Goal: Task Accomplishment & Management: Use online tool/utility

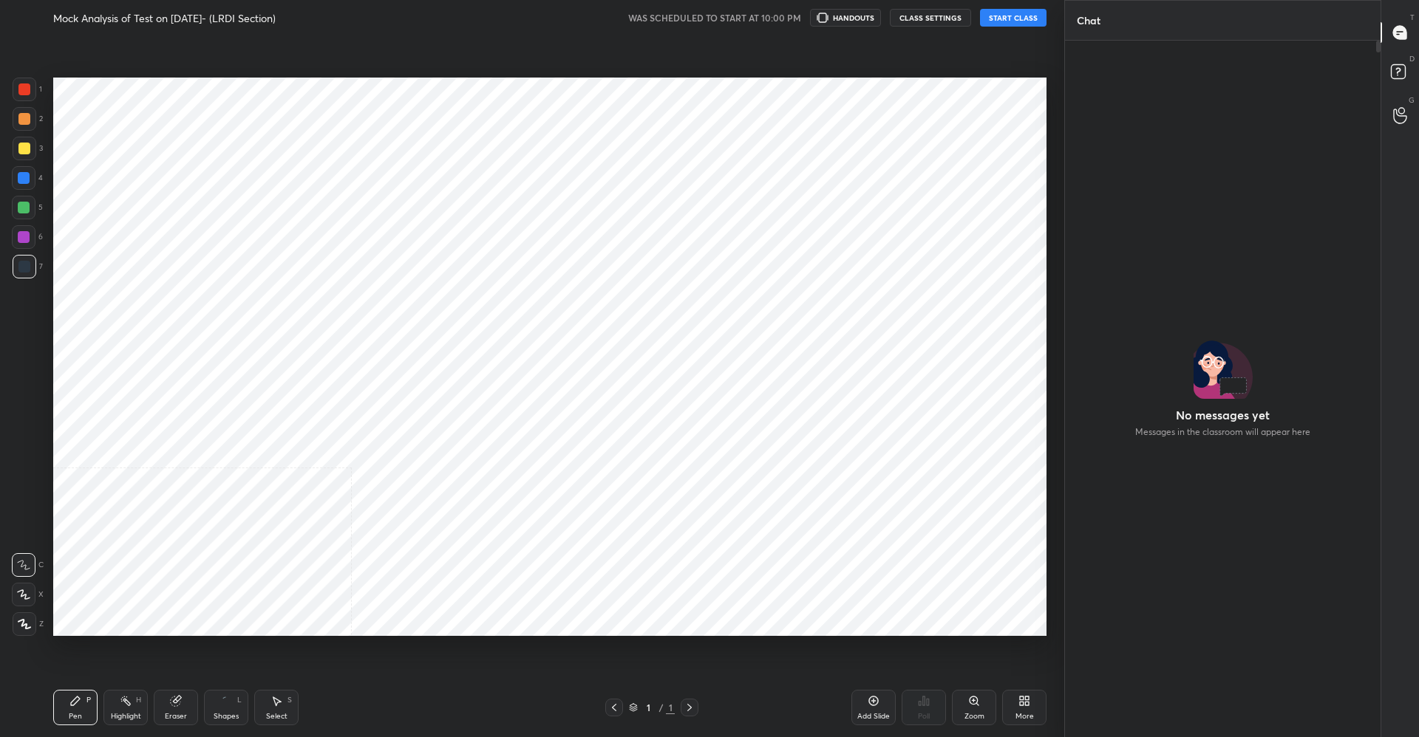
scroll to position [73237, 72875]
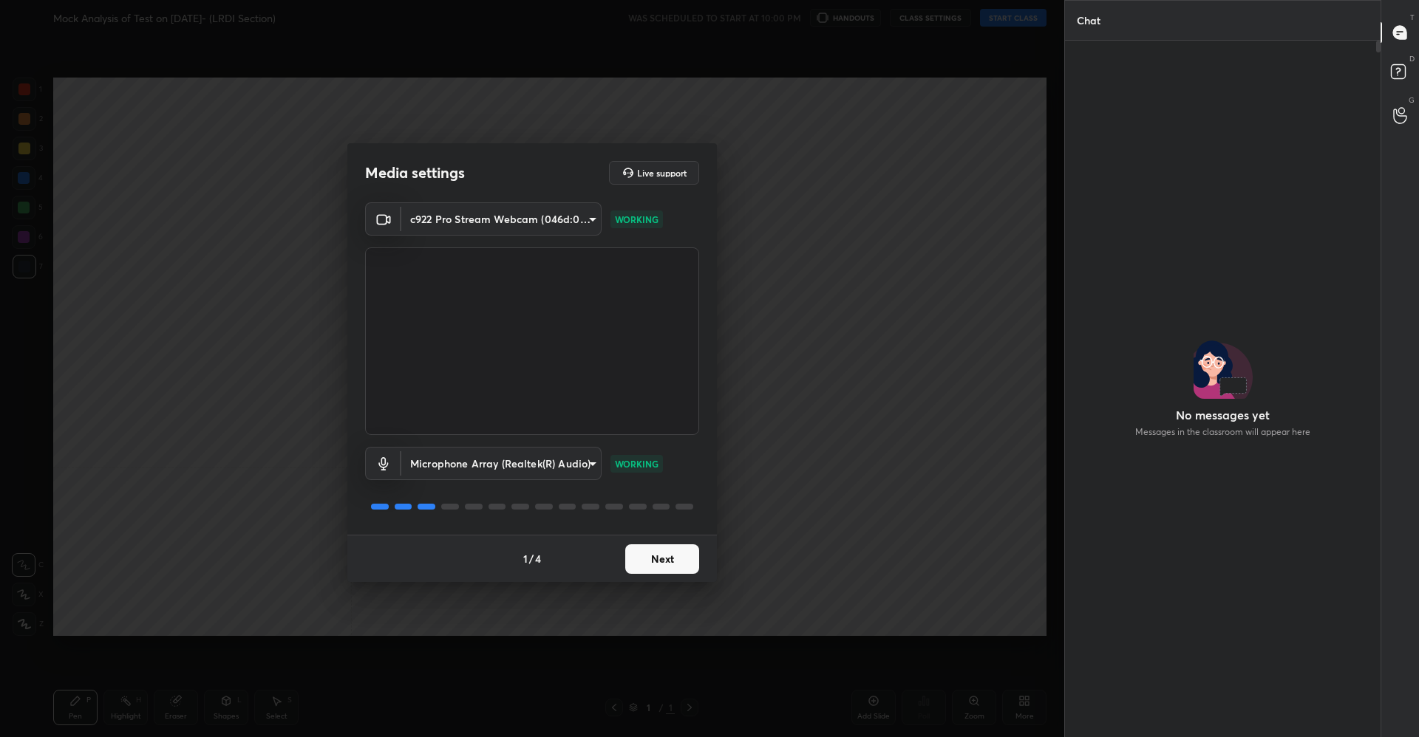
click at [663, 563] on button "Next" at bounding box center [662, 559] width 74 height 30
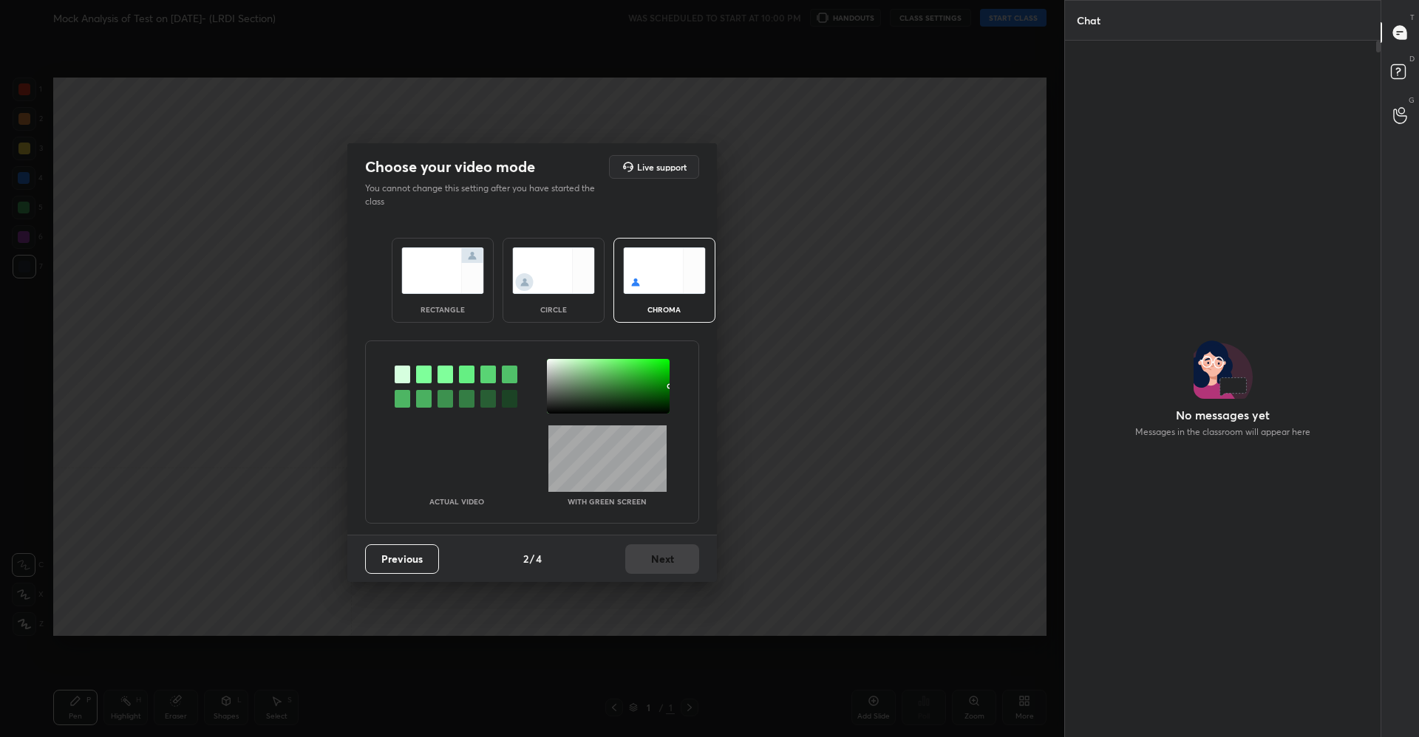
click at [439, 276] on img at bounding box center [442, 270] width 83 height 47
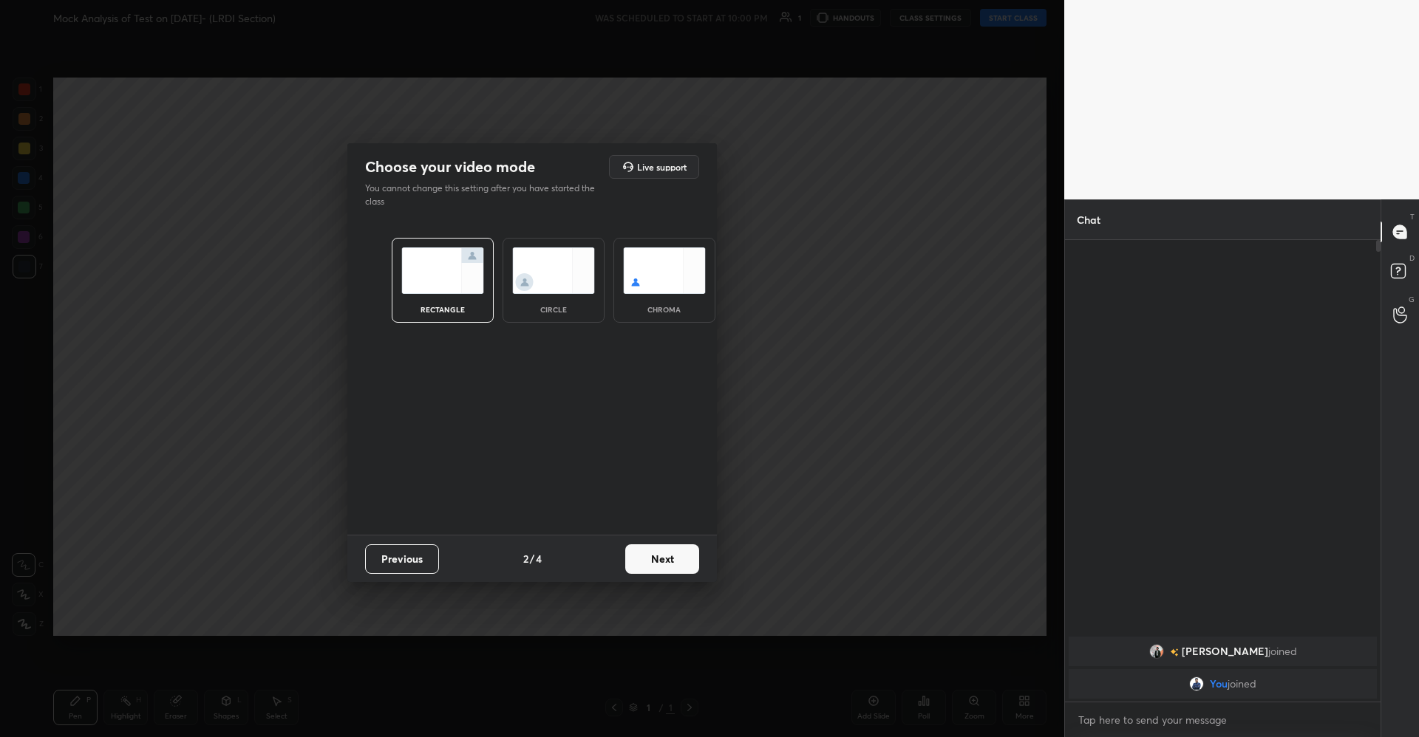
click at [665, 545] on button "Next" at bounding box center [662, 559] width 74 height 30
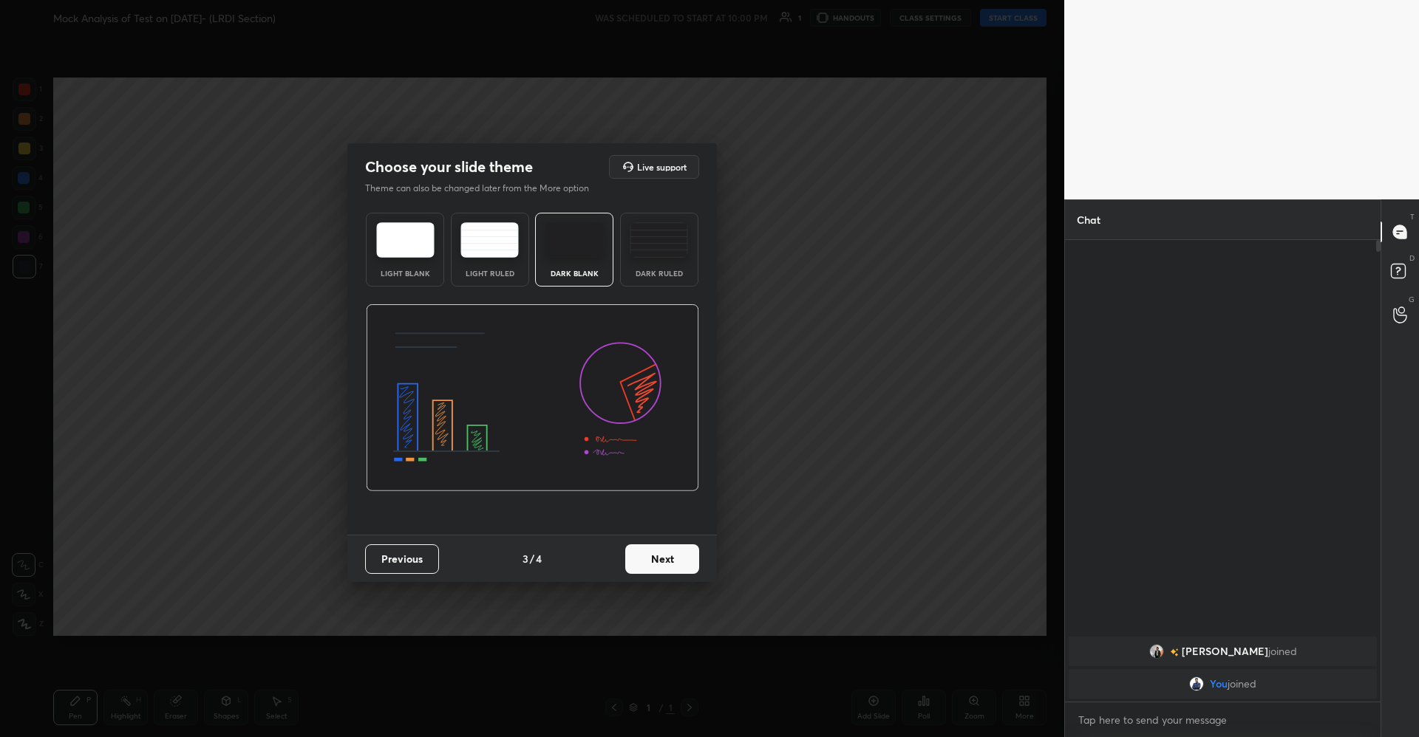
click at [584, 246] on img at bounding box center [574, 239] width 58 height 35
click at [675, 561] on button "Next" at bounding box center [662, 559] width 74 height 30
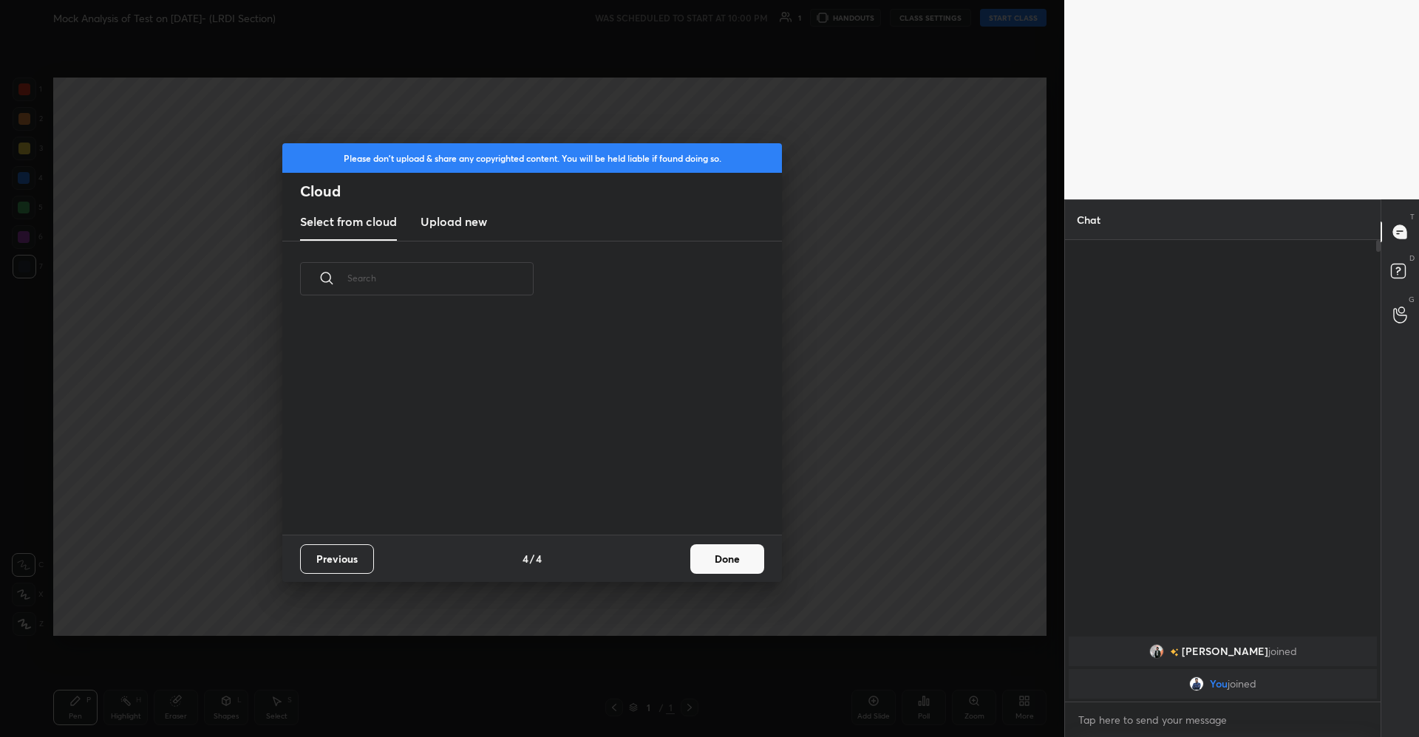
scroll to position [218, 474]
click at [476, 226] on h3 "Upload new" at bounding box center [453, 222] width 66 height 18
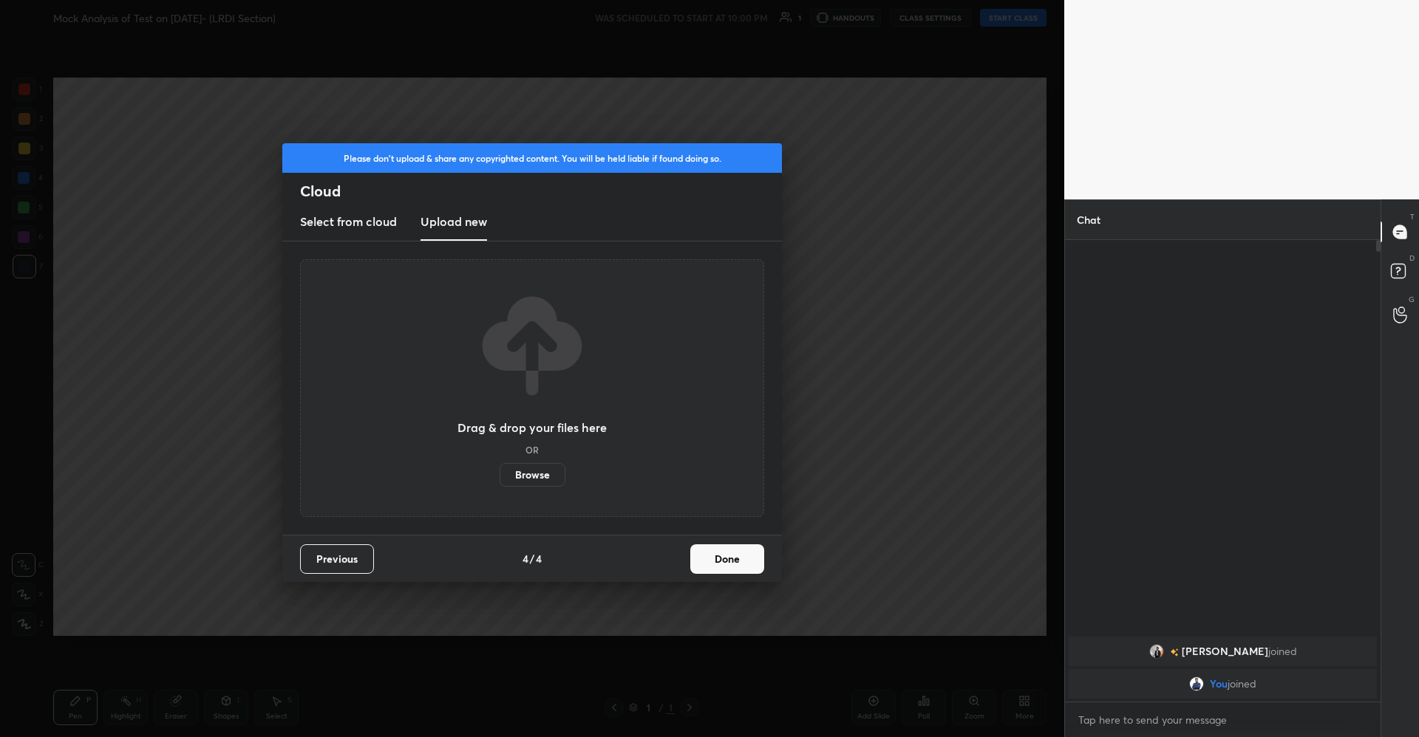
click at [535, 474] on label "Browse" at bounding box center [532, 475] width 66 height 24
click at [499, 474] on input "Browse" at bounding box center [499, 475] width 0 height 24
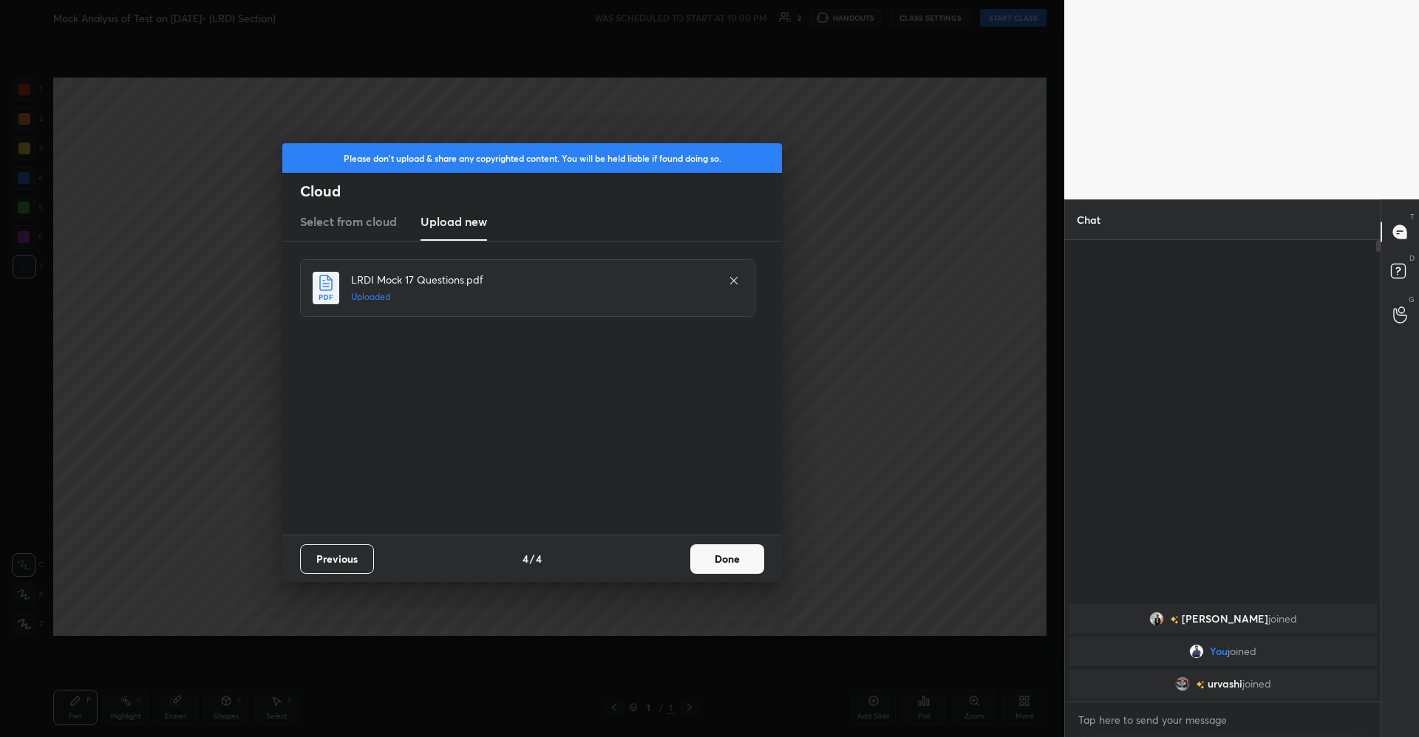
click at [726, 559] on button "Done" at bounding box center [727, 559] width 74 height 30
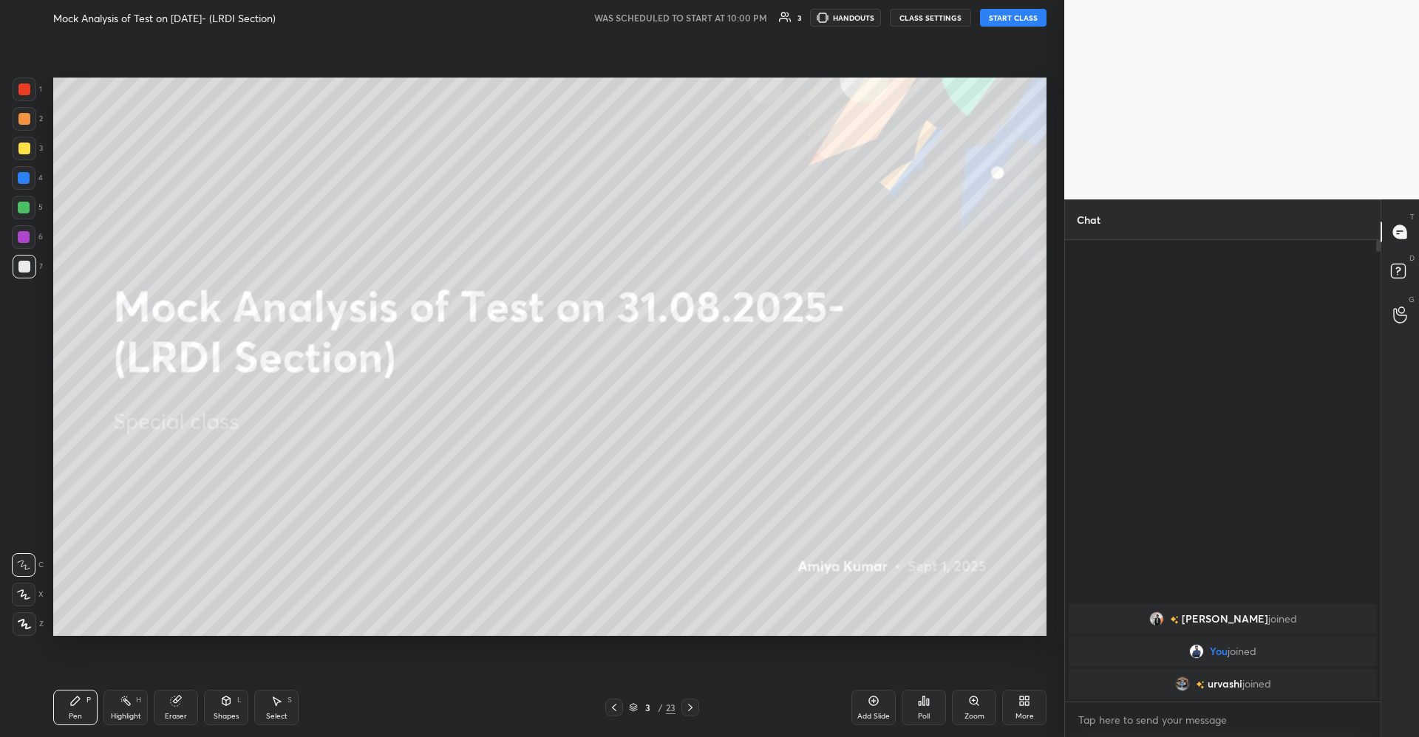
click at [1011, 27] on div "Mock Analysis of Test on 31.08.2025- (LRDI Section) WAS SCHEDULED TO START AT 1…" at bounding box center [549, 17] width 993 height 35
click at [998, 16] on button "START CLASS" at bounding box center [1013, 18] width 66 height 18
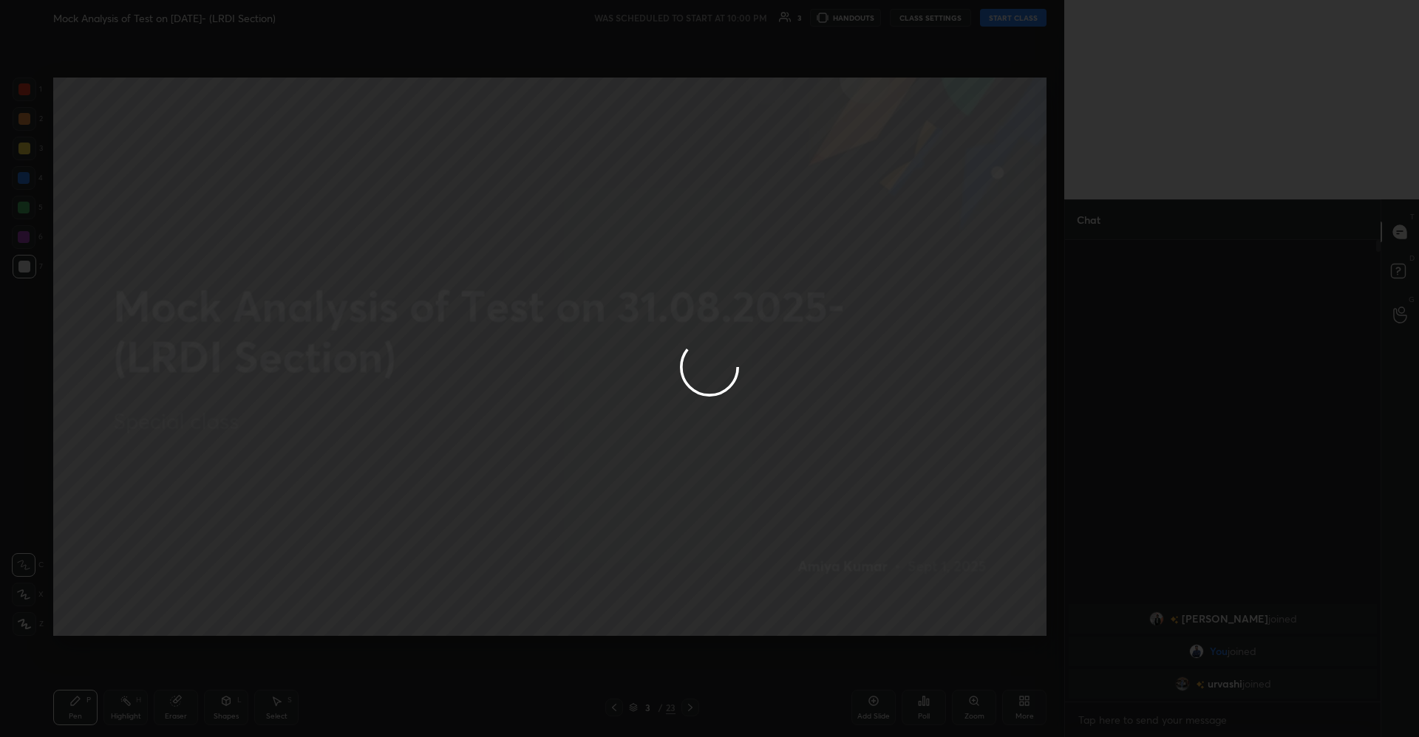
type textarea "x"
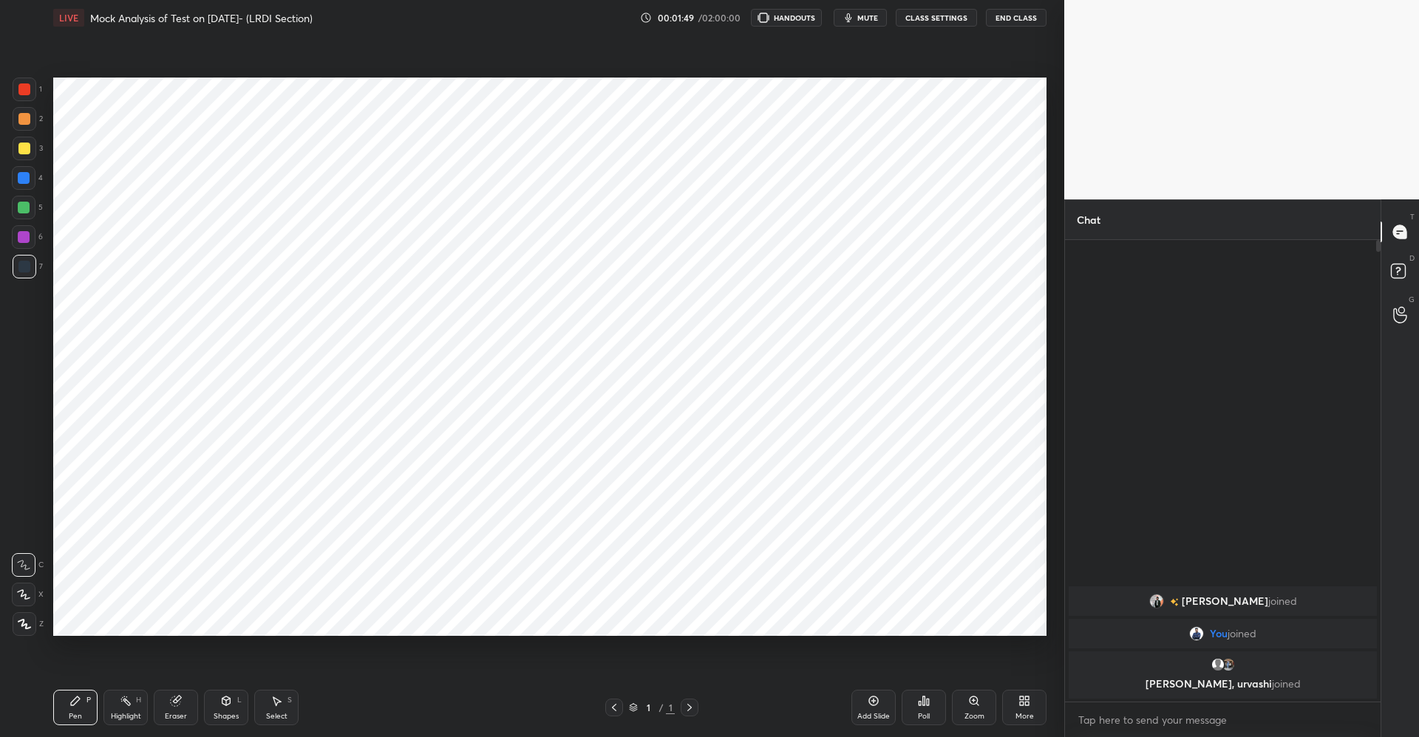
scroll to position [457, 311]
click at [693, 706] on icon at bounding box center [689, 708] width 12 height 12
click at [860, 700] on div "Add Slide" at bounding box center [873, 707] width 44 height 35
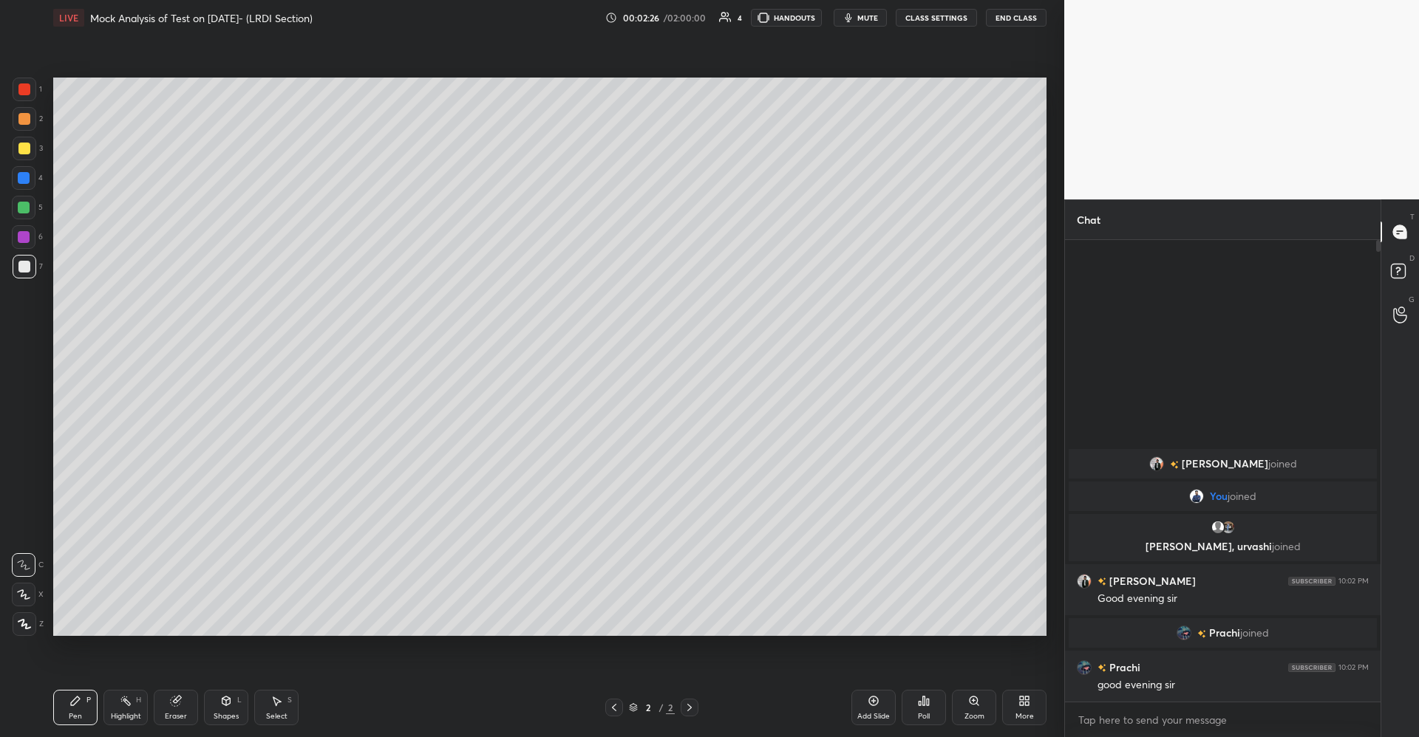
click at [1014, 697] on div "More" at bounding box center [1024, 707] width 44 height 35
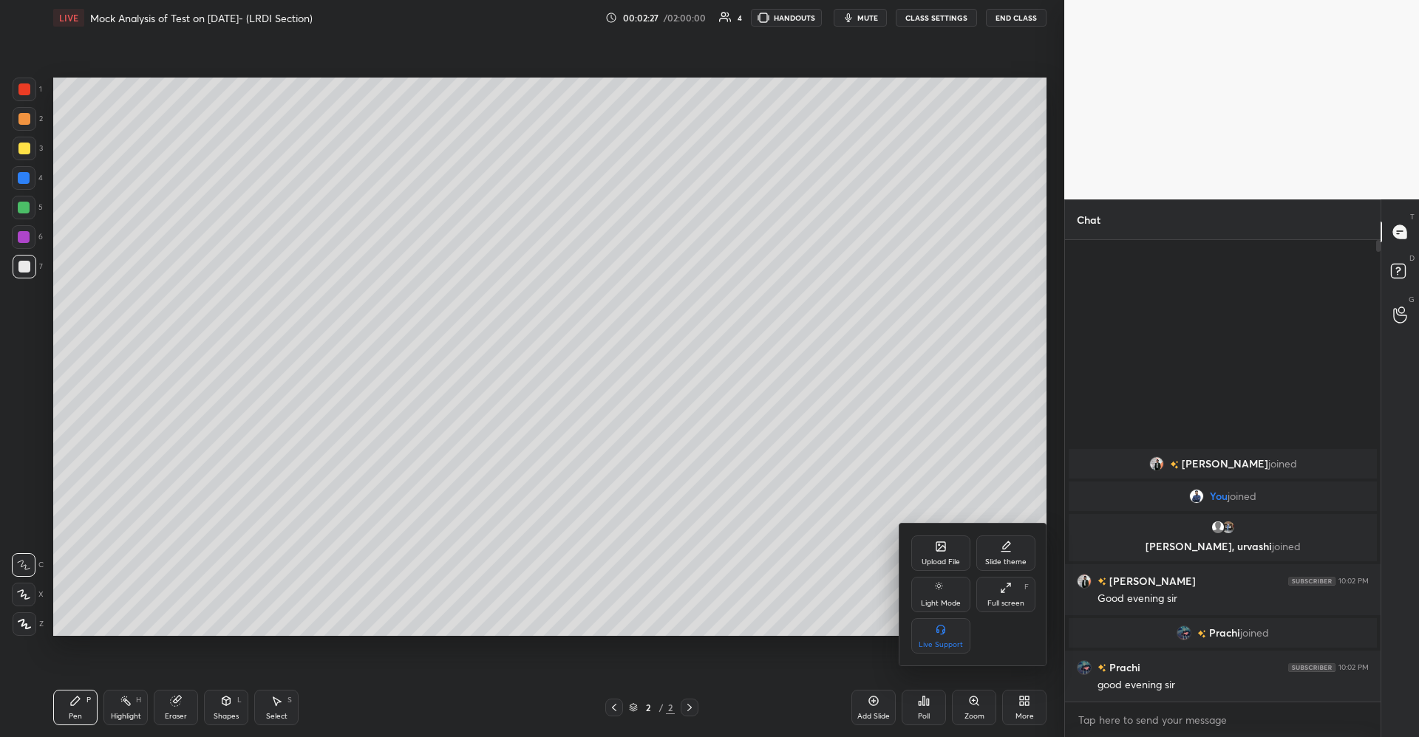
click at [938, 553] on div "Upload File" at bounding box center [940, 553] width 59 height 35
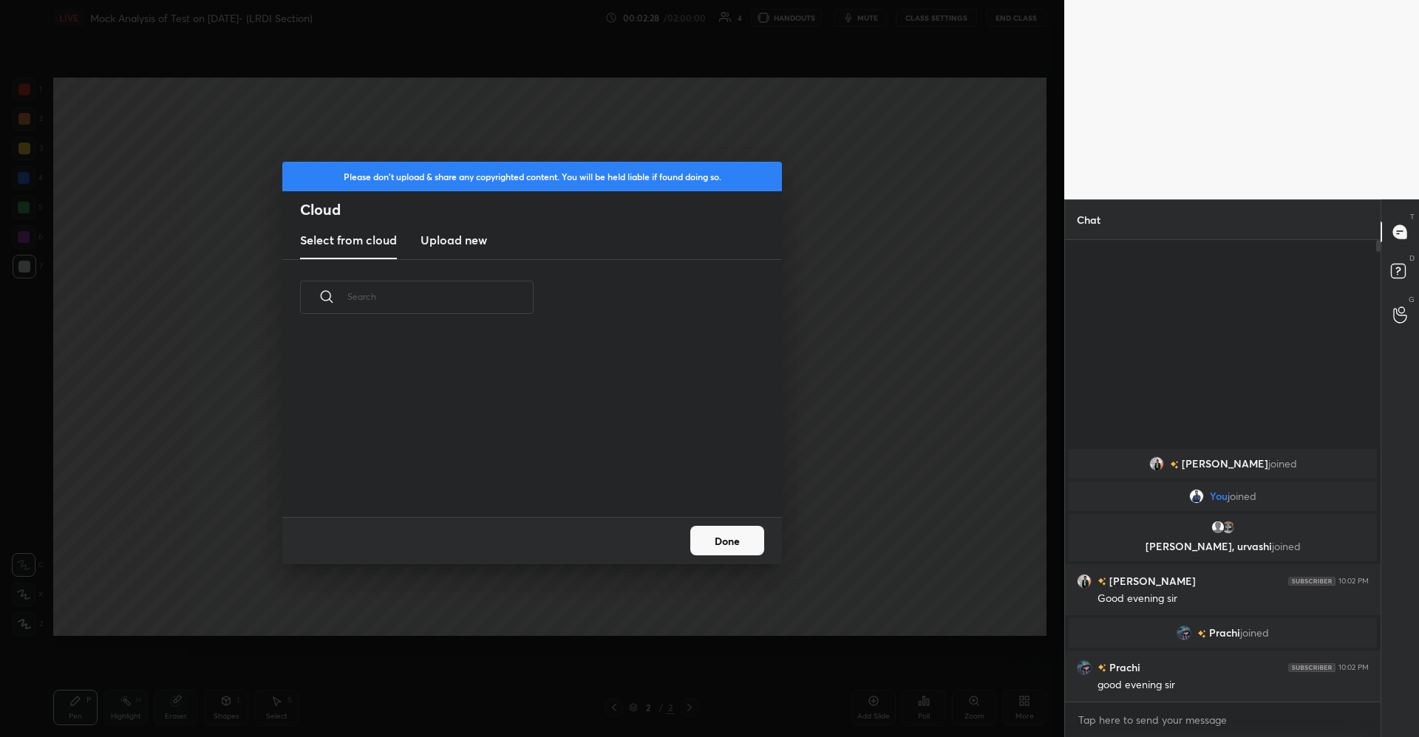
scroll to position [182, 474]
click at [484, 248] on new "Upload new" at bounding box center [453, 240] width 66 height 37
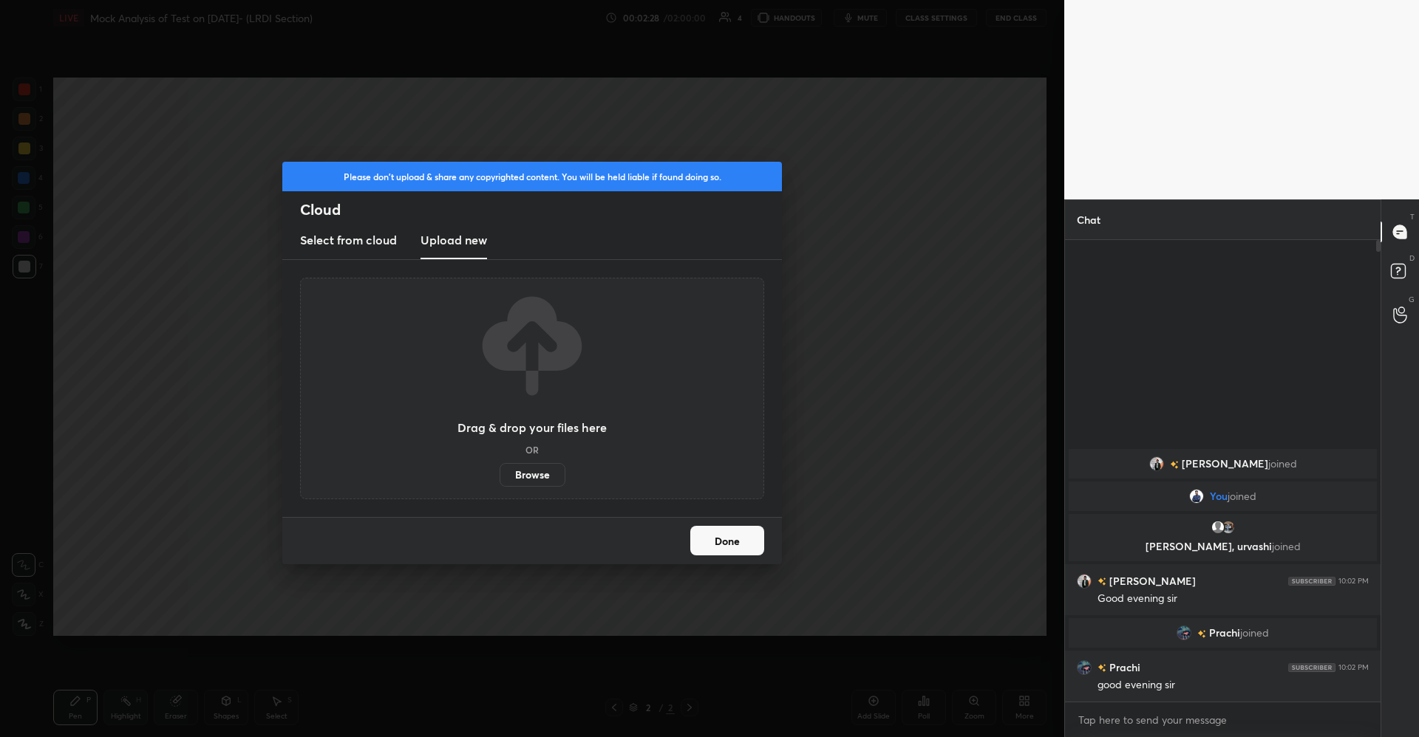
click at [525, 467] on label "Browse" at bounding box center [532, 475] width 66 height 24
click at [499, 467] on input "Browse" at bounding box center [499, 475] width 0 height 24
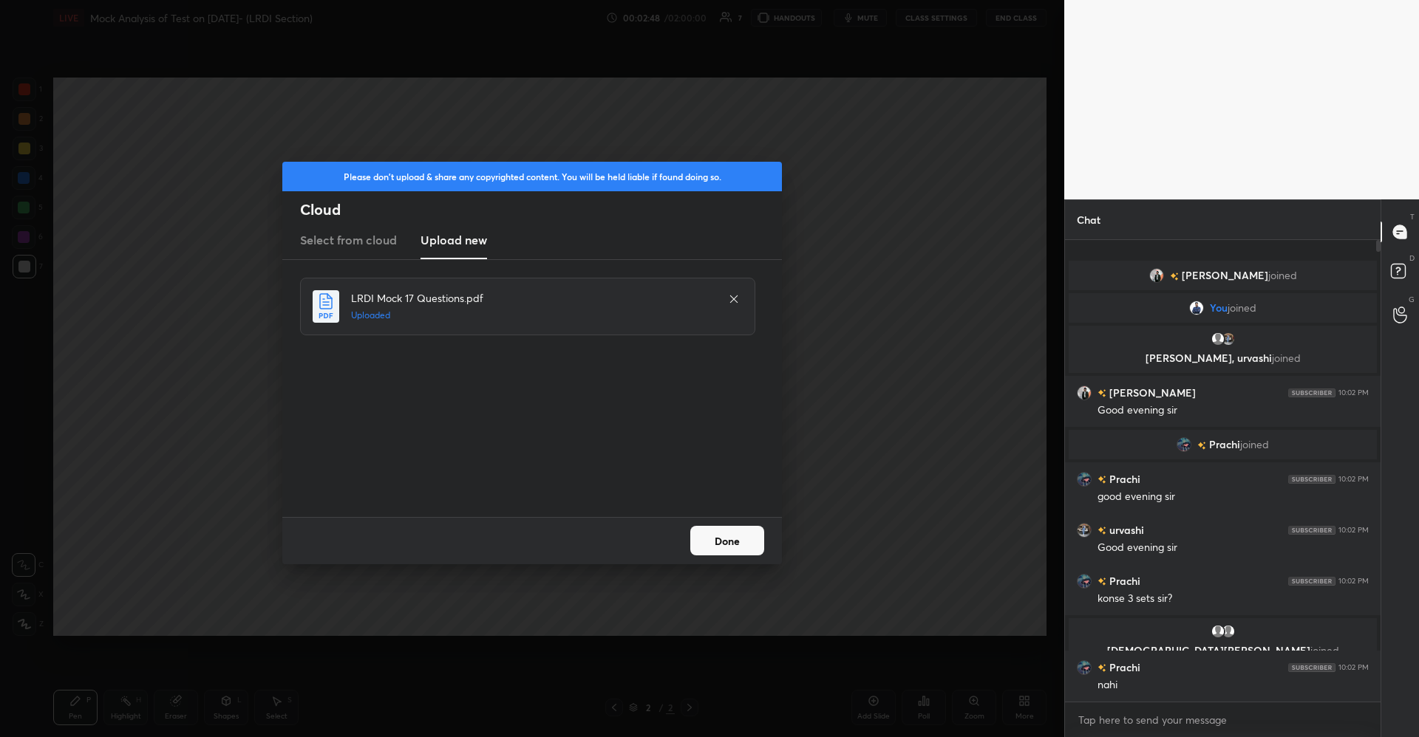
click at [717, 541] on button "Done" at bounding box center [727, 541] width 74 height 30
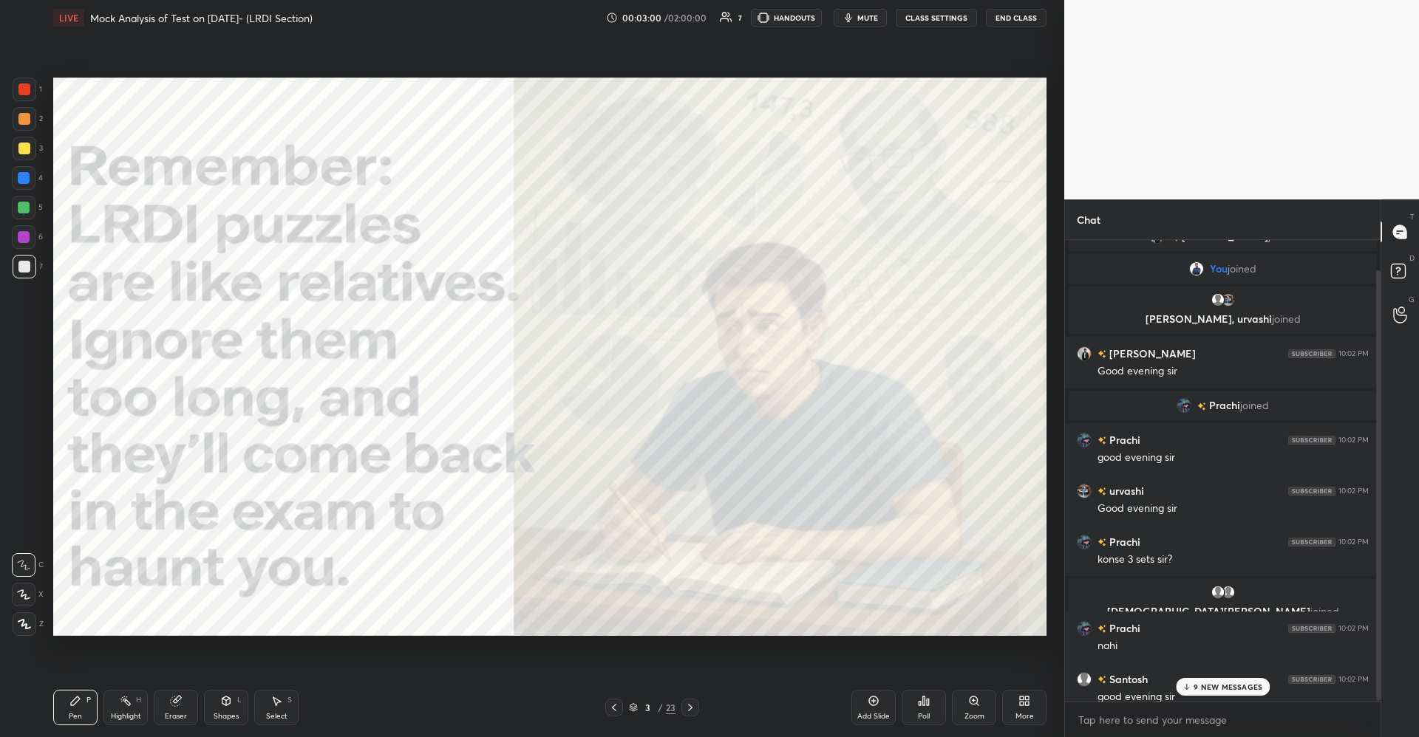
scroll to position [33, 0]
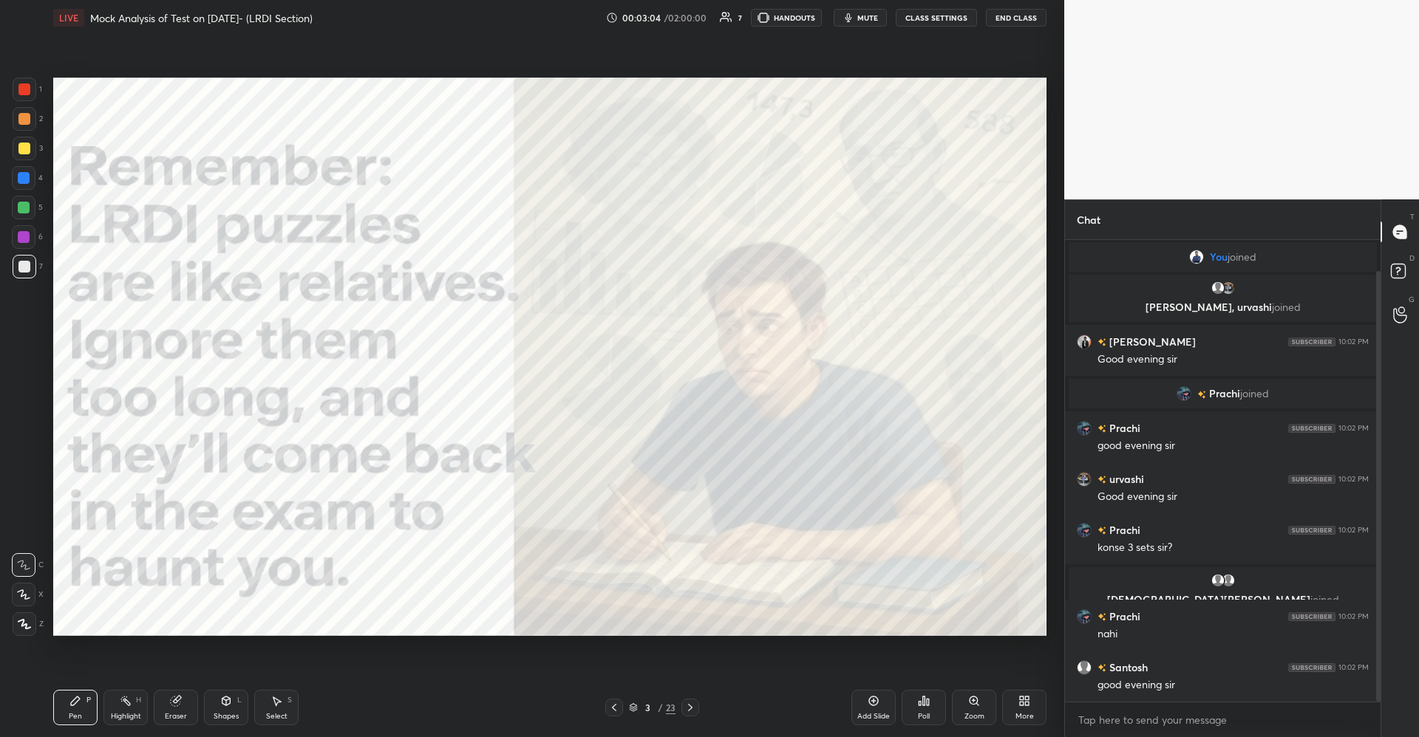
click at [224, 700] on icon at bounding box center [226, 700] width 8 height 2
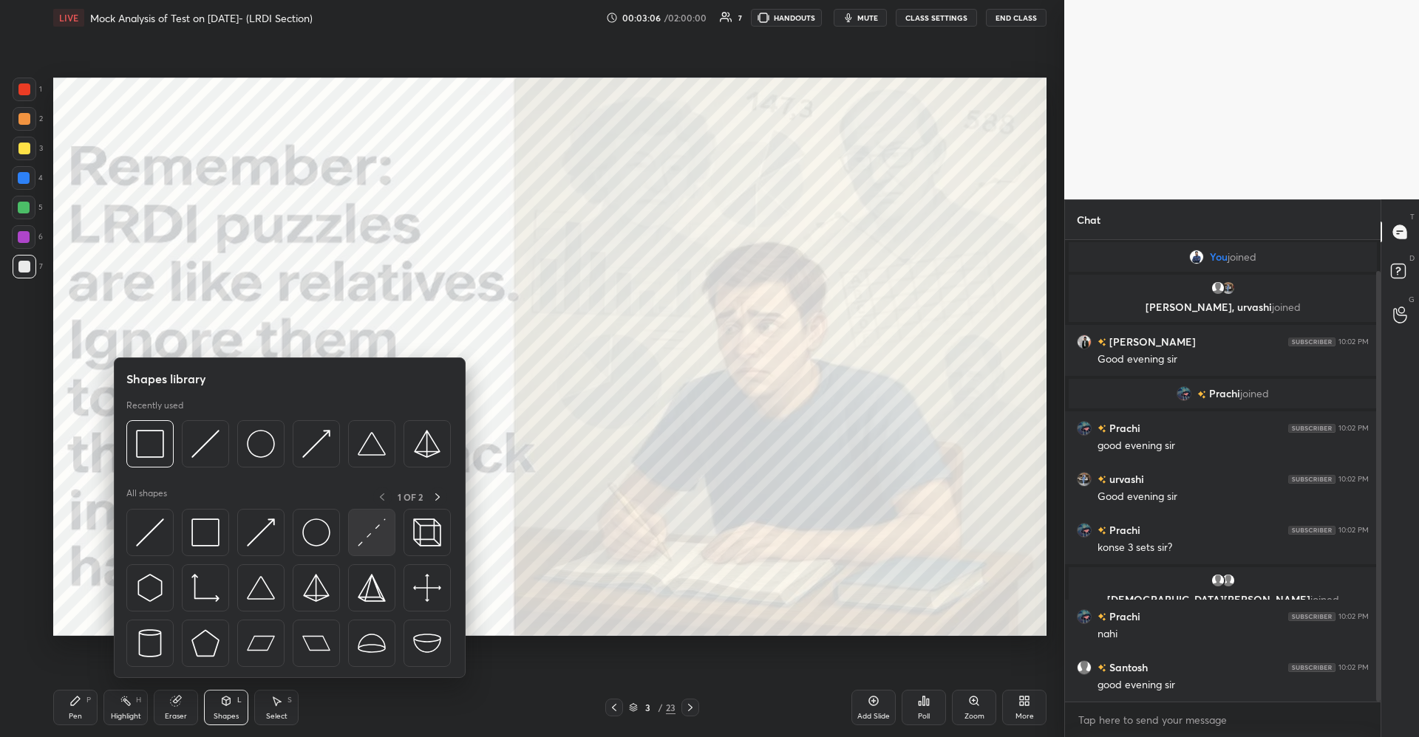
click at [375, 536] on img at bounding box center [372, 533] width 28 height 28
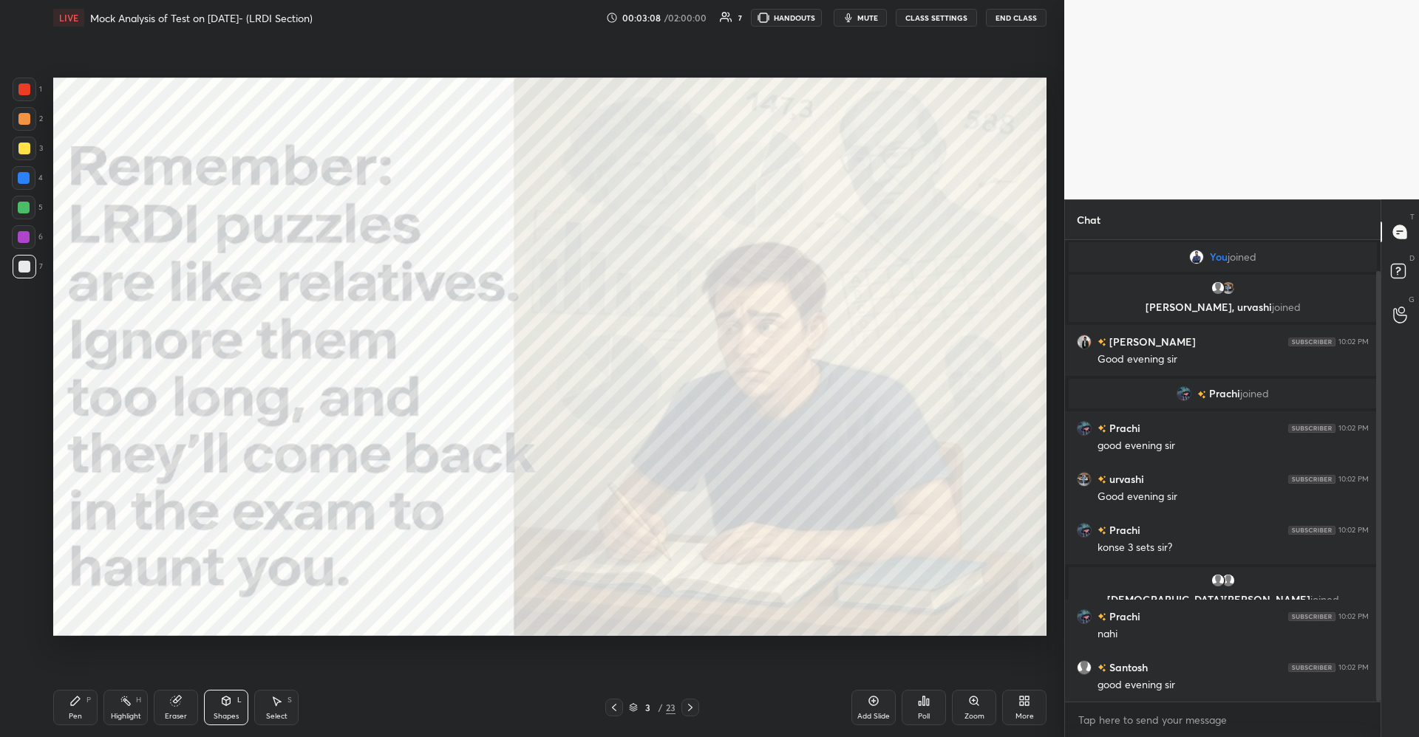
click at [16, 84] on div at bounding box center [25, 90] width 24 height 24
click at [83, 700] on div "Pen P" at bounding box center [75, 707] width 44 height 35
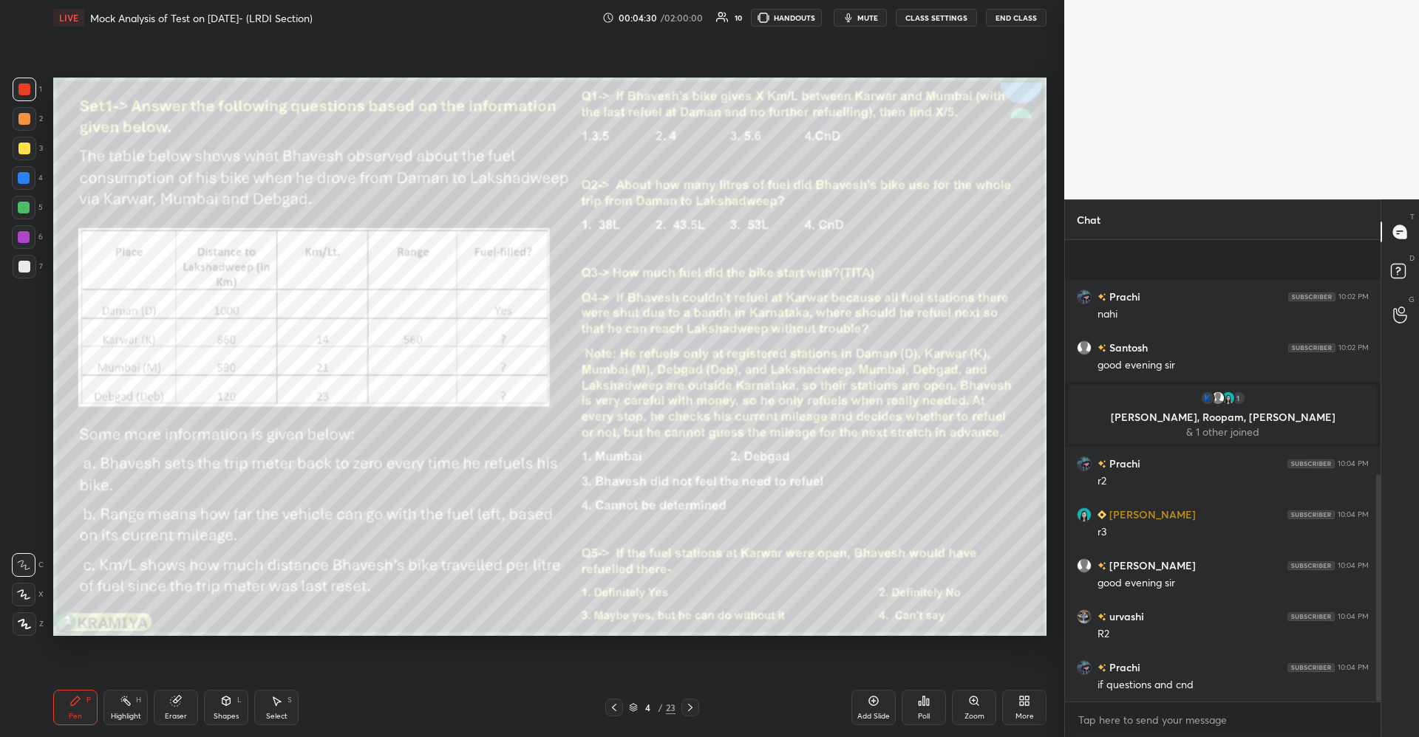
scroll to position [474, 0]
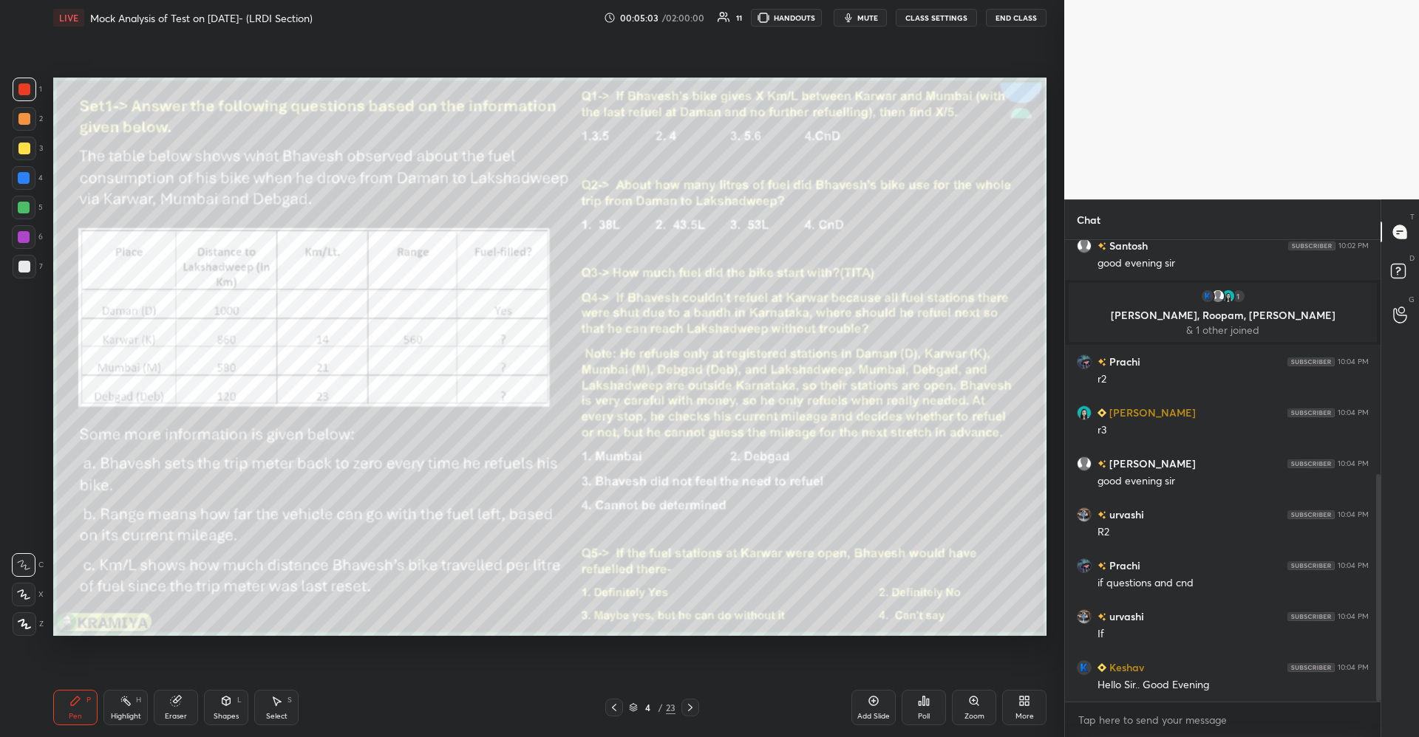
click at [29, 151] on div at bounding box center [24, 149] width 12 height 12
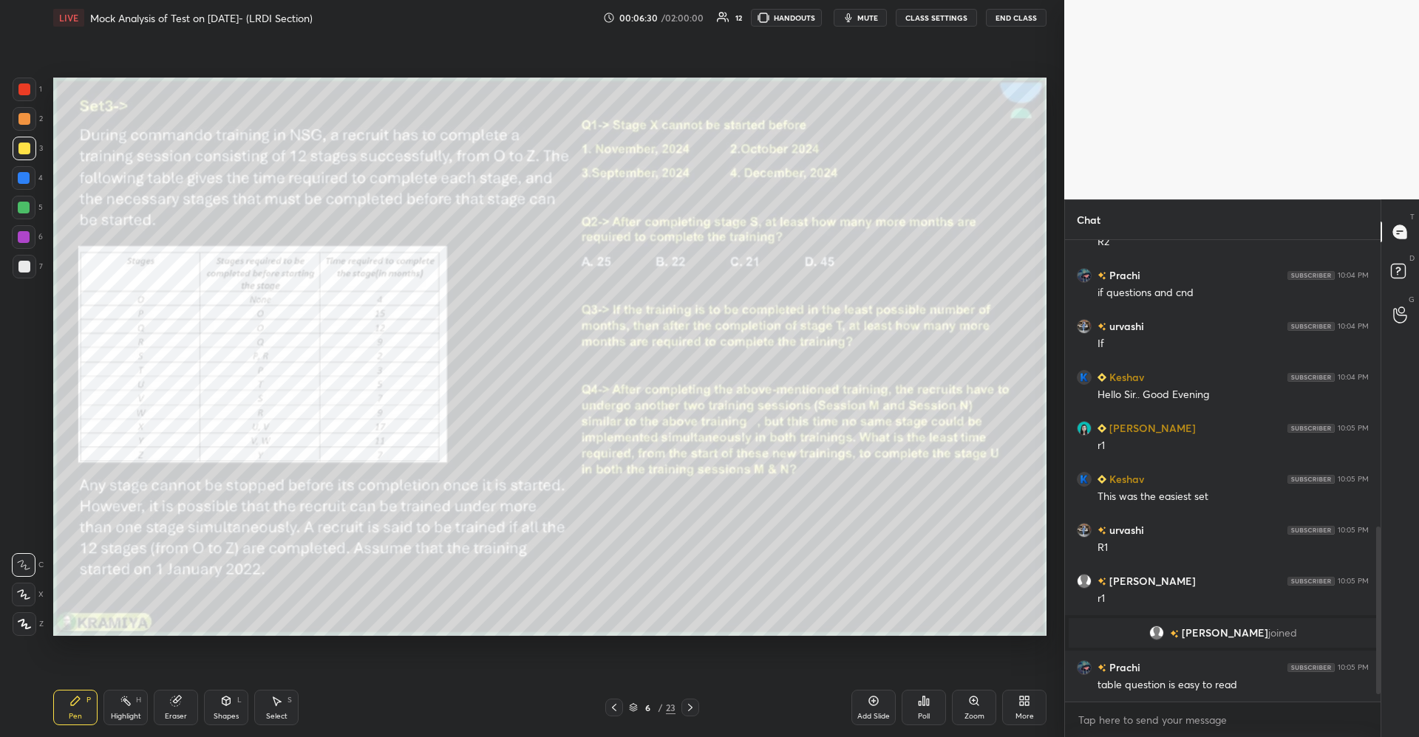
scroll to position [807, 0]
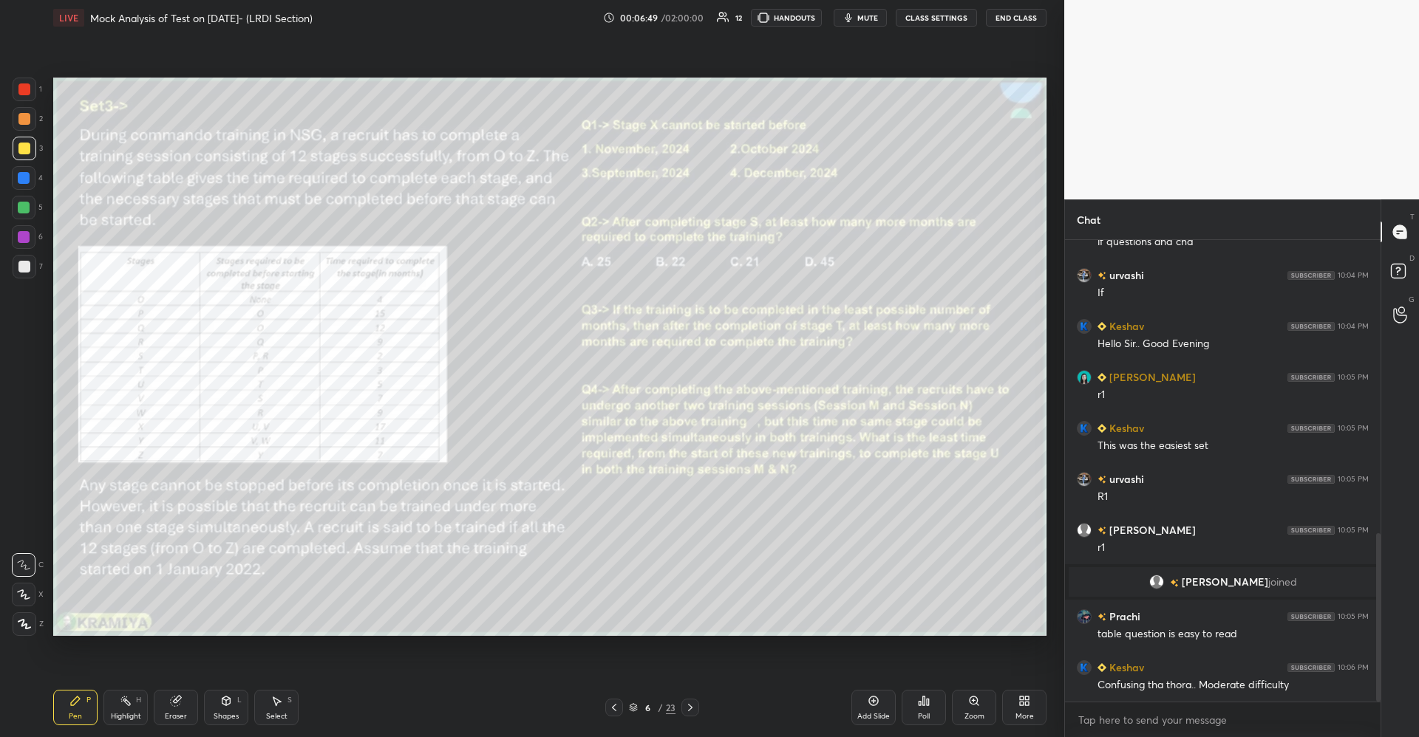
click at [27, 115] on div at bounding box center [24, 119] width 12 height 12
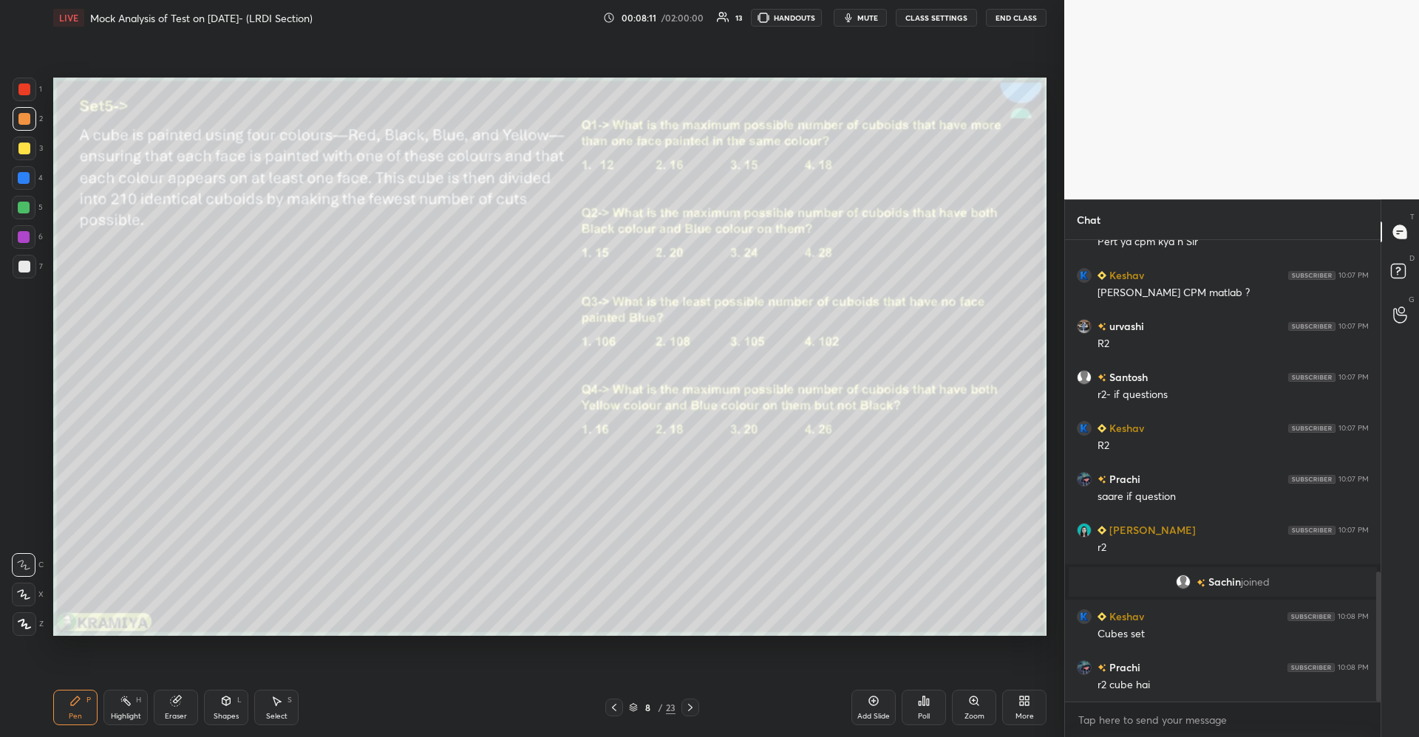
scroll to position [1225, 0]
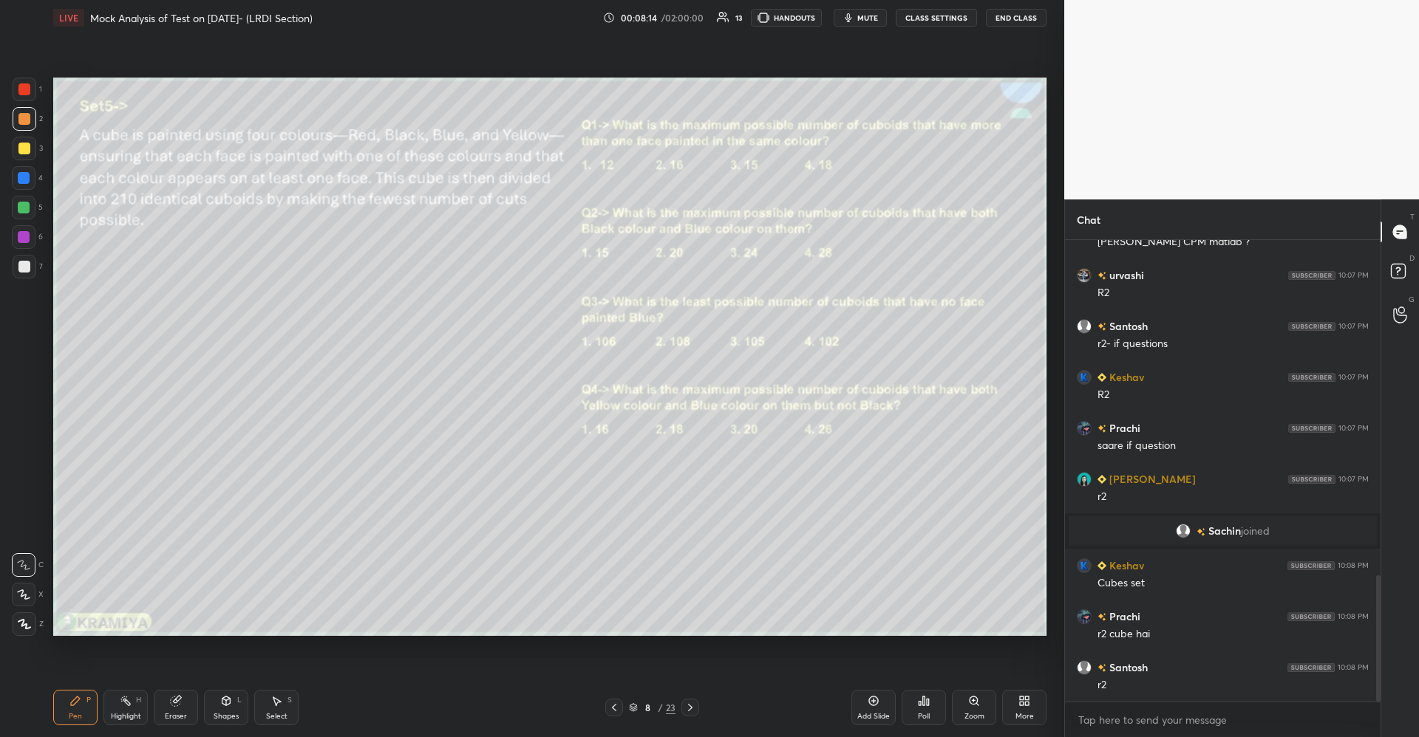
click at [230, 706] on icon at bounding box center [226, 701] width 12 height 12
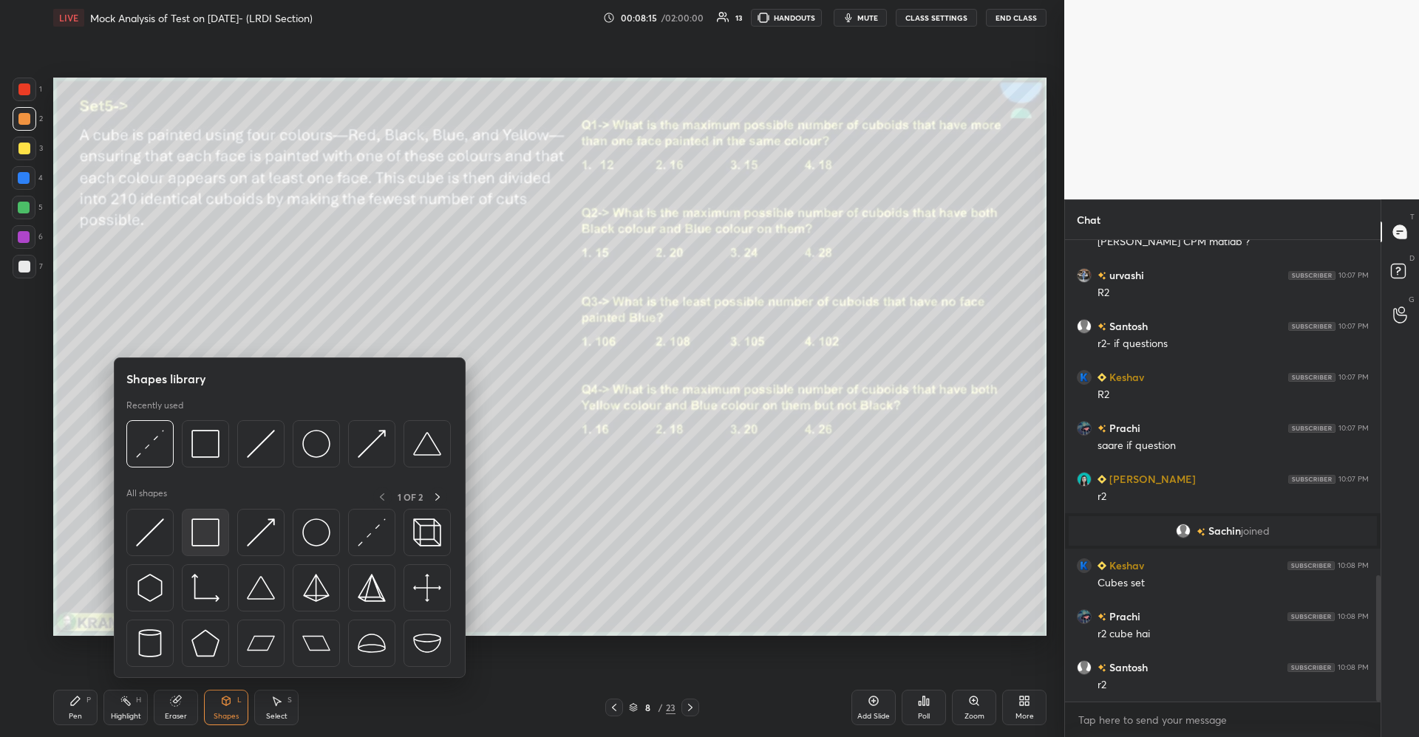
click at [205, 536] on img at bounding box center [205, 533] width 28 height 28
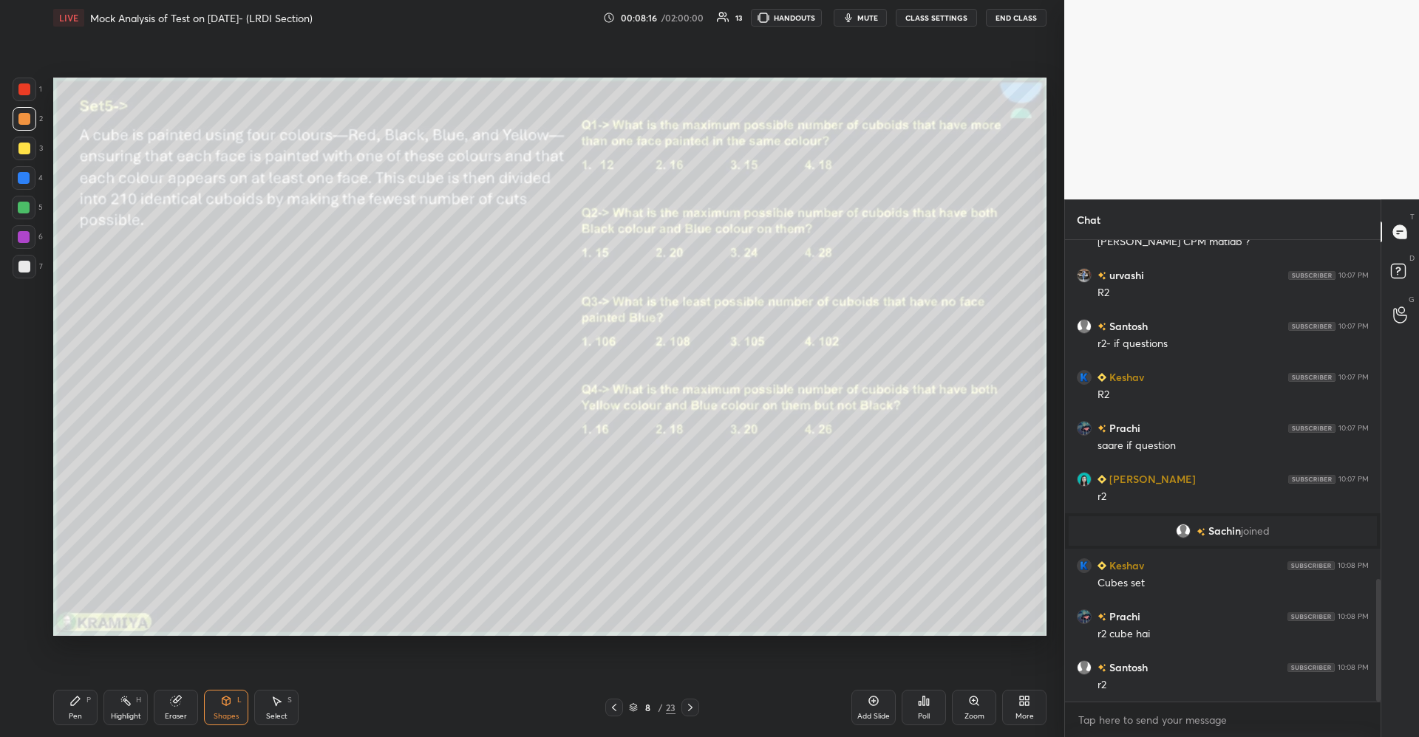
scroll to position [1276, 0]
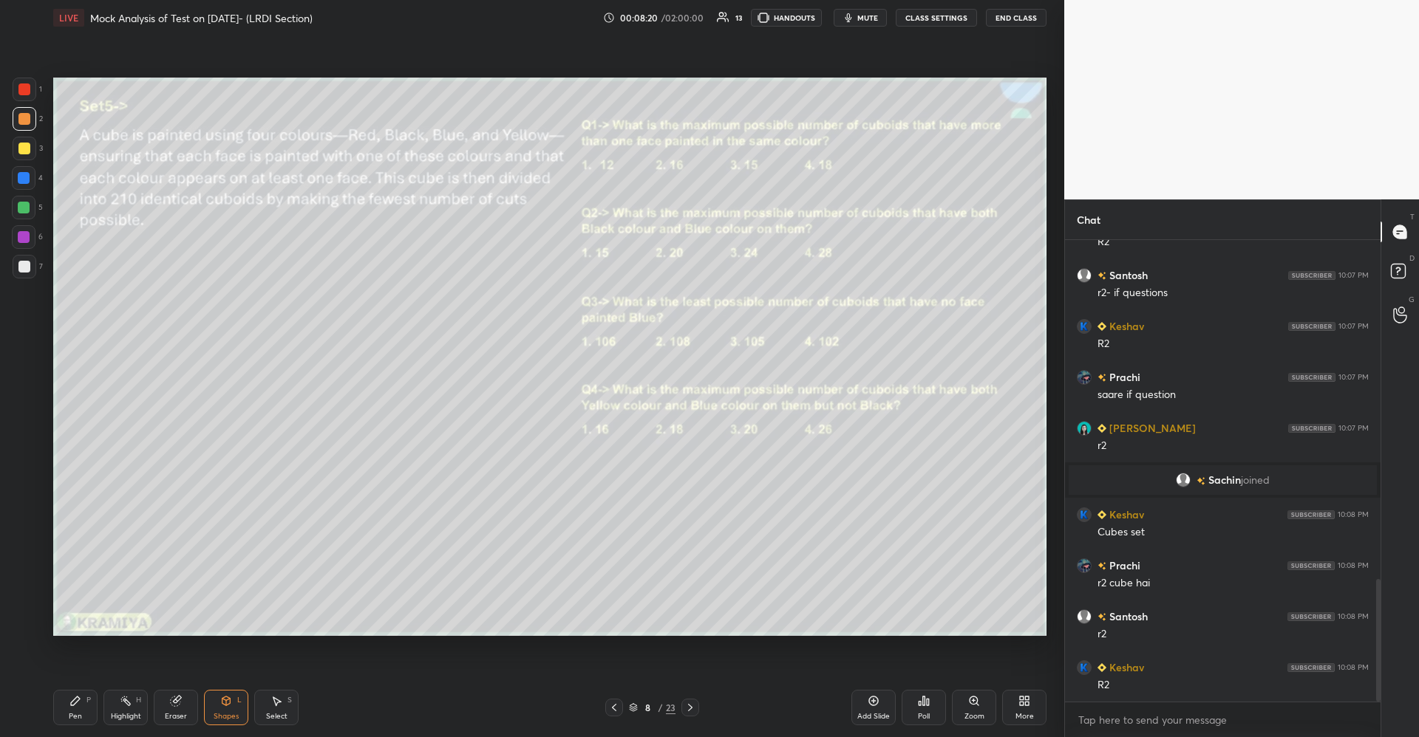
click at [29, 171] on div at bounding box center [24, 178] width 24 height 24
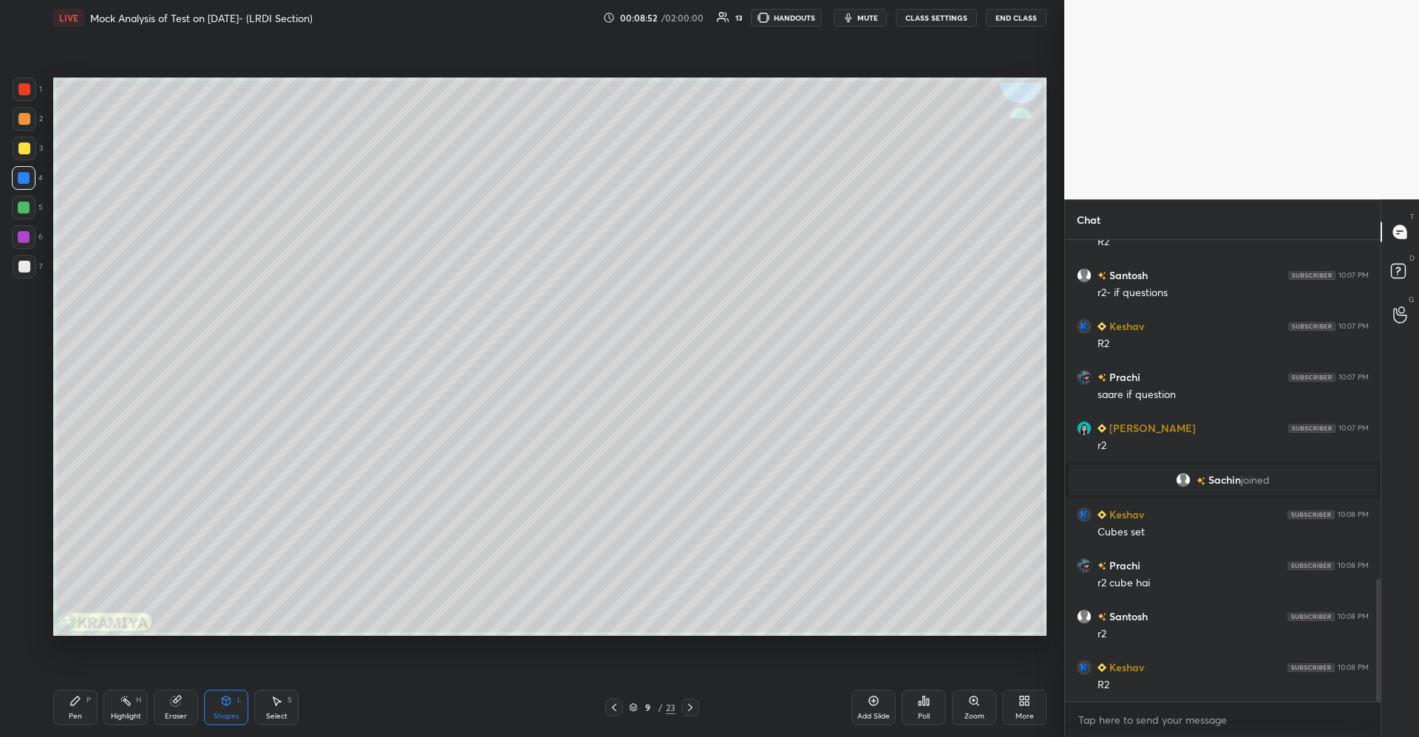
click at [75, 714] on div "Pen" at bounding box center [75, 716] width 13 height 7
click at [22, 148] on div at bounding box center [24, 149] width 12 height 12
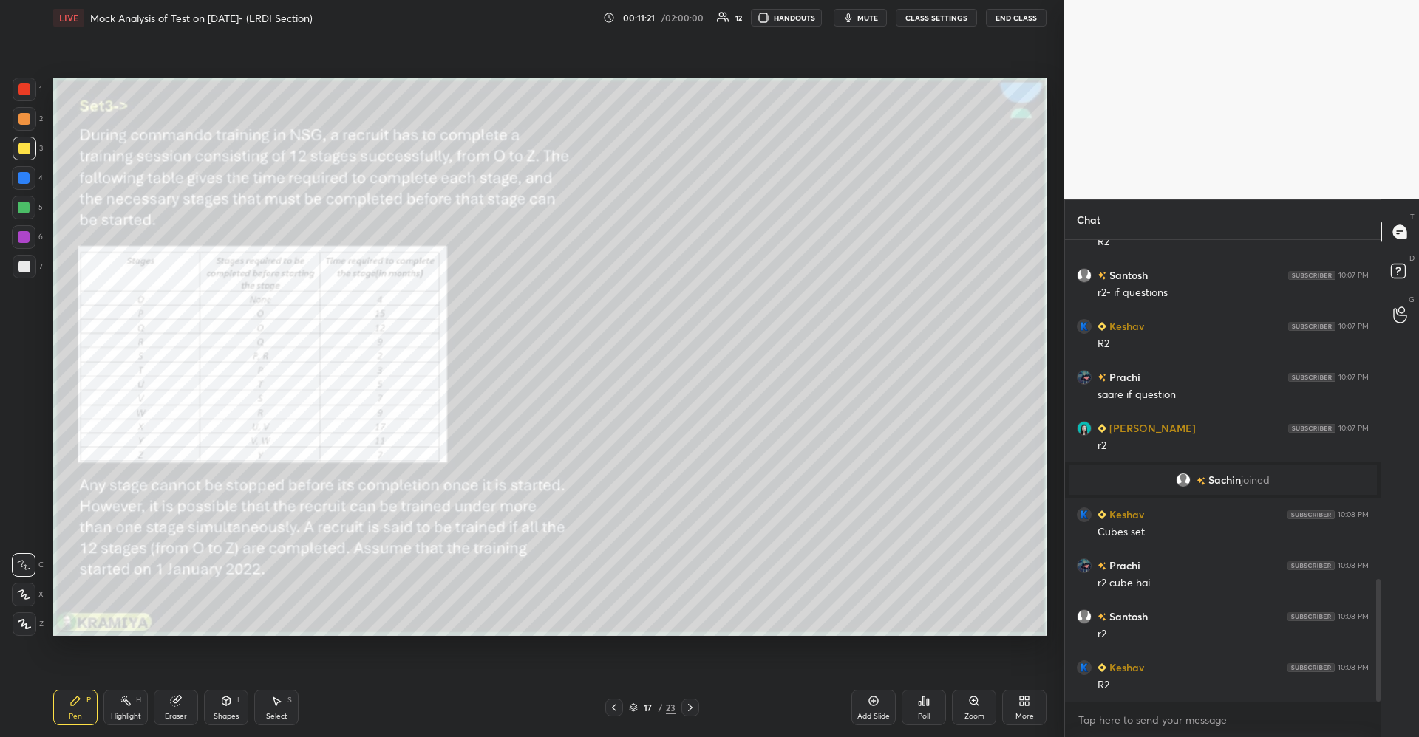
click at [1017, 697] on div "More" at bounding box center [1024, 707] width 44 height 35
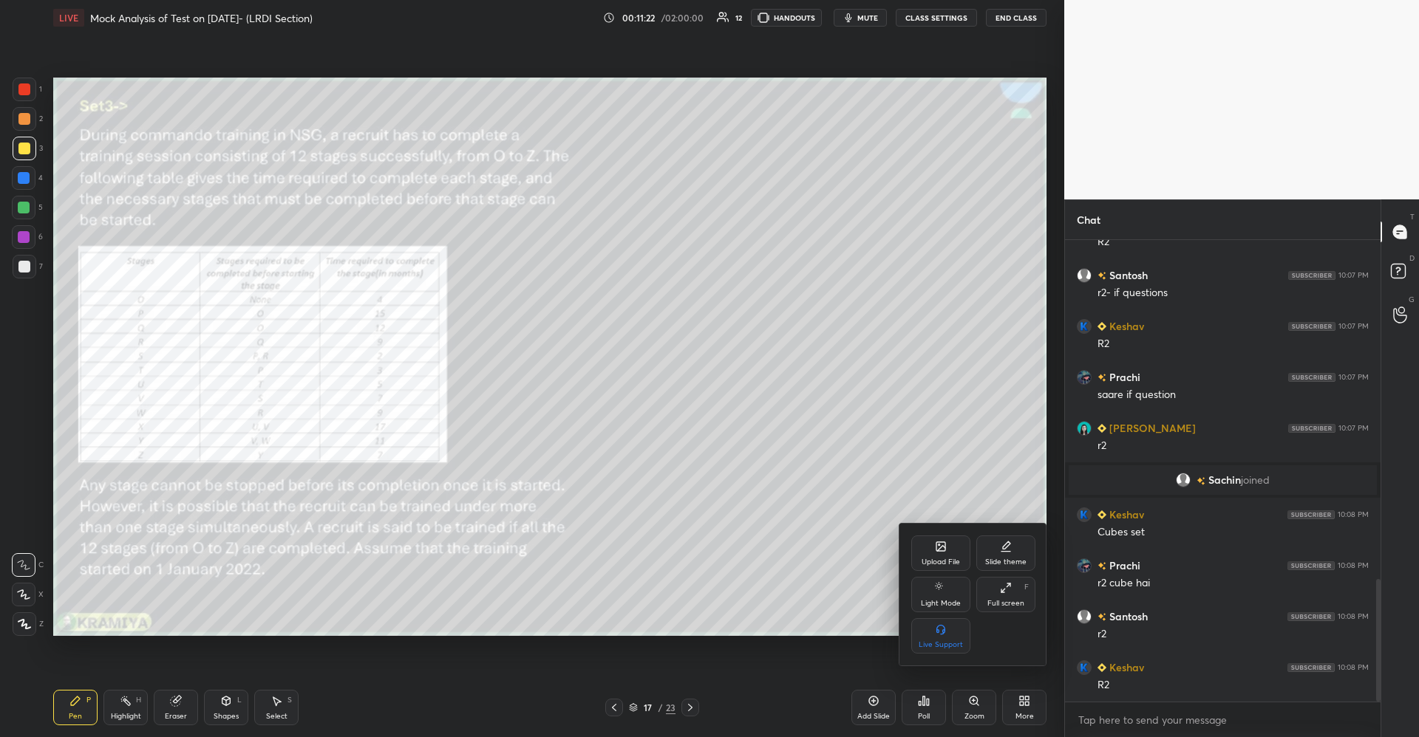
click at [940, 550] on div "Upload File" at bounding box center [940, 553] width 59 height 35
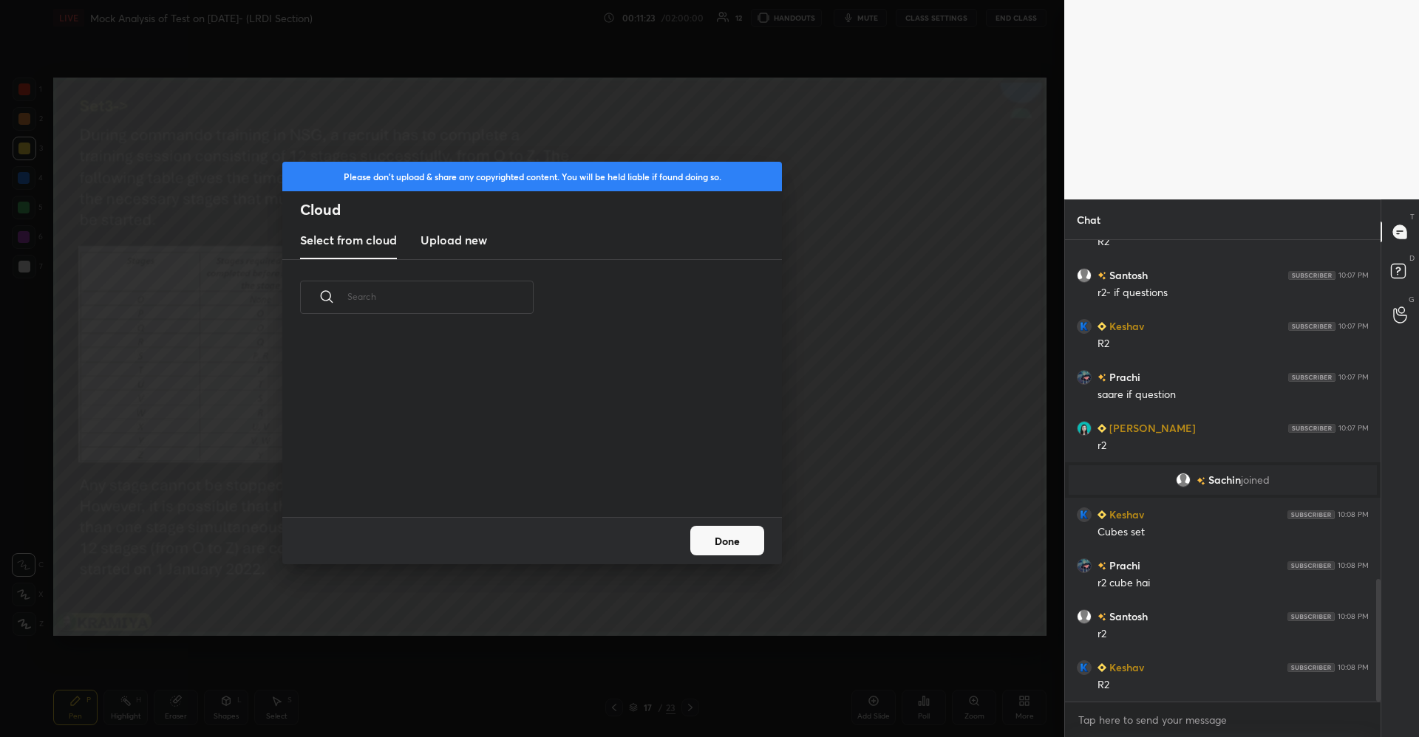
scroll to position [182, 474]
click at [479, 240] on h3 "Upload new" at bounding box center [453, 240] width 66 height 18
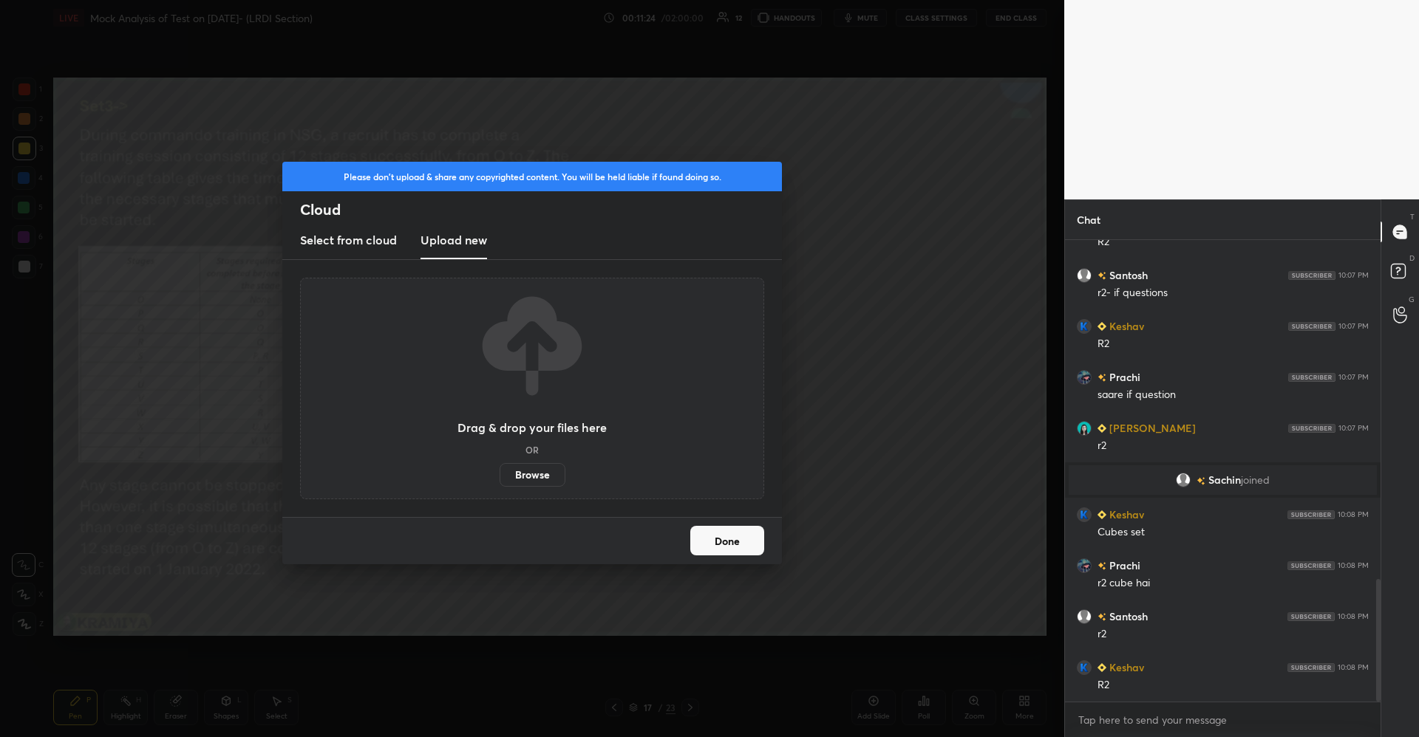
click at [543, 475] on label "Browse" at bounding box center [532, 475] width 66 height 24
click at [499, 475] on input "Browse" at bounding box center [499, 475] width 0 height 24
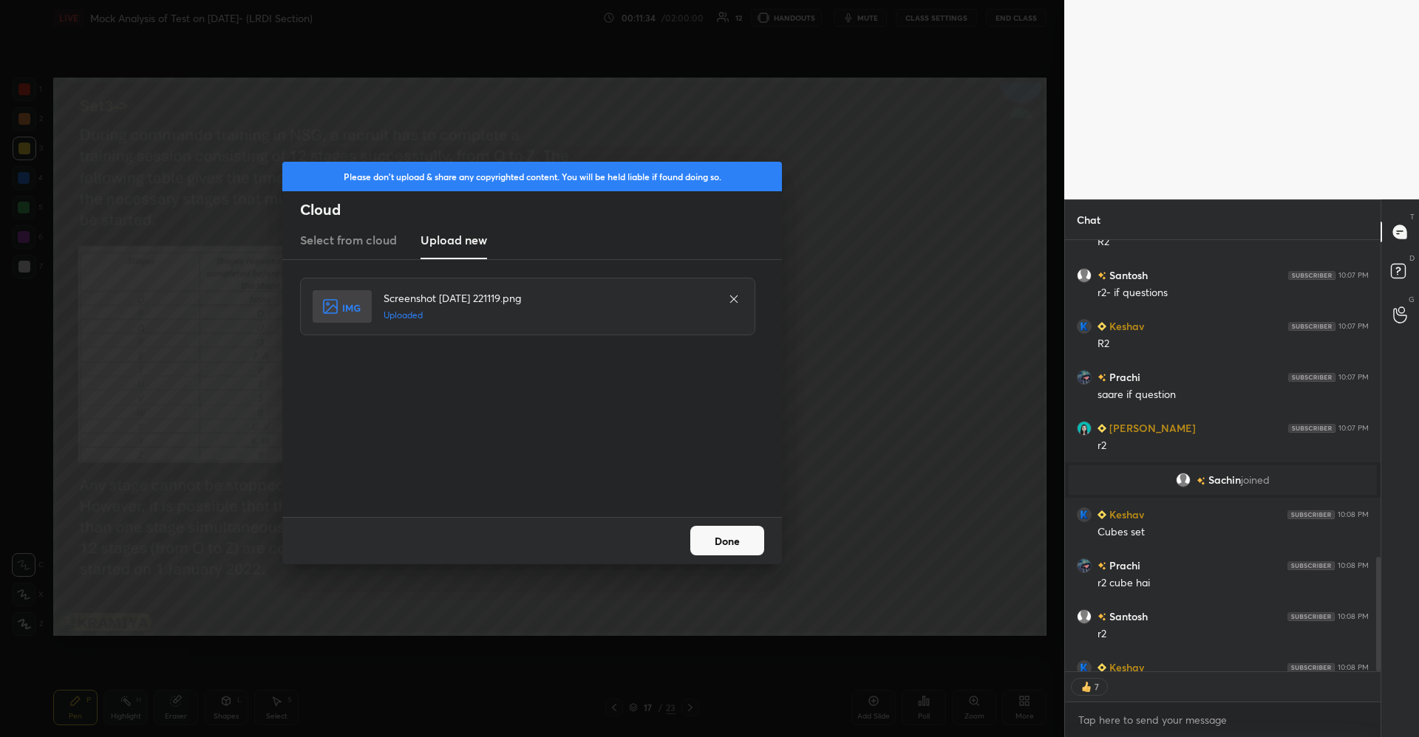
click at [714, 530] on button "Done" at bounding box center [727, 541] width 74 height 30
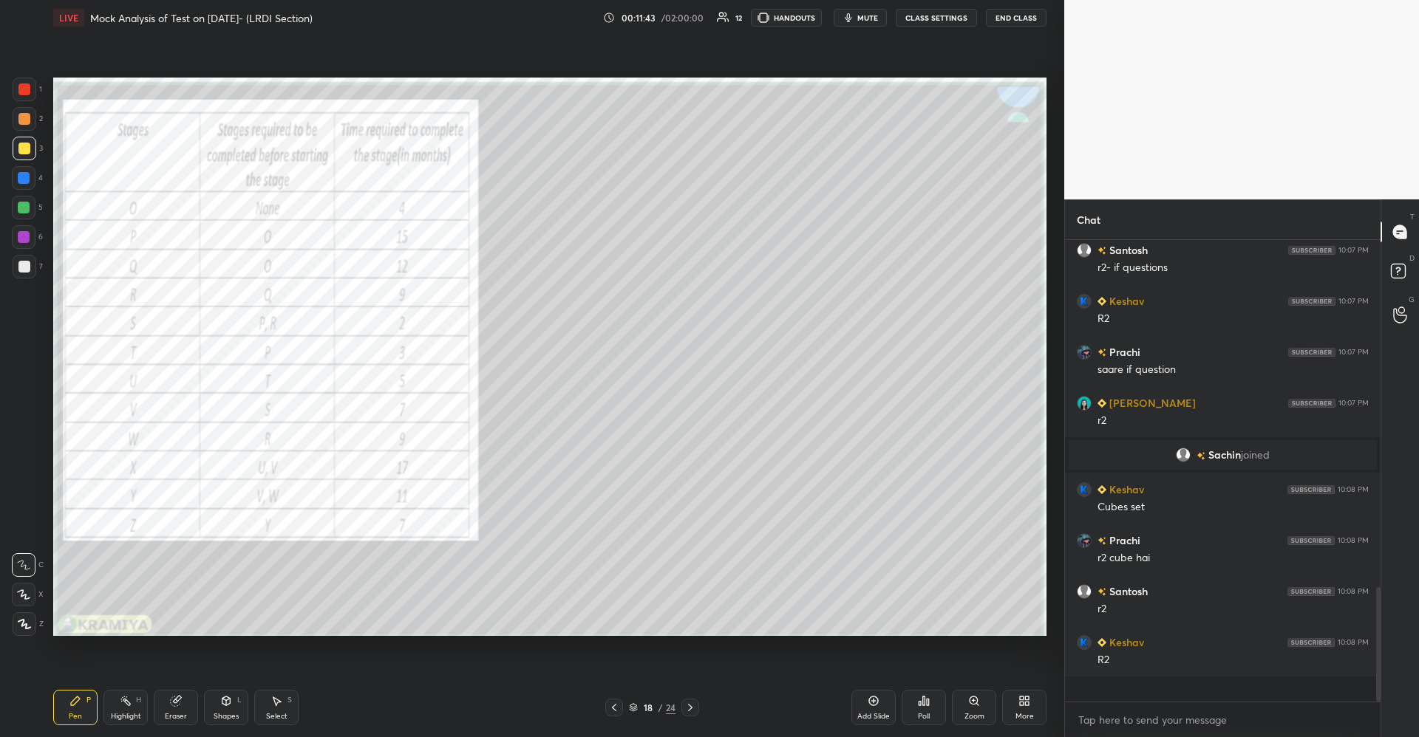
scroll to position [1276, 0]
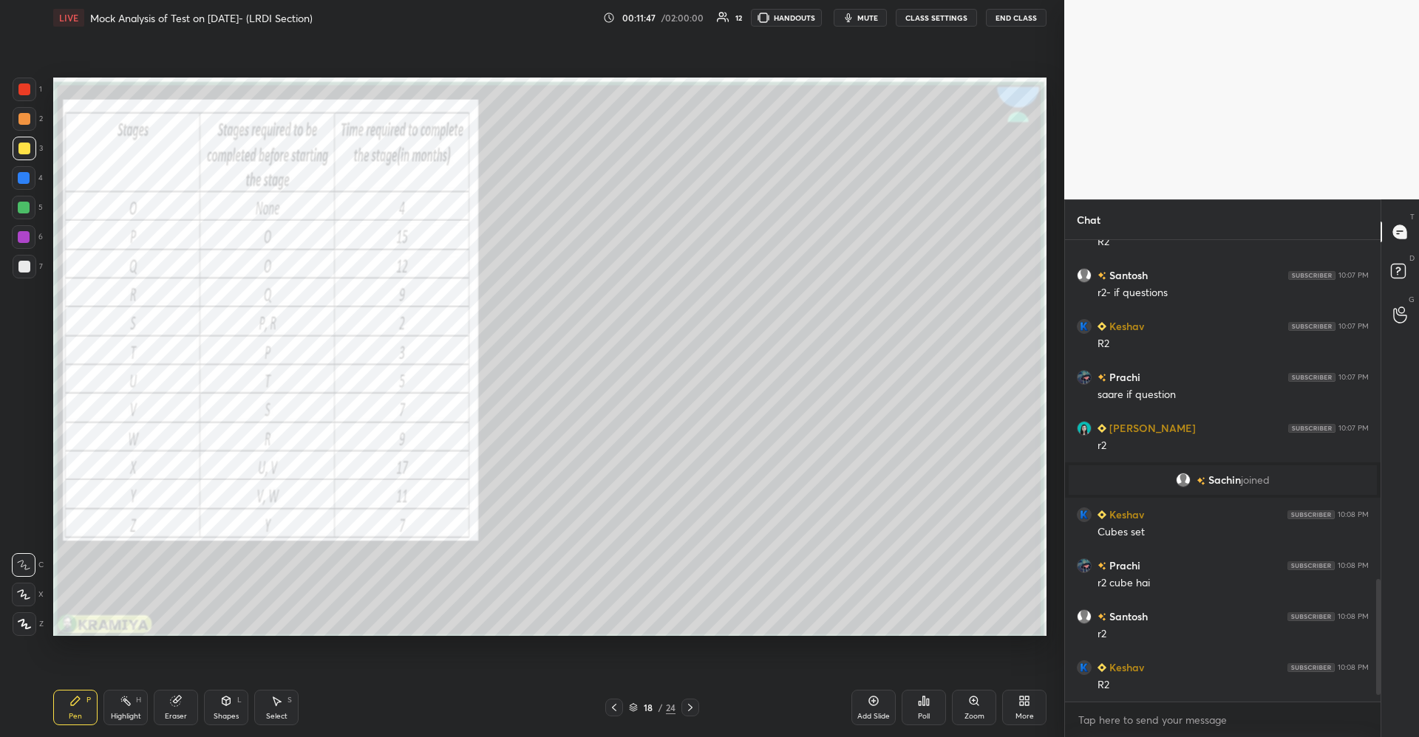
click at [26, 88] on div at bounding box center [24, 89] width 12 height 12
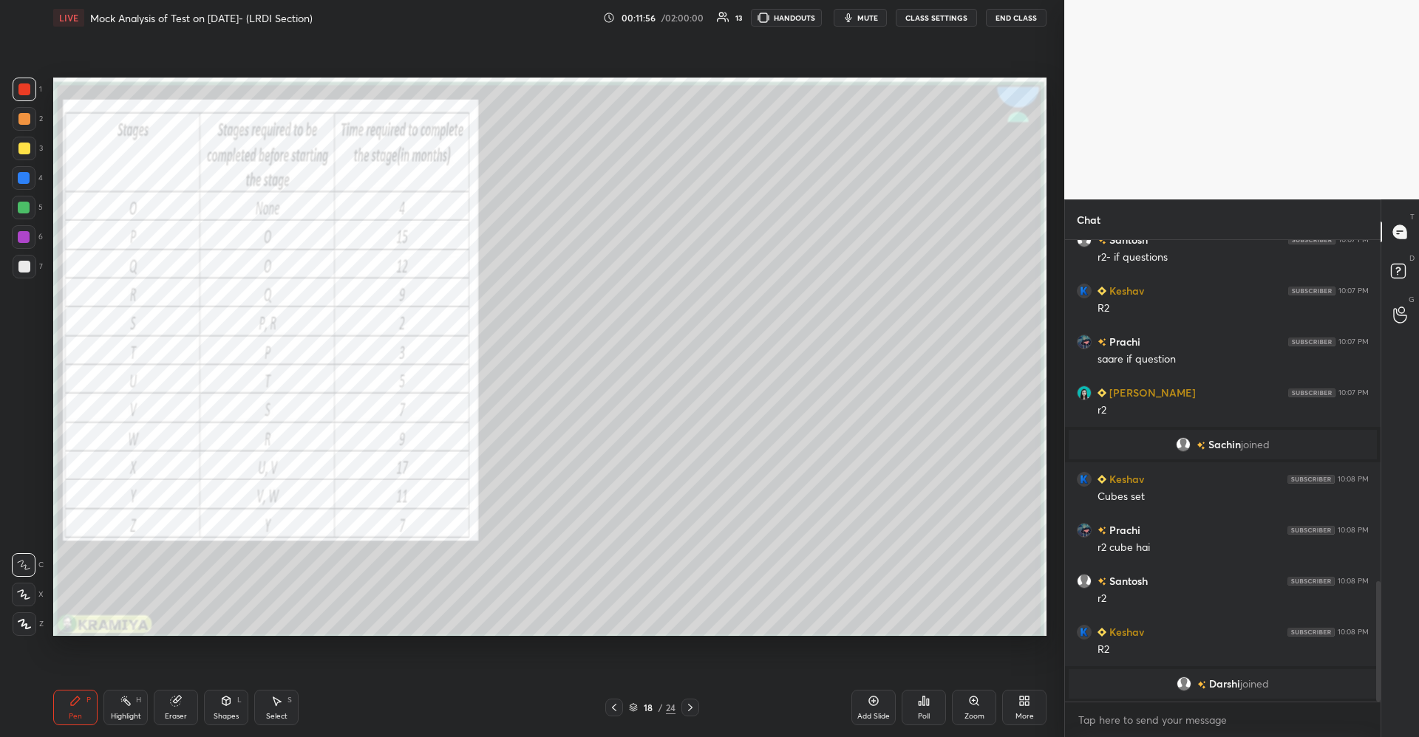
click at [30, 150] on div at bounding box center [25, 149] width 24 height 24
click at [228, 704] on icon at bounding box center [226, 701] width 8 height 9
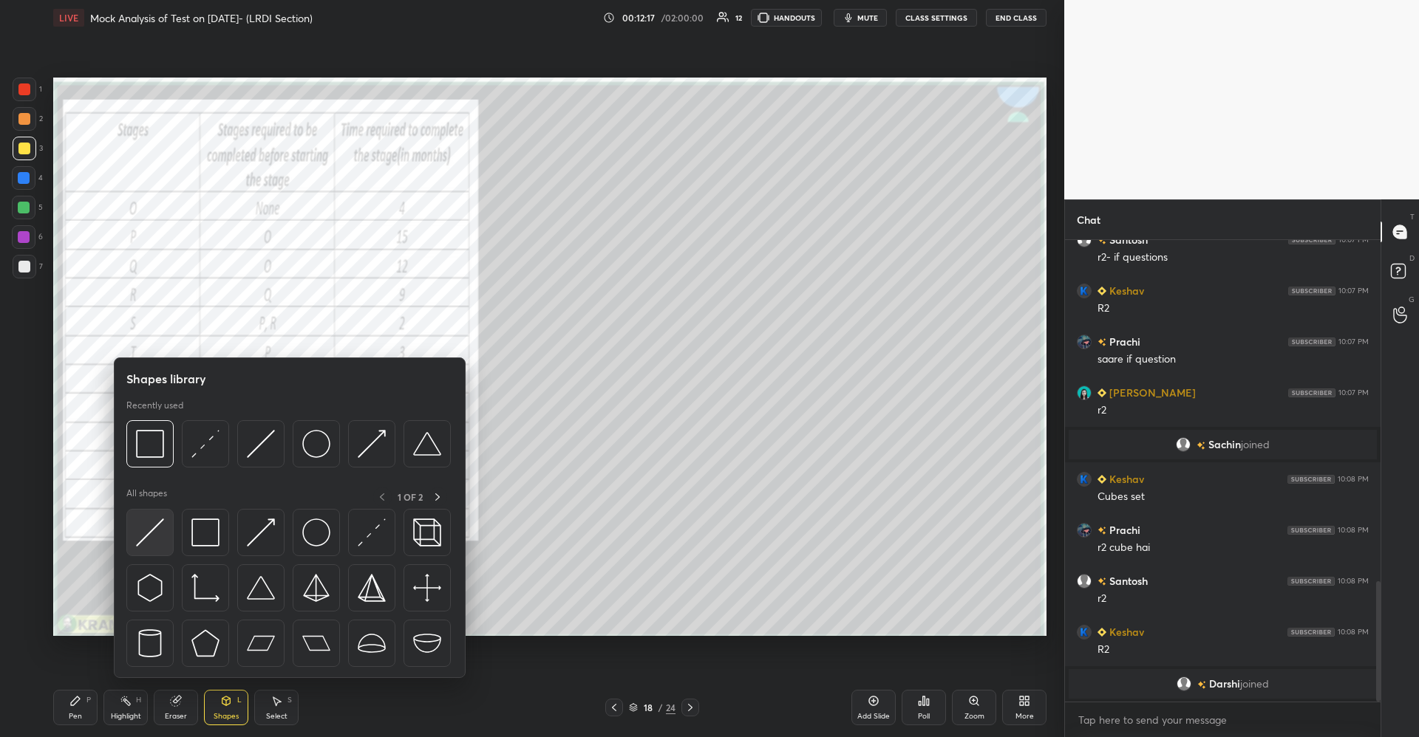
click at [158, 531] on img at bounding box center [150, 533] width 28 height 28
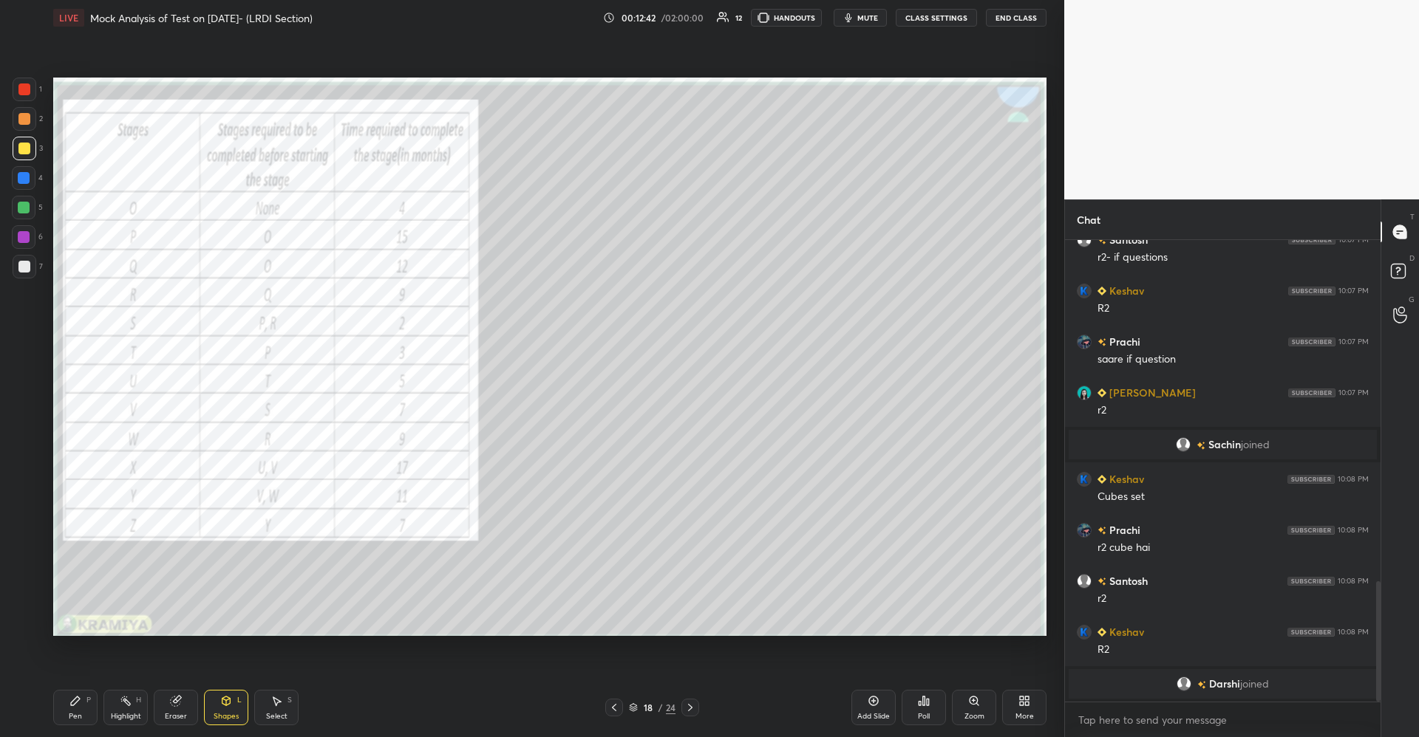
click at [86, 706] on div "Pen P" at bounding box center [75, 707] width 44 height 35
click at [224, 709] on div "Shapes L" at bounding box center [226, 707] width 44 height 35
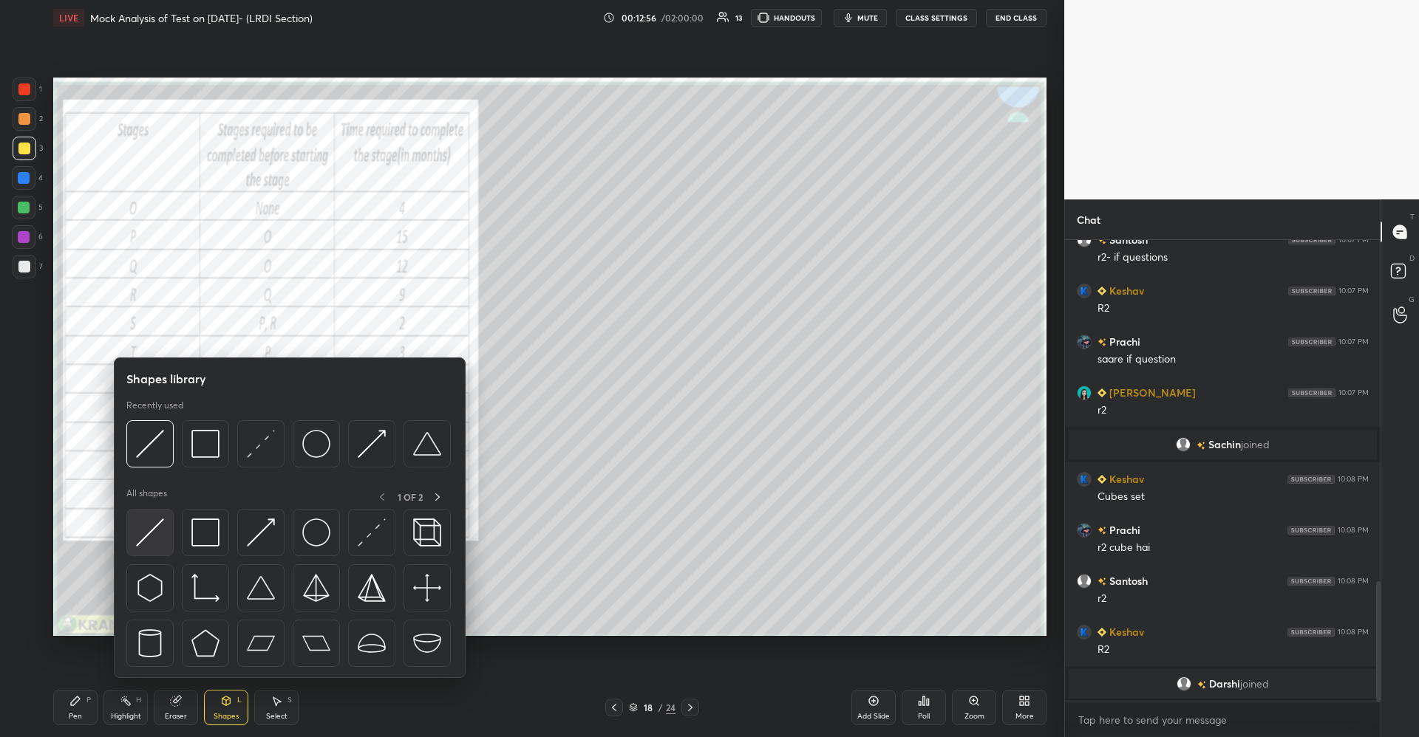
click at [163, 533] on img at bounding box center [150, 533] width 28 height 28
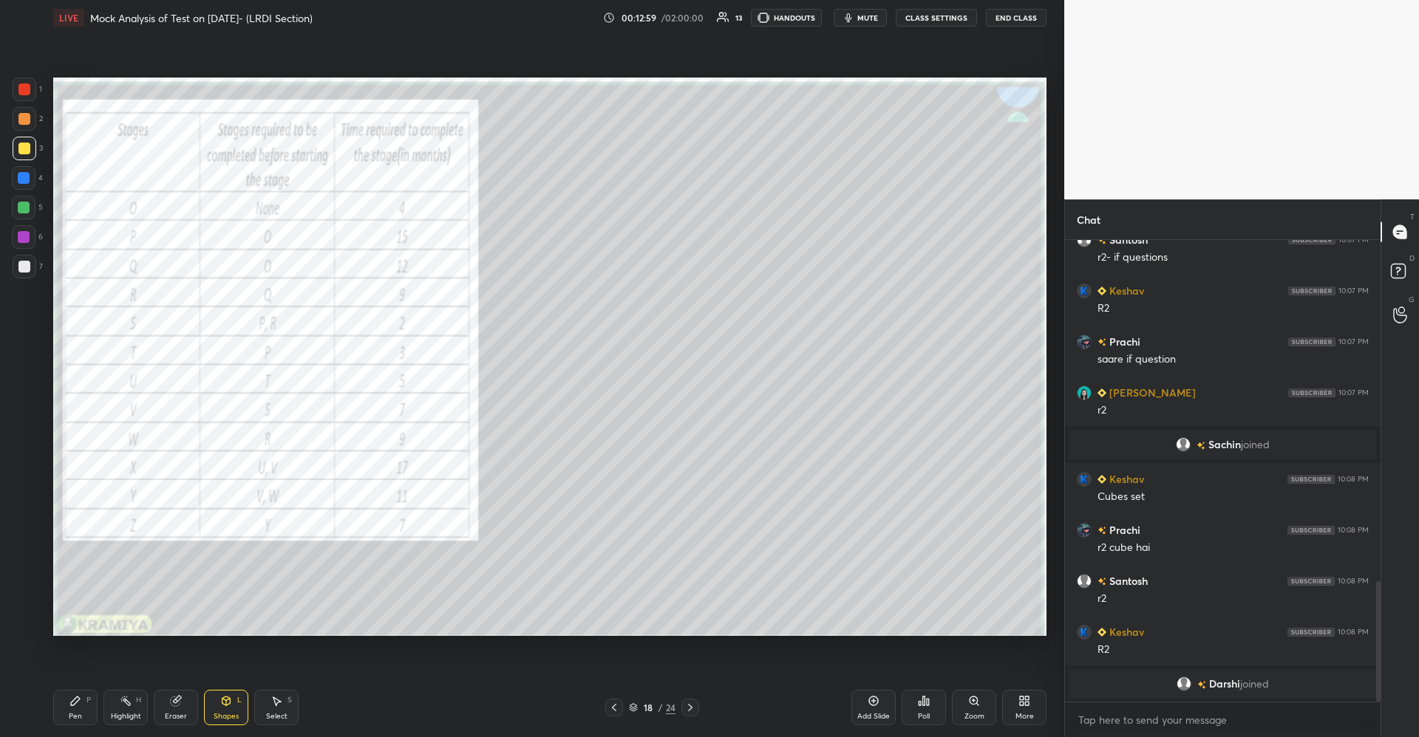
click at [83, 704] on div "Pen P" at bounding box center [75, 707] width 44 height 35
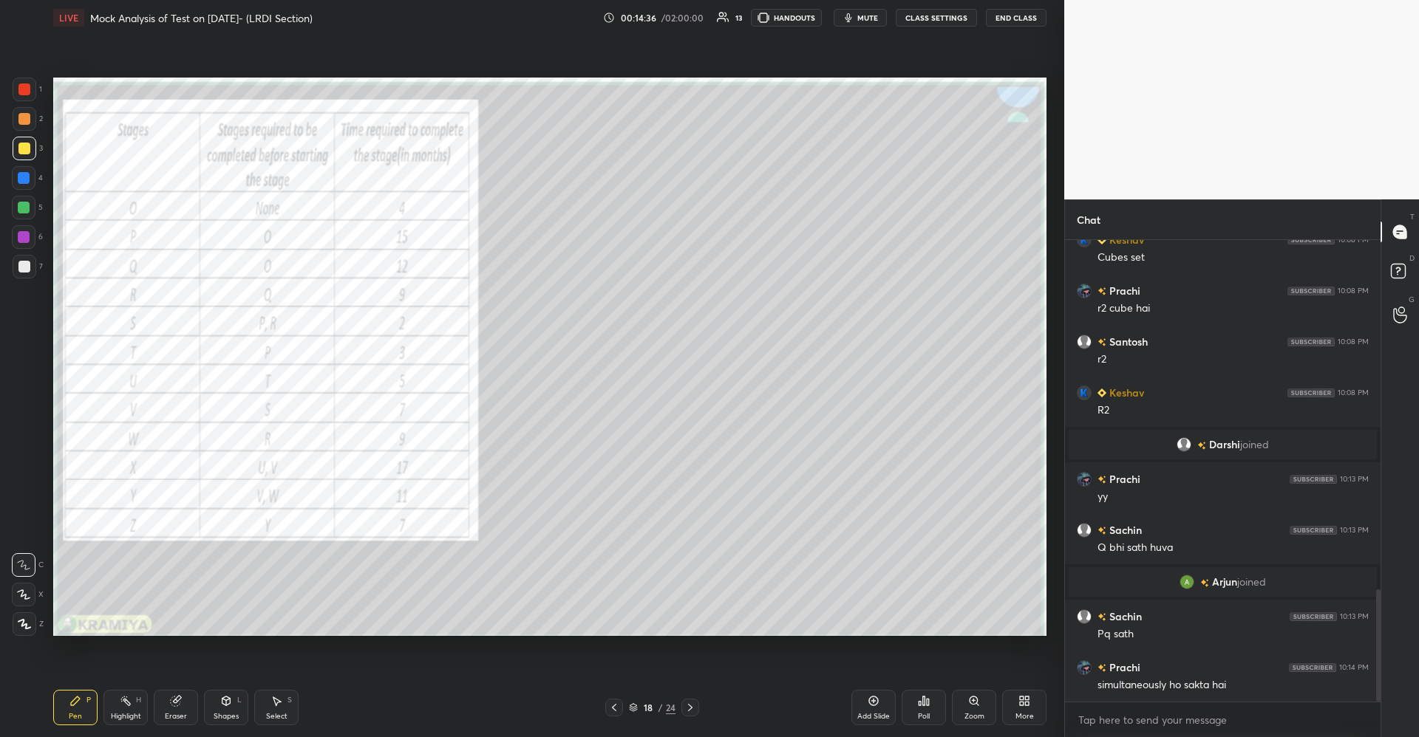
scroll to position [1489, 0]
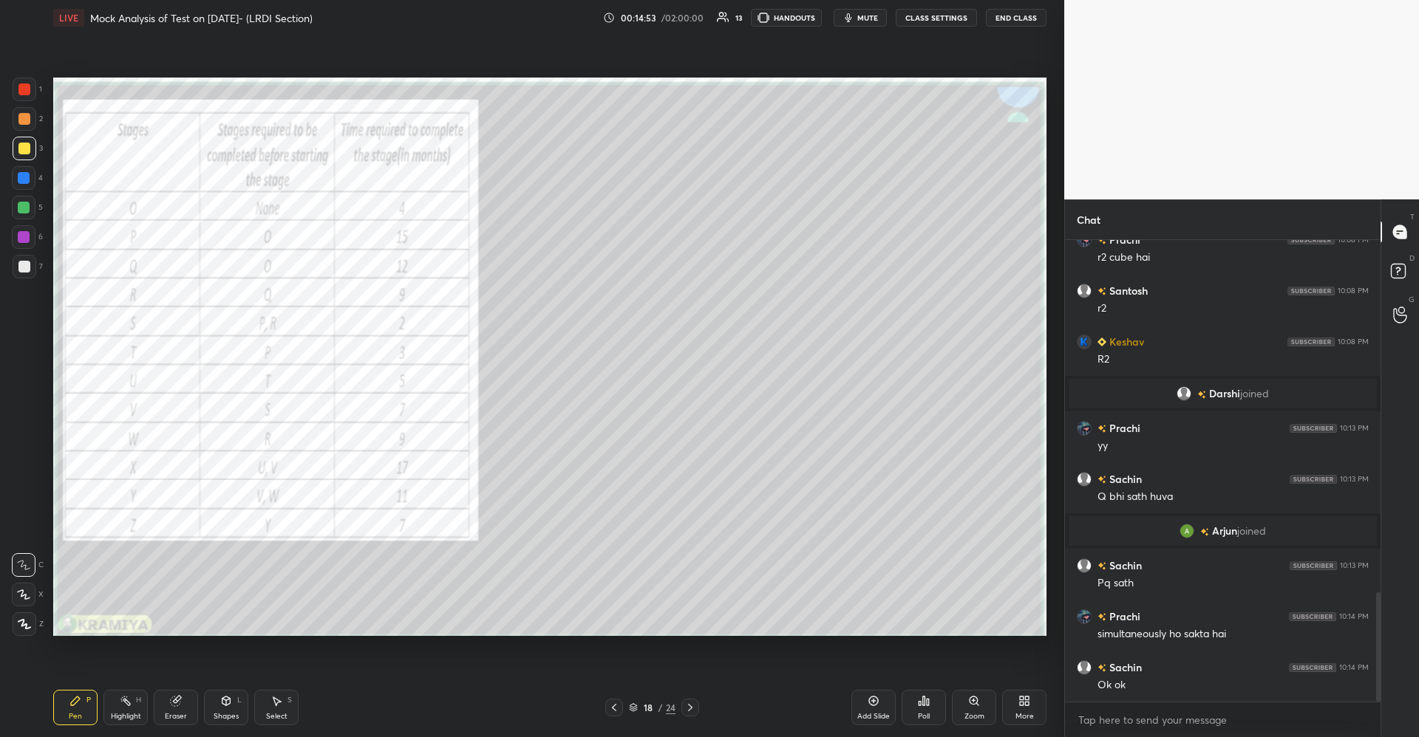
click at [123, 701] on circle at bounding box center [121, 700] width 1 height 1
click at [63, 720] on div "Pen P" at bounding box center [75, 707] width 44 height 35
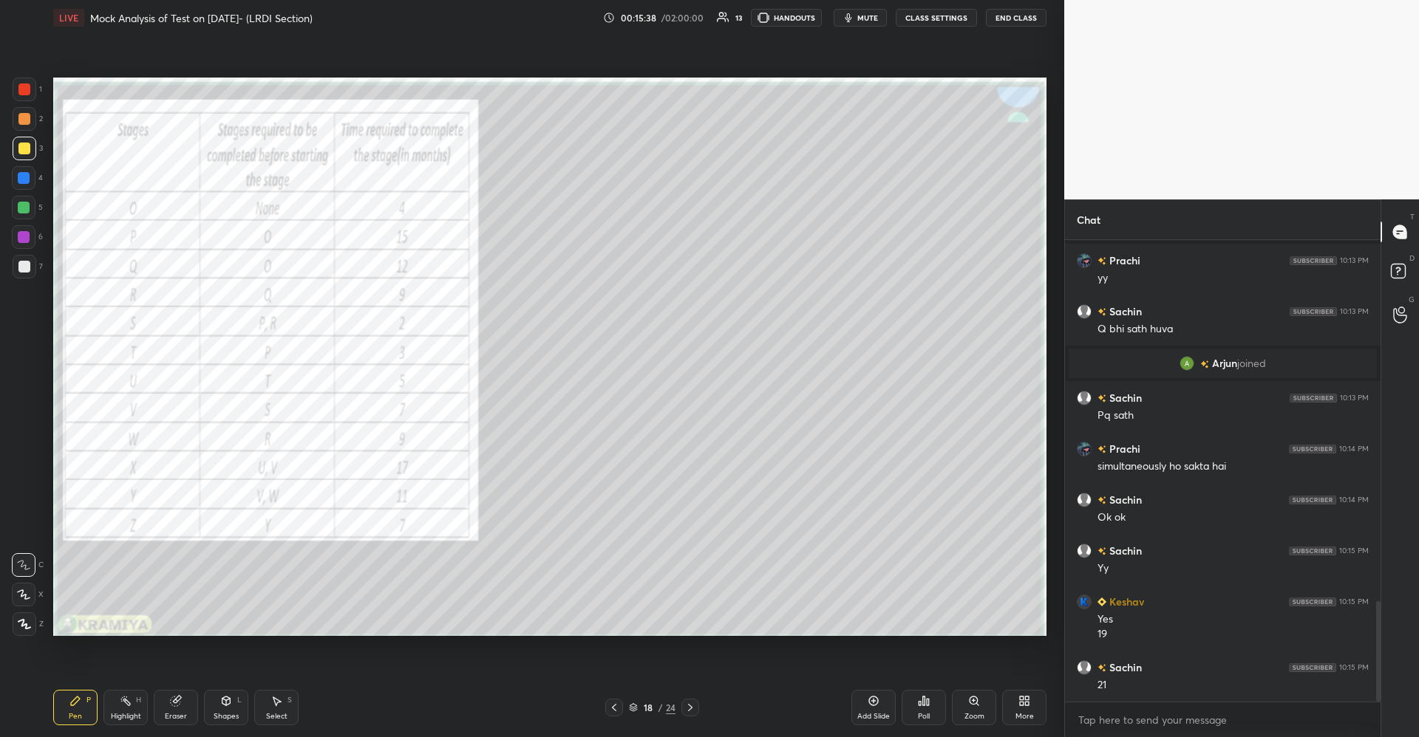
scroll to position [1708, 0]
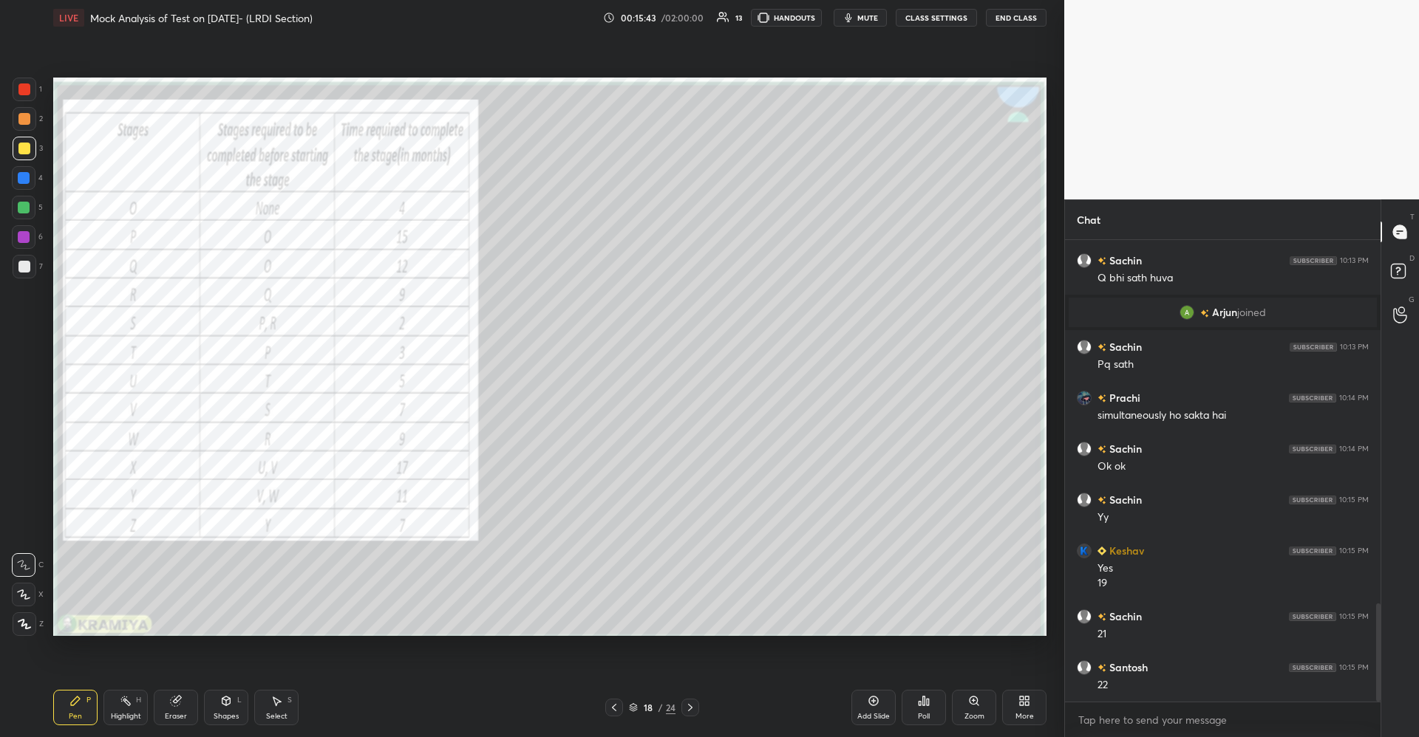
click at [138, 707] on div "Highlight H" at bounding box center [125, 707] width 44 height 35
click at [181, 703] on icon at bounding box center [176, 701] width 12 height 12
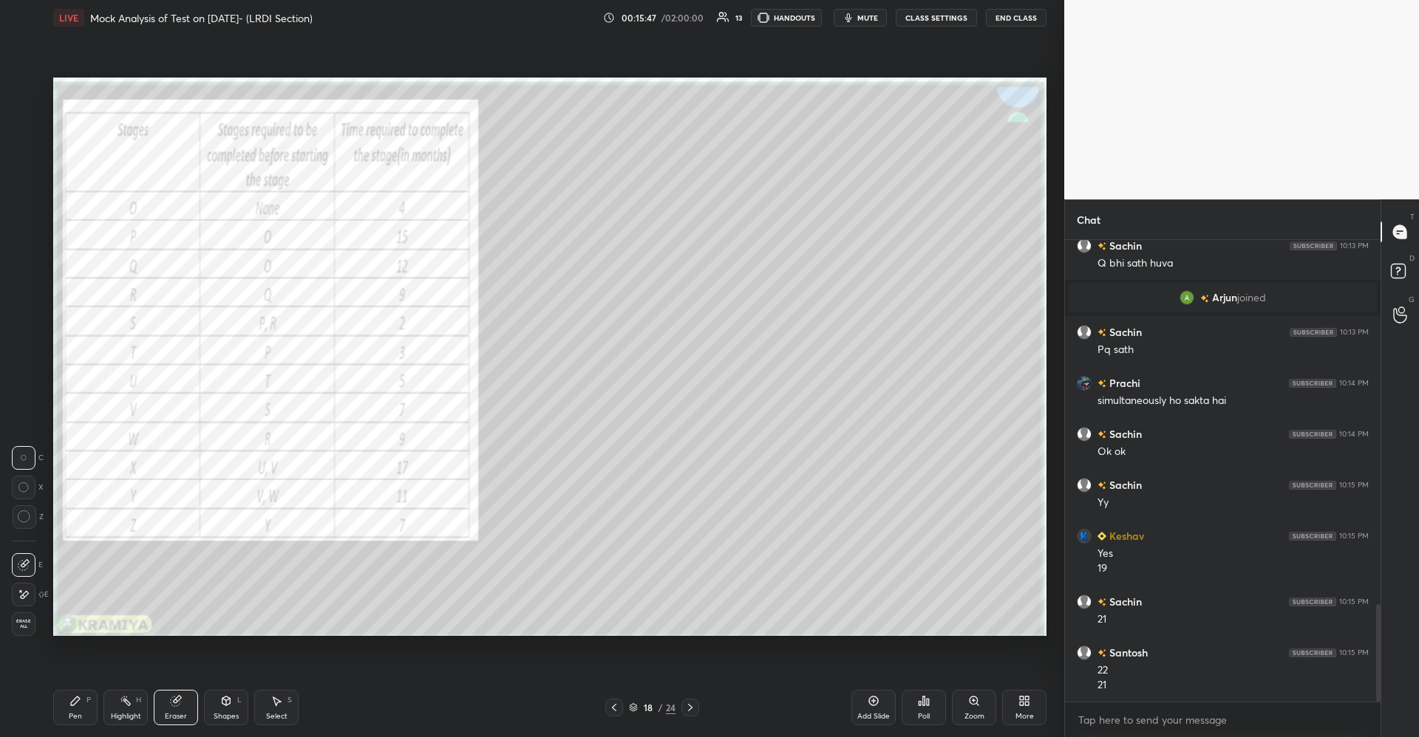
click at [92, 703] on div "Pen P" at bounding box center [75, 707] width 44 height 35
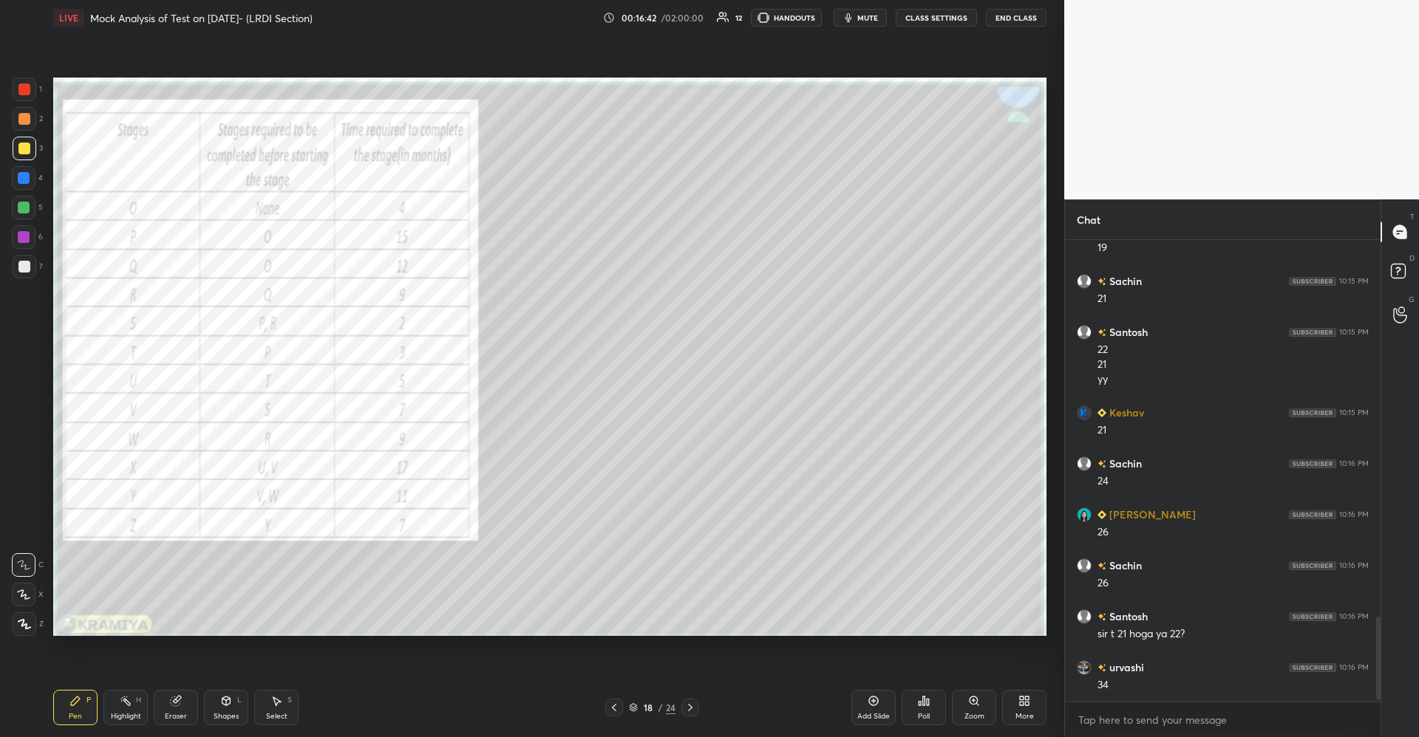
scroll to position [2095, 0]
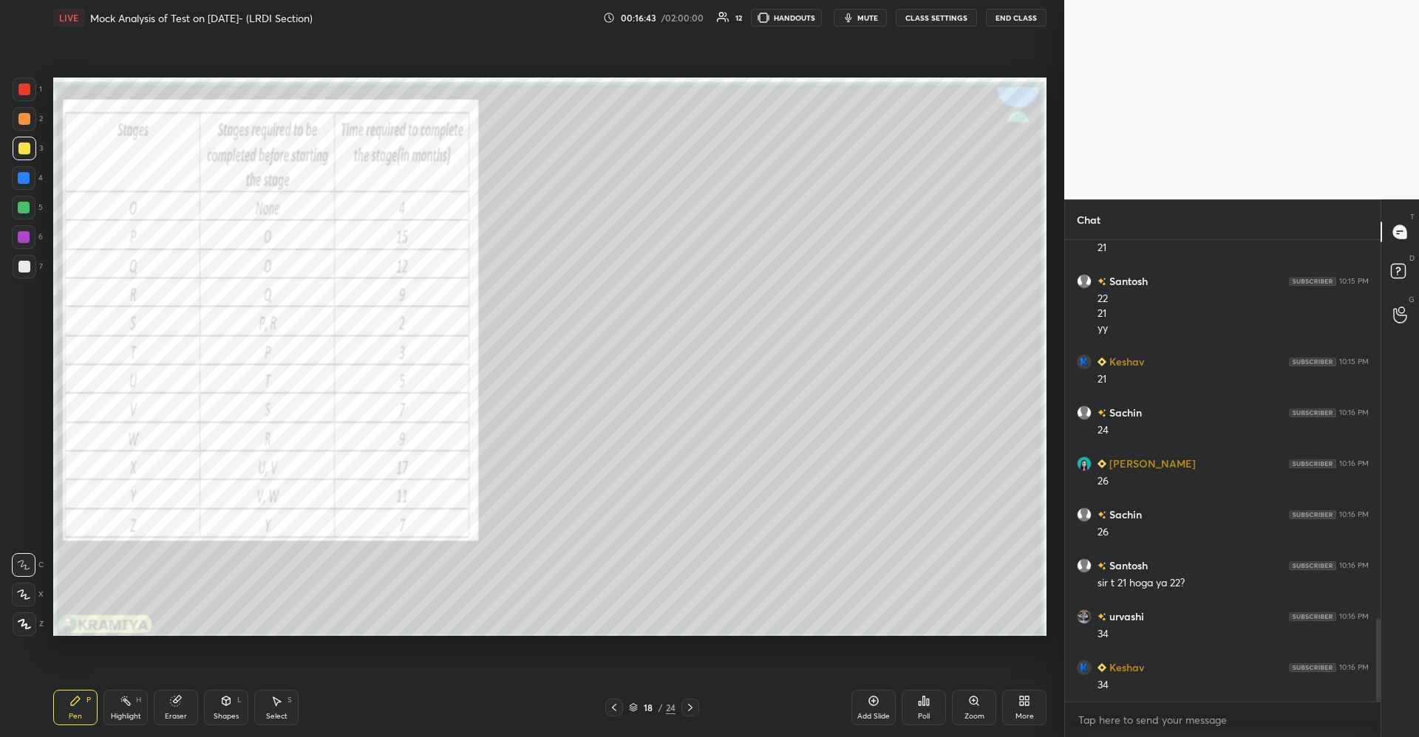
click at [127, 703] on rect at bounding box center [126, 702] width 7 height 7
click at [191, 703] on div "Eraser" at bounding box center [176, 707] width 44 height 35
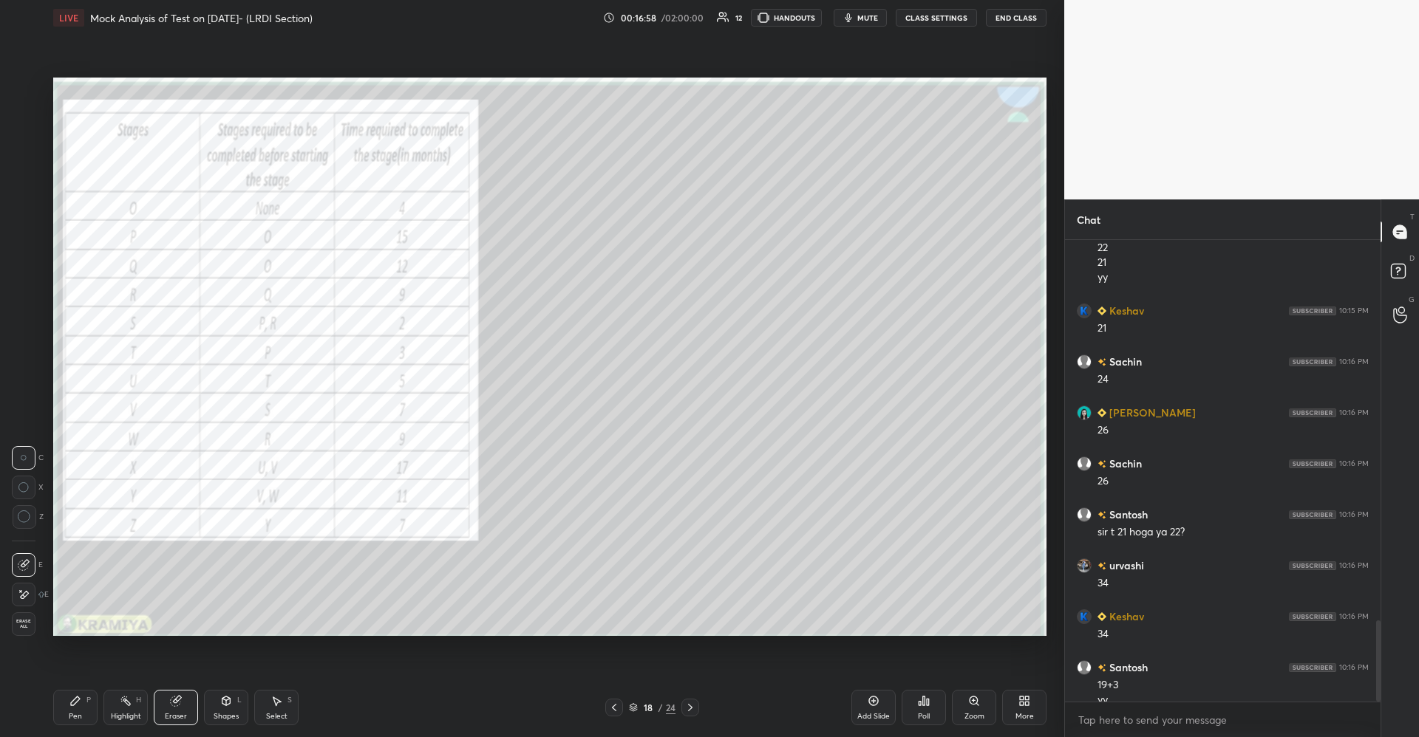
scroll to position [2160, 0]
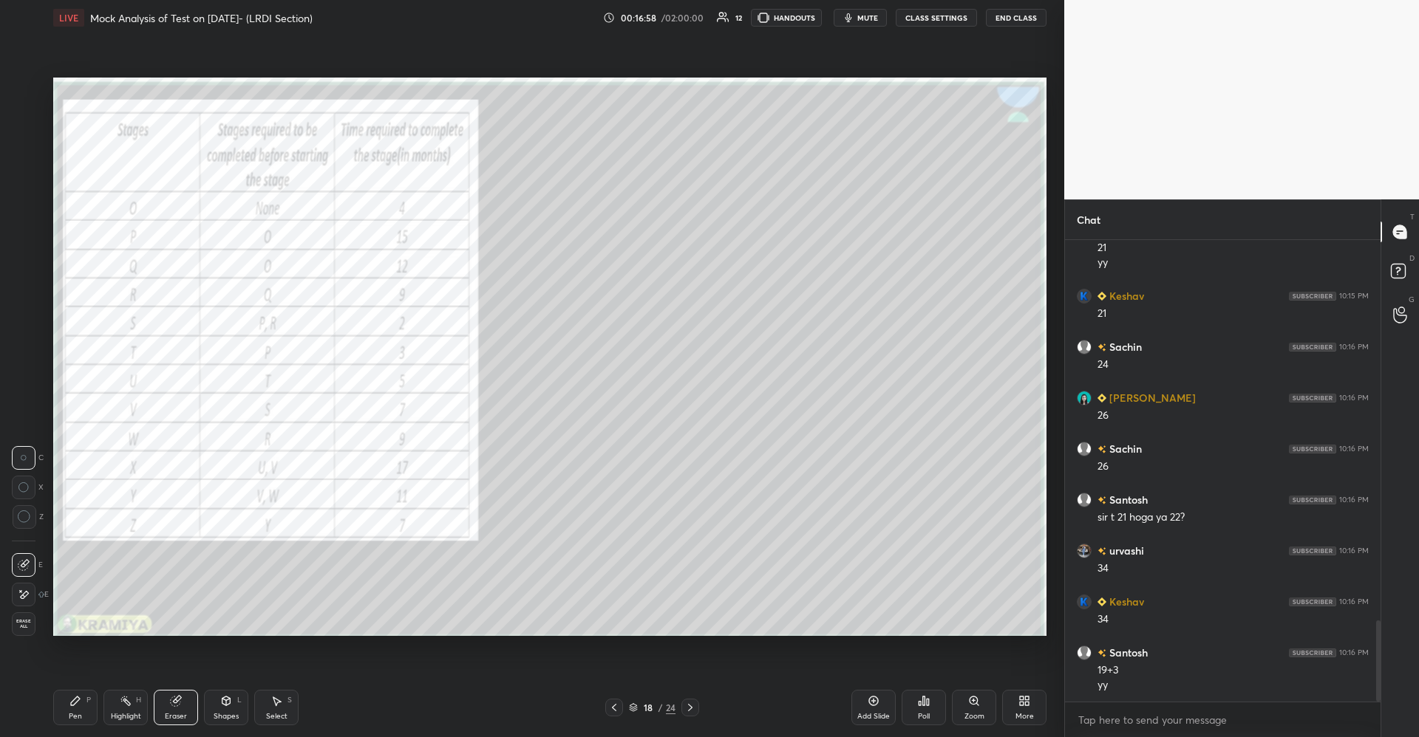
click at [84, 700] on div "Pen P" at bounding box center [75, 707] width 44 height 35
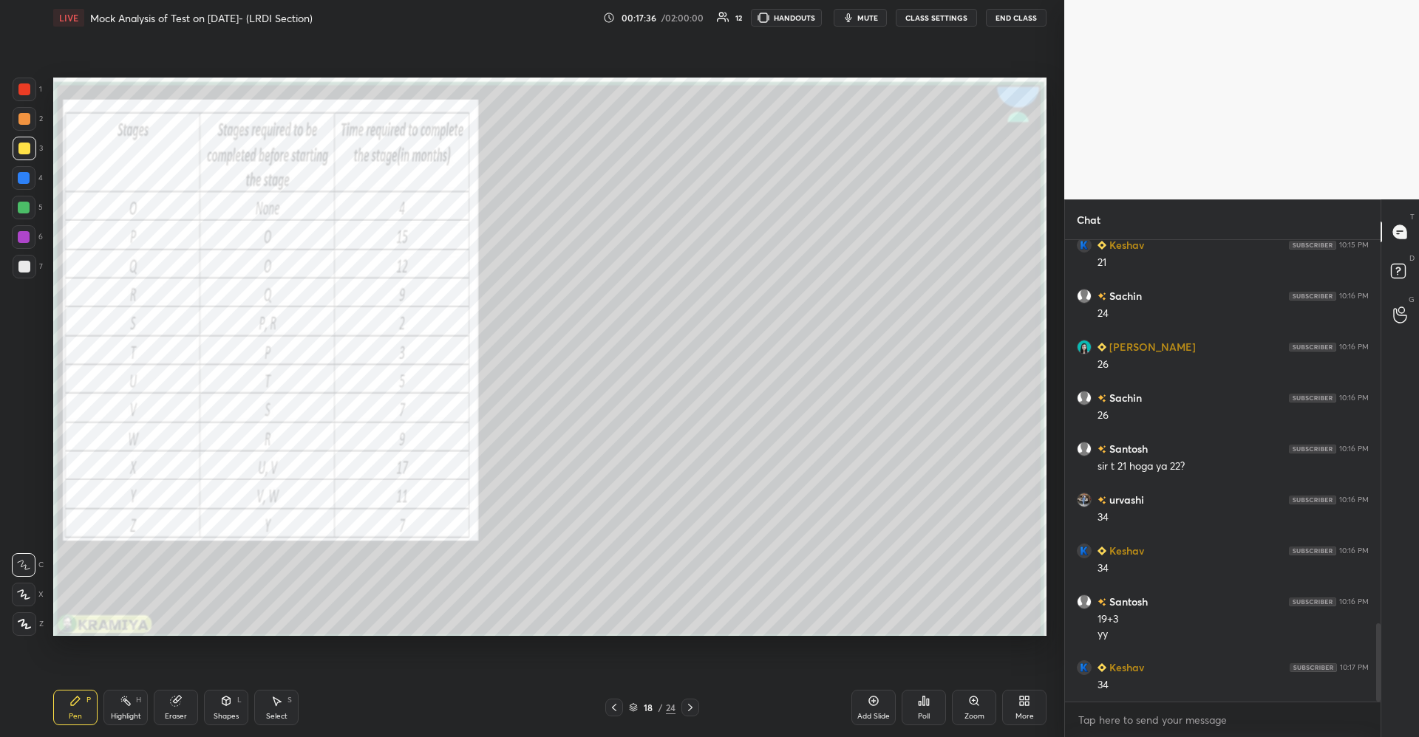
scroll to position [2262, 0]
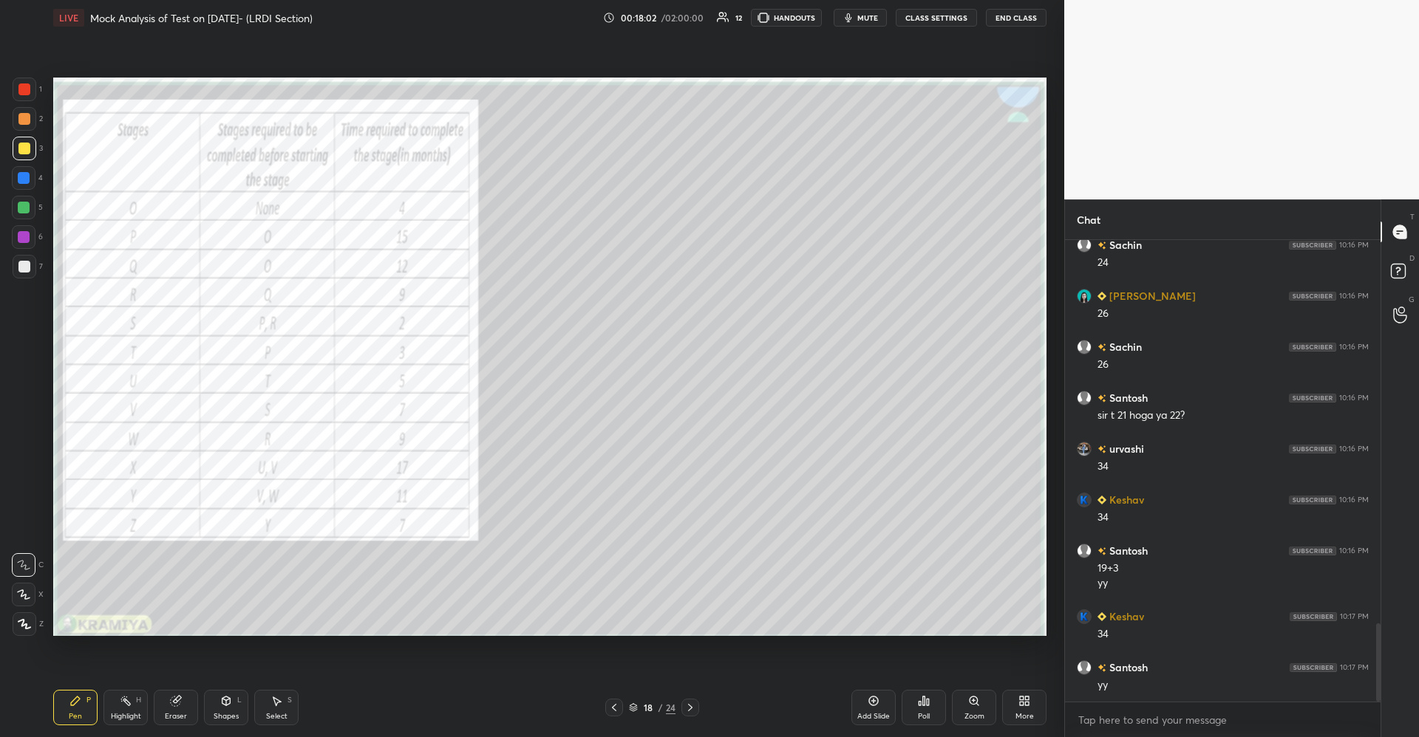
click at [121, 706] on icon at bounding box center [126, 701] width 12 height 12
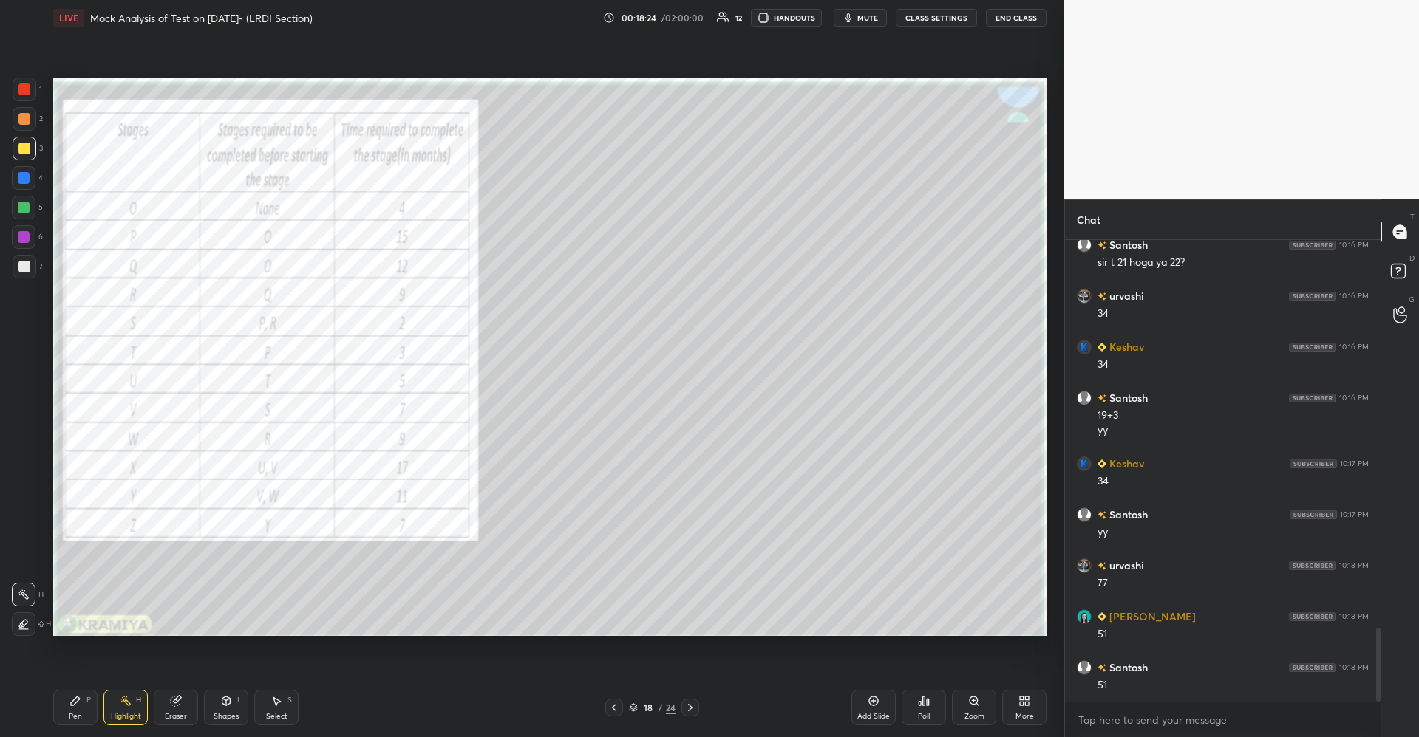
scroll to position [2430, 0]
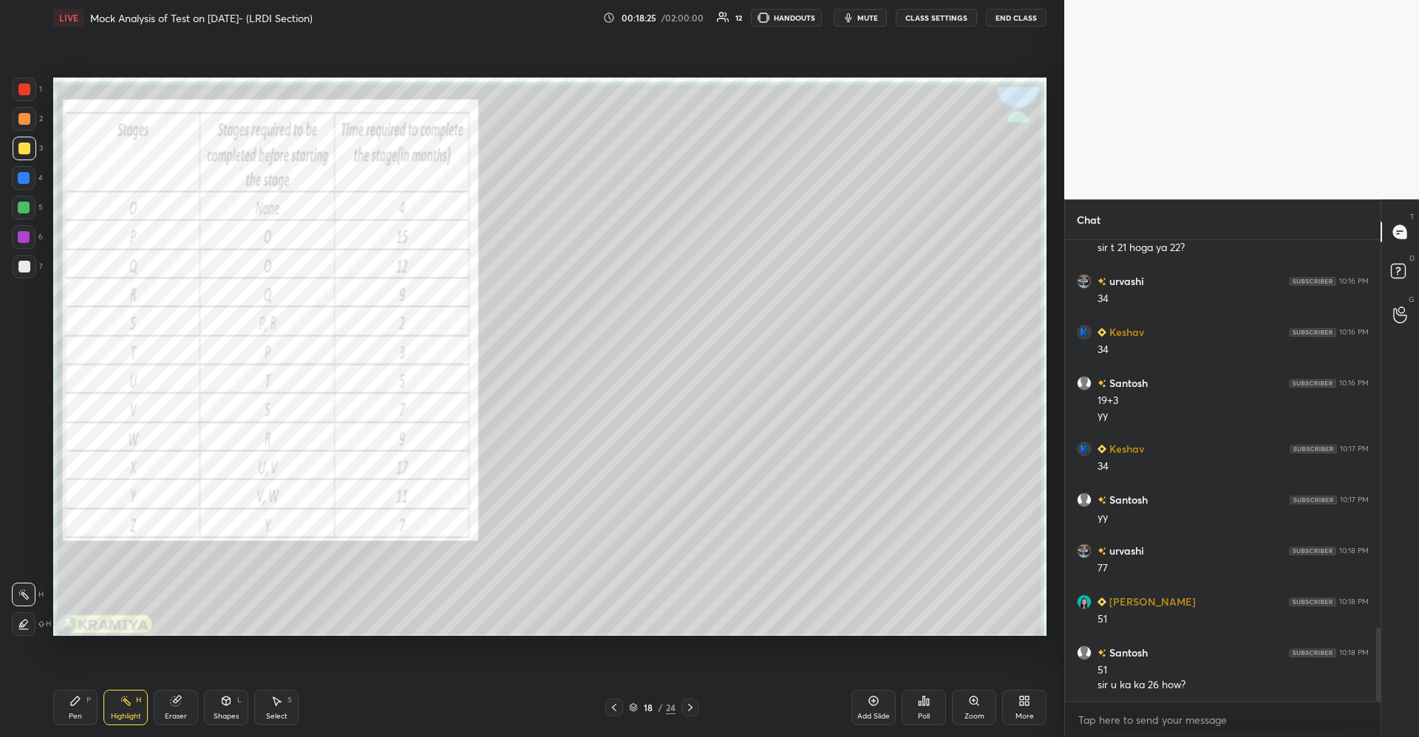
click at [71, 703] on icon at bounding box center [75, 701] width 9 height 9
click at [126, 702] on rect at bounding box center [126, 702] width 7 height 7
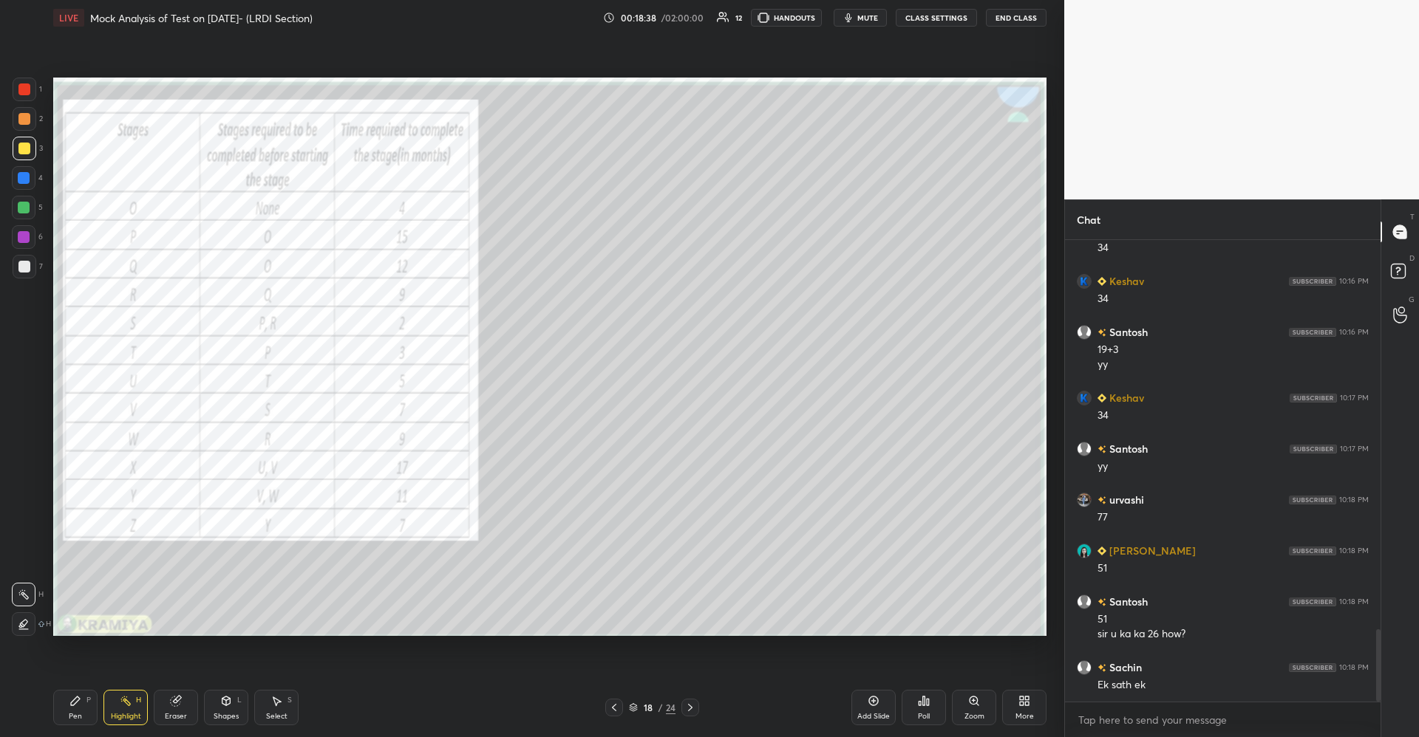
click at [176, 709] on div "Eraser" at bounding box center [176, 707] width 44 height 35
click at [220, 704] on icon at bounding box center [226, 701] width 12 height 12
click at [175, 705] on icon at bounding box center [176, 702] width 10 height 10
click at [89, 716] on div "Pen P" at bounding box center [75, 707] width 44 height 35
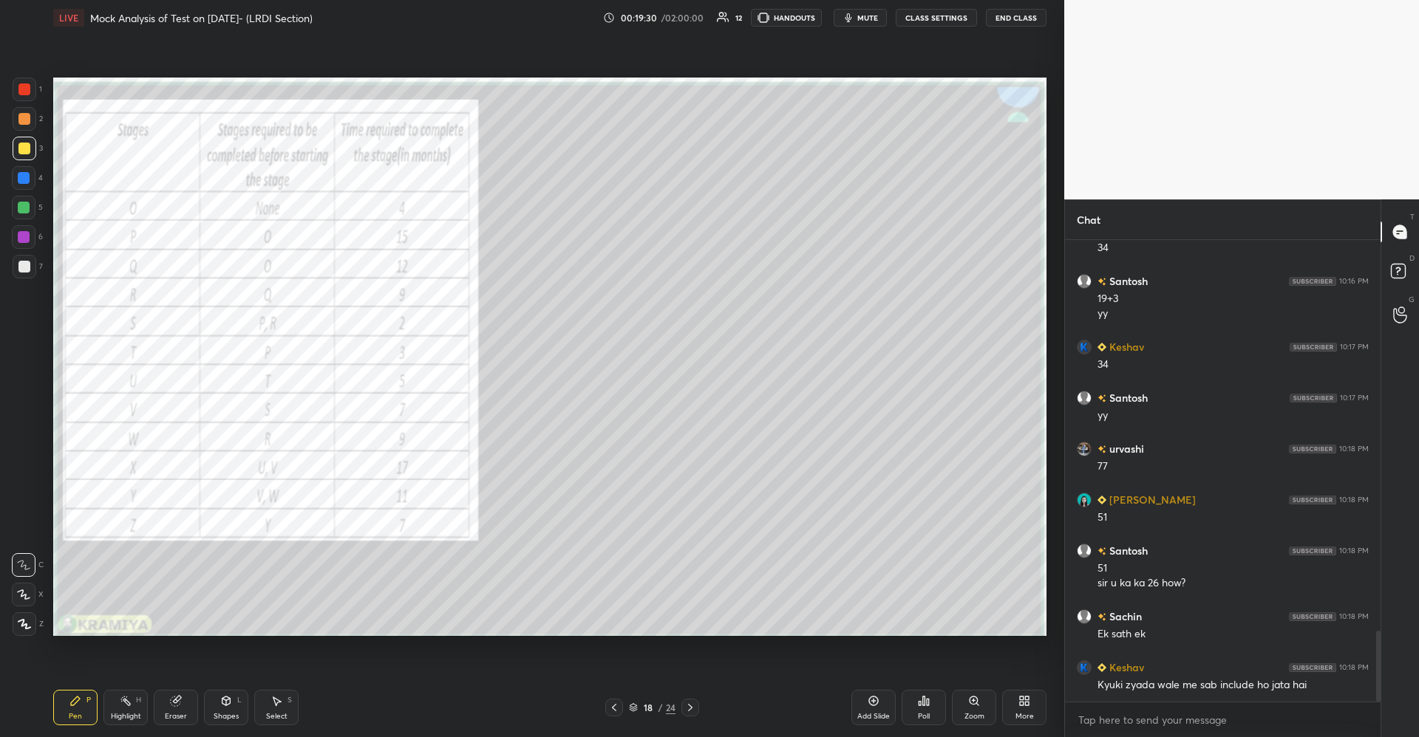
click at [873, 708] on div "Add Slide" at bounding box center [873, 707] width 44 height 35
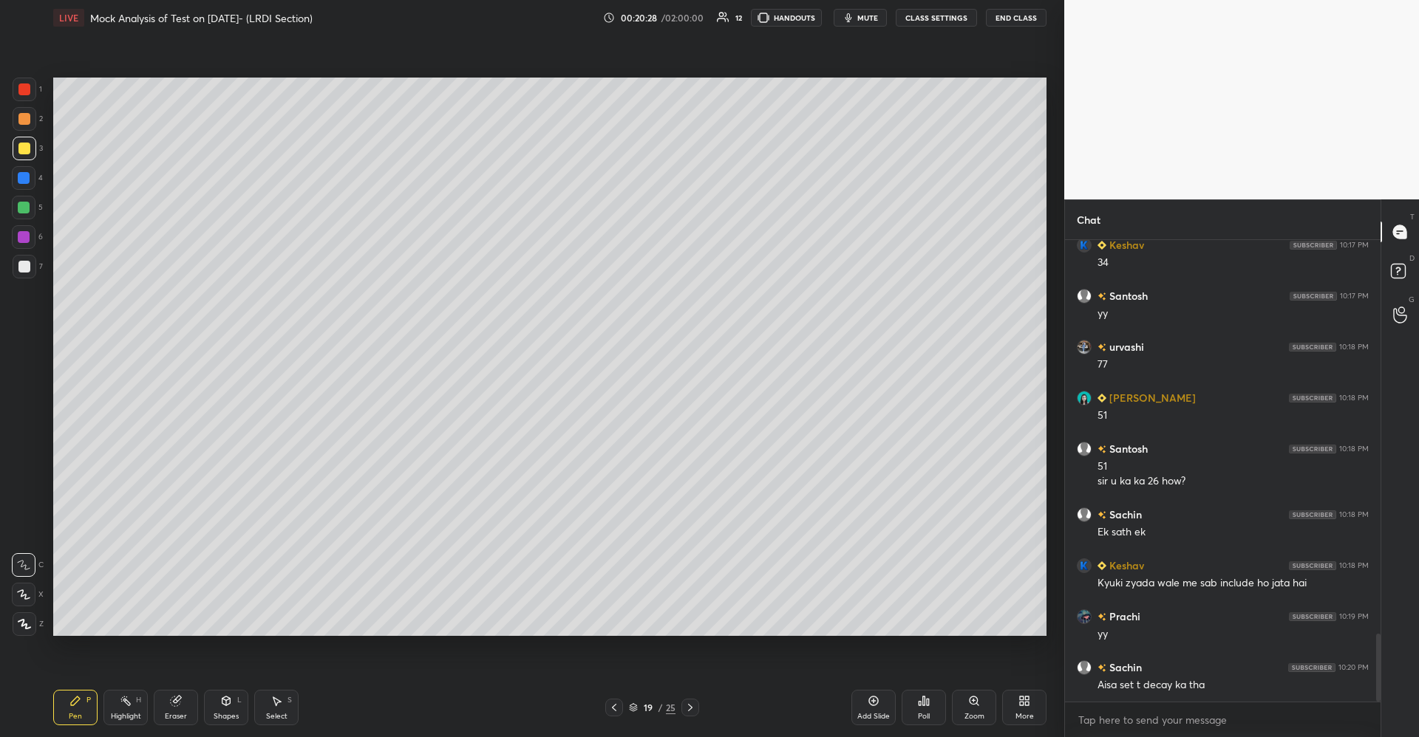
scroll to position [2685, 0]
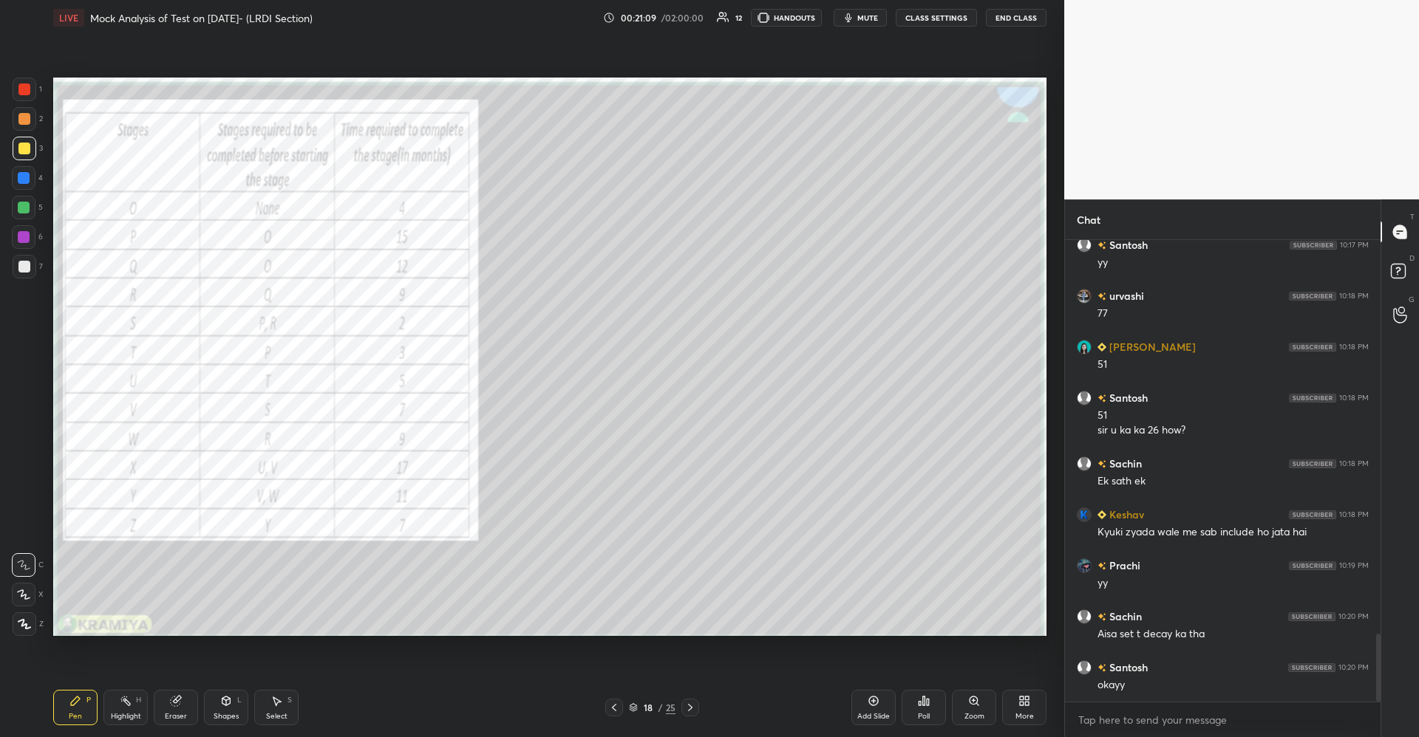
click at [21, 121] on div at bounding box center [24, 119] width 12 height 12
click at [137, 708] on div "Highlight H" at bounding box center [125, 707] width 44 height 35
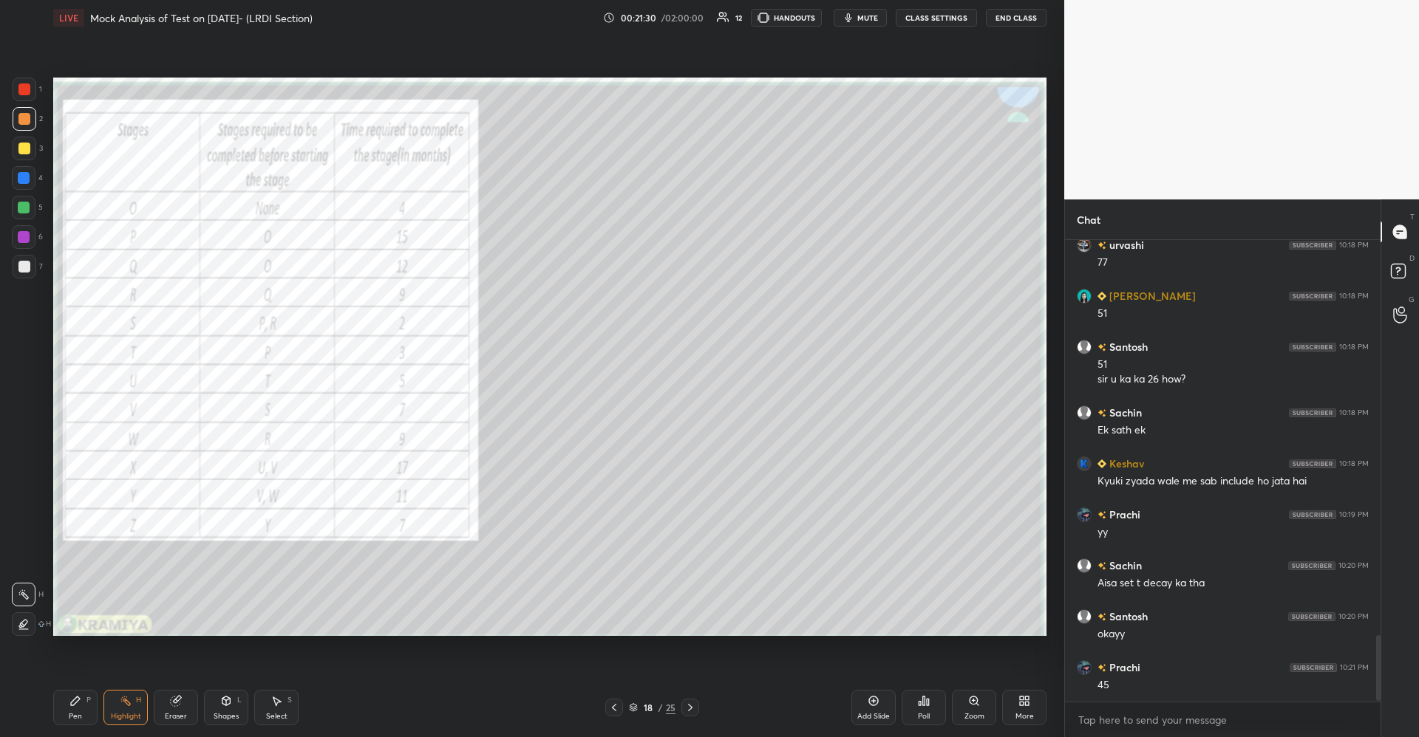
scroll to position [2787, 0]
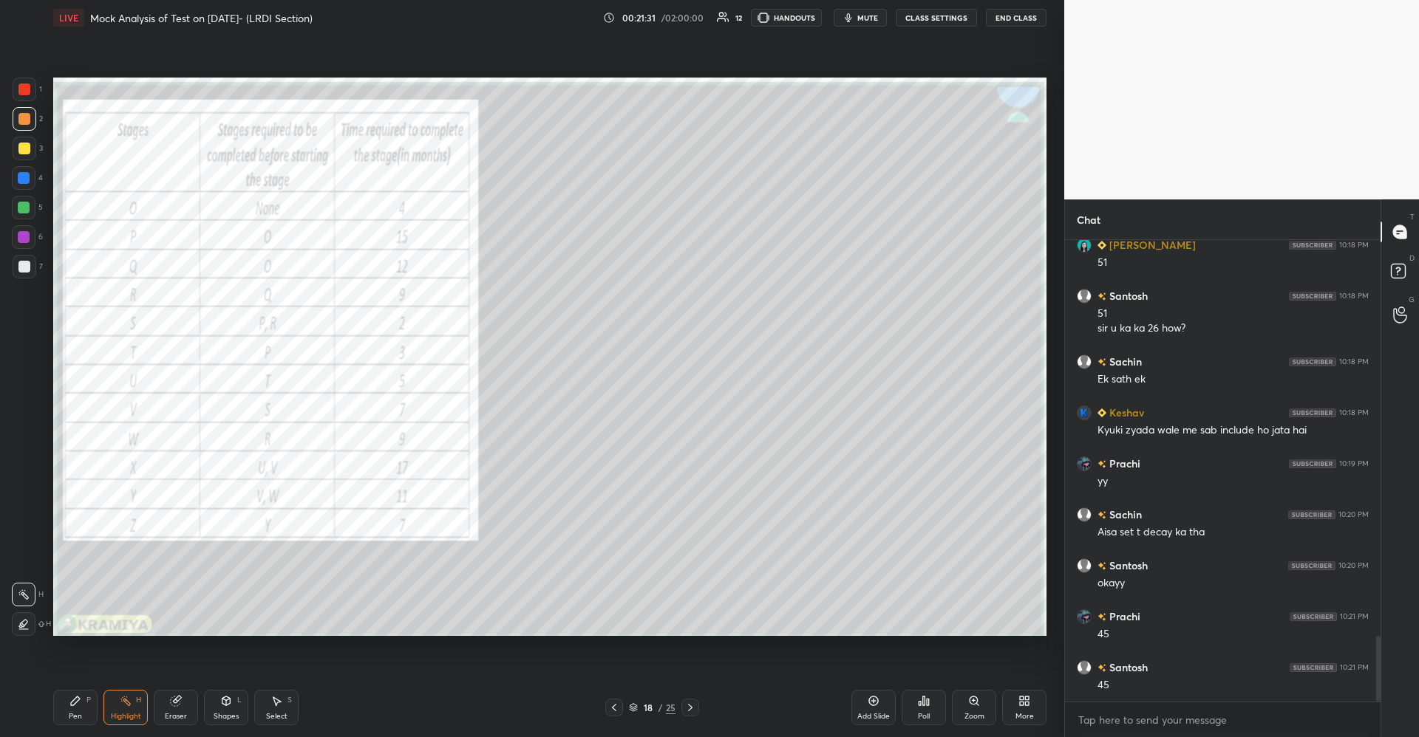
click at [72, 703] on icon at bounding box center [75, 701] width 9 height 9
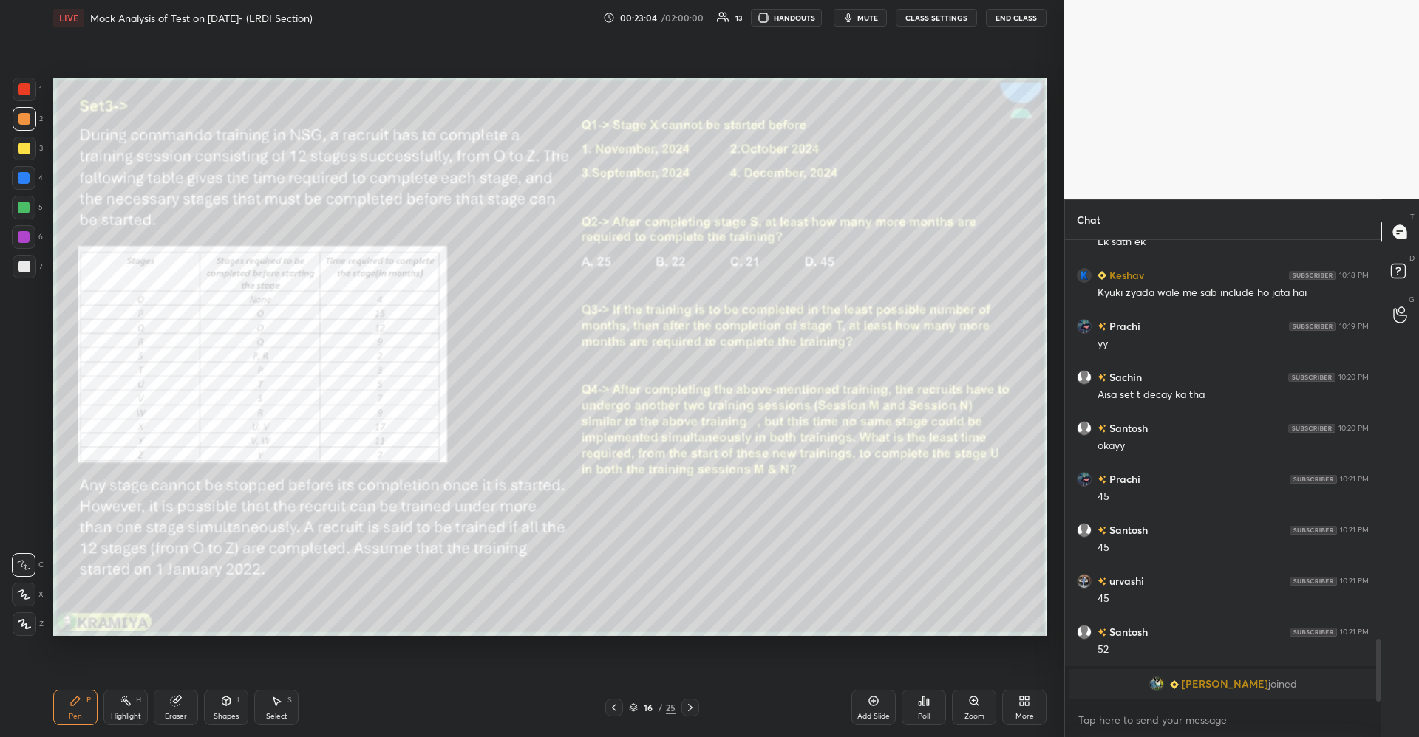
scroll to position [2558, 0]
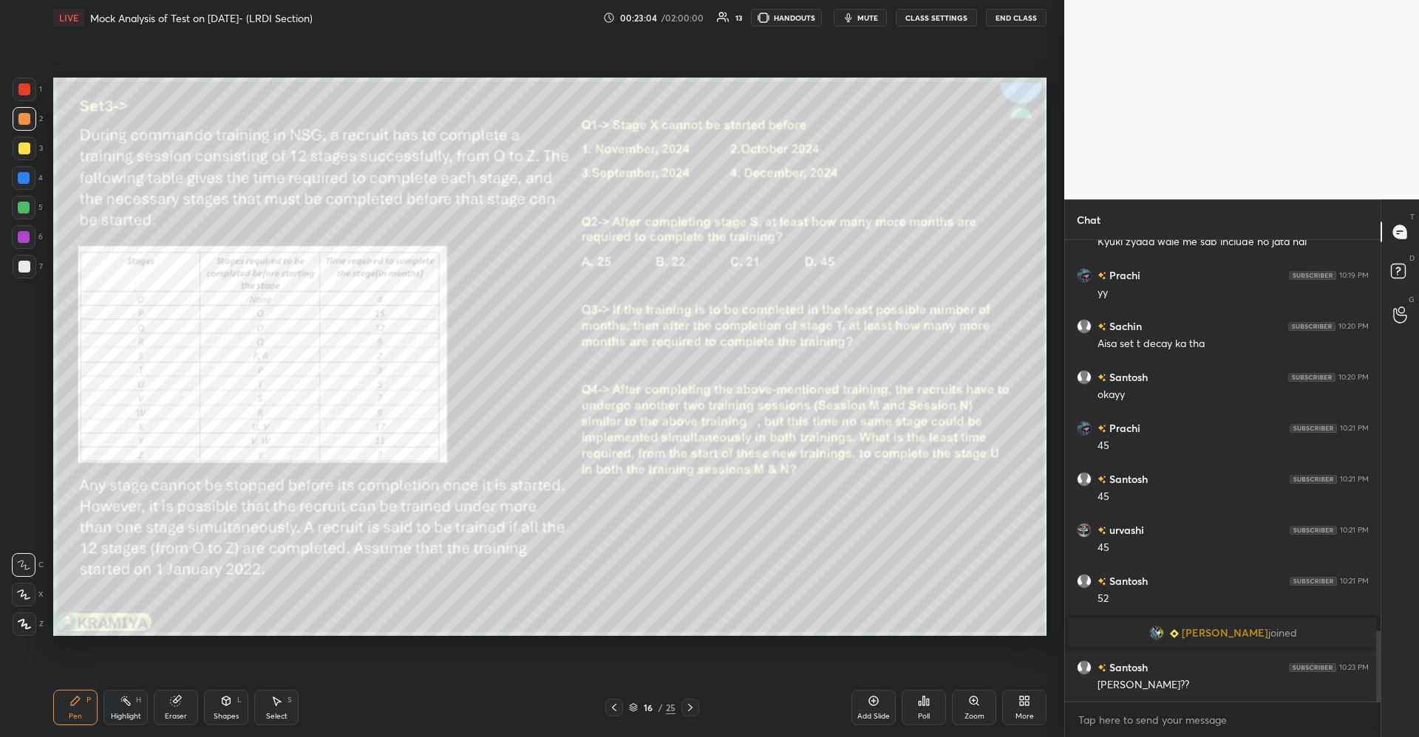
click at [281, 720] on div "Select" at bounding box center [276, 716] width 21 height 7
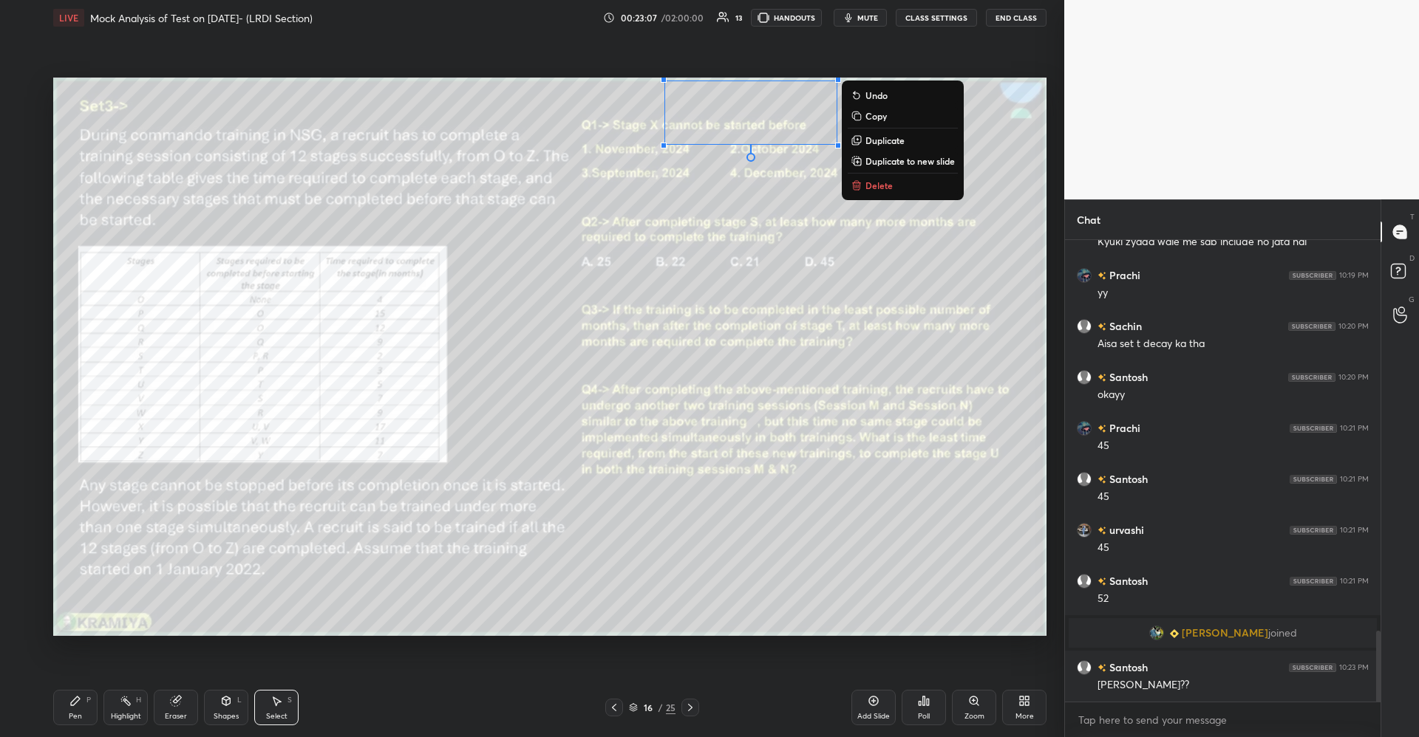
click at [879, 184] on p "Delete" at bounding box center [878, 186] width 27 height 12
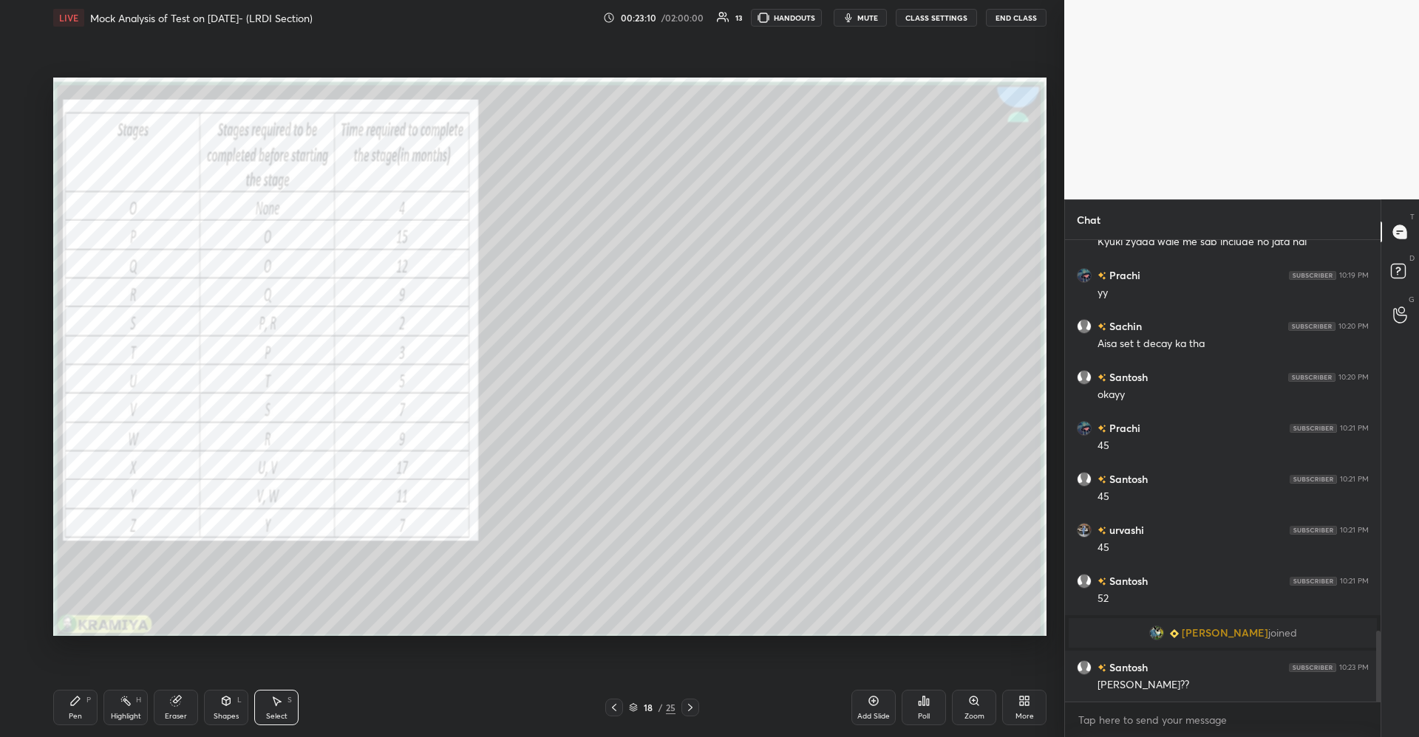
click at [123, 707] on div "Highlight H" at bounding box center [125, 707] width 44 height 35
click at [86, 704] on div "P" at bounding box center [88, 700] width 4 height 7
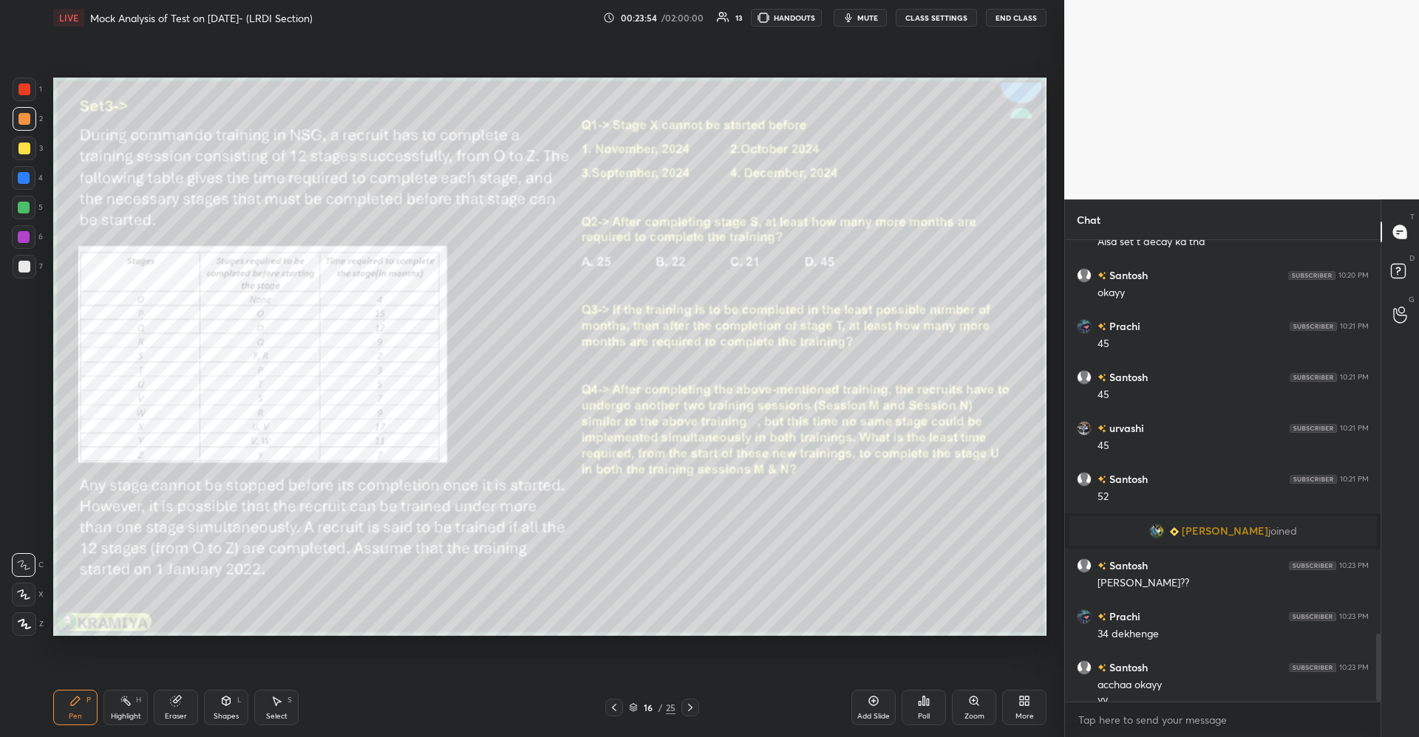
scroll to position [2674, 0]
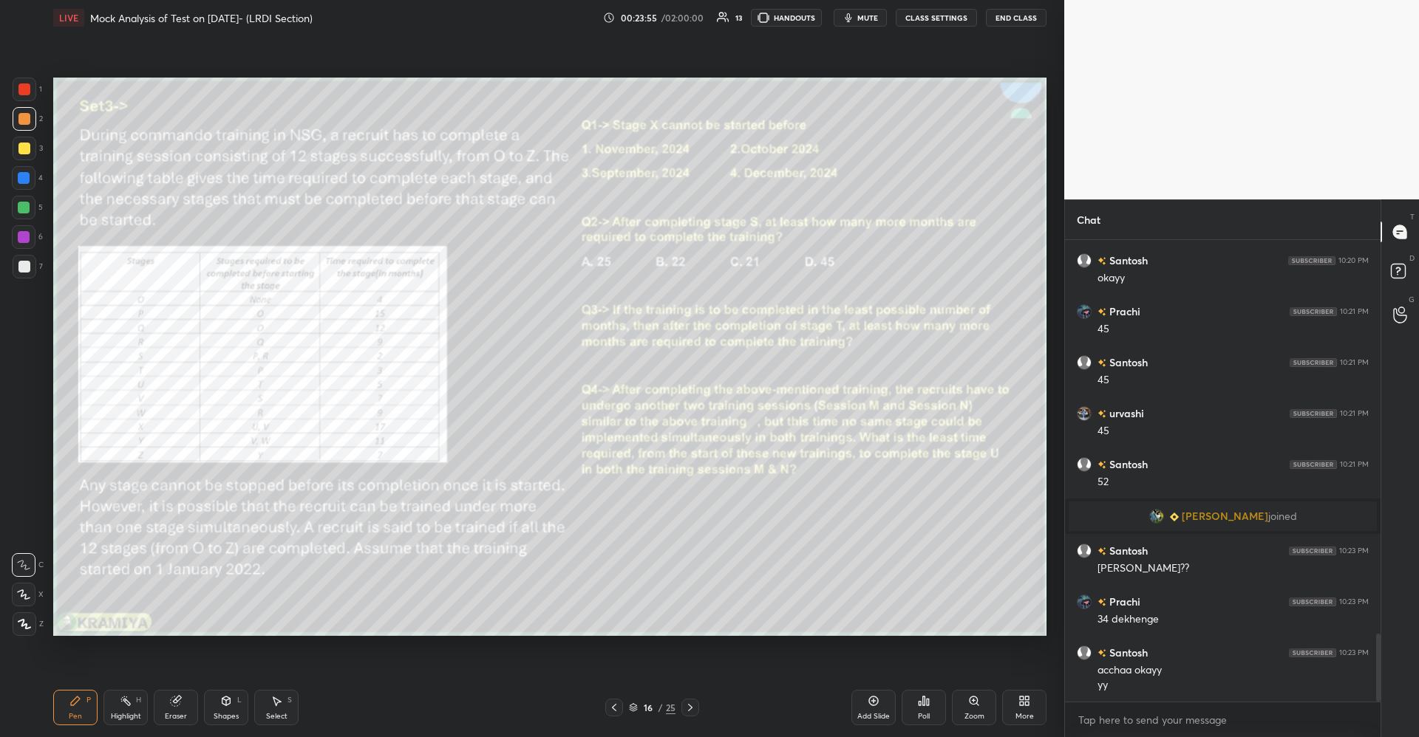
click at [182, 706] on div "Eraser" at bounding box center [176, 707] width 44 height 35
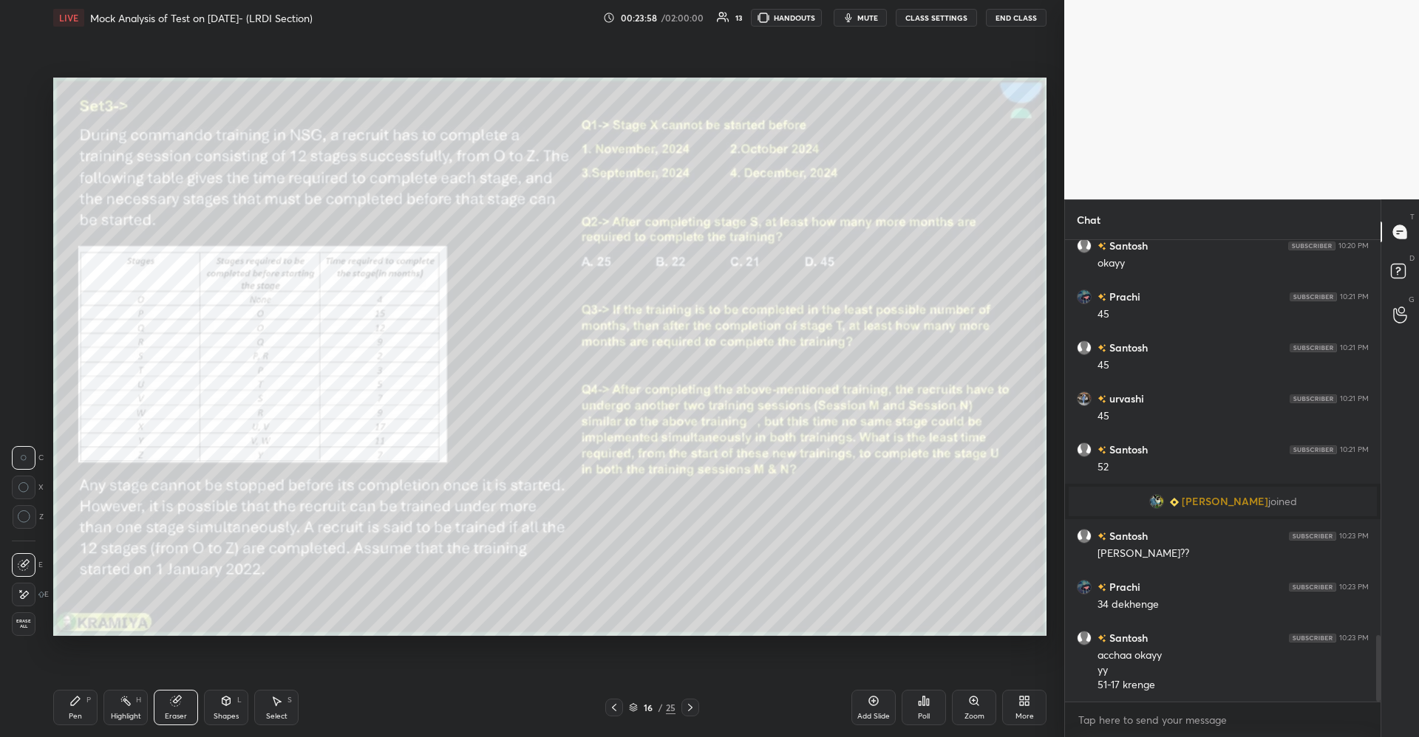
scroll to position [2740, 0]
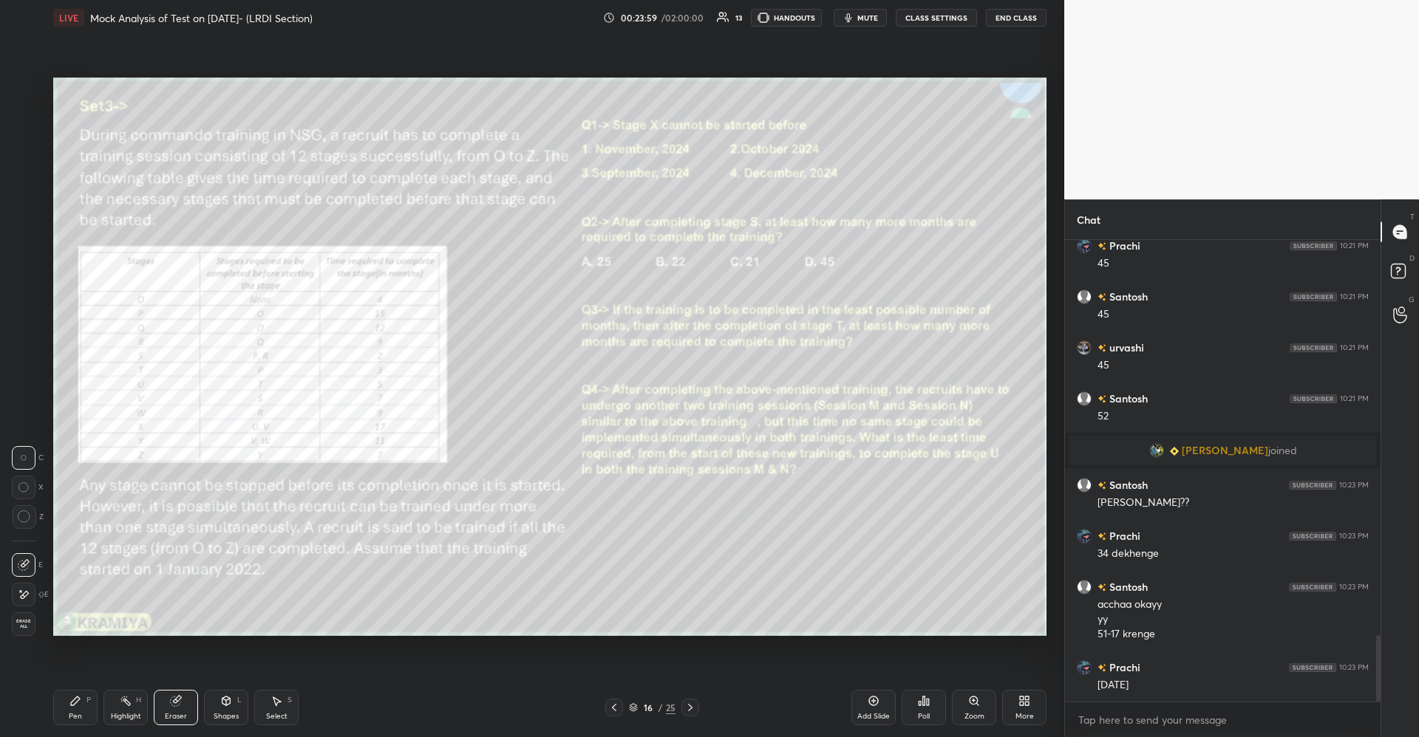
click at [284, 713] on div "Select" at bounding box center [276, 716] width 21 height 7
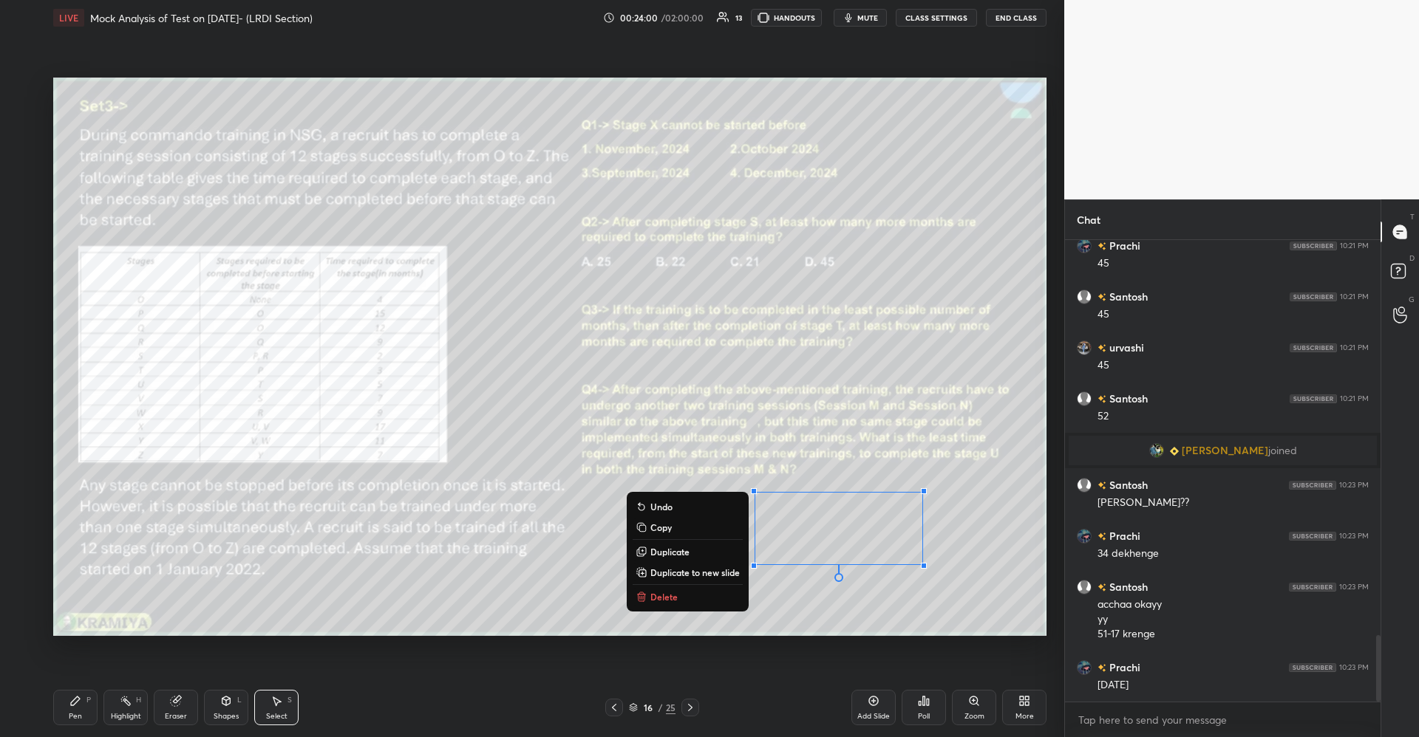
click at [654, 593] on p "Delete" at bounding box center [663, 597] width 27 height 12
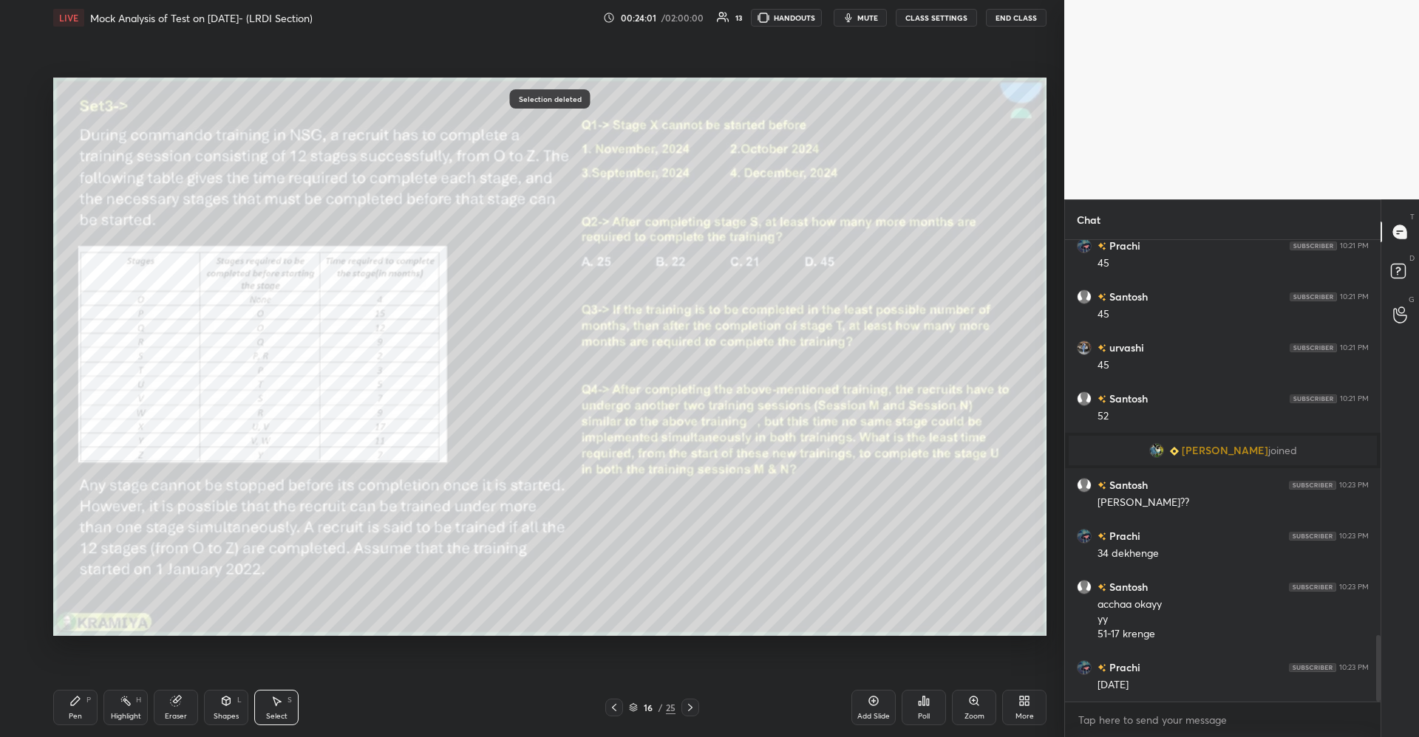
click at [92, 708] on div "Pen P" at bounding box center [75, 707] width 44 height 35
click at [87, 706] on div "Pen P" at bounding box center [75, 707] width 44 height 35
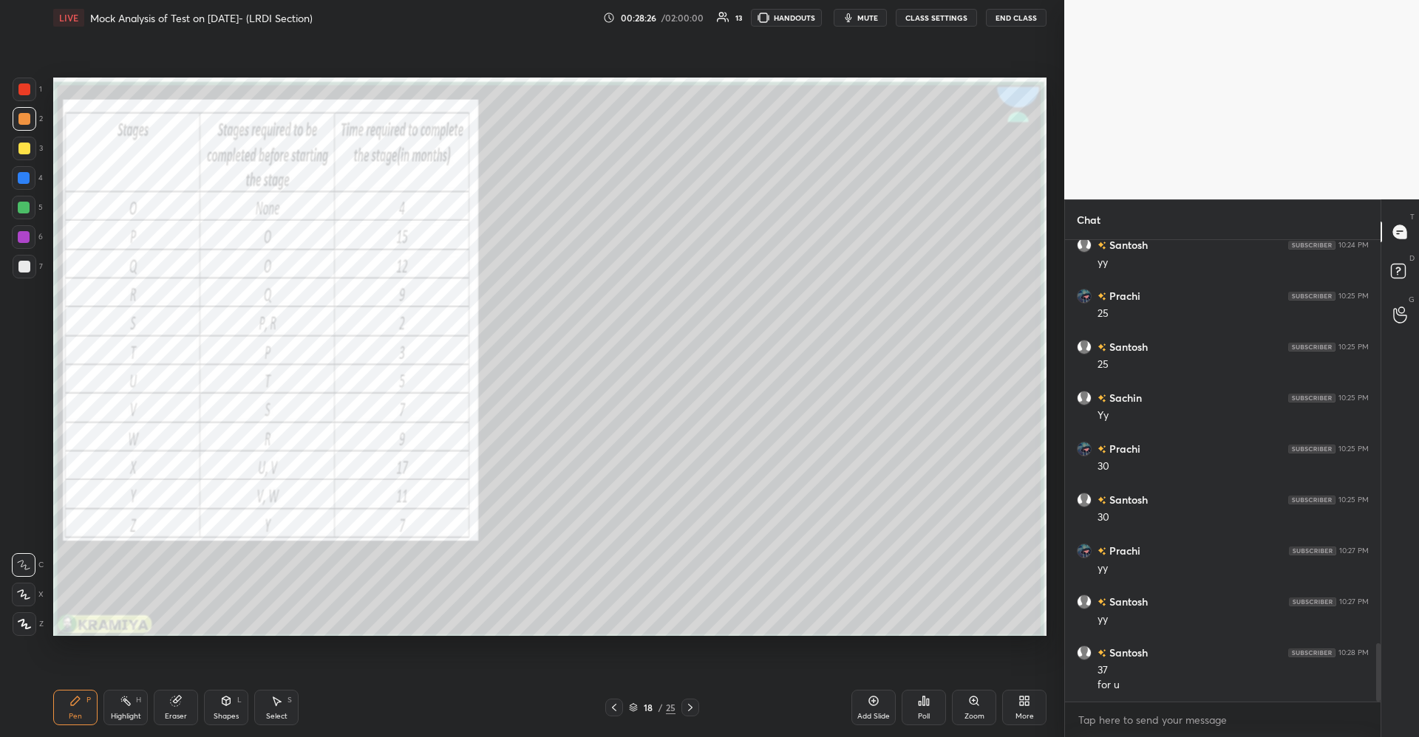
scroll to position [3265, 0]
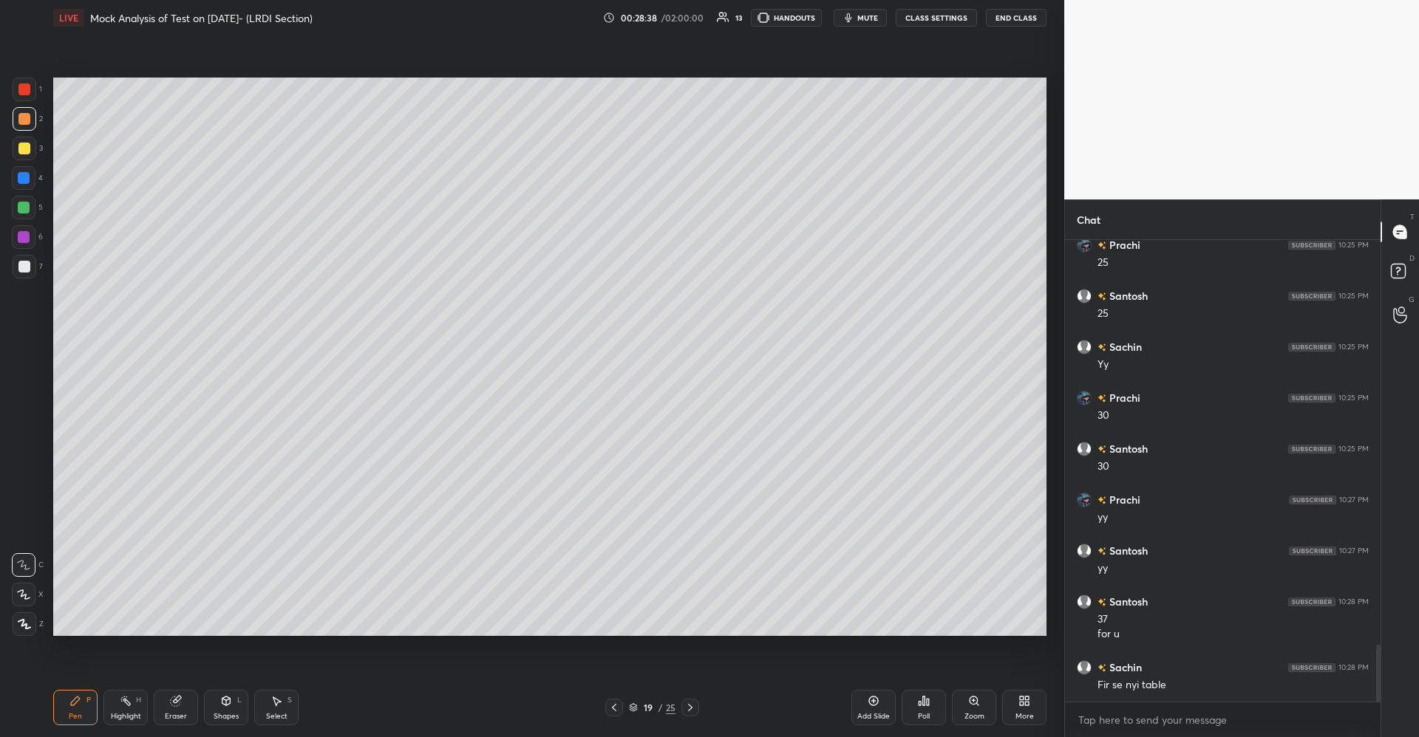
click at [1027, 686] on div "Add Slide Poll Zoom More" at bounding box center [948, 707] width 195 height 83
click at [1023, 684] on div "Add Slide Poll Zoom More" at bounding box center [948, 707] width 195 height 83
click at [1017, 710] on div "More" at bounding box center [1024, 707] width 44 height 35
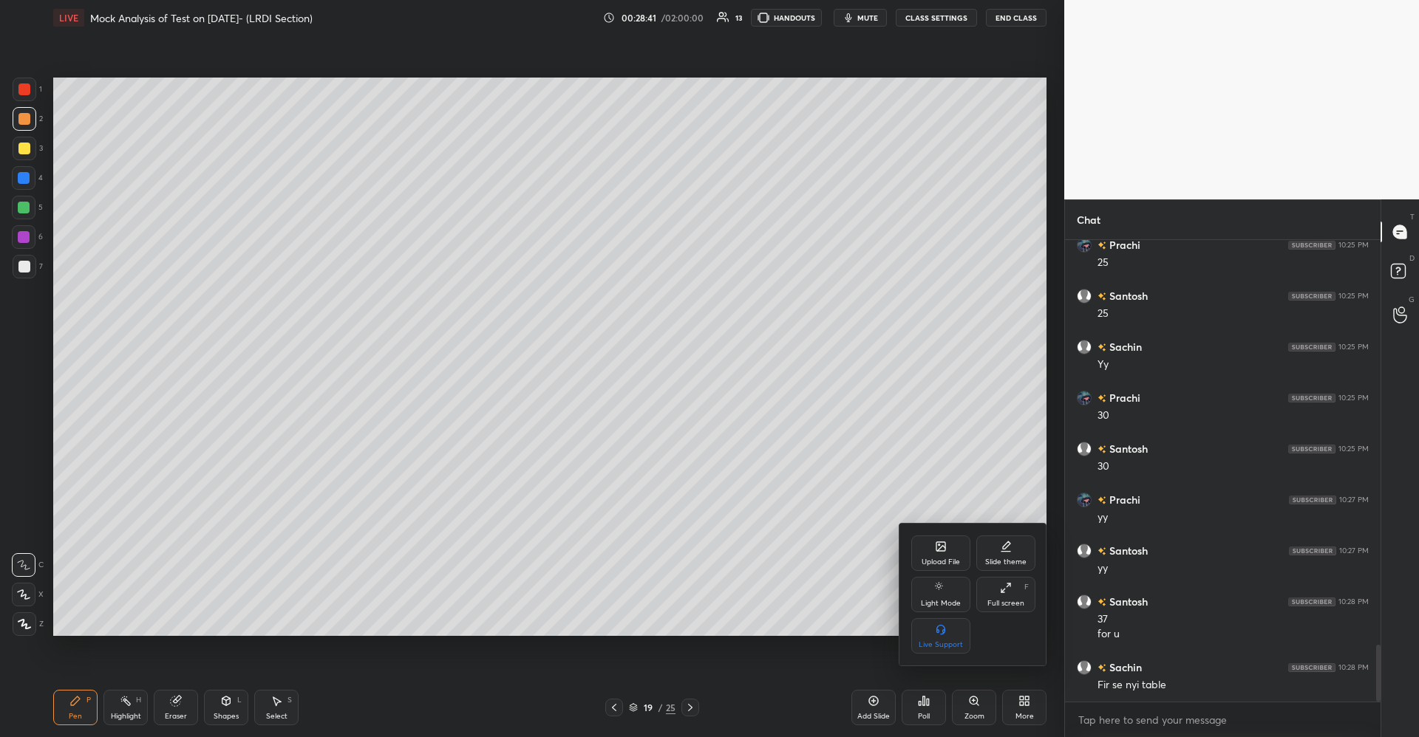
click at [940, 559] on div "Upload File" at bounding box center [940, 562] width 38 height 7
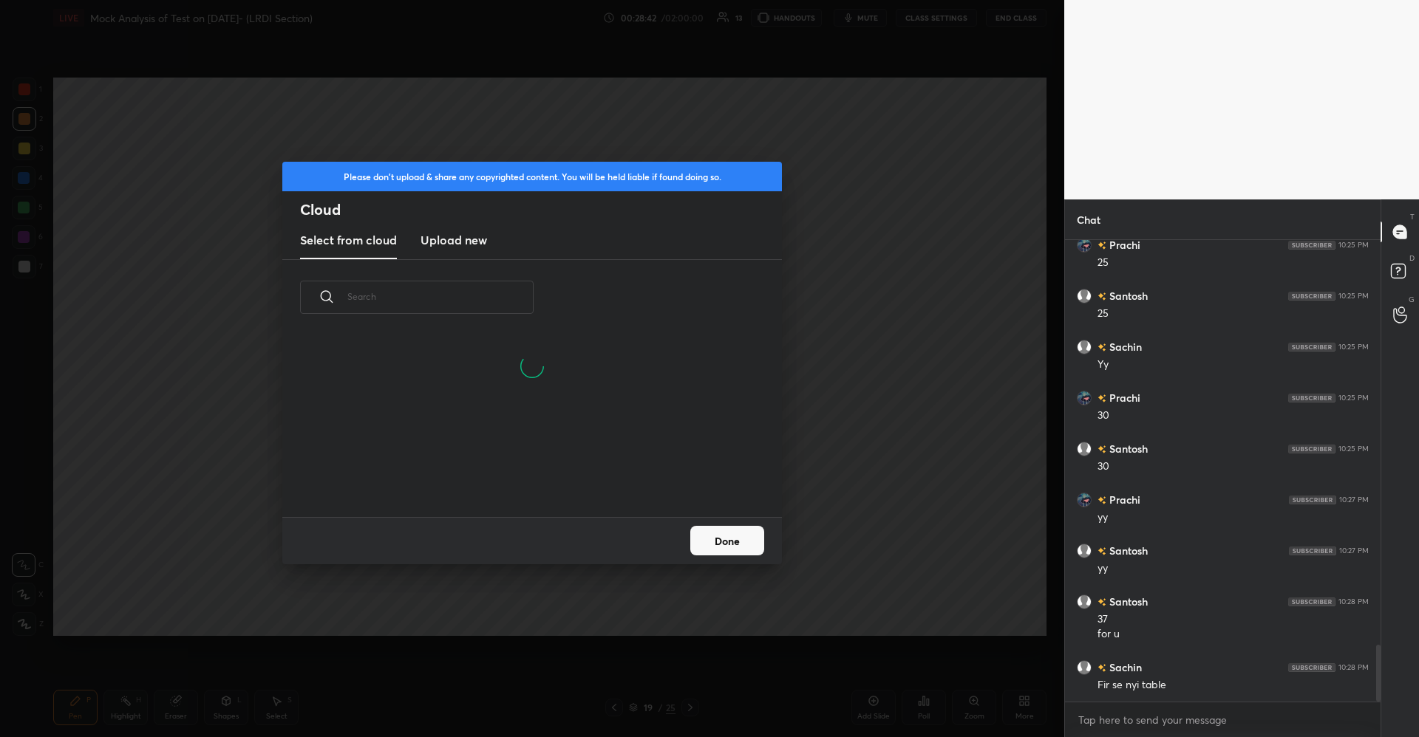
click at [442, 236] on h3 "Upload new" at bounding box center [453, 240] width 66 height 18
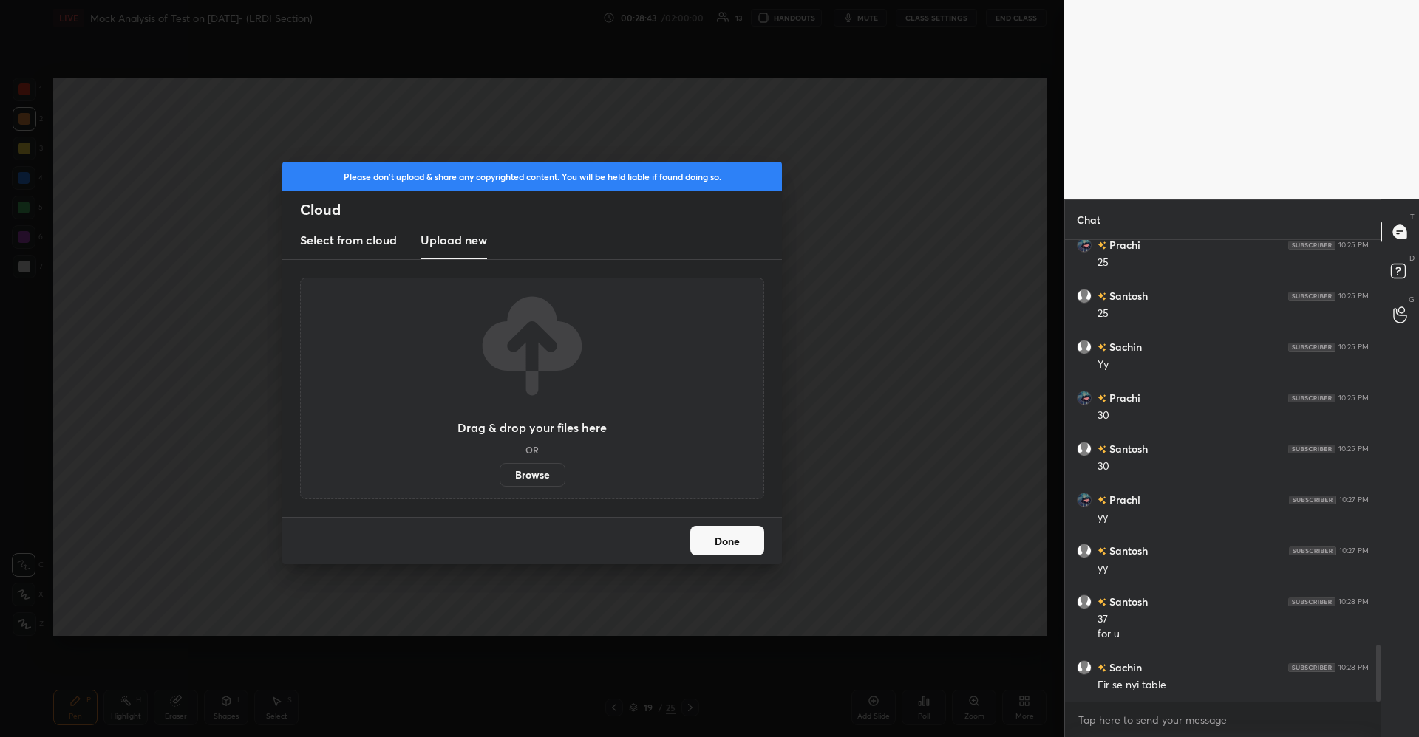
click at [522, 468] on label "Browse" at bounding box center [532, 475] width 66 height 24
click at [499, 468] on input "Browse" at bounding box center [499, 475] width 0 height 24
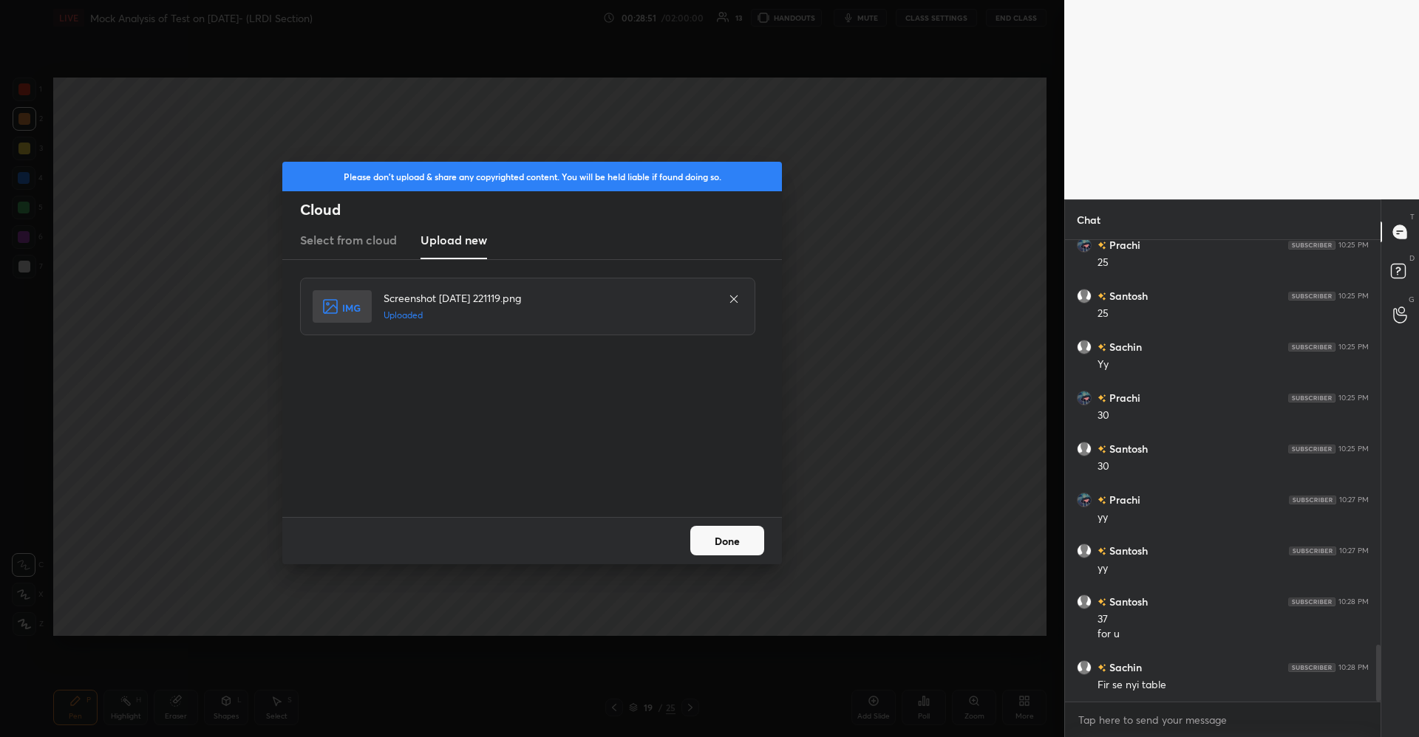
click at [723, 525] on div "Done" at bounding box center [531, 540] width 499 height 47
click at [711, 541] on button "Done" at bounding box center [727, 541] width 74 height 30
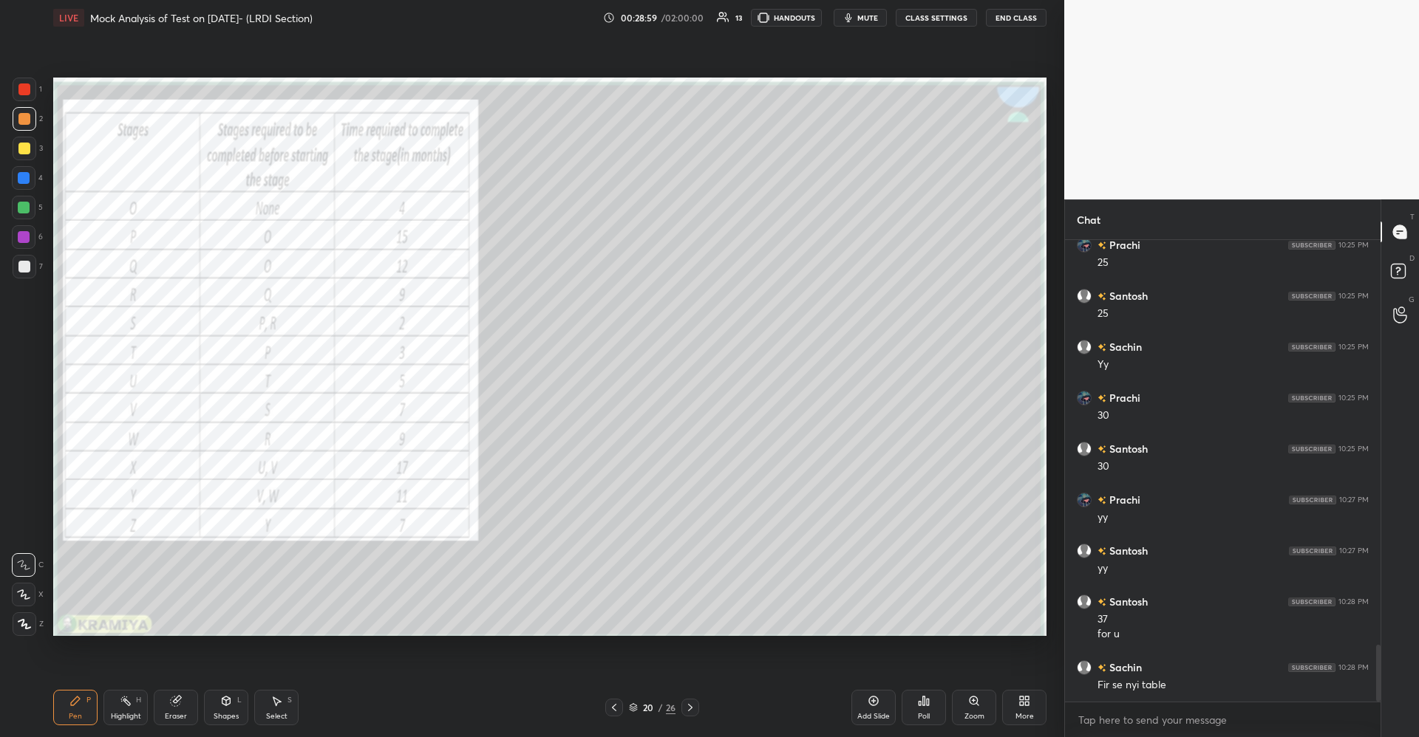
click at [218, 707] on div "Shapes L" at bounding box center [226, 707] width 44 height 35
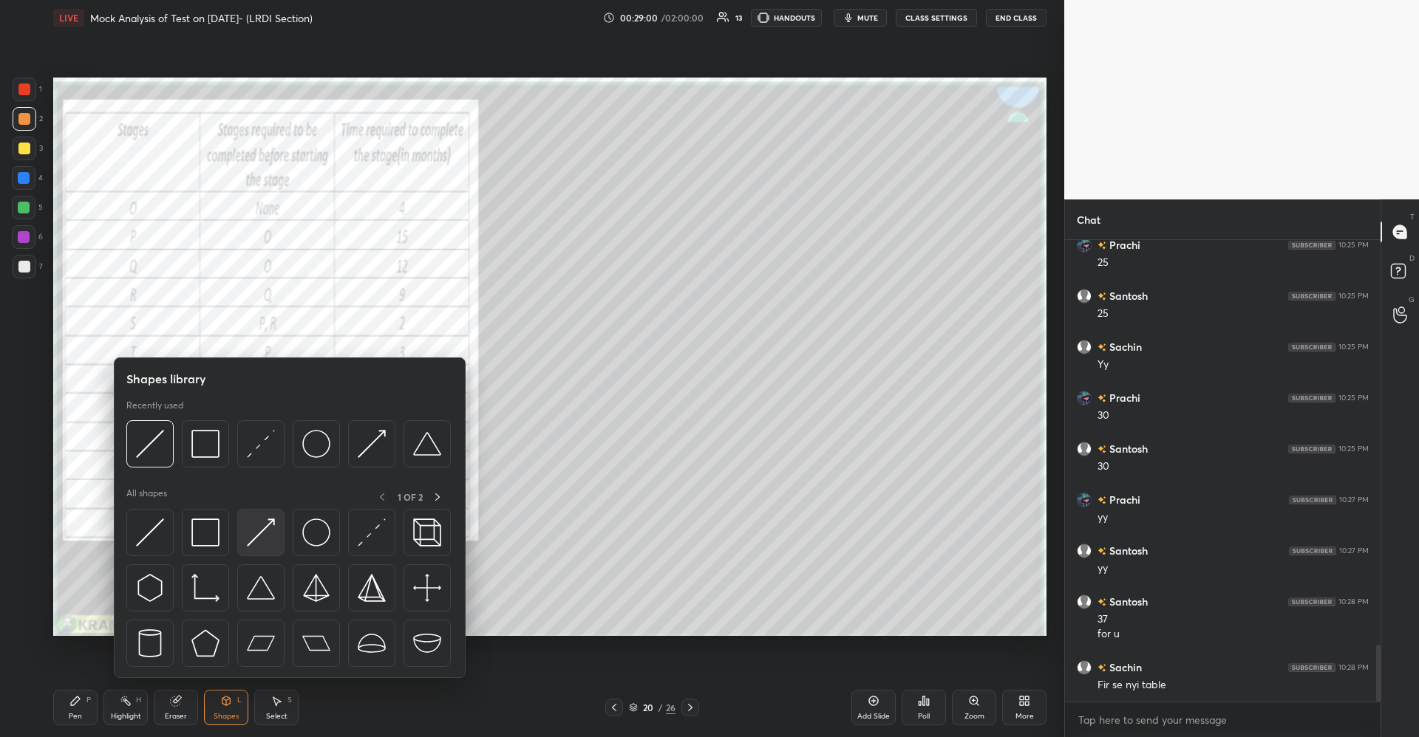
click at [257, 528] on img at bounding box center [261, 533] width 28 height 28
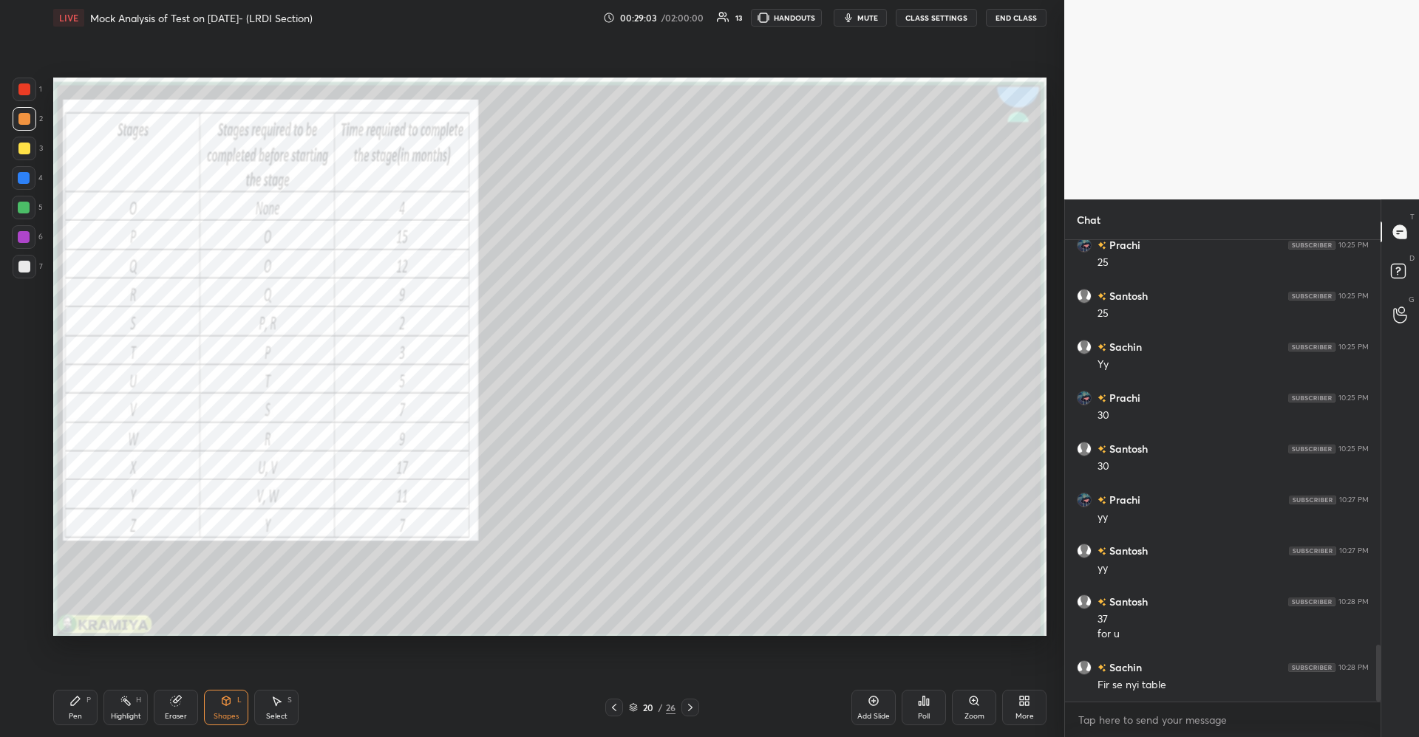
click at [81, 715] on div "Pen" at bounding box center [75, 716] width 13 height 7
click at [290, 712] on div "Select S" at bounding box center [276, 707] width 44 height 35
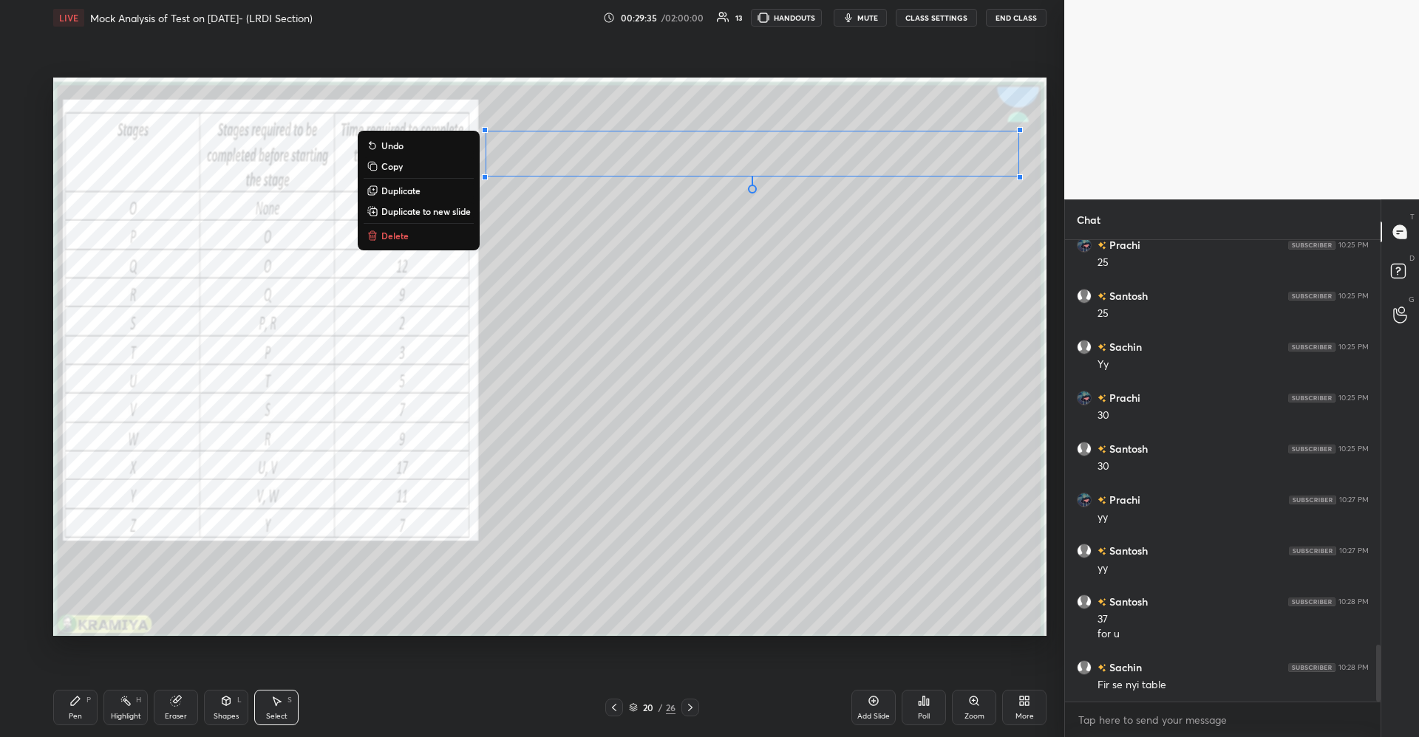
click at [818, 324] on div "0 ° Undo Copy Duplicate Duplicate to new slide Delete" at bounding box center [549, 357] width 993 height 559
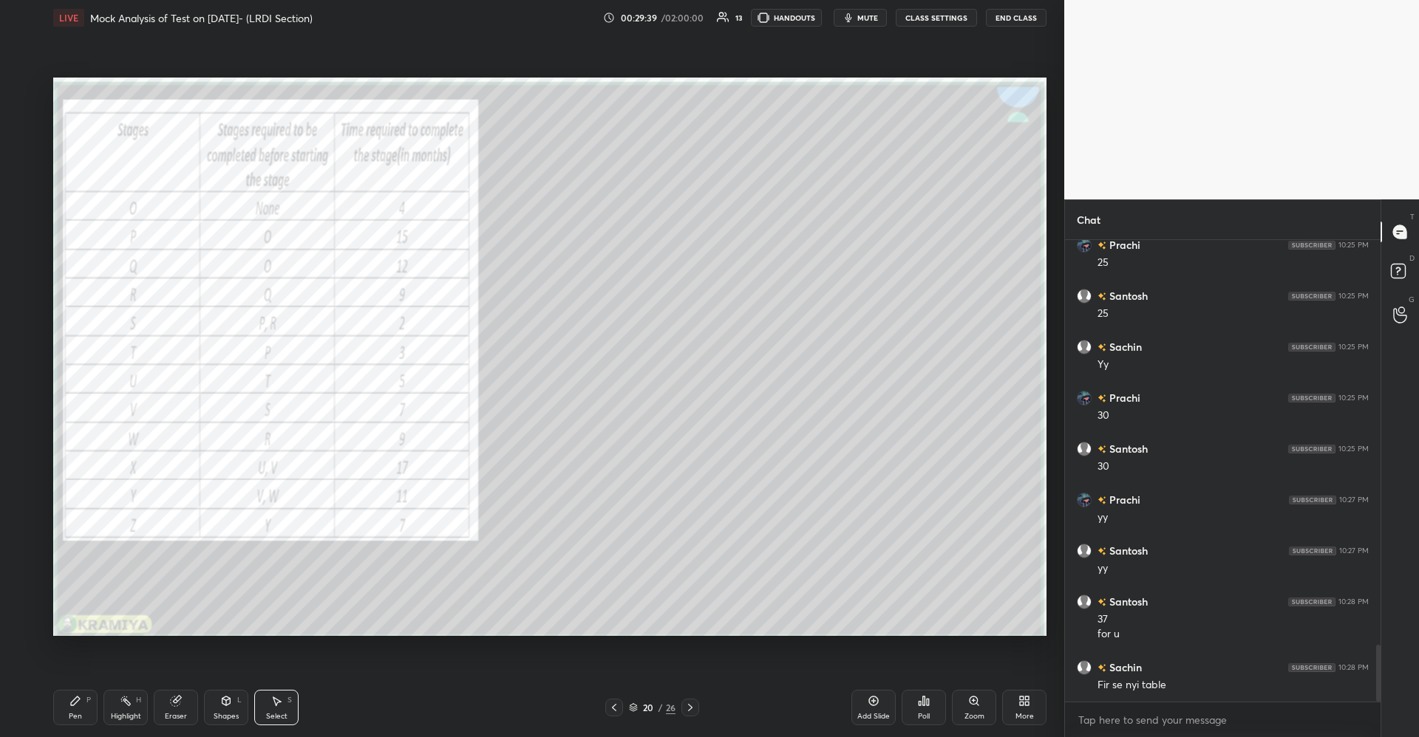
click at [95, 719] on div "Pen P" at bounding box center [75, 707] width 44 height 35
click at [200, 700] on div "Pen P Highlight H Eraser Shapes L Select S" at bounding box center [252, 707] width 399 height 35
click at [166, 710] on div "Eraser" at bounding box center [176, 707] width 44 height 35
click at [92, 711] on div "Pen P" at bounding box center [75, 707] width 44 height 35
click at [191, 712] on div "Eraser" at bounding box center [176, 707] width 44 height 35
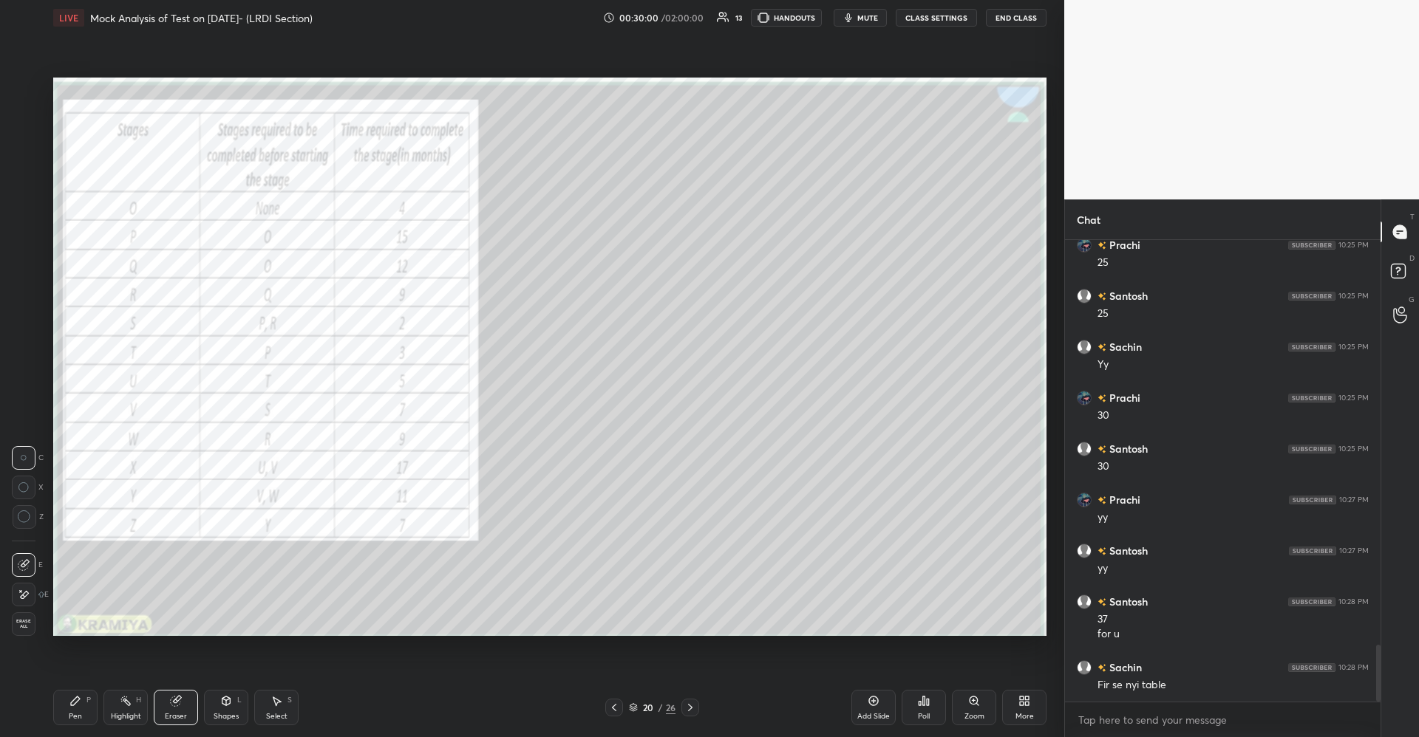
click at [86, 716] on div "Pen P" at bounding box center [75, 707] width 44 height 35
click at [23, 155] on div at bounding box center [25, 149] width 24 height 24
click at [226, 709] on div "Shapes L" at bounding box center [226, 707] width 44 height 35
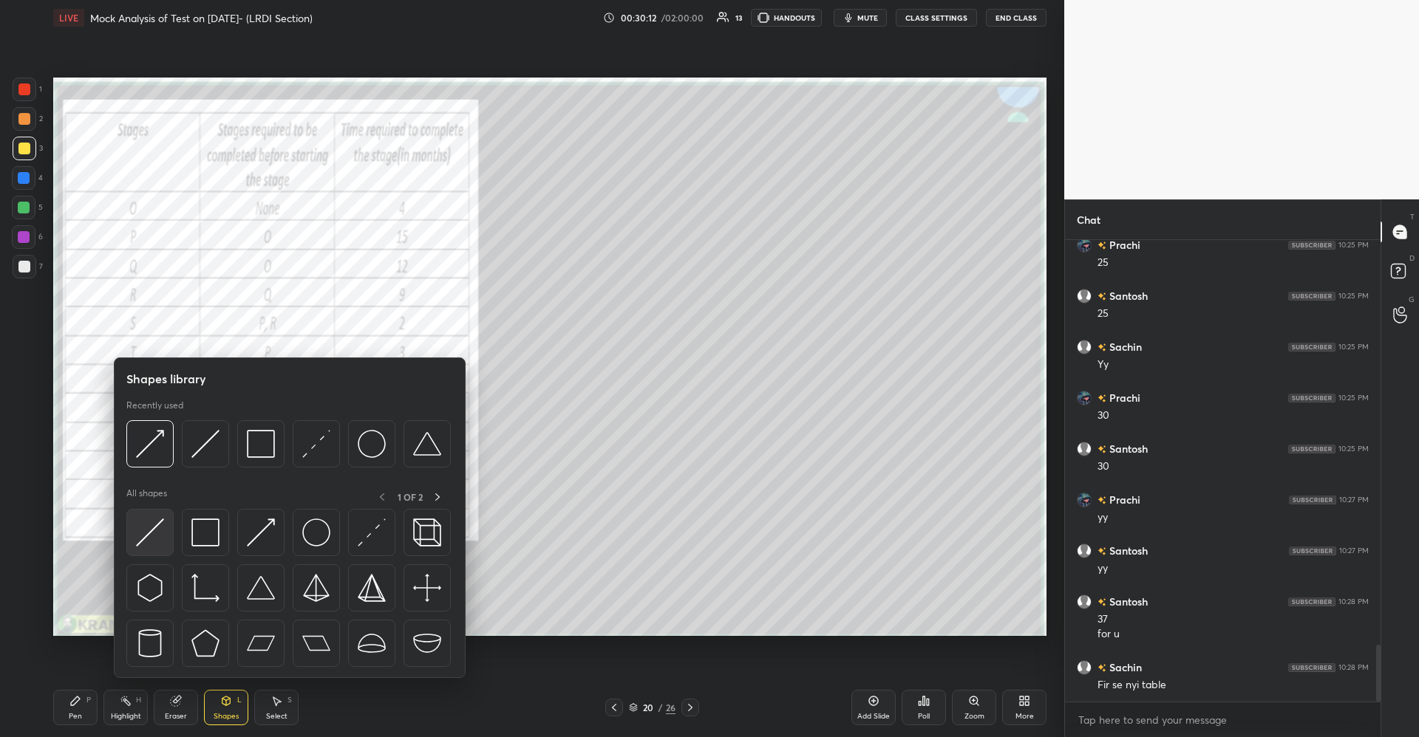
click at [155, 538] on img at bounding box center [150, 533] width 28 height 28
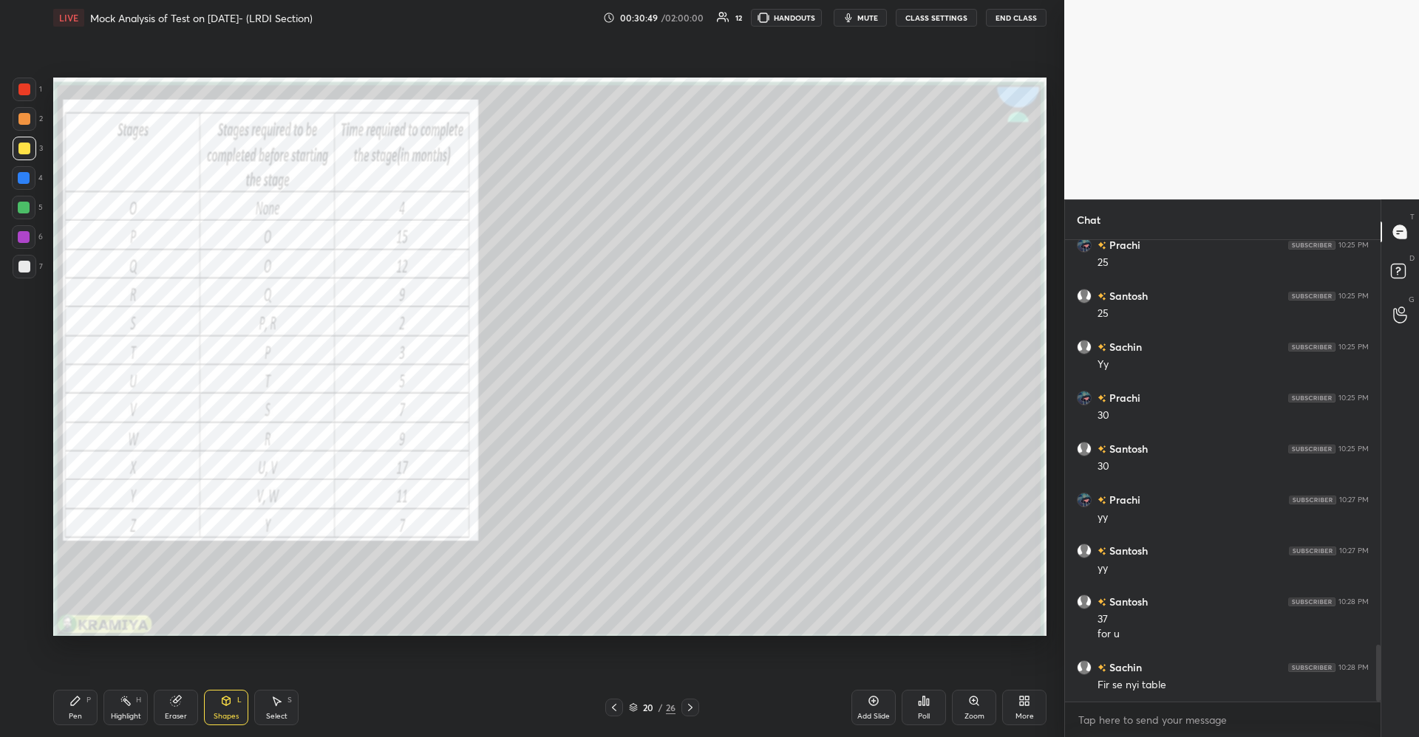
click at [22, 206] on div at bounding box center [24, 208] width 12 height 12
click at [233, 697] on div "Shapes L" at bounding box center [226, 707] width 44 height 35
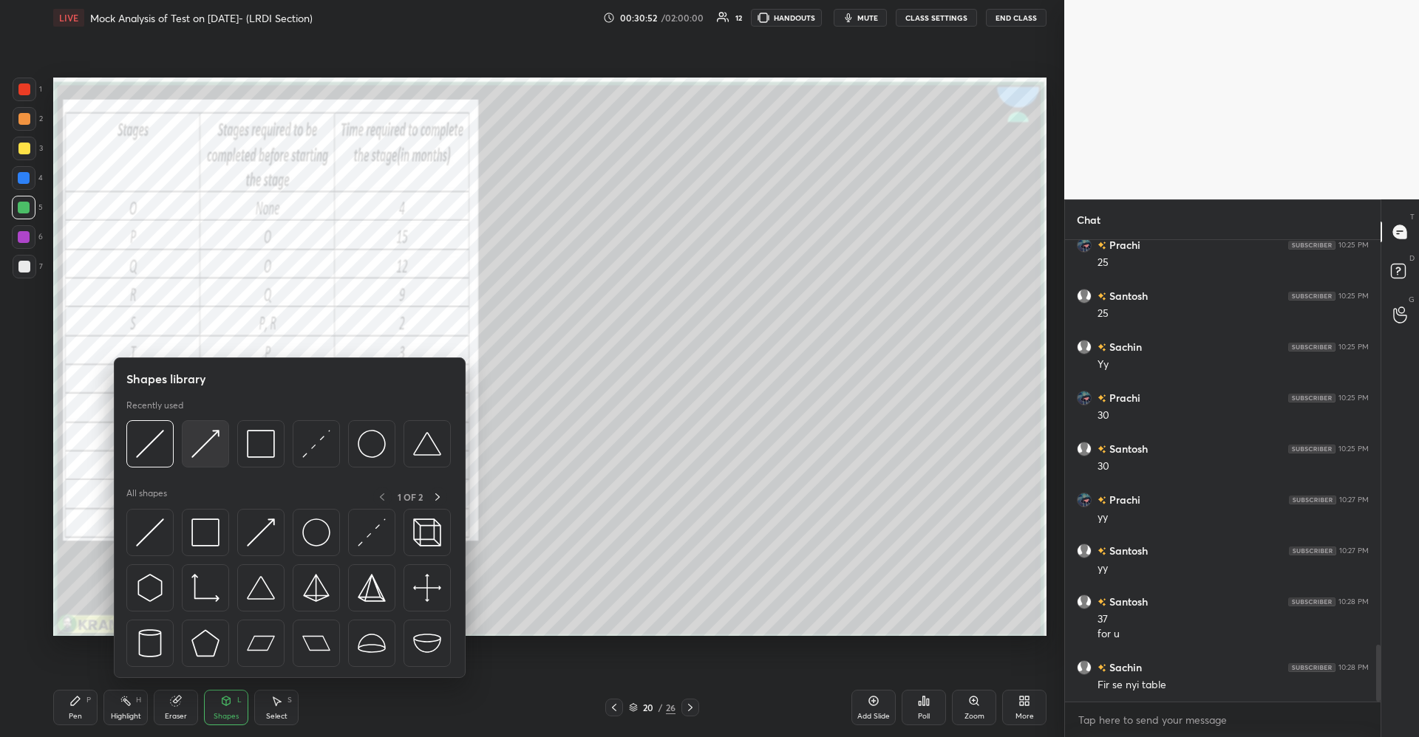
click at [212, 453] on img at bounding box center [205, 444] width 28 height 28
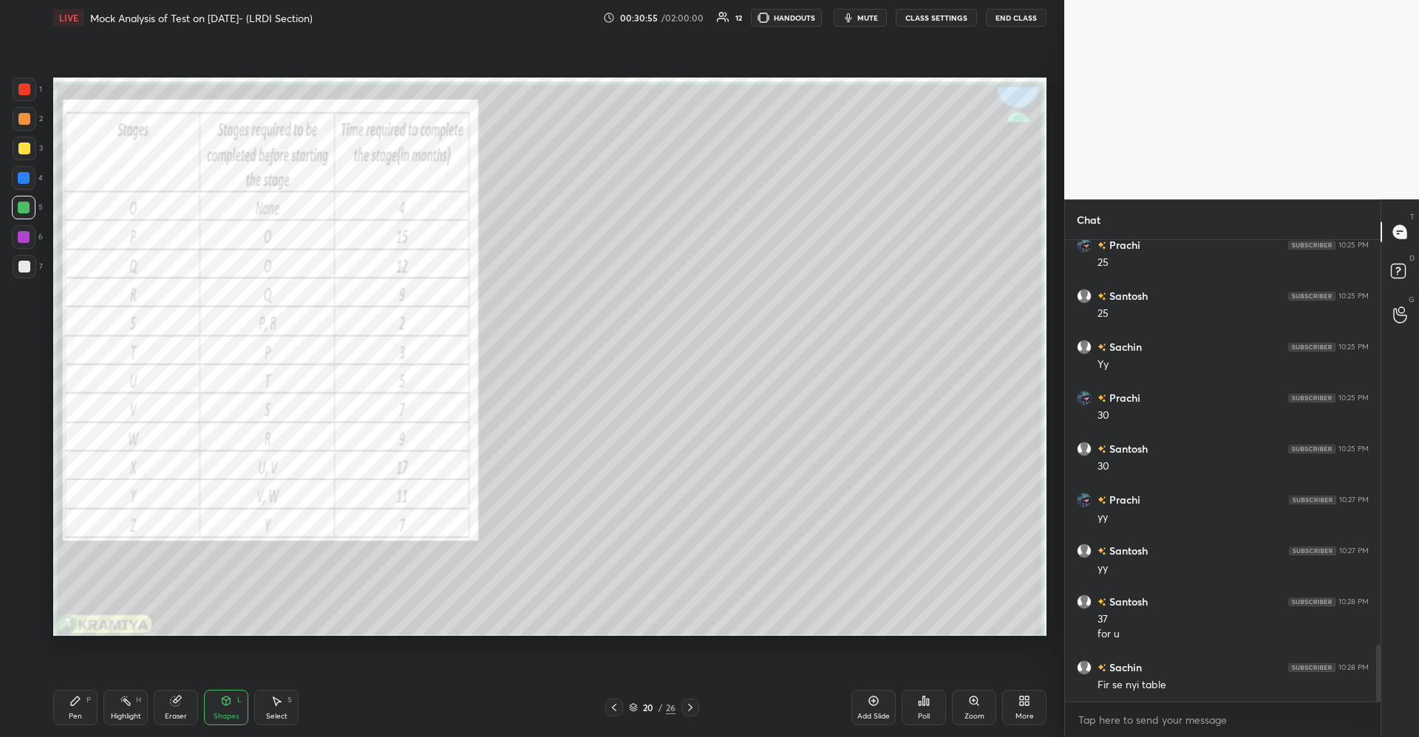
click at [86, 702] on div "P" at bounding box center [88, 700] width 4 height 7
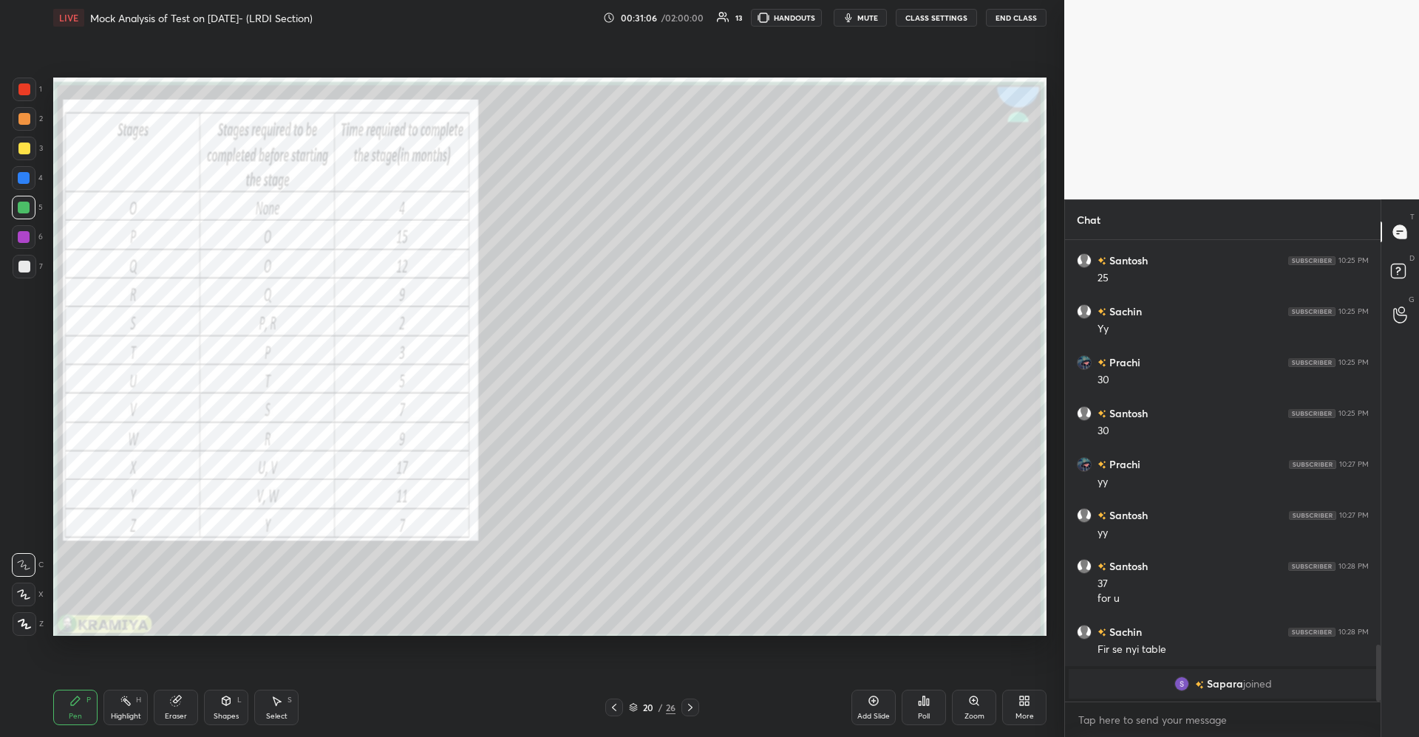
click at [218, 713] on div "Shapes" at bounding box center [226, 716] width 25 height 7
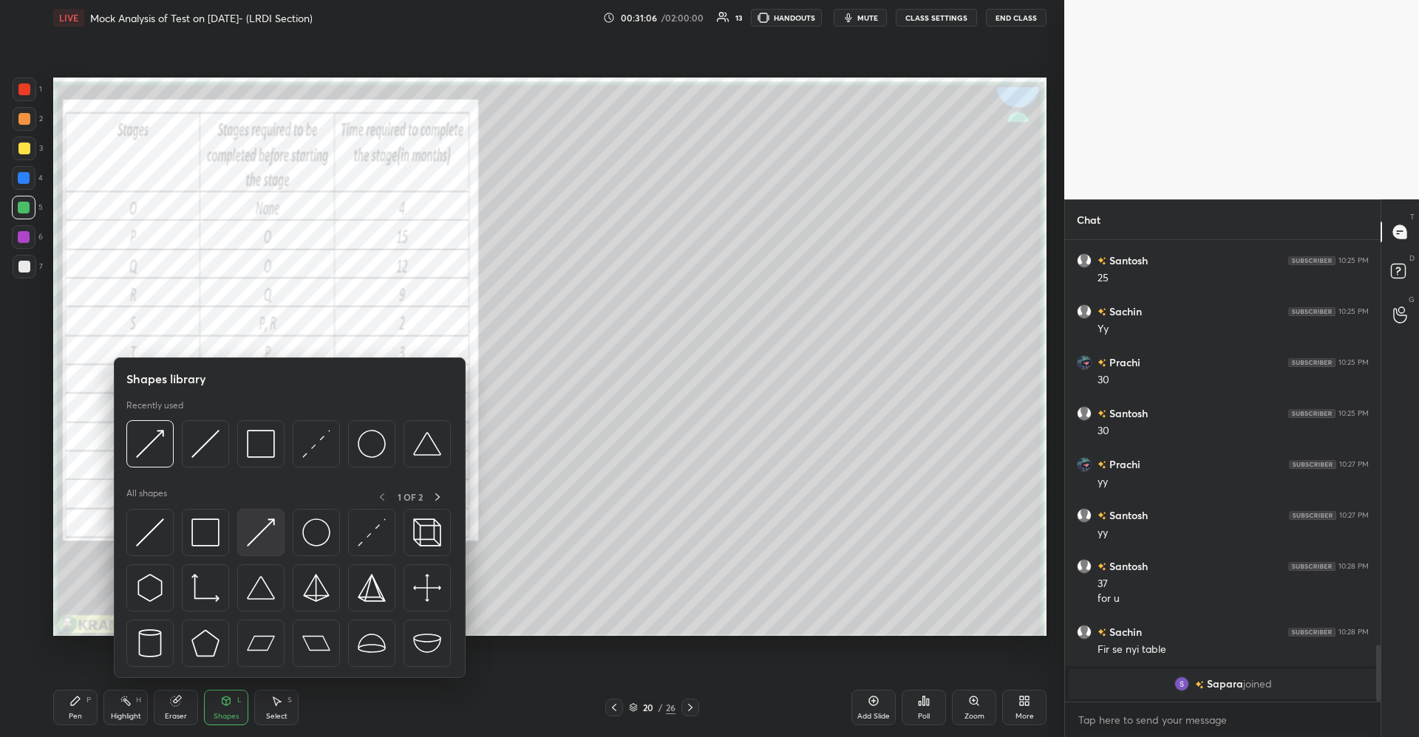
click at [267, 533] on img at bounding box center [261, 533] width 28 height 28
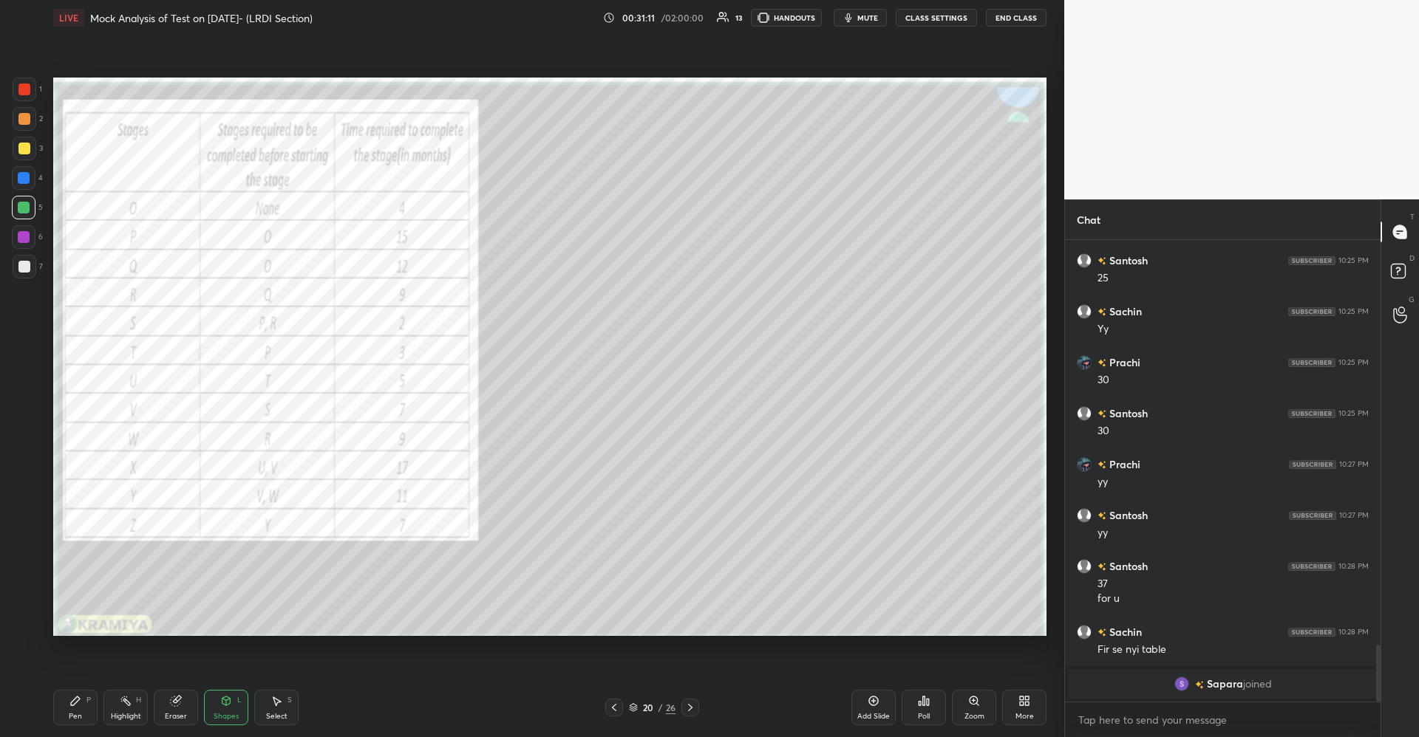
click at [82, 709] on div "Pen P" at bounding box center [75, 707] width 44 height 35
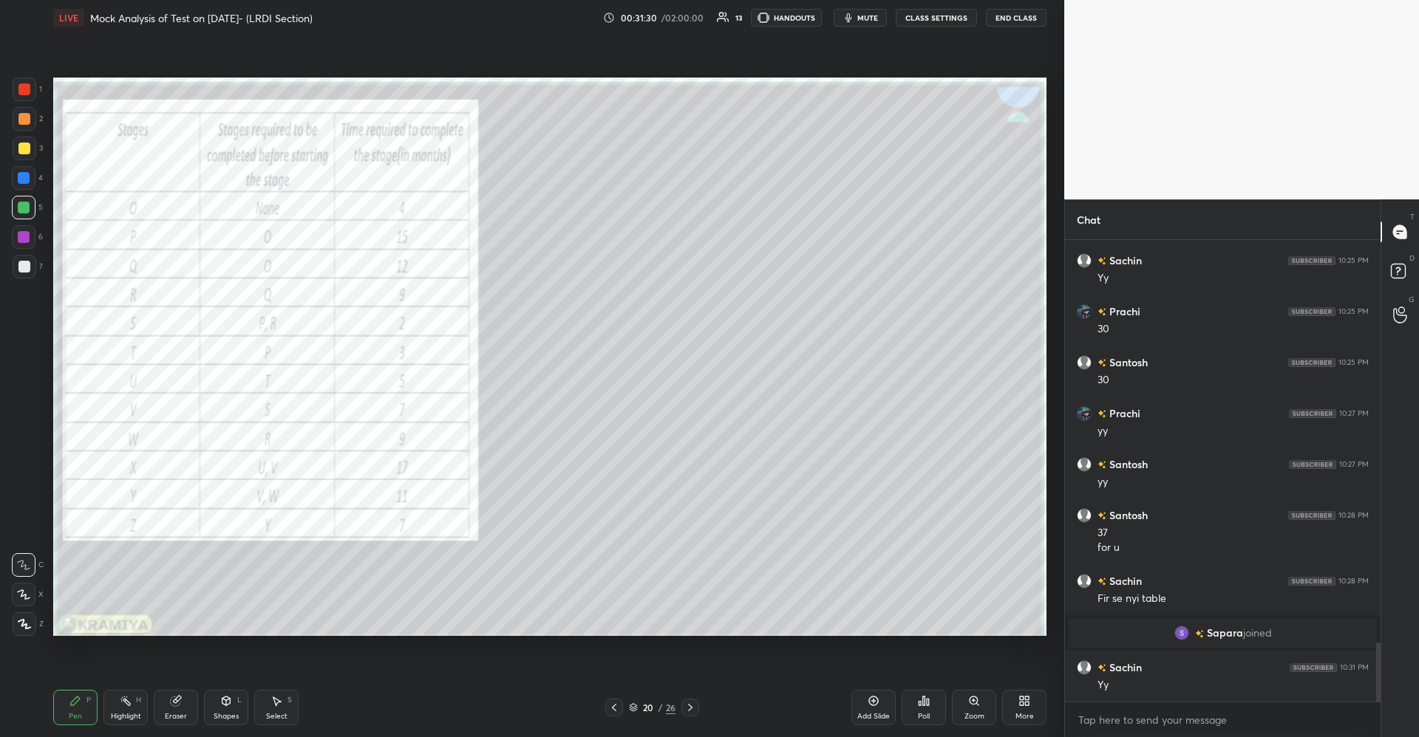
scroll to position [3176, 0]
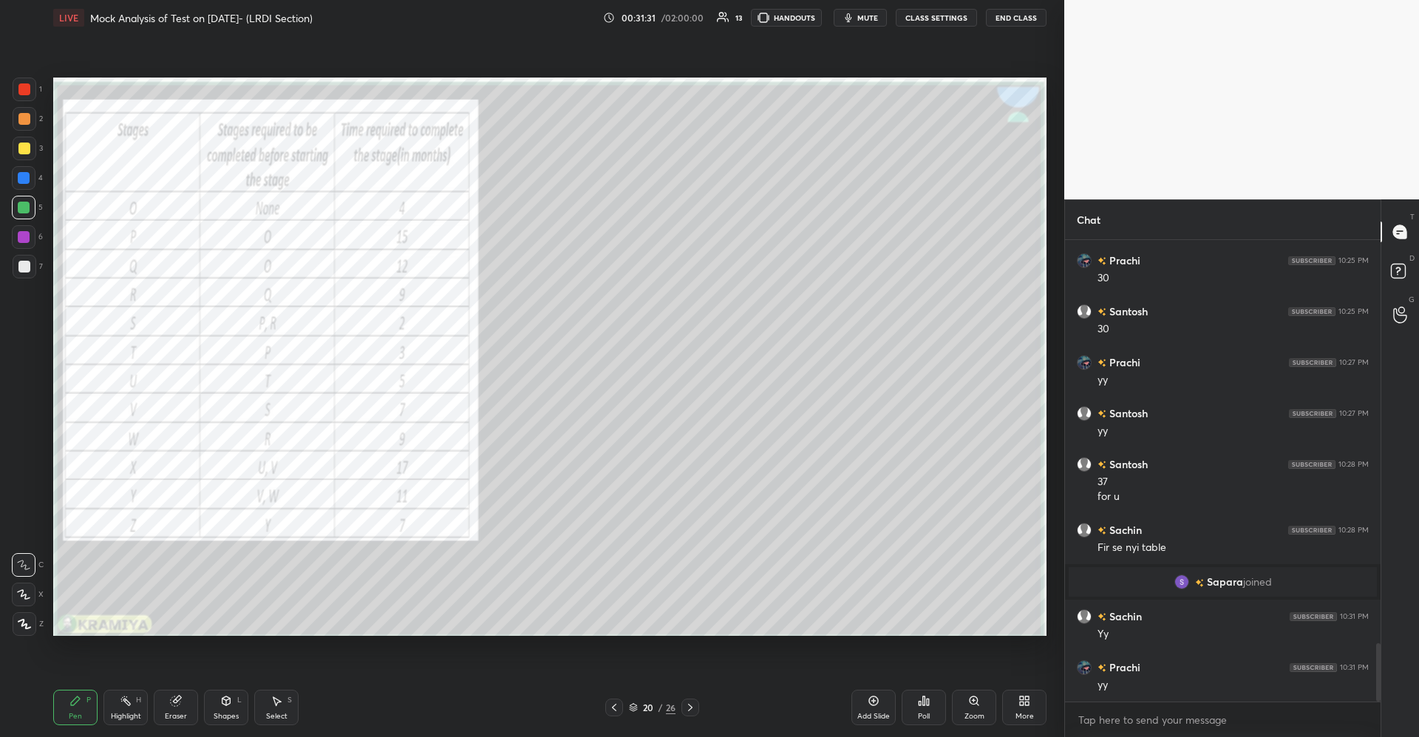
click at [231, 698] on icon at bounding box center [226, 701] width 12 height 12
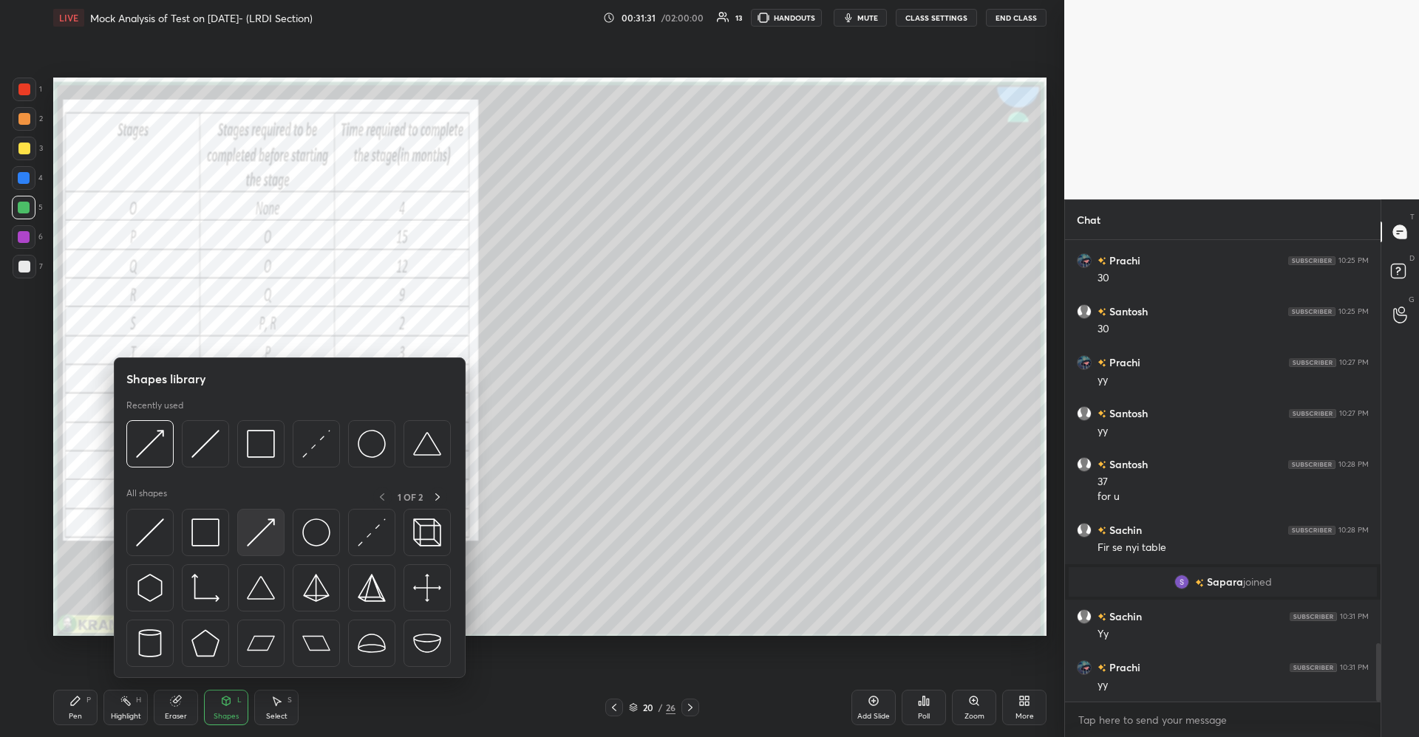
click at [254, 528] on img at bounding box center [261, 533] width 28 height 28
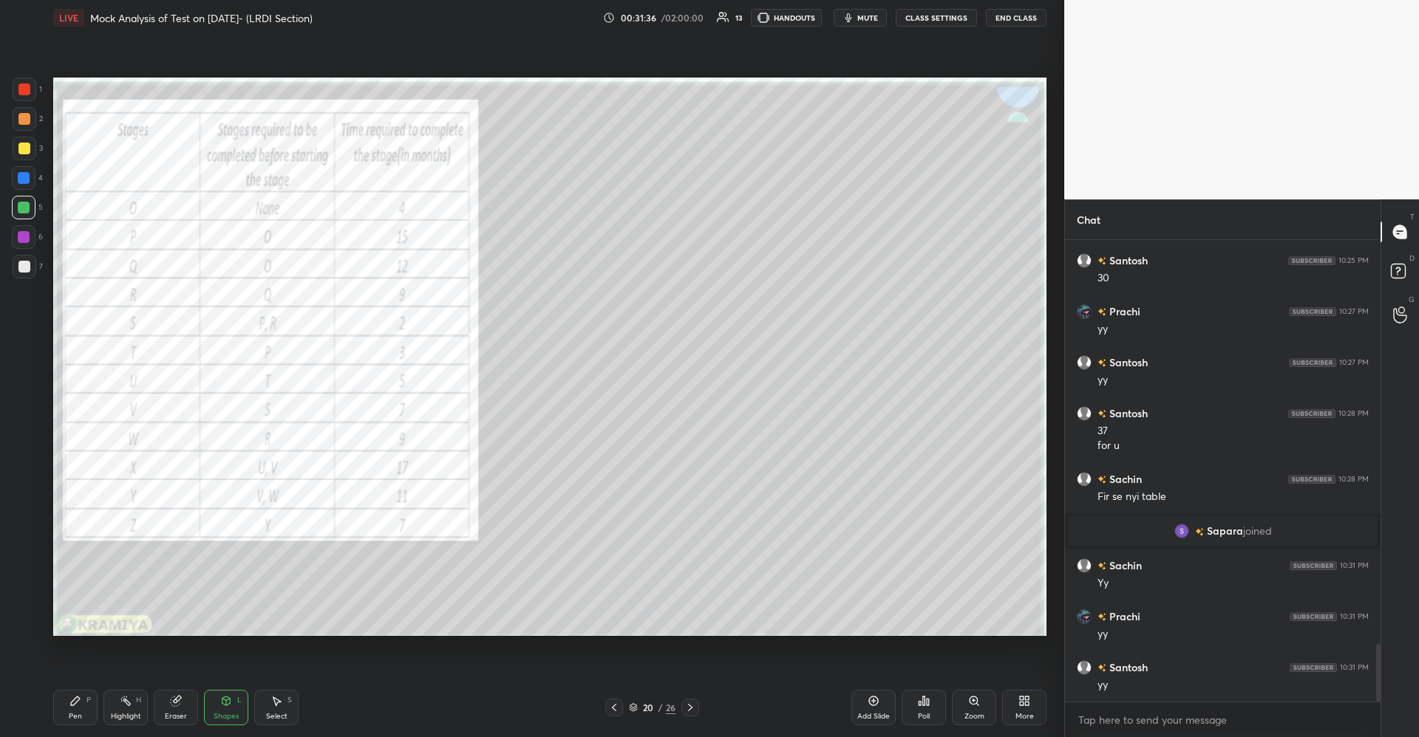
scroll to position [3278, 0]
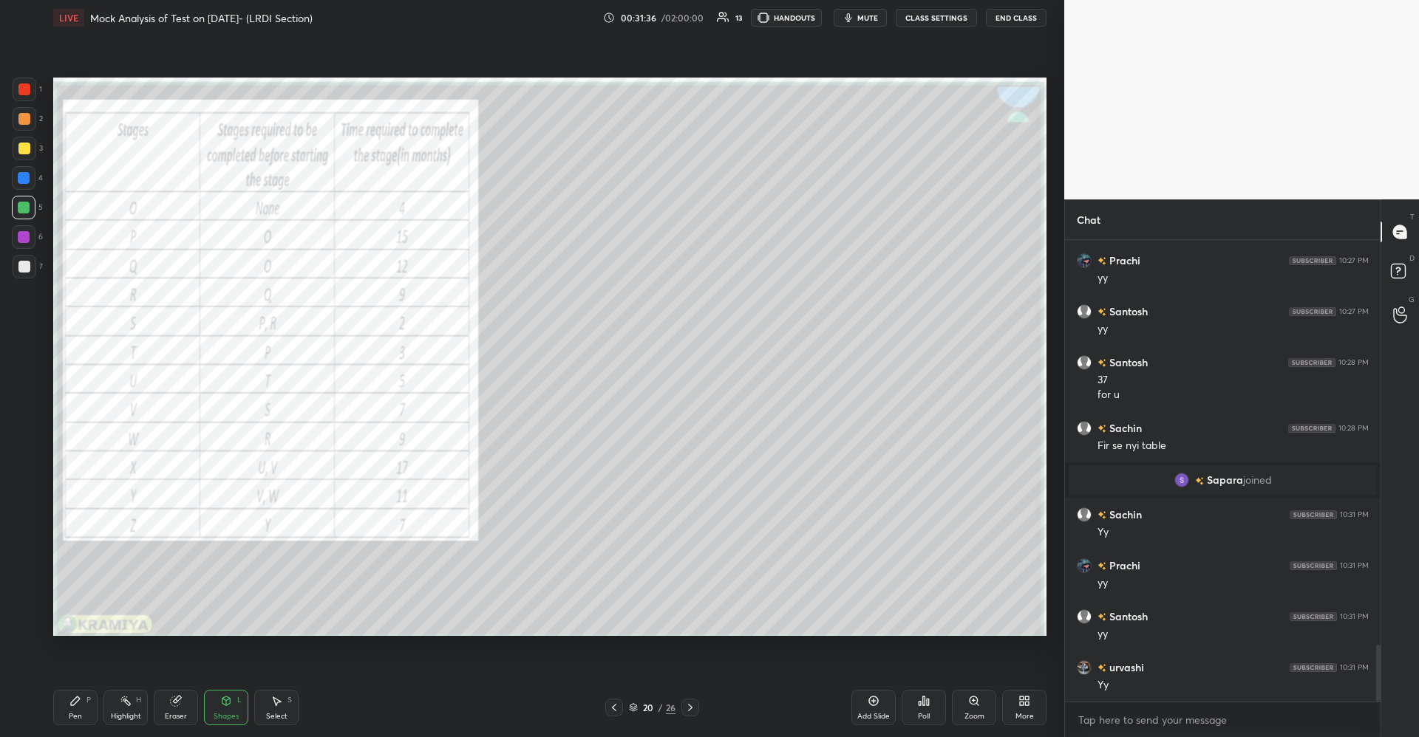
click at [93, 692] on div "Pen P" at bounding box center [75, 707] width 44 height 35
click at [224, 698] on icon at bounding box center [226, 701] width 8 height 9
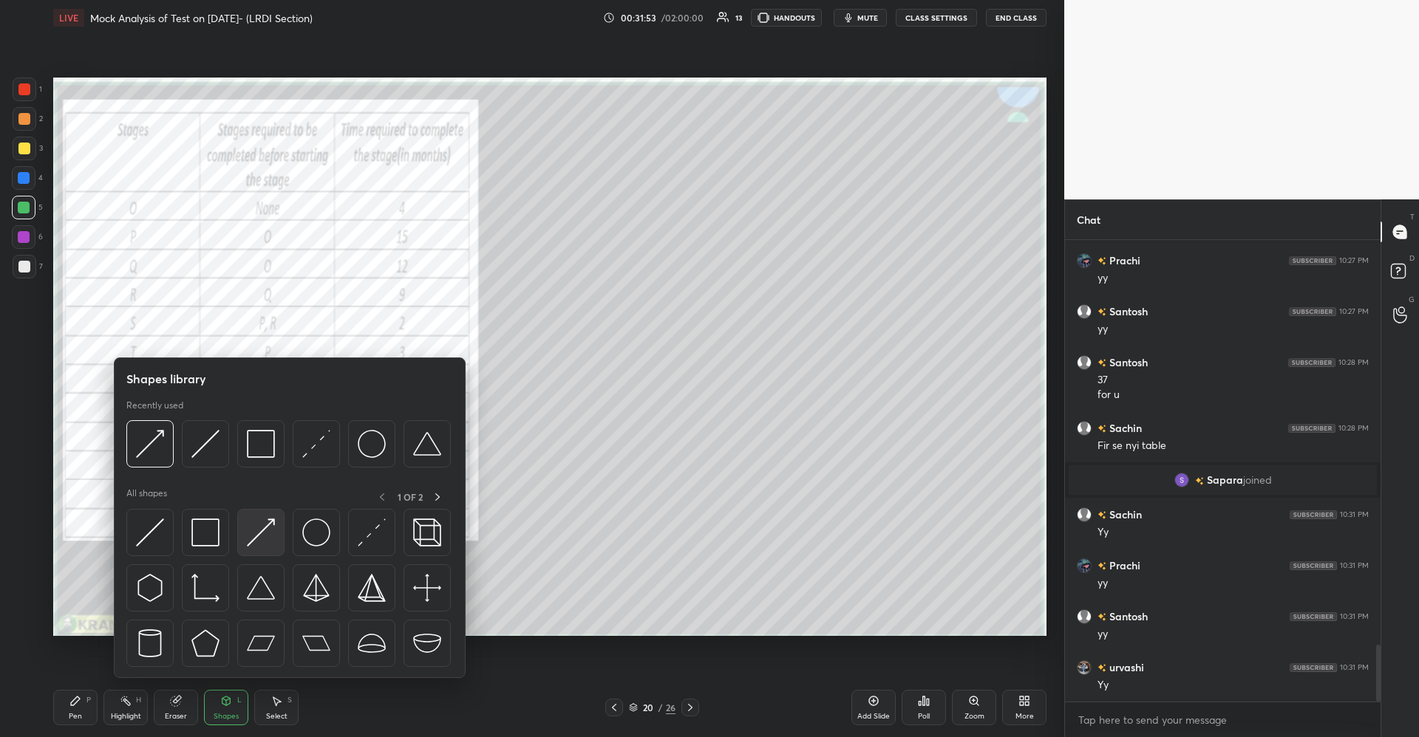
click at [257, 531] on img at bounding box center [261, 533] width 28 height 28
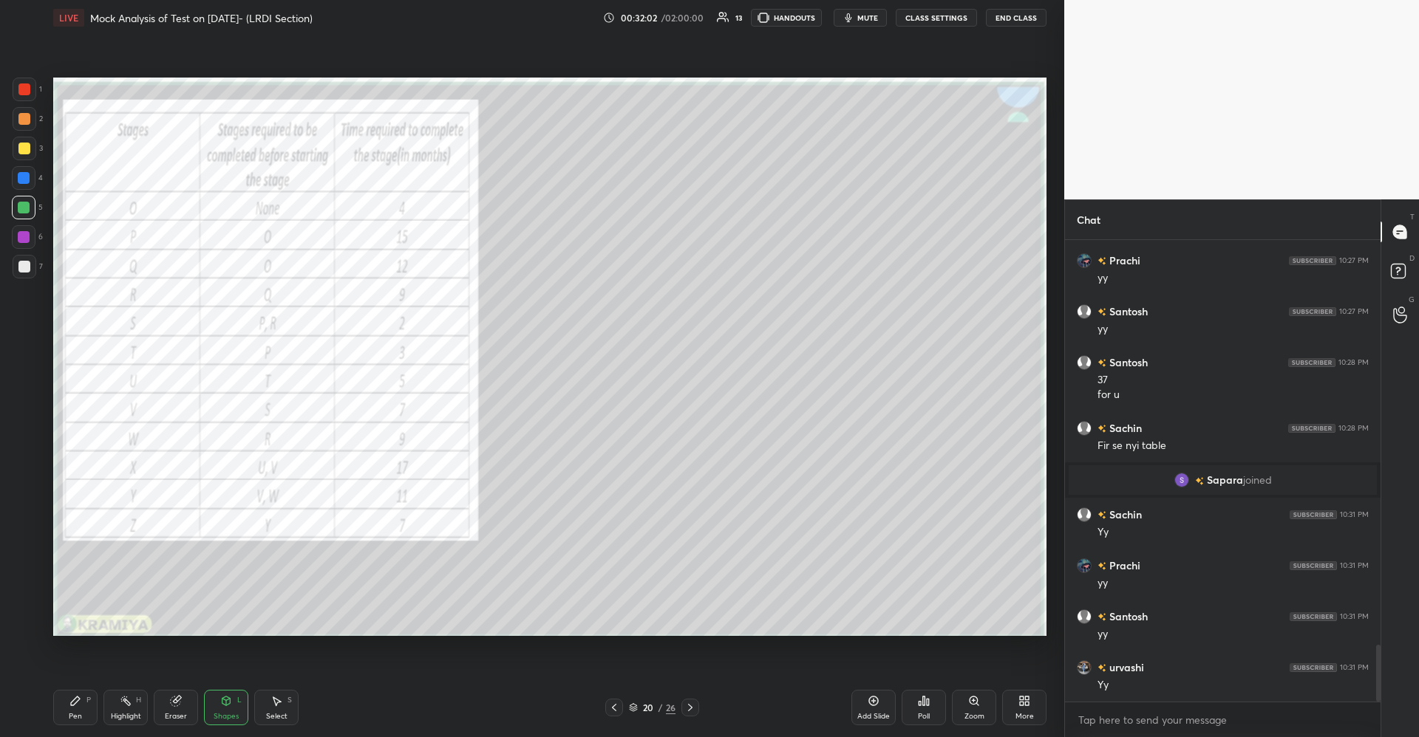
scroll to position [3329, 0]
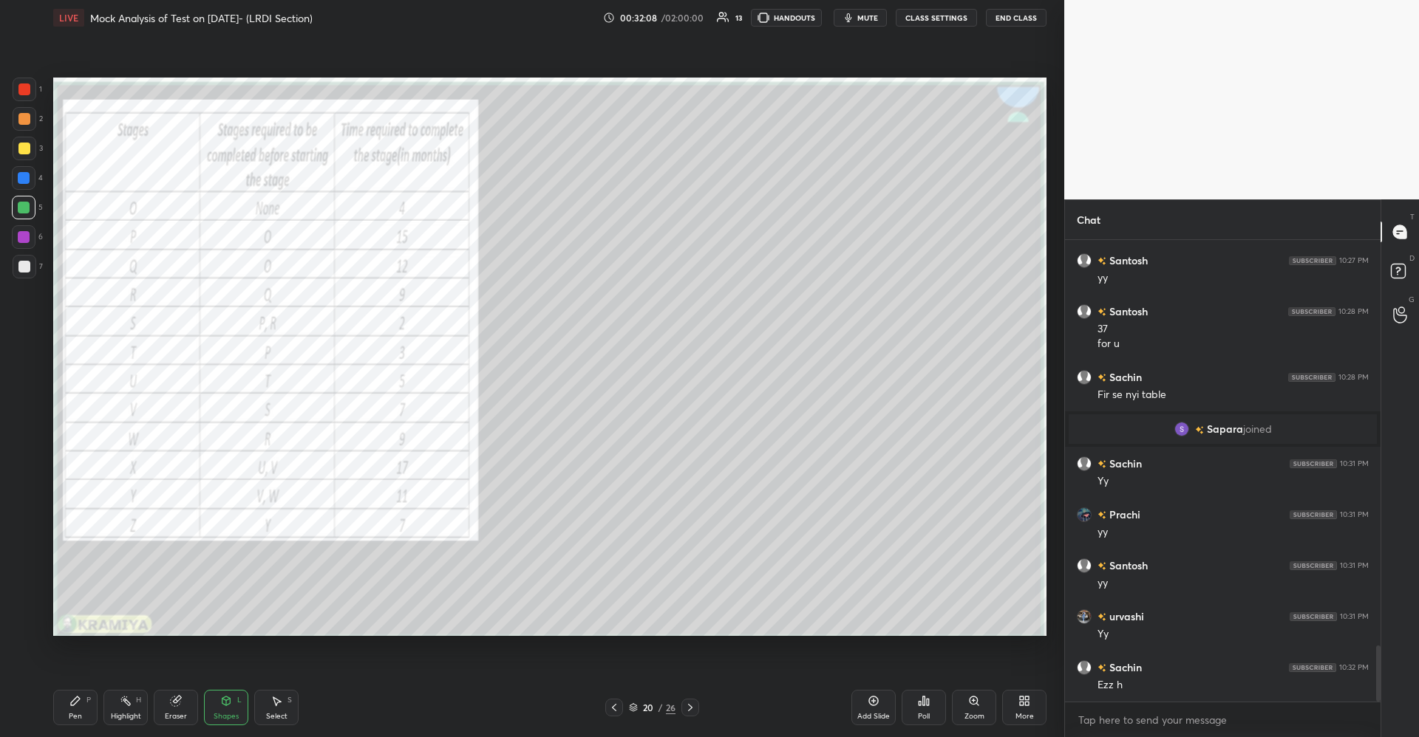
click at [92, 709] on div "Pen P" at bounding box center [75, 707] width 44 height 35
click at [229, 709] on div "Shapes L" at bounding box center [226, 707] width 44 height 35
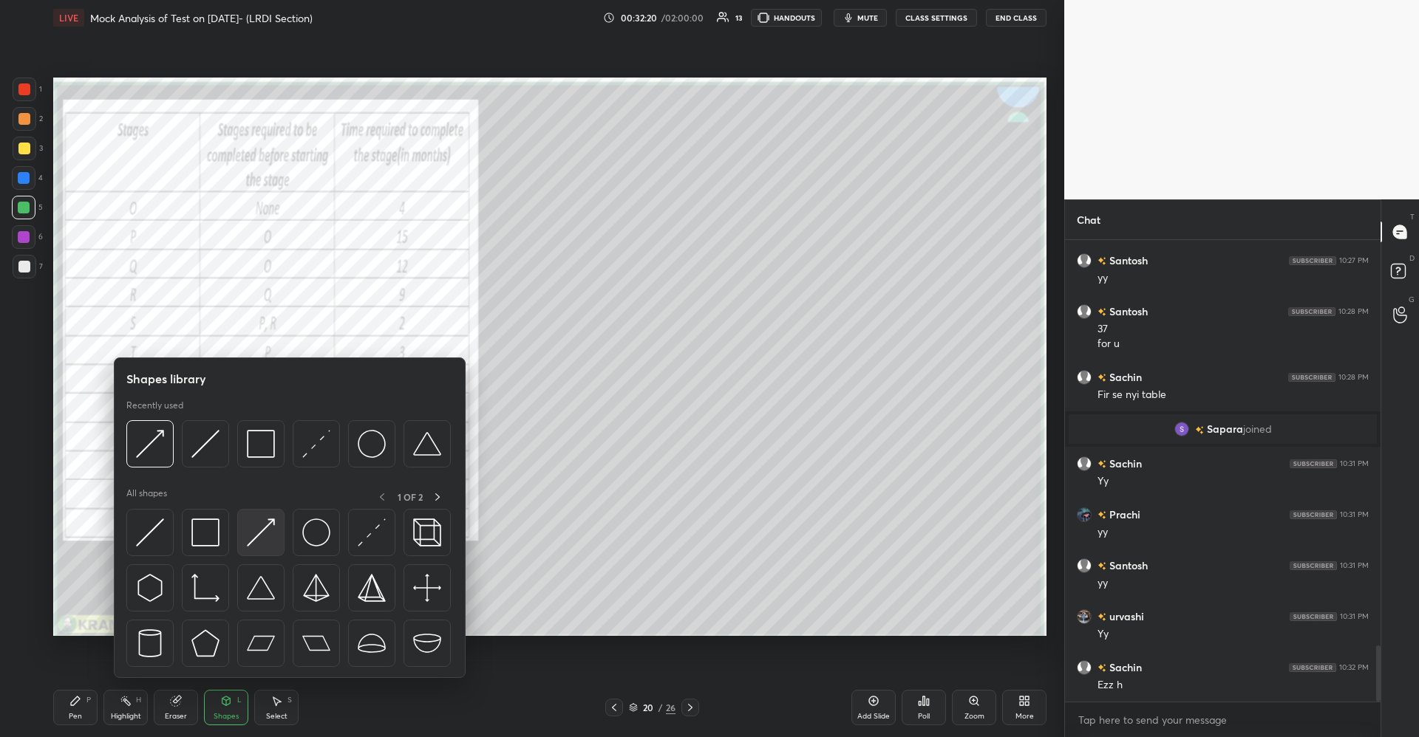
click at [264, 530] on img at bounding box center [261, 533] width 28 height 28
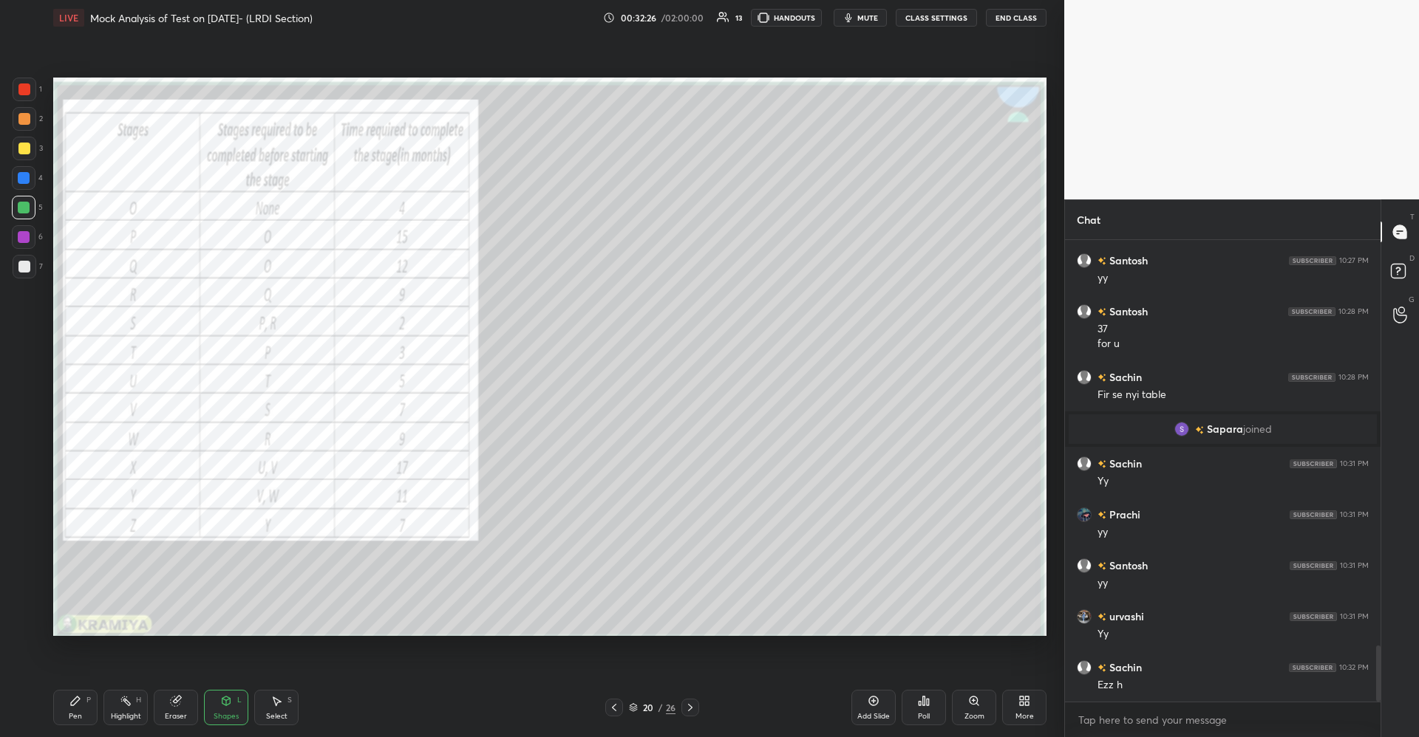
click at [81, 717] on div "Pen" at bounding box center [75, 716] width 13 height 7
click at [225, 699] on icon at bounding box center [226, 700] width 8 height 2
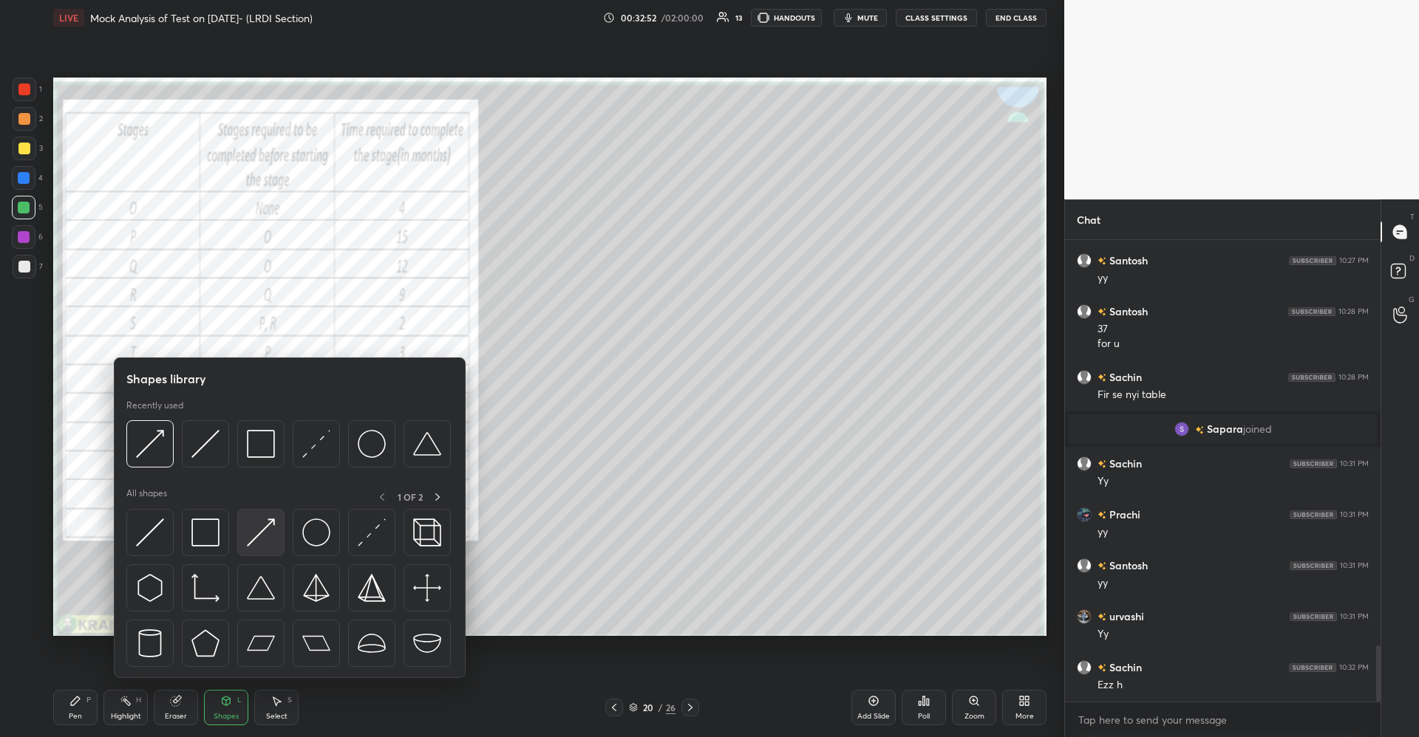
click at [261, 528] on img at bounding box center [261, 533] width 28 height 28
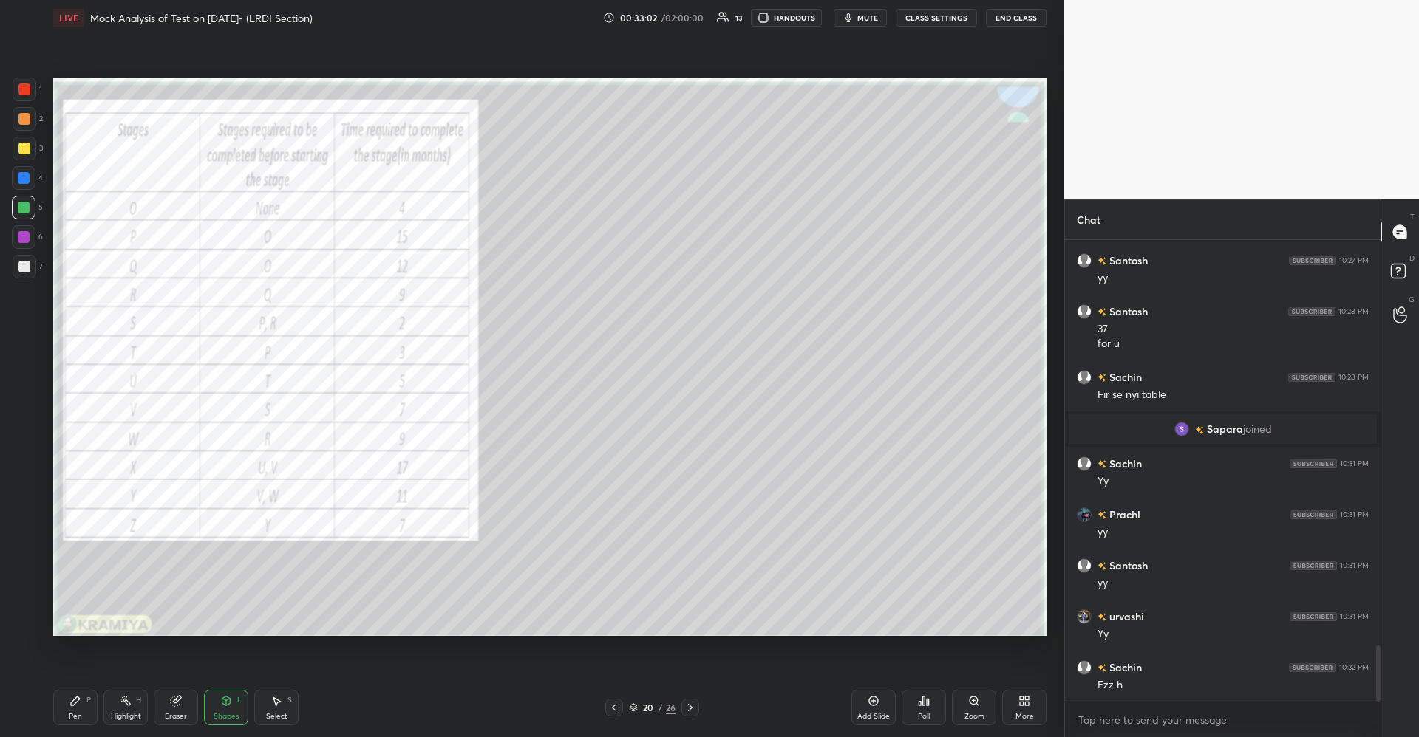
click at [177, 709] on div "Eraser" at bounding box center [176, 707] width 44 height 35
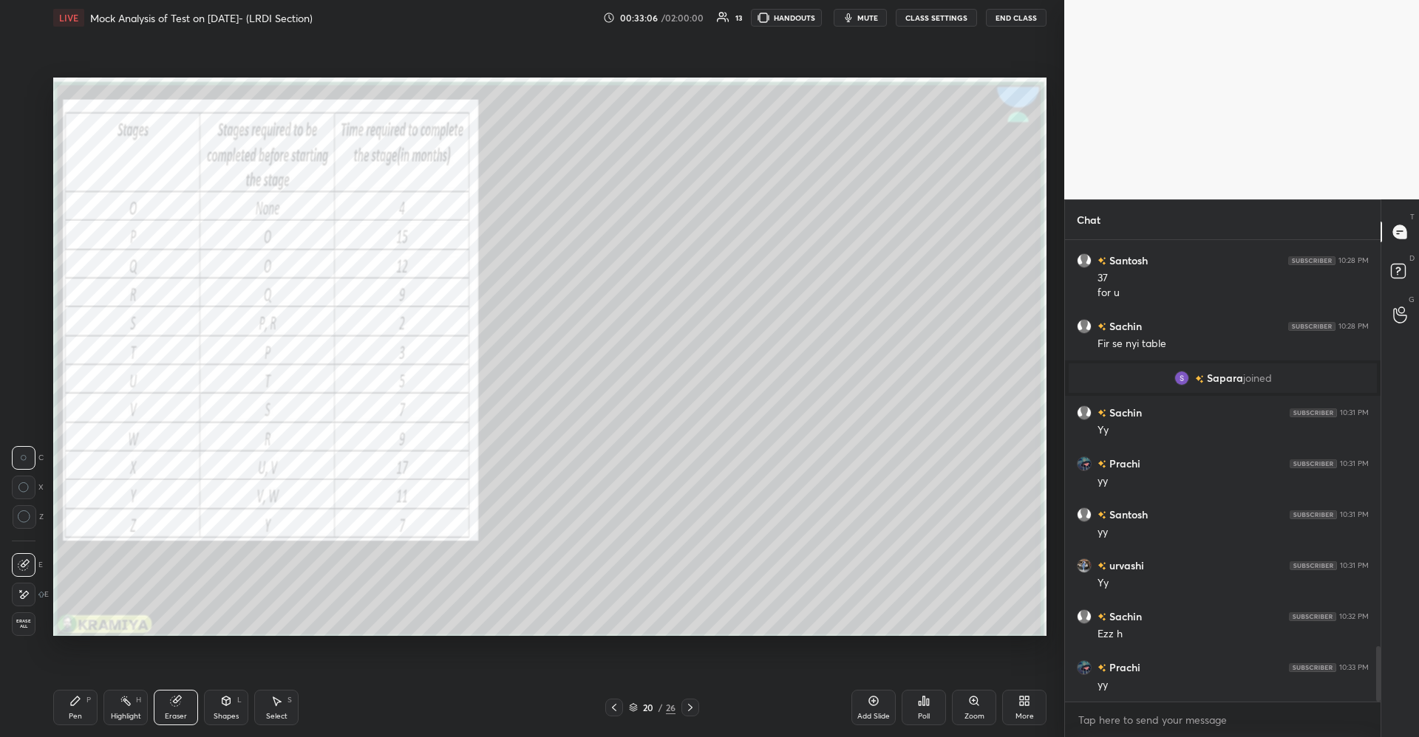
click at [237, 706] on div "Shapes L" at bounding box center [226, 707] width 44 height 35
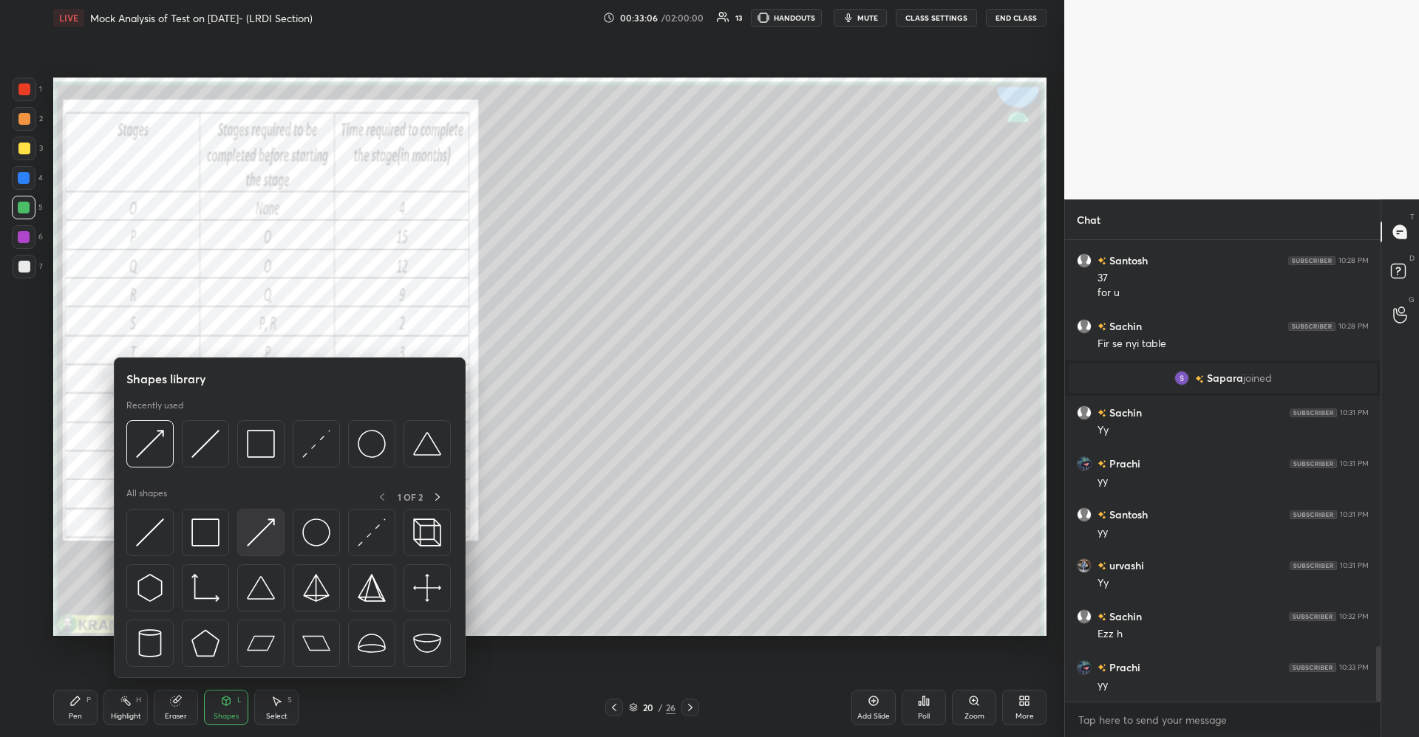
click at [267, 532] on img at bounding box center [261, 533] width 28 height 28
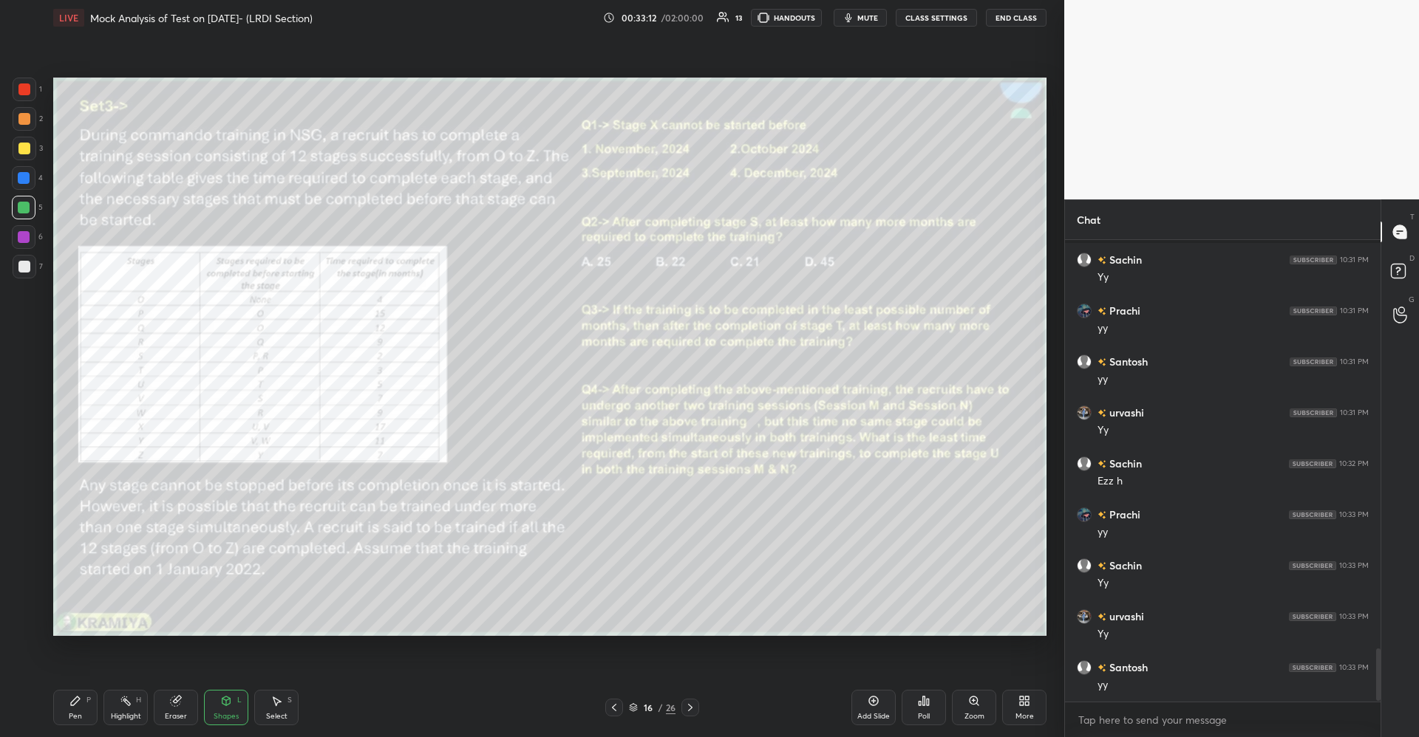
scroll to position [3568, 0]
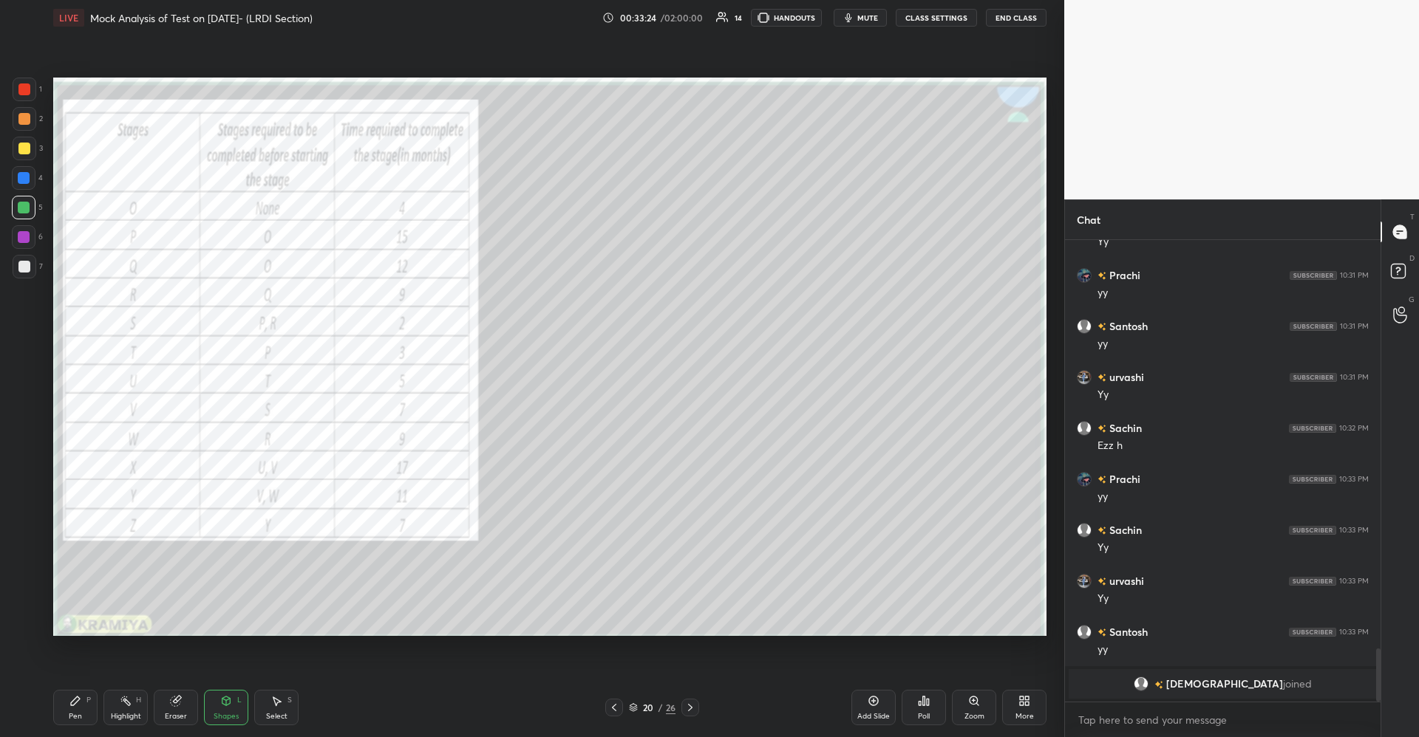
click at [78, 693] on div "Pen P" at bounding box center [75, 707] width 44 height 35
click at [222, 709] on div "Shapes L" at bounding box center [226, 707] width 44 height 35
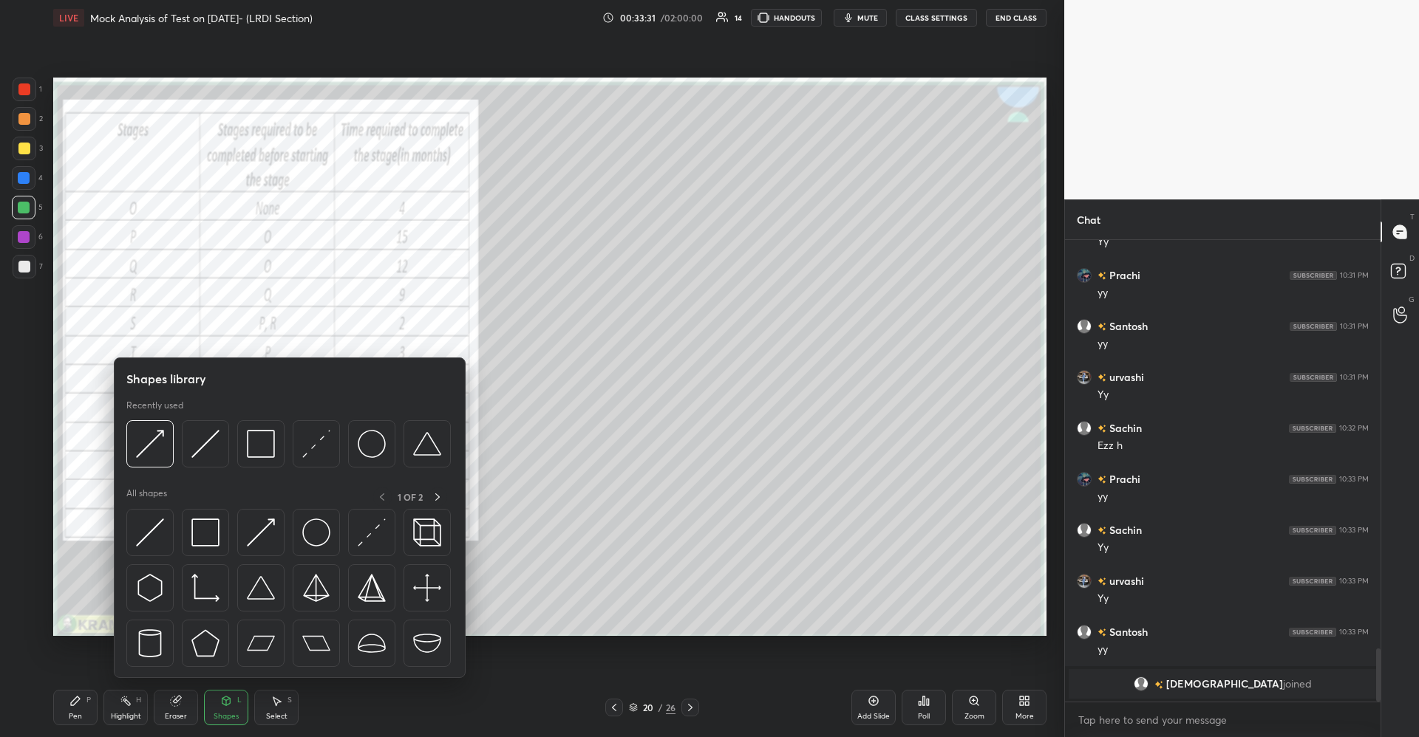
click at [175, 702] on icon at bounding box center [176, 702] width 10 height 10
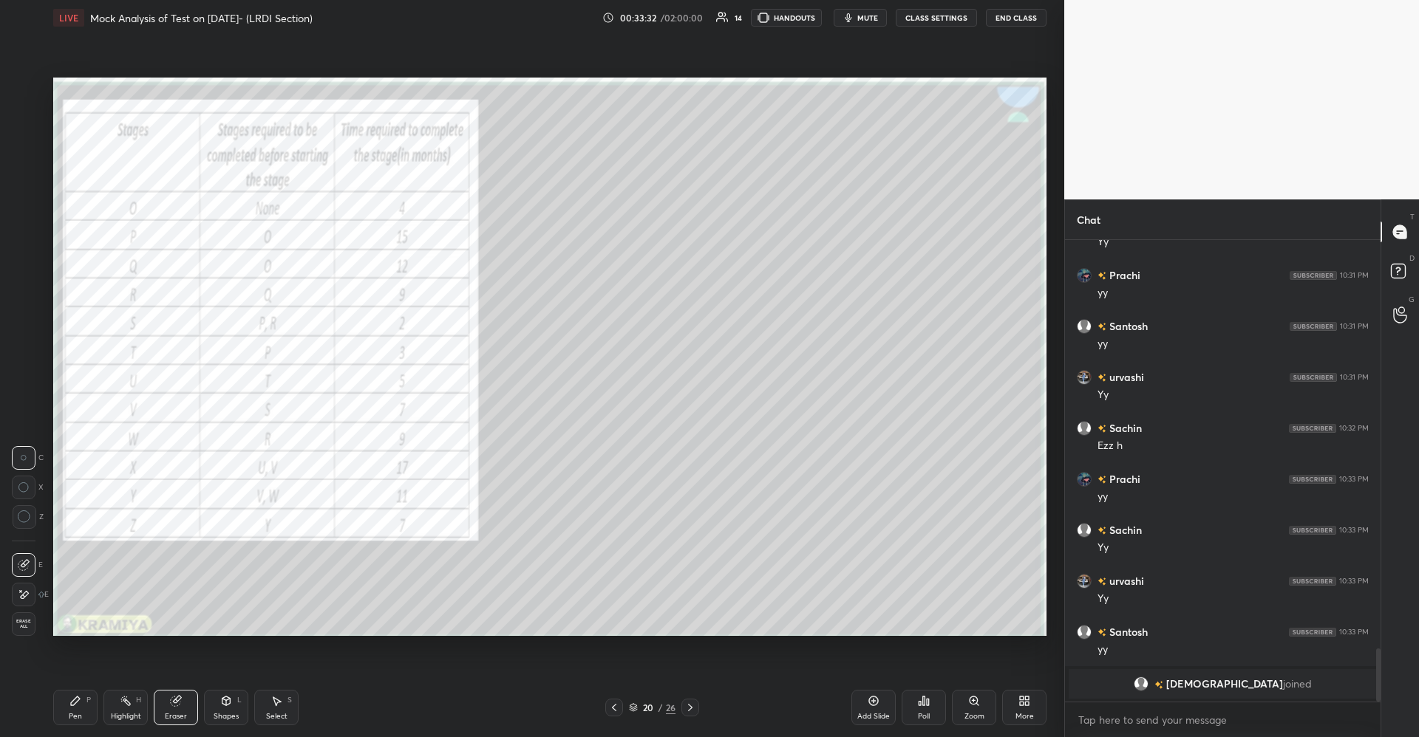
click at [24, 593] on icon at bounding box center [25, 594] width 8 height 7
click at [82, 702] on div "Pen P" at bounding box center [75, 707] width 44 height 35
click at [181, 714] on div "Eraser" at bounding box center [176, 716] width 22 height 7
click at [222, 713] on div "Shapes" at bounding box center [226, 716] width 25 height 7
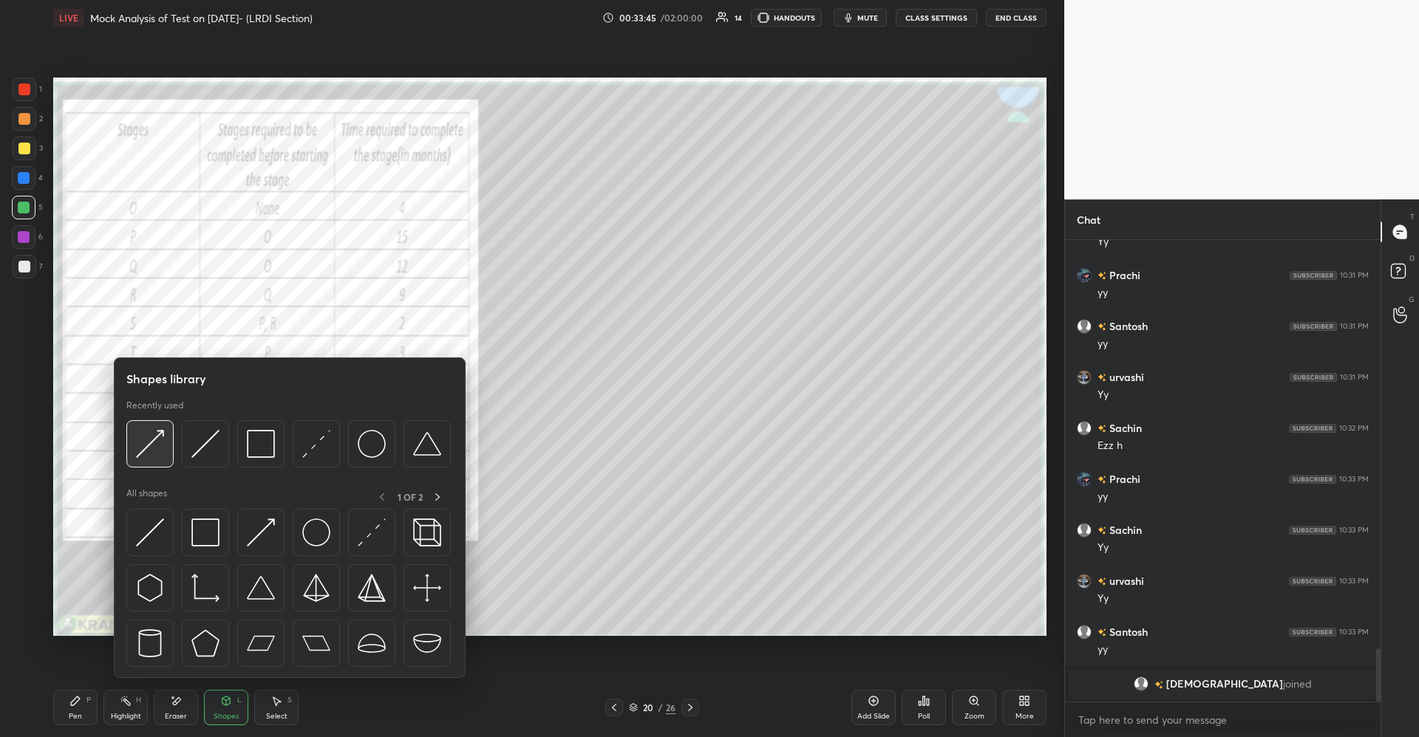
click at [160, 438] on img at bounding box center [150, 444] width 28 height 28
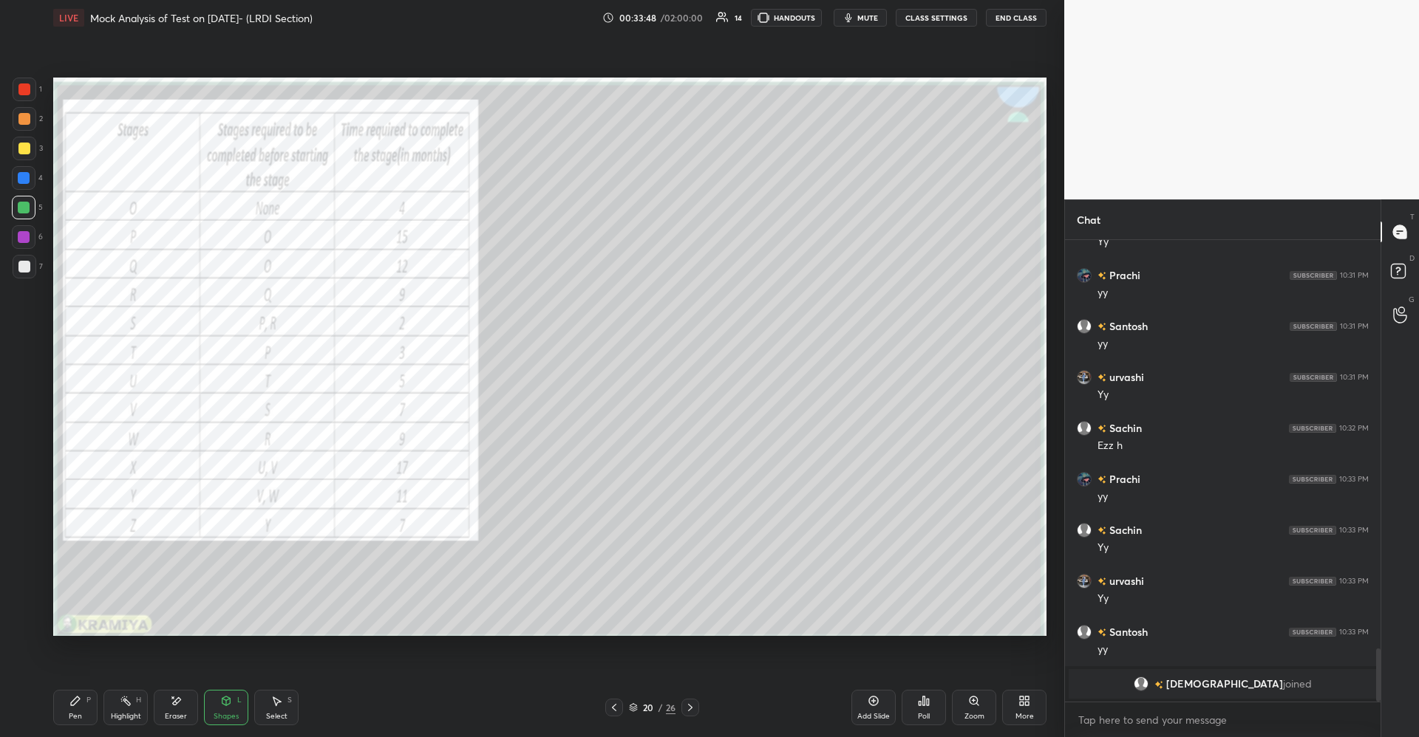
click at [85, 711] on div "Pen P" at bounding box center [75, 707] width 44 height 35
click at [229, 700] on icon at bounding box center [226, 700] width 8 height 2
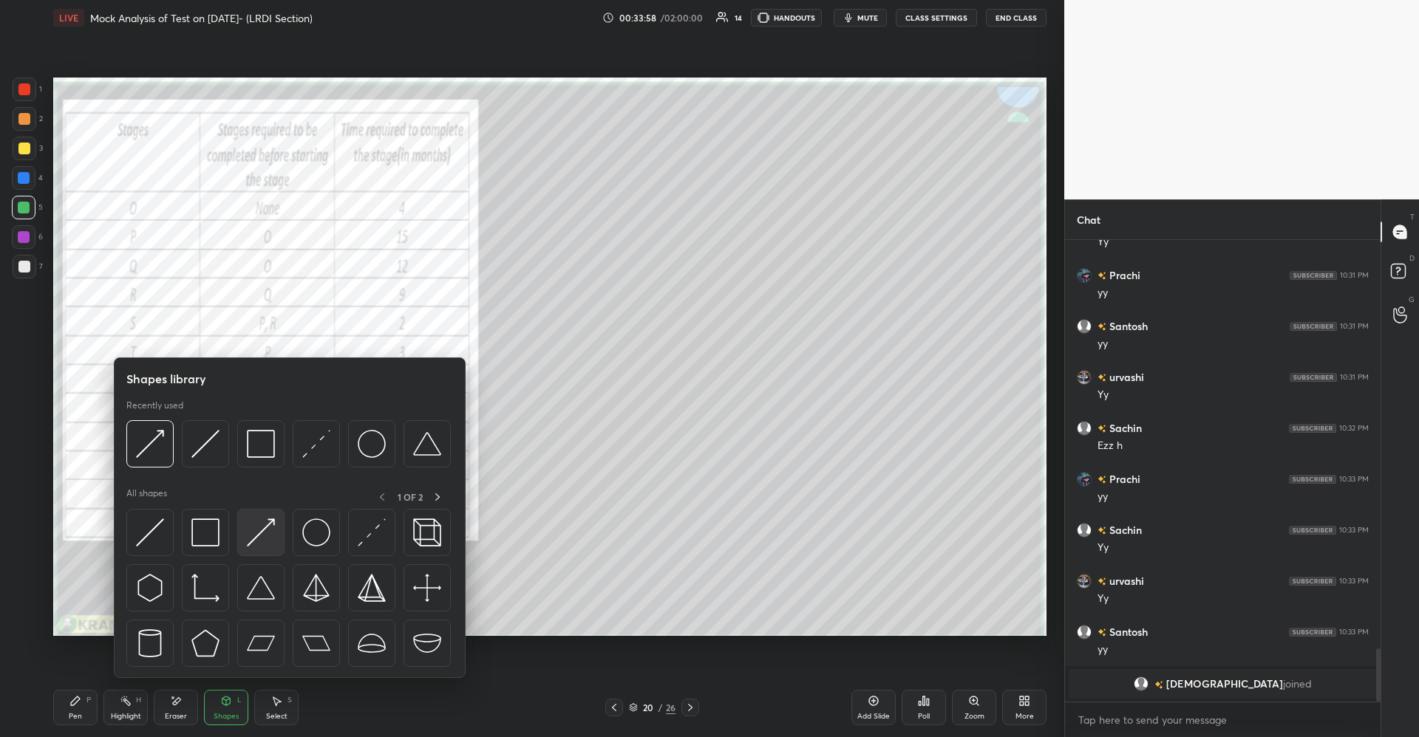
click at [252, 535] on img at bounding box center [261, 533] width 28 height 28
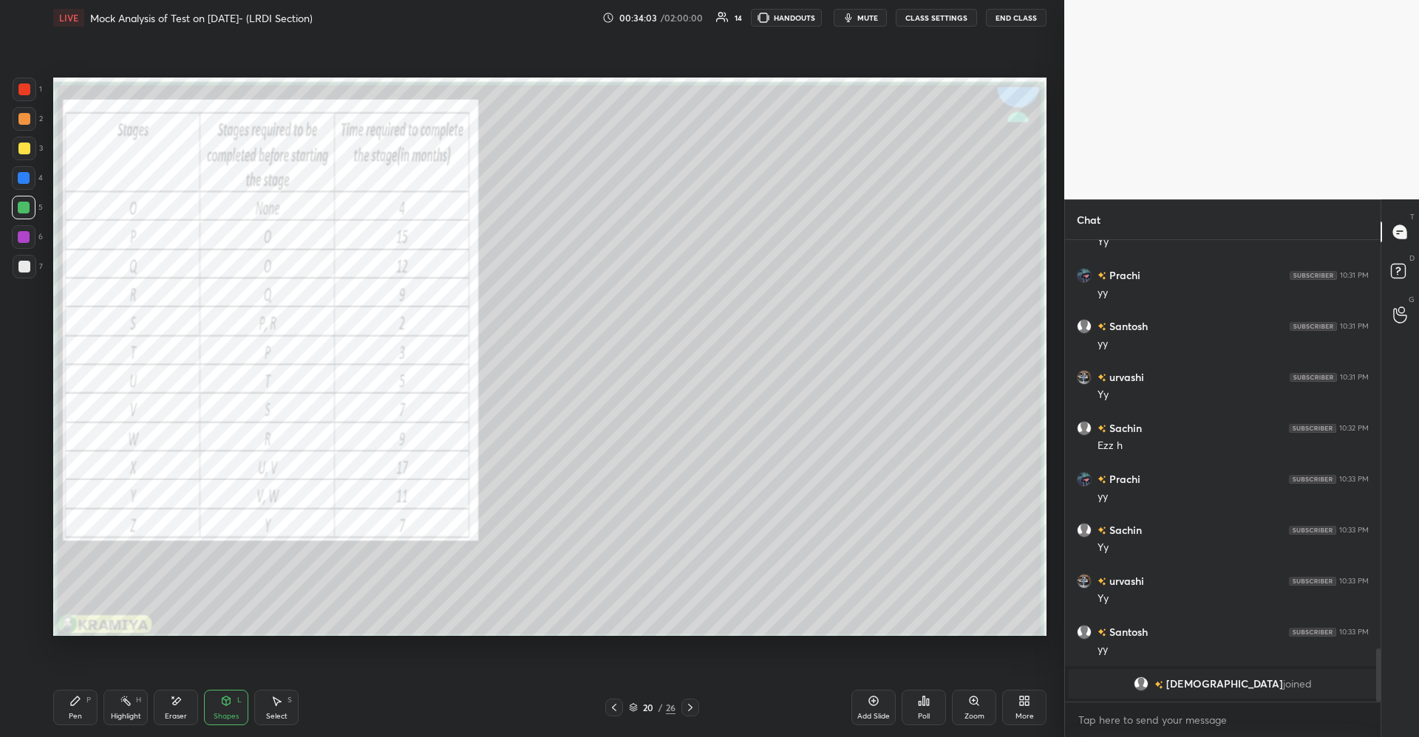
scroll to position [427, 311]
click at [88, 706] on div "Pen P" at bounding box center [75, 707] width 44 height 35
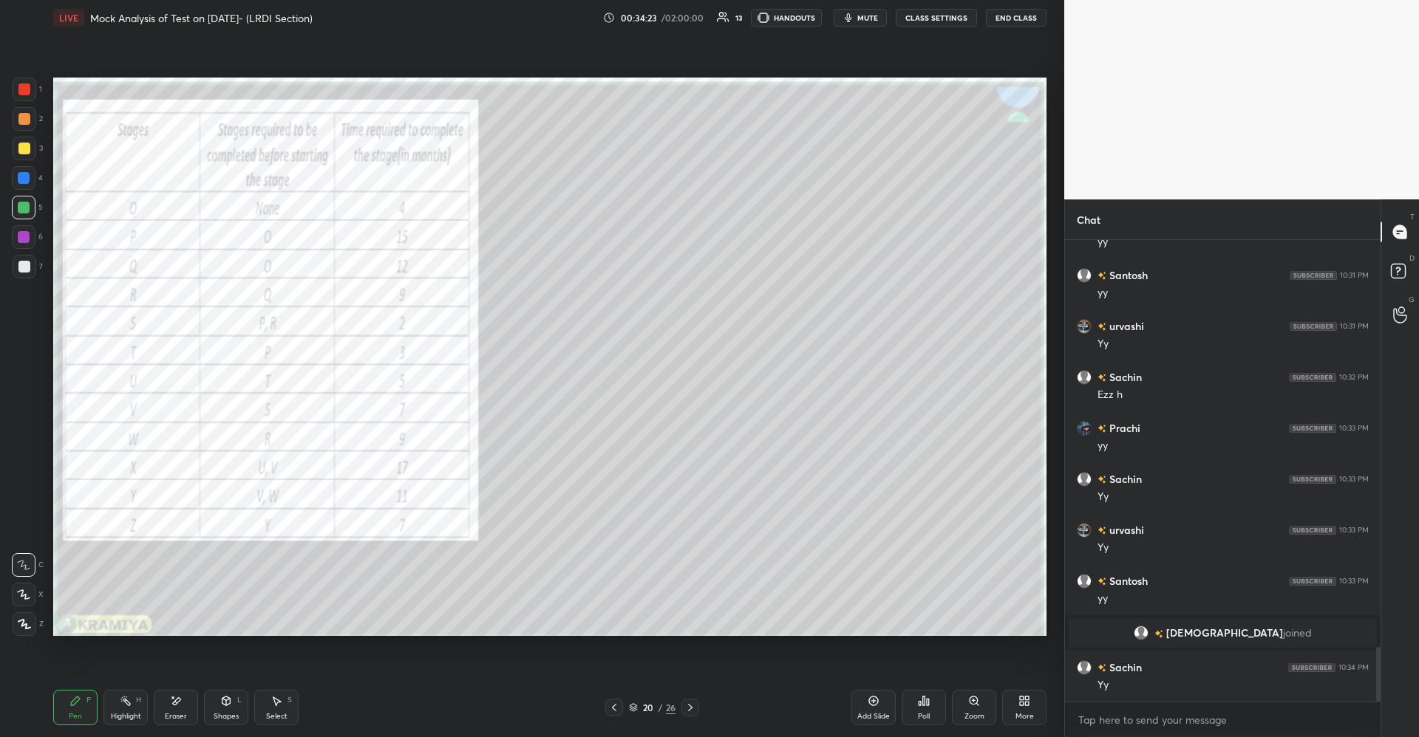
click at [228, 707] on div "Shapes L" at bounding box center [226, 707] width 44 height 35
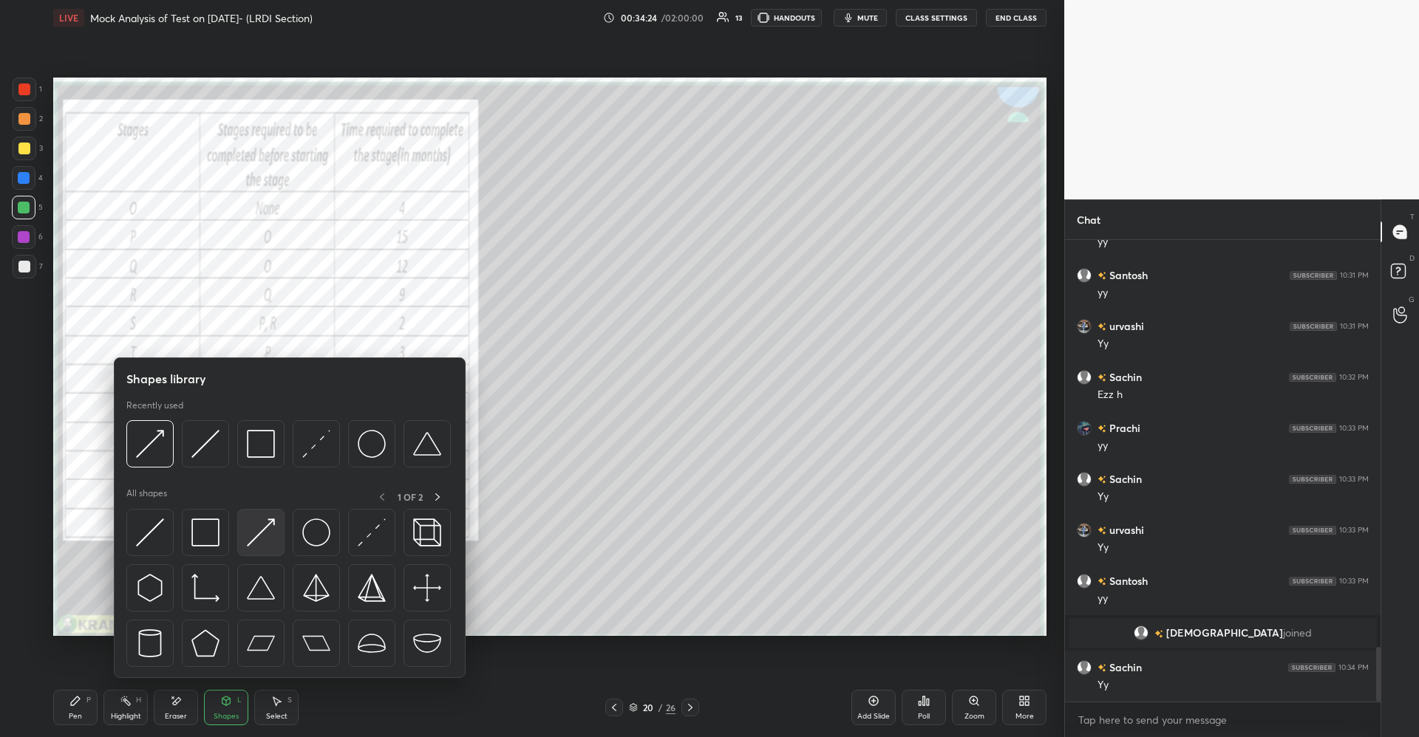
click at [253, 542] on img at bounding box center [261, 533] width 28 height 28
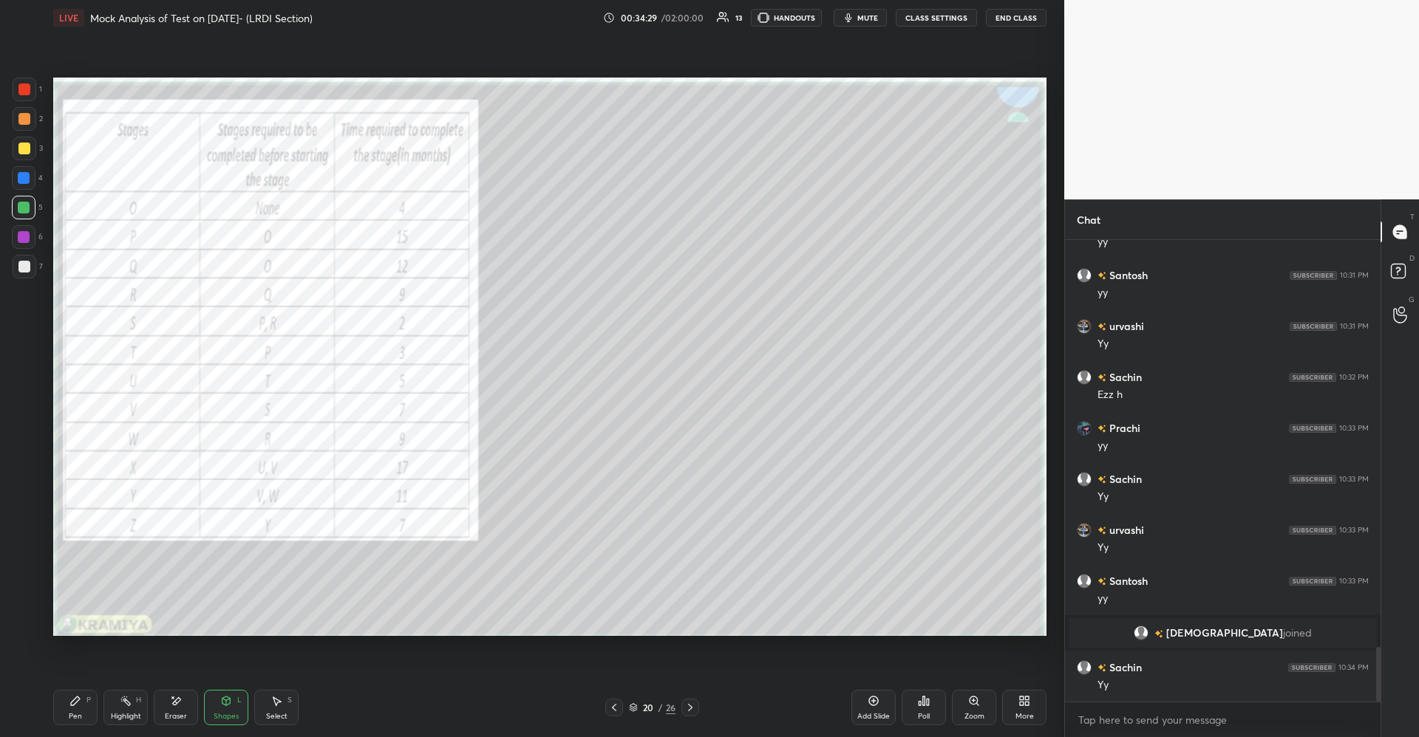
click at [83, 704] on div "Pen P" at bounding box center [75, 707] width 44 height 35
click at [233, 706] on div "Shapes L" at bounding box center [226, 707] width 44 height 35
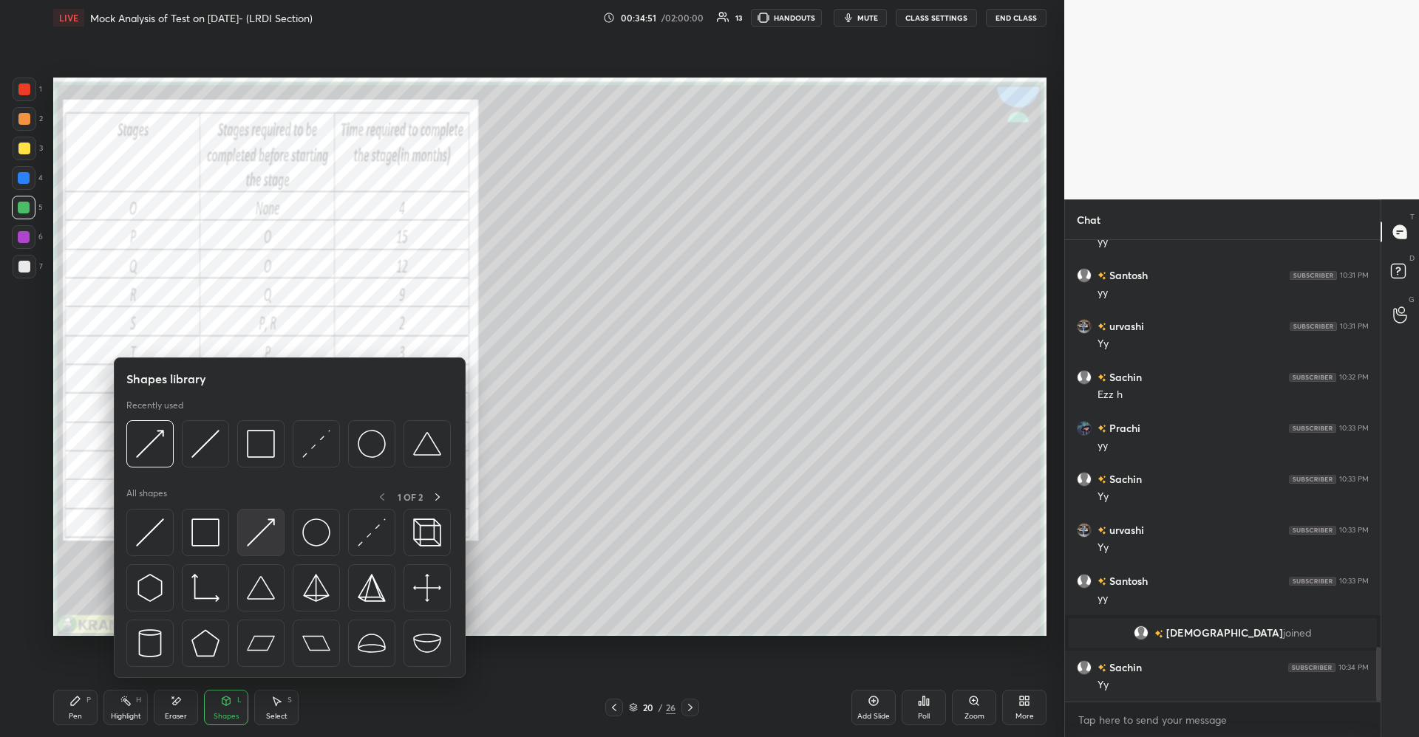
click at [255, 538] on img at bounding box center [261, 533] width 28 height 28
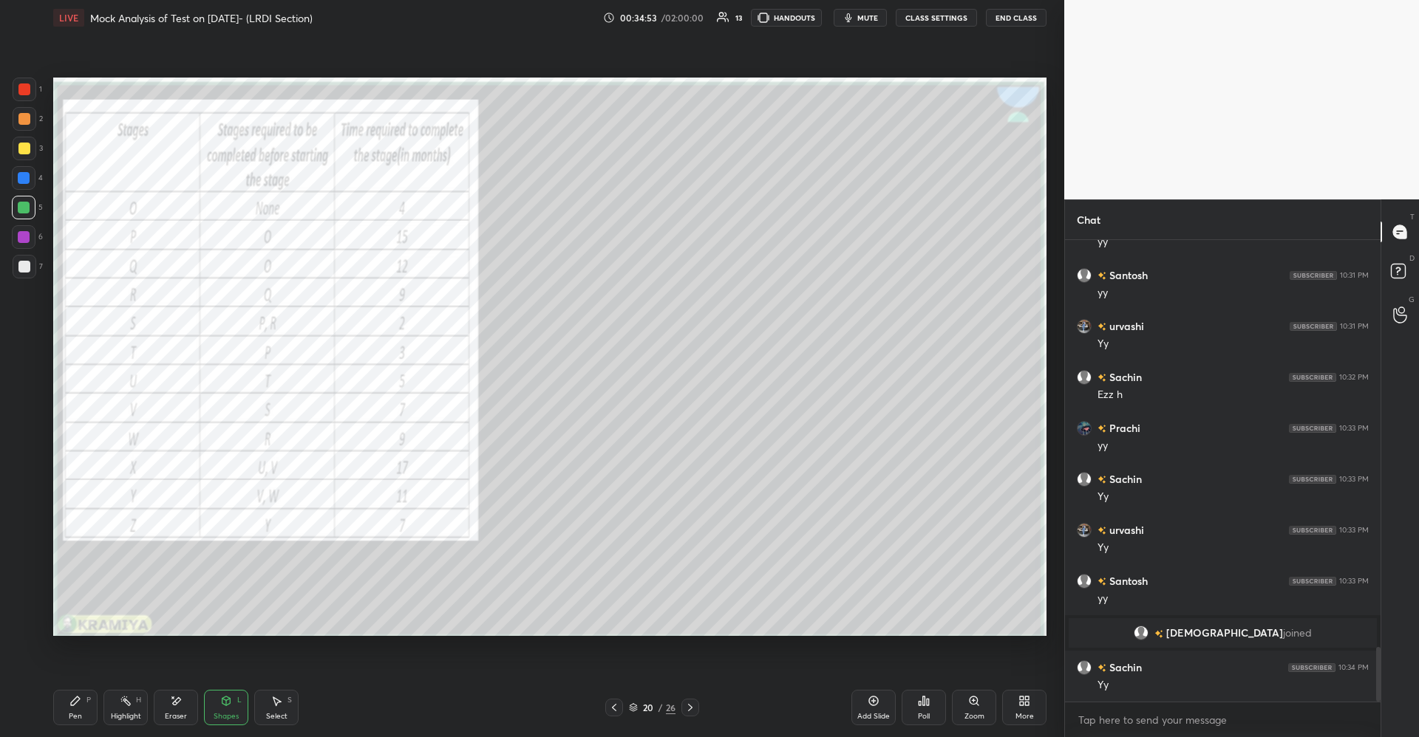
click at [284, 701] on div "Select S" at bounding box center [276, 707] width 44 height 35
click at [771, 453] on div "0 ° Undo Copy Duplicate Duplicate to new slide Delete" at bounding box center [549, 357] width 993 height 559
click at [179, 709] on div "Eraser" at bounding box center [176, 707] width 44 height 35
click at [281, 702] on icon at bounding box center [276, 701] width 12 height 12
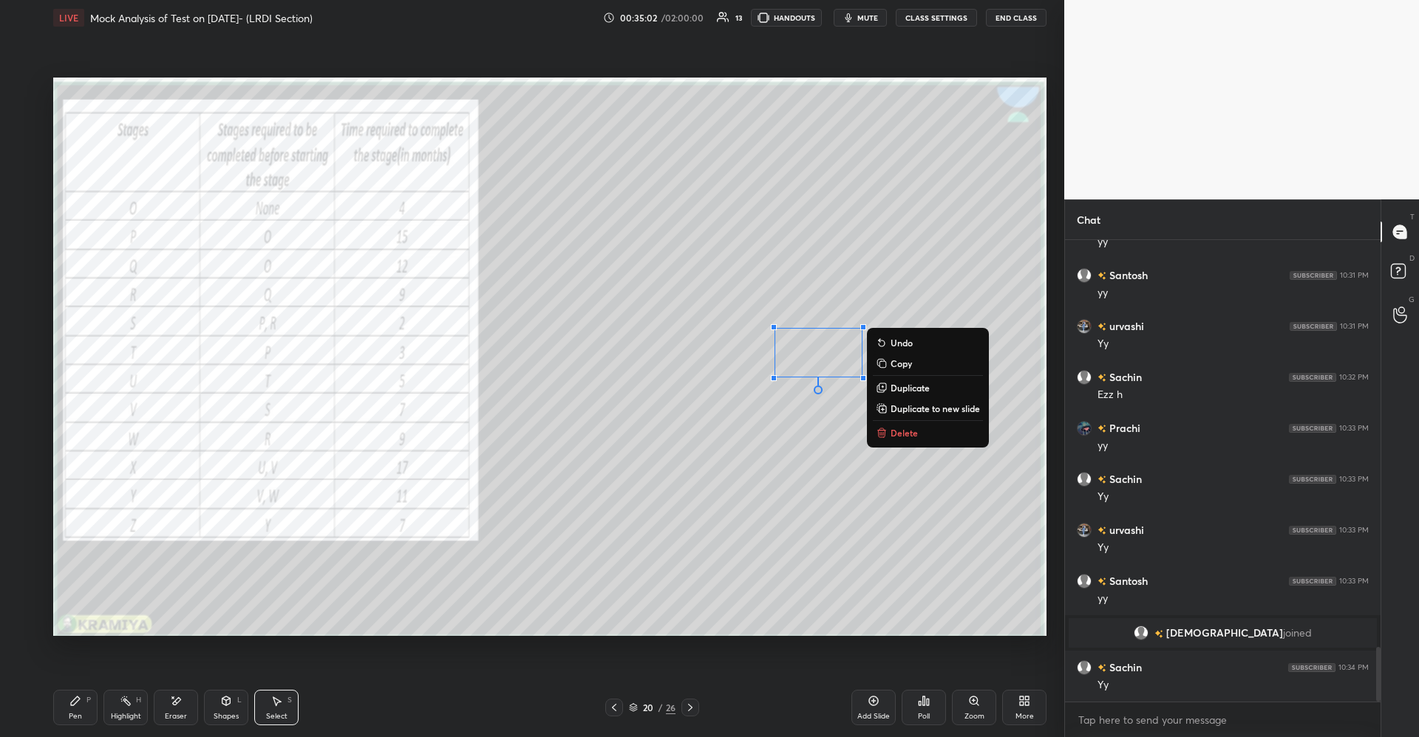
click at [772, 535] on div "0 ° Undo Copy Duplicate Duplicate to new slide Delete" at bounding box center [549, 357] width 993 height 559
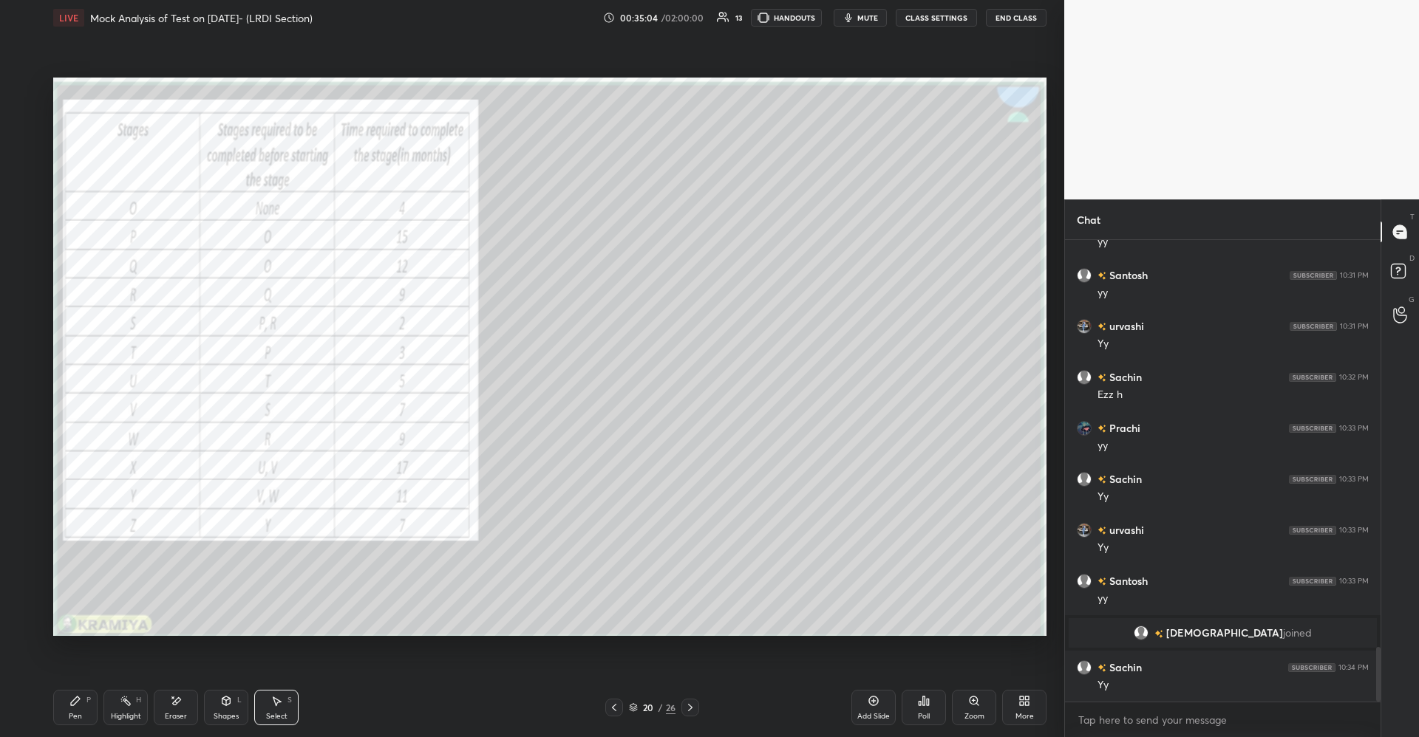
click at [225, 709] on div "Shapes L" at bounding box center [226, 707] width 44 height 35
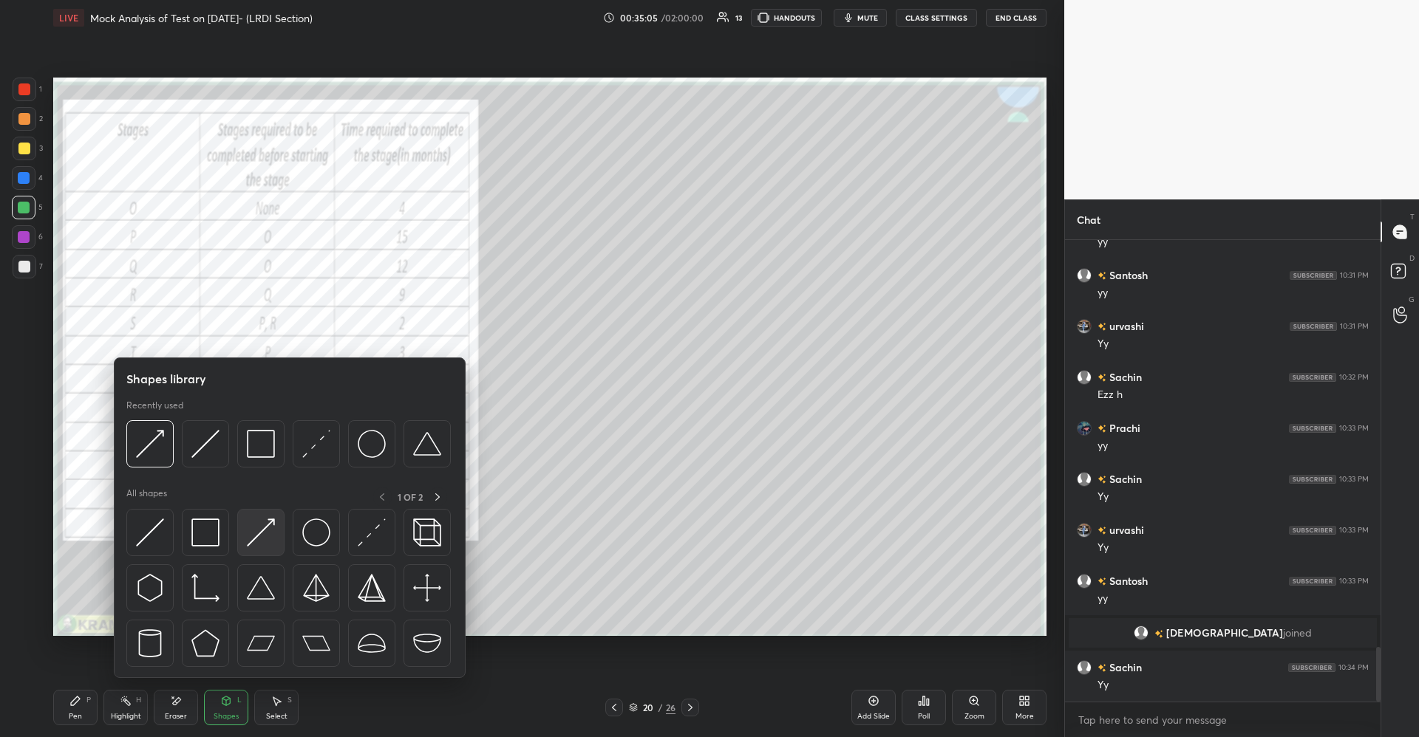
click at [270, 534] on img at bounding box center [261, 533] width 28 height 28
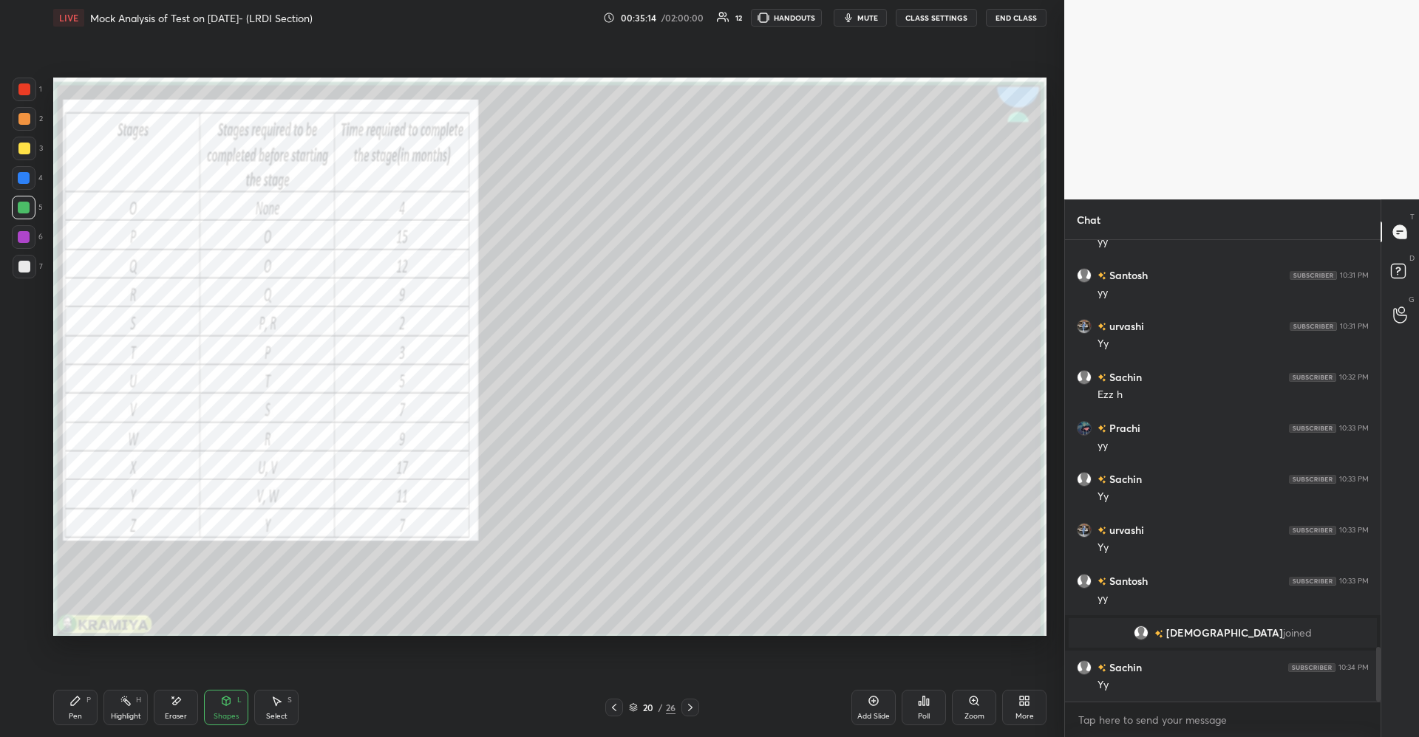
click at [116, 714] on div "Highlight" at bounding box center [126, 716] width 30 height 7
click at [90, 711] on div "Pen P" at bounding box center [75, 707] width 44 height 35
click at [234, 711] on div "Shapes L" at bounding box center [226, 707] width 44 height 35
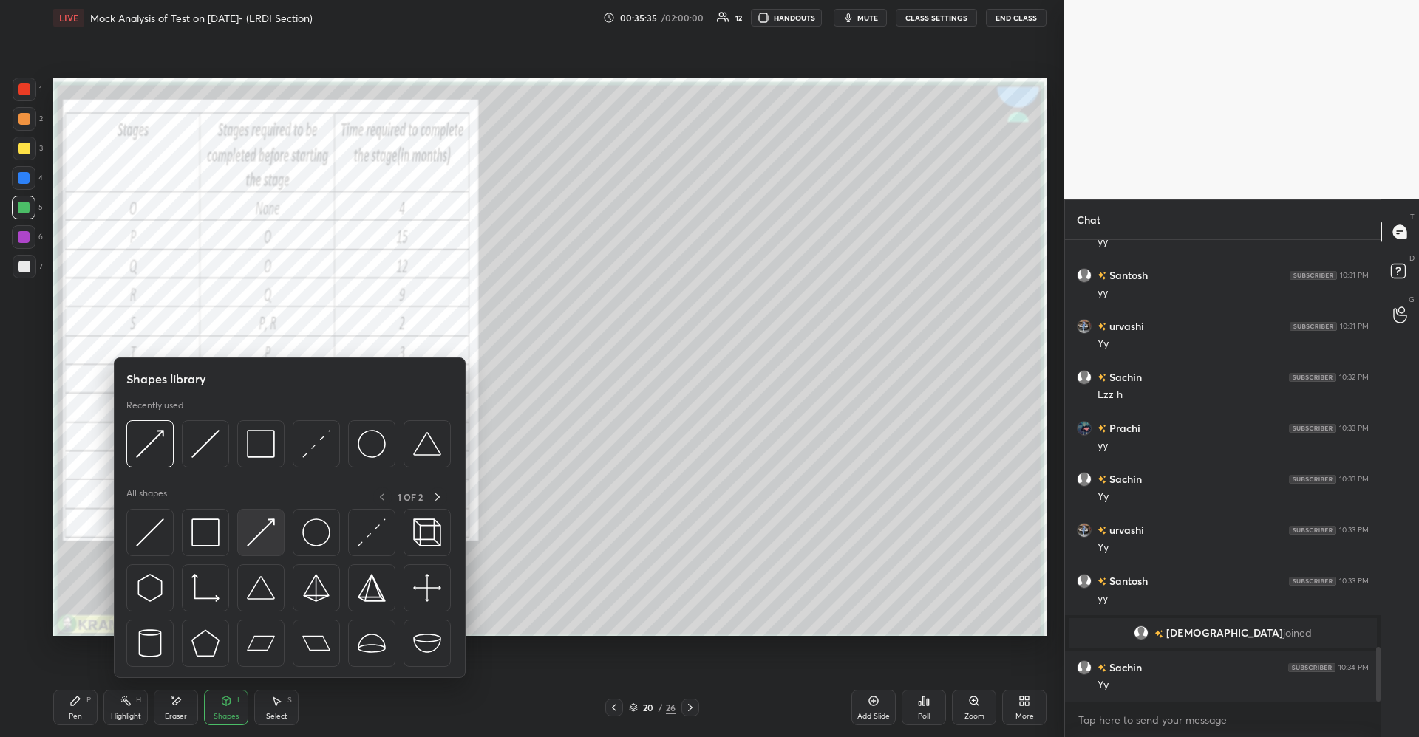
click at [257, 539] on img at bounding box center [261, 533] width 28 height 28
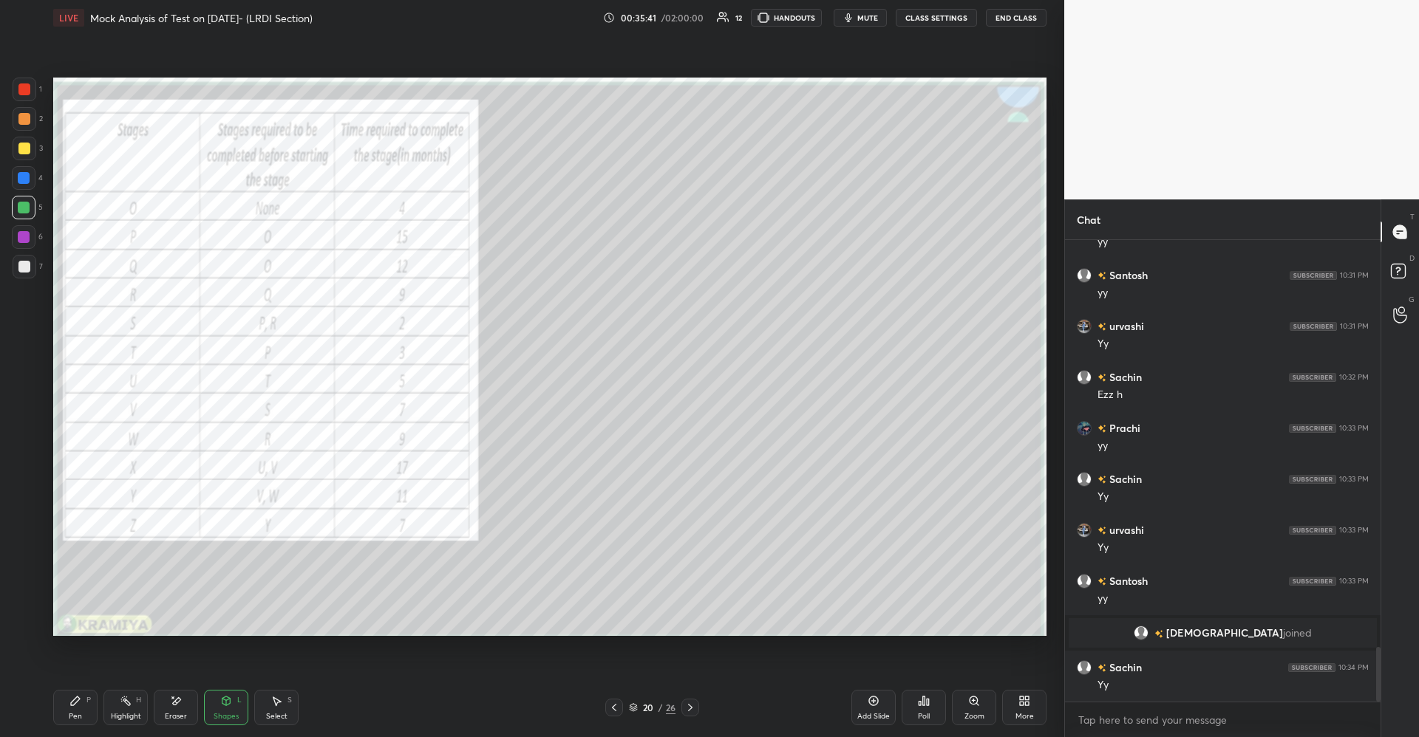
click at [83, 705] on div "Pen P" at bounding box center [75, 707] width 44 height 35
click at [175, 703] on icon at bounding box center [177, 700] width 8 height 7
click at [92, 701] on div "Pen P" at bounding box center [75, 707] width 44 height 35
click at [228, 702] on icon at bounding box center [226, 701] width 8 height 9
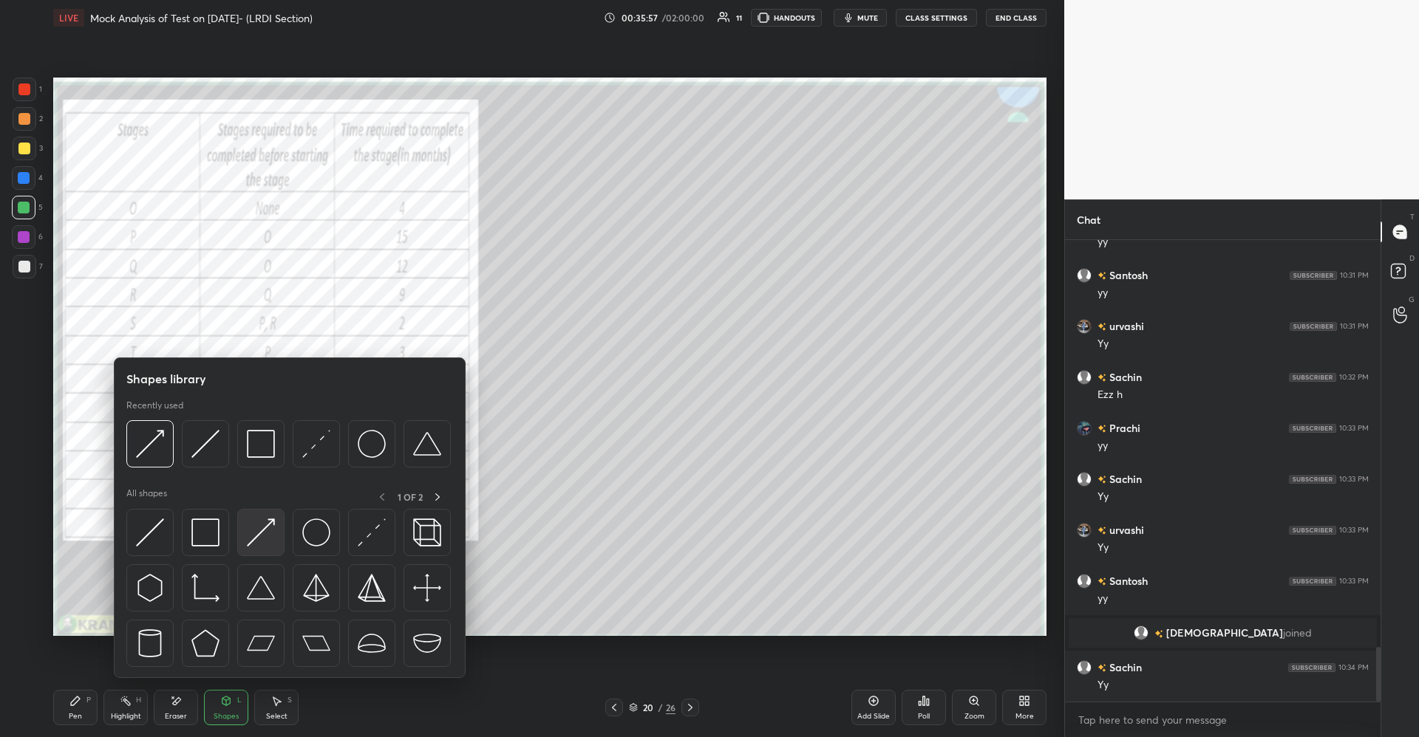
click at [261, 539] on img at bounding box center [261, 533] width 28 height 28
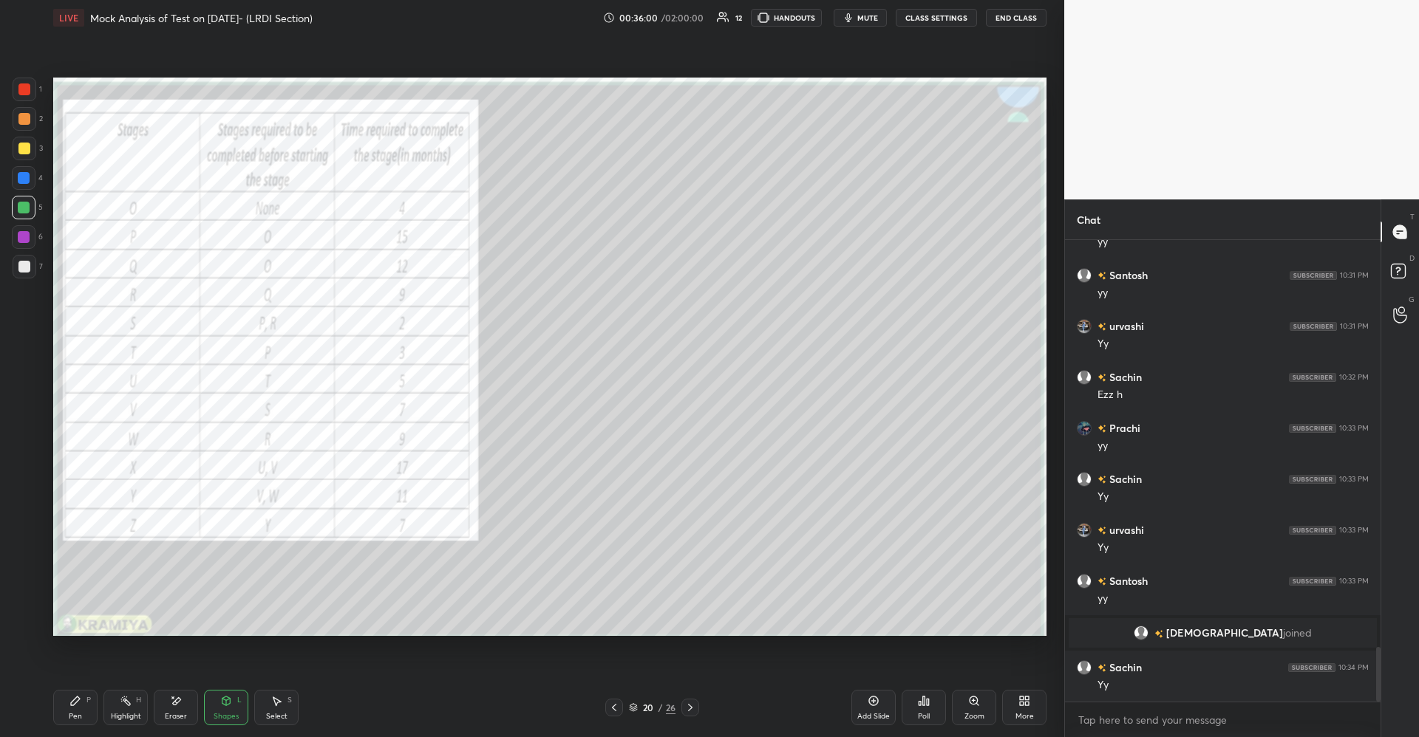
click at [224, 708] on div "Shapes L" at bounding box center [226, 707] width 44 height 35
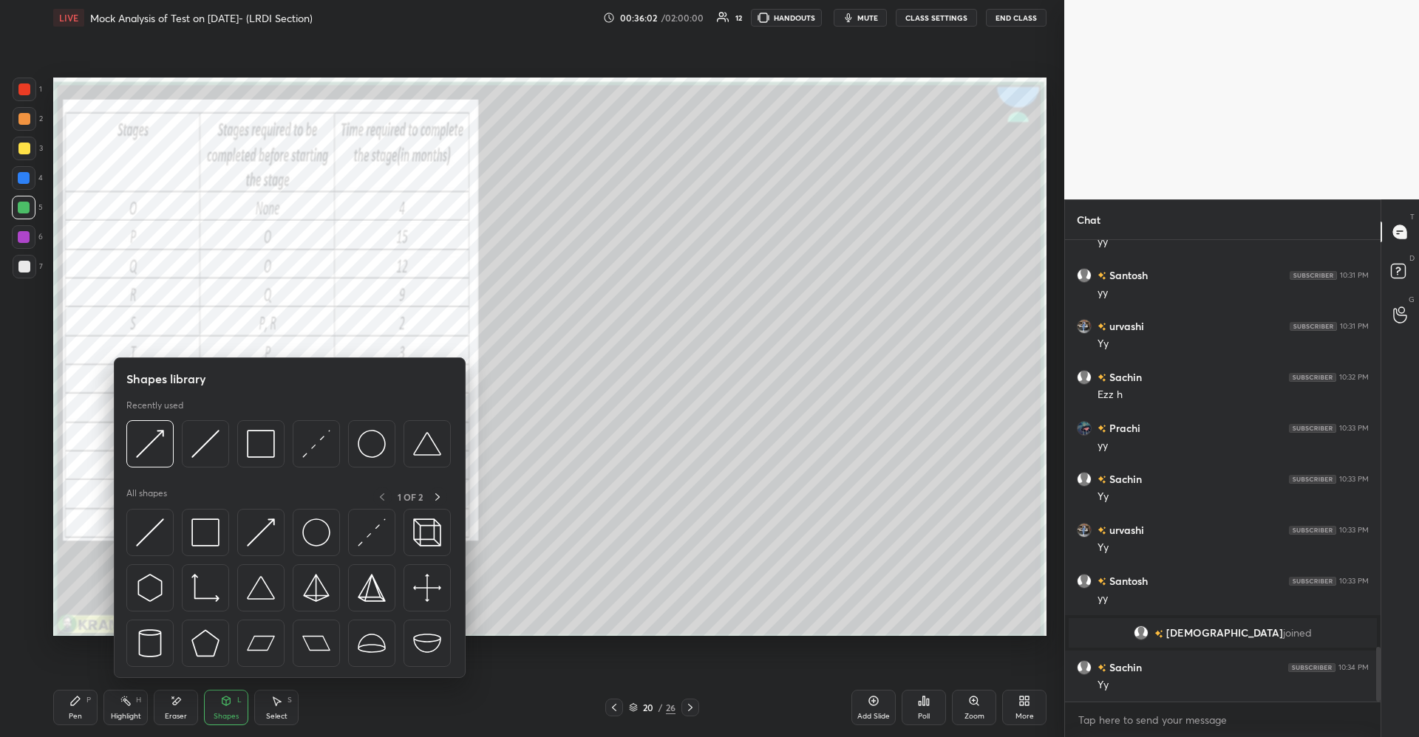
click at [171, 706] on icon at bounding box center [176, 701] width 12 height 13
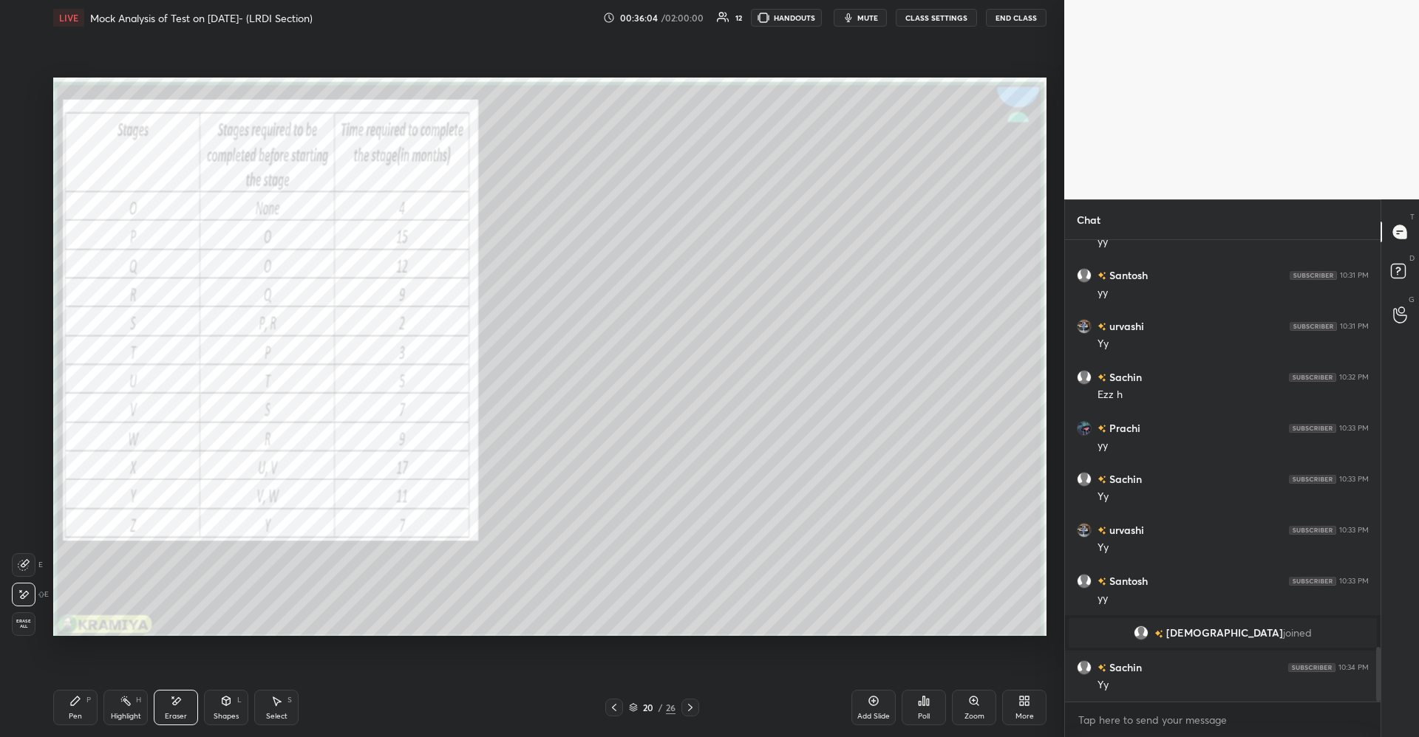
click at [85, 706] on div "Pen P" at bounding box center [75, 707] width 44 height 35
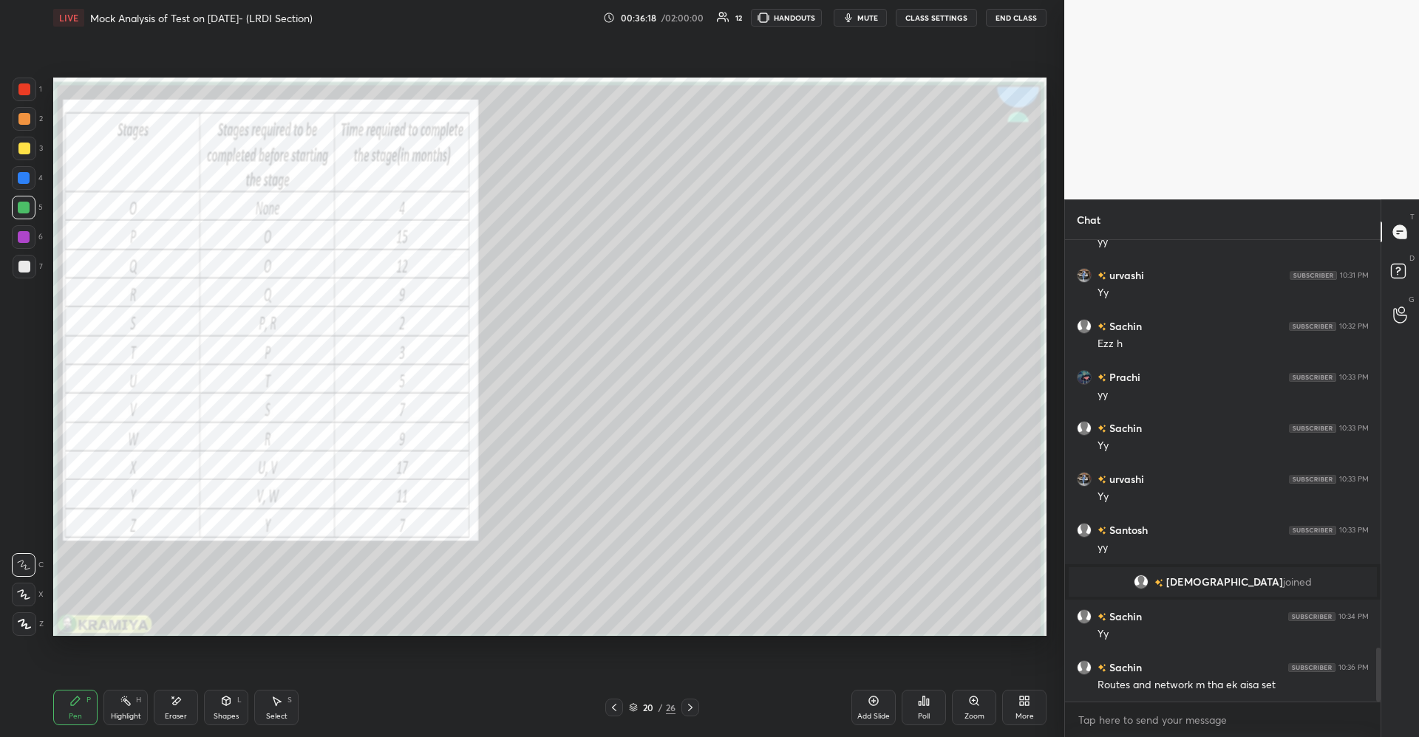
click at [228, 707] on div "Shapes L" at bounding box center [226, 707] width 44 height 35
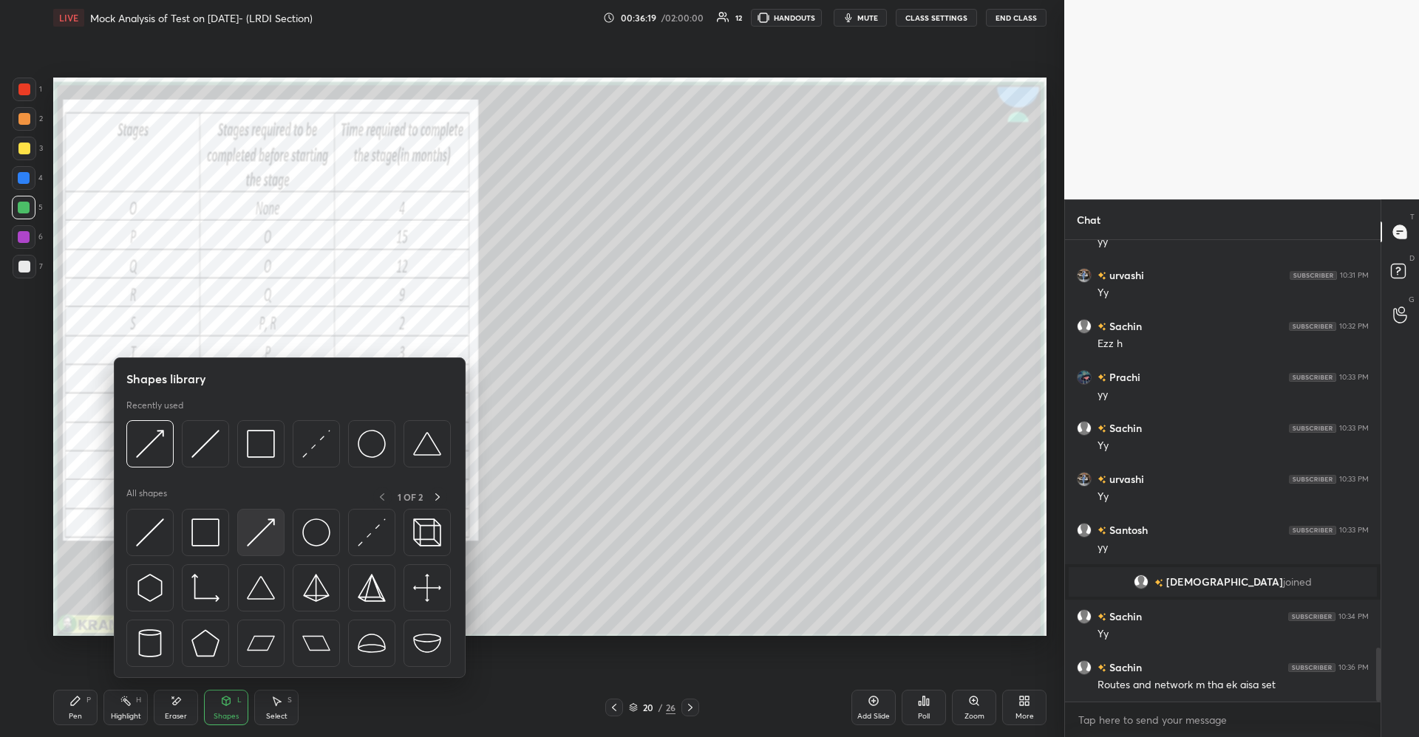
click at [270, 530] on img at bounding box center [261, 533] width 28 height 28
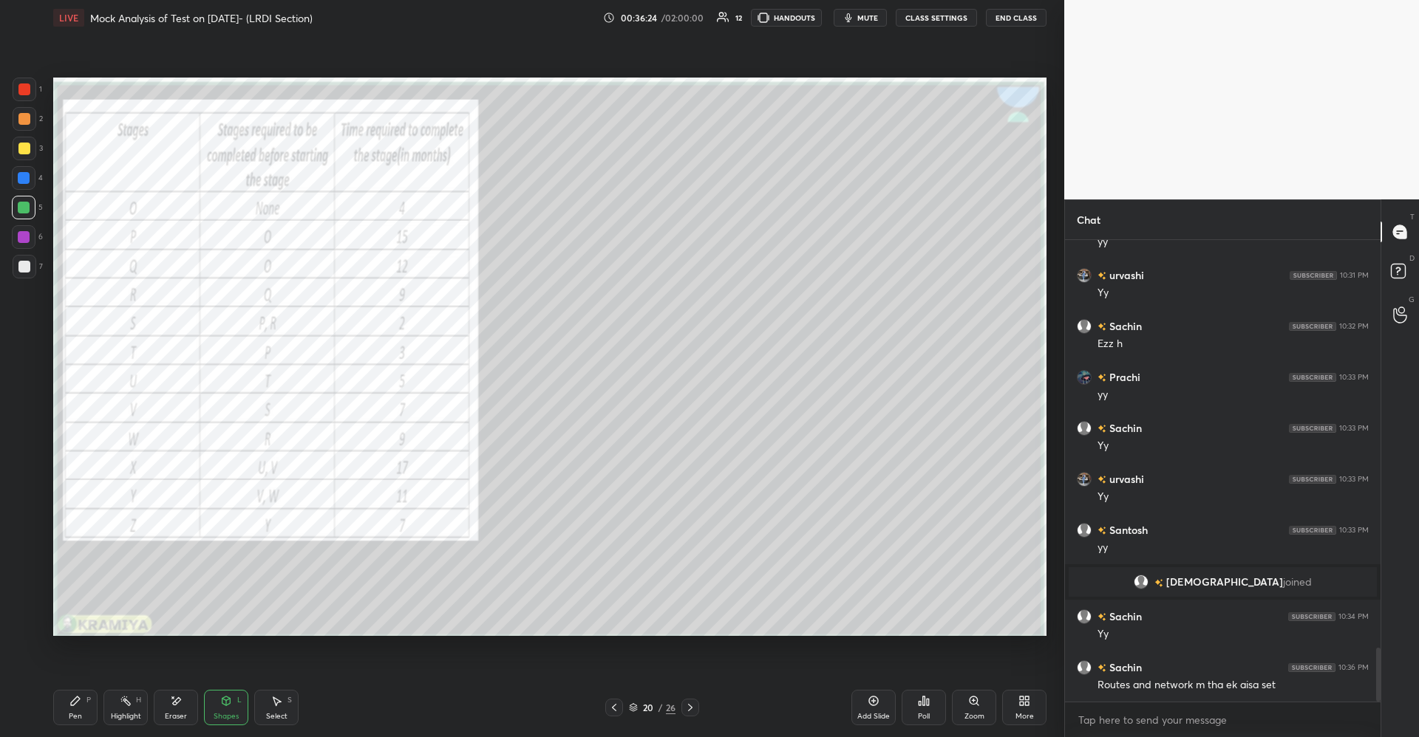
click at [94, 708] on div "Pen P" at bounding box center [75, 707] width 44 height 35
click at [208, 708] on div "Shapes L" at bounding box center [226, 707] width 44 height 35
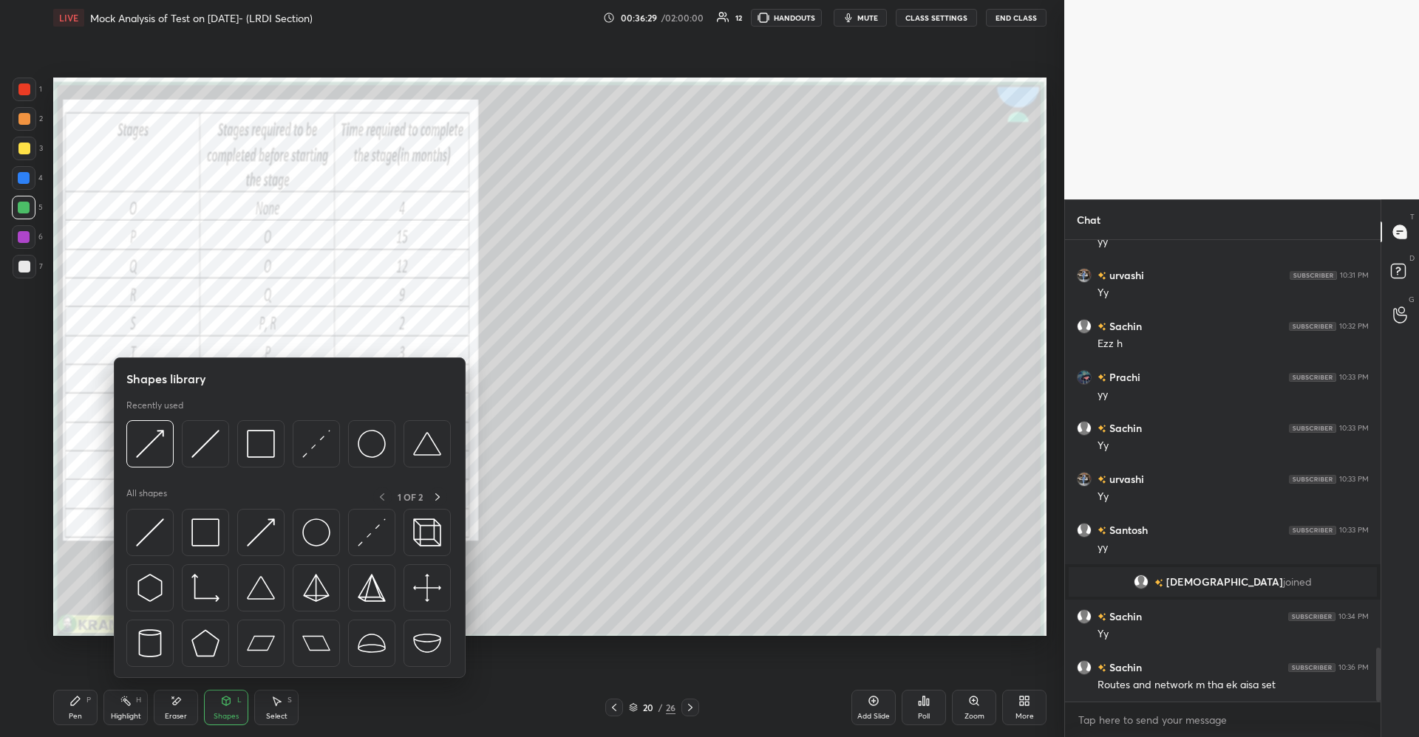
click at [174, 713] on div "Eraser" at bounding box center [176, 716] width 22 height 7
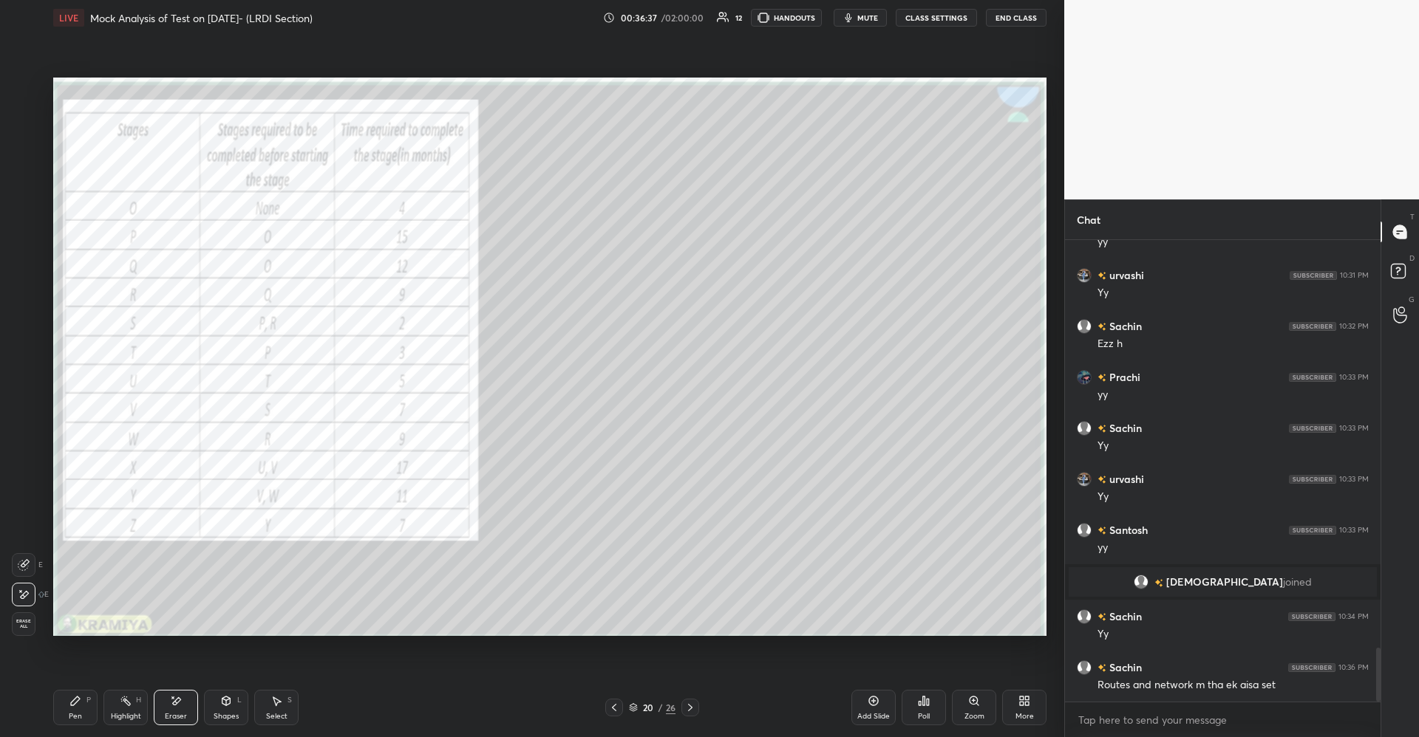
click at [79, 711] on div "Pen P" at bounding box center [75, 707] width 44 height 35
click at [125, 707] on div "Highlight H" at bounding box center [125, 707] width 44 height 35
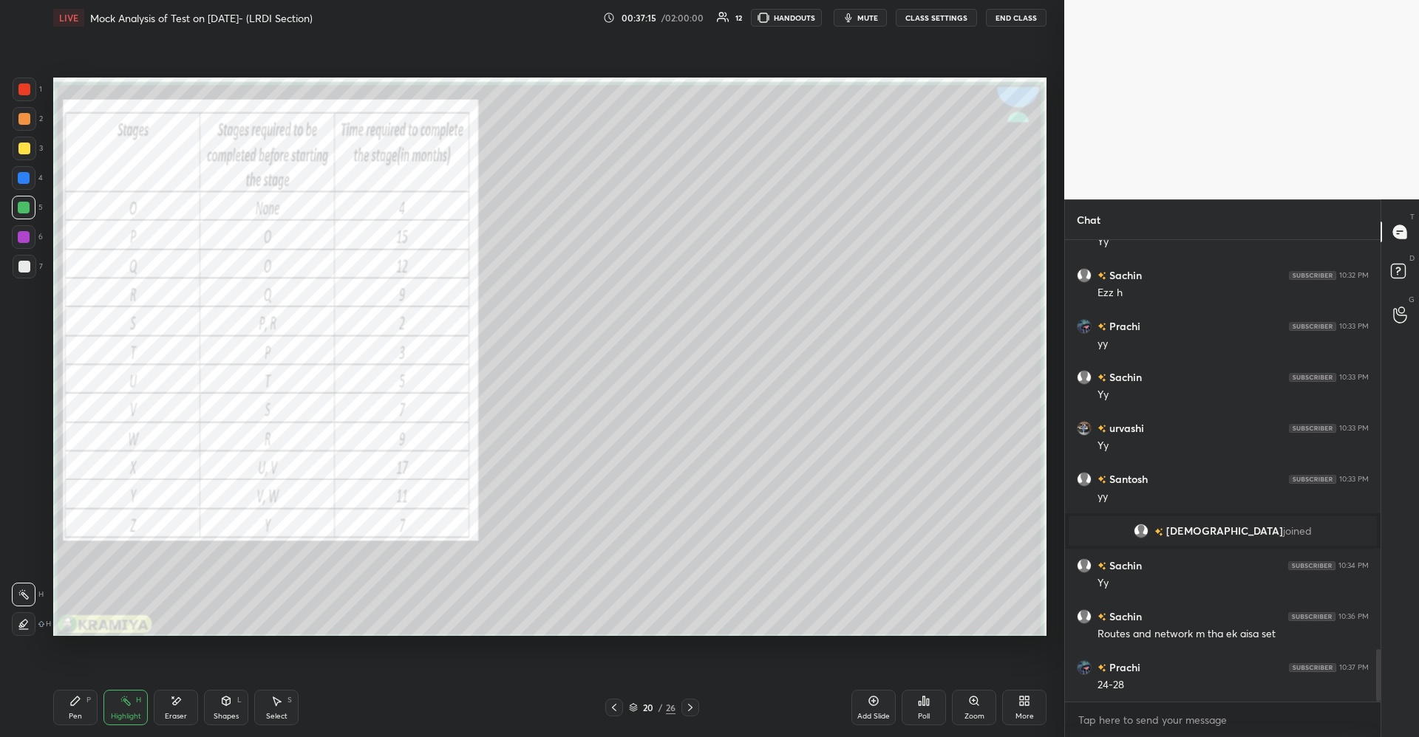
scroll to position [3590, 0]
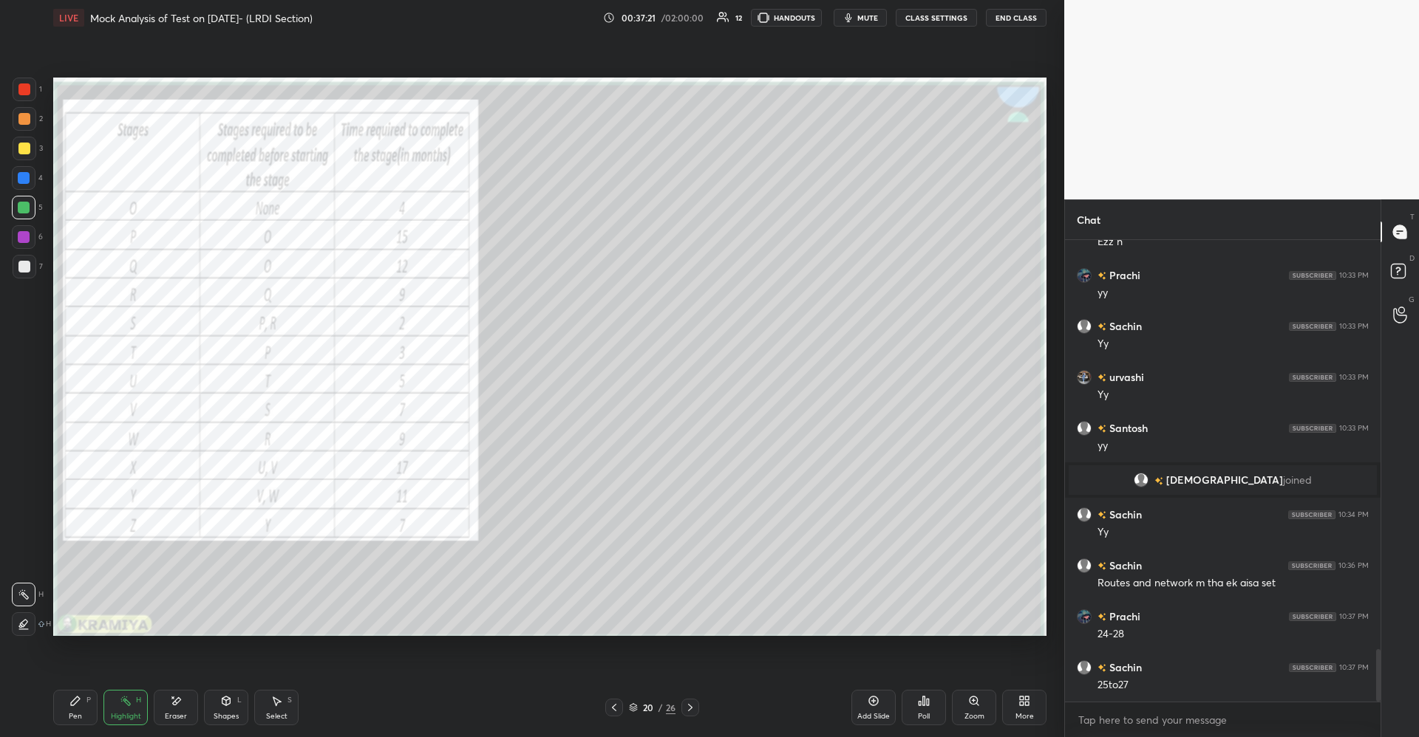
click at [65, 706] on div "Pen P" at bounding box center [75, 707] width 44 height 35
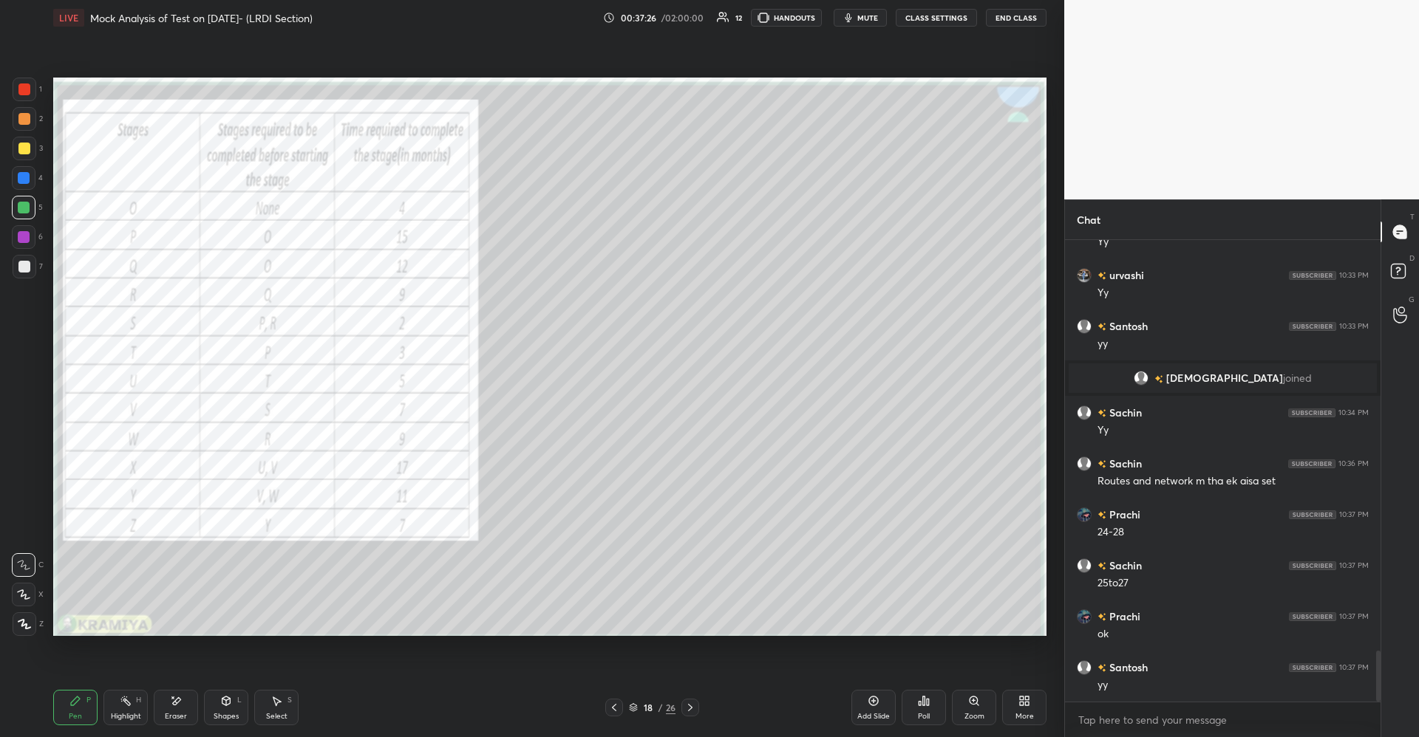
scroll to position [3743, 0]
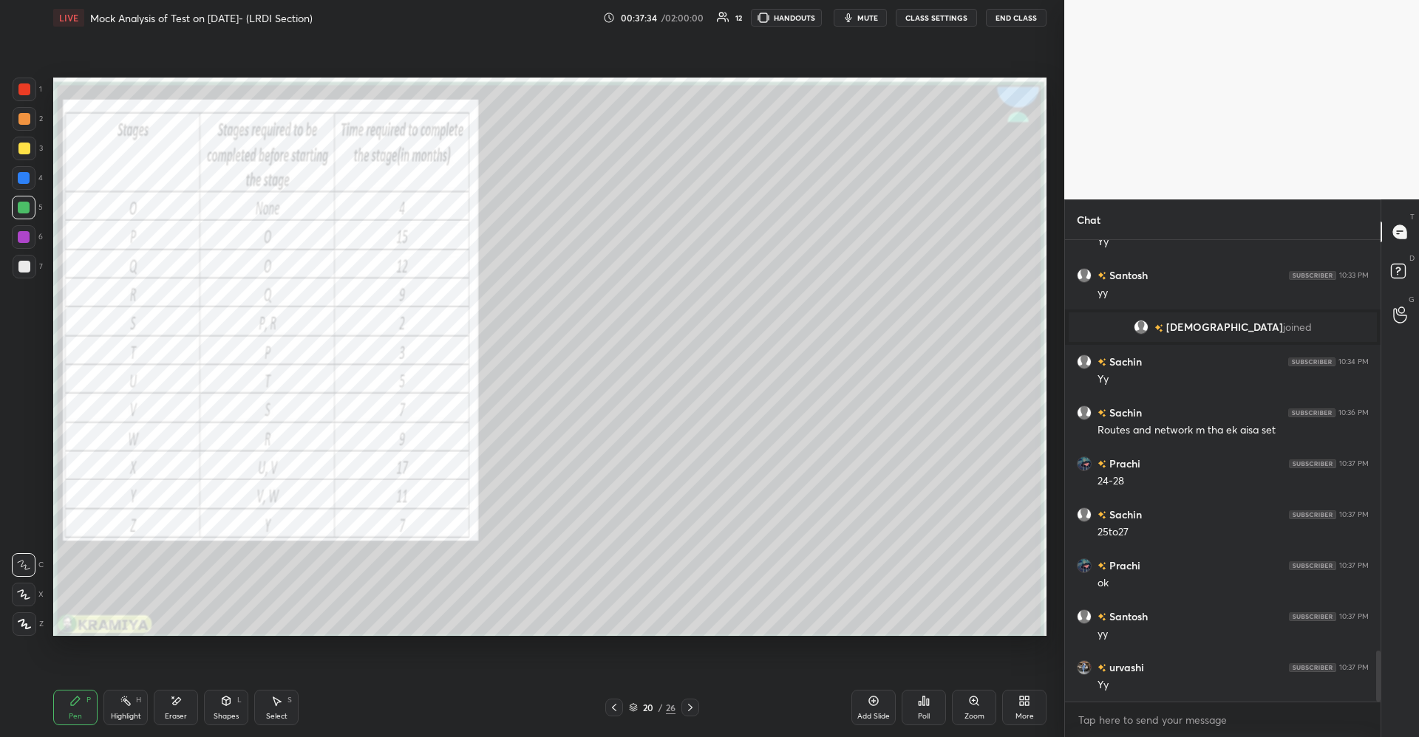
click at [19, 97] on div at bounding box center [25, 90] width 24 height 24
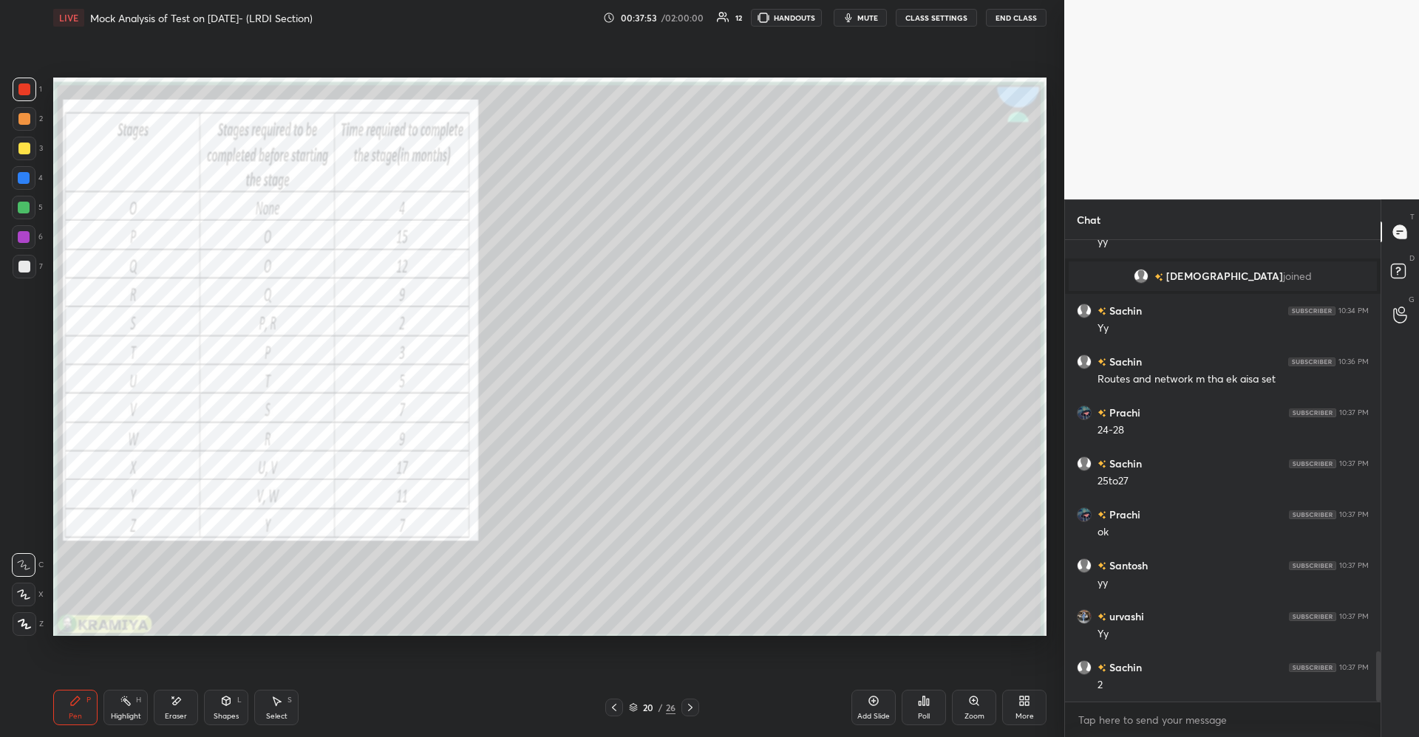
click at [134, 710] on div "Highlight H" at bounding box center [125, 707] width 44 height 35
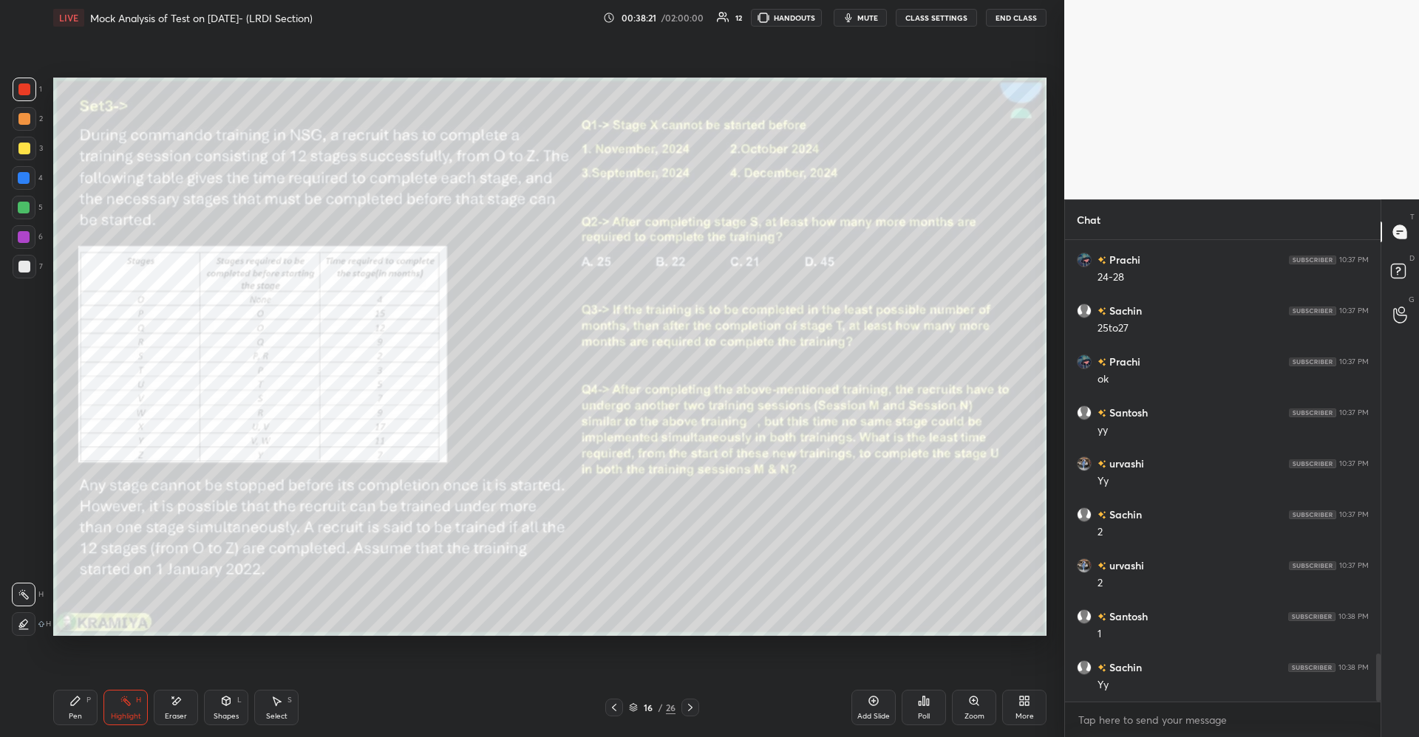
click at [178, 700] on icon at bounding box center [177, 700] width 8 height 7
click at [229, 708] on div "Shapes L" at bounding box center [226, 707] width 44 height 35
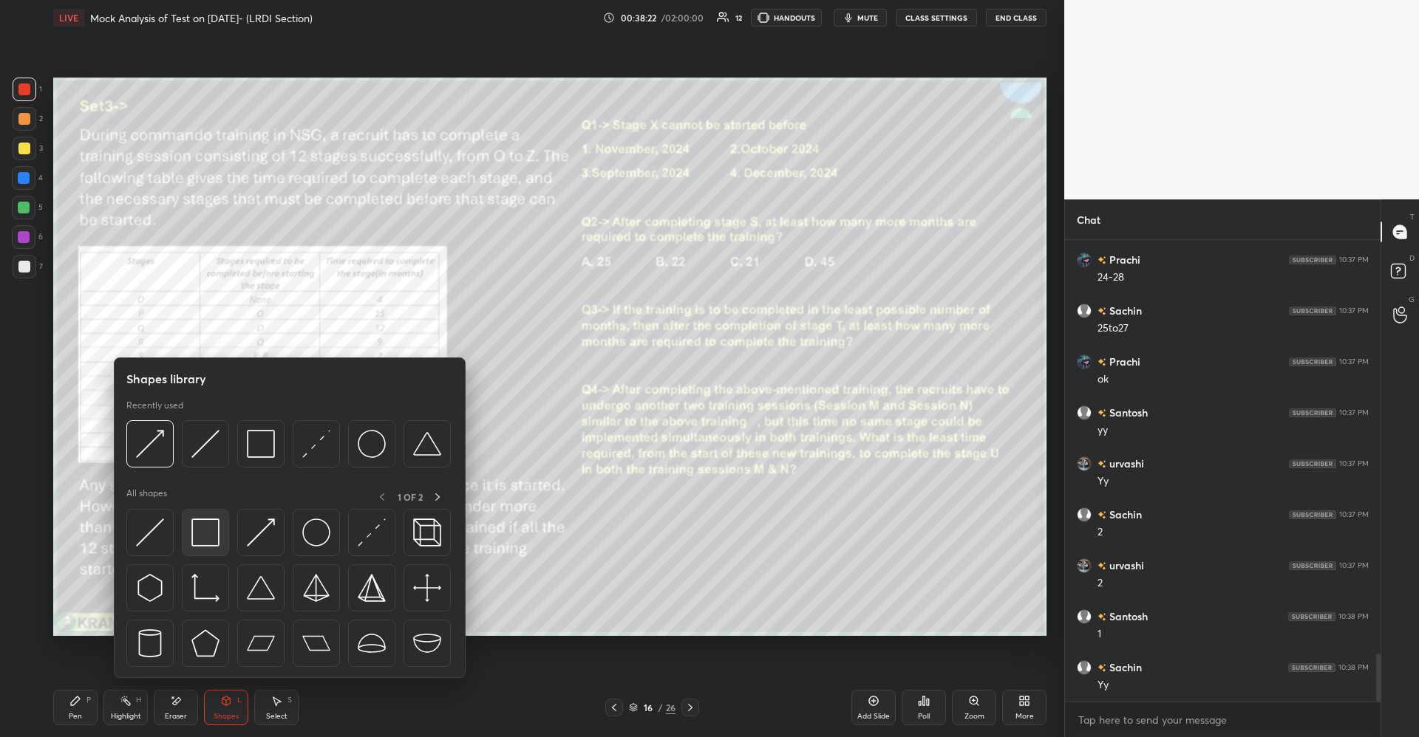
click at [216, 536] on img at bounding box center [205, 533] width 28 height 28
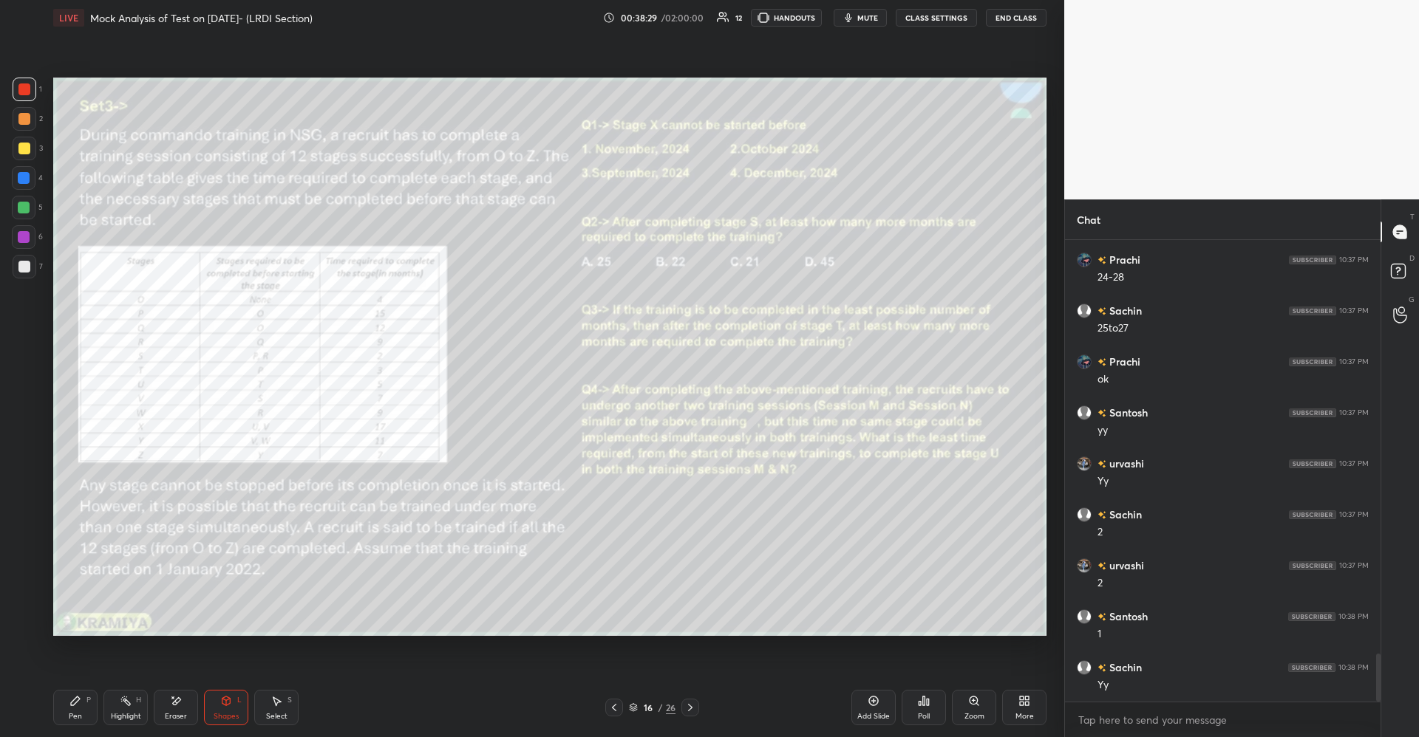
scroll to position [3998, 0]
click at [89, 711] on div "Pen P" at bounding box center [75, 707] width 44 height 35
click at [27, 270] on div at bounding box center [24, 267] width 12 height 12
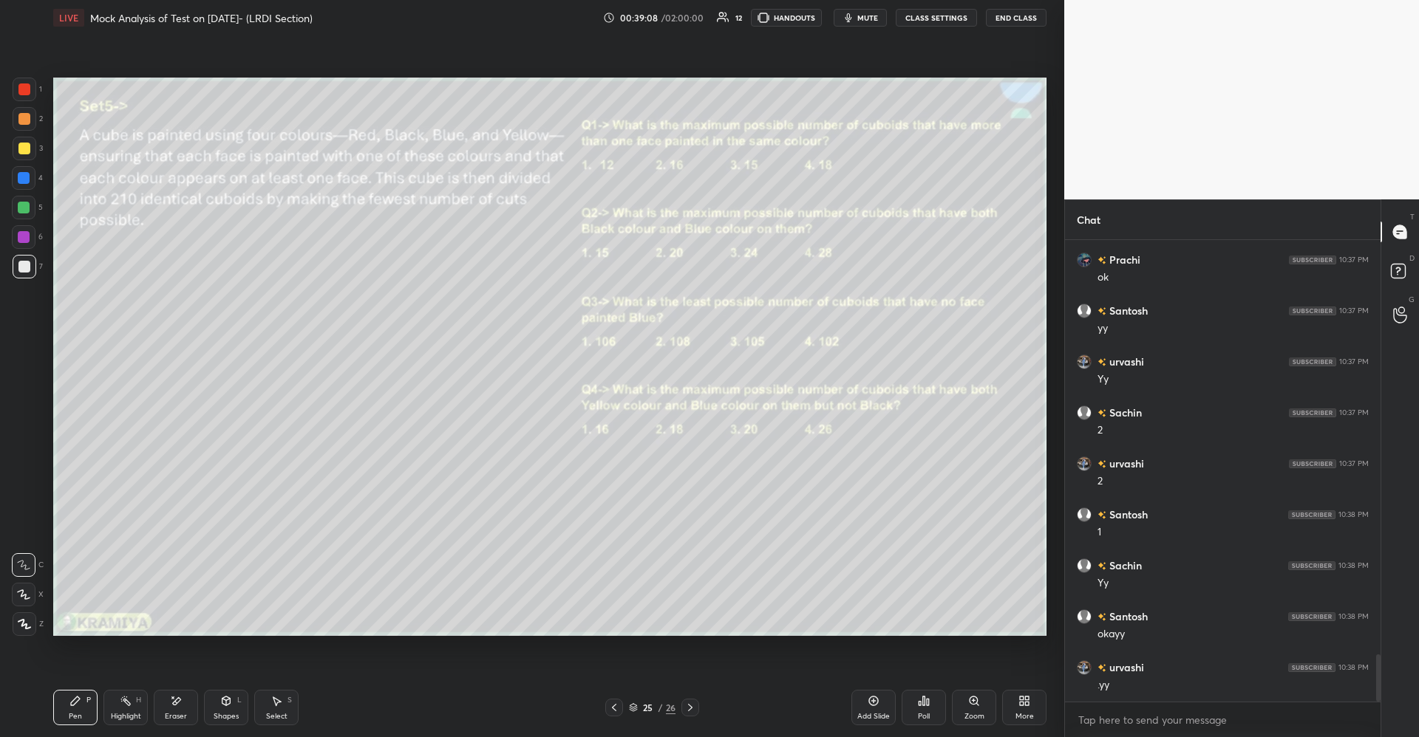
click at [25, 153] on div at bounding box center [24, 149] width 12 height 12
click at [222, 713] on div "Shapes" at bounding box center [226, 716] width 25 height 7
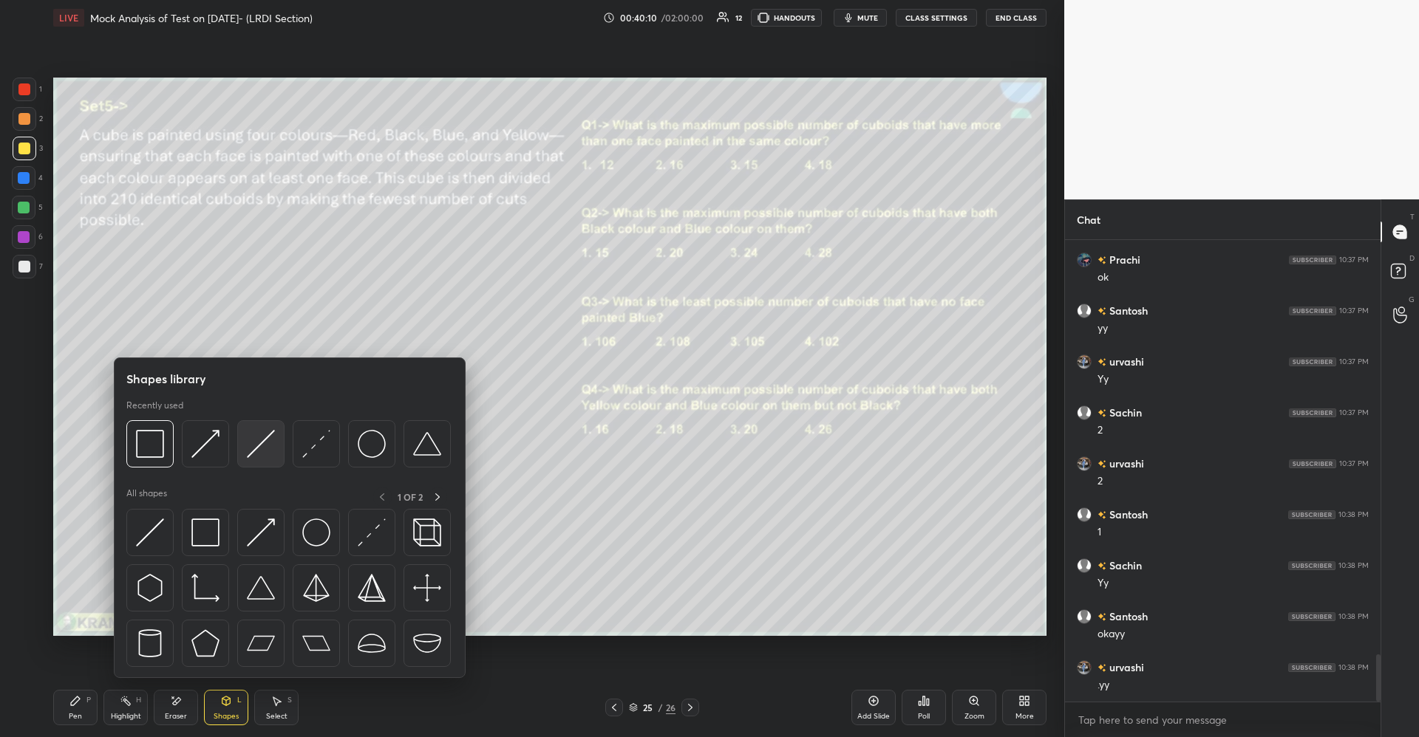
click at [252, 447] on img at bounding box center [261, 444] width 28 height 28
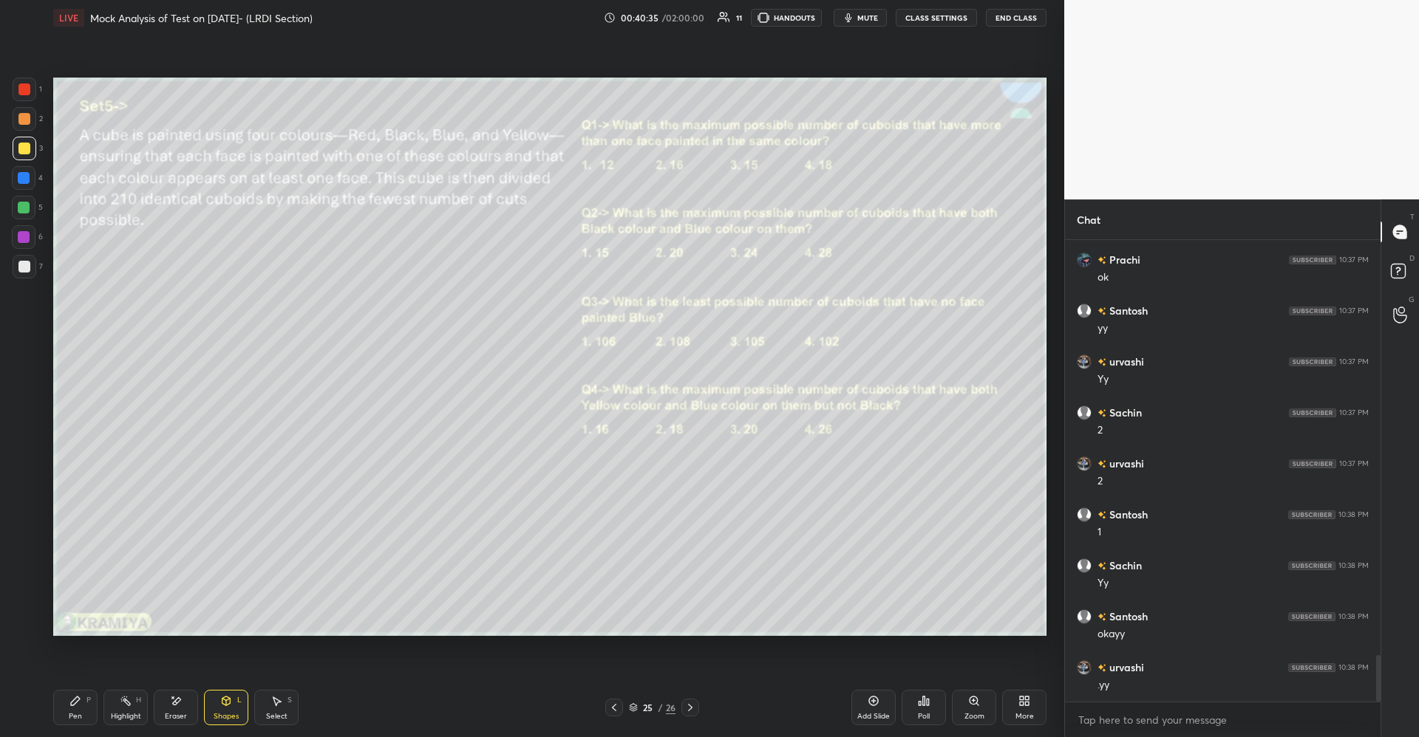
scroll to position [4084, 0]
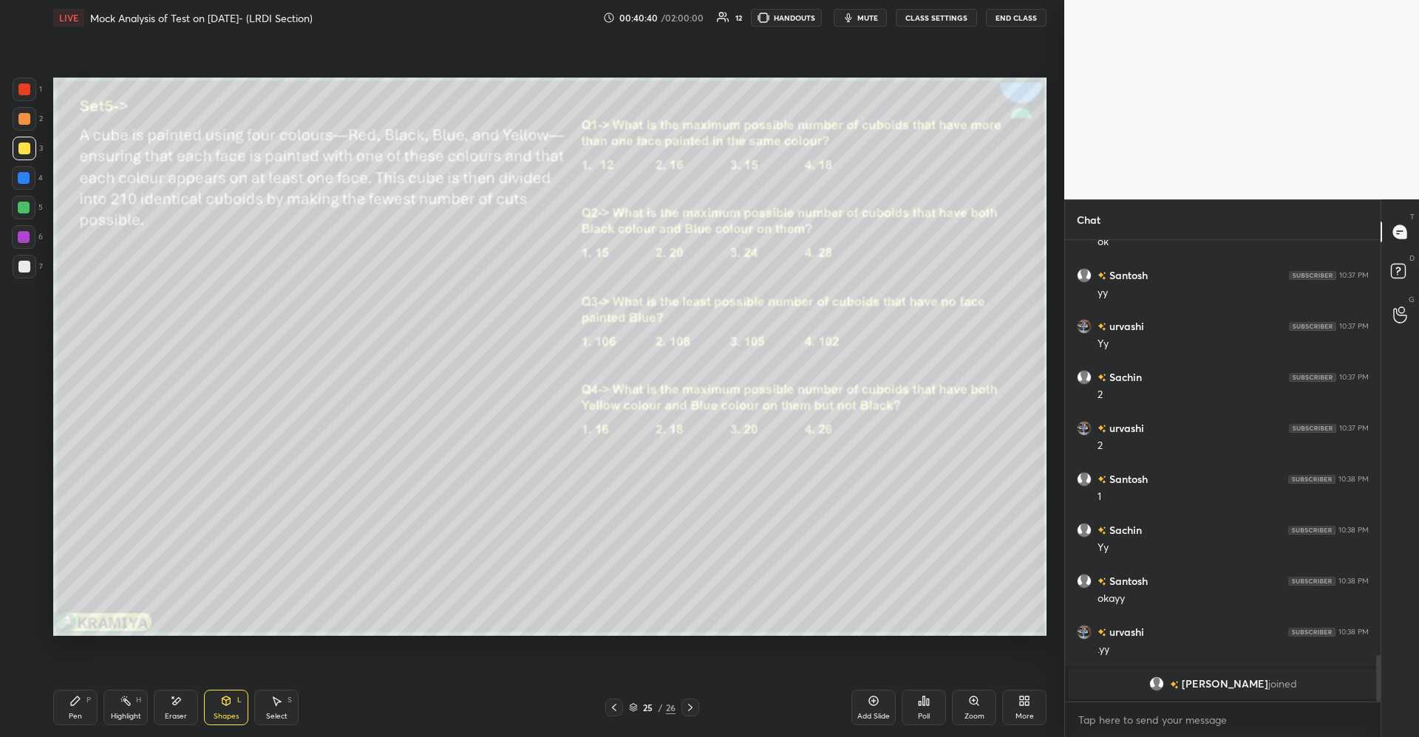
click at [79, 702] on icon at bounding box center [75, 701] width 12 height 12
click at [230, 700] on icon at bounding box center [226, 701] width 8 height 9
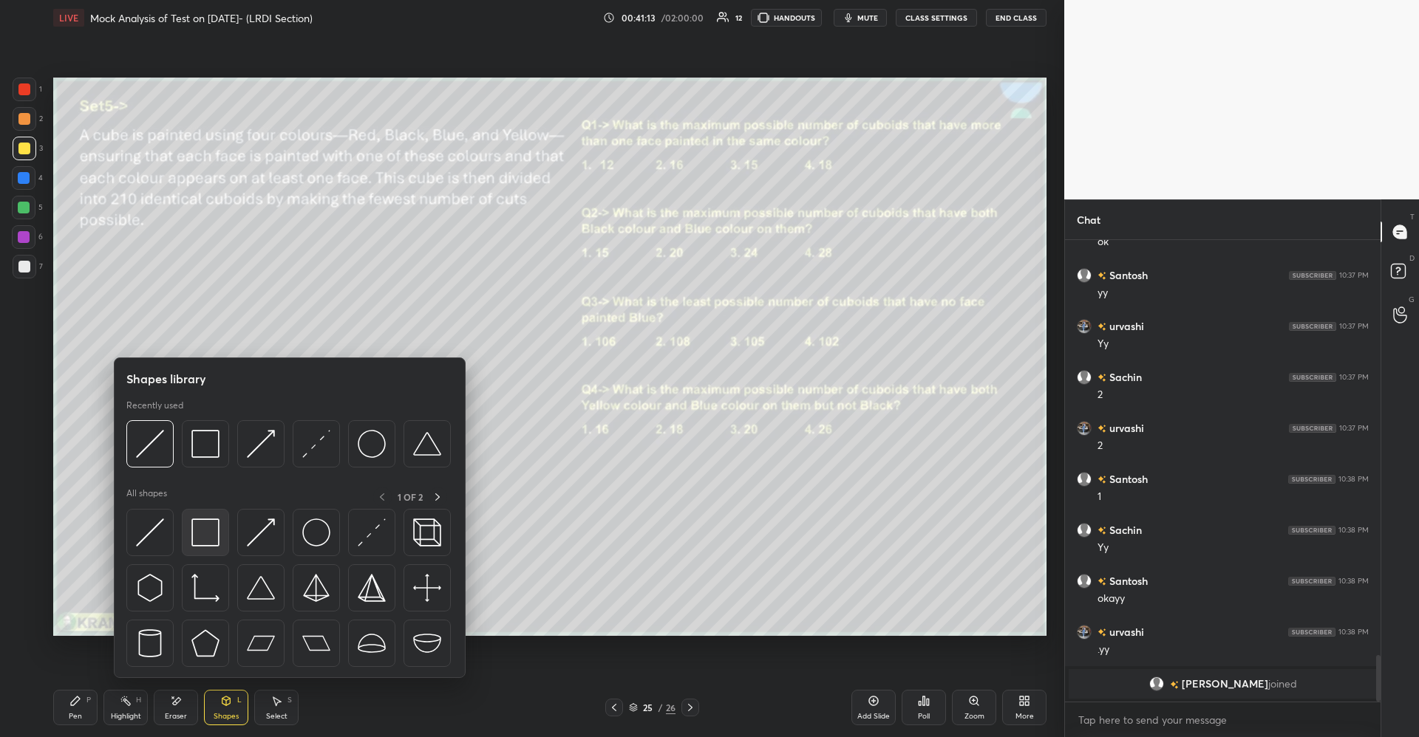
click at [211, 547] on img at bounding box center [205, 533] width 28 height 28
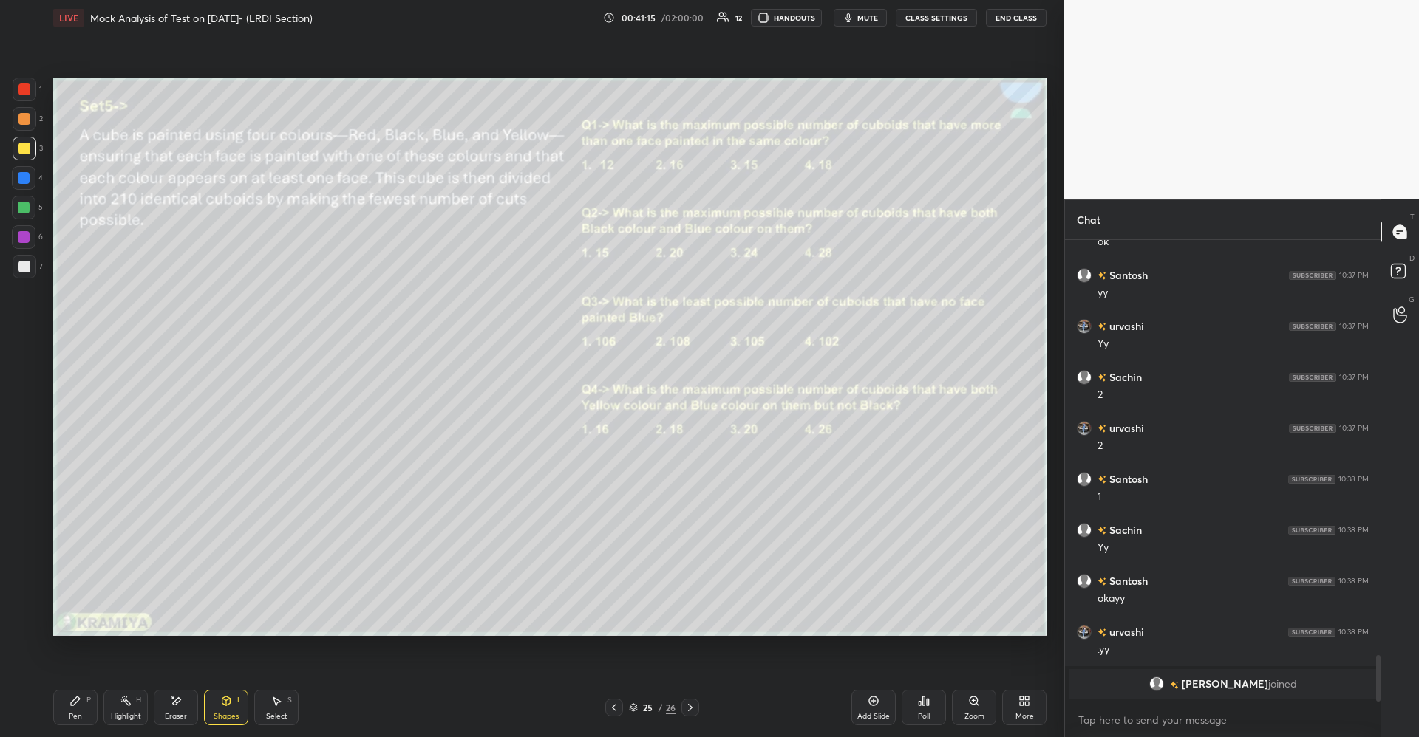
click at [213, 712] on div "Shapes L" at bounding box center [226, 707] width 44 height 35
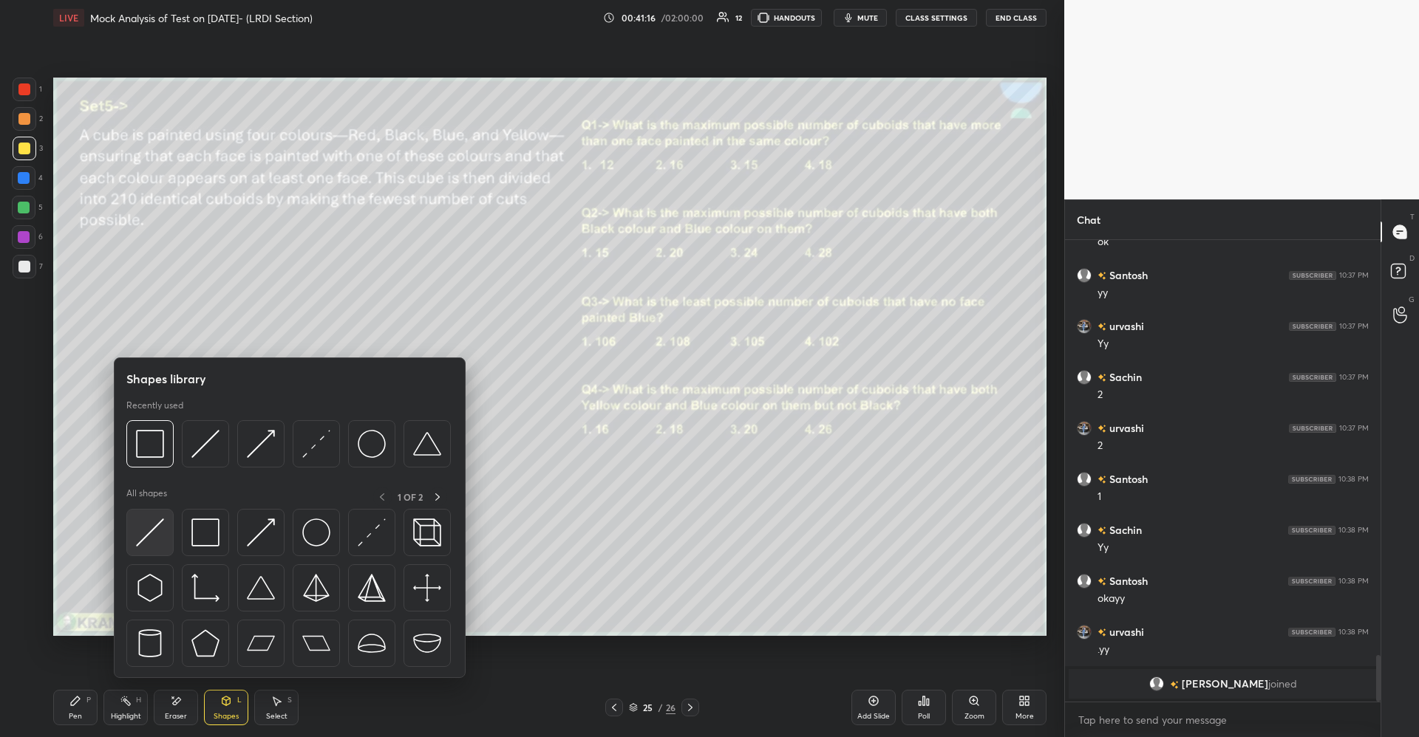
click at [150, 543] on img at bounding box center [150, 533] width 28 height 28
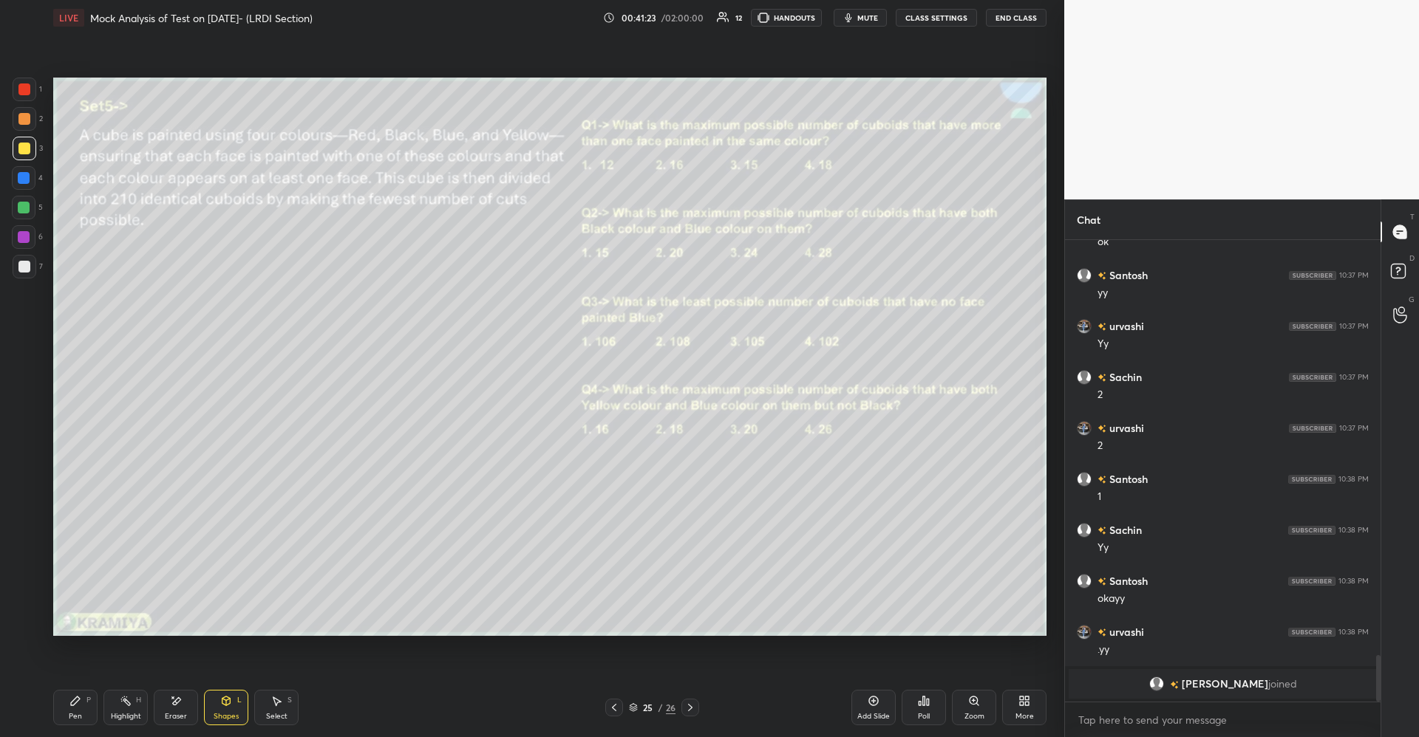
click at [278, 713] on div "Select" at bounding box center [276, 716] width 21 height 7
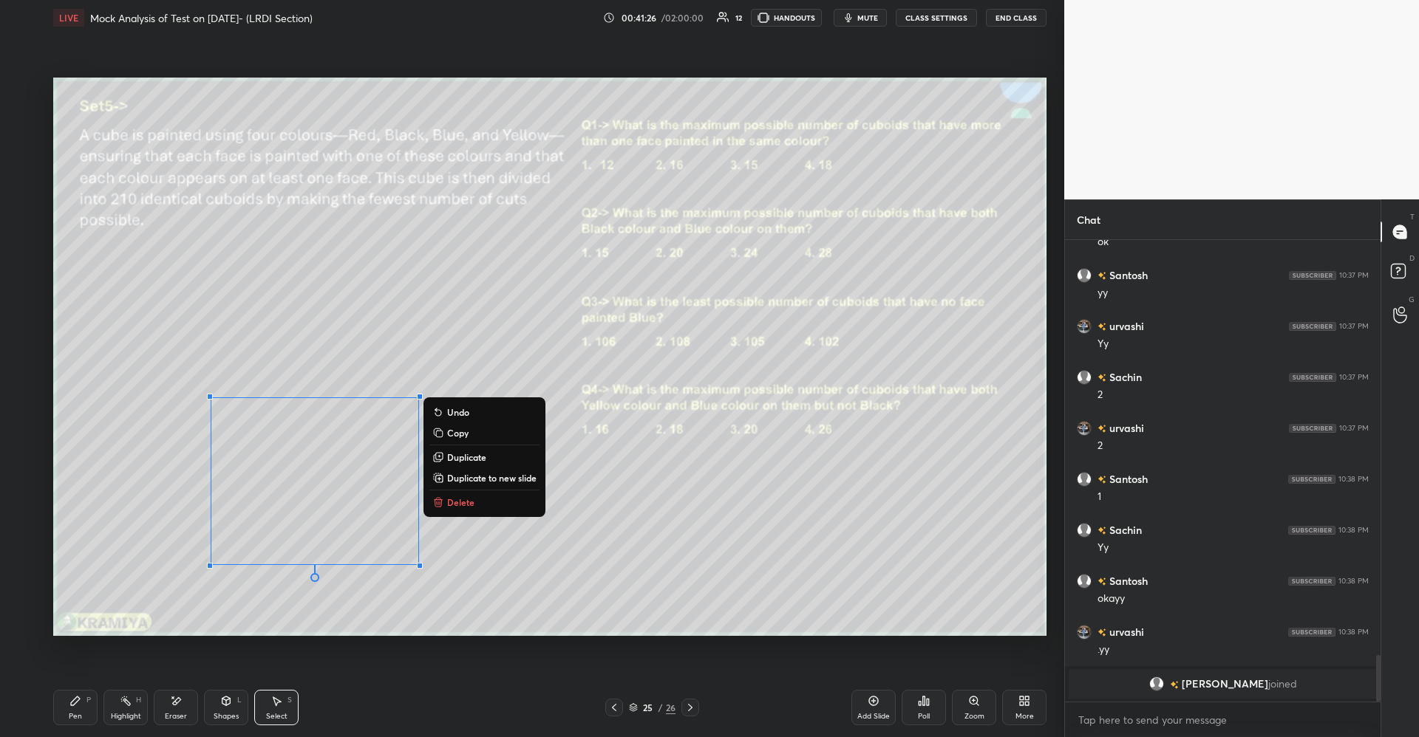
click at [80, 703] on icon at bounding box center [75, 701] width 12 height 12
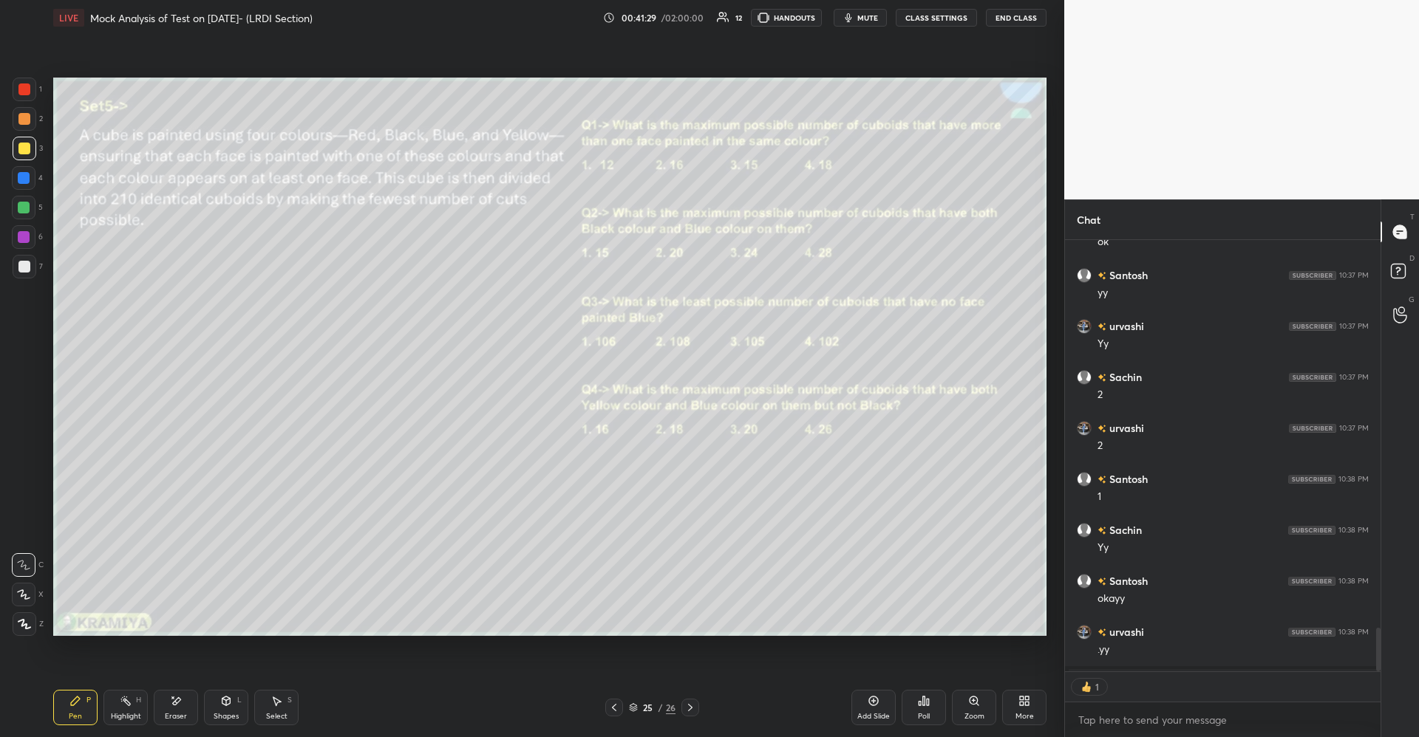
scroll to position [427, 311]
click at [273, 701] on icon at bounding box center [276, 701] width 12 height 12
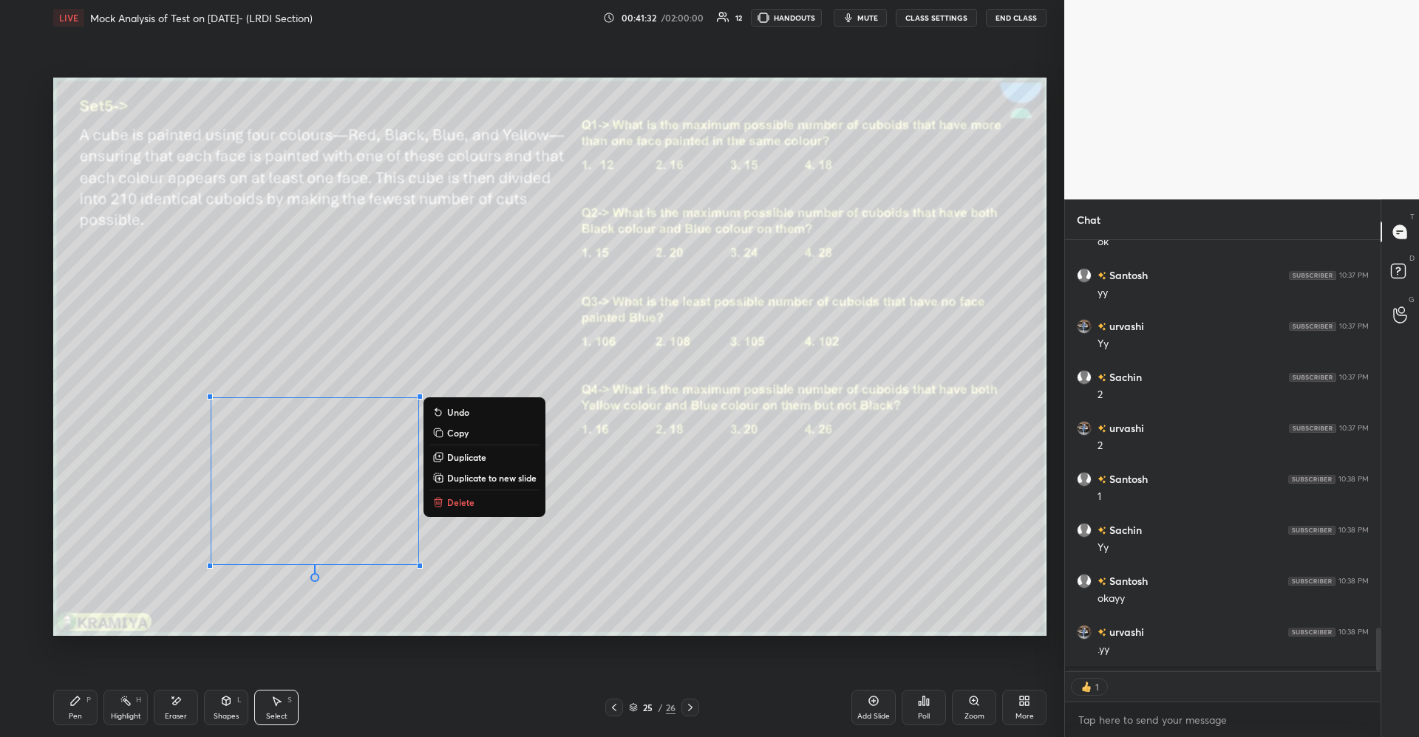
click at [461, 505] on p "Delete" at bounding box center [460, 502] width 27 height 12
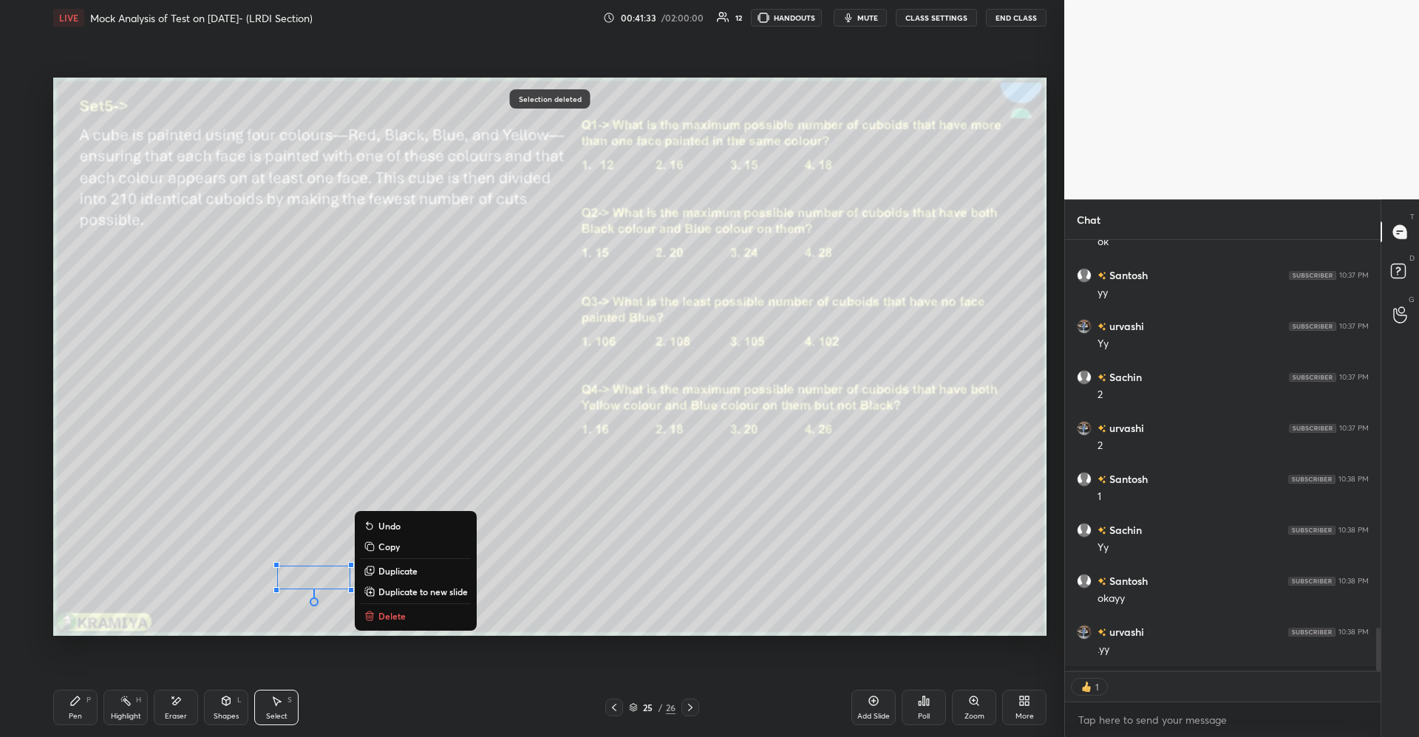
click at [388, 618] on p "Delete" at bounding box center [391, 616] width 27 height 12
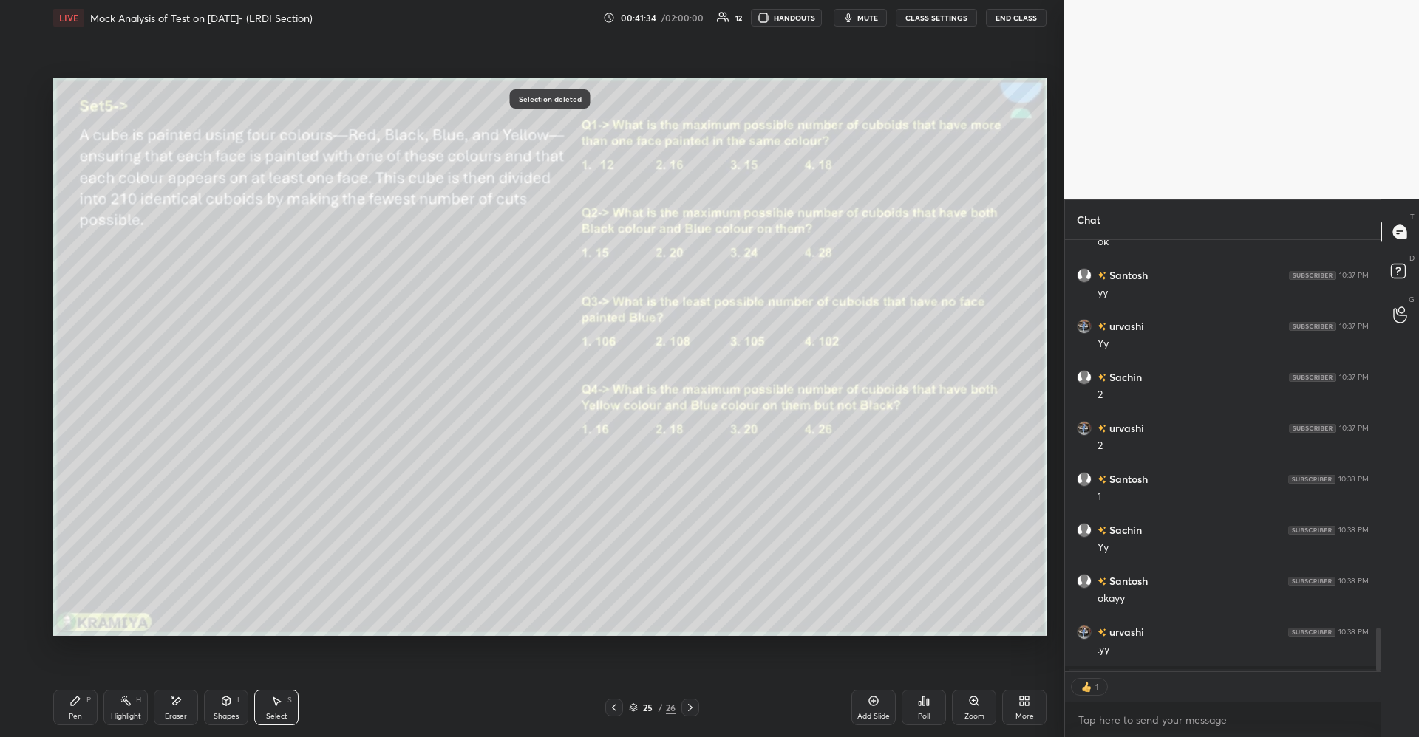
click at [94, 705] on div "Pen P" at bounding box center [75, 707] width 44 height 35
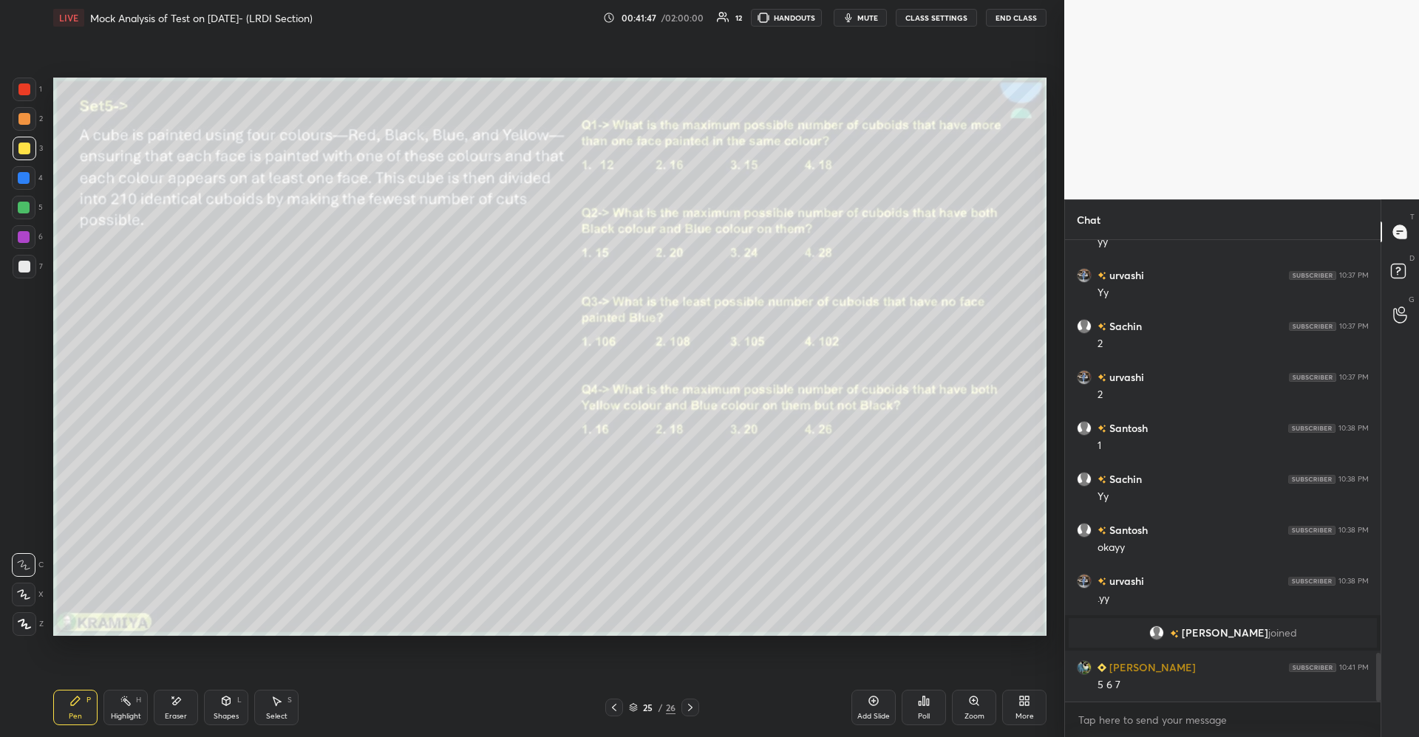
scroll to position [3939, 0]
click at [282, 697] on div "Select S" at bounding box center [276, 707] width 44 height 35
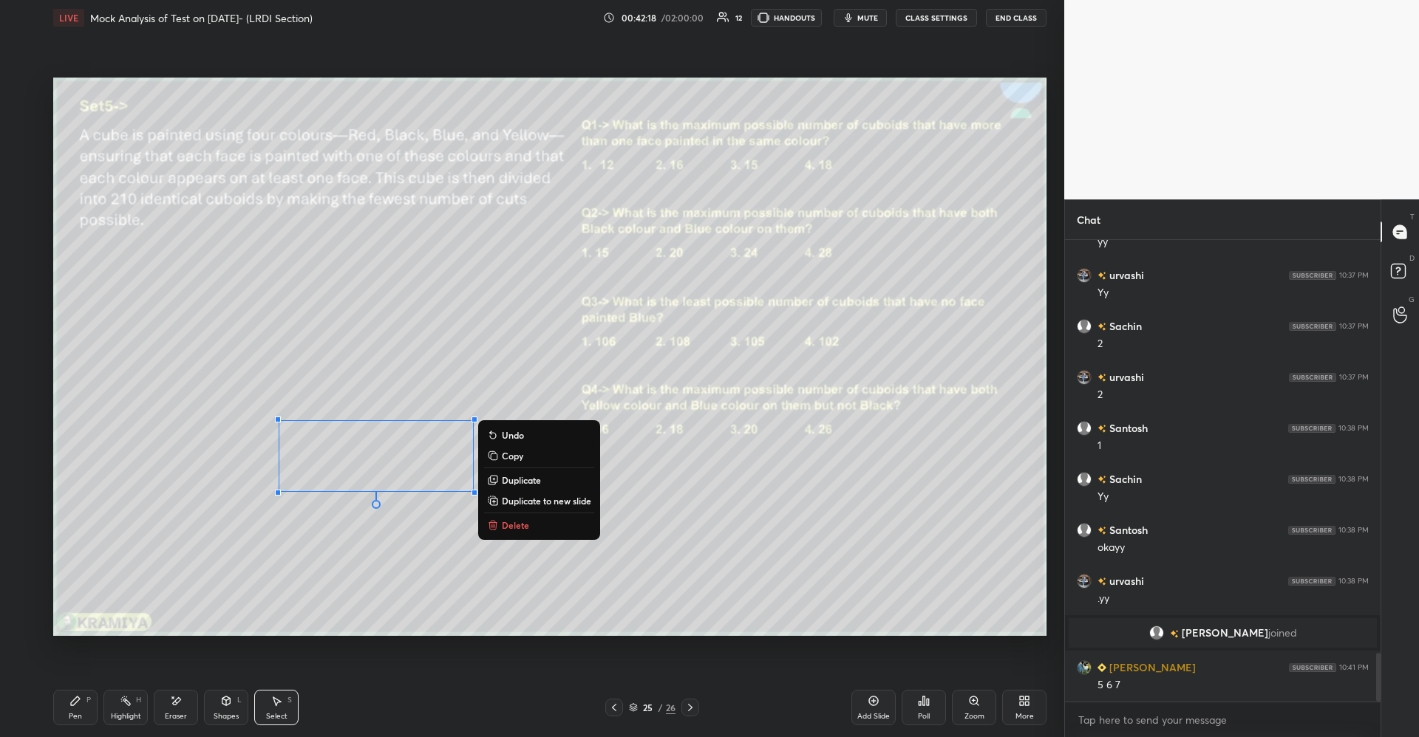
click at [509, 528] on p "Delete" at bounding box center [515, 525] width 27 height 12
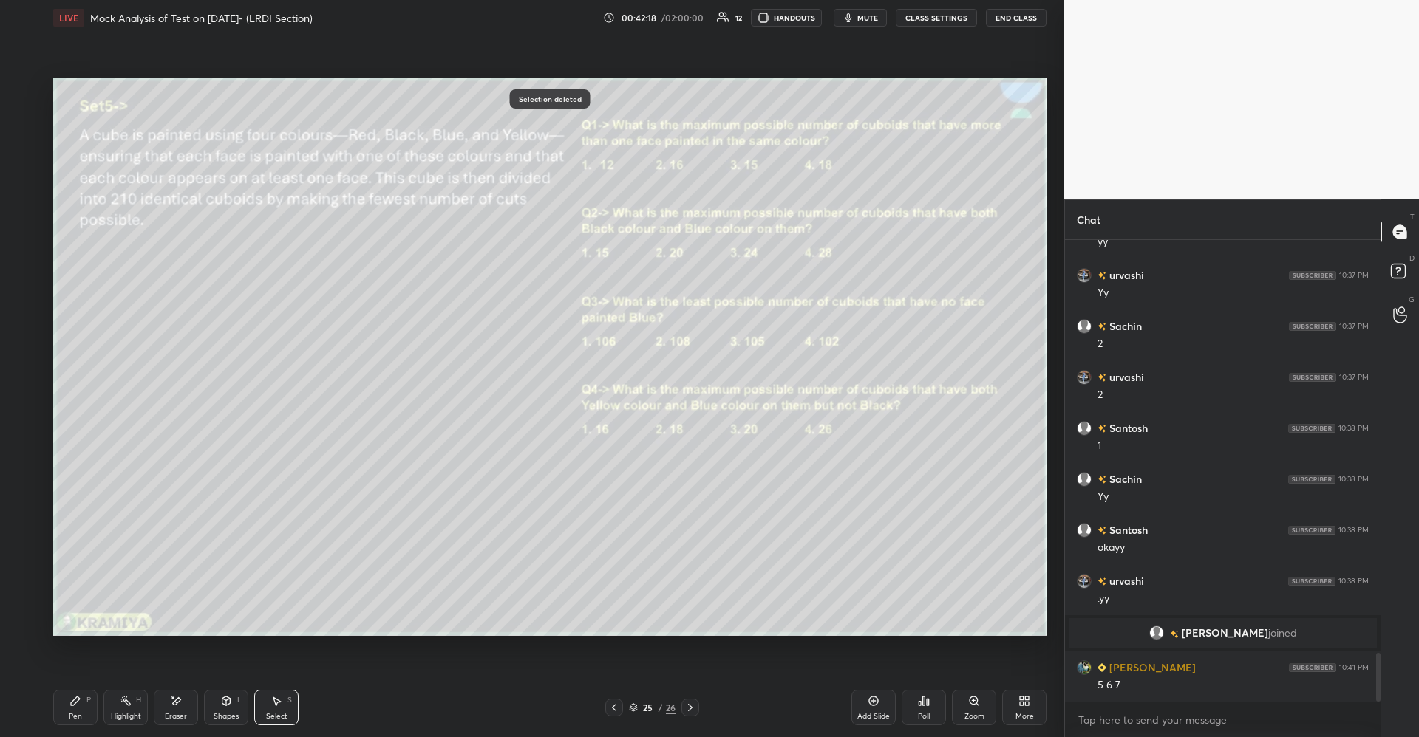
click at [83, 708] on div "Pen P" at bounding box center [75, 707] width 44 height 35
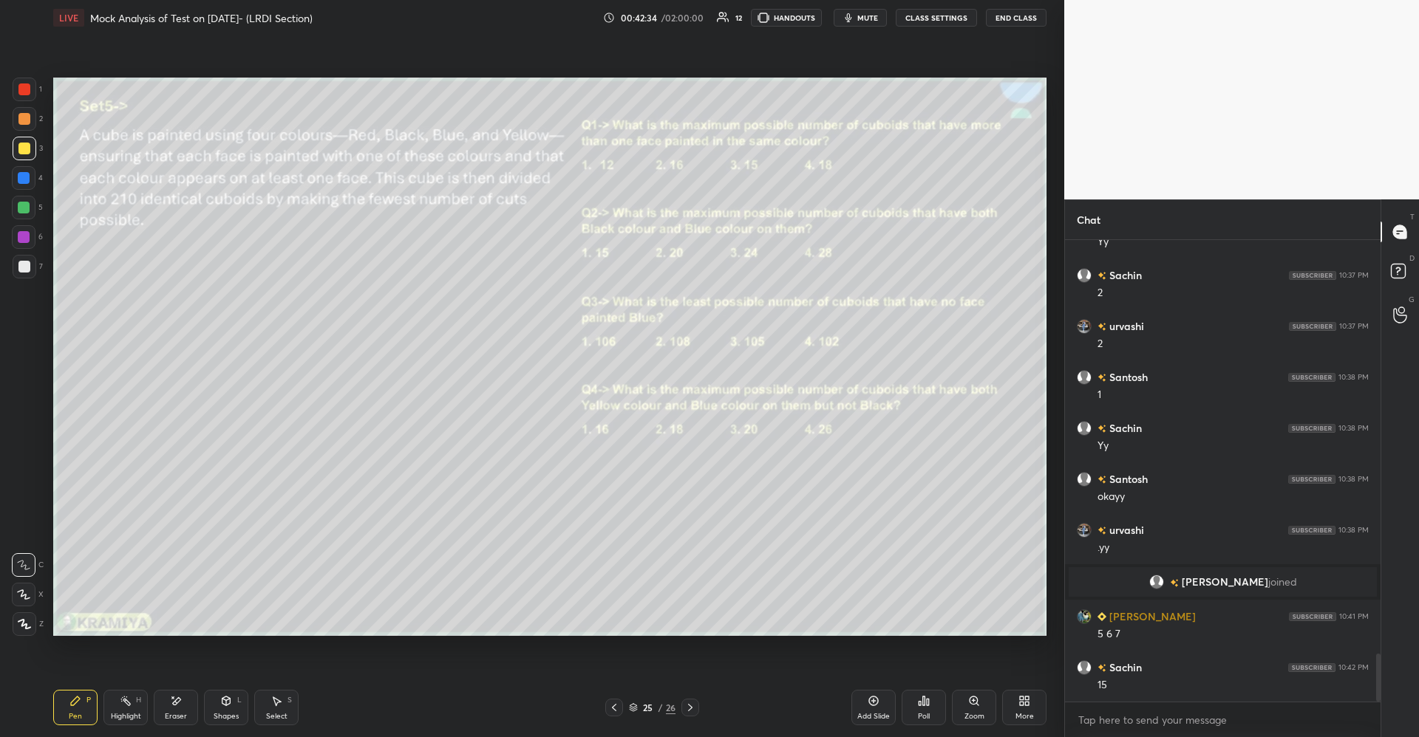
click at [230, 704] on icon at bounding box center [226, 701] width 8 height 9
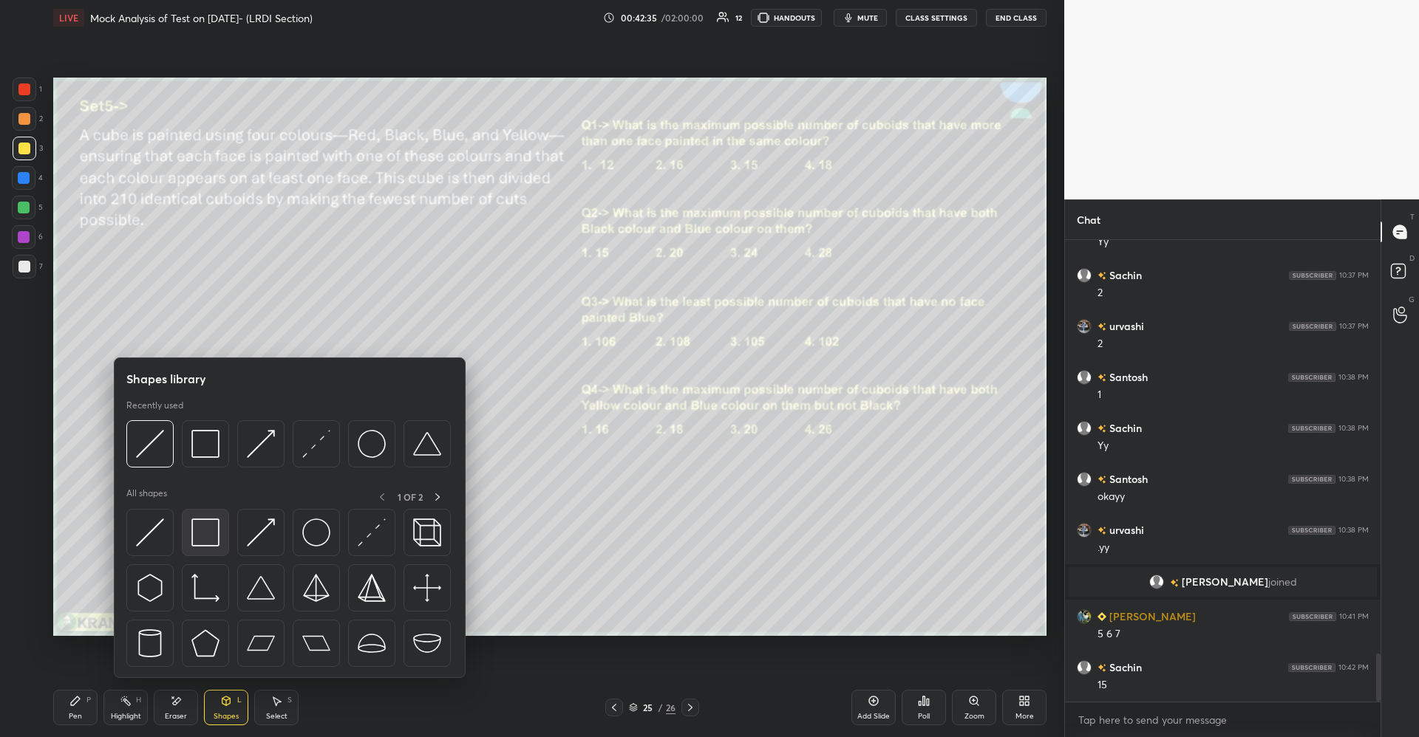
click at [211, 532] on img at bounding box center [205, 533] width 28 height 28
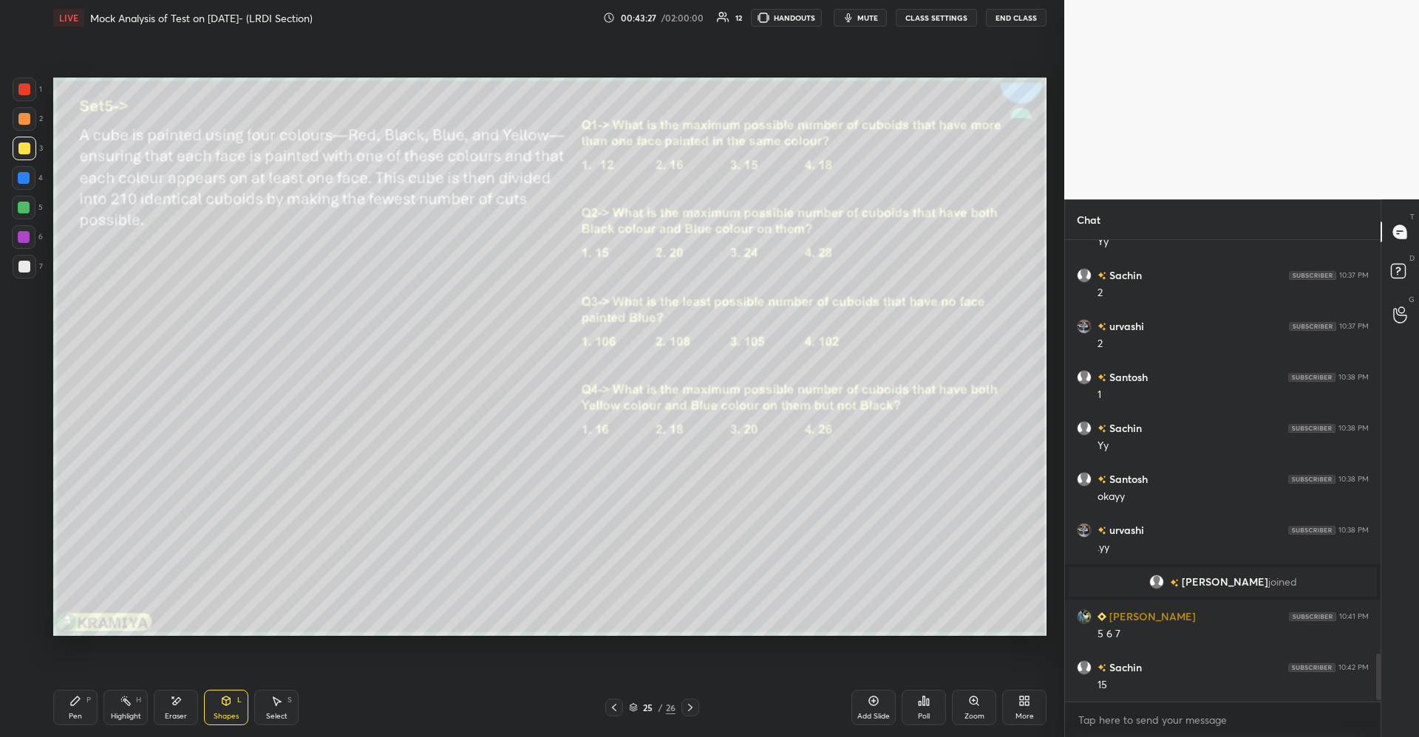
click at [1017, 714] on div "More" at bounding box center [1024, 716] width 18 height 7
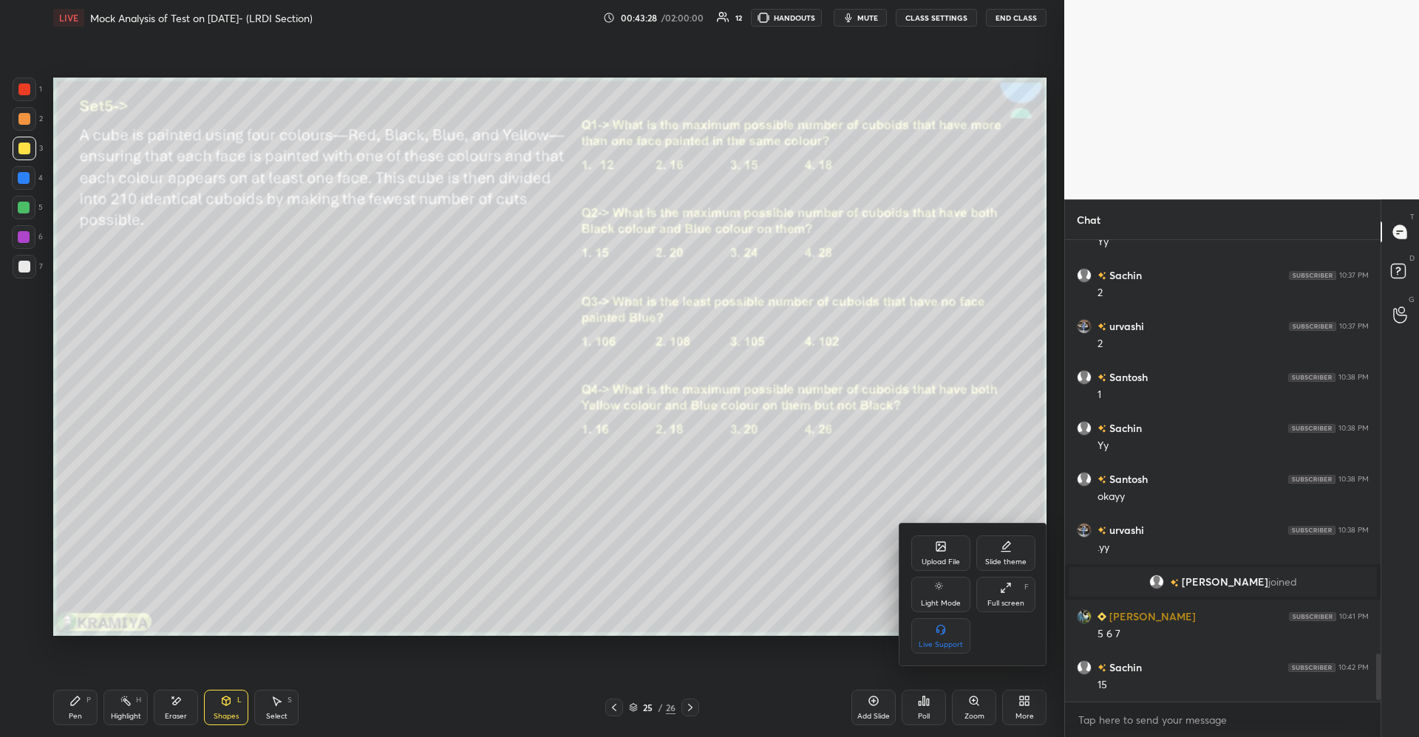
click at [949, 548] on div "Upload File" at bounding box center [940, 553] width 59 height 35
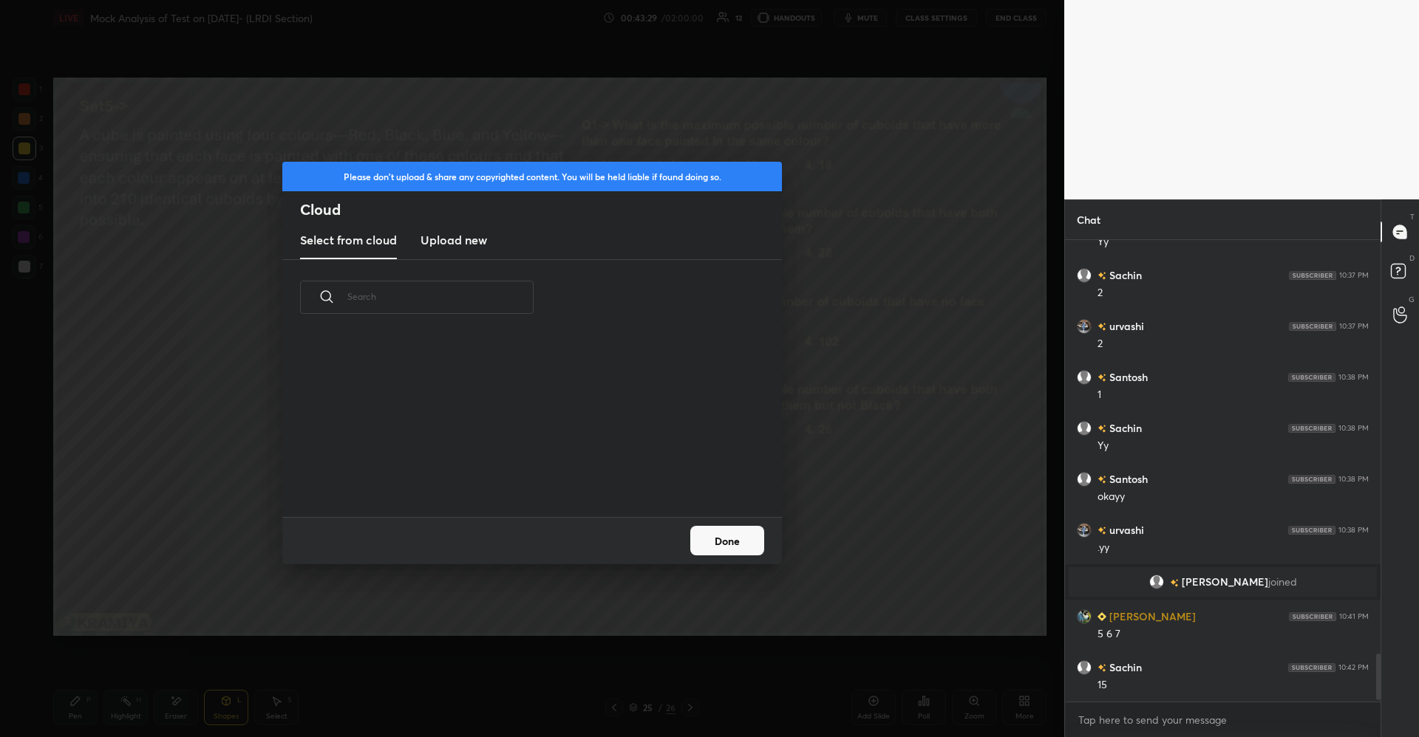
scroll to position [182, 474]
click at [478, 231] on h3 "Upload new" at bounding box center [453, 240] width 66 height 18
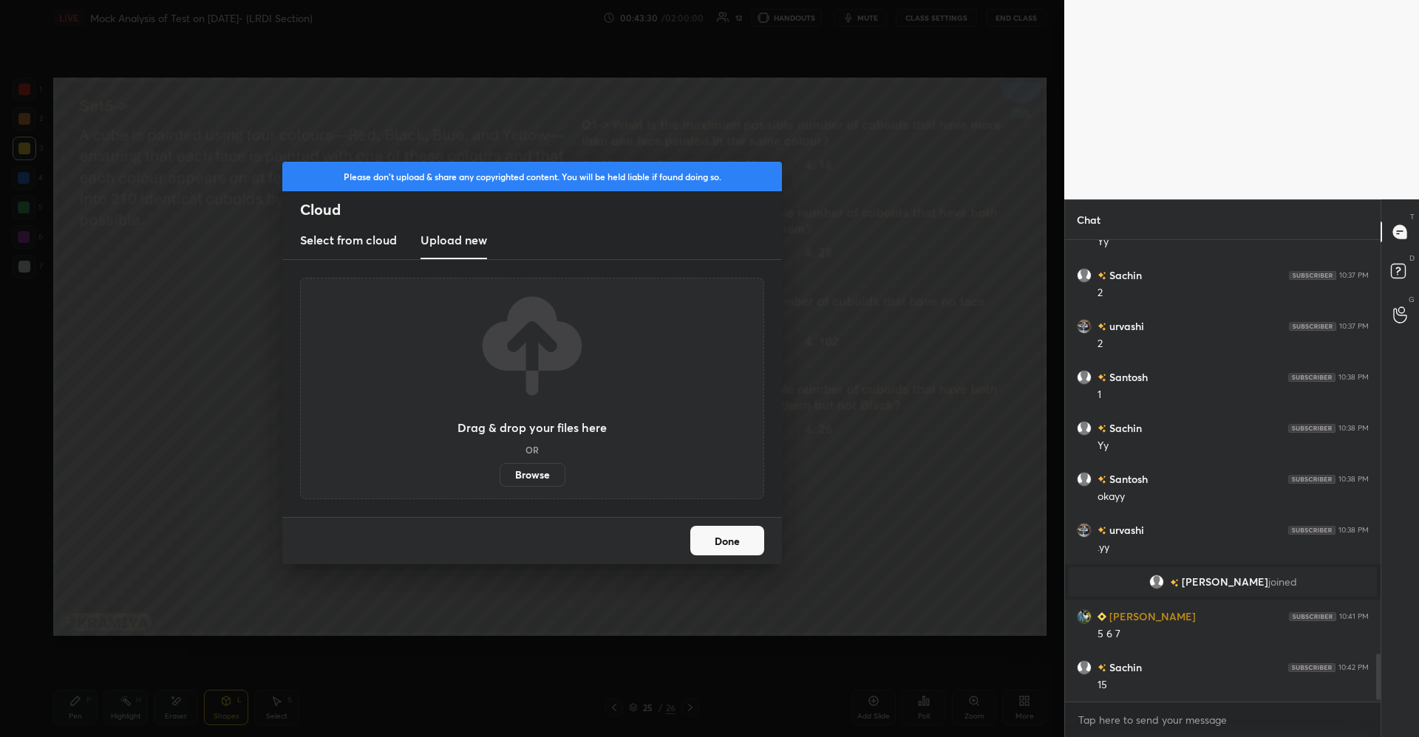
scroll to position [427, 311]
click at [528, 471] on label "Browse" at bounding box center [532, 475] width 66 height 24
click at [499, 471] on input "Browse" at bounding box center [499, 475] width 0 height 24
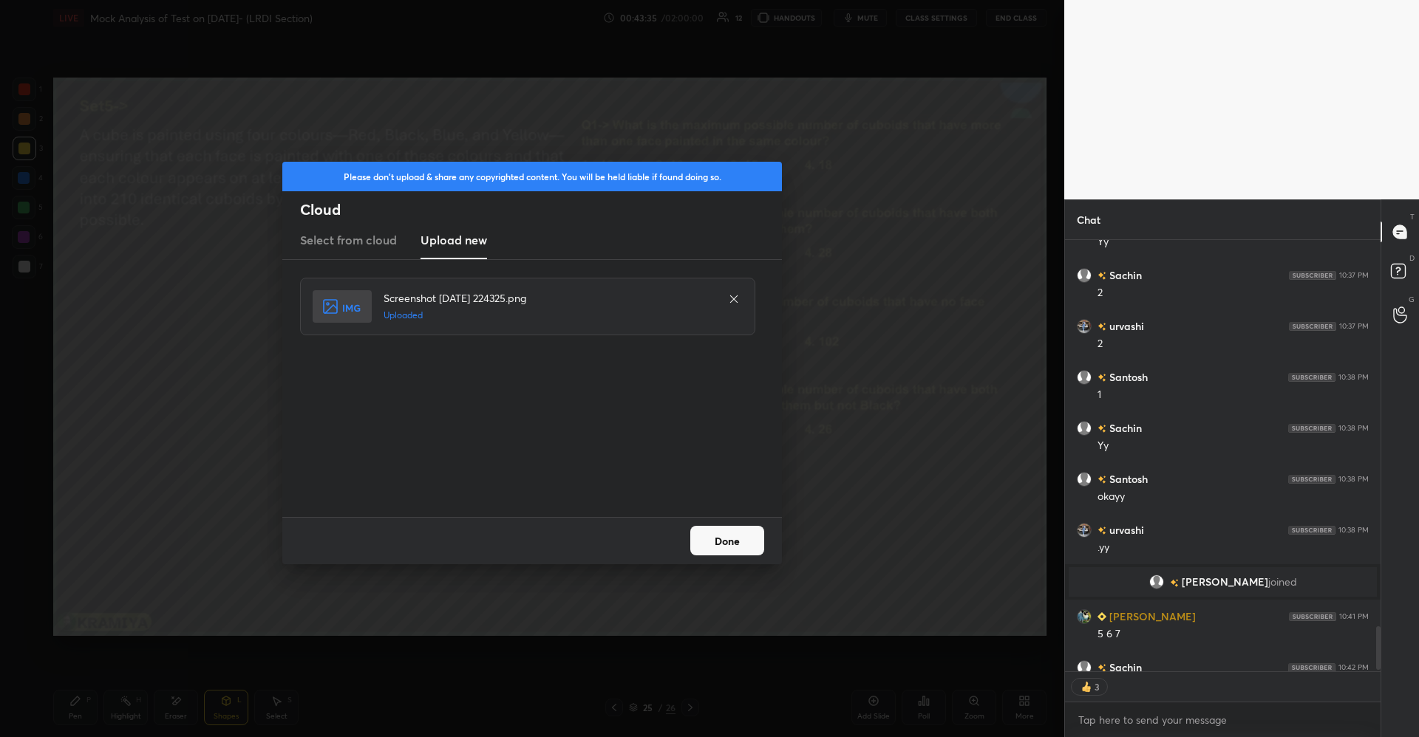
click at [734, 552] on button "Done" at bounding box center [727, 541] width 74 height 30
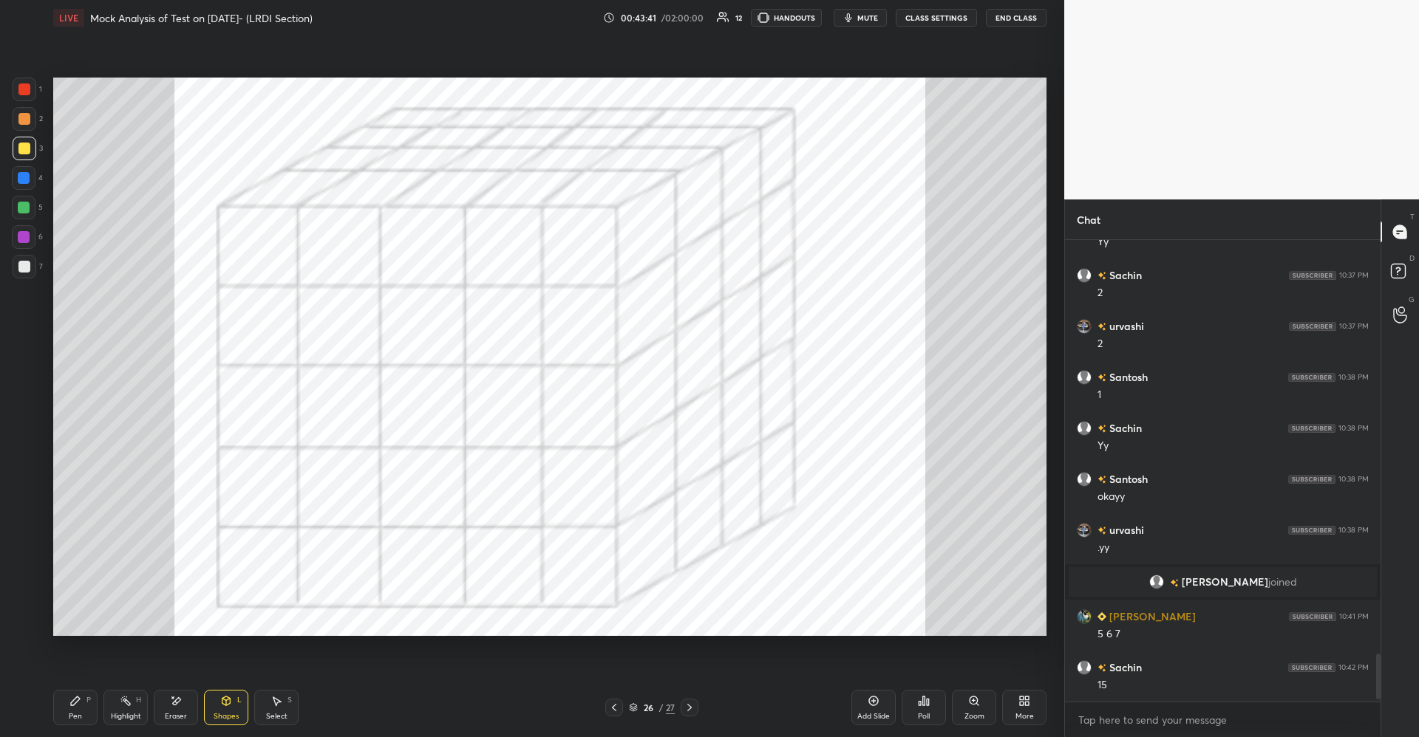
scroll to position [457, 311]
click at [78, 700] on icon at bounding box center [75, 701] width 9 height 9
click at [24, 93] on div at bounding box center [24, 89] width 12 height 12
drag, startPoint x: 874, startPoint y: 701, endPoint x: 861, endPoint y: 680, distance: 25.2
click at [872, 697] on icon at bounding box center [873, 701] width 12 height 12
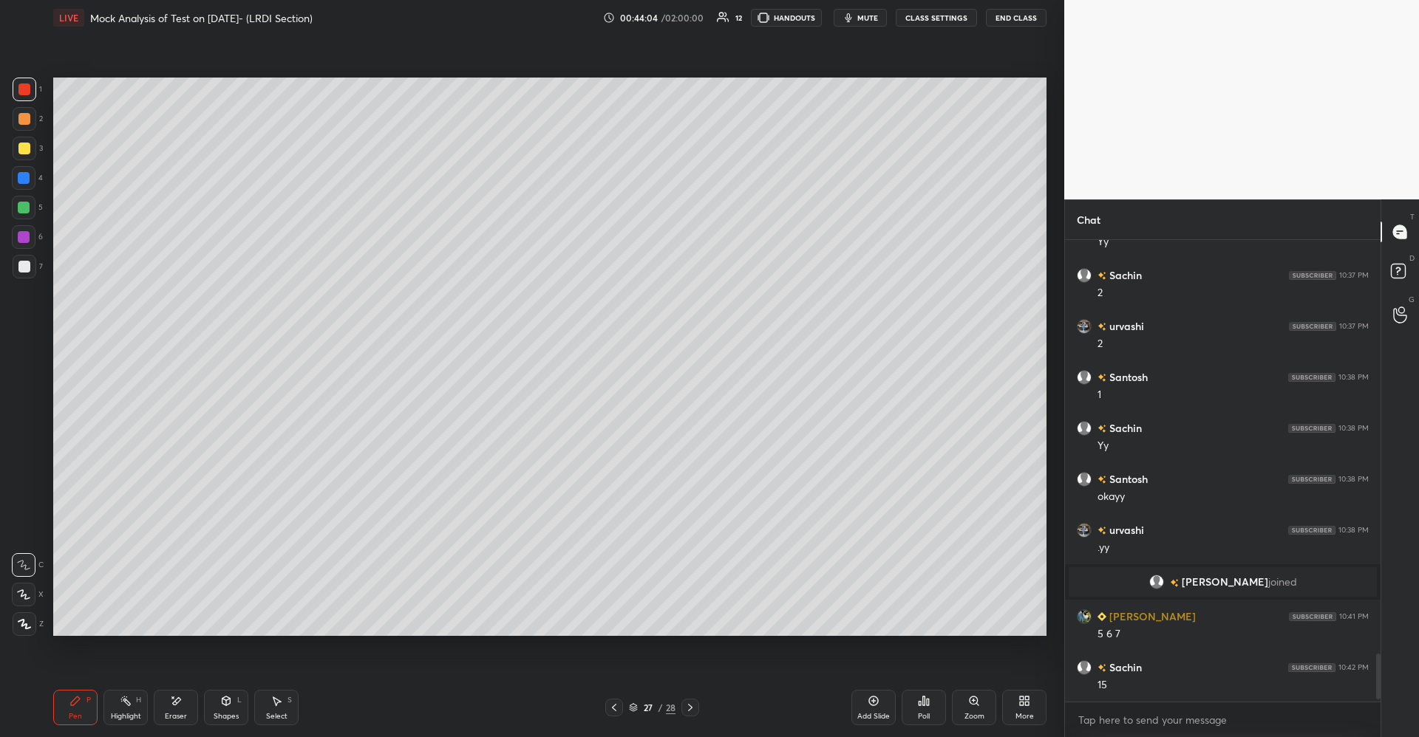
drag, startPoint x: 26, startPoint y: 262, endPoint x: 37, endPoint y: 273, distance: 15.2
click at [27, 264] on div at bounding box center [24, 267] width 12 height 12
click at [230, 706] on icon at bounding box center [226, 701] width 12 height 12
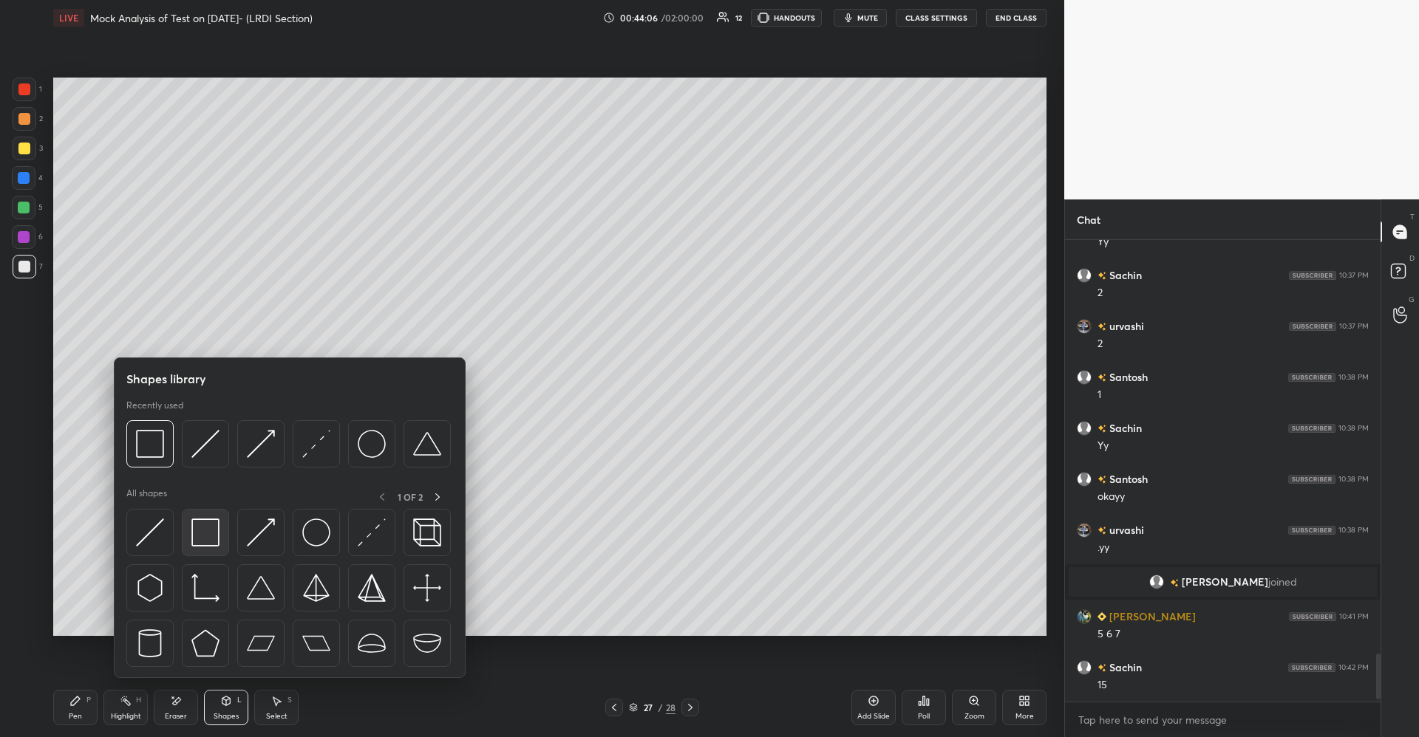
click at [205, 534] on img at bounding box center [205, 533] width 28 height 28
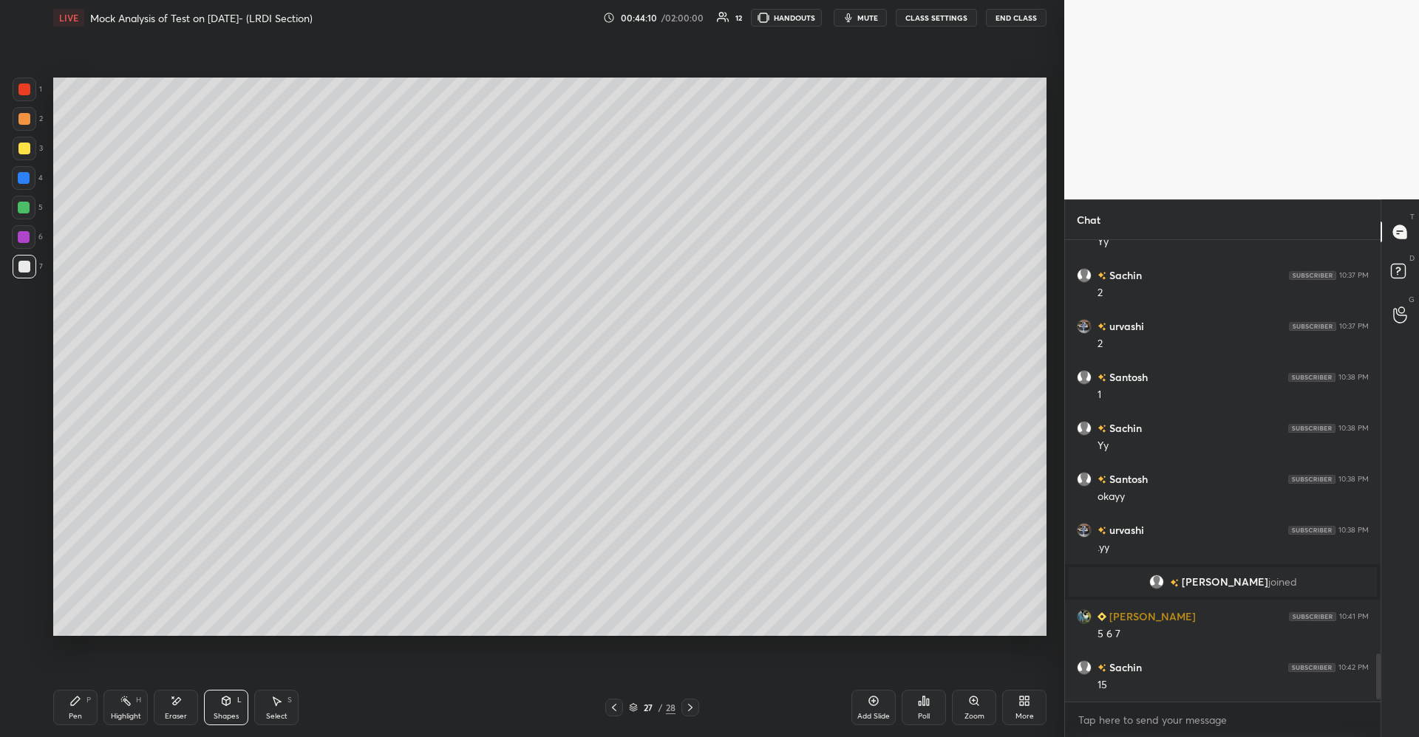
drag, startPoint x: 270, startPoint y: 703, endPoint x: 264, endPoint y: 665, distance: 38.9
click at [269, 700] on div "Select S" at bounding box center [276, 707] width 44 height 35
drag, startPoint x: 292, startPoint y: 397, endPoint x: 398, endPoint y: 467, distance: 127.5
click at [398, 467] on div "0 ° Undo Copy Duplicate Duplicate to new slide Delete" at bounding box center [549, 357] width 993 height 559
drag, startPoint x: 389, startPoint y: 499, endPoint x: 393, endPoint y: 561, distance: 62.2
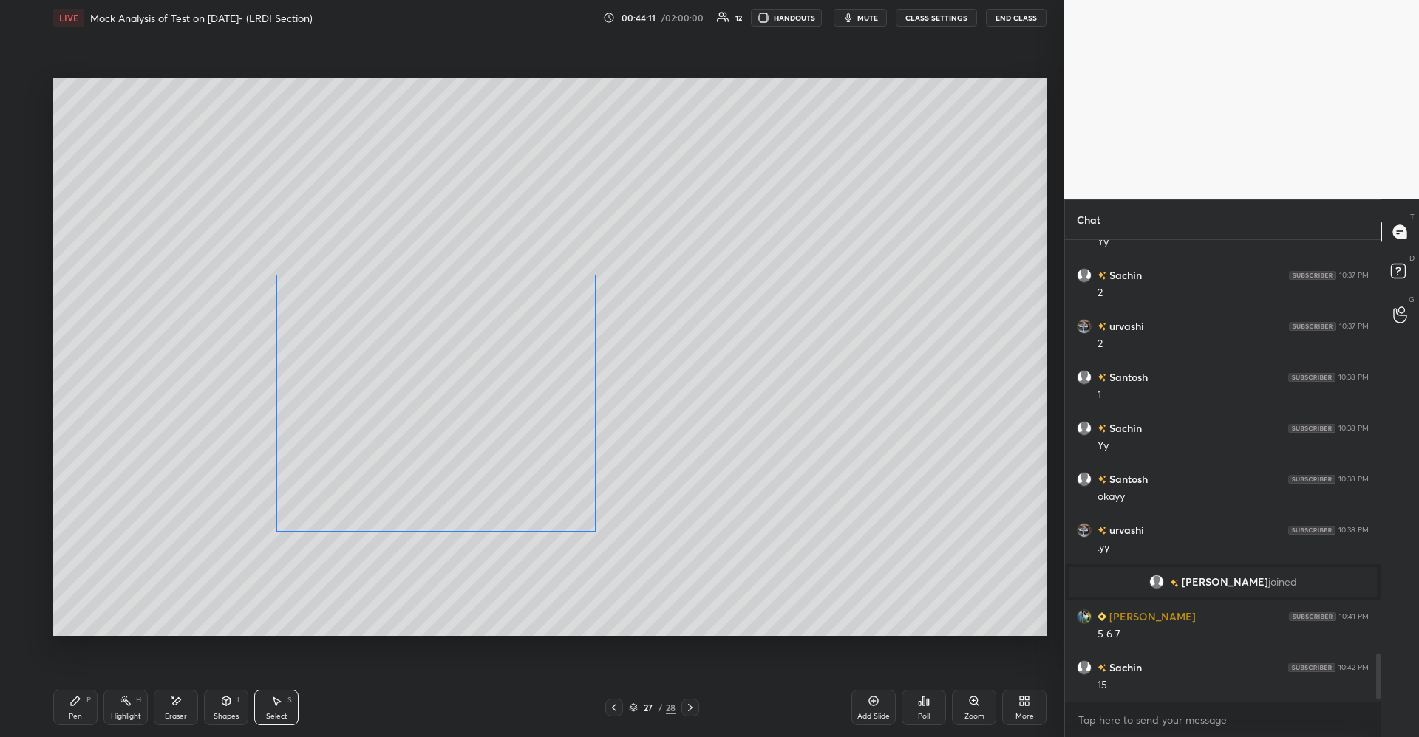
click at [393, 561] on div "0 ° Undo Copy Duplicate Duplicate to new slide Delete" at bounding box center [549, 357] width 993 height 559
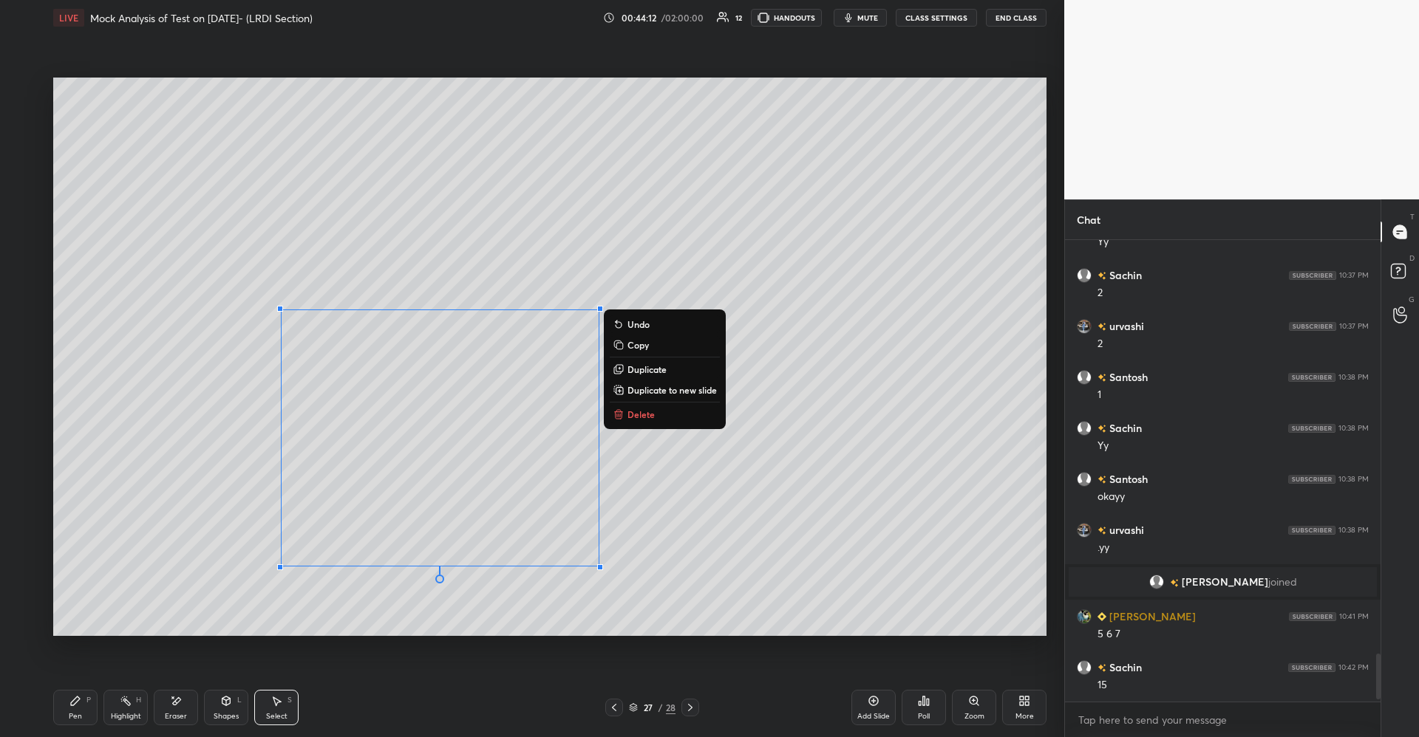
click at [231, 715] on div "Shapes" at bounding box center [226, 716] width 25 height 7
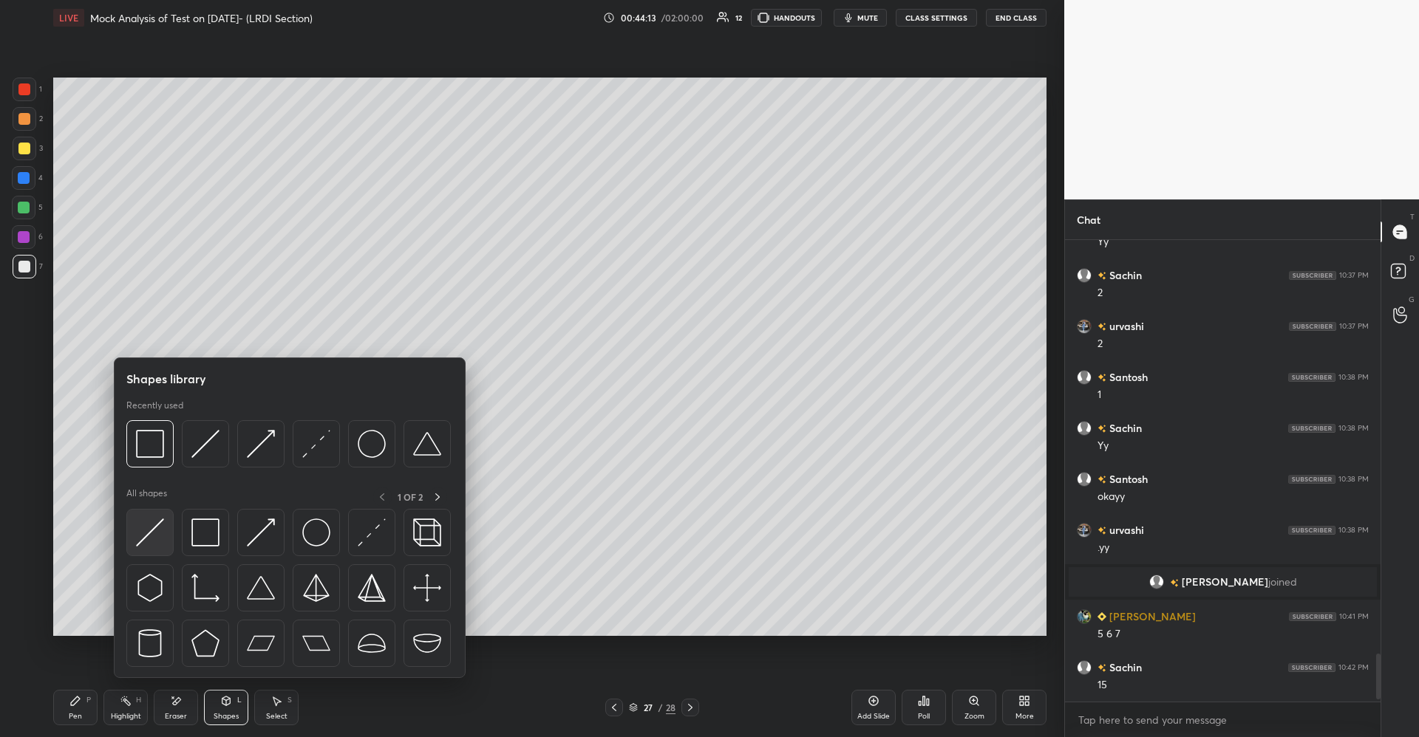
click at [143, 522] on img at bounding box center [150, 533] width 28 height 28
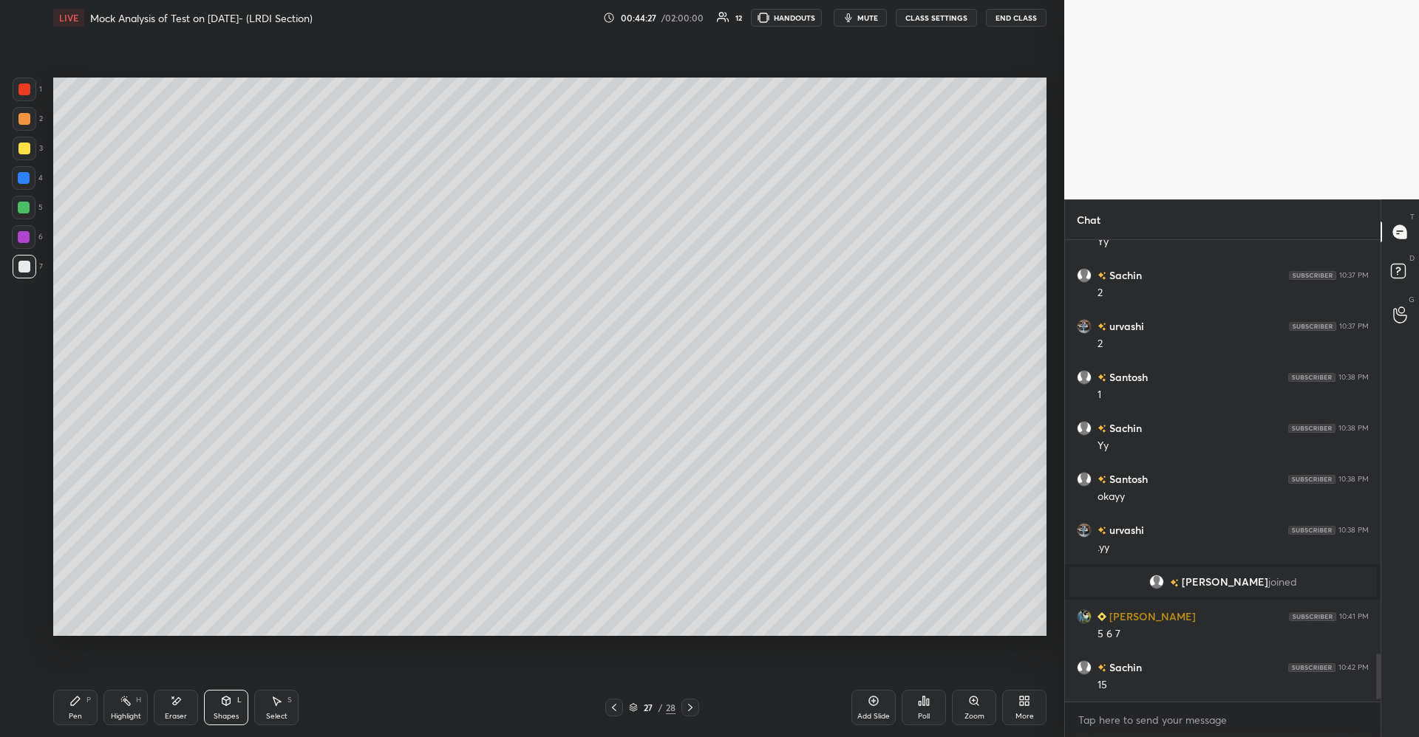
click at [24, 153] on div at bounding box center [24, 149] width 12 height 12
click at [29, 208] on div at bounding box center [24, 208] width 12 height 12
click at [26, 115] on div at bounding box center [24, 119] width 12 height 12
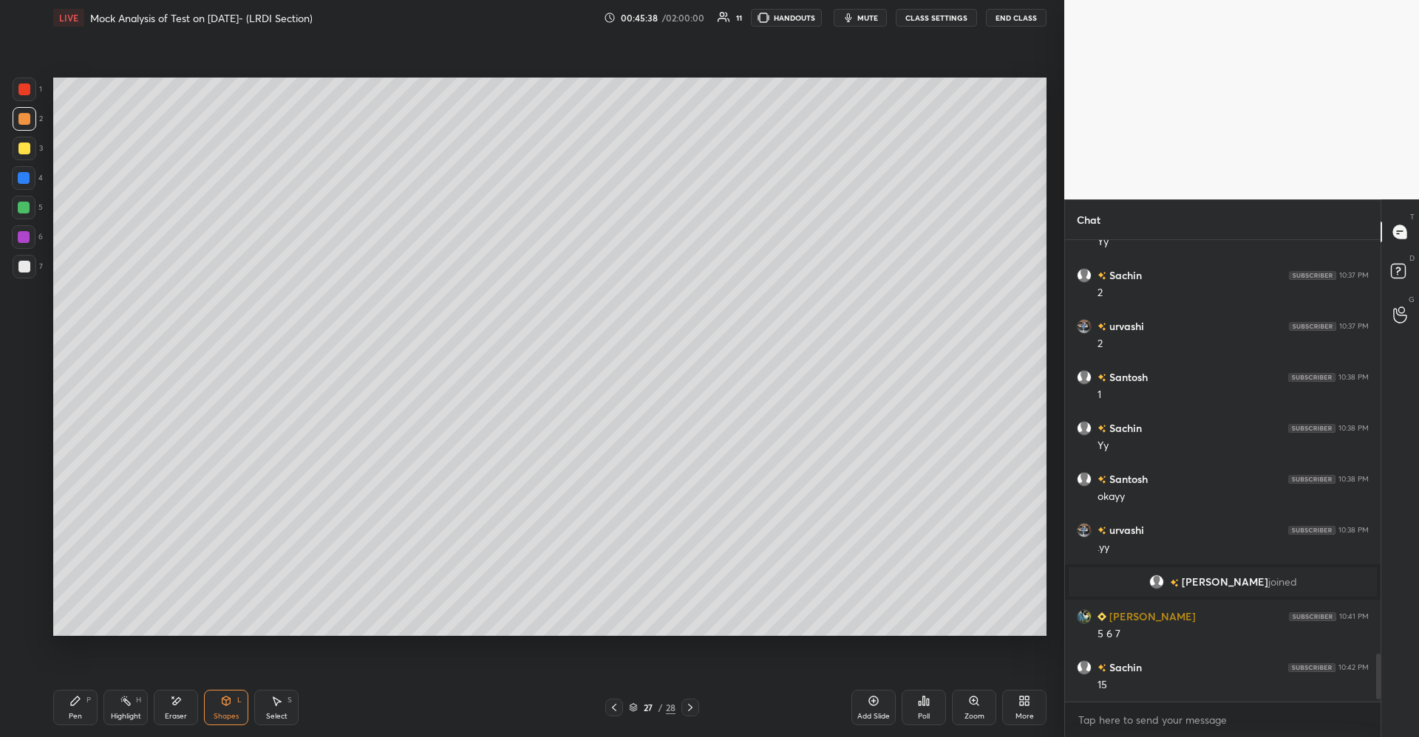
click at [102, 695] on div "Pen P Highlight H Eraser Shapes L Select S" at bounding box center [252, 707] width 399 height 35
click at [75, 704] on icon at bounding box center [75, 701] width 9 height 9
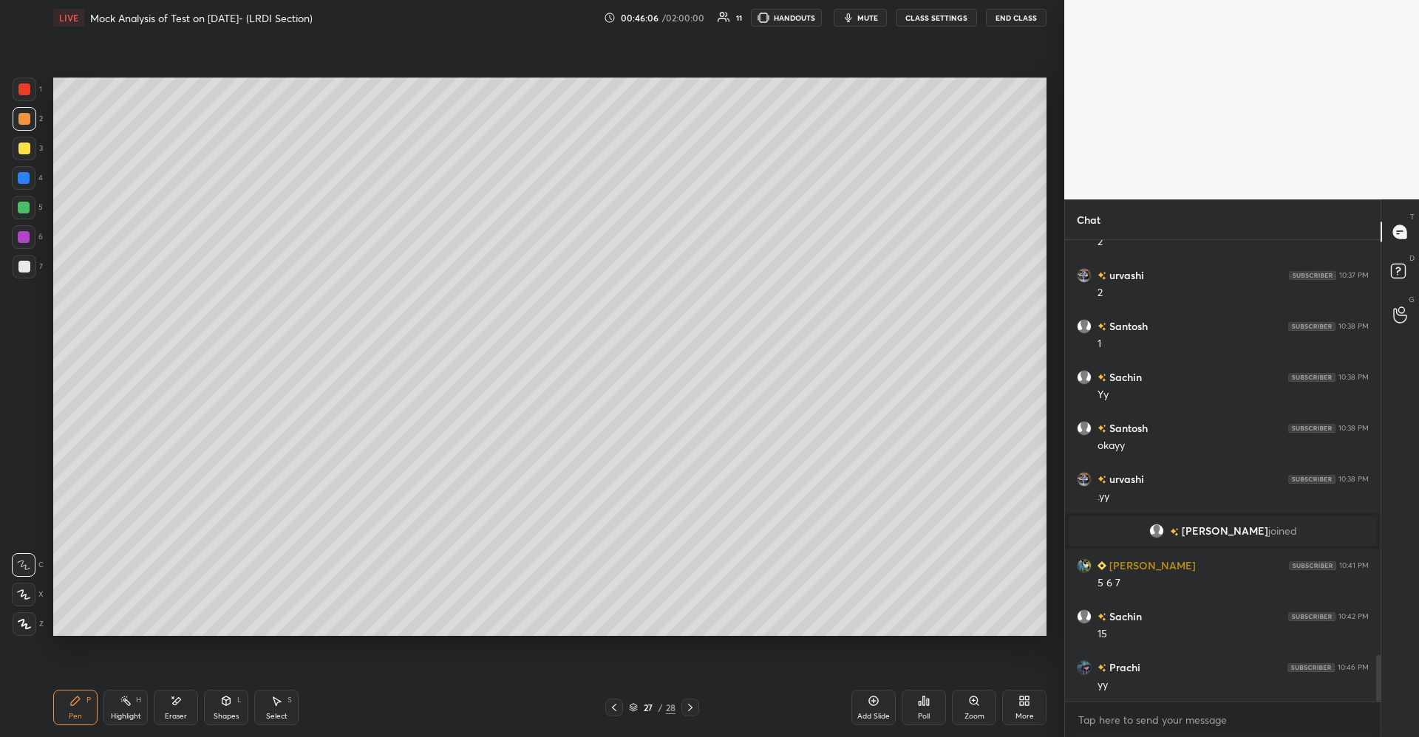
scroll to position [4092, 0]
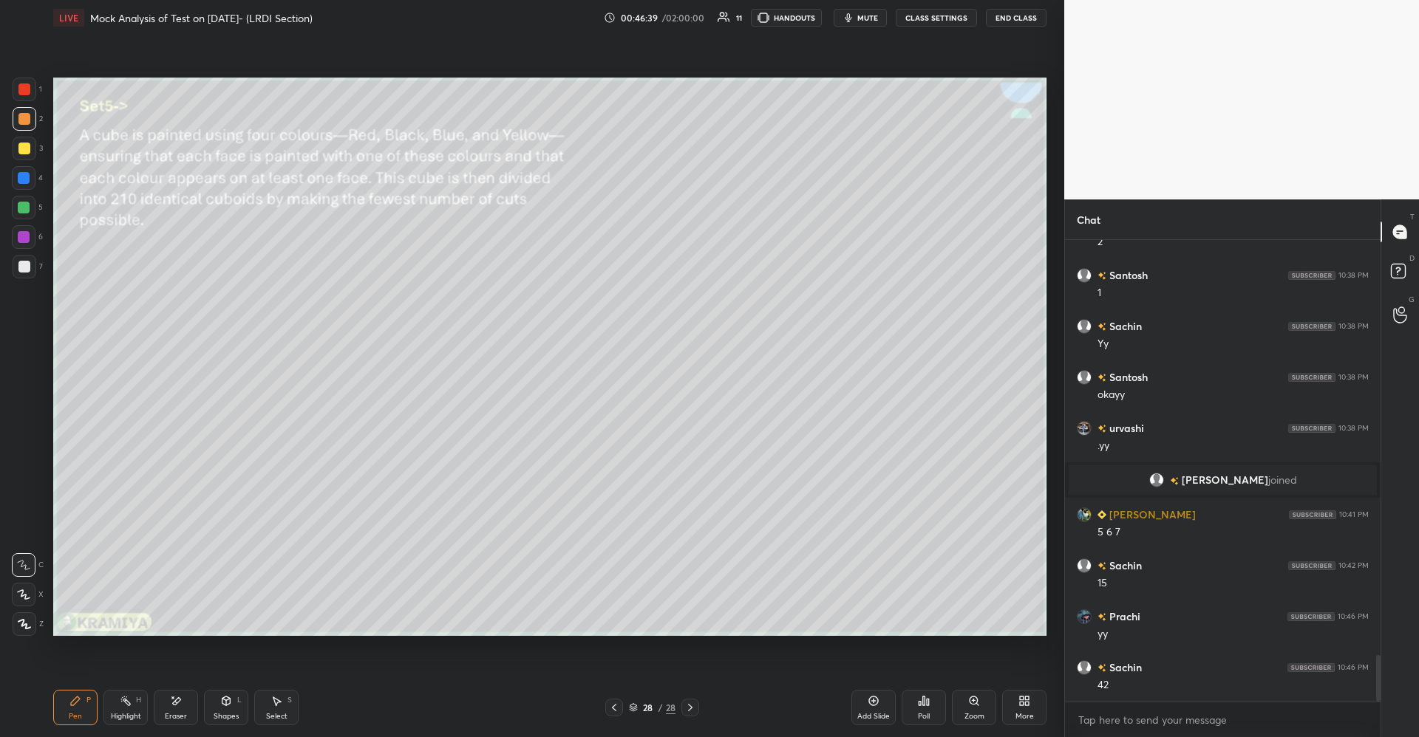
click at [26, 151] on div at bounding box center [24, 149] width 12 height 12
click at [222, 701] on icon at bounding box center [226, 701] width 8 height 9
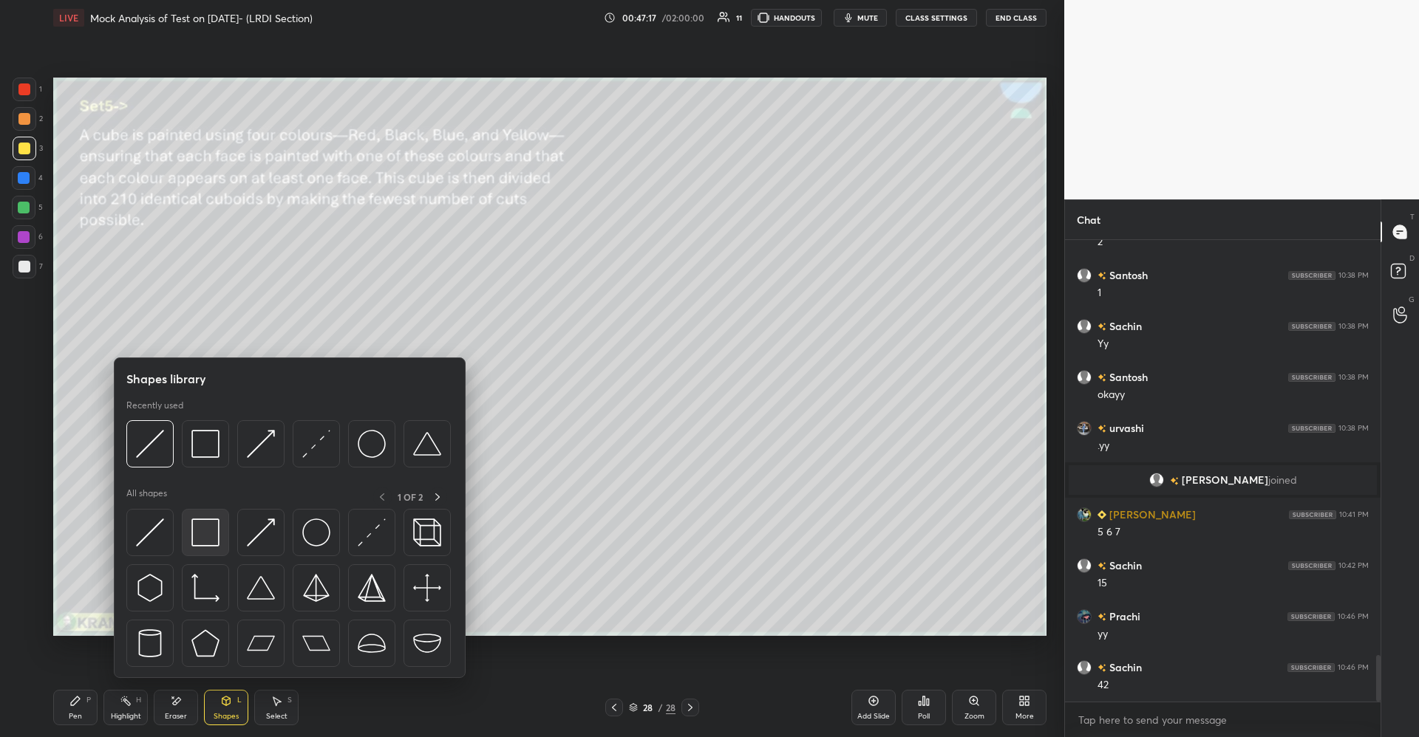
click at [202, 538] on img at bounding box center [205, 533] width 28 height 28
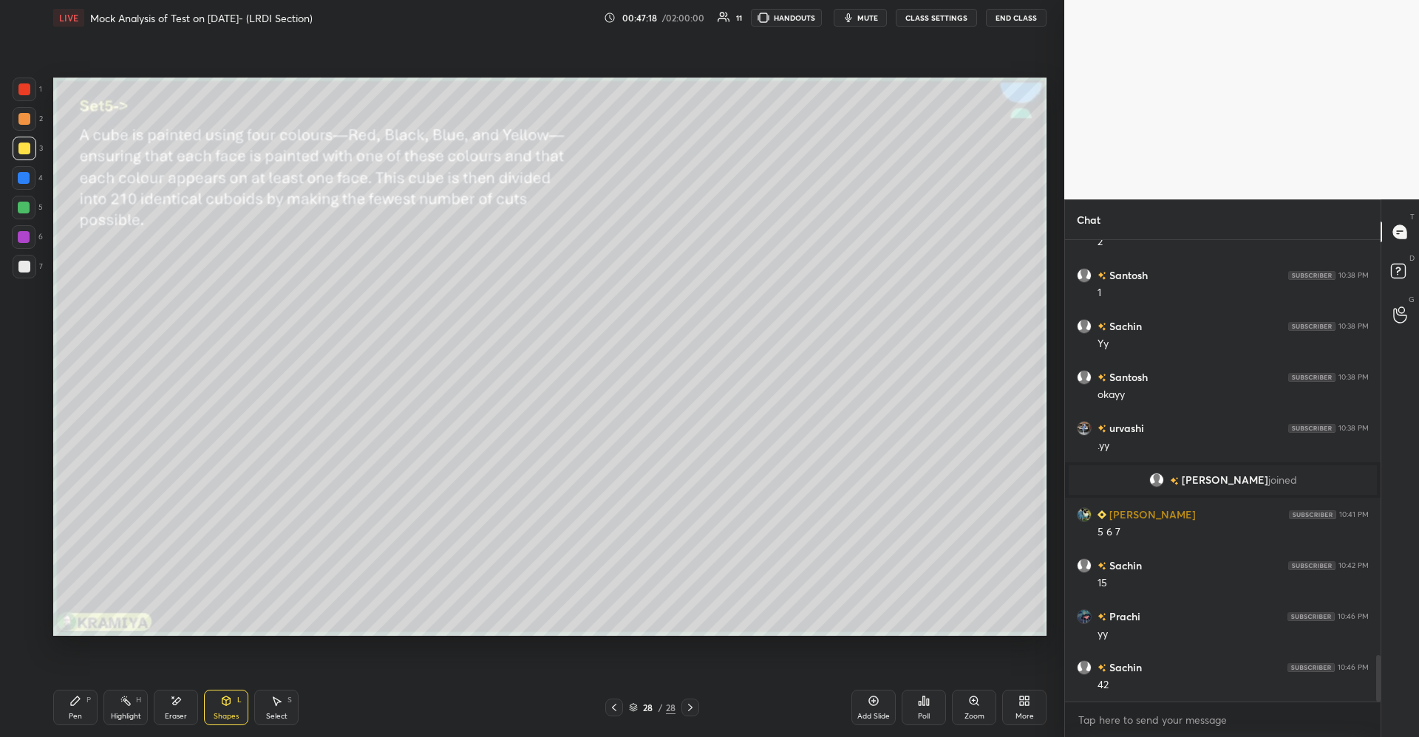
click at [24, 205] on div at bounding box center [24, 208] width 12 height 12
click at [66, 703] on div "Pen P" at bounding box center [75, 707] width 44 height 35
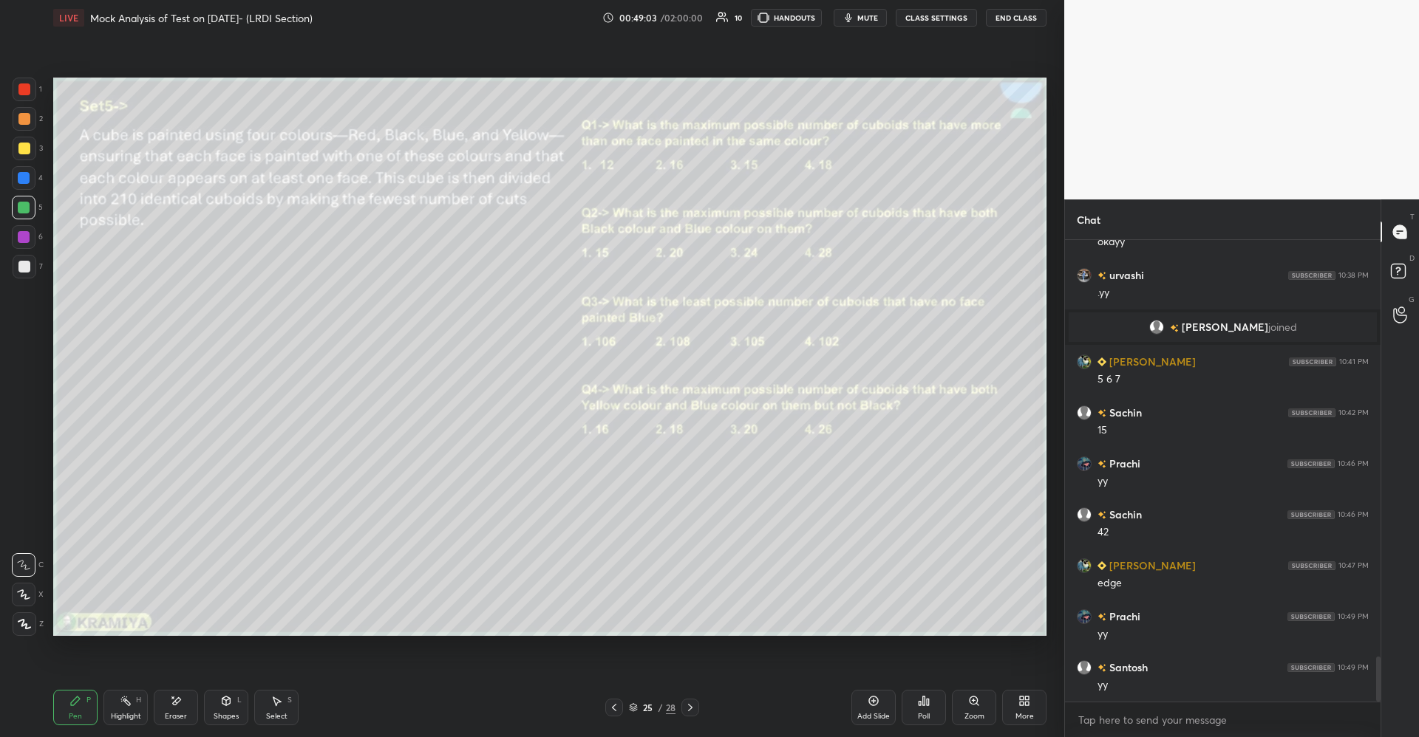
scroll to position [4296, 0]
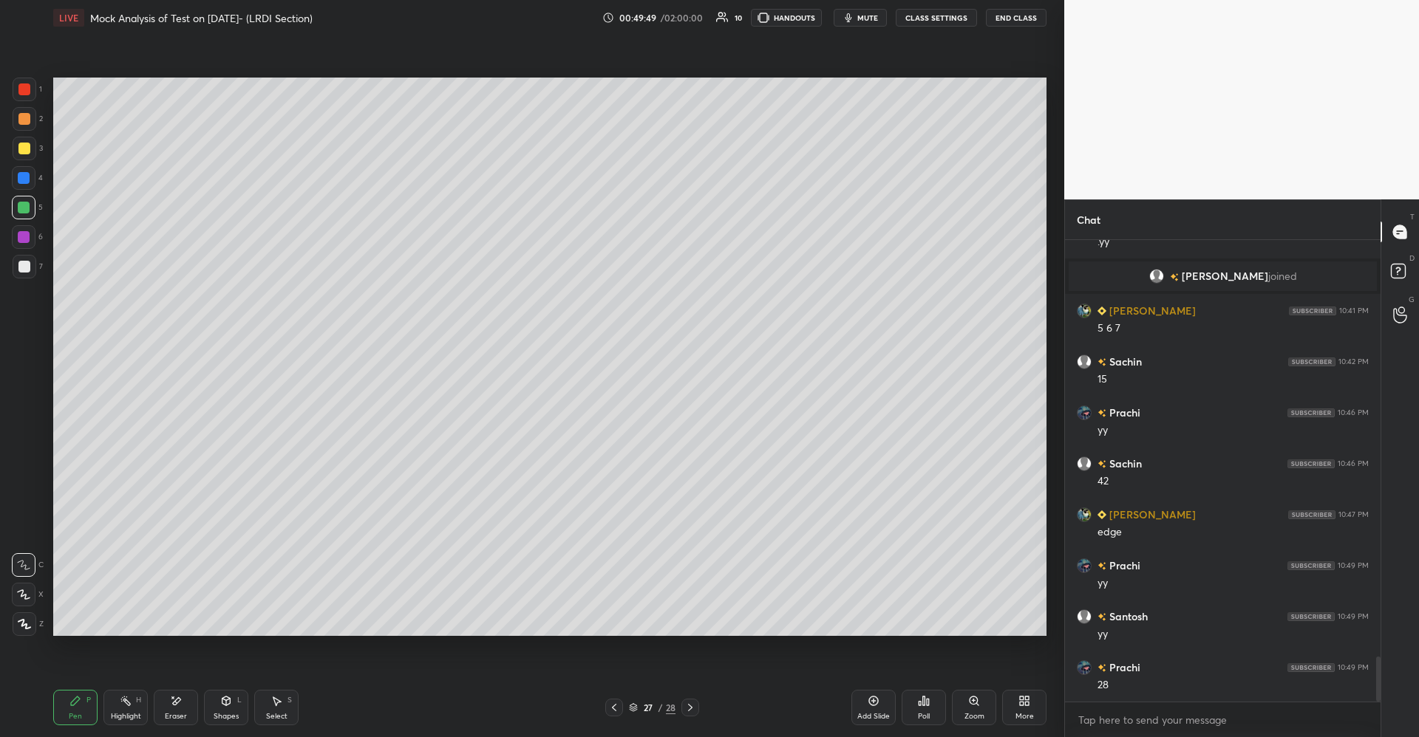
click at [125, 708] on div "Highlight H" at bounding box center [125, 707] width 44 height 35
click at [30, 180] on div at bounding box center [24, 178] width 12 height 12
click at [29, 621] on icon at bounding box center [24, 624] width 12 height 12
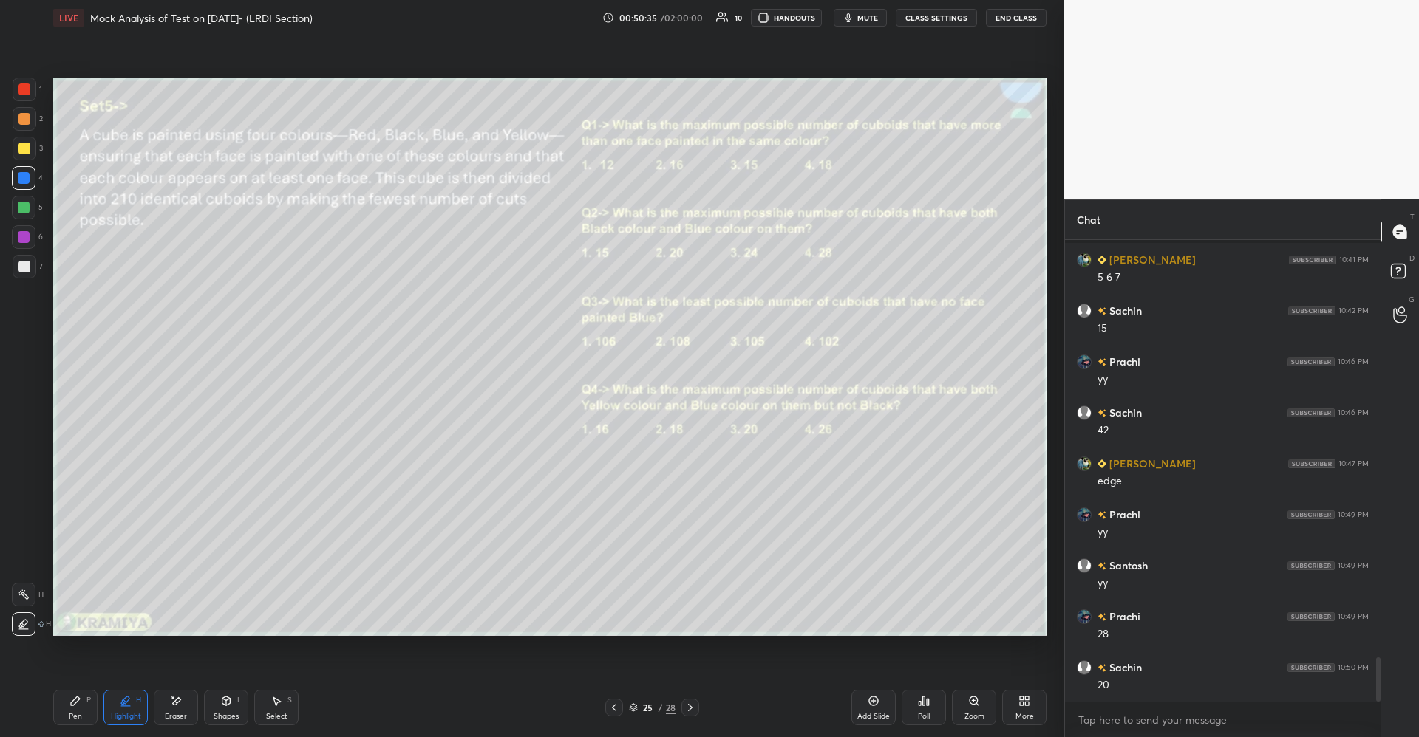
click at [83, 697] on div "Pen P" at bounding box center [75, 707] width 44 height 35
click at [874, 706] on icon at bounding box center [874, 702] width 10 height 10
click at [171, 708] on div "Eraser" at bounding box center [176, 707] width 44 height 35
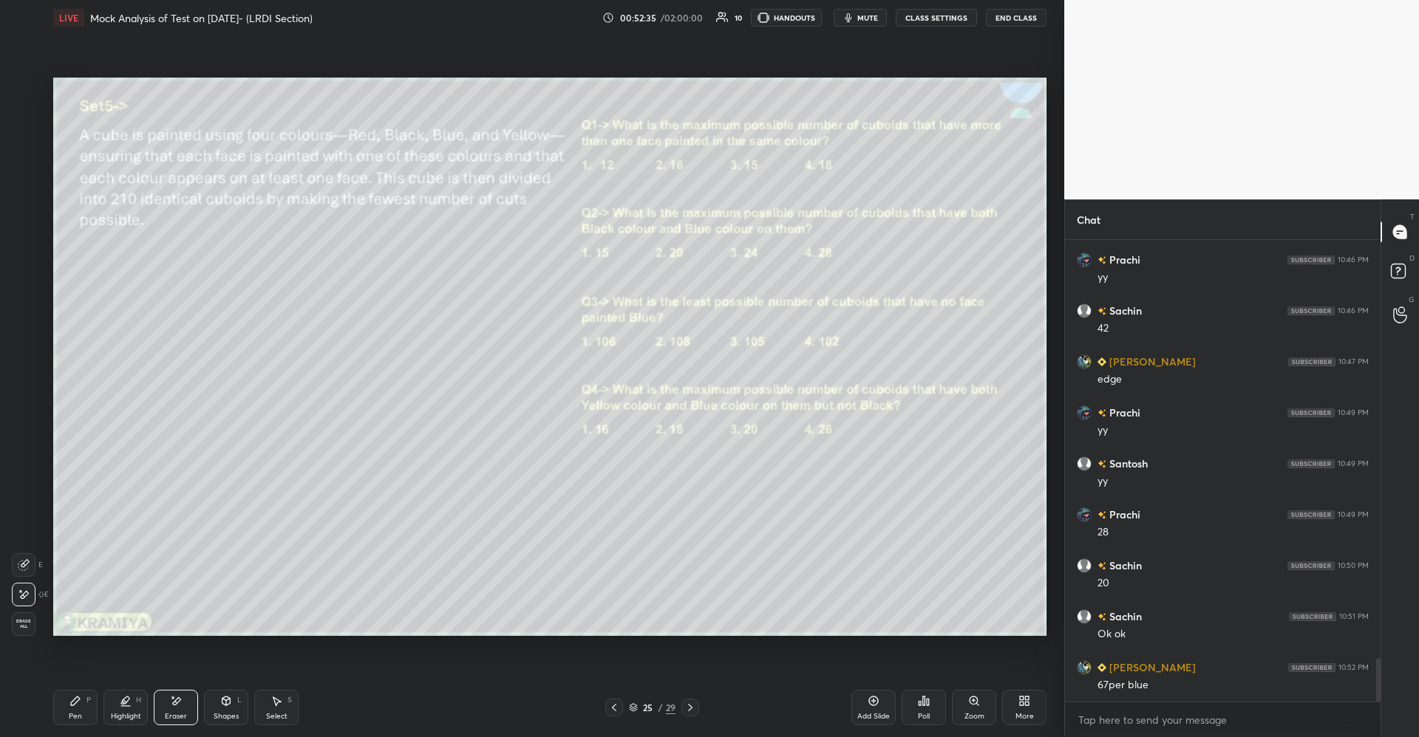
click at [81, 707] on div "Pen P" at bounding box center [75, 707] width 44 height 35
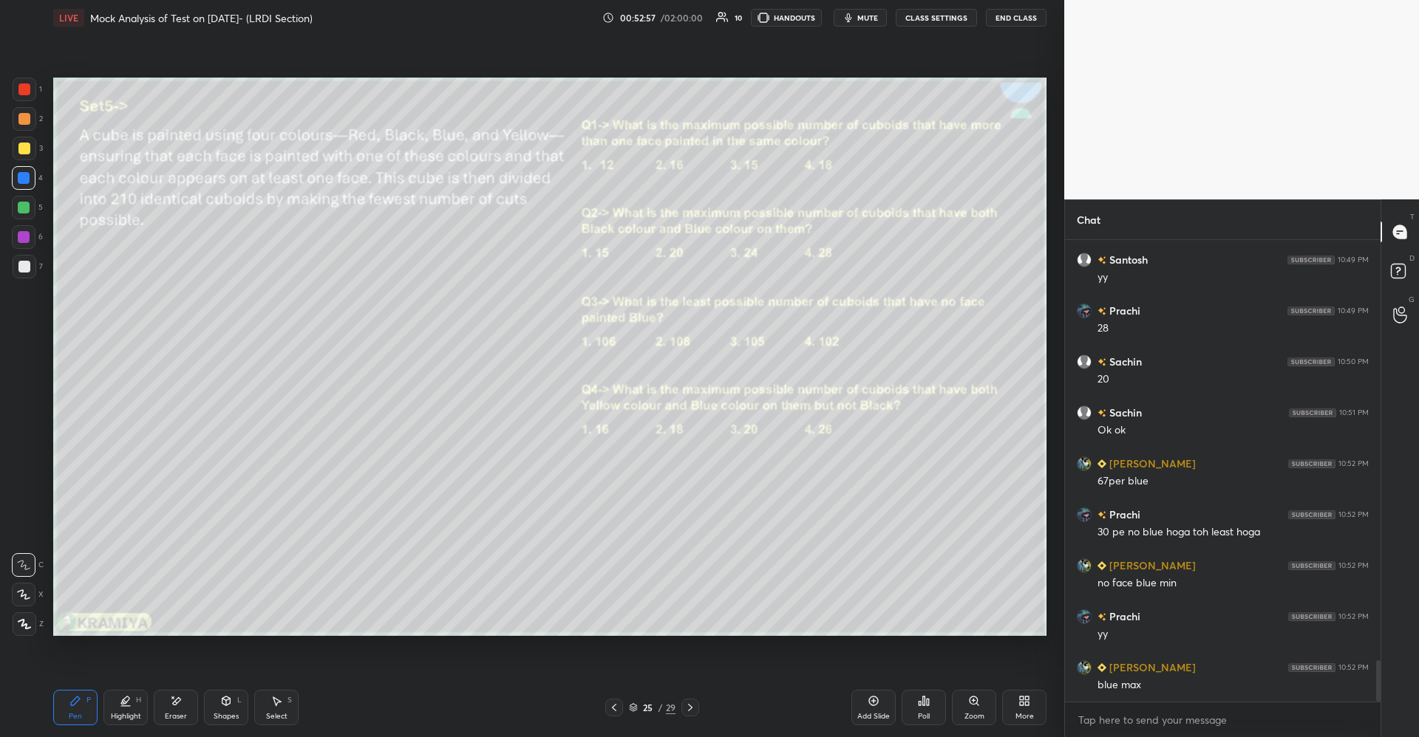
scroll to position [4704, 0]
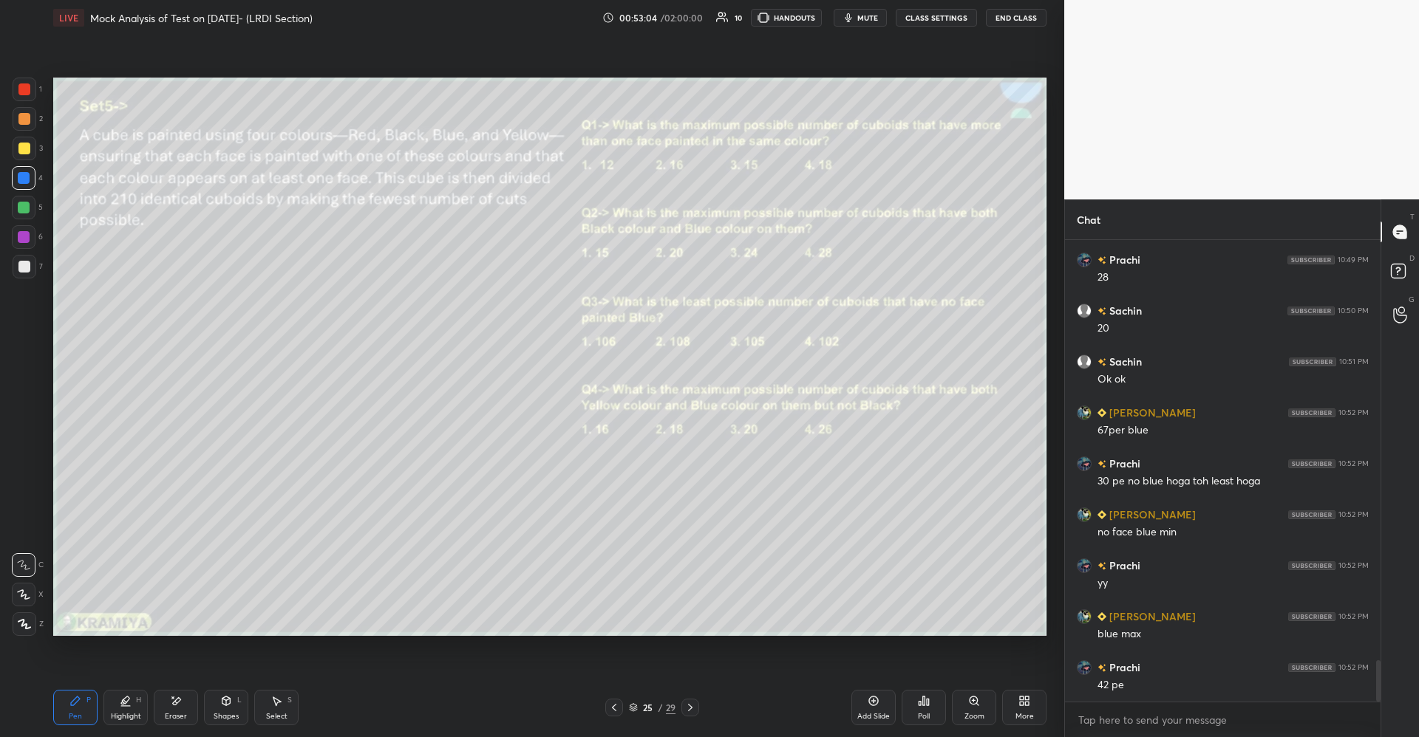
click at [183, 707] on div "Eraser" at bounding box center [176, 707] width 44 height 35
click at [95, 697] on div "Pen P" at bounding box center [75, 707] width 44 height 35
click at [28, 120] on div at bounding box center [24, 119] width 12 height 12
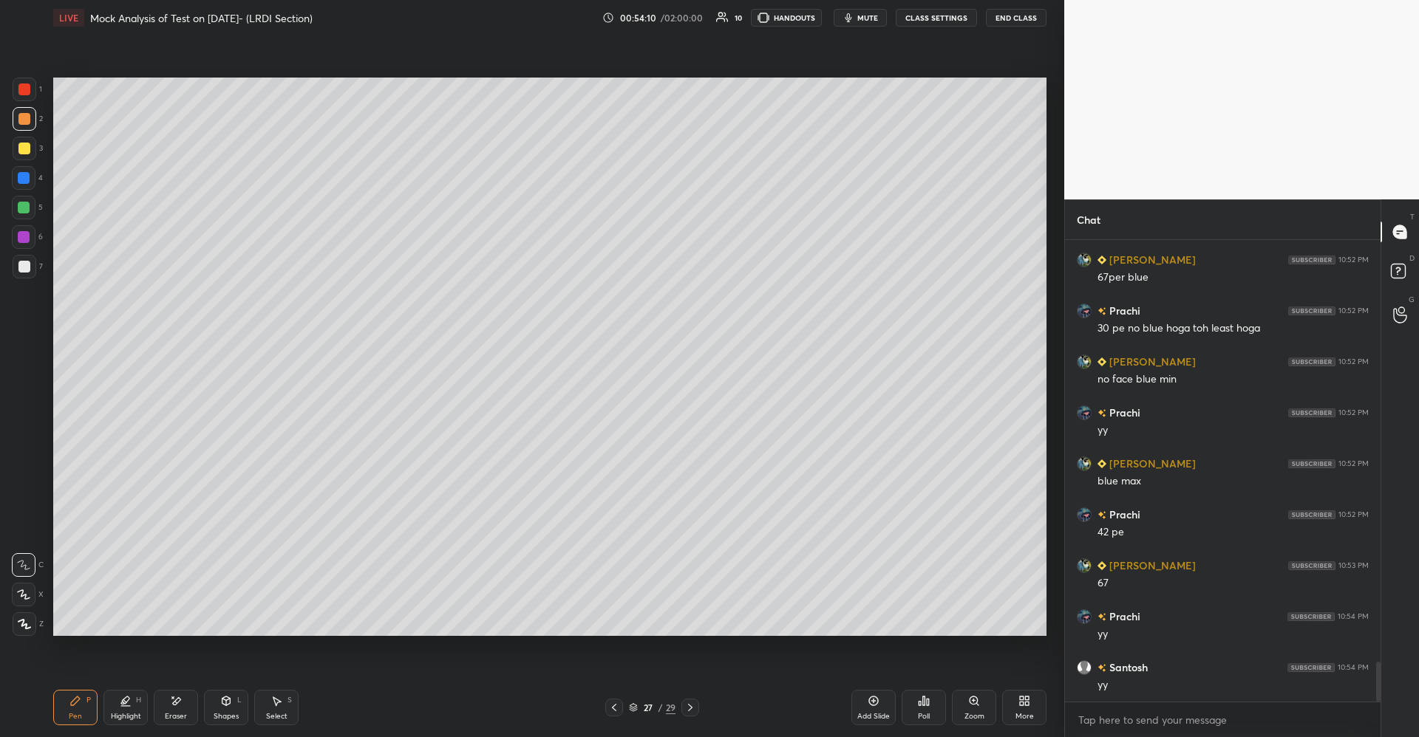
click at [185, 709] on div "Eraser" at bounding box center [176, 707] width 44 height 35
click at [72, 702] on icon at bounding box center [75, 701] width 9 height 9
click at [175, 703] on icon at bounding box center [177, 700] width 8 height 7
click at [24, 594] on icon at bounding box center [25, 594] width 8 height 7
click at [268, 706] on div "Select S" at bounding box center [276, 707] width 44 height 35
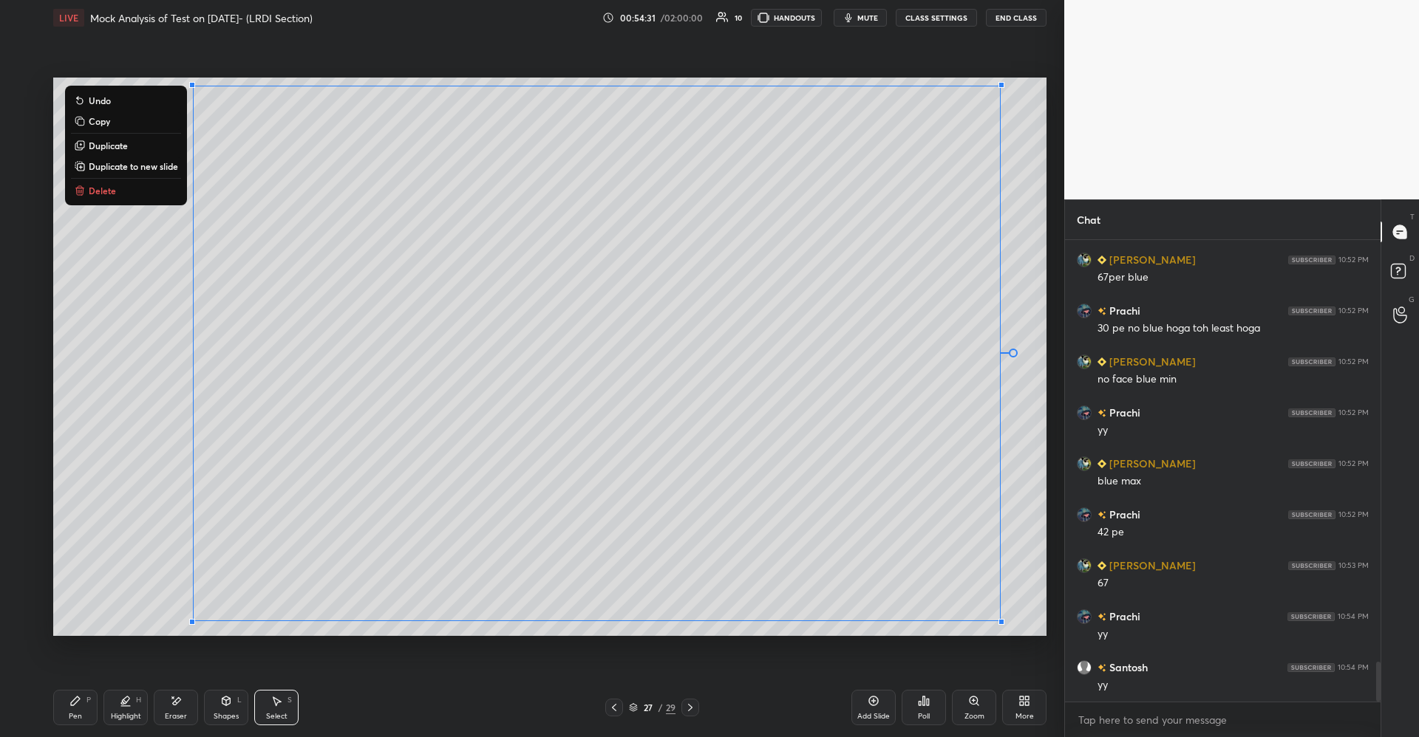
click at [121, 171] on p "Duplicate to new slide" at bounding box center [133, 166] width 89 height 12
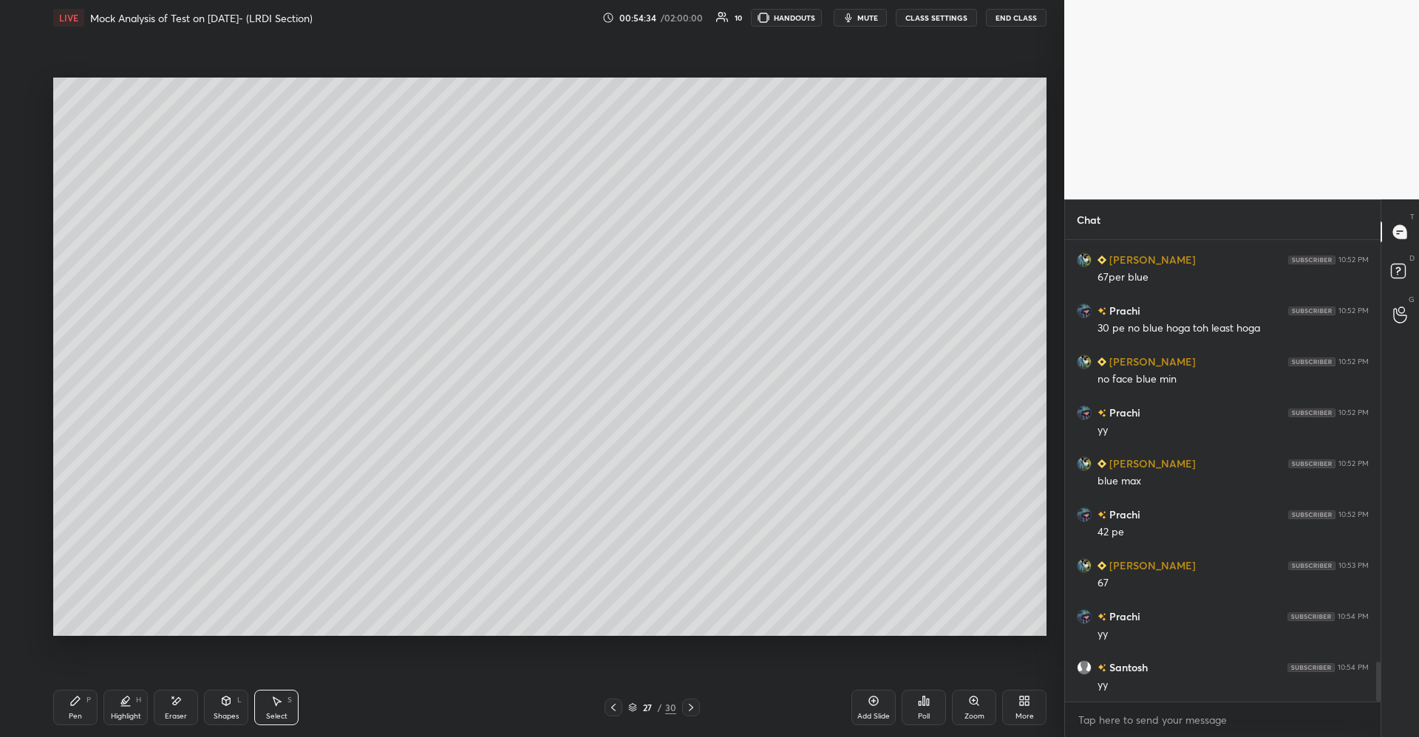
click at [177, 713] on div "Eraser" at bounding box center [176, 716] width 22 height 7
click at [138, 709] on div "Highlight H" at bounding box center [125, 707] width 44 height 35
click at [26, 177] on div at bounding box center [24, 178] width 12 height 12
click at [83, 701] on div "Pen P" at bounding box center [75, 707] width 44 height 35
click at [29, 208] on div at bounding box center [24, 208] width 12 height 12
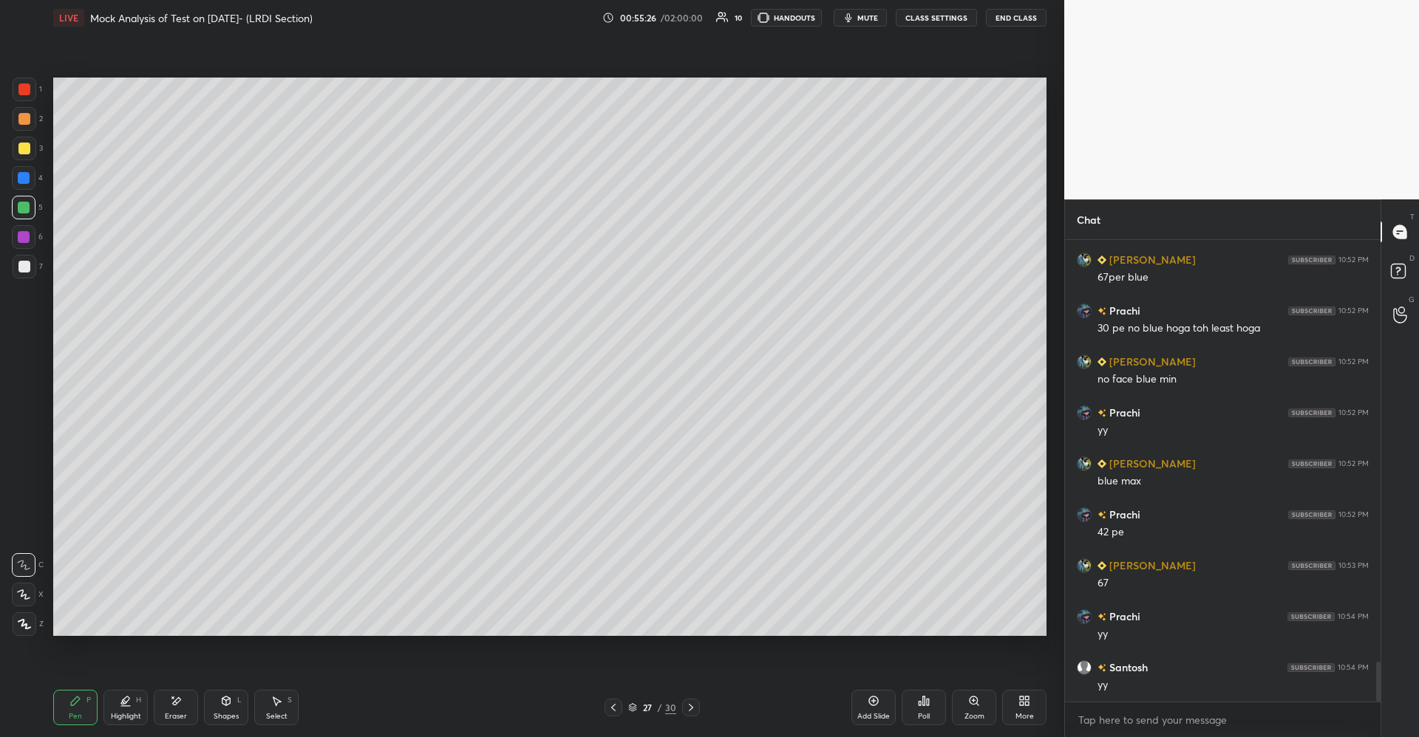
click at [126, 706] on icon at bounding box center [126, 701] width 12 height 12
click at [19, 179] on div at bounding box center [24, 178] width 12 height 12
click at [30, 117] on div at bounding box center [25, 119] width 24 height 24
click at [91, 712] on div "Pen P" at bounding box center [75, 707] width 44 height 35
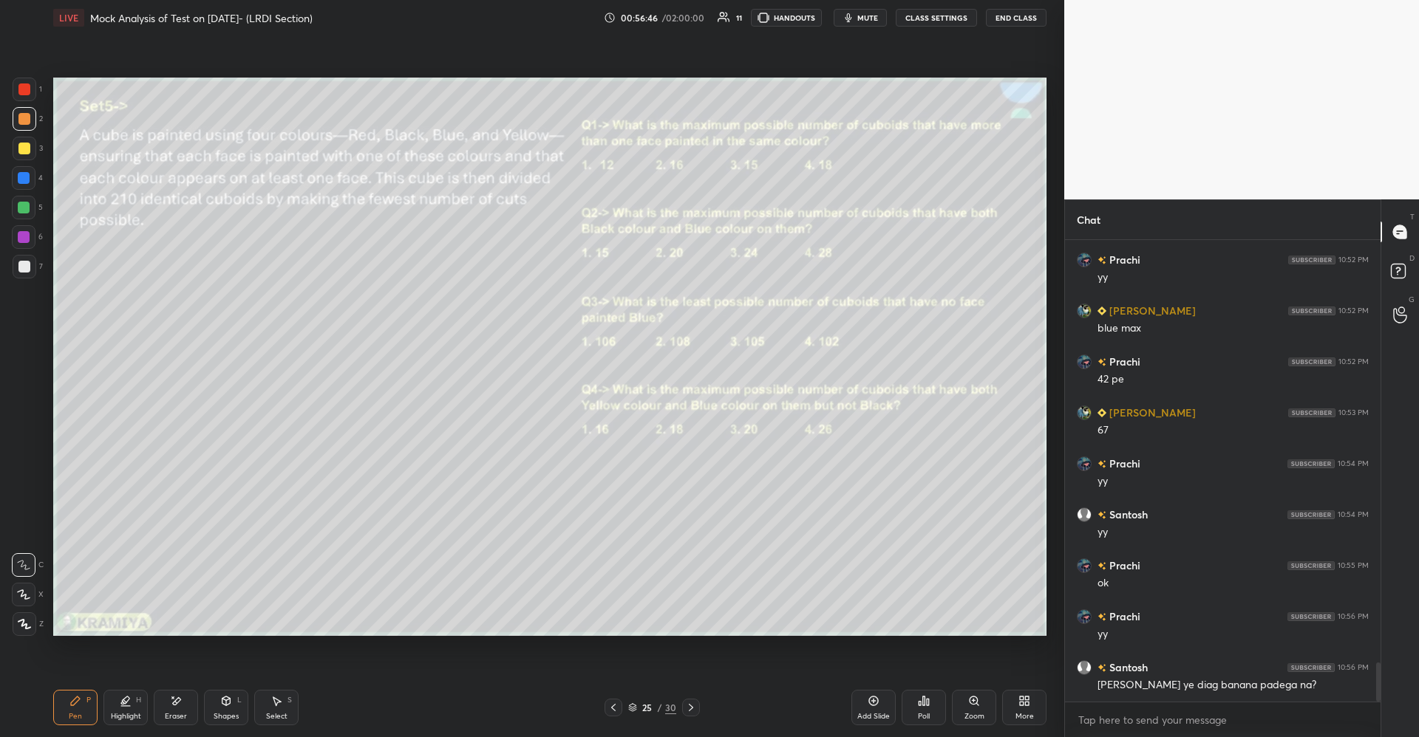
click at [284, 703] on div "Select S" at bounding box center [276, 707] width 44 height 35
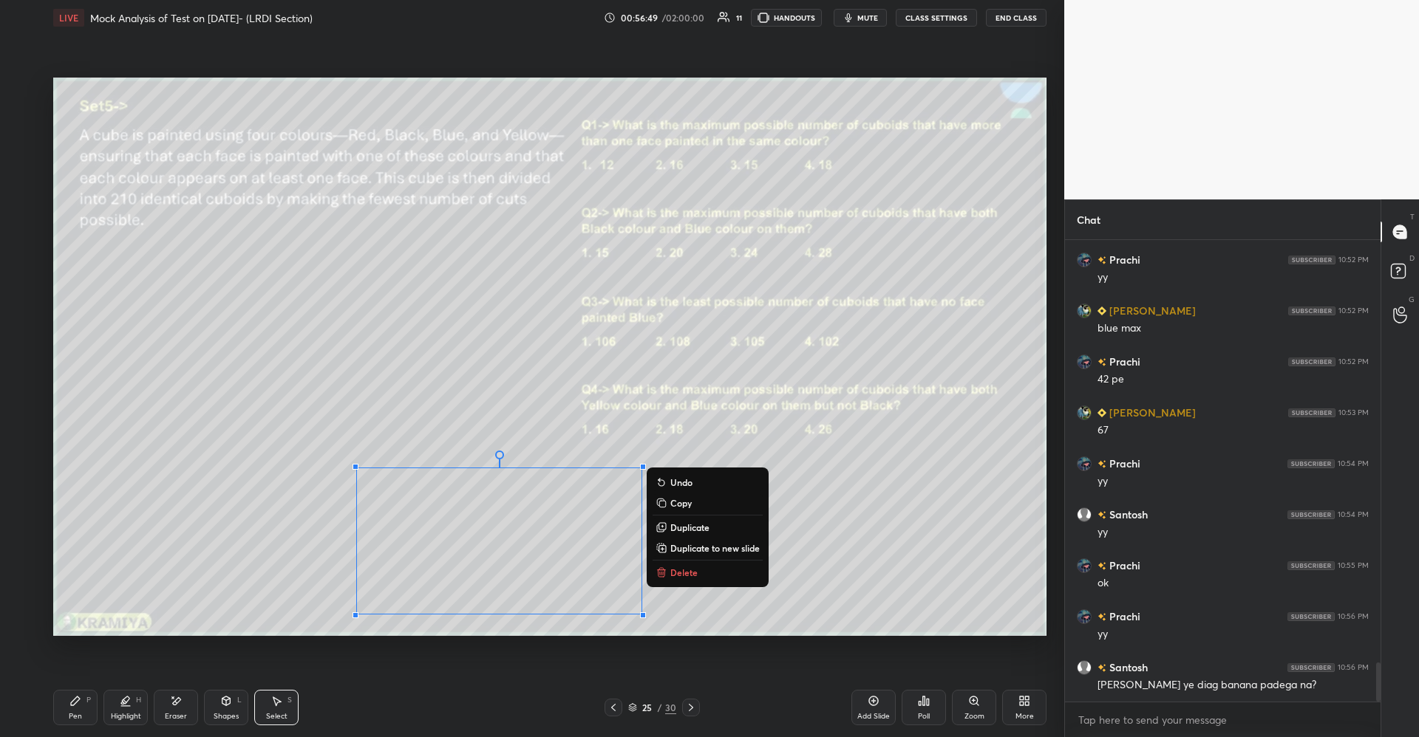
click at [90, 706] on div "Pen P" at bounding box center [75, 707] width 44 height 35
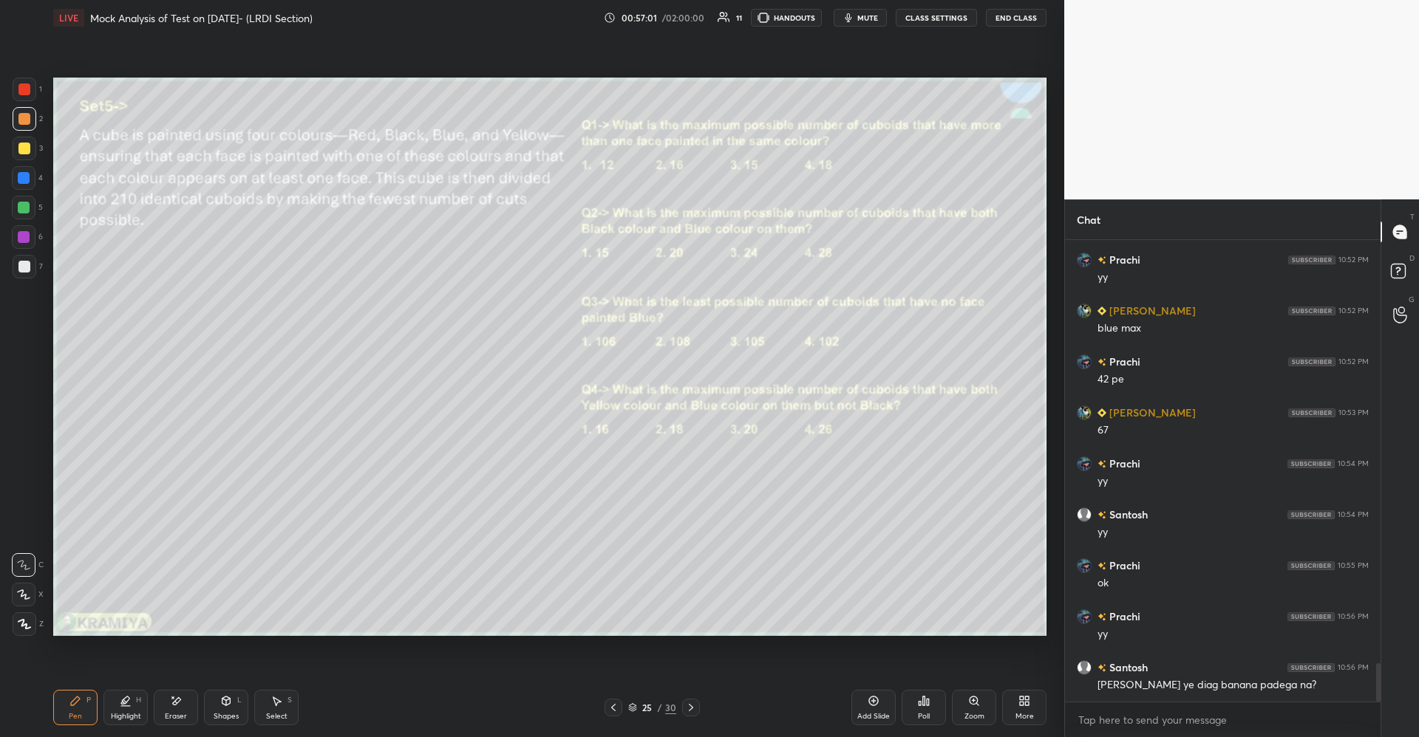
scroll to position [5061, 0]
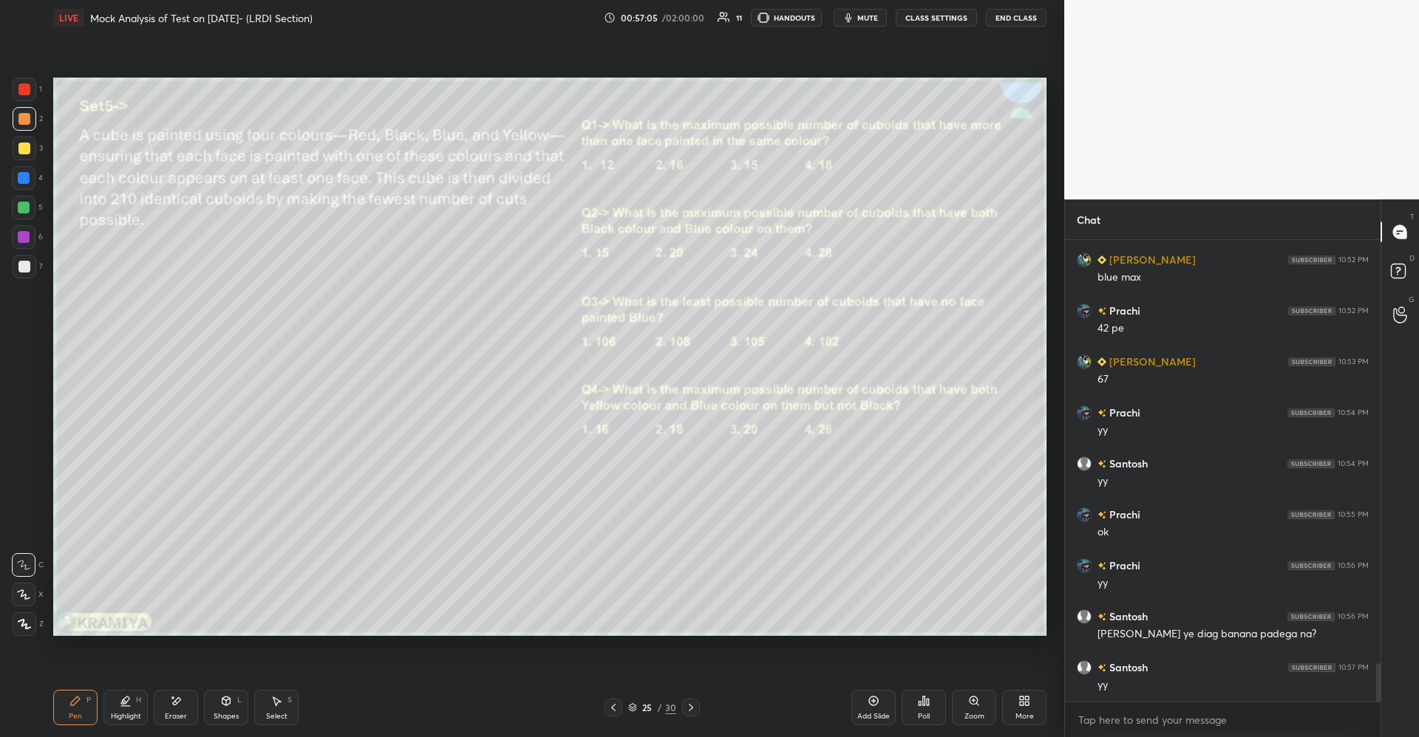
click at [27, 158] on div at bounding box center [25, 149] width 24 height 24
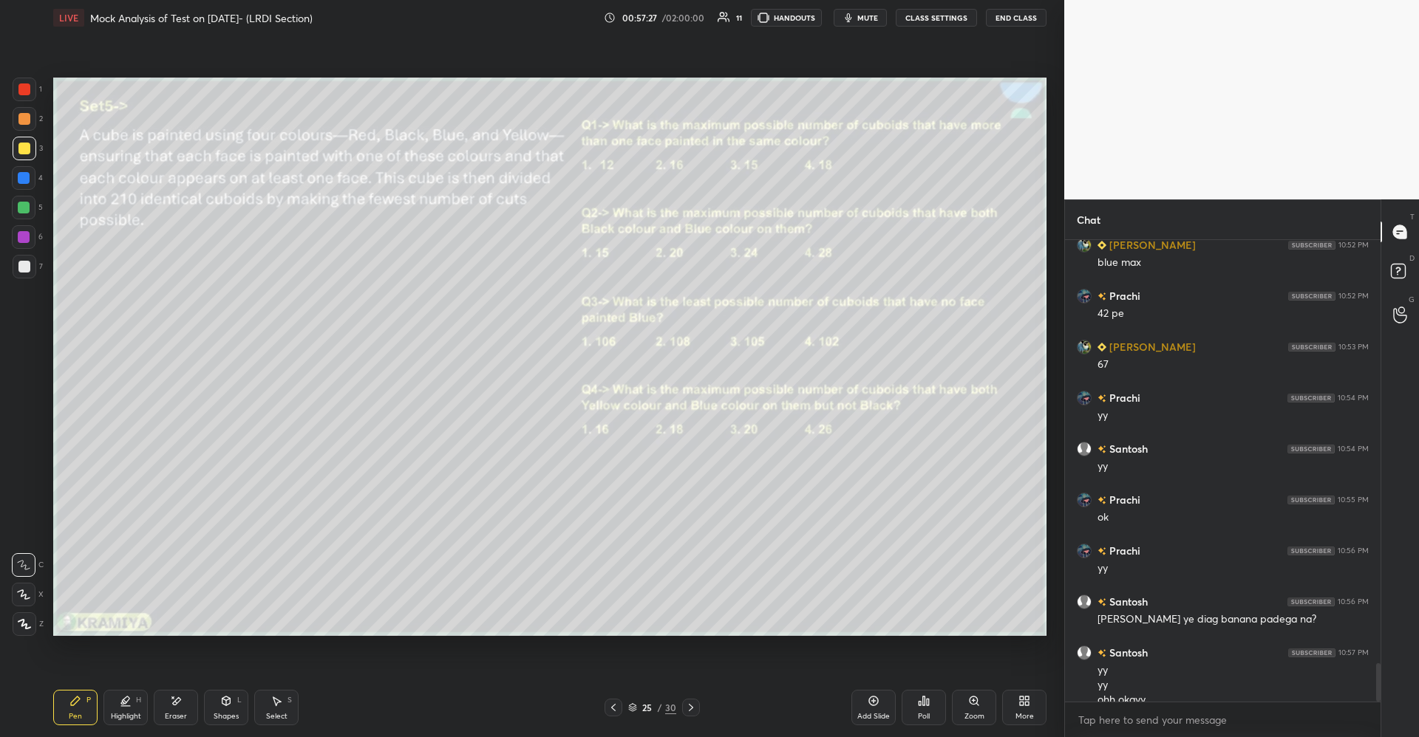
scroll to position [5090, 0]
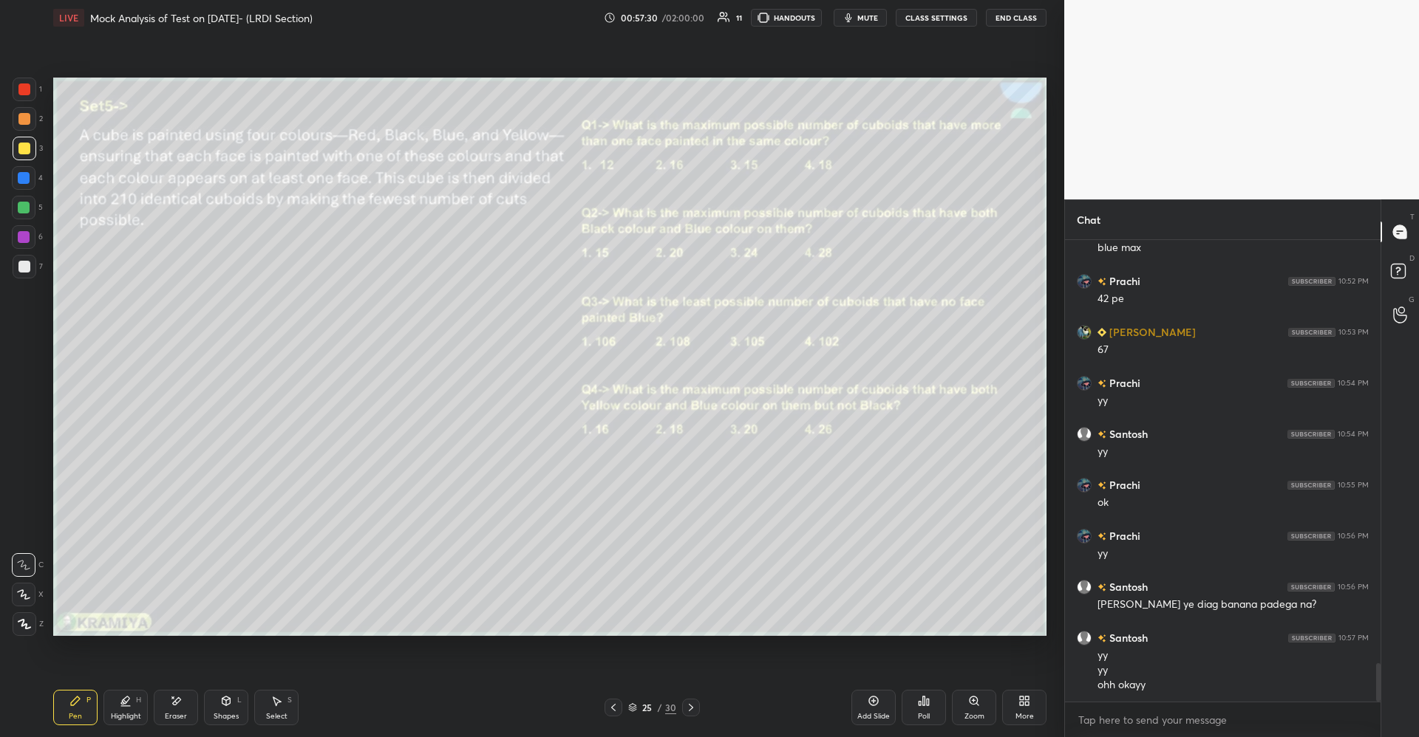
click at [221, 711] on div "Shapes L" at bounding box center [226, 707] width 44 height 35
click at [88, 701] on div "P" at bounding box center [88, 700] width 4 height 7
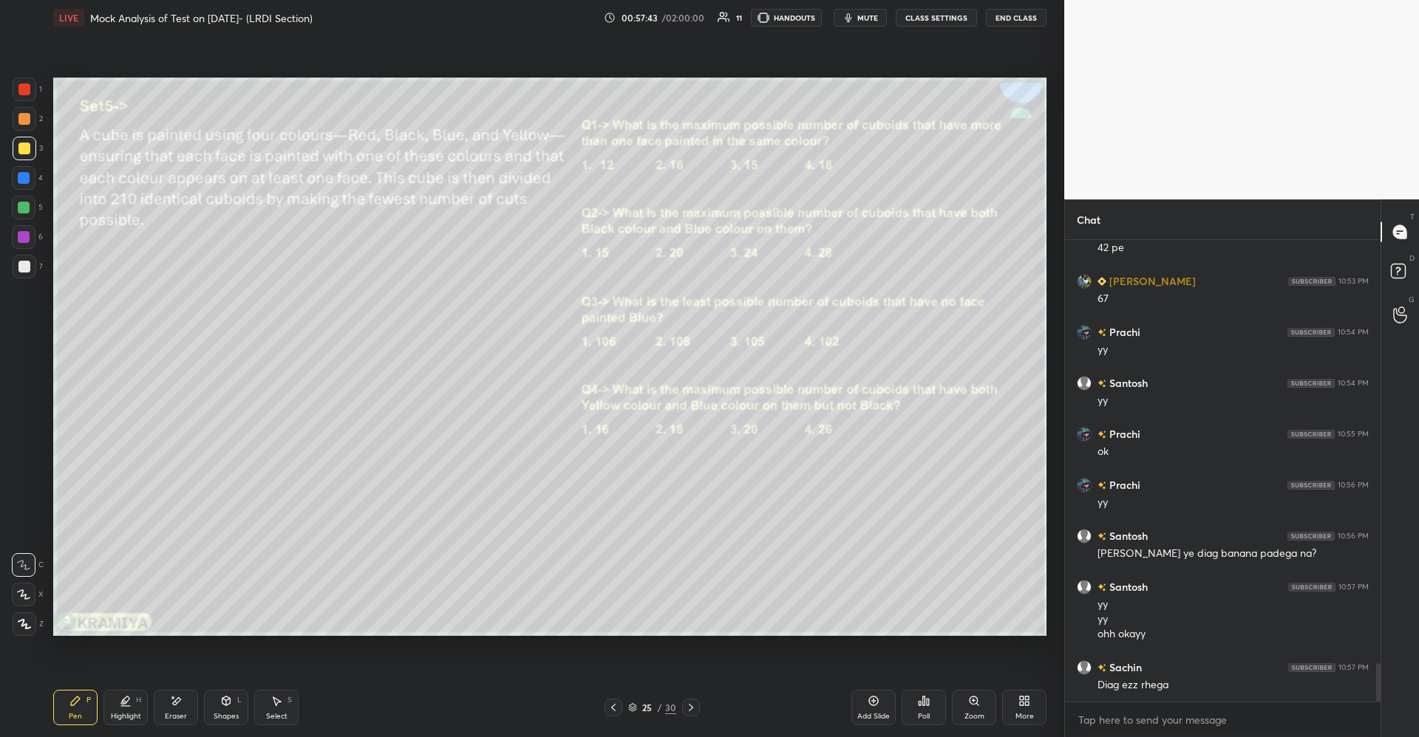
click at [284, 703] on div "Select S" at bounding box center [276, 707] width 44 height 35
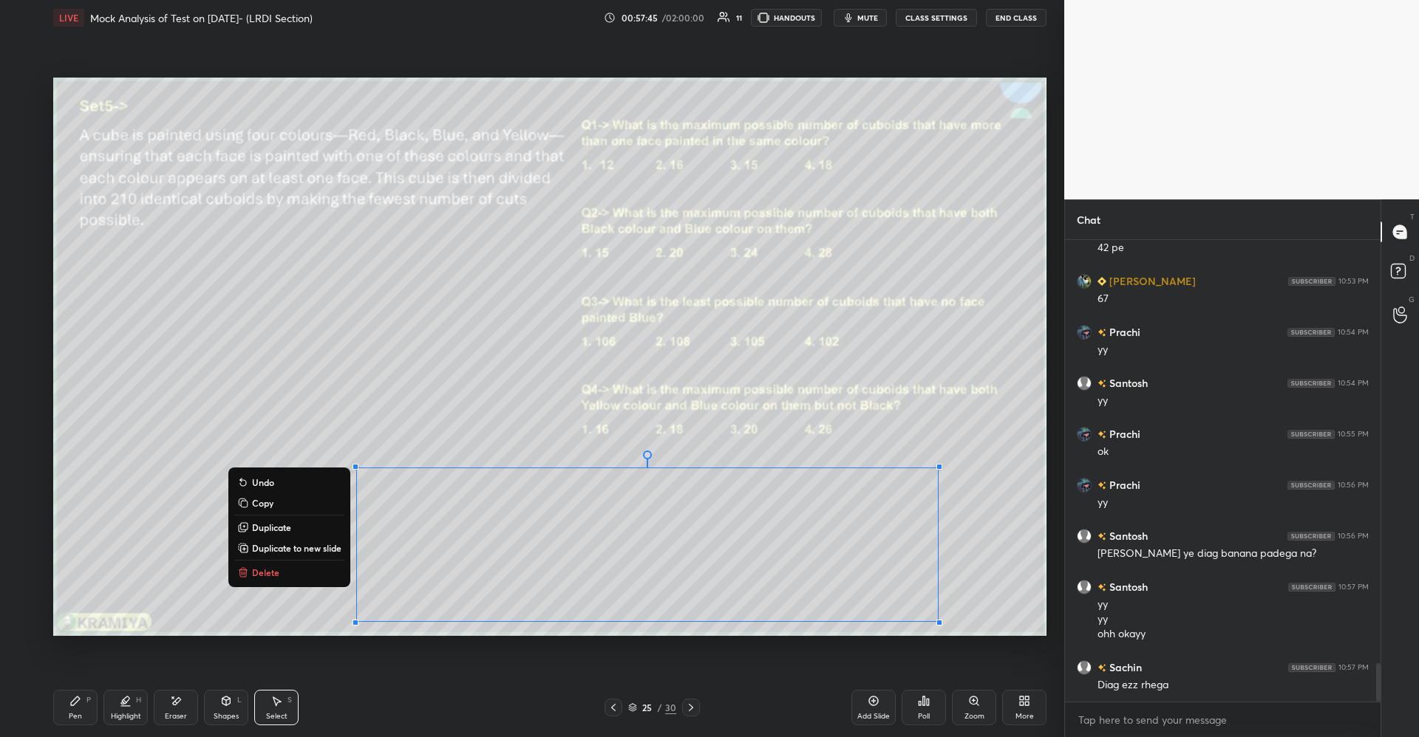
click at [259, 576] on p "Delete" at bounding box center [265, 573] width 27 height 12
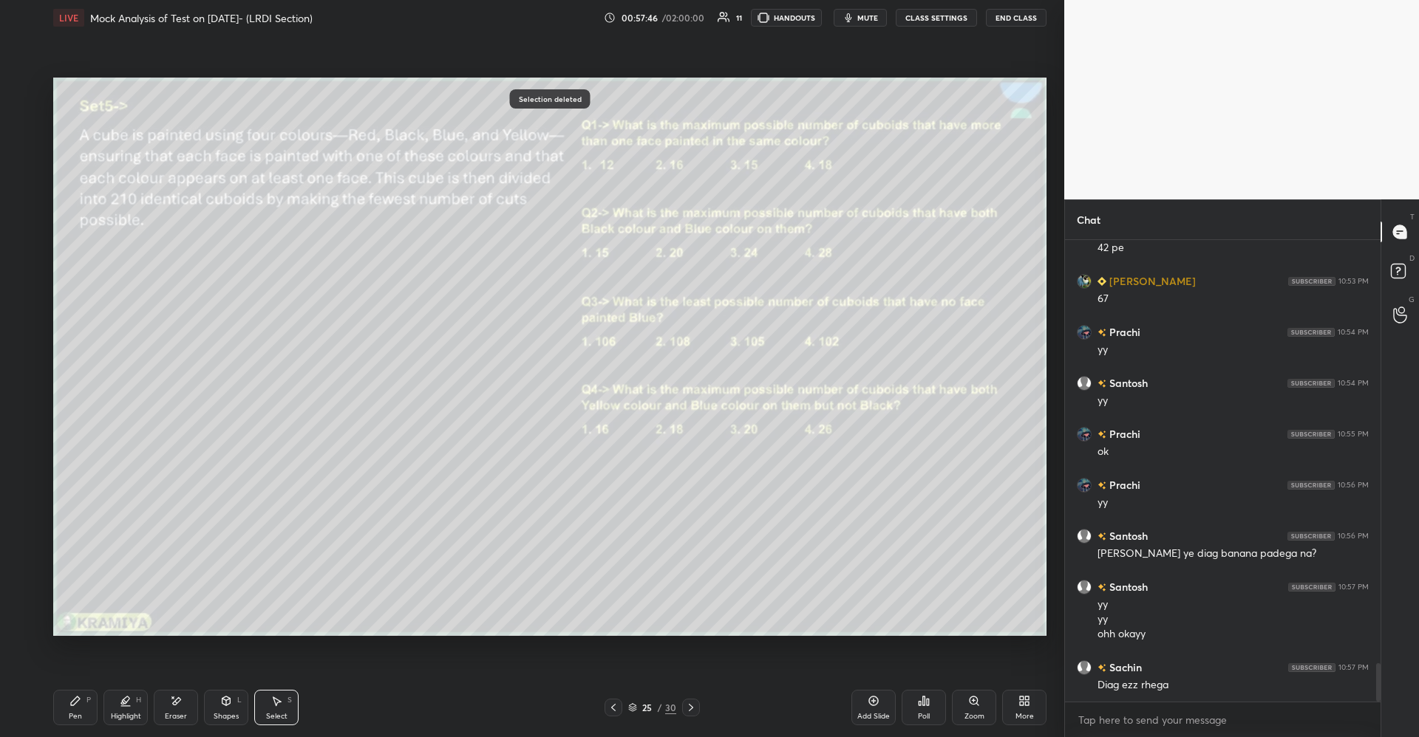
click at [72, 710] on div "Pen P" at bounding box center [75, 707] width 44 height 35
click at [224, 706] on icon at bounding box center [226, 701] width 12 height 12
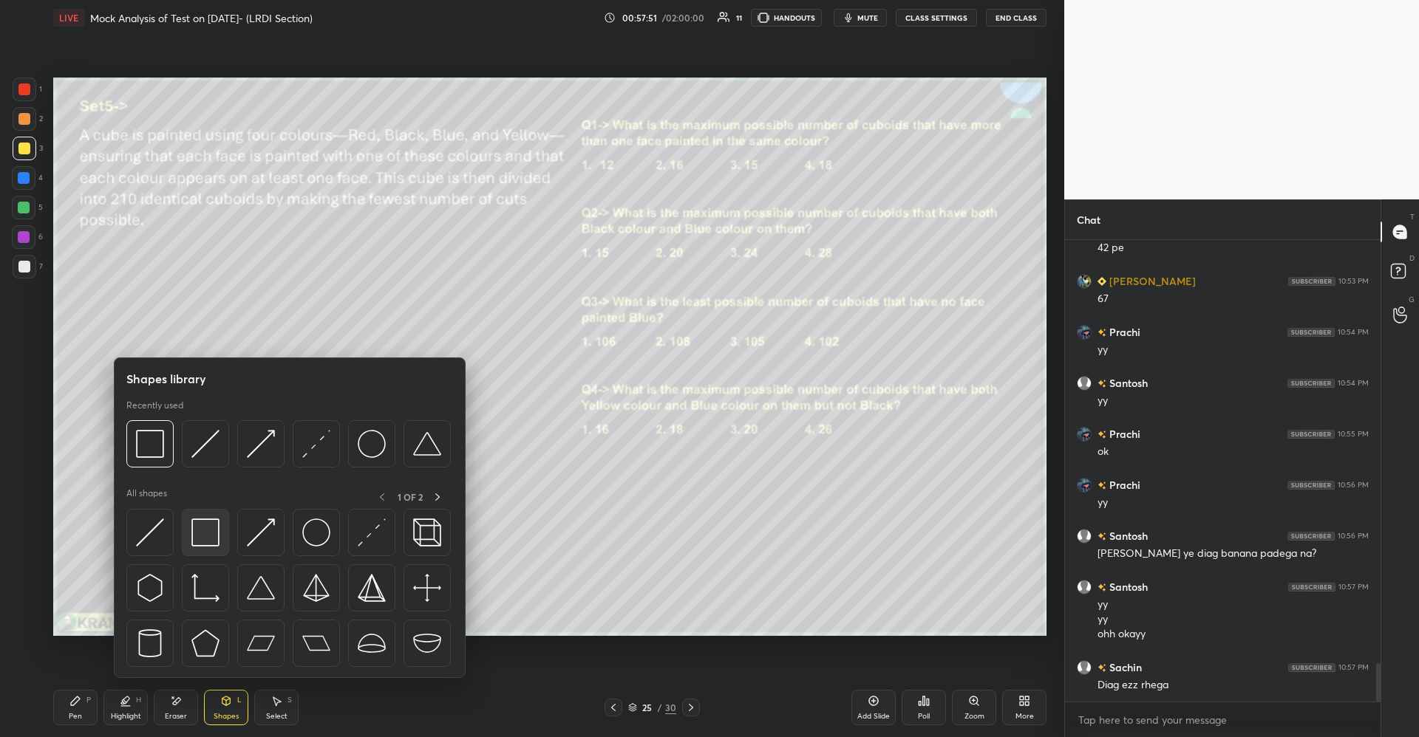
click at [219, 527] on div at bounding box center [205, 532] width 47 height 47
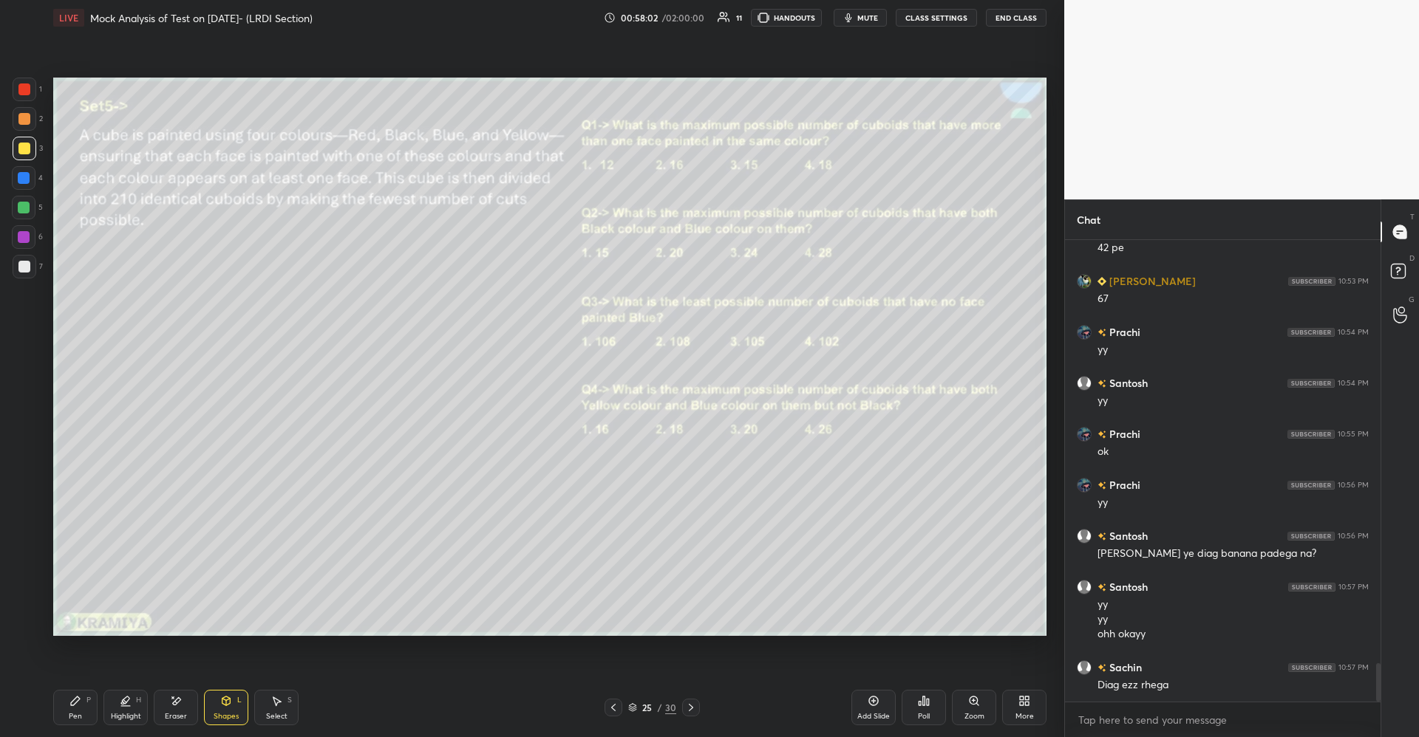
click at [80, 703] on icon at bounding box center [75, 701] width 12 height 12
click at [129, 700] on icon at bounding box center [125, 700] width 7 height 7
click at [78, 702] on icon at bounding box center [75, 701] width 12 height 12
click at [128, 709] on div "Highlight H" at bounding box center [125, 707] width 44 height 35
click at [26, 171] on div at bounding box center [24, 178] width 24 height 24
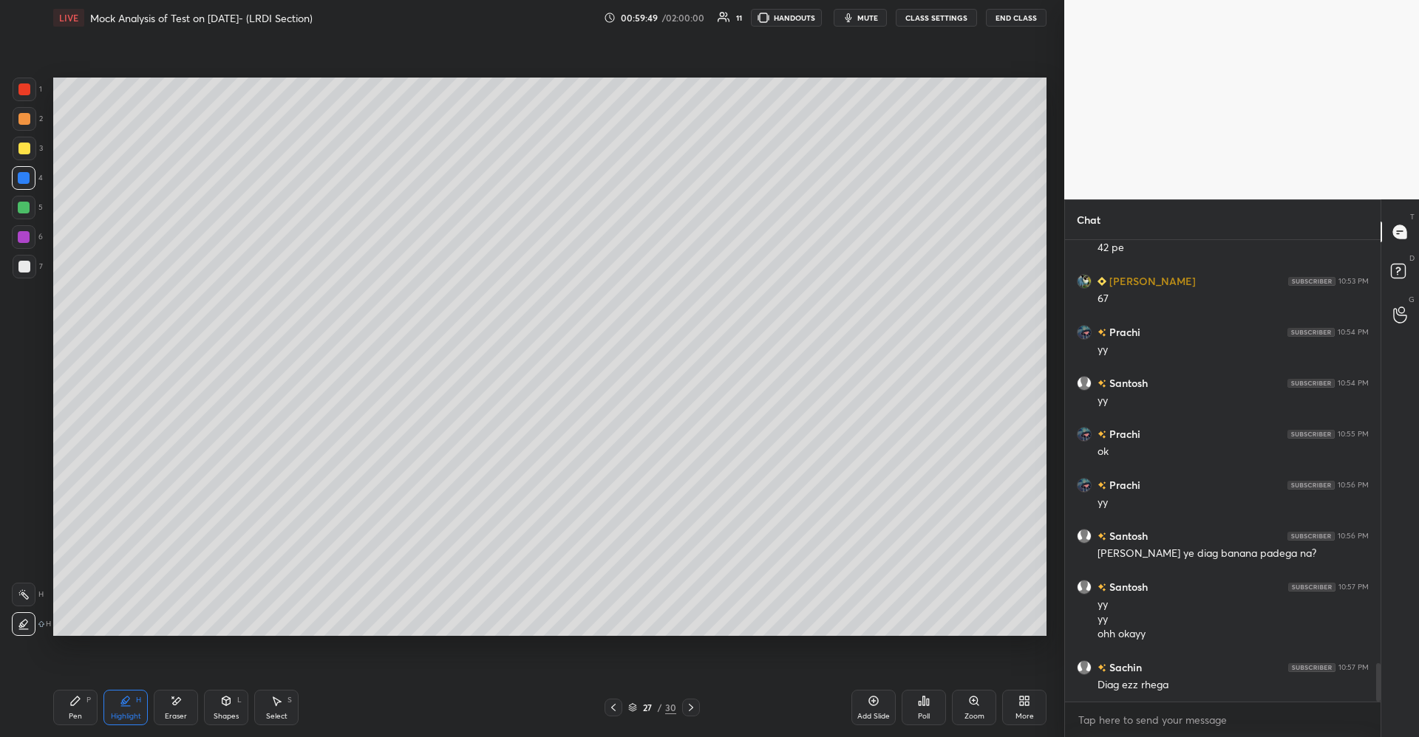
click at [27, 94] on div at bounding box center [24, 89] width 12 height 12
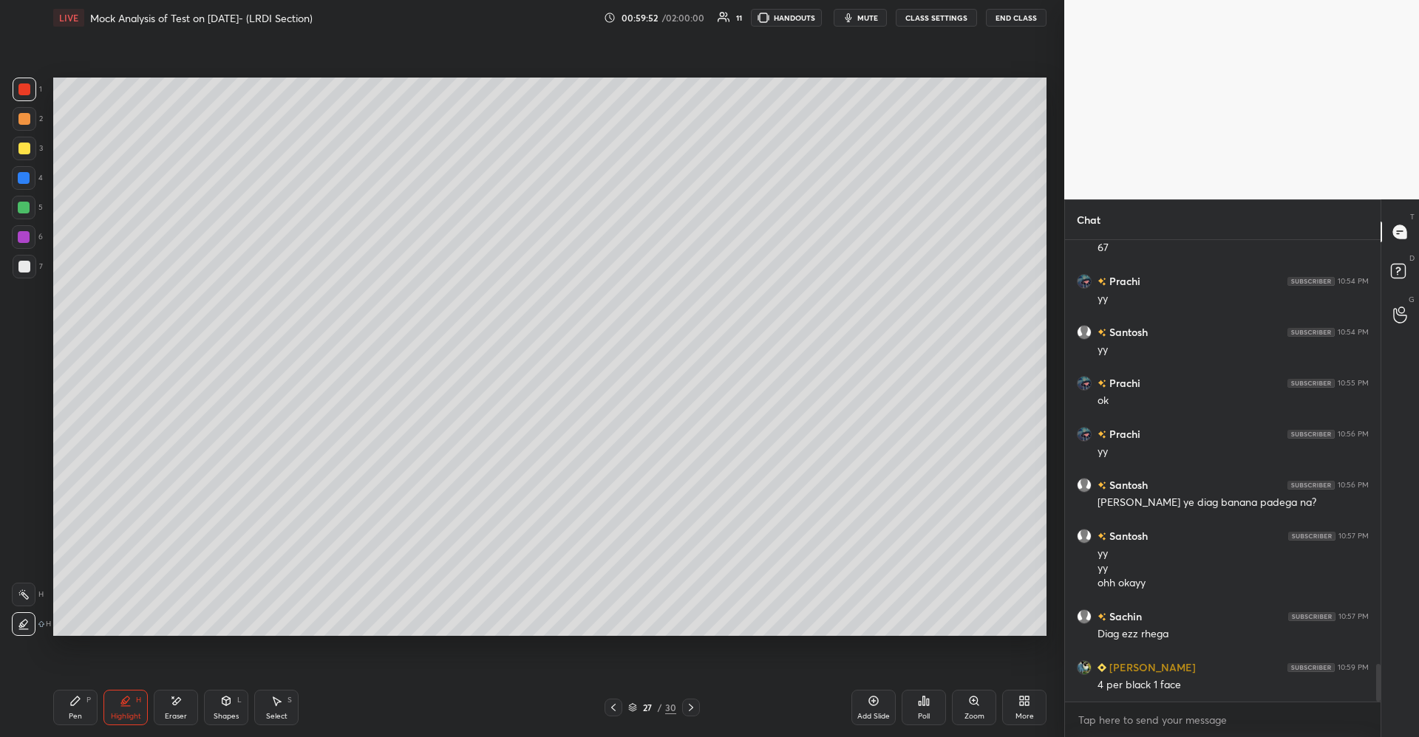
click at [29, 204] on div at bounding box center [24, 208] width 12 height 12
click at [31, 171] on div at bounding box center [24, 178] width 24 height 24
click at [33, 232] on div at bounding box center [24, 237] width 24 height 24
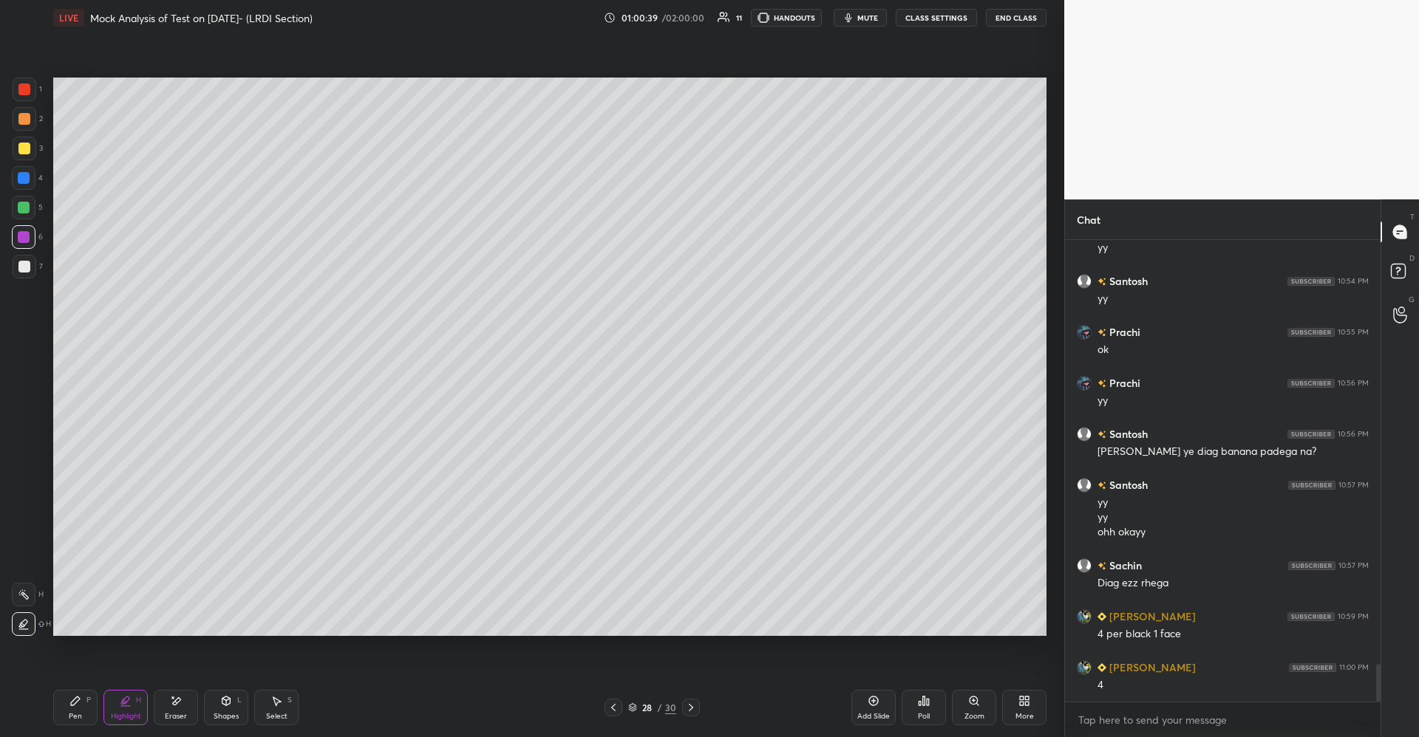
click at [81, 699] on icon at bounding box center [75, 701] width 12 height 12
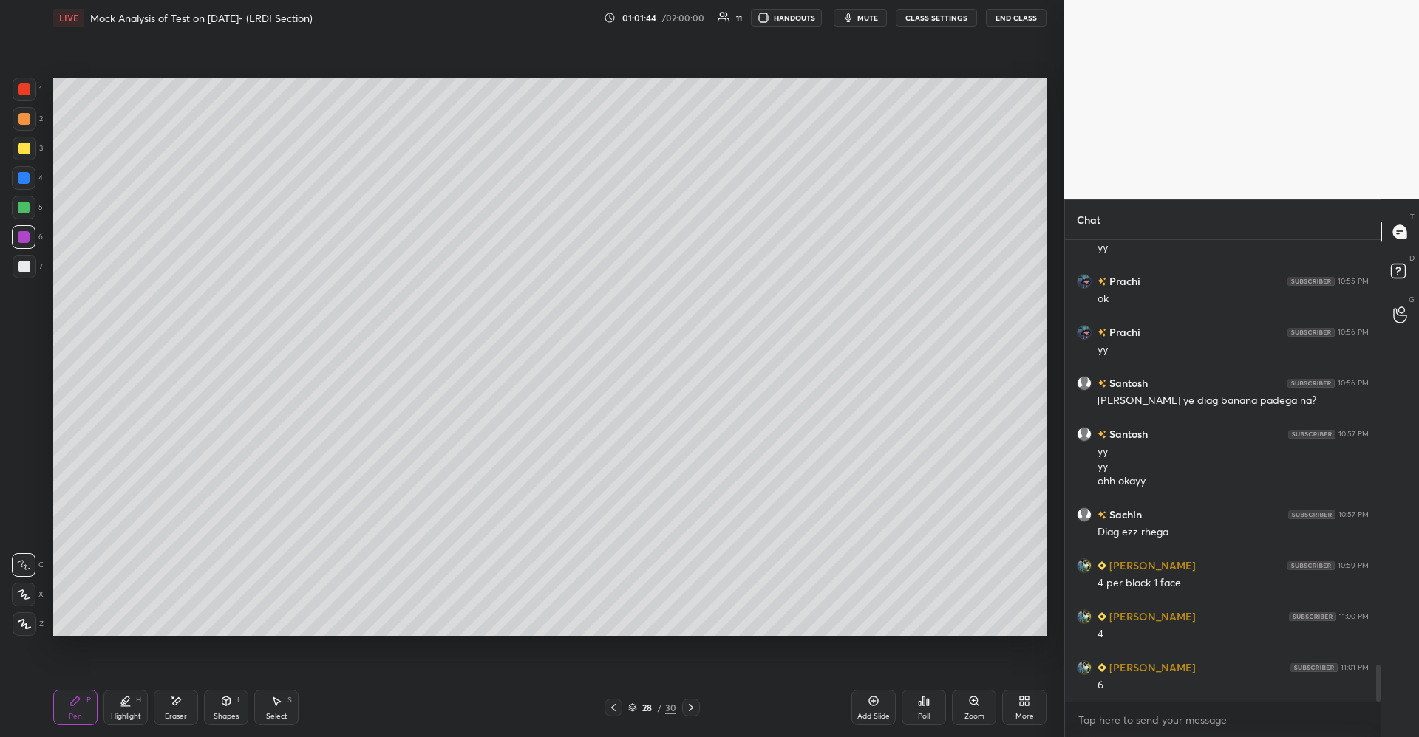
scroll to position [5345, 0]
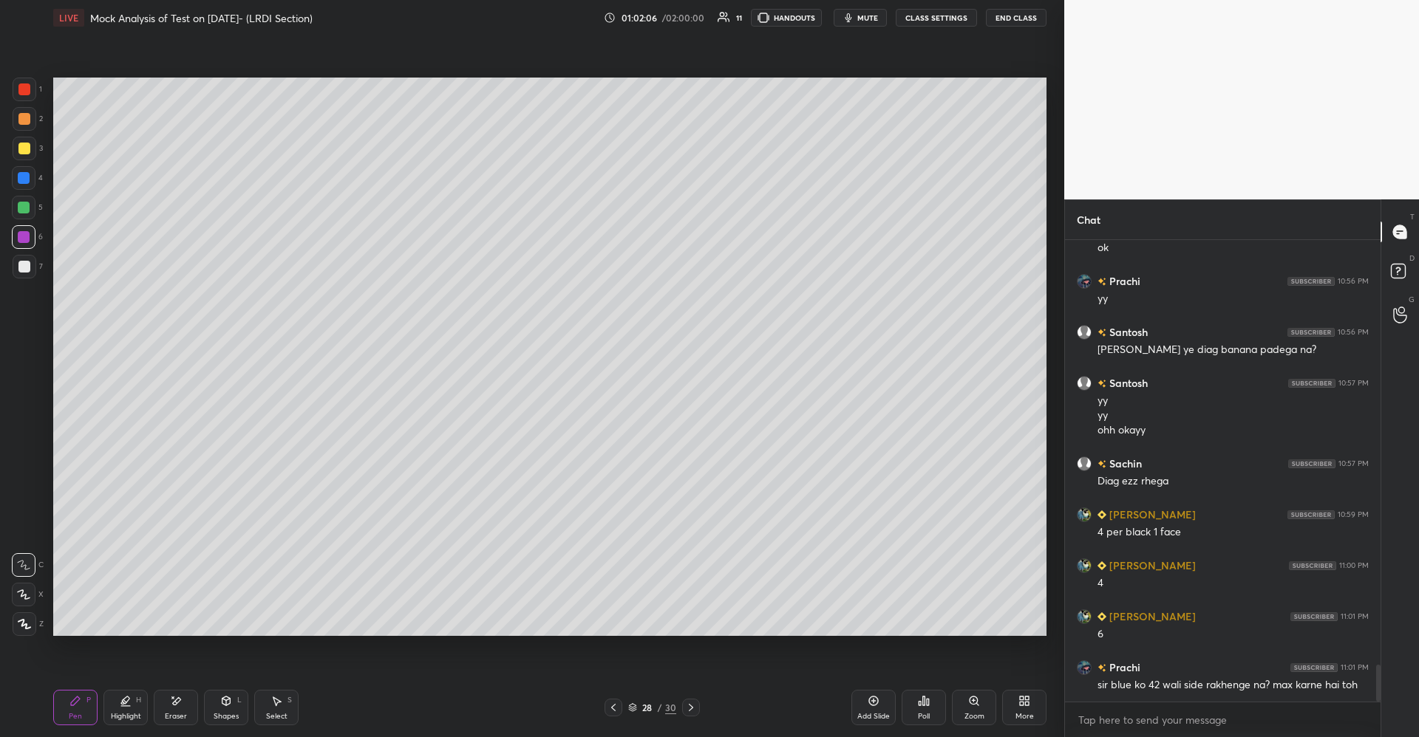
click at [128, 706] on icon at bounding box center [126, 701] width 12 height 12
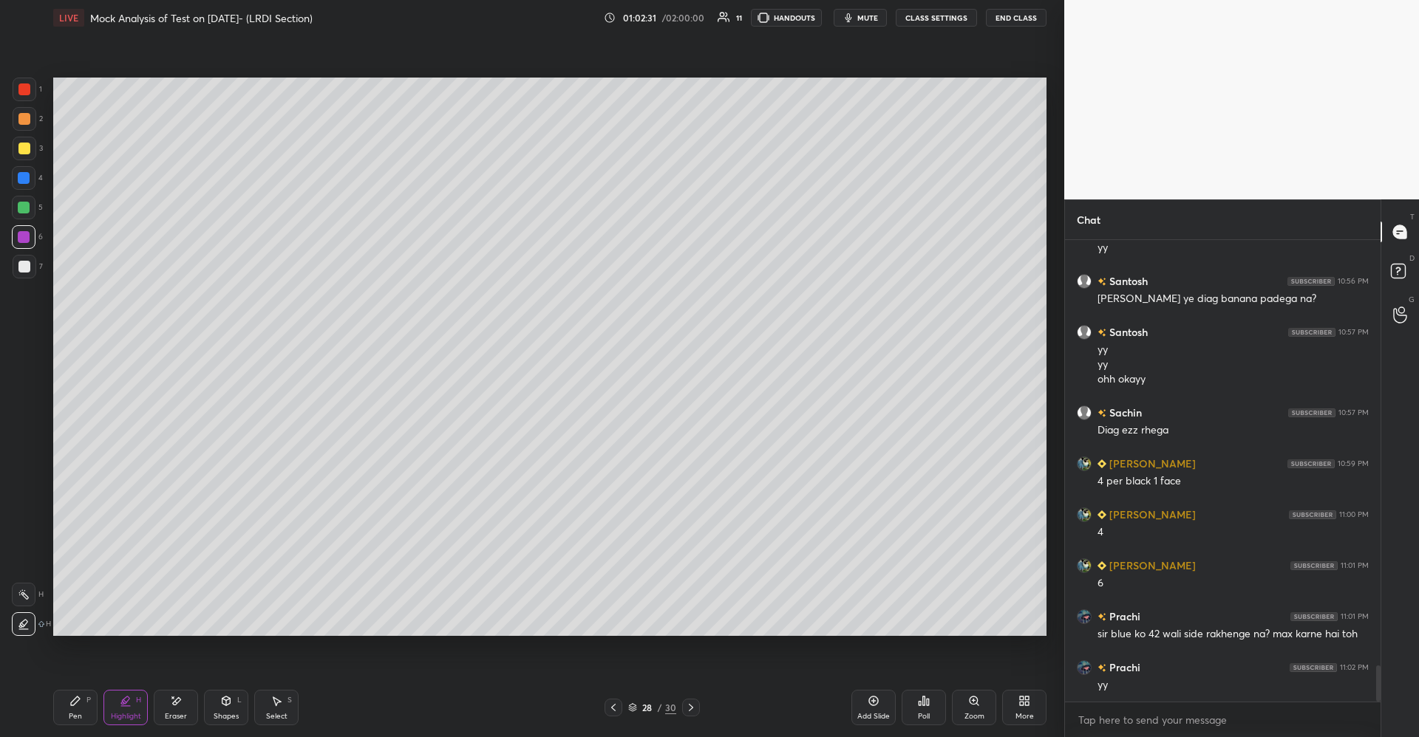
click at [69, 710] on div "Pen P" at bounding box center [75, 707] width 44 height 35
click at [131, 710] on div "Highlight H" at bounding box center [125, 707] width 44 height 35
click at [24, 153] on div at bounding box center [24, 149] width 12 height 12
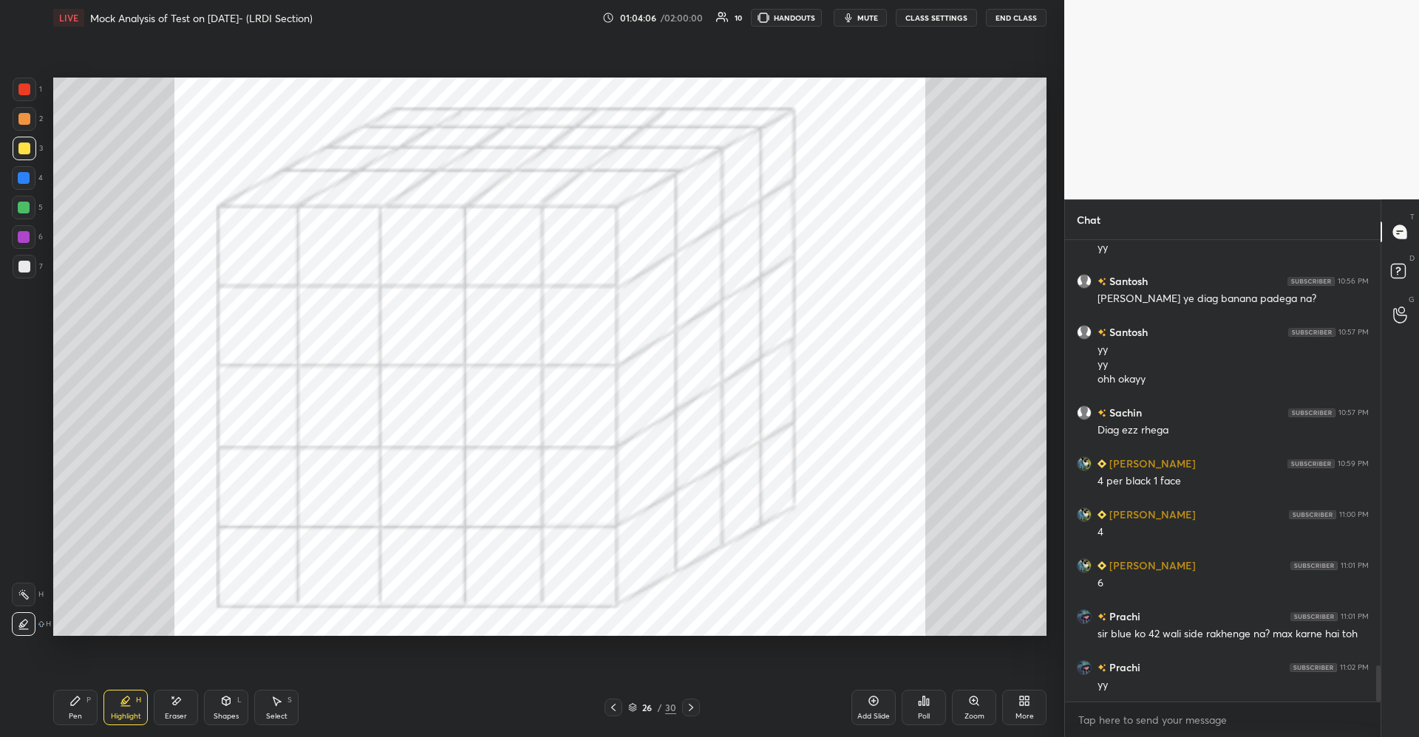
click at [21, 237] on div at bounding box center [24, 237] width 12 height 12
click at [73, 703] on icon at bounding box center [75, 701] width 9 height 9
click at [216, 701] on div "Shapes L" at bounding box center [226, 707] width 44 height 35
click at [181, 693] on div "Eraser" at bounding box center [176, 707] width 44 height 35
click at [85, 693] on div "Pen P" at bounding box center [75, 707] width 44 height 35
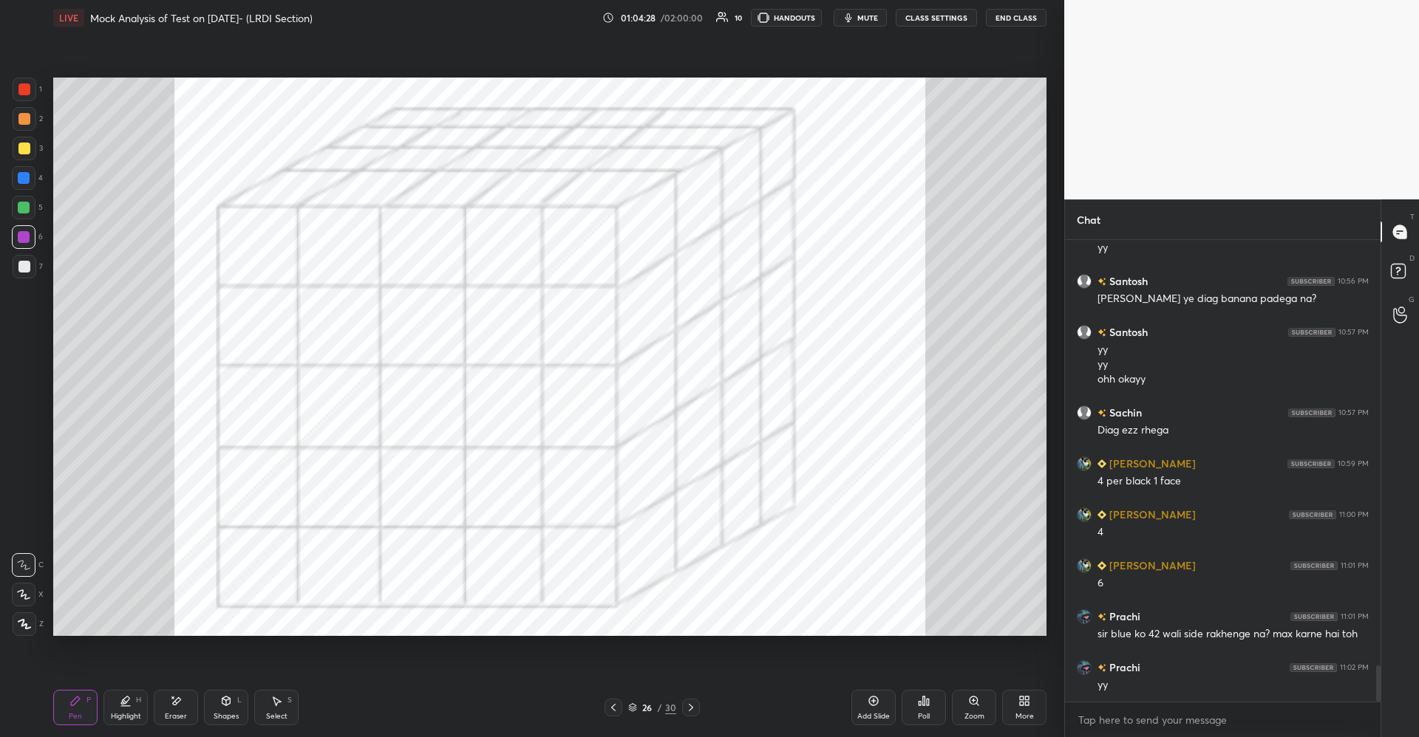
click at [451, 638] on div "Setting up your live class Poll for secs No correct answer Start poll" at bounding box center [549, 356] width 1005 height 643
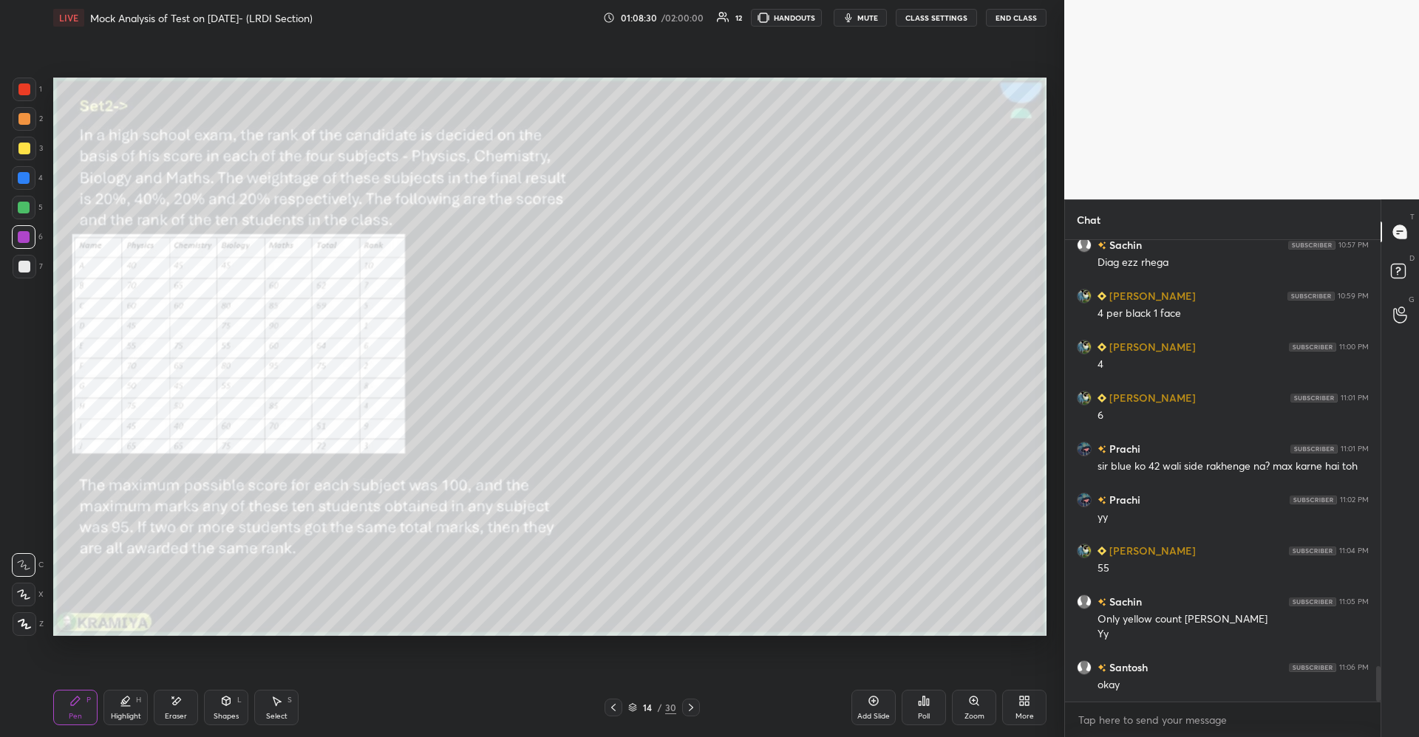
scroll to position [5615, 0]
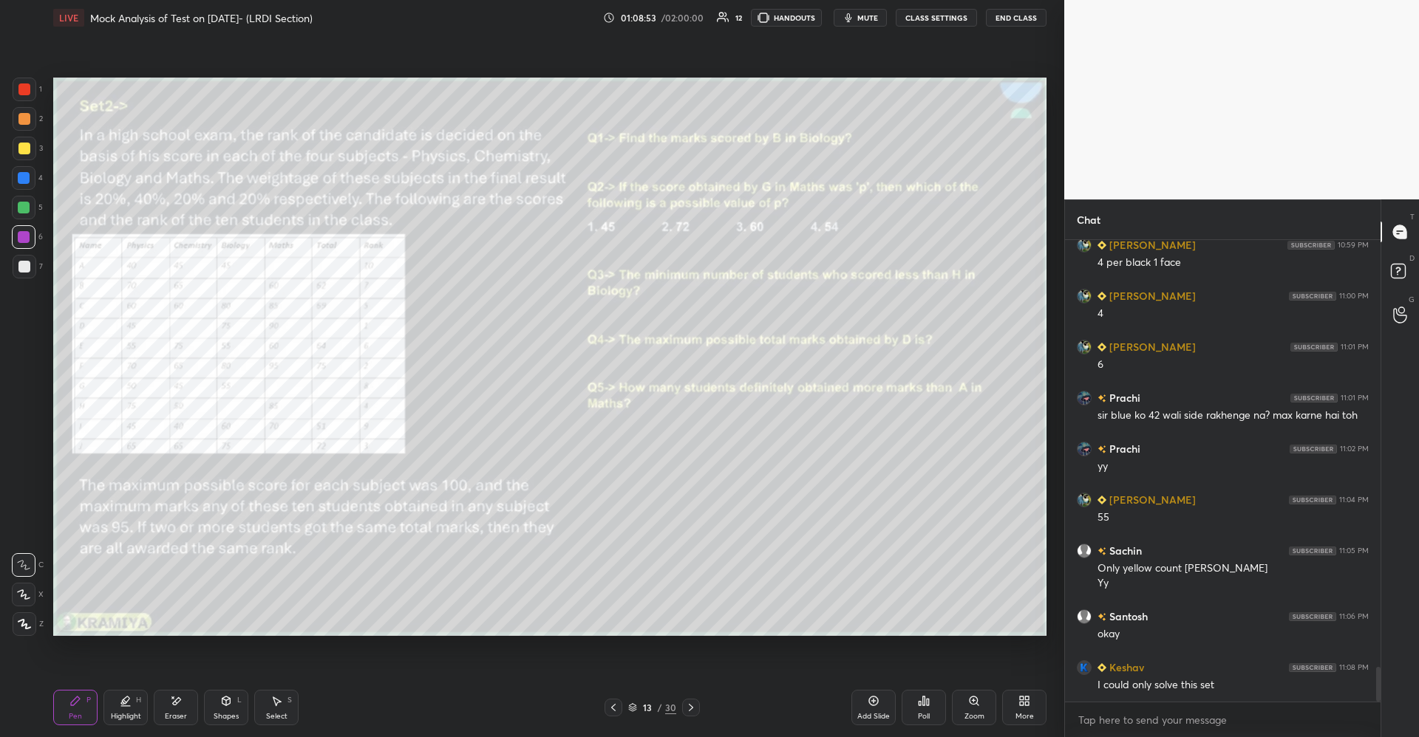
click at [1028, 697] on icon at bounding box center [1027, 699] width 4 height 4
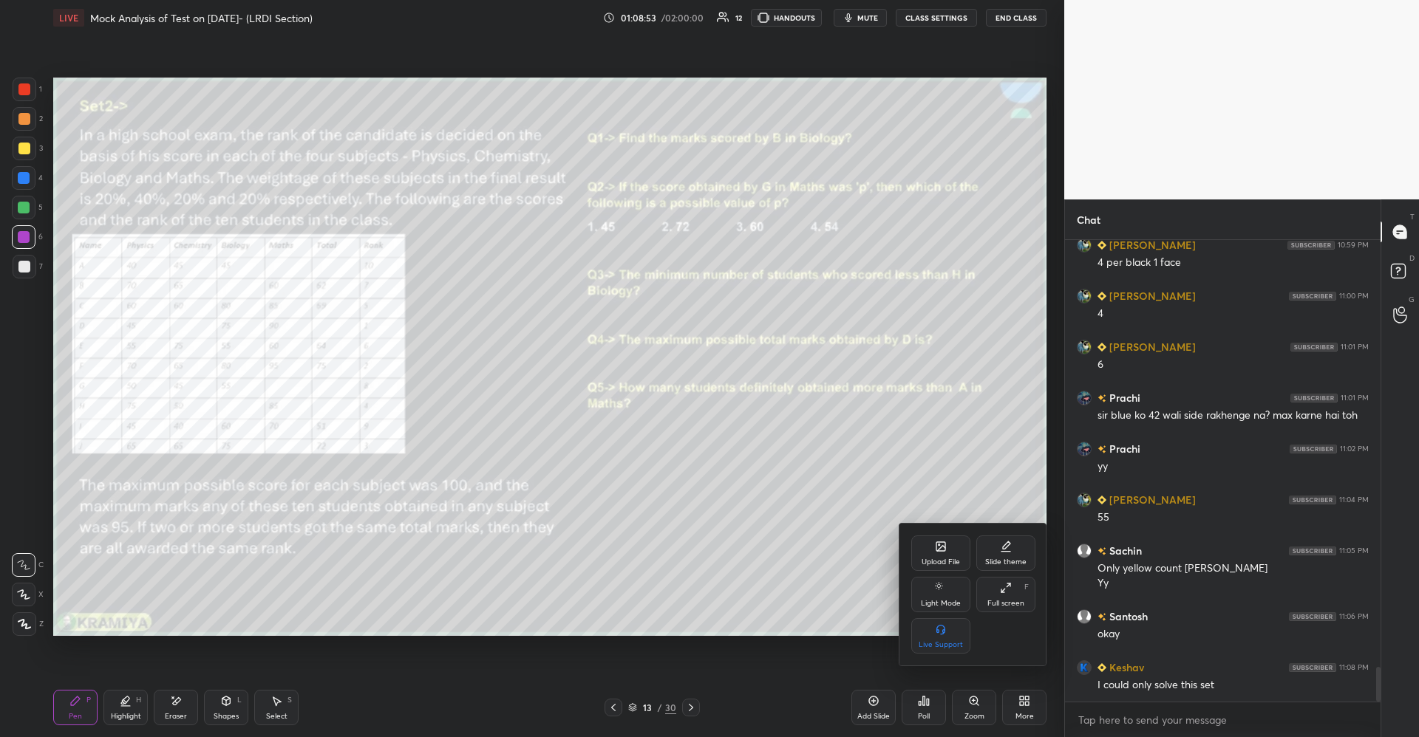
click at [747, 534] on div at bounding box center [709, 368] width 1419 height 737
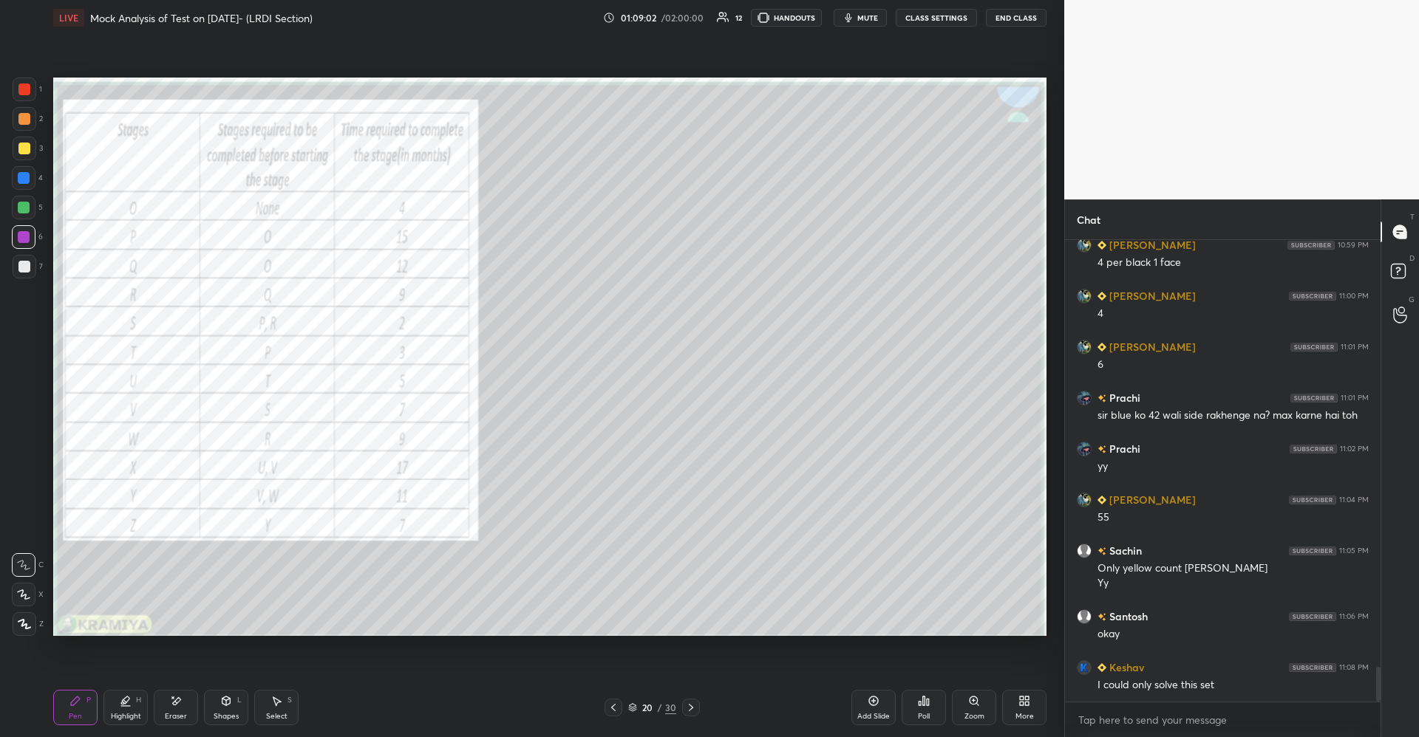
scroll to position [5666, 0]
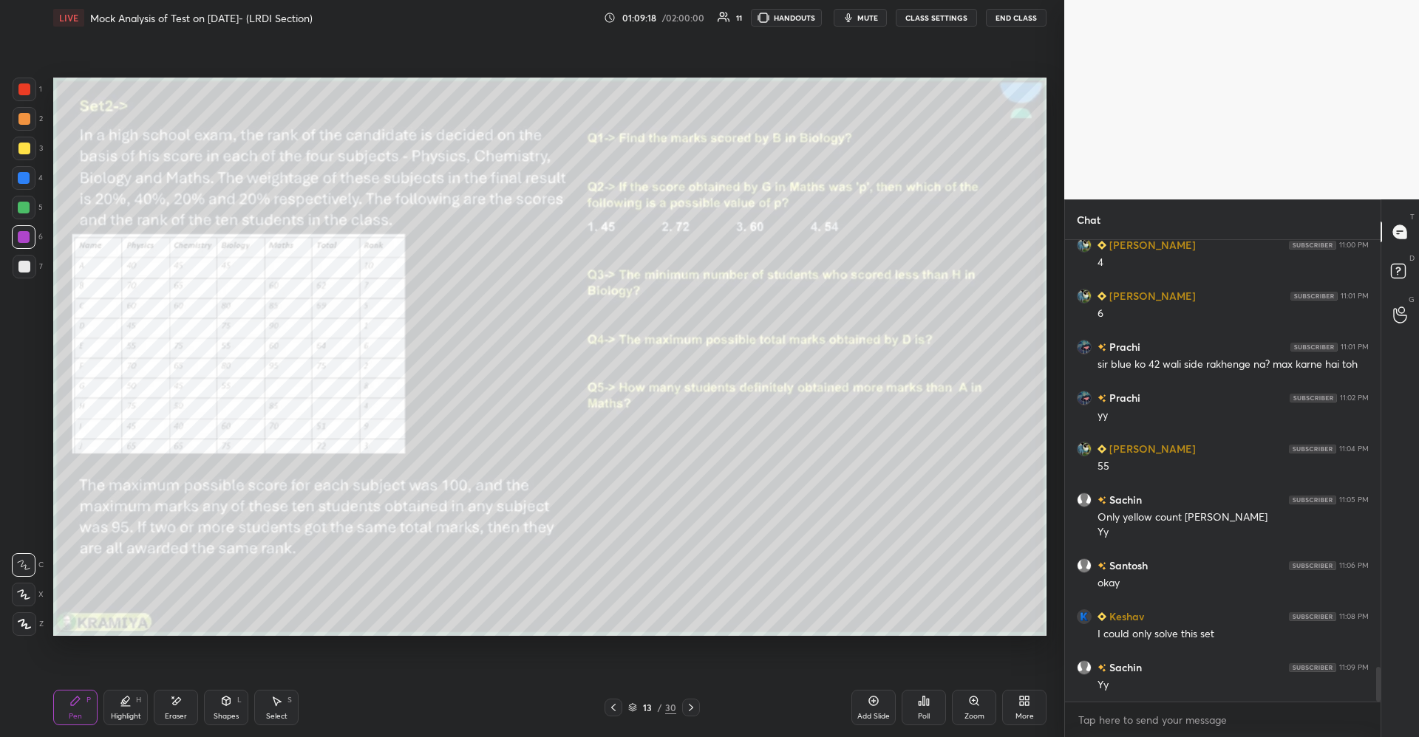
click at [1022, 704] on icon at bounding box center [1022, 704] width 4 height 4
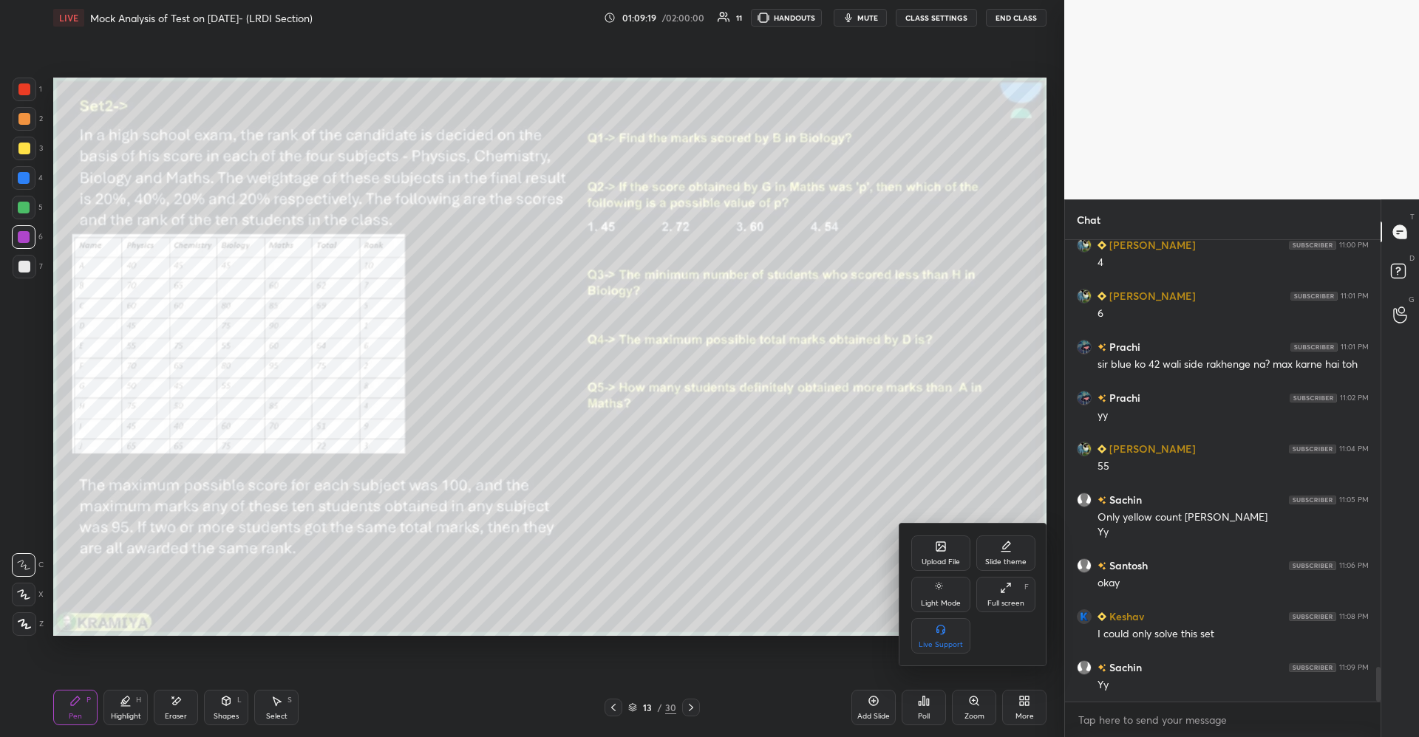
click at [942, 553] on div "Upload File" at bounding box center [940, 553] width 59 height 35
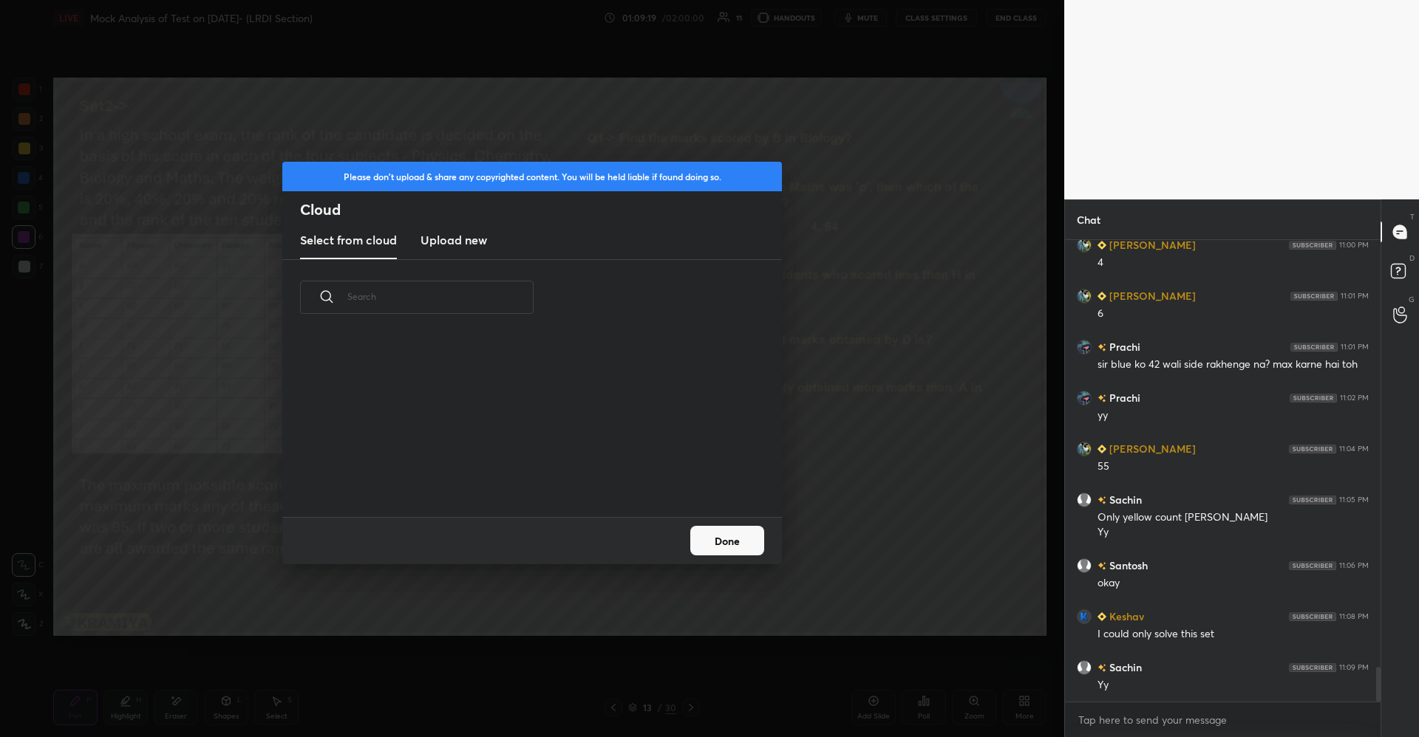
scroll to position [182, 474]
click at [461, 258] on new "Upload new" at bounding box center [453, 240] width 66 height 37
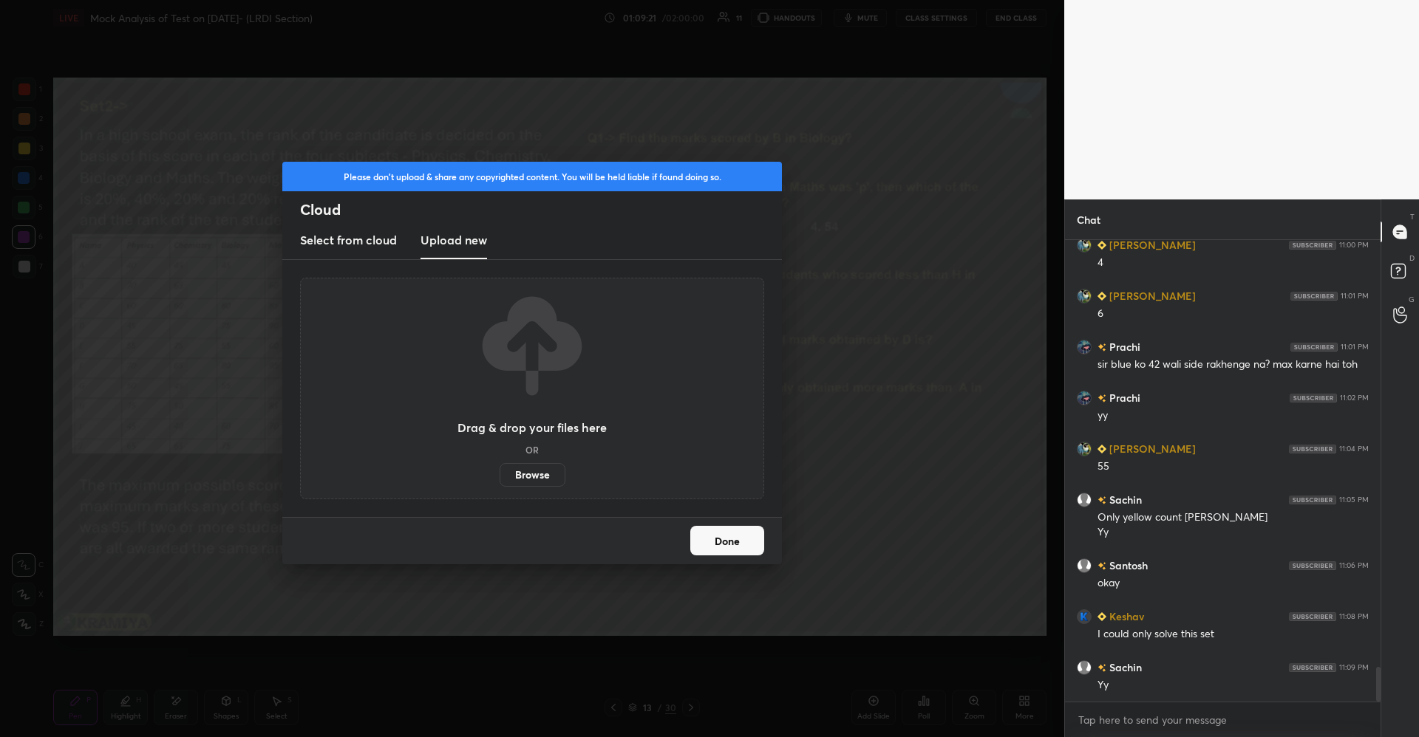
click at [539, 468] on label "Browse" at bounding box center [532, 475] width 66 height 24
click at [499, 468] on input "Browse" at bounding box center [499, 475] width 0 height 24
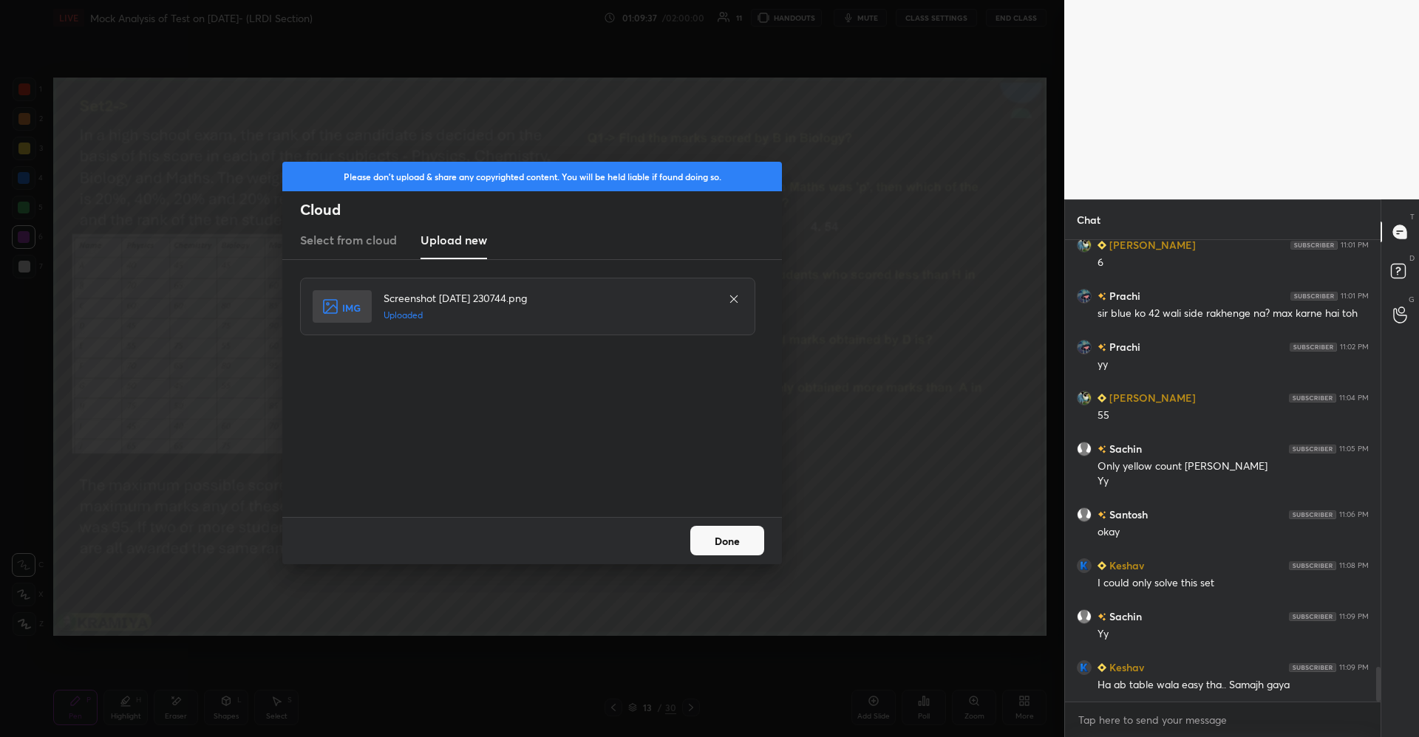
click at [729, 535] on button "Done" at bounding box center [727, 541] width 74 height 30
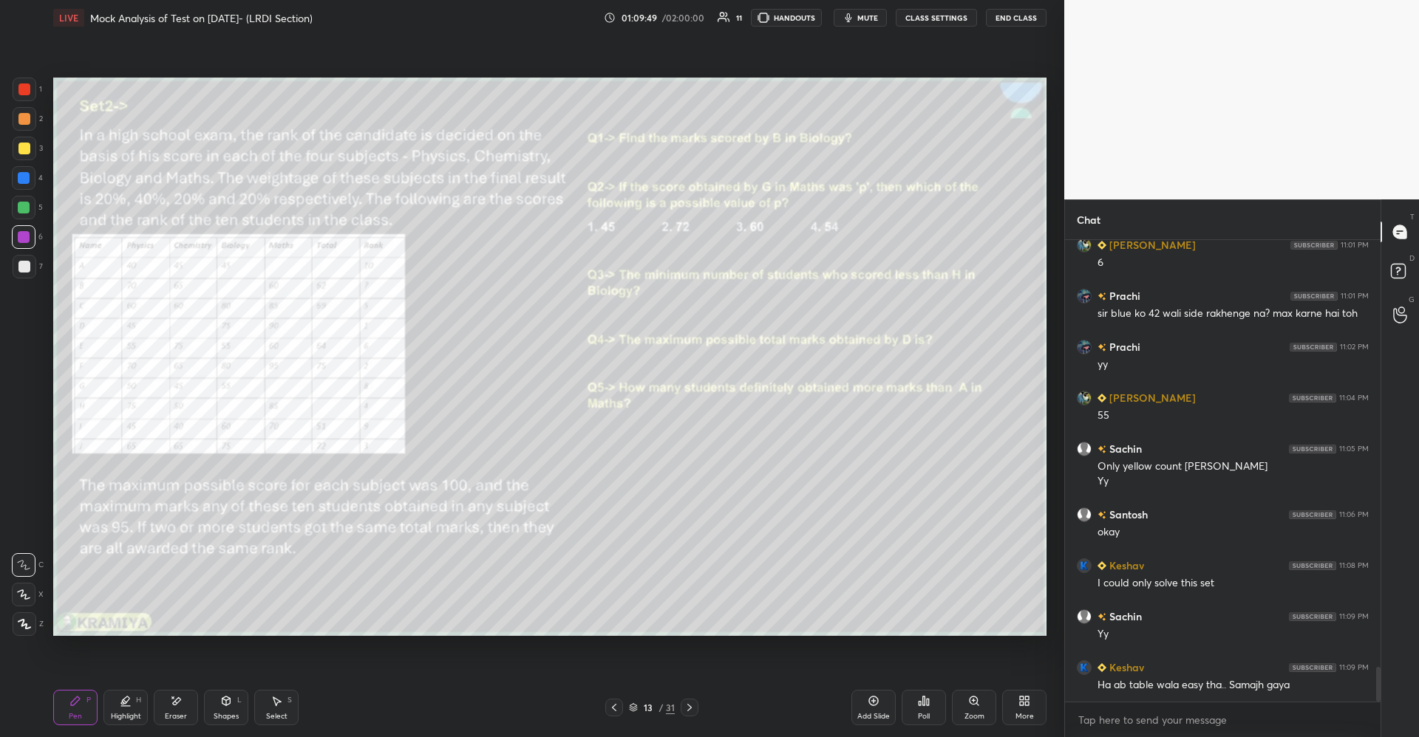
click at [27, 150] on div at bounding box center [24, 149] width 12 height 12
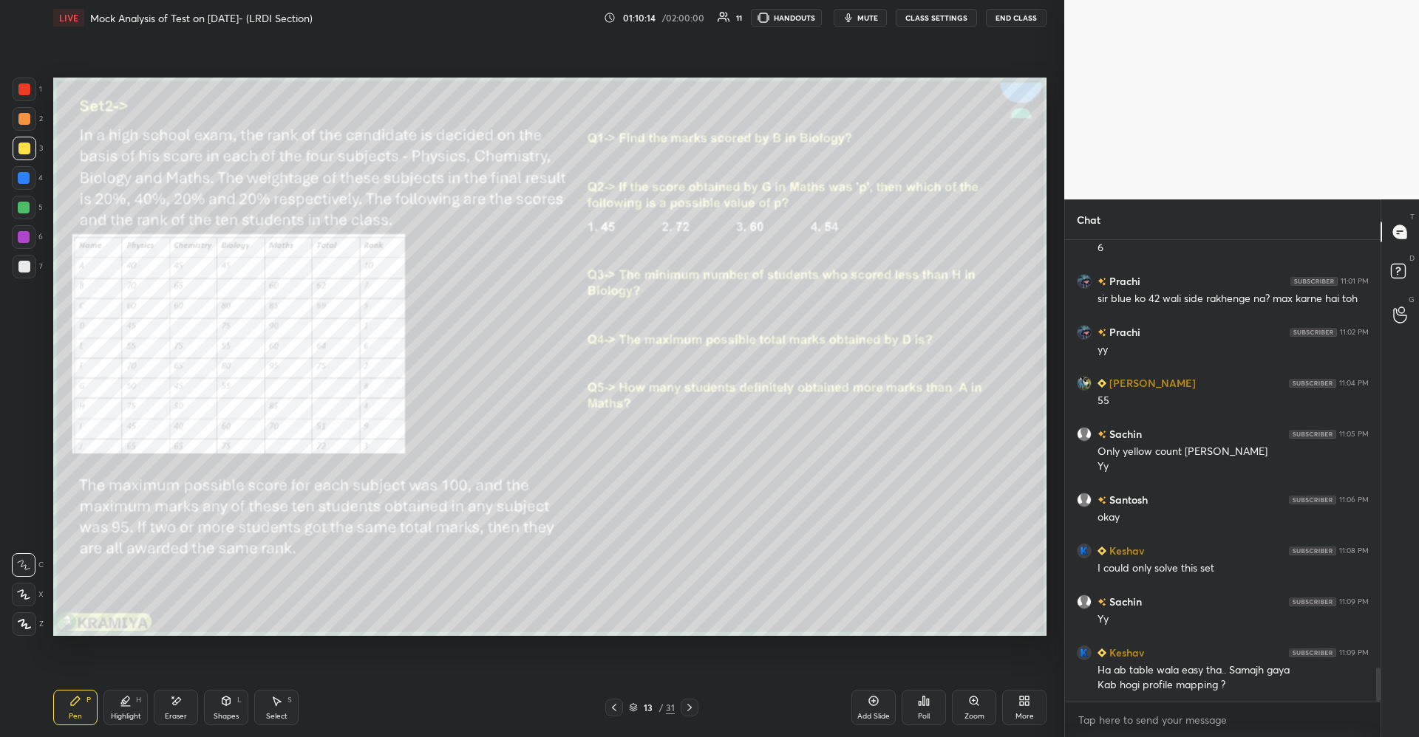
scroll to position [5783, 0]
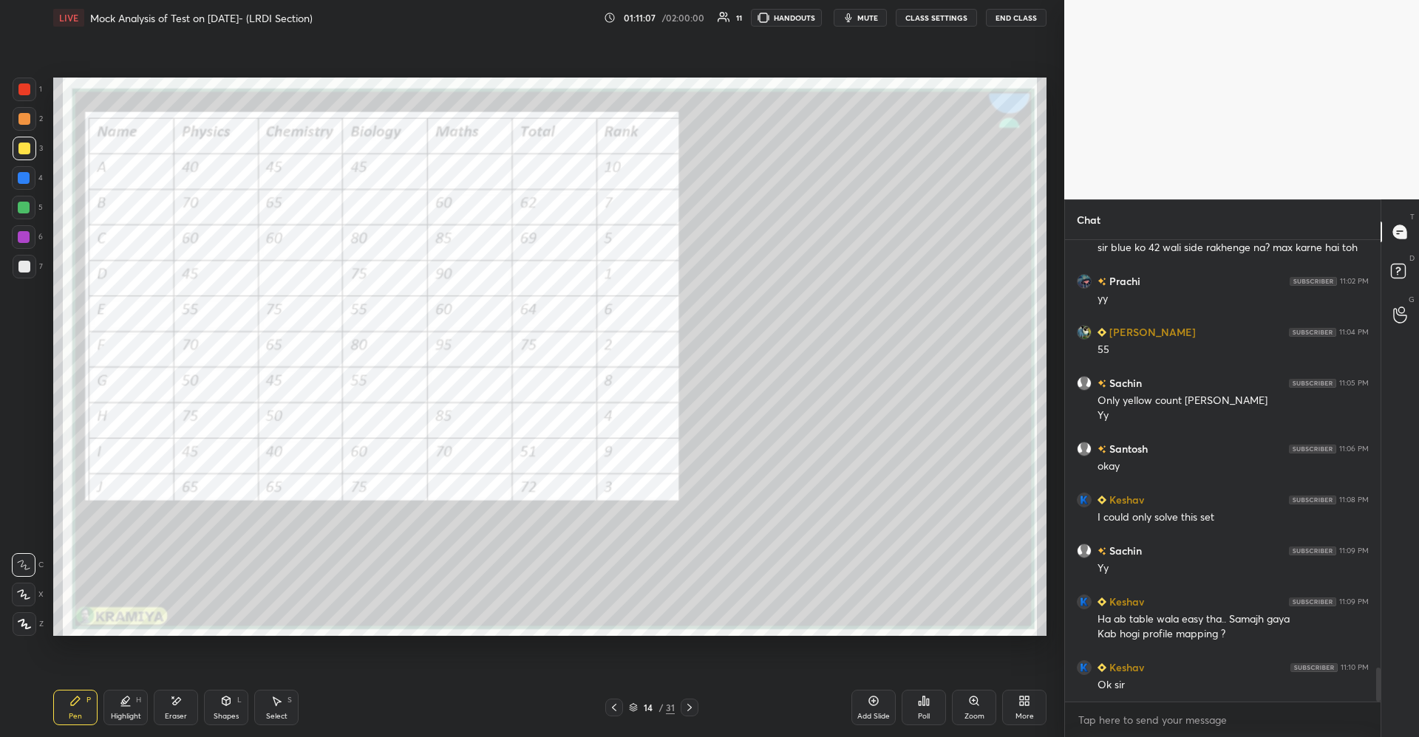
click at [31, 89] on div at bounding box center [25, 90] width 24 height 24
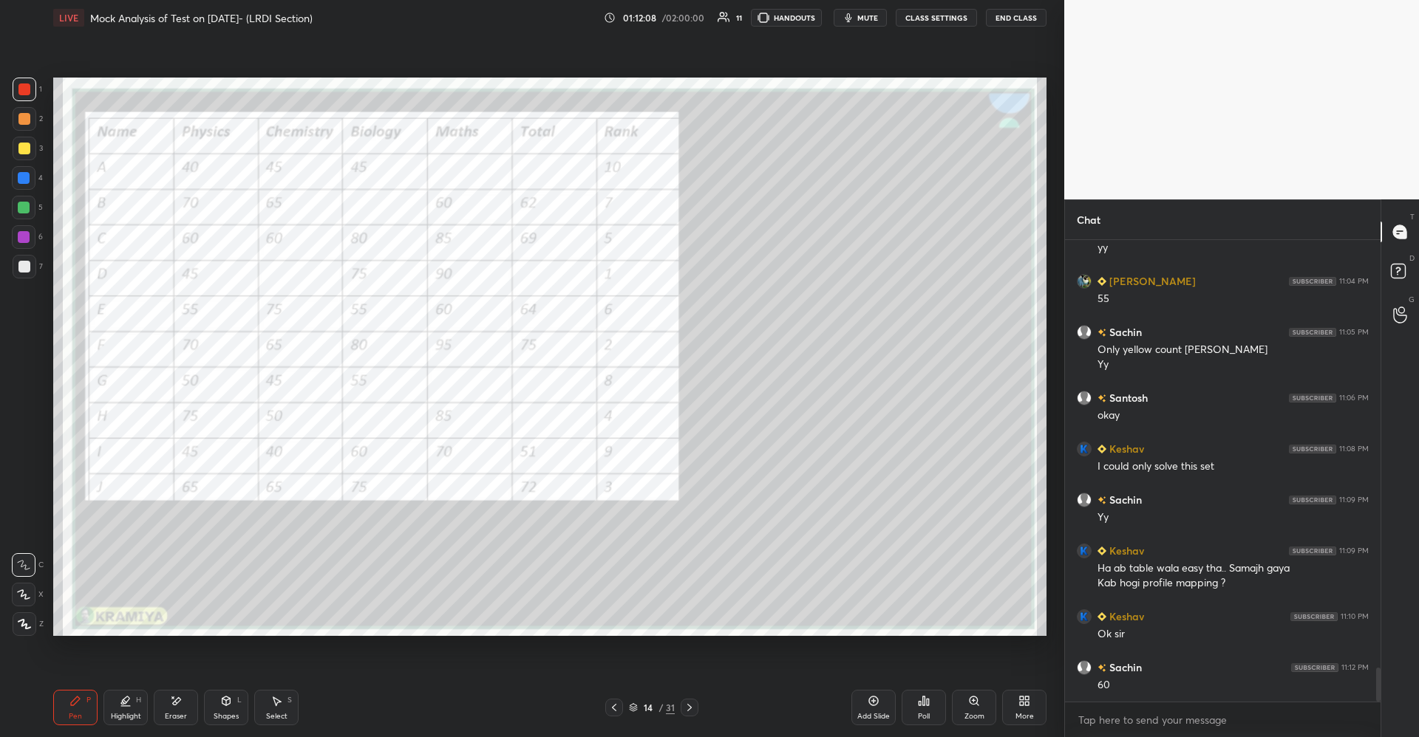
click at [172, 706] on icon at bounding box center [176, 701] width 12 height 13
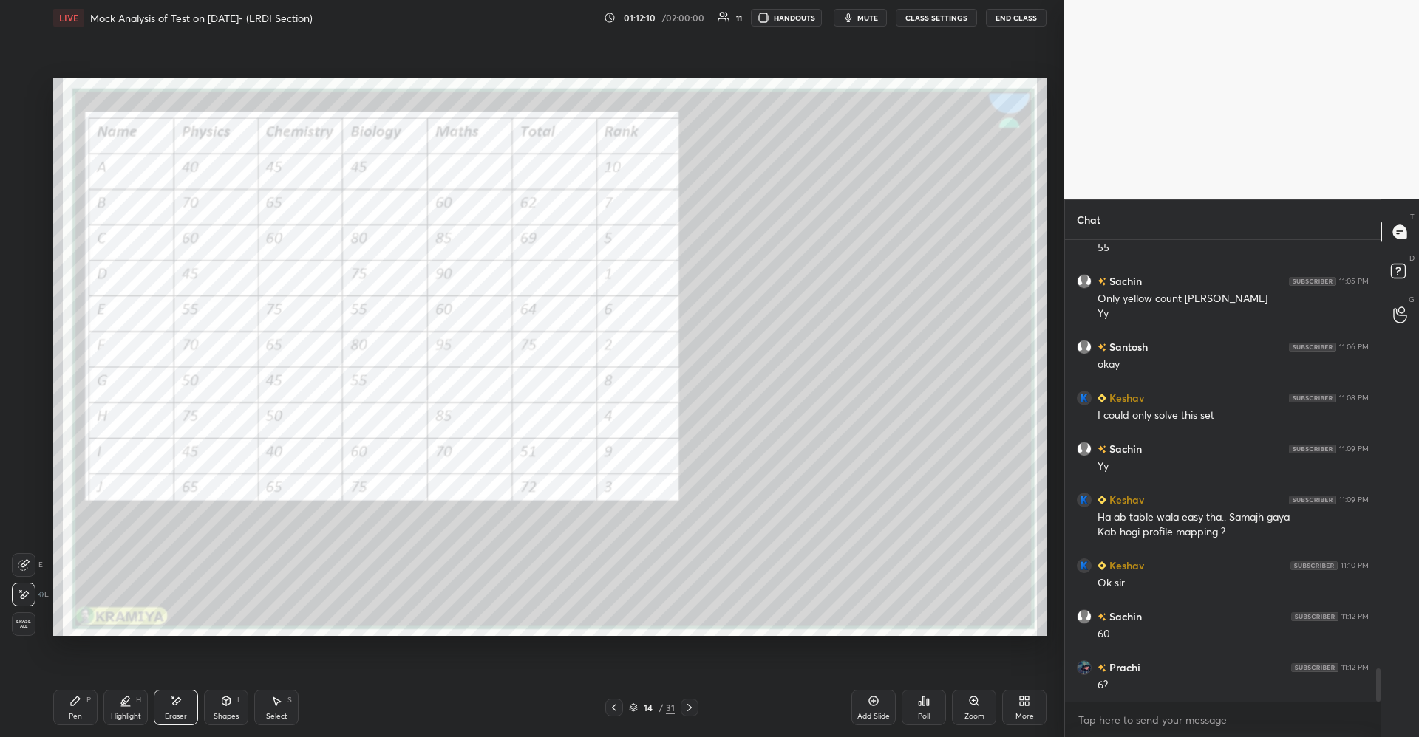
click at [83, 699] on div "Pen P" at bounding box center [75, 707] width 44 height 35
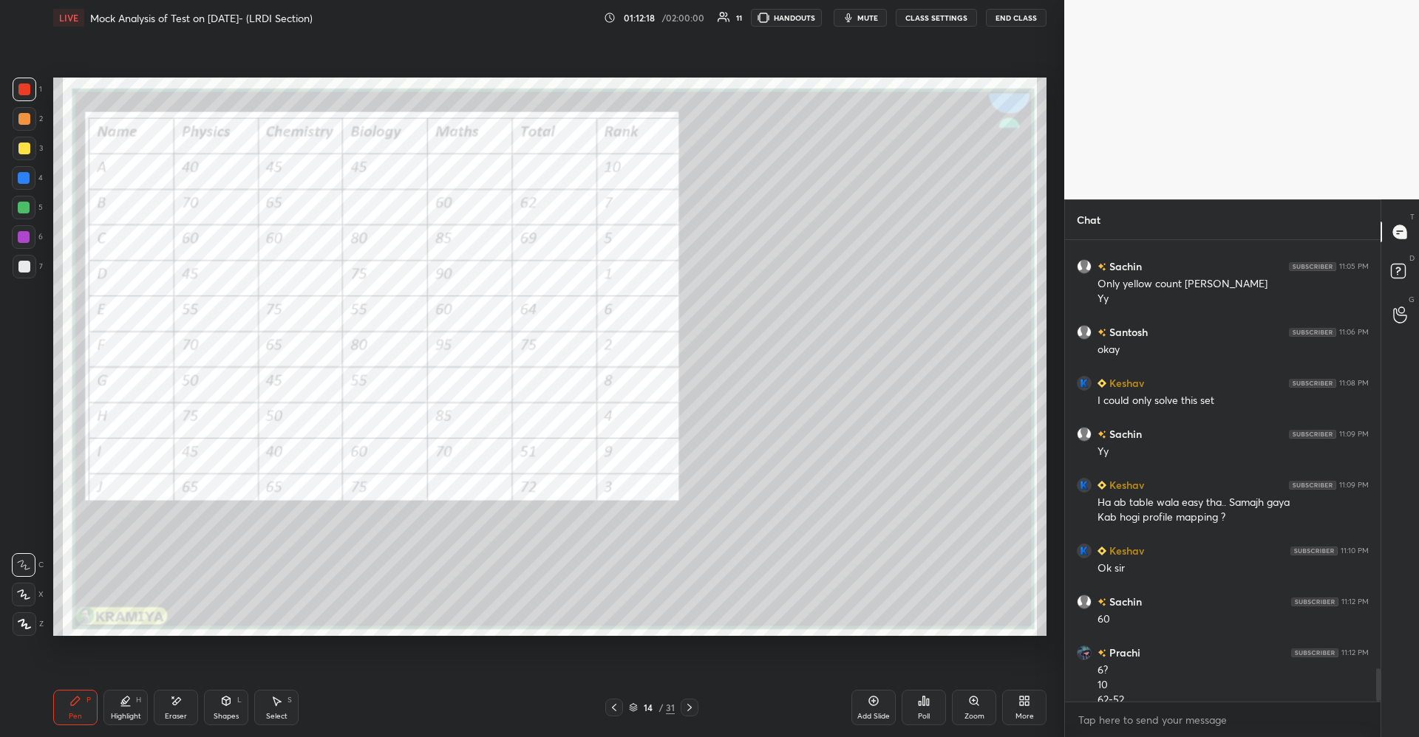
scroll to position [5914, 0]
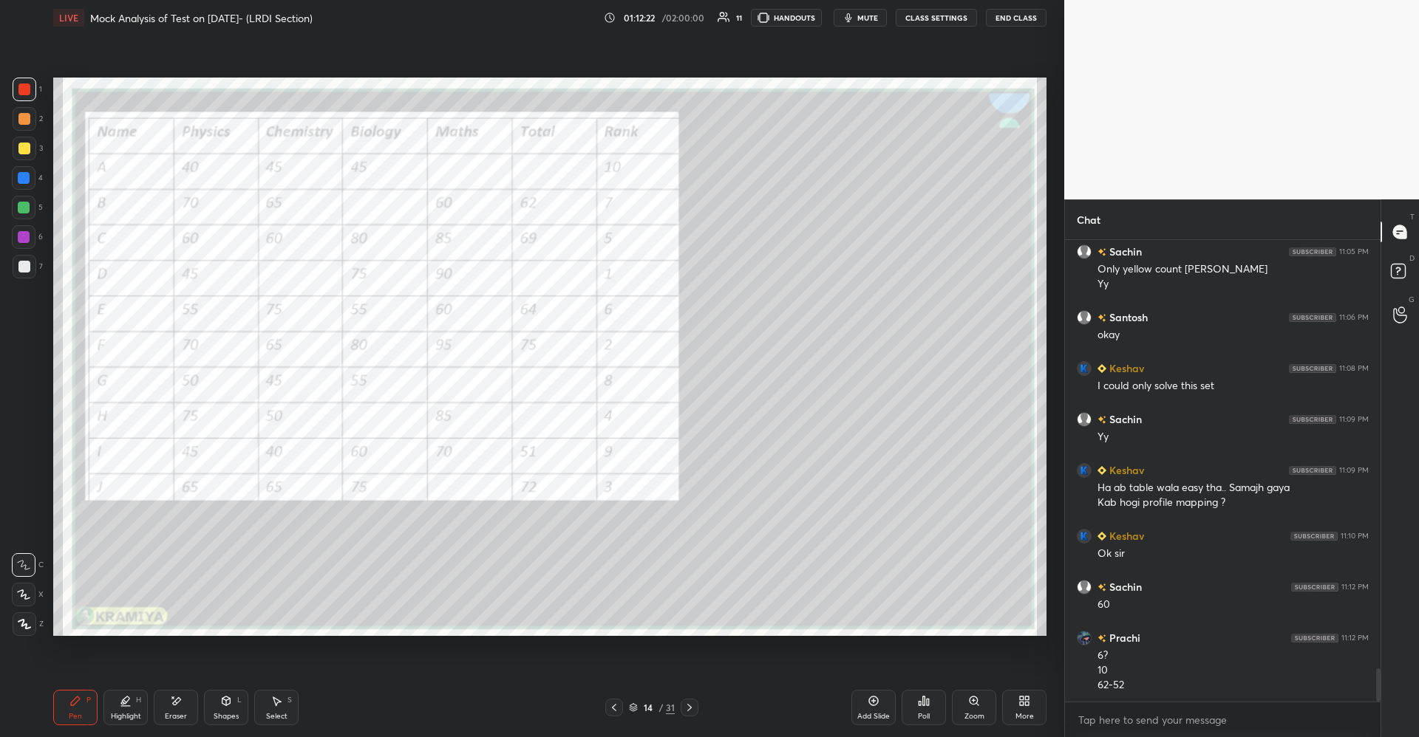
click at [183, 694] on div "Eraser" at bounding box center [176, 707] width 44 height 35
click at [81, 700] on icon at bounding box center [75, 701] width 12 height 12
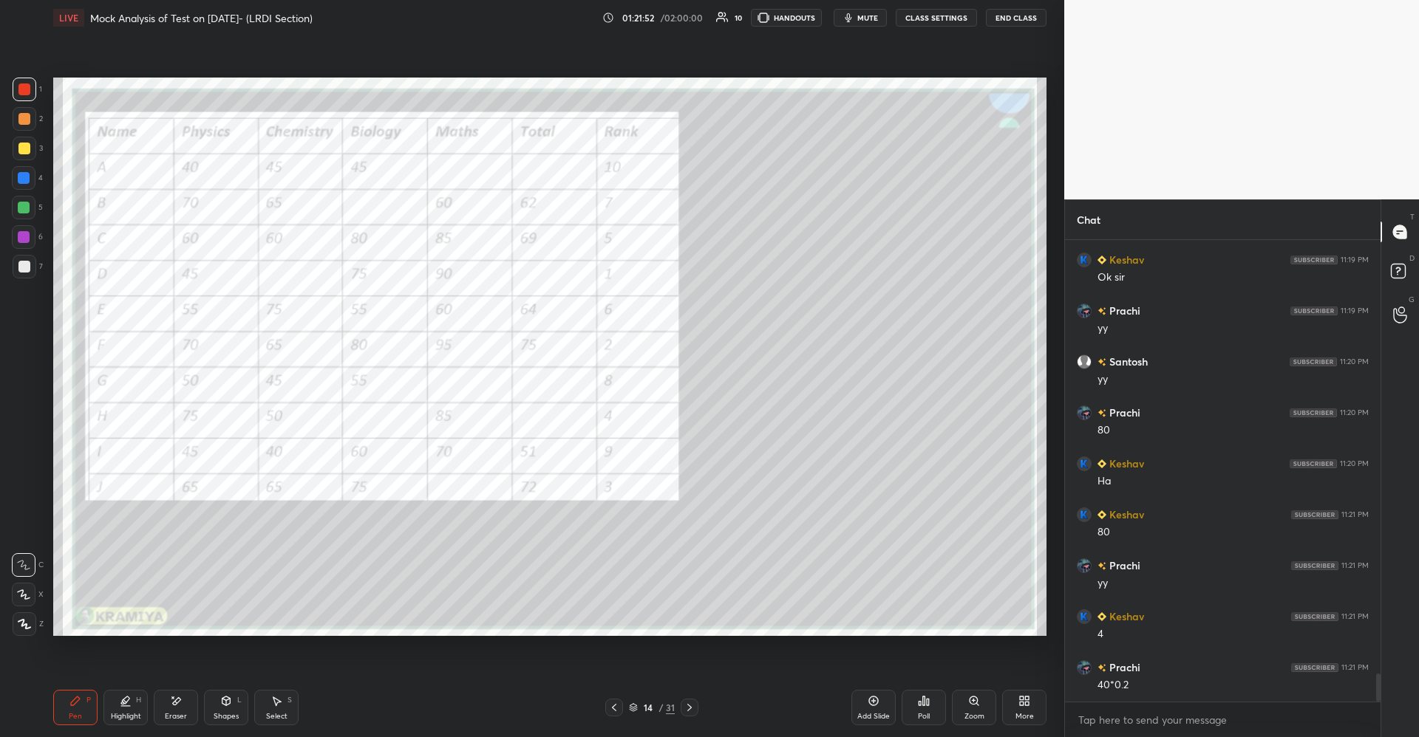
scroll to position [7211, 0]
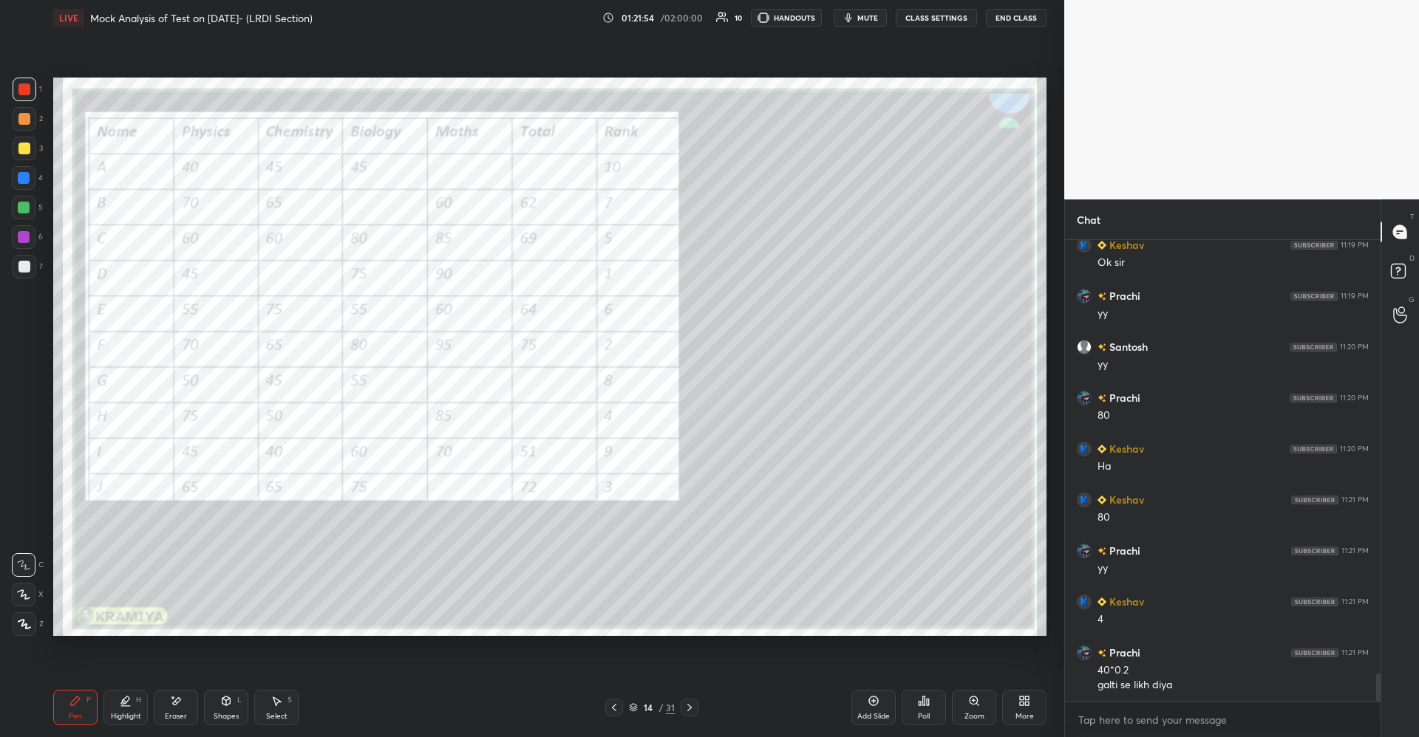
click at [188, 701] on div "Eraser" at bounding box center [176, 707] width 44 height 35
click at [75, 705] on icon at bounding box center [75, 701] width 9 height 9
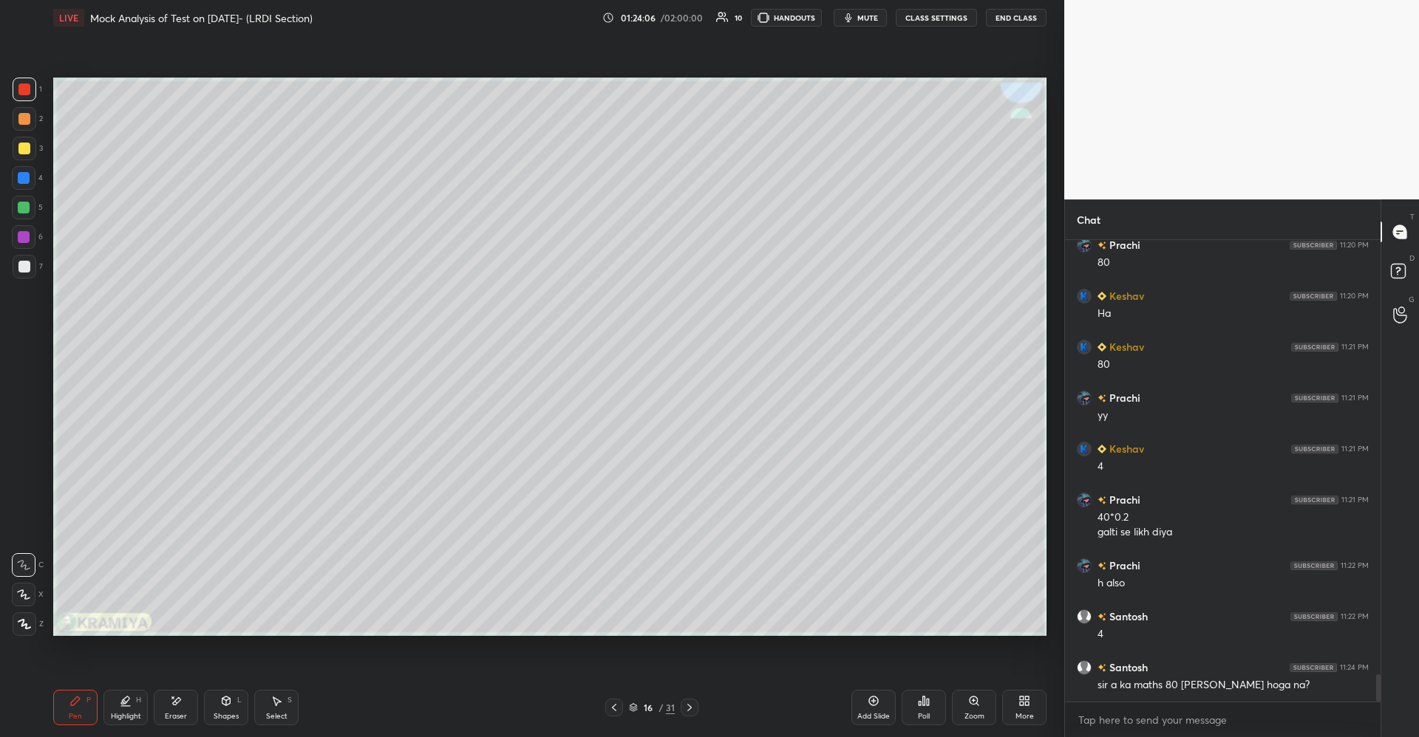
scroll to position [7415, 0]
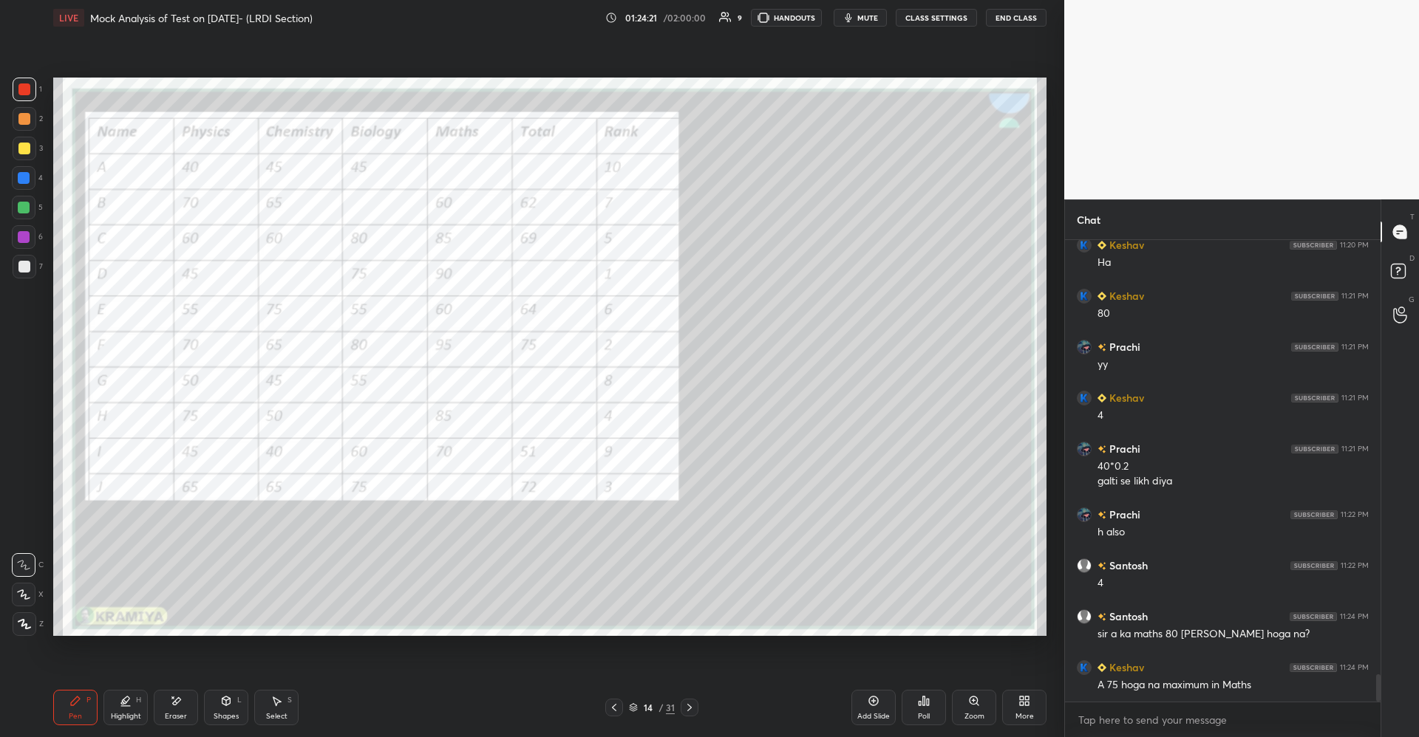
click at [176, 706] on icon at bounding box center [176, 701] width 12 height 13
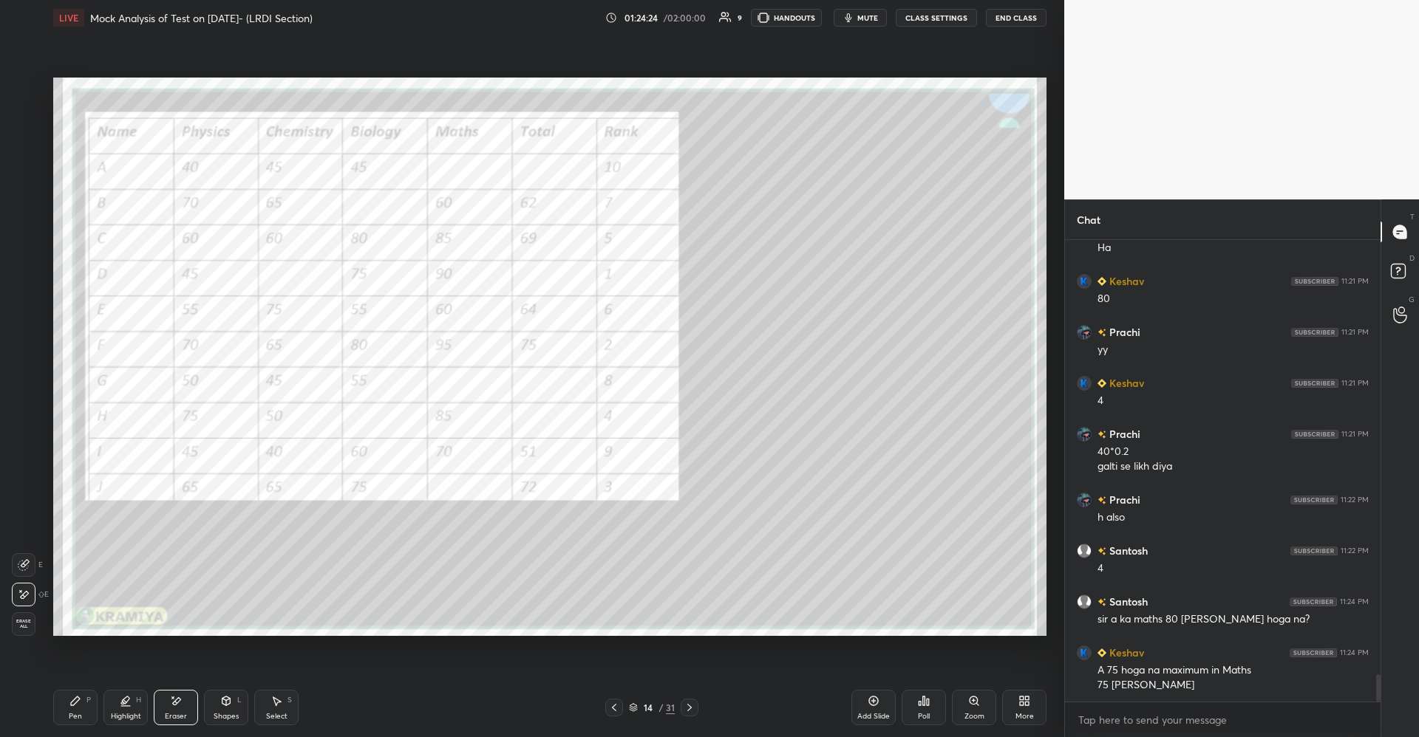
click at [74, 698] on icon at bounding box center [75, 701] width 12 height 12
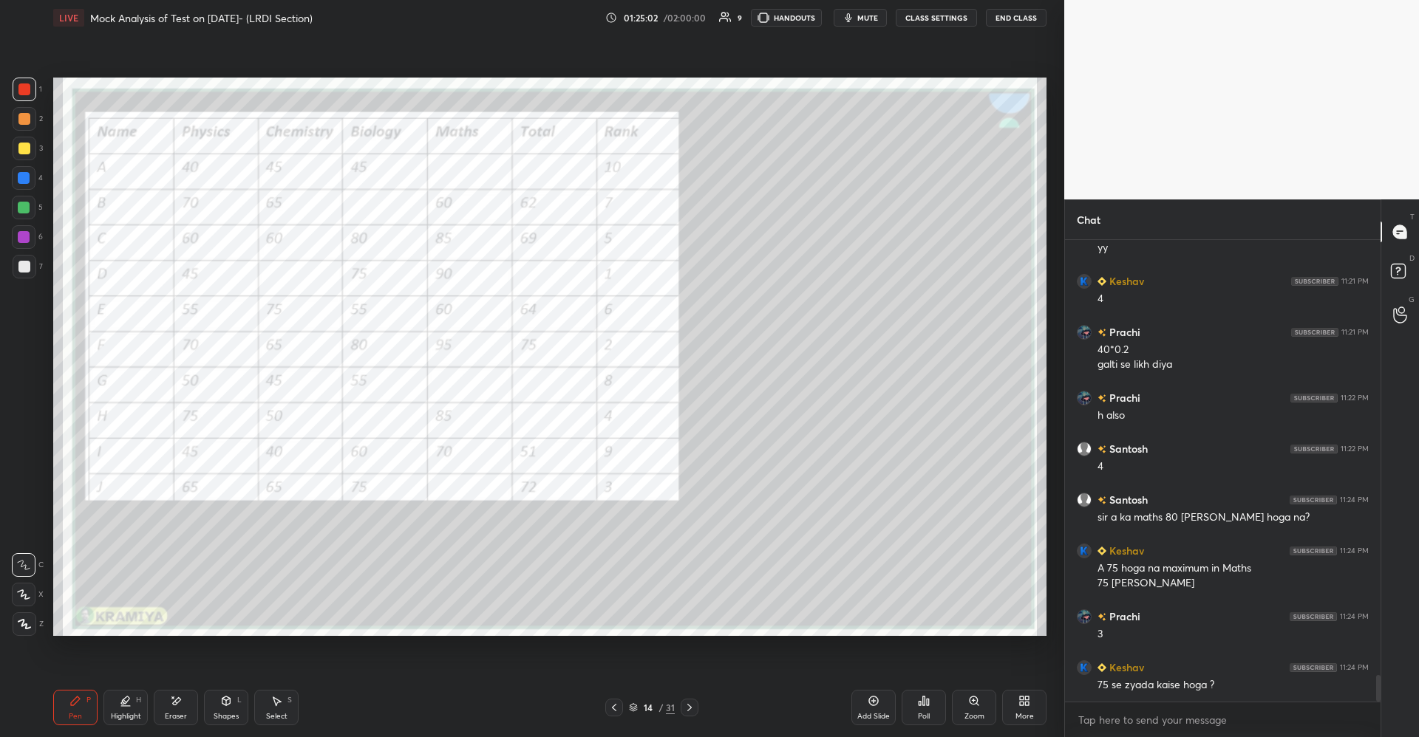
scroll to position [7583, 0]
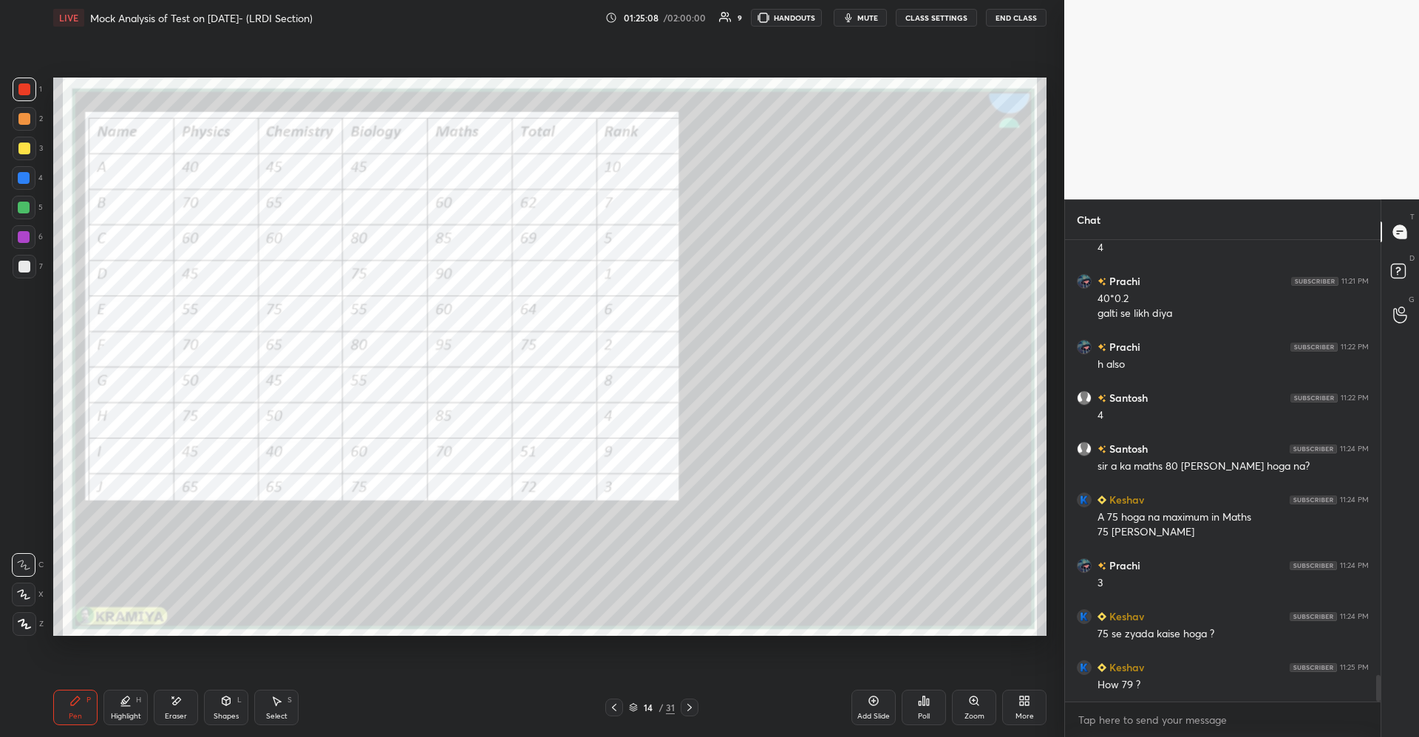
click at [135, 709] on div "Highlight H" at bounding box center [125, 707] width 44 height 35
click at [195, 700] on div "Eraser" at bounding box center [176, 707] width 44 height 35
click at [83, 703] on div "Pen P" at bounding box center [75, 707] width 44 height 35
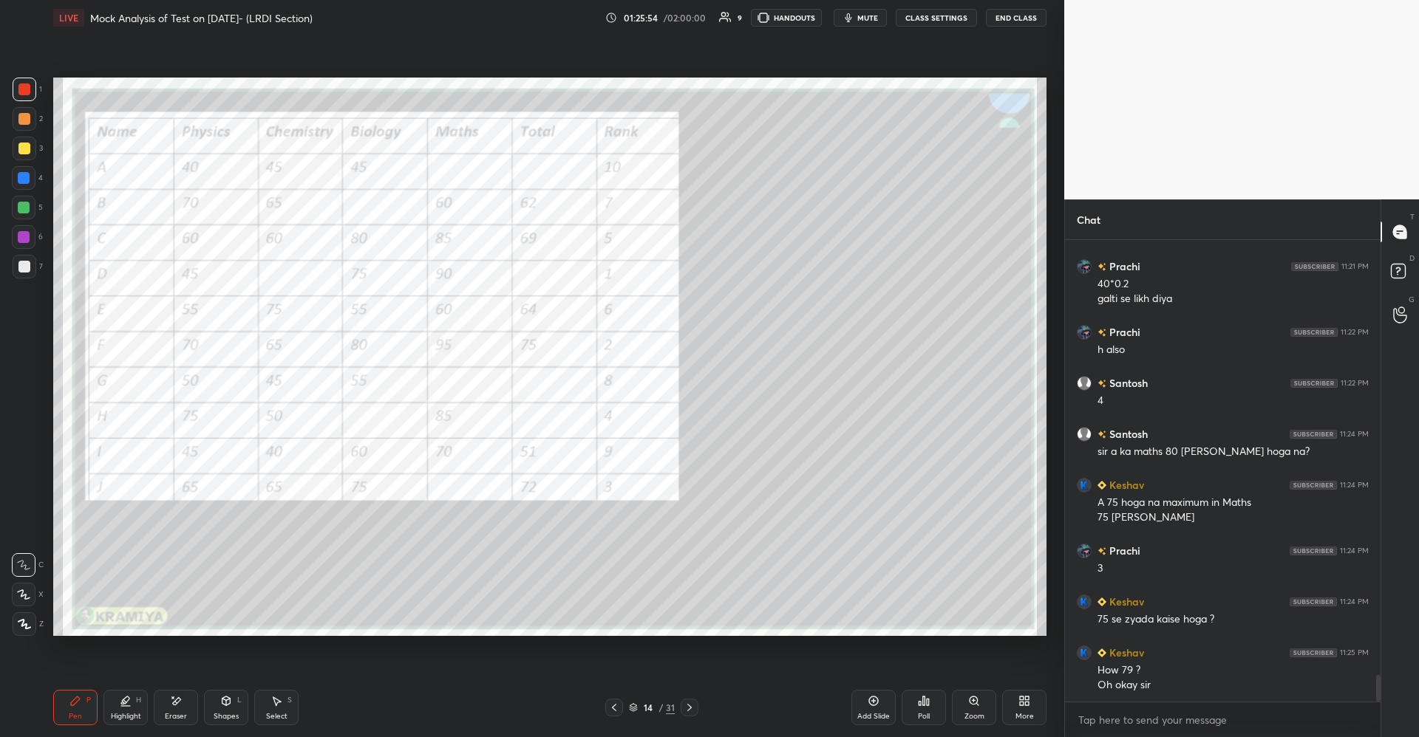
click at [125, 701] on icon at bounding box center [124, 701] width 3 height 3
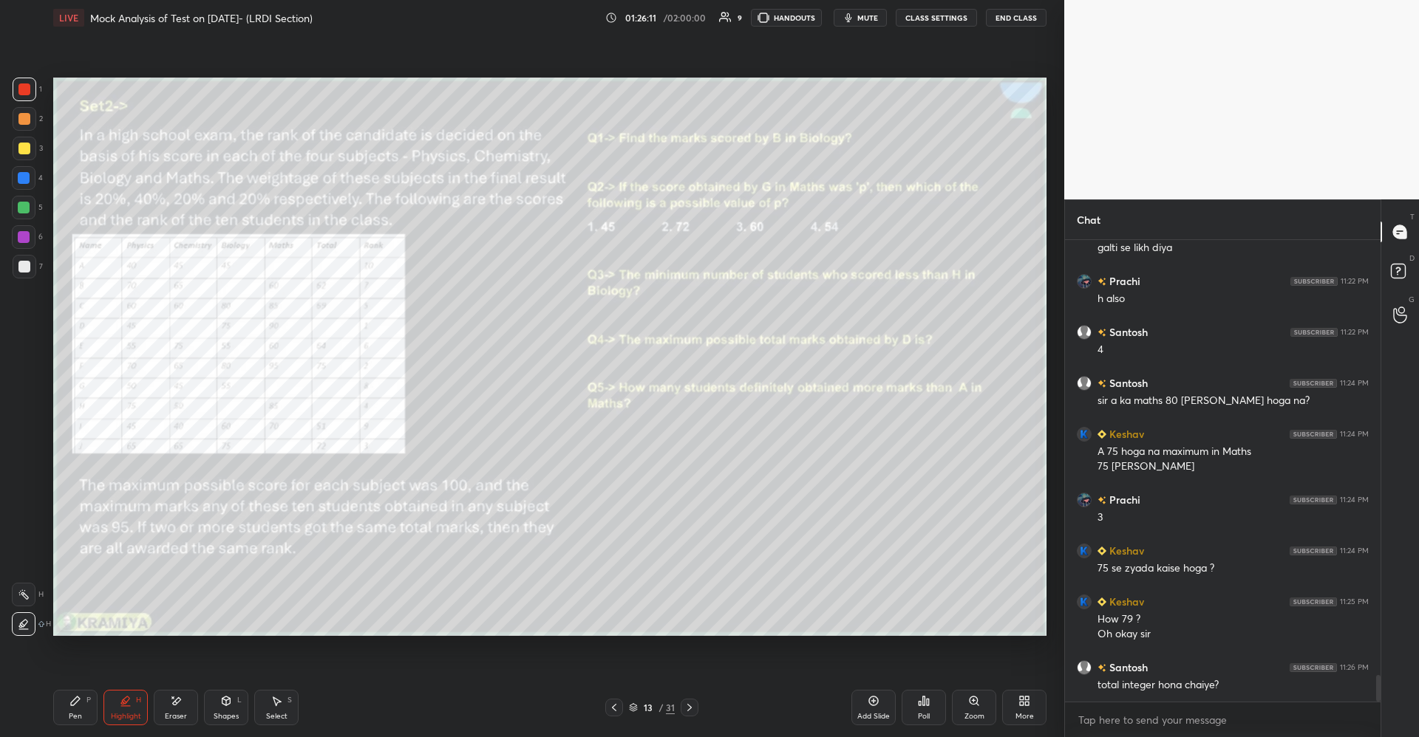
scroll to position [7700, 0]
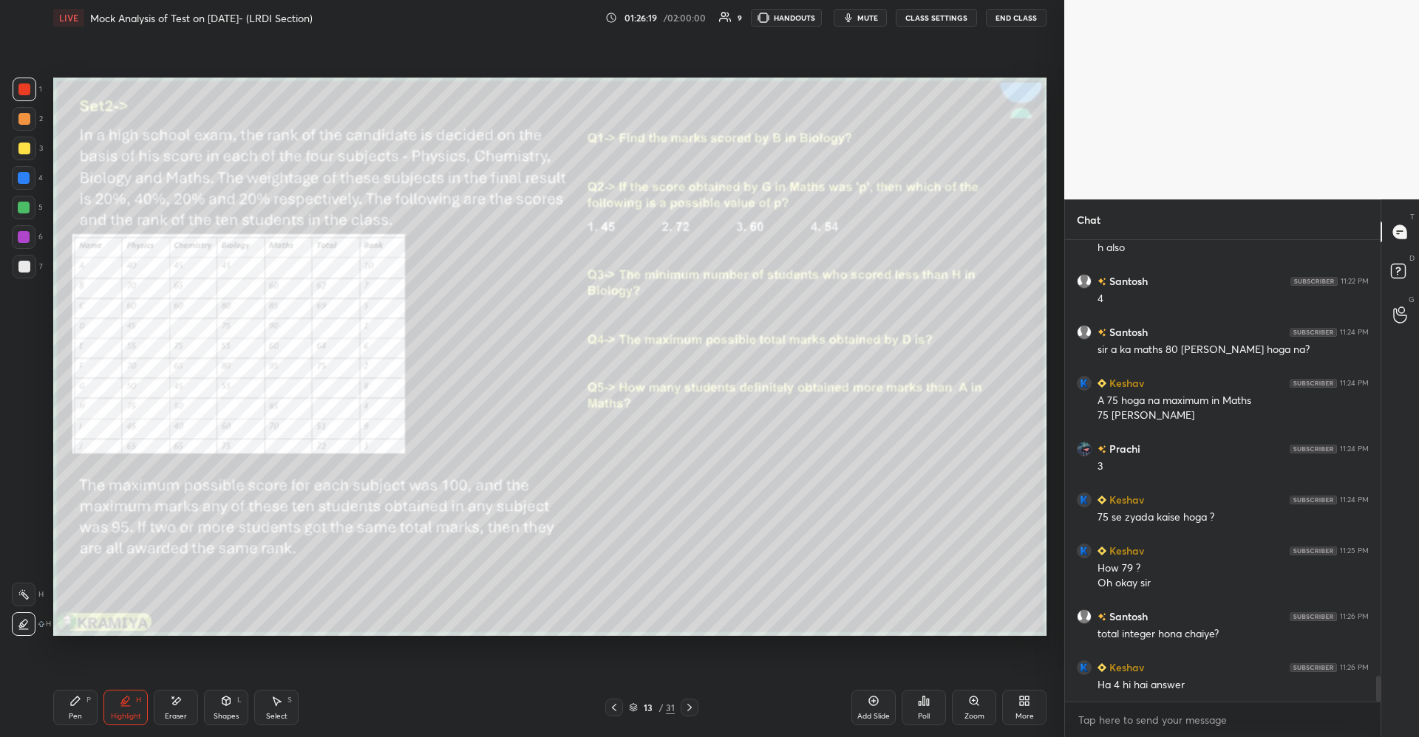
click at [67, 703] on div "Pen P" at bounding box center [75, 707] width 44 height 35
click at [26, 205] on div at bounding box center [24, 208] width 12 height 12
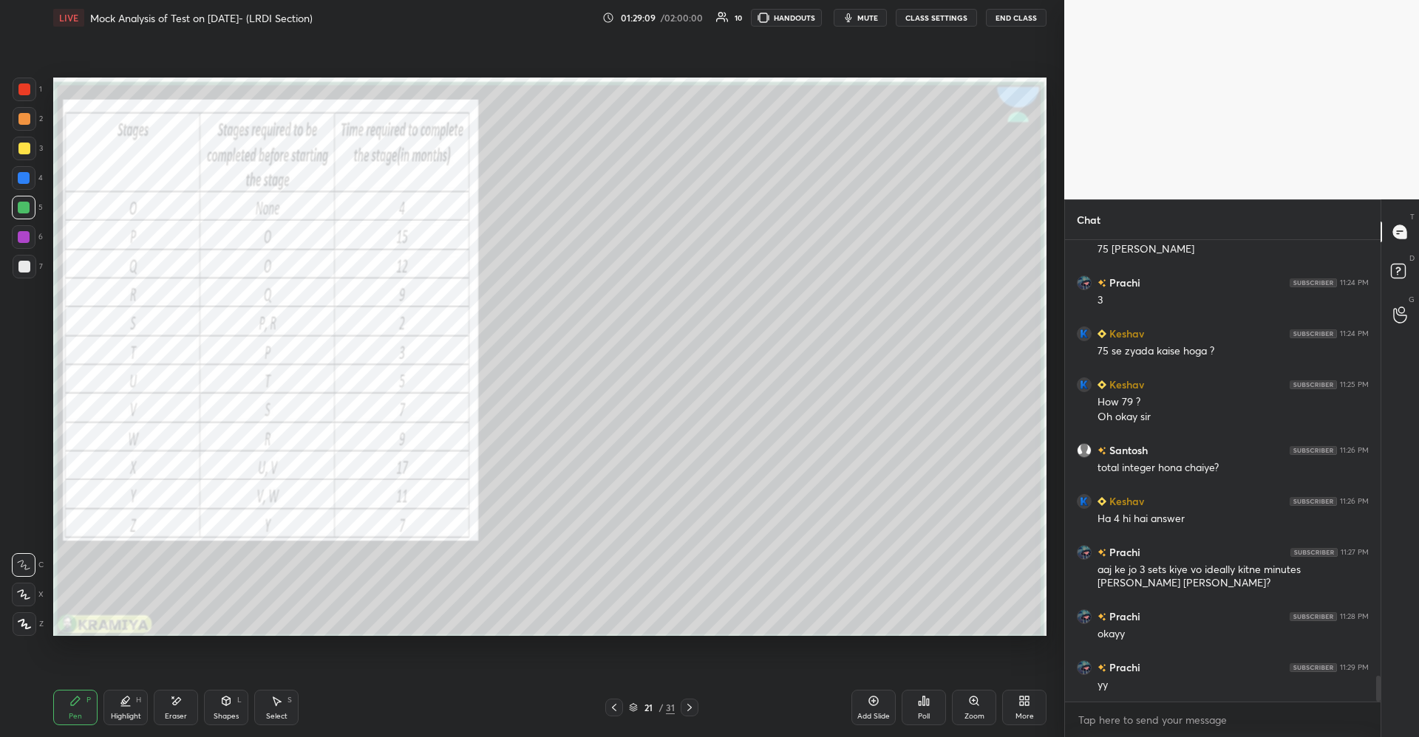
scroll to position [7917, 0]
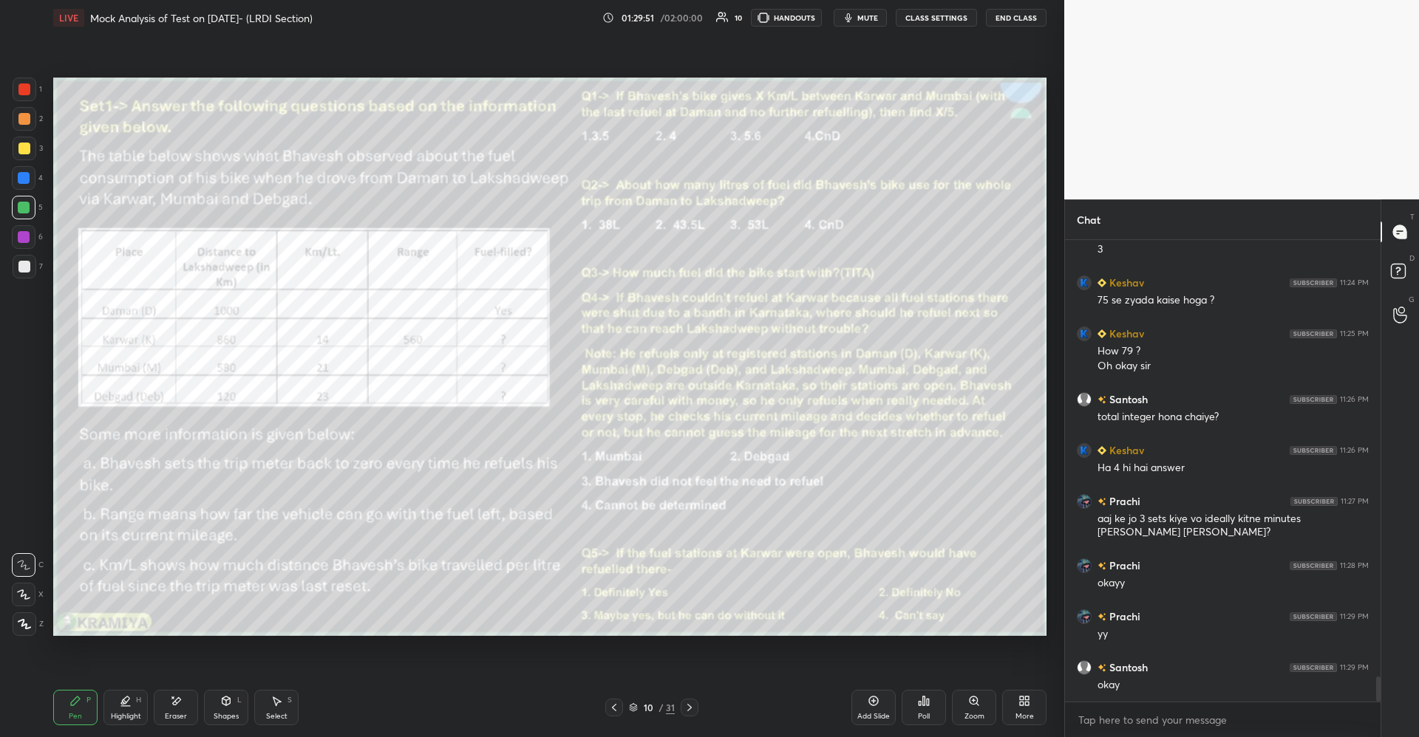
click at [1024, 703] on icon at bounding box center [1024, 701] width 12 height 12
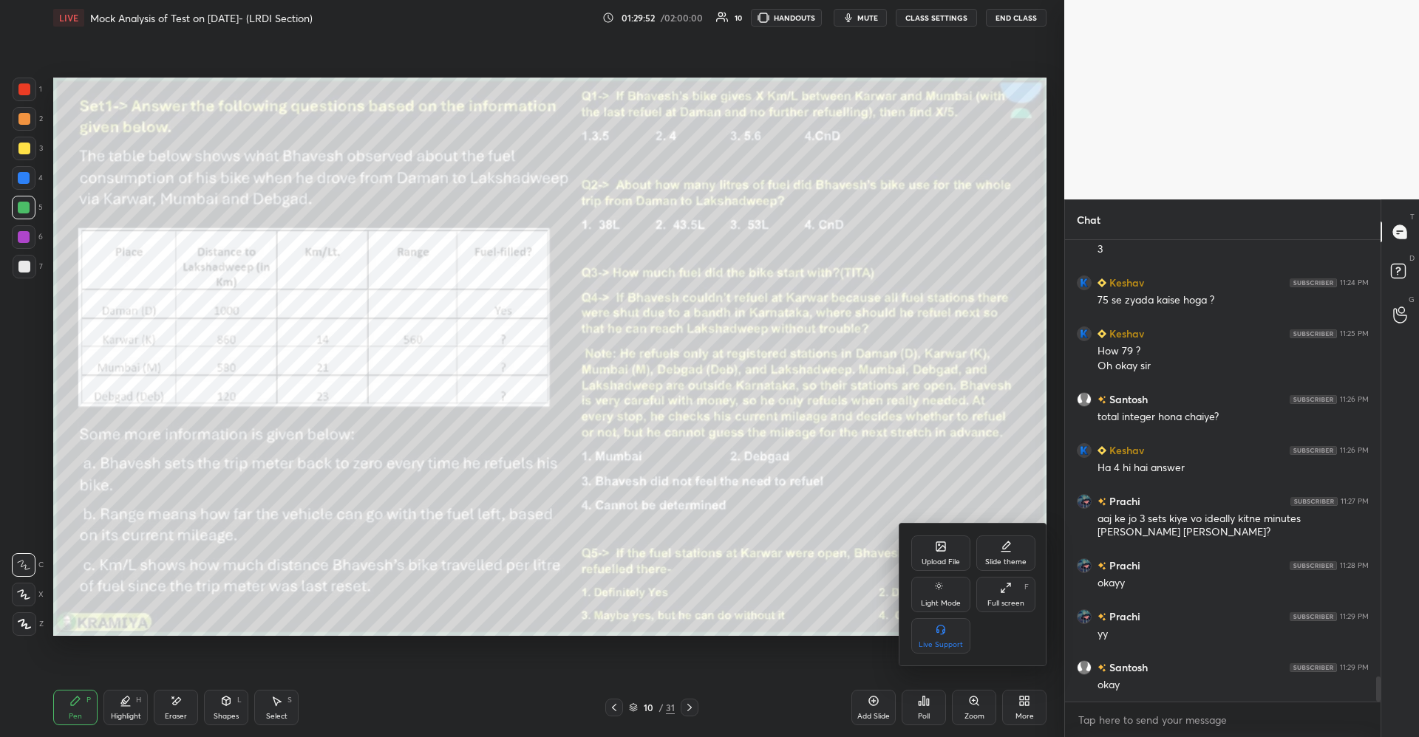
click at [941, 548] on div "Upload File" at bounding box center [940, 553] width 59 height 35
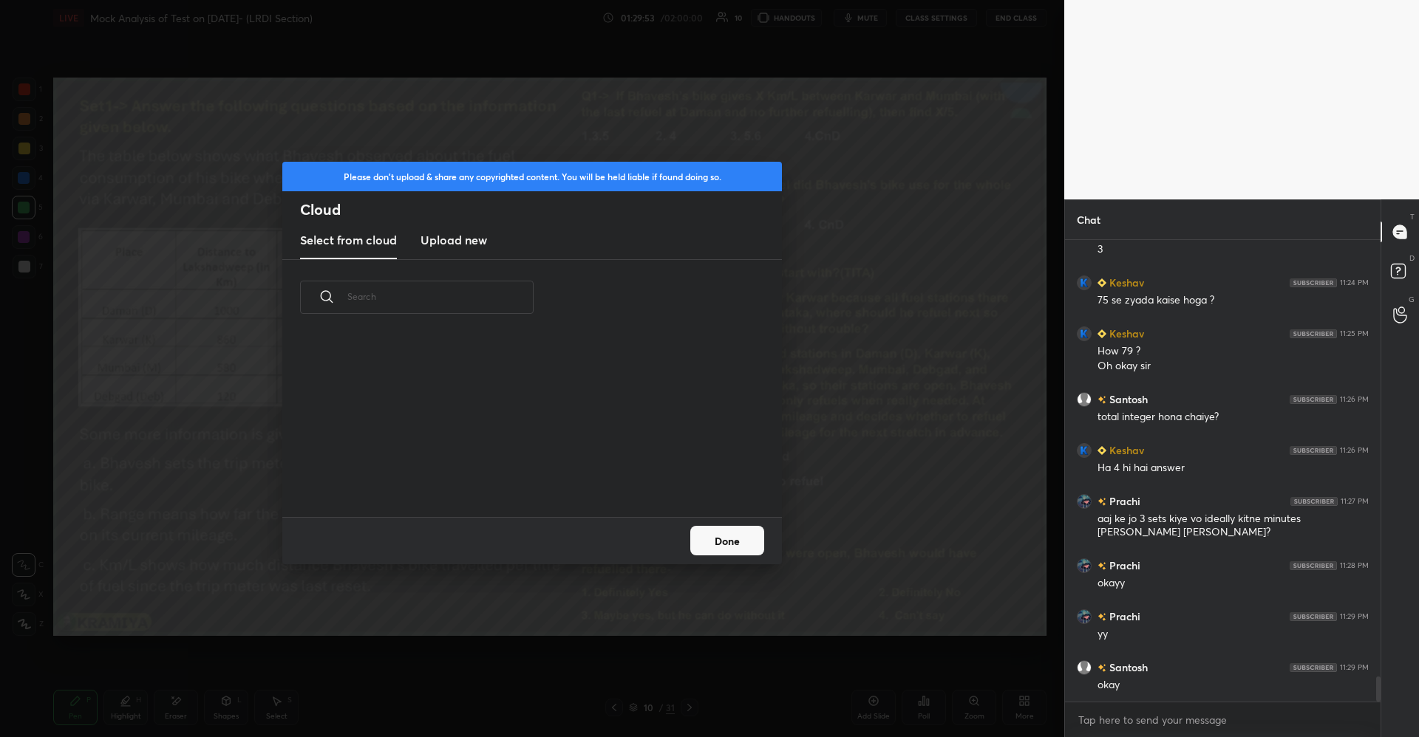
scroll to position [182, 474]
drag, startPoint x: 483, startPoint y: 239, endPoint x: 485, endPoint y: 252, distance: 13.5
click at [480, 236] on h3 "Upload new" at bounding box center [453, 240] width 66 height 18
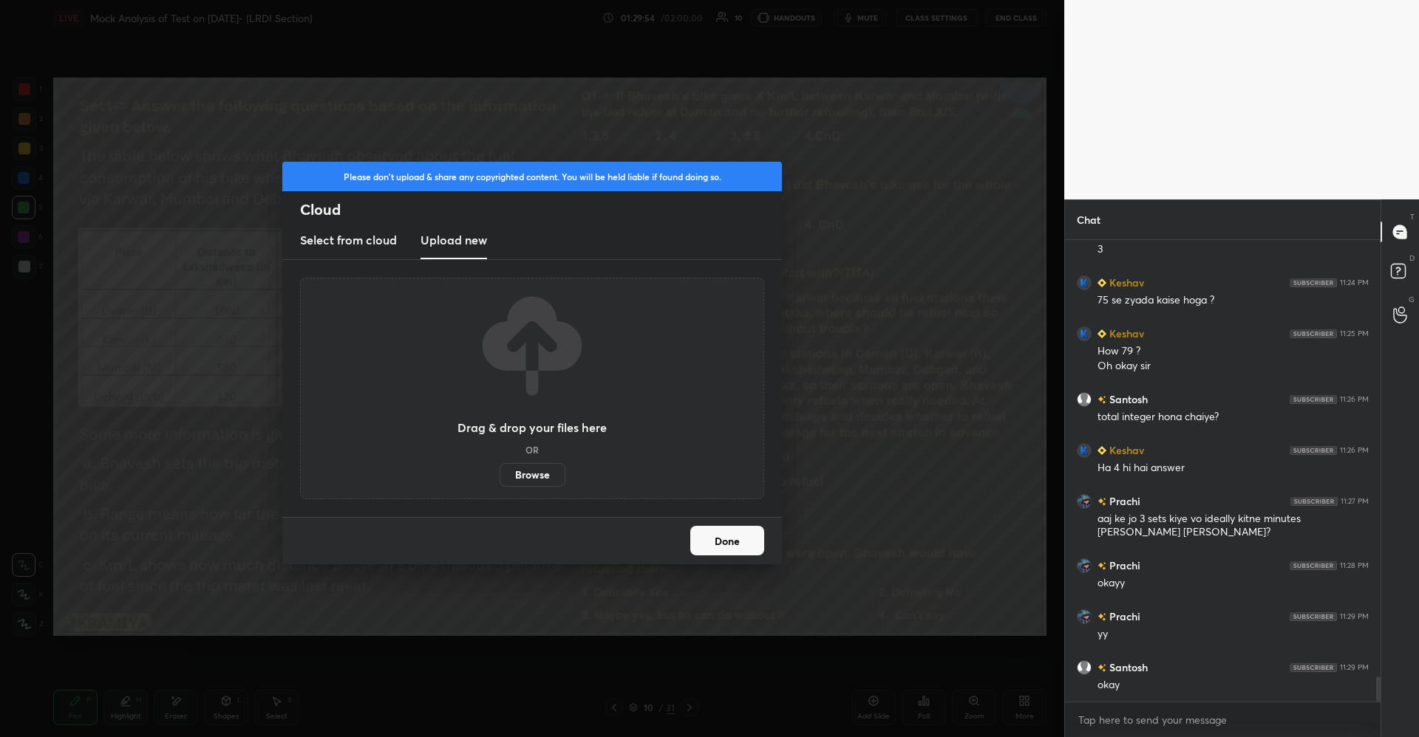
click at [528, 476] on label "Browse" at bounding box center [532, 475] width 66 height 24
click at [499, 476] on input "Browse" at bounding box center [499, 475] width 0 height 24
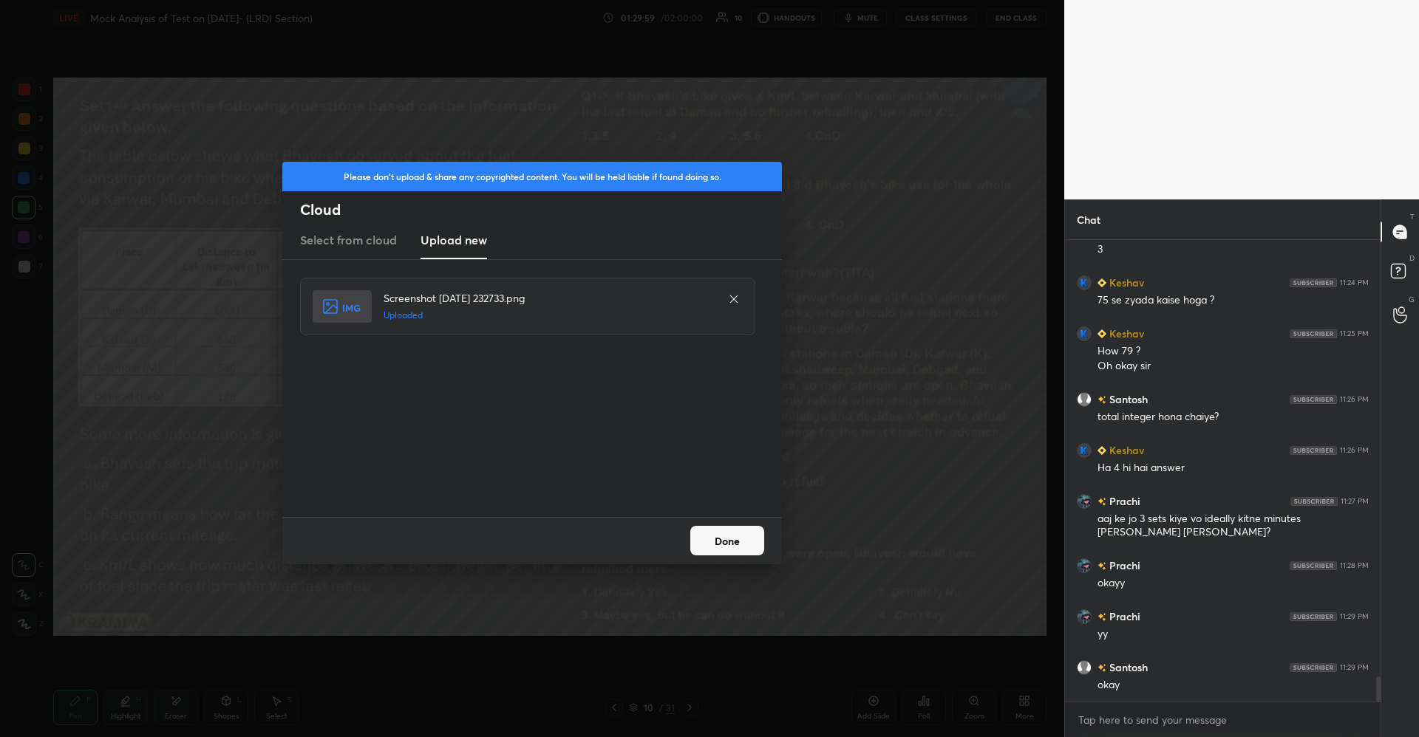
click at [705, 534] on button "Done" at bounding box center [727, 541] width 74 height 30
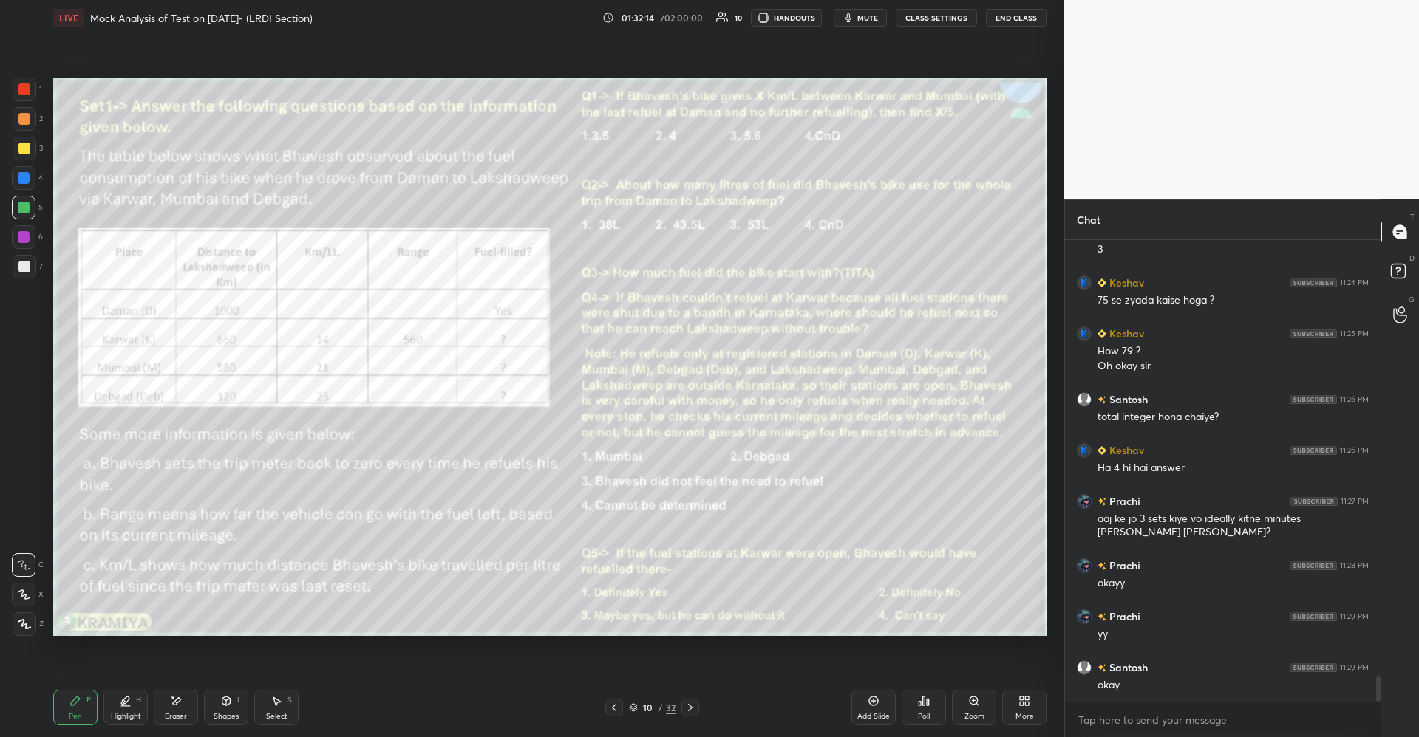
scroll to position [7968, 0]
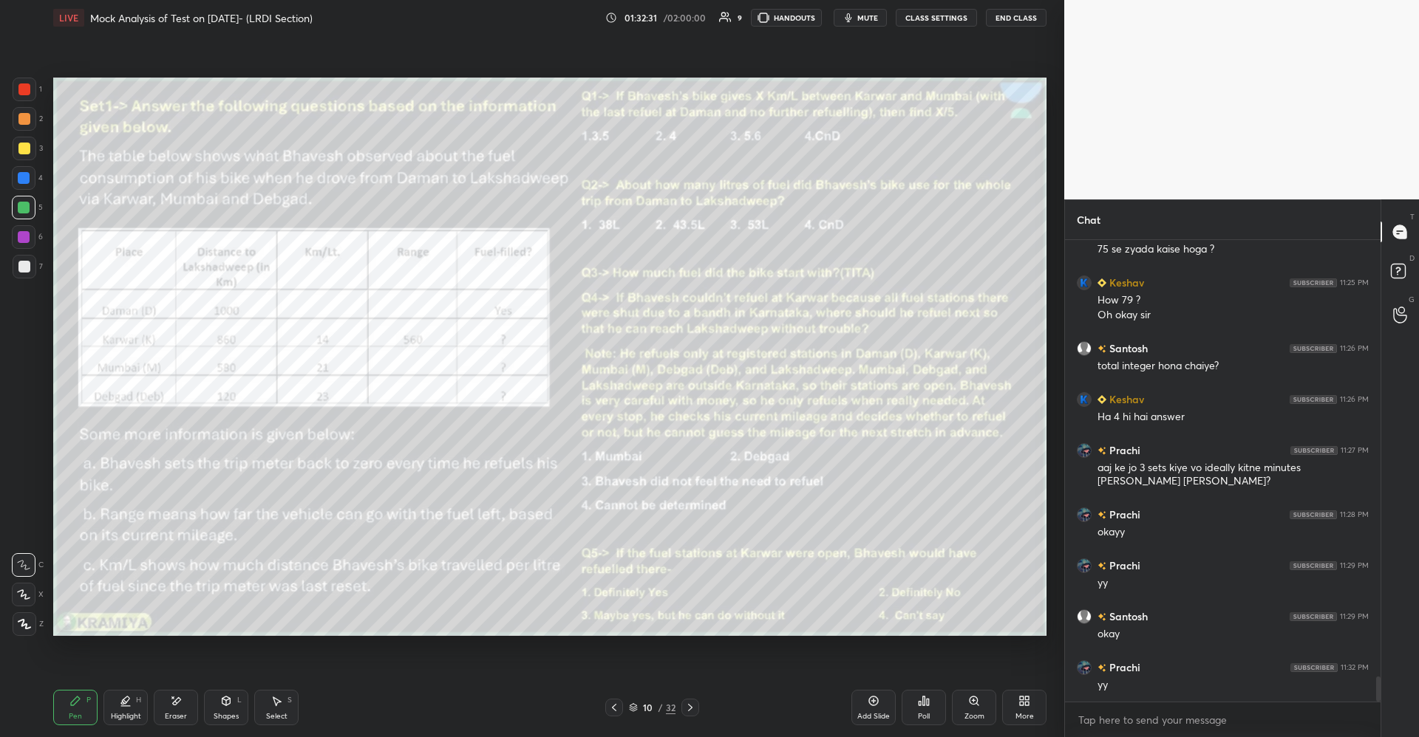
click at [176, 704] on icon at bounding box center [177, 700] width 8 height 7
click at [74, 709] on div "Pen P" at bounding box center [75, 707] width 44 height 35
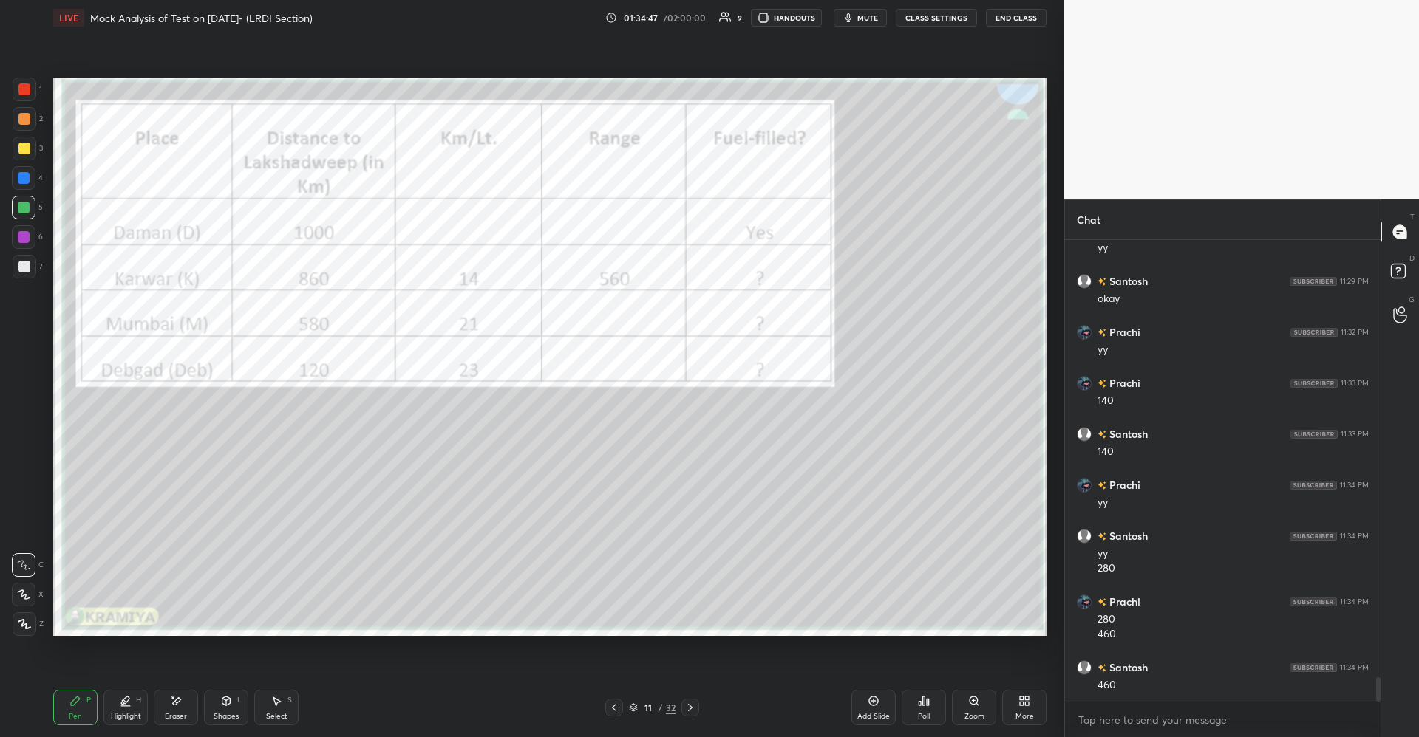
scroll to position [8354, 0]
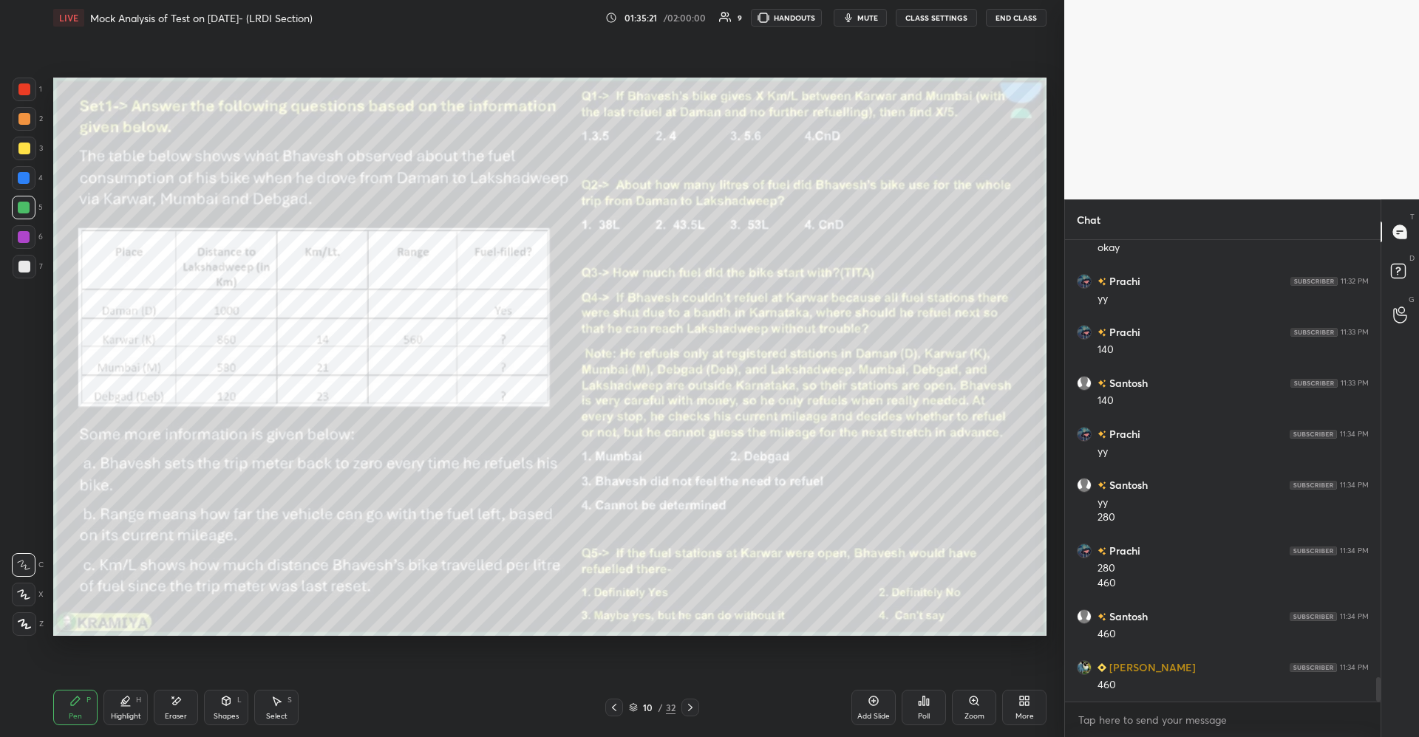
click at [117, 707] on div "Highlight H" at bounding box center [125, 707] width 44 height 35
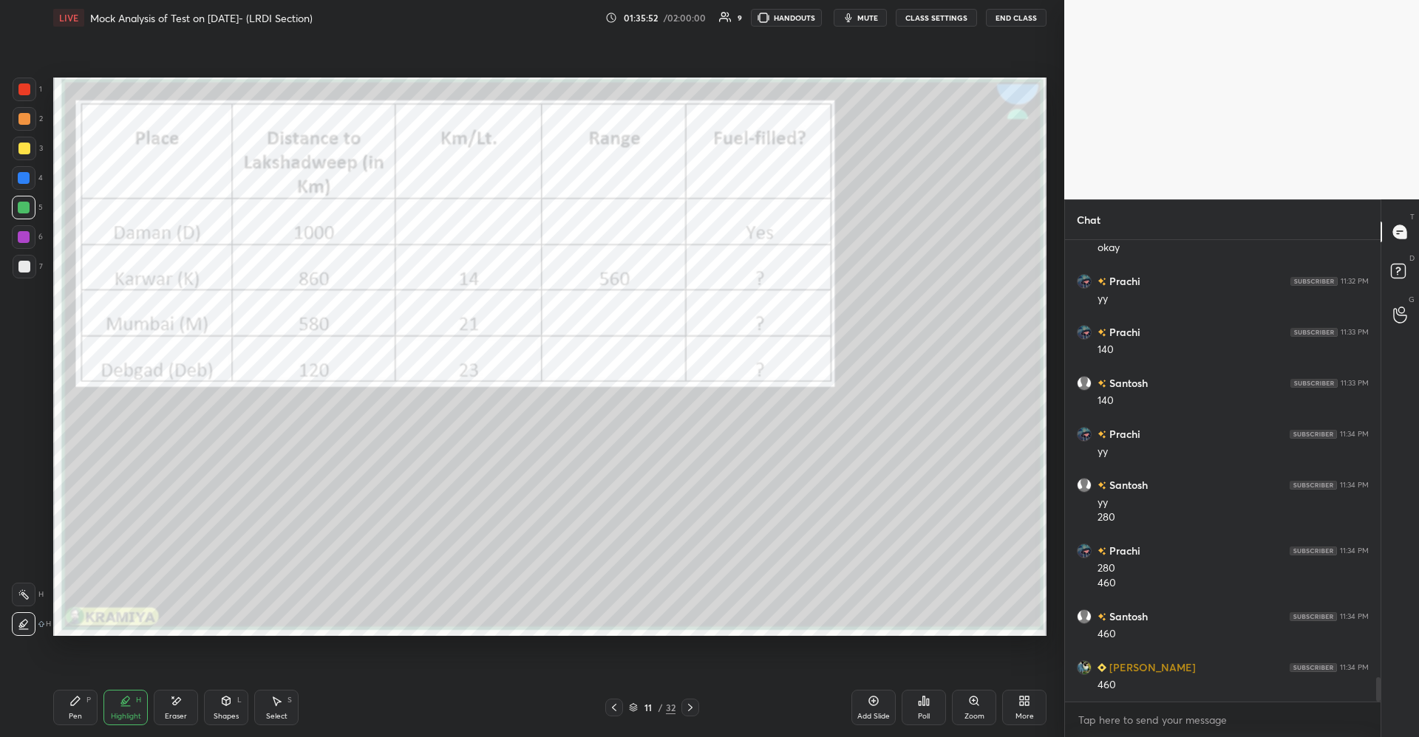
click at [71, 697] on icon at bounding box center [75, 701] width 12 height 12
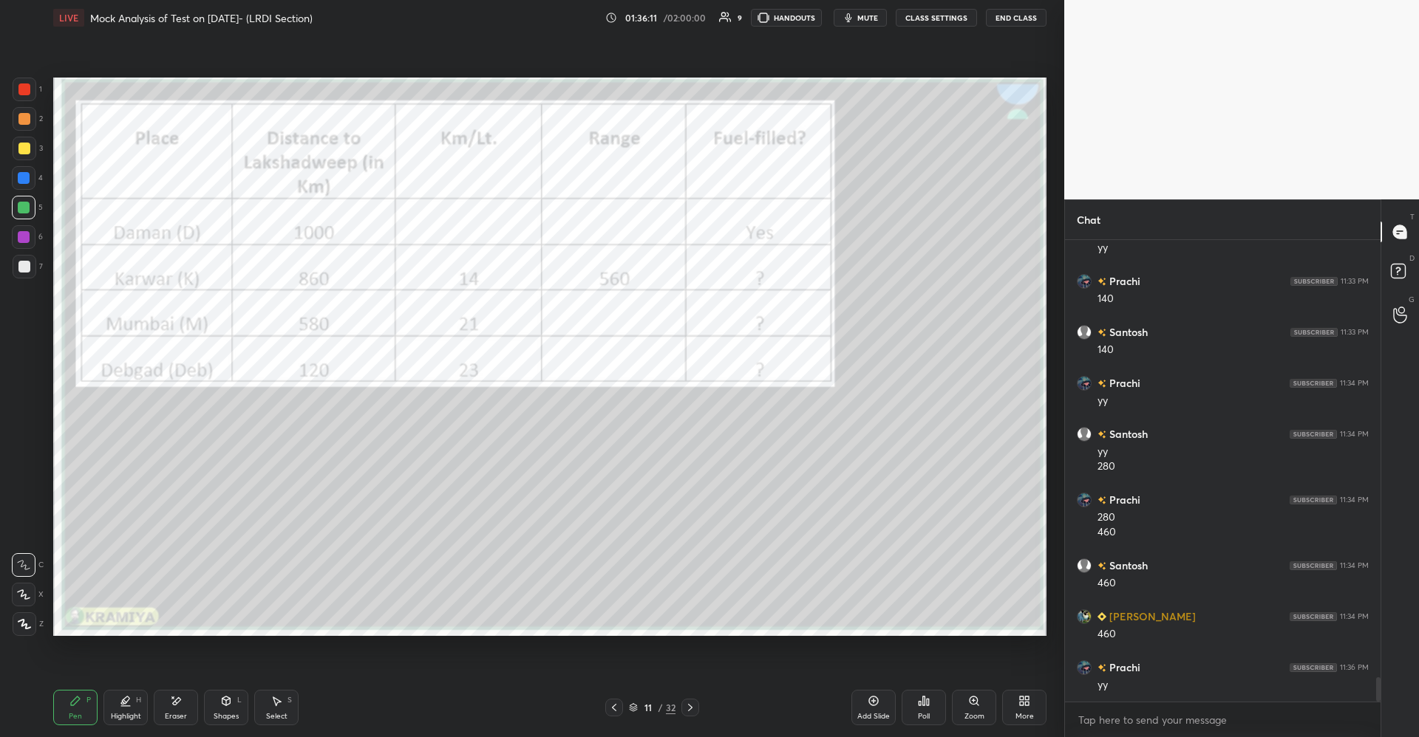
click at [27, 119] on div at bounding box center [24, 119] width 12 height 12
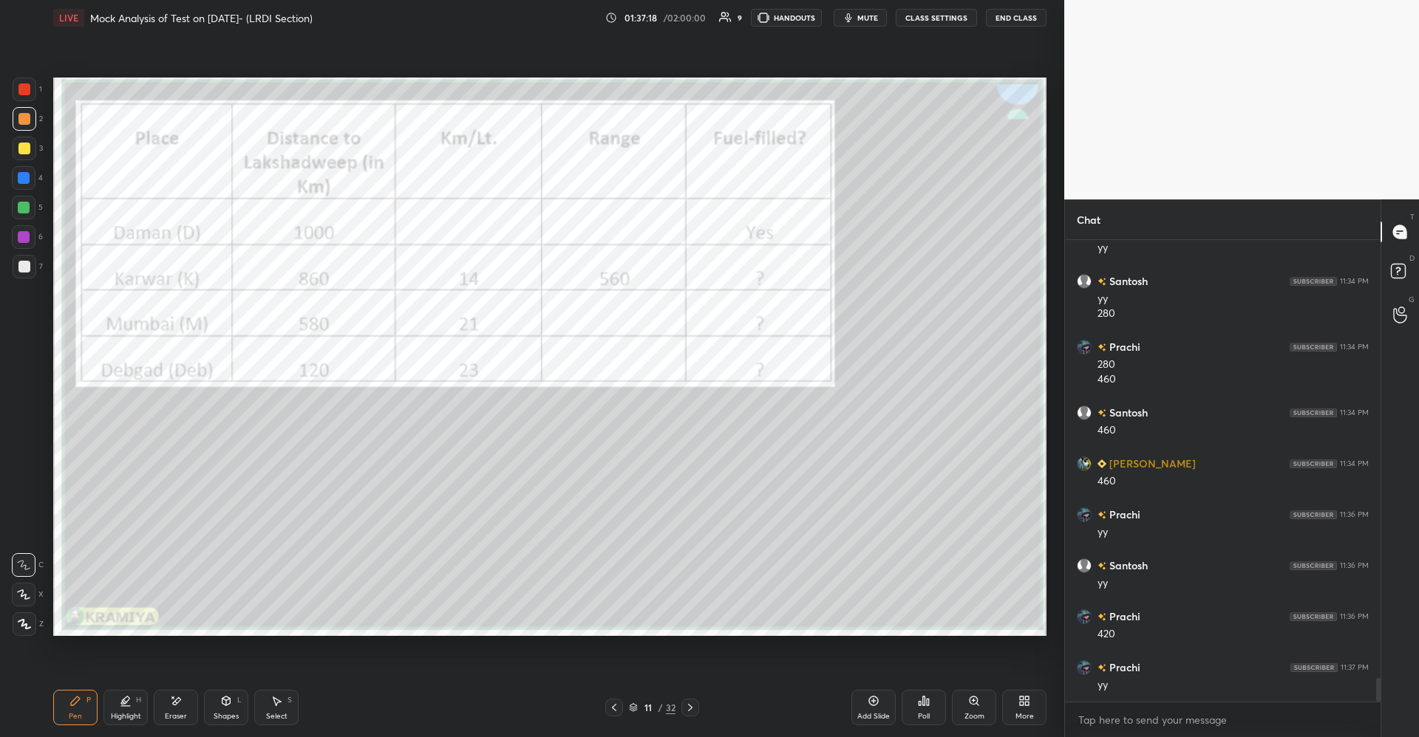
scroll to position [8609, 0]
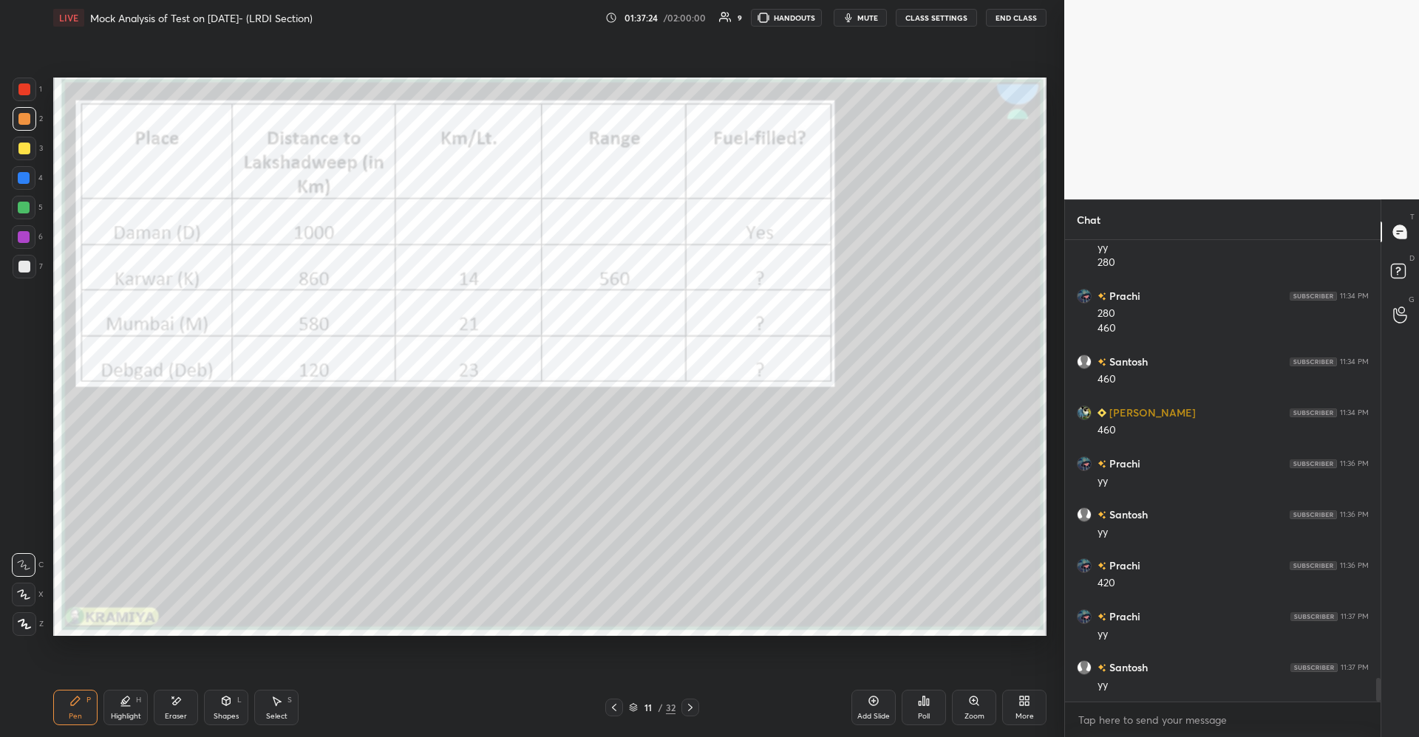
click at [129, 698] on icon at bounding box center [125, 700] width 7 height 7
click at [38, 598] on div "H" at bounding box center [31, 595] width 39 height 24
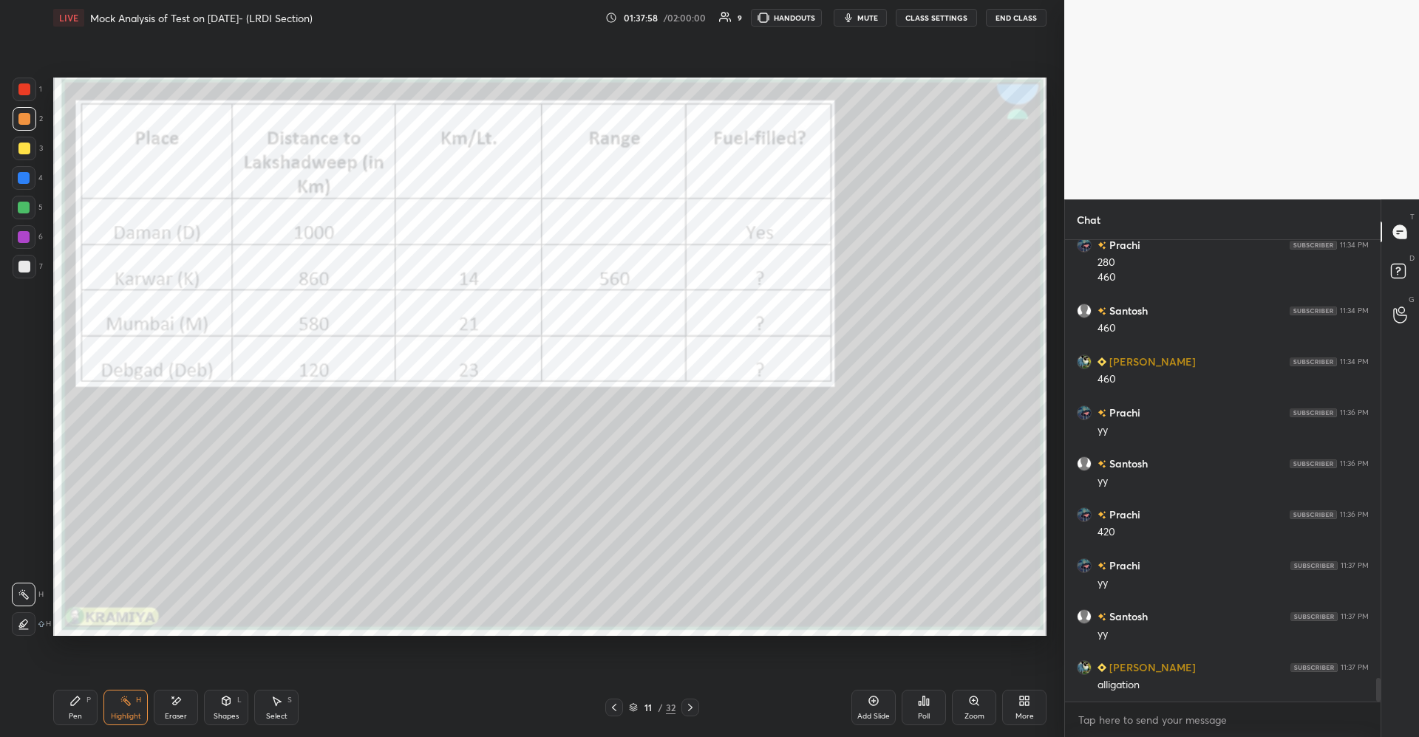
click at [95, 688] on div "Pen P Highlight H Eraser Shapes L Select S 11 / 32 Add Slide Poll Zoom More" at bounding box center [549, 707] width 993 height 59
click at [80, 700] on icon at bounding box center [75, 701] width 9 height 9
click at [131, 702] on icon at bounding box center [126, 701] width 12 height 12
click at [86, 703] on div "P" at bounding box center [88, 700] width 4 height 7
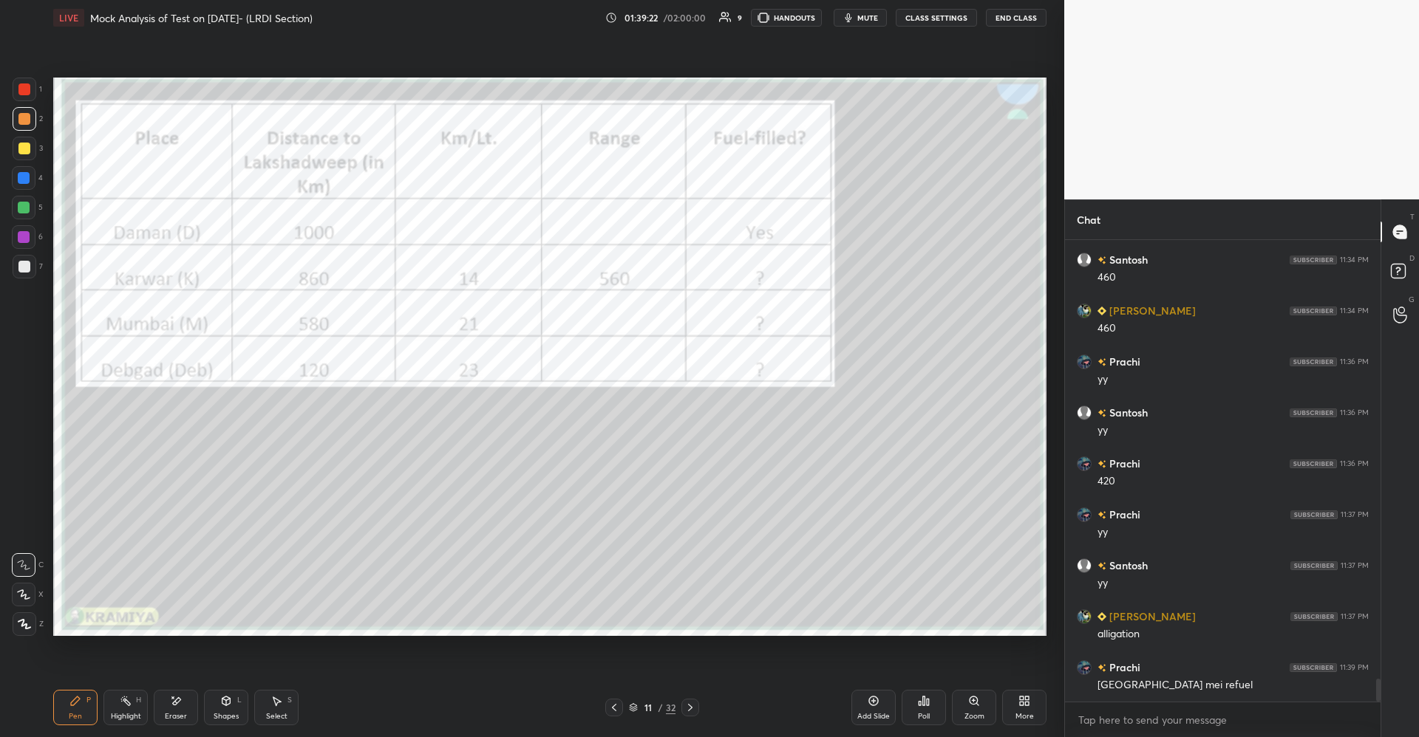
scroll to position [8762, 0]
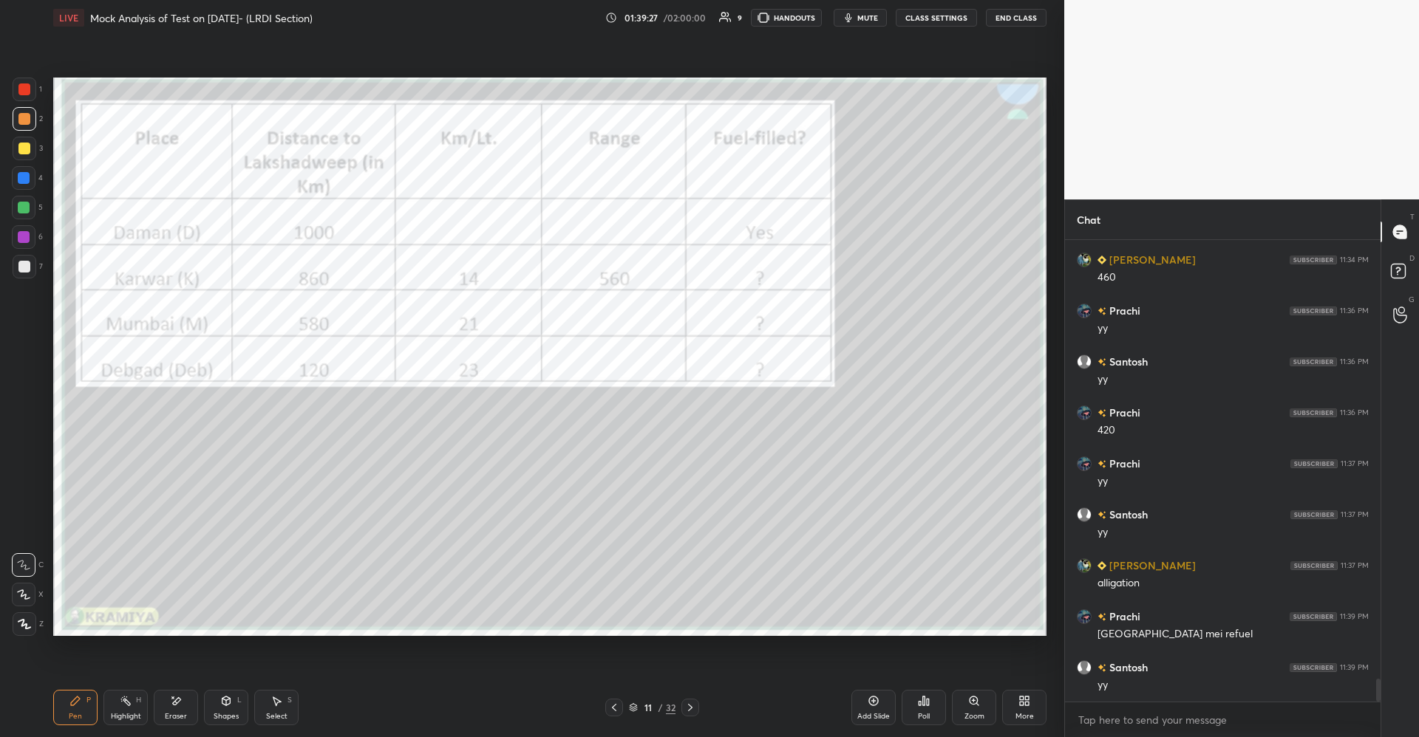
click at [175, 709] on div "Eraser" at bounding box center [176, 707] width 44 height 35
click at [87, 700] on div "P" at bounding box center [88, 700] width 4 height 7
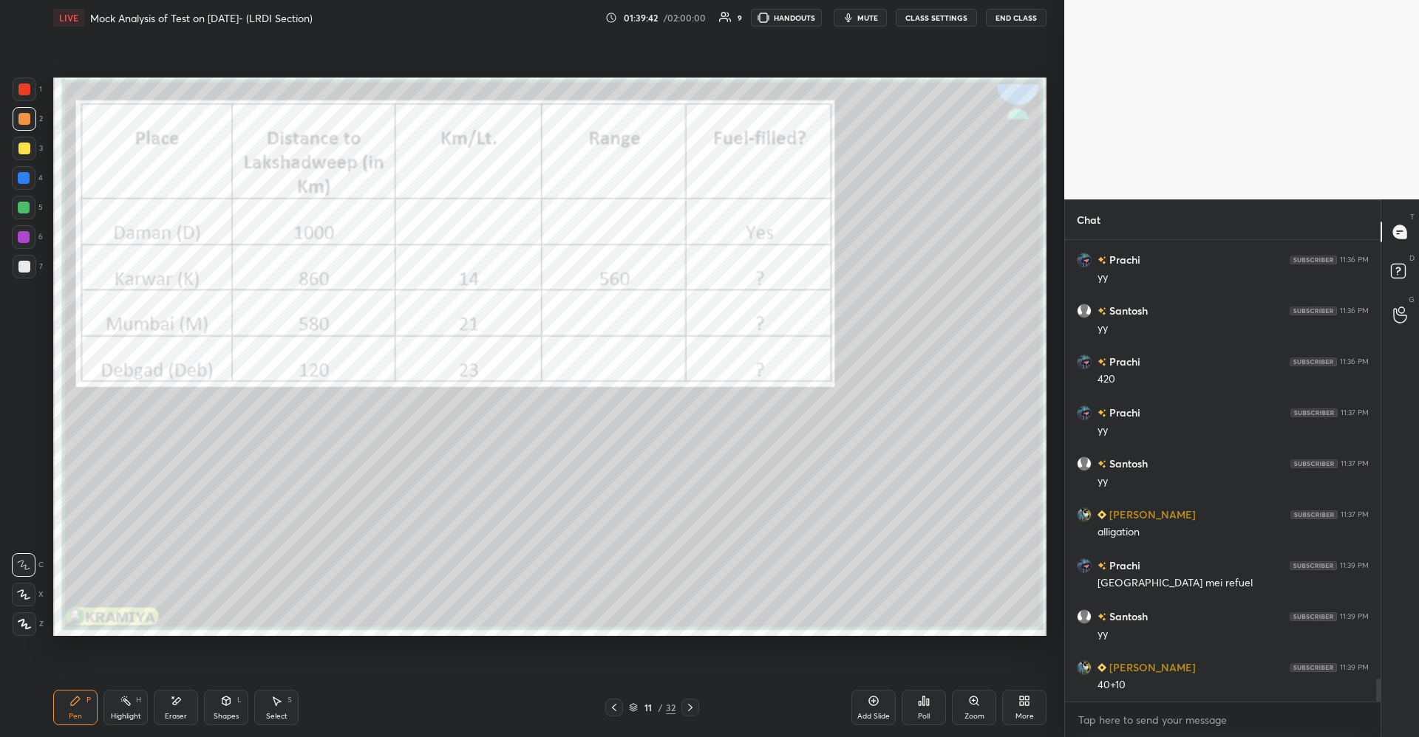
scroll to position [8864, 0]
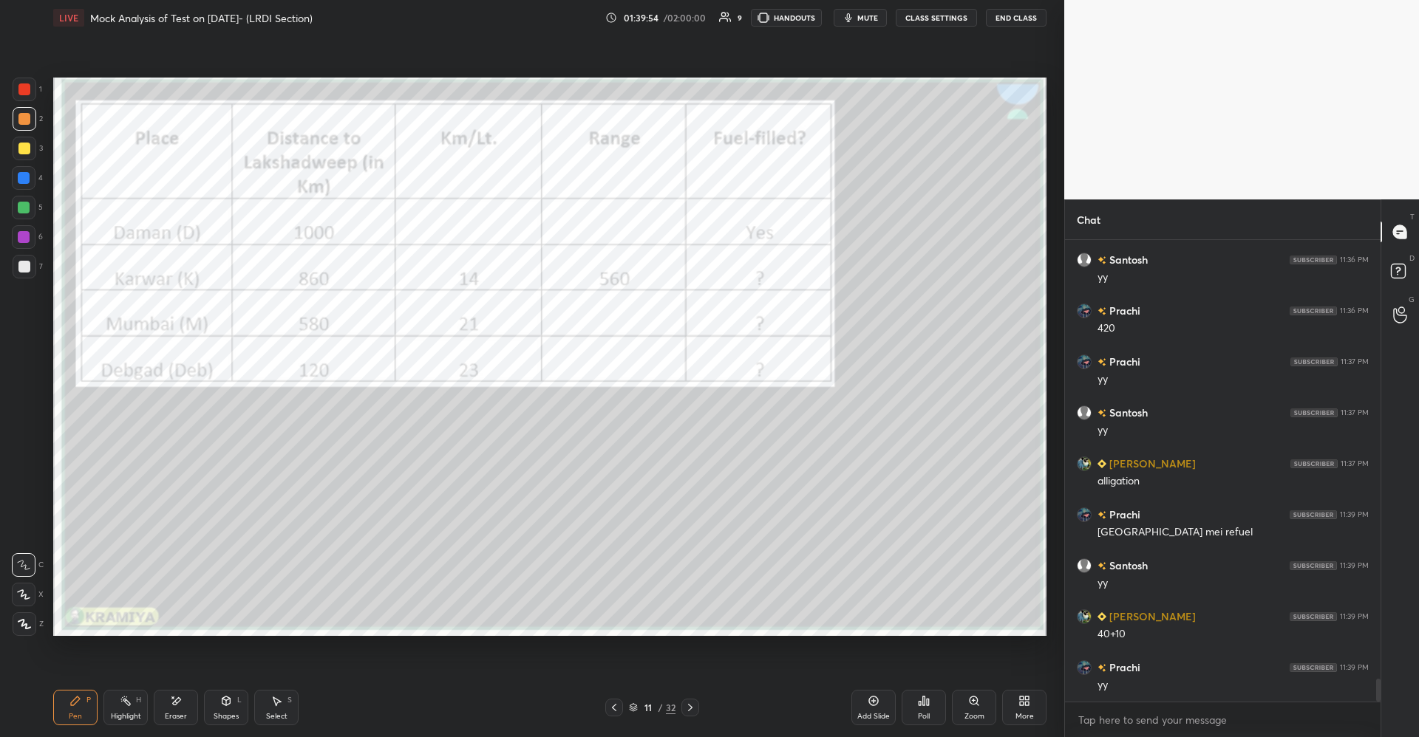
click at [178, 706] on icon at bounding box center [176, 701] width 12 height 13
click at [79, 706] on icon at bounding box center [75, 701] width 12 height 12
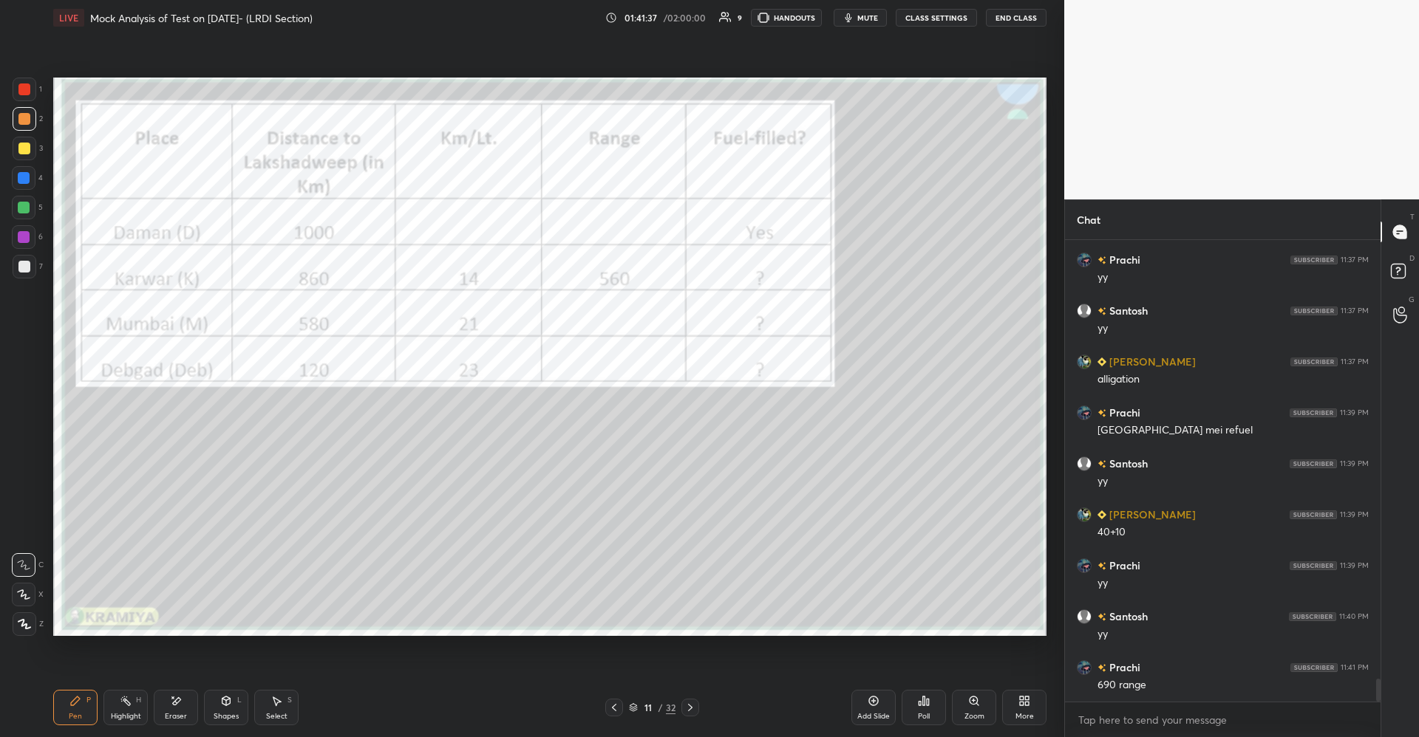
scroll to position [8981, 0]
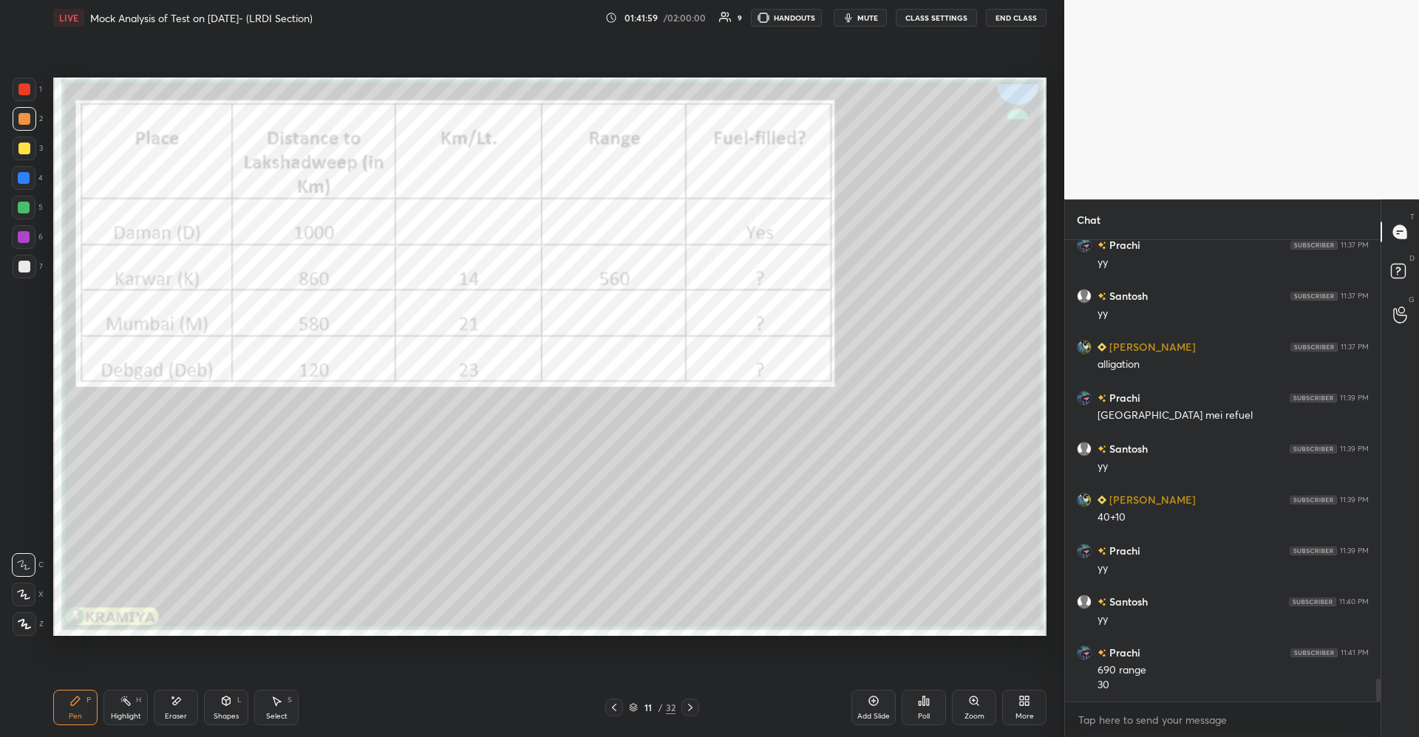
click at [140, 700] on div "H" at bounding box center [138, 700] width 5 height 7
click at [83, 692] on div "Pen P" at bounding box center [75, 707] width 44 height 35
click at [28, 151] on div at bounding box center [24, 149] width 12 height 12
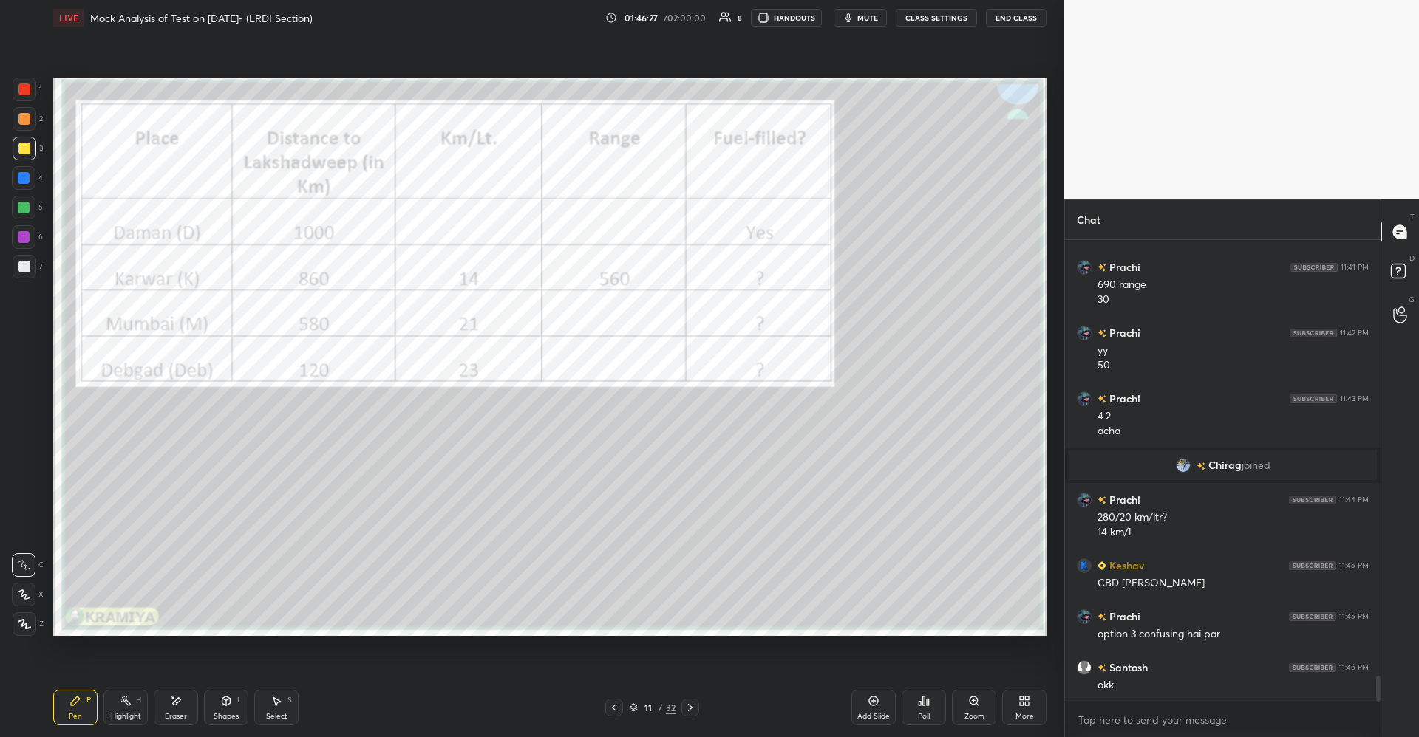
scroll to position [7882, 0]
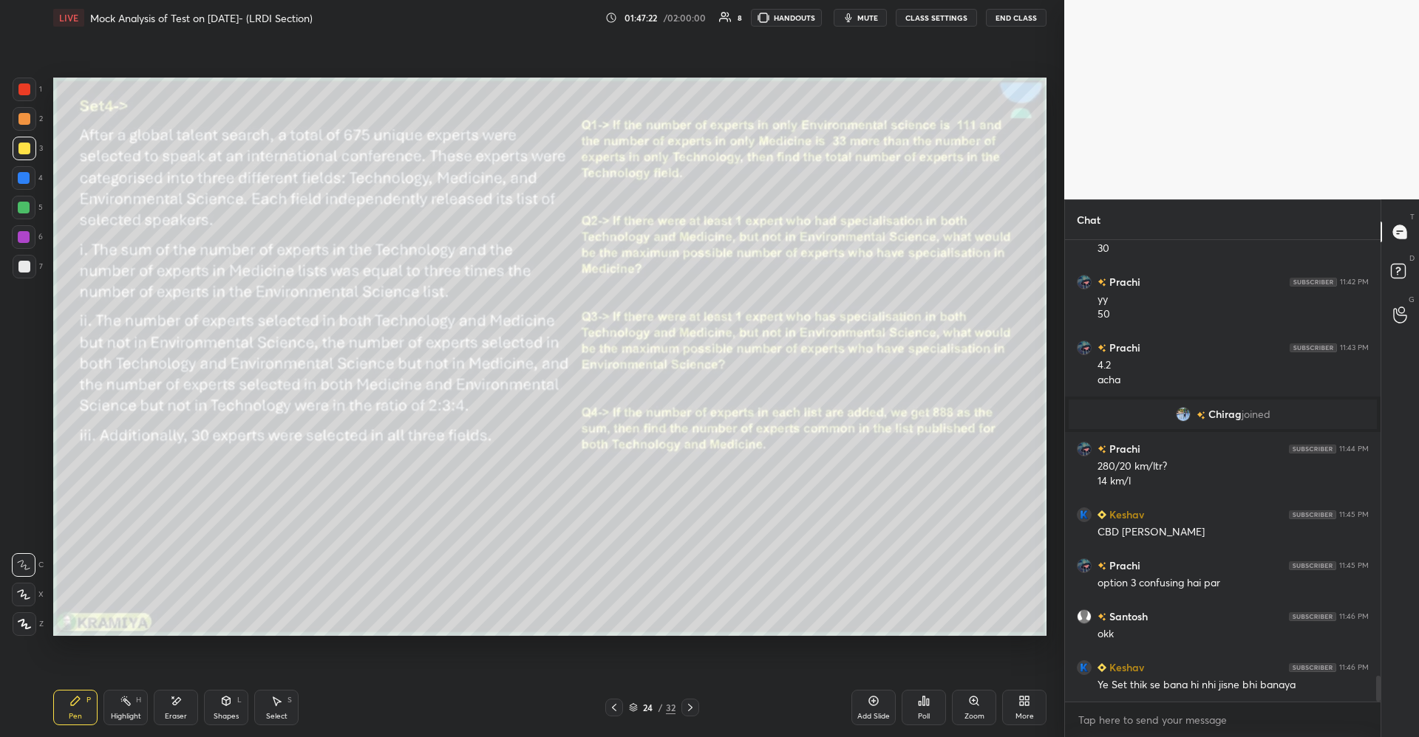
click at [33, 118] on div at bounding box center [25, 119] width 24 height 24
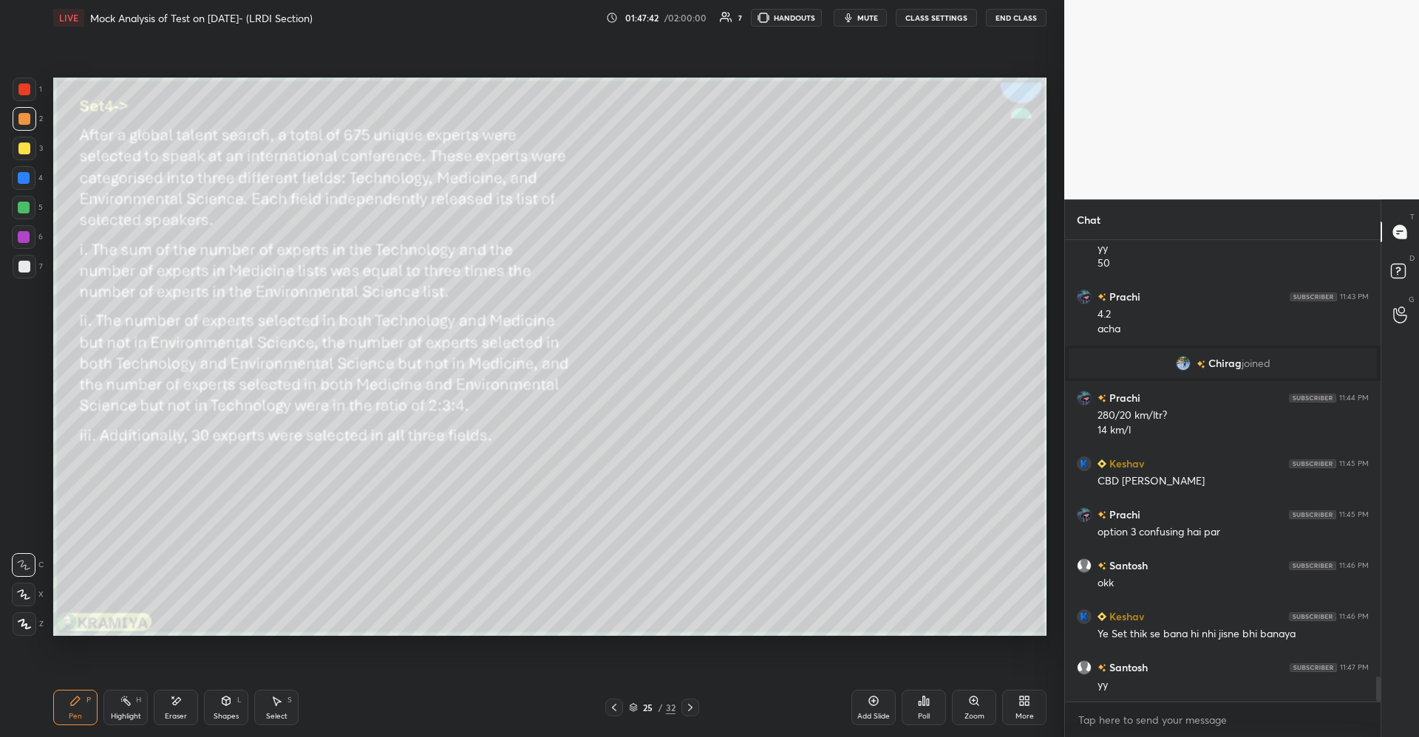
scroll to position [7983, 0]
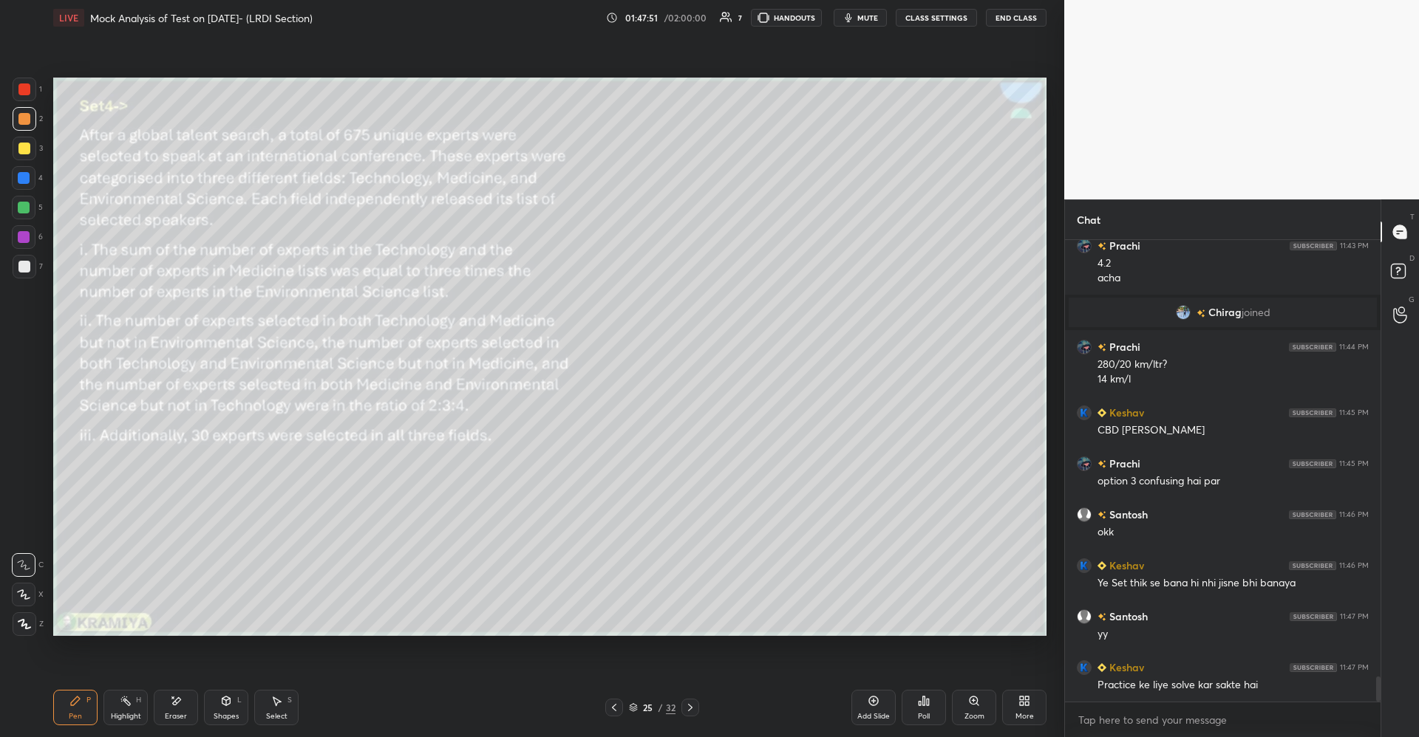
click at [27, 151] on div at bounding box center [24, 149] width 12 height 12
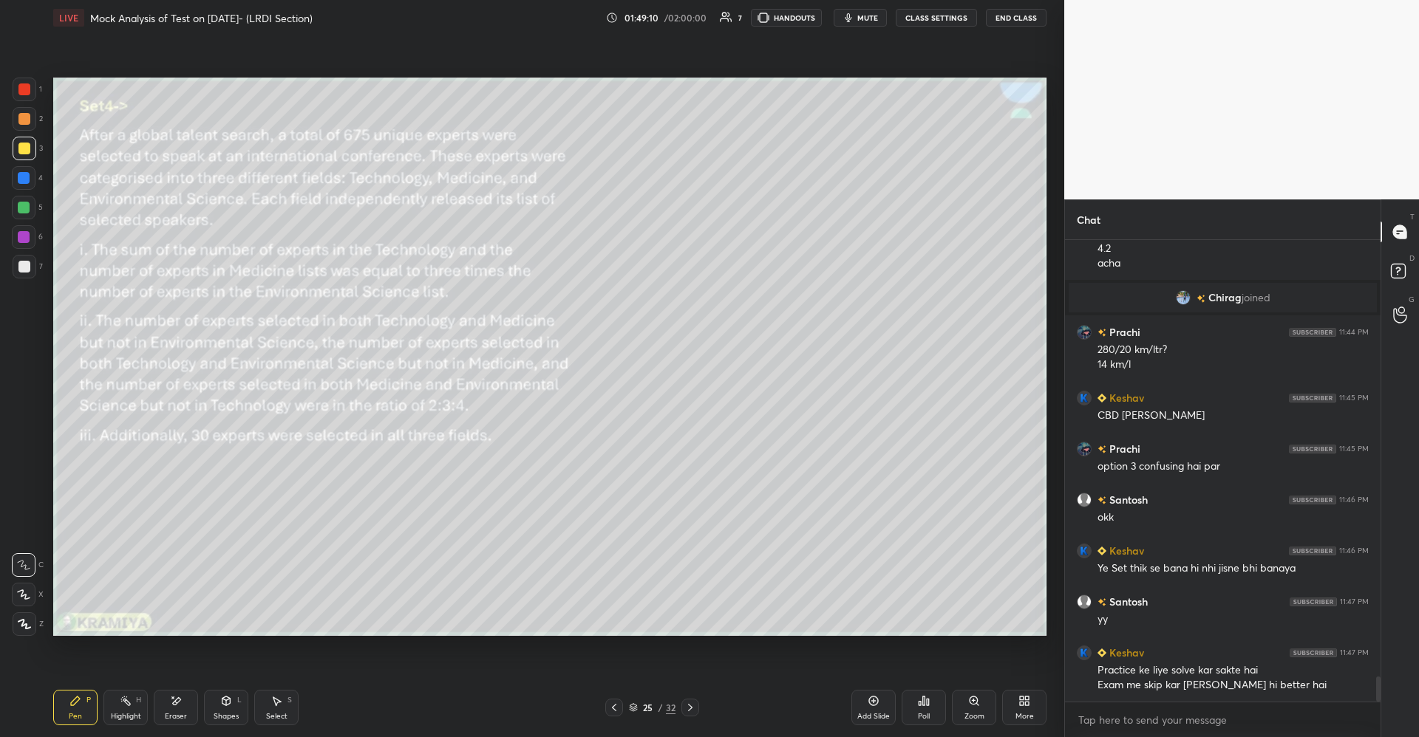
click at [130, 704] on rect at bounding box center [126, 702] width 7 height 7
click at [72, 695] on icon at bounding box center [75, 701] width 12 height 12
click at [168, 713] on div "Eraser" at bounding box center [176, 716] width 22 height 7
click at [87, 705] on div "Pen P" at bounding box center [75, 707] width 44 height 35
click at [22, 123] on div at bounding box center [24, 119] width 12 height 12
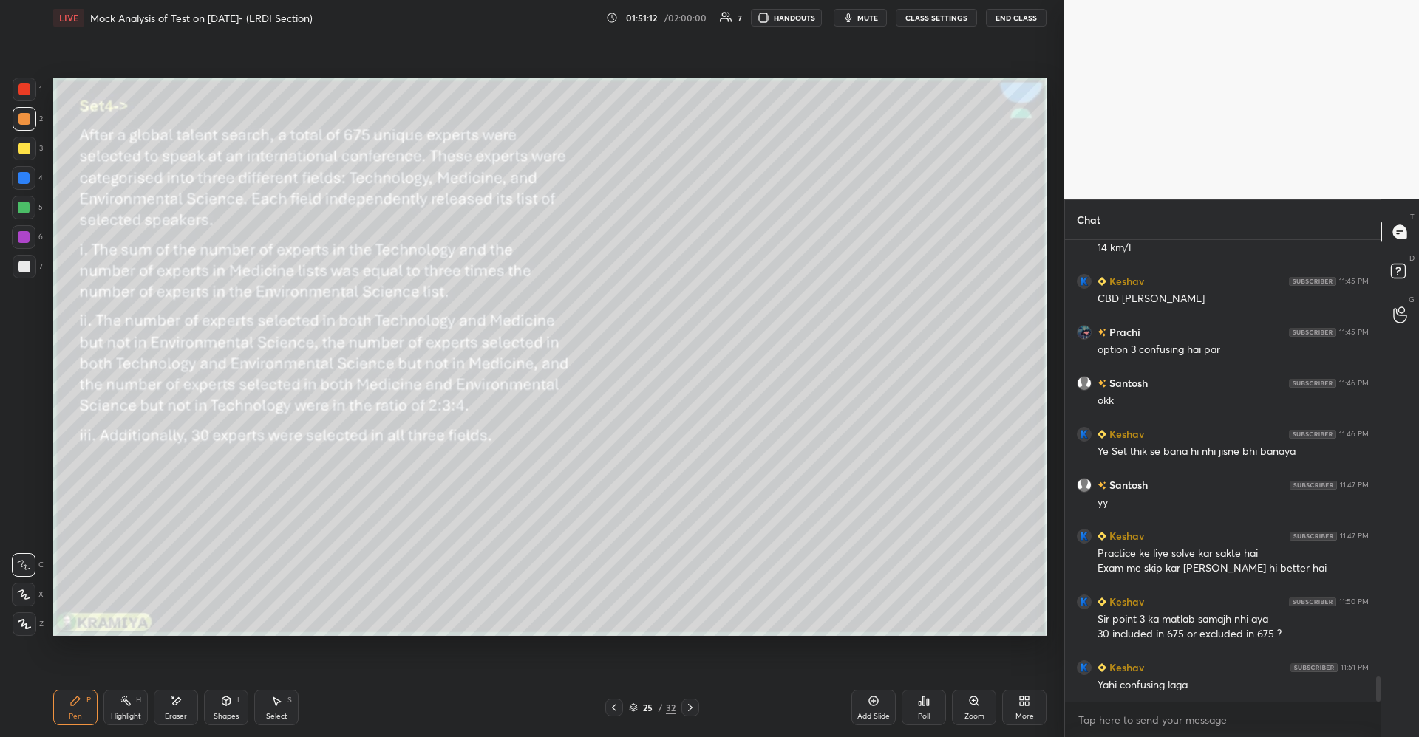
scroll to position [8130, 0]
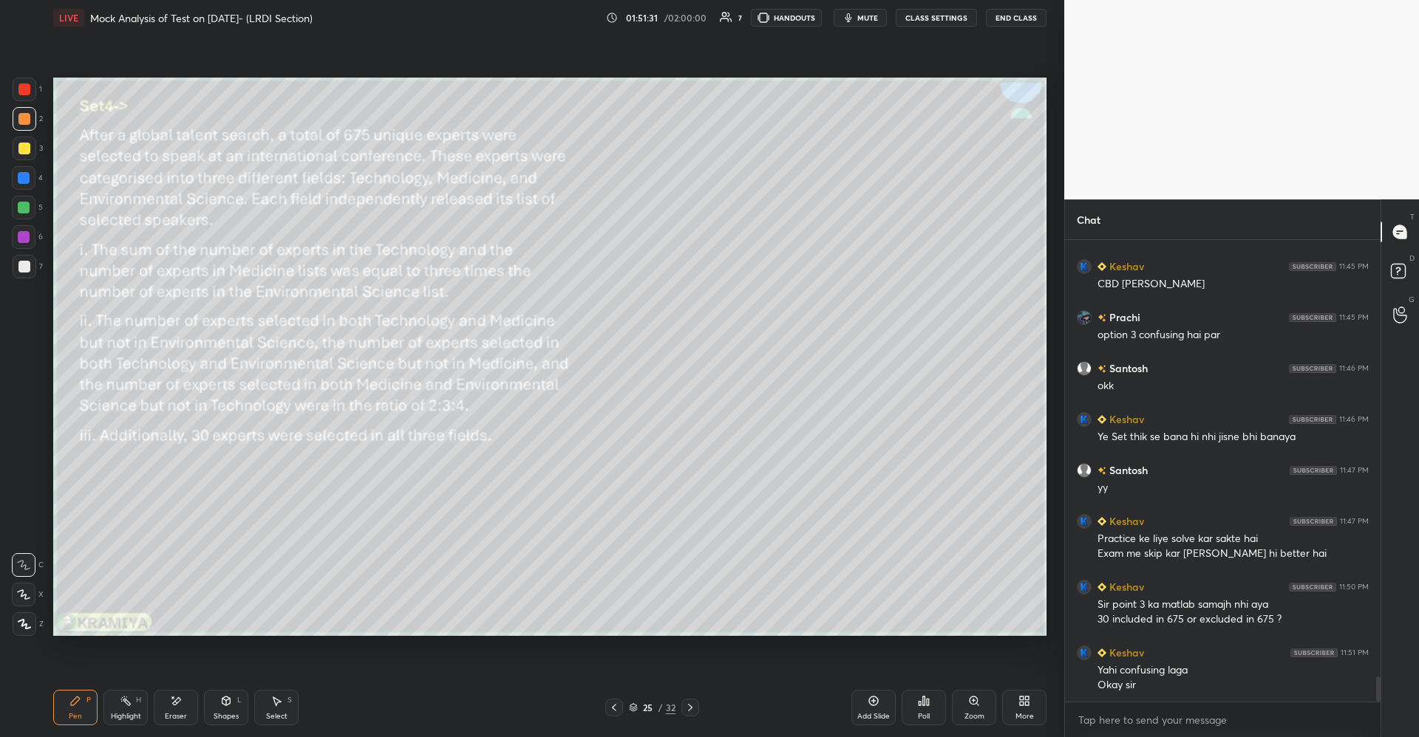
click at [224, 709] on div "Shapes L" at bounding box center [226, 707] width 44 height 35
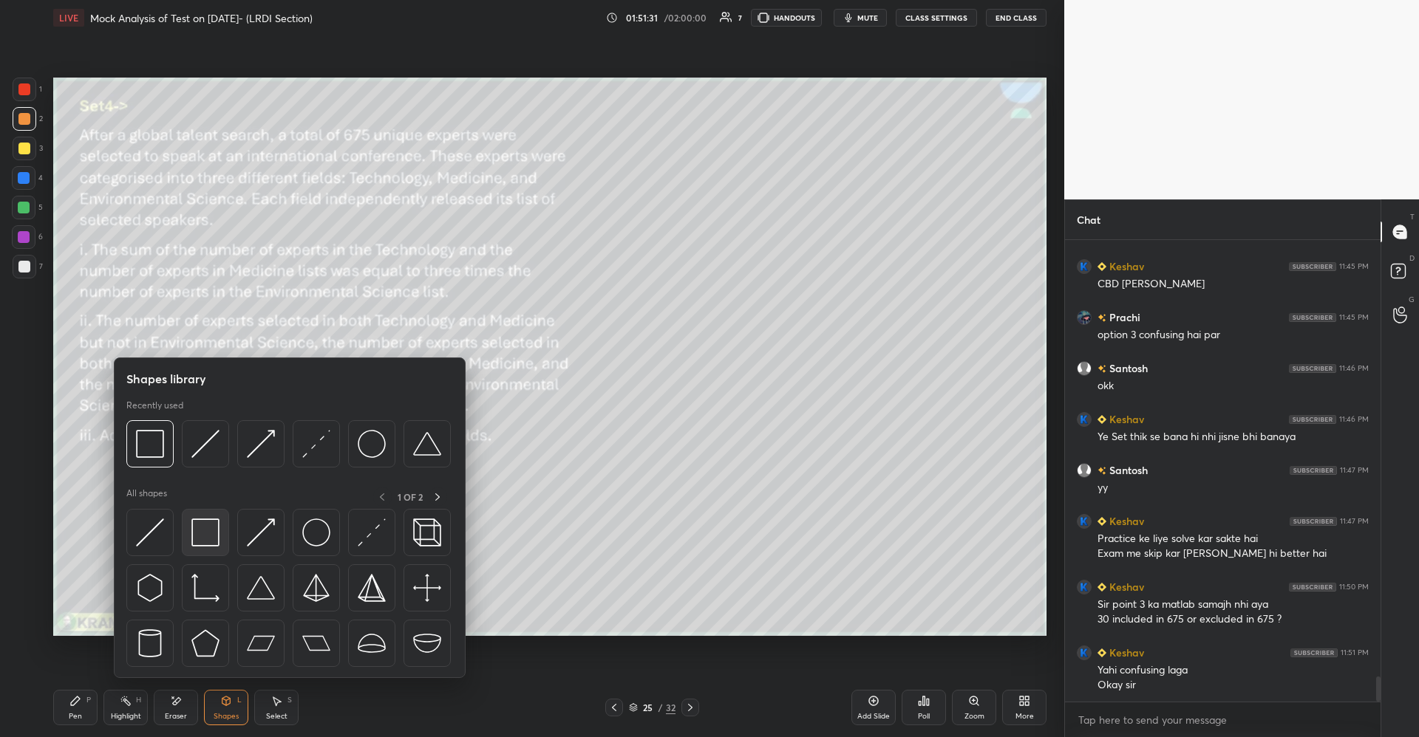
click at [217, 530] on img at bounding box center [205, 533] width 28 height 28
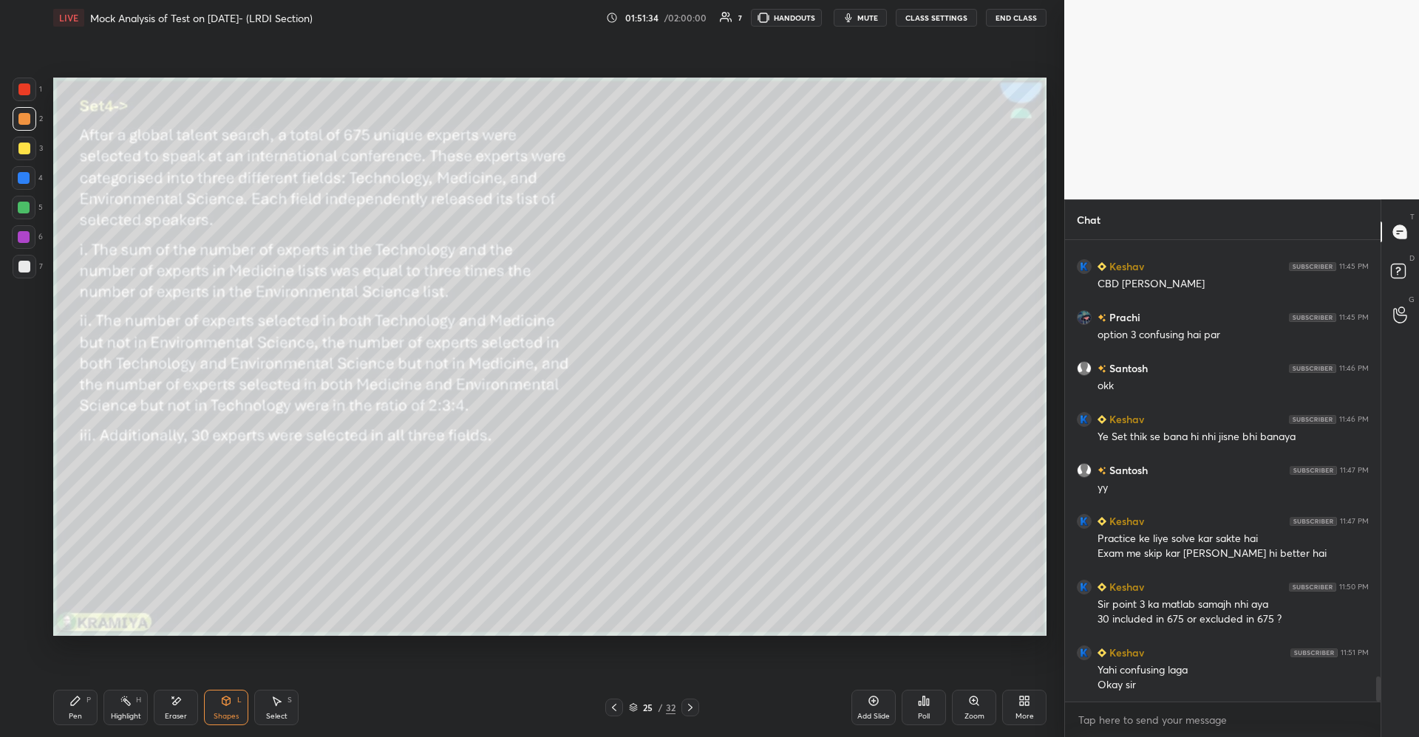
click at [97, 703] on div "Pen P" at bounding box center [75, 707] width 44 height 35
click at [180, 704] on icon at bounding box center [176, 701] width 12 height 13
click at [89, 703] on div "P" at bounding box center [88, 700] width 4 height 7
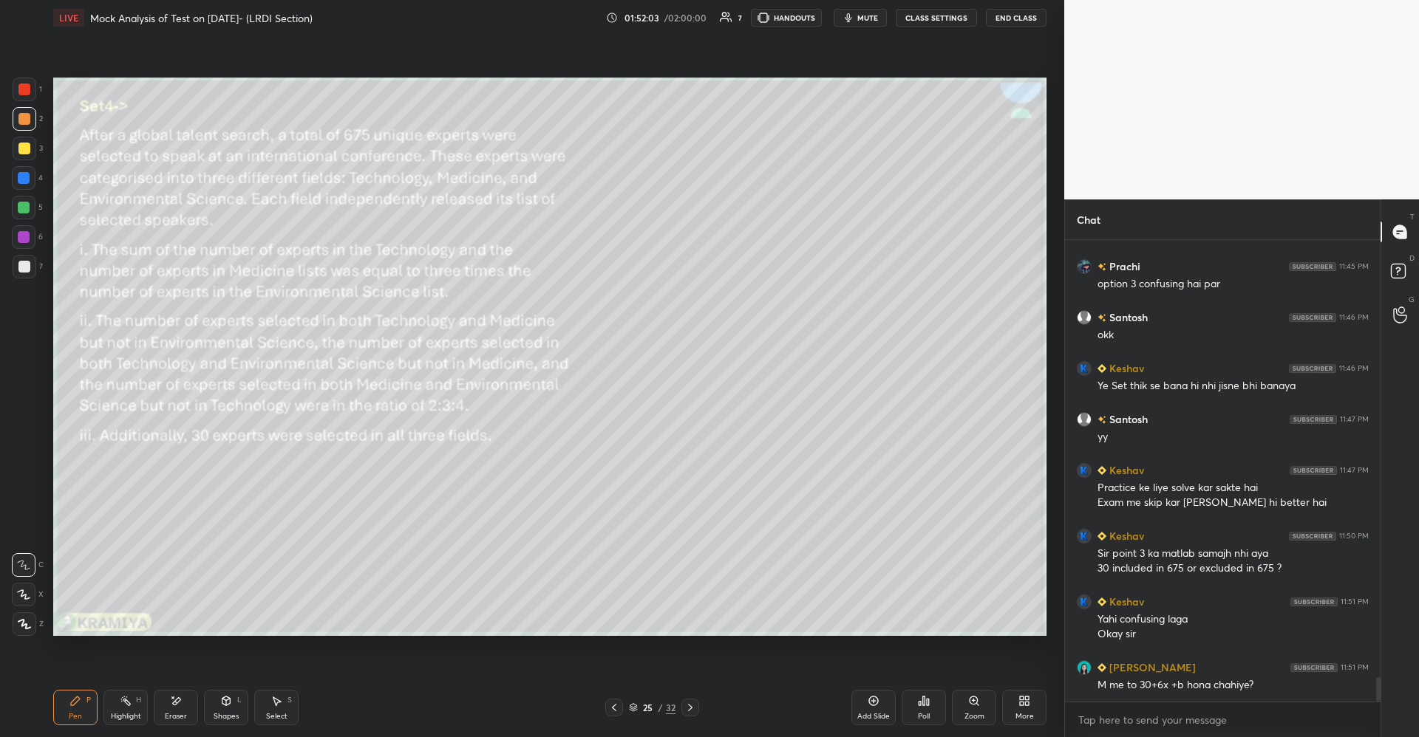
click at [170, 705] on icon at bounding box center [176, 701] width 12 height 13
click at [42, 570] on div "E" at bounding box center [27, 565] width 31 height 24
click at [74, 703] on icon at bounding box center [75, 701] width 9 height 9
click at [176, 709] on div "Eraser" at bounding box center [176, 707] width 44 height 35
click at [84, 705] on div "Pen P" at bounding box center [75, 707] width 44 height 35
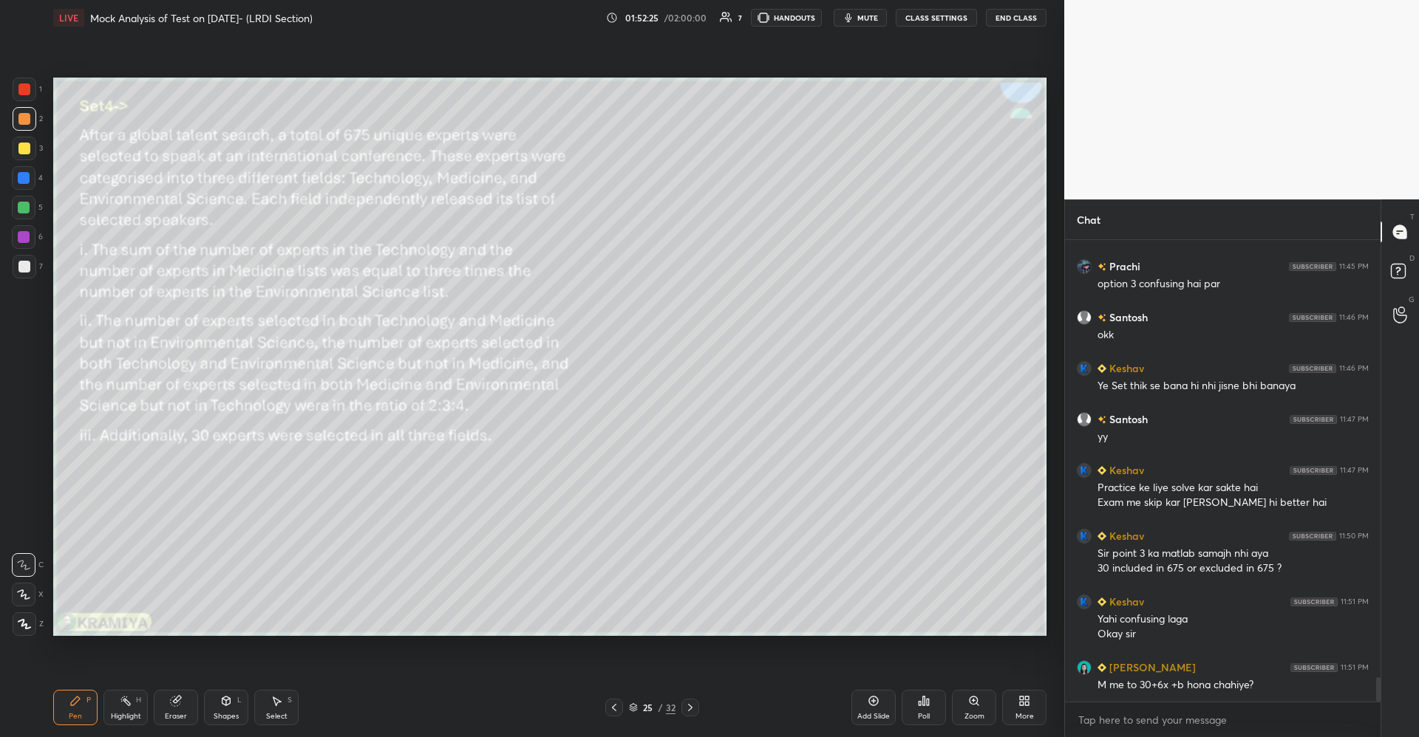
scroll to position [8232, 0]
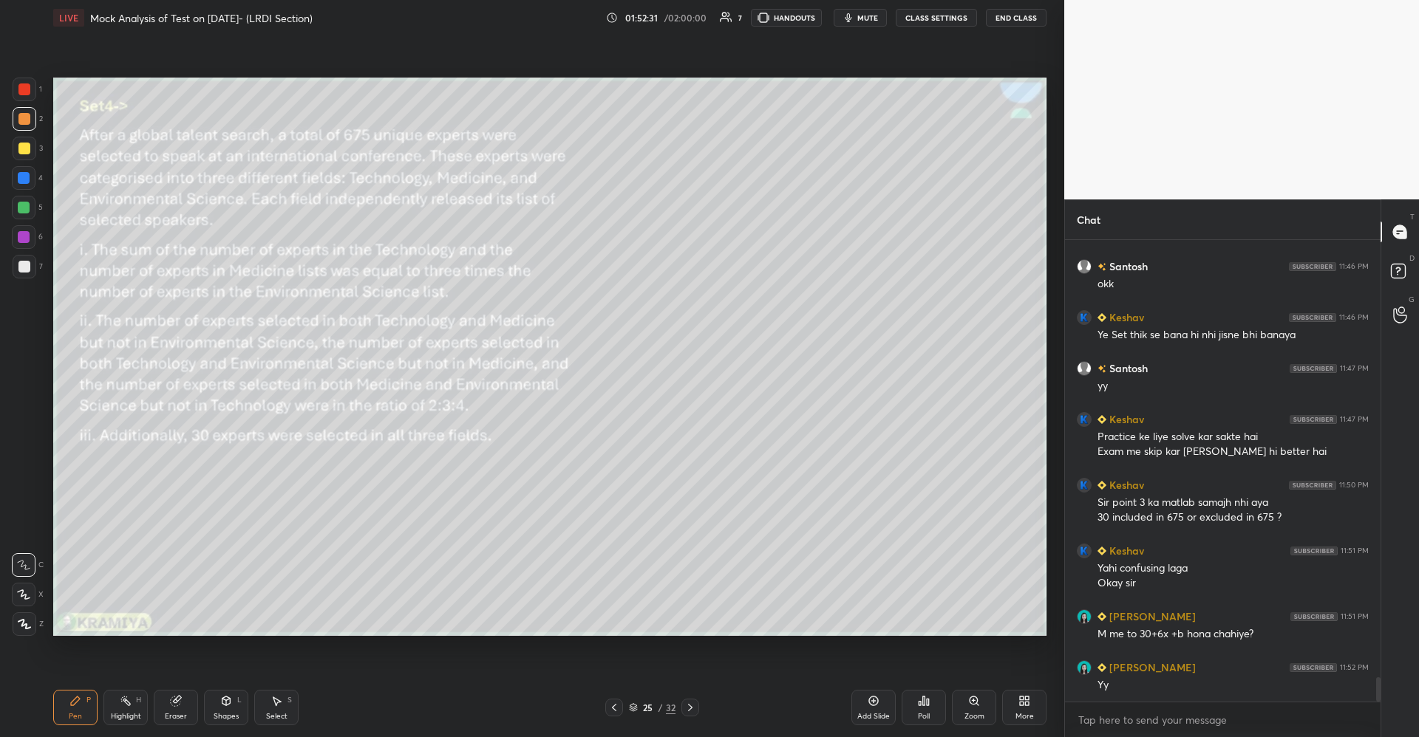
click at [281, 693] on div "Select S" at bounding box center [276, 707] width 44 height 35
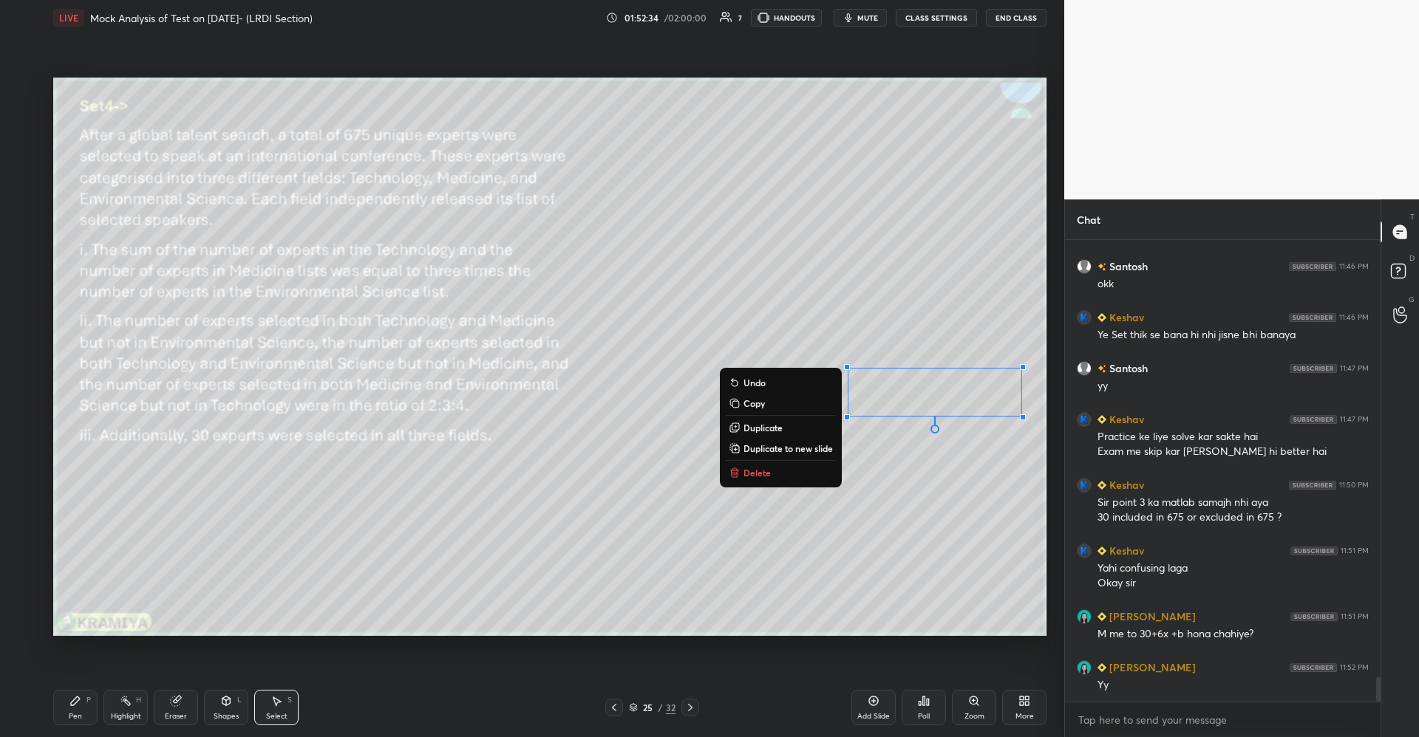
click at [751, 405] on p "Copy" at bounding box center [753, 403] width 21 height 12
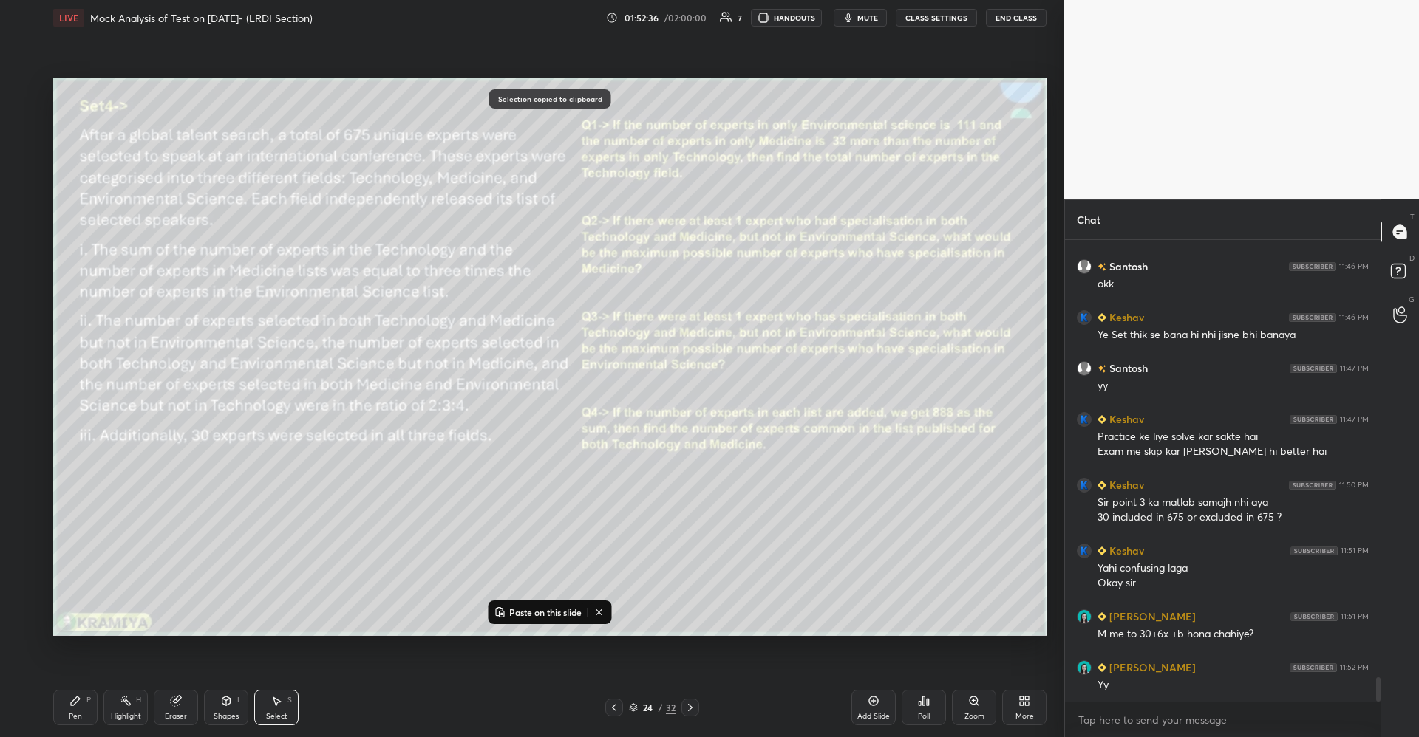
click at [539, 616] on p "Paste on this slide" at bounding box center [545, 613] width 72 height 12
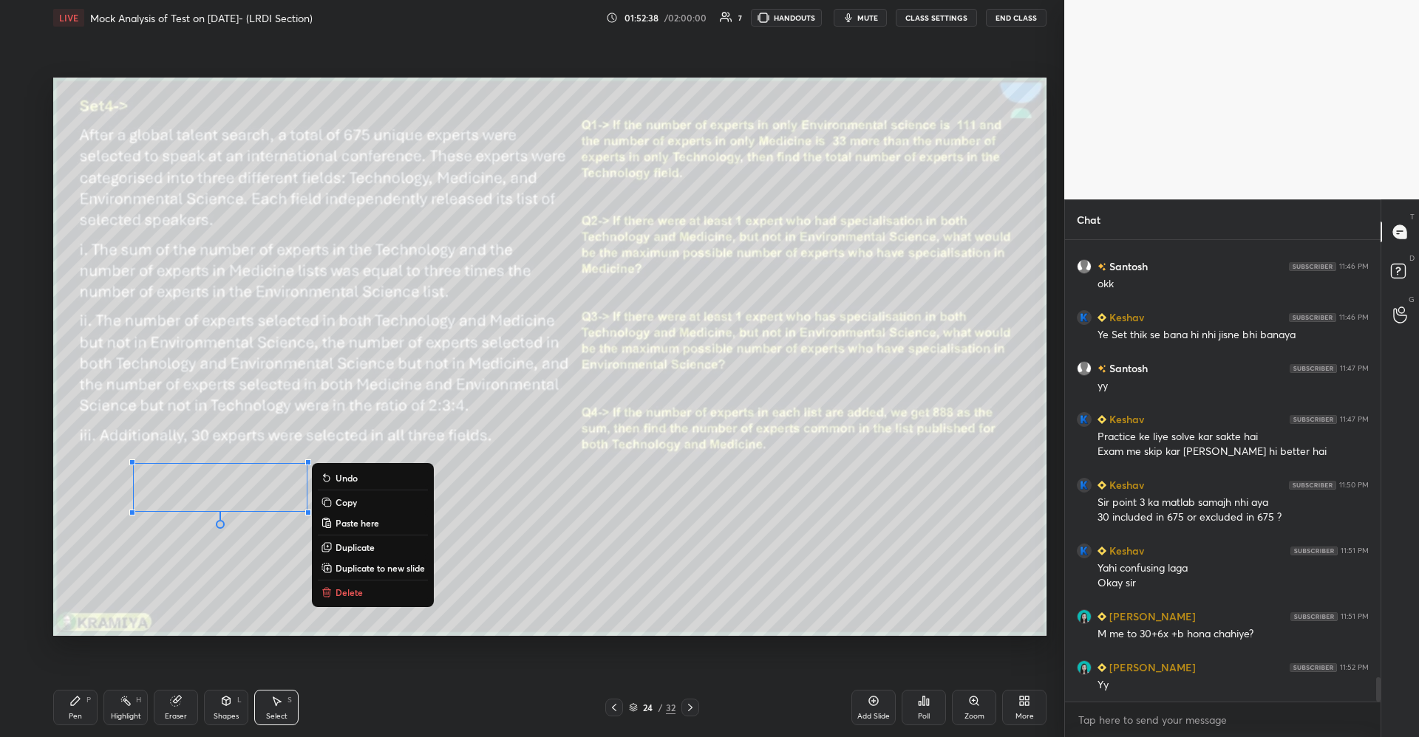
click at [710, 542] on div "0 ° Undo Copy Paste here Duplicate Duplicate to new slide Delete" at bounding box center [549, 357] width 993 height 559
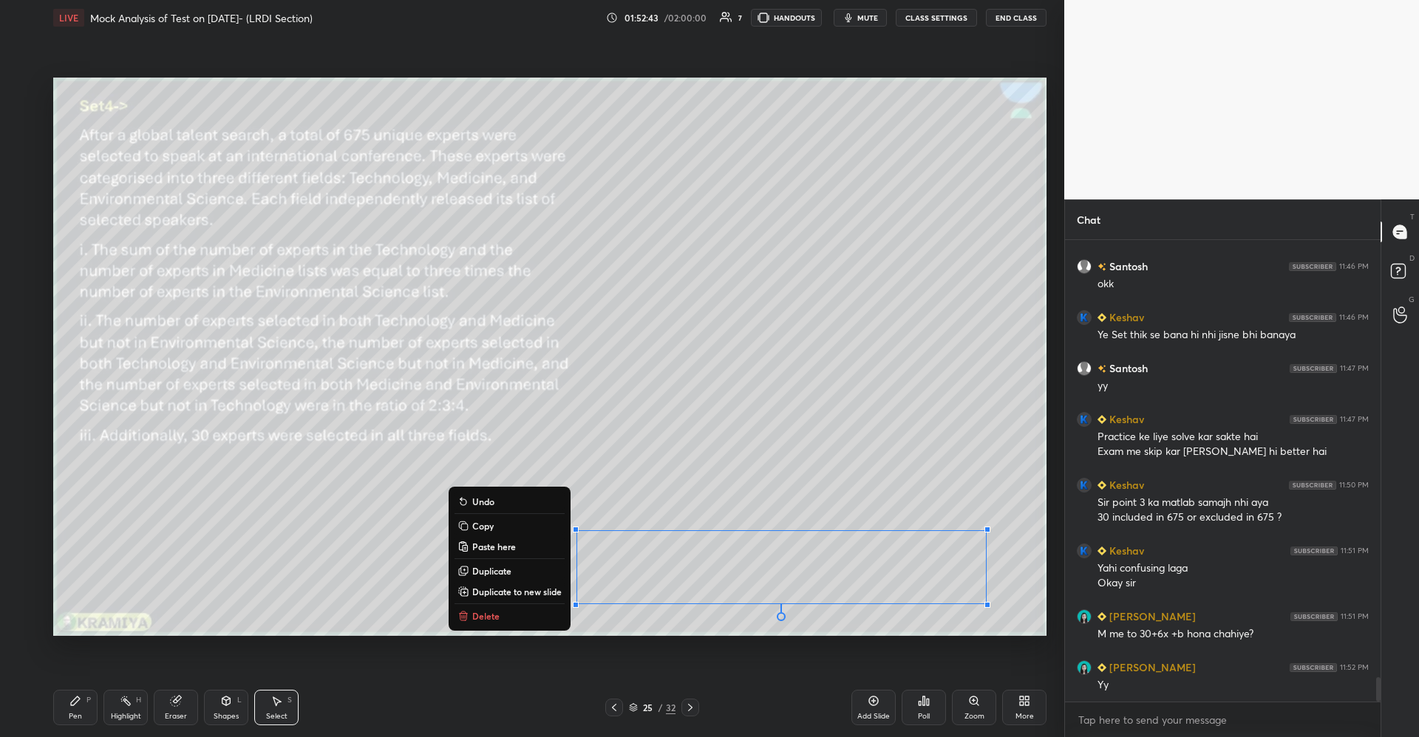
click at [485, 528] on p "Copy" at bounding box center [482, 526] width 21 height 12
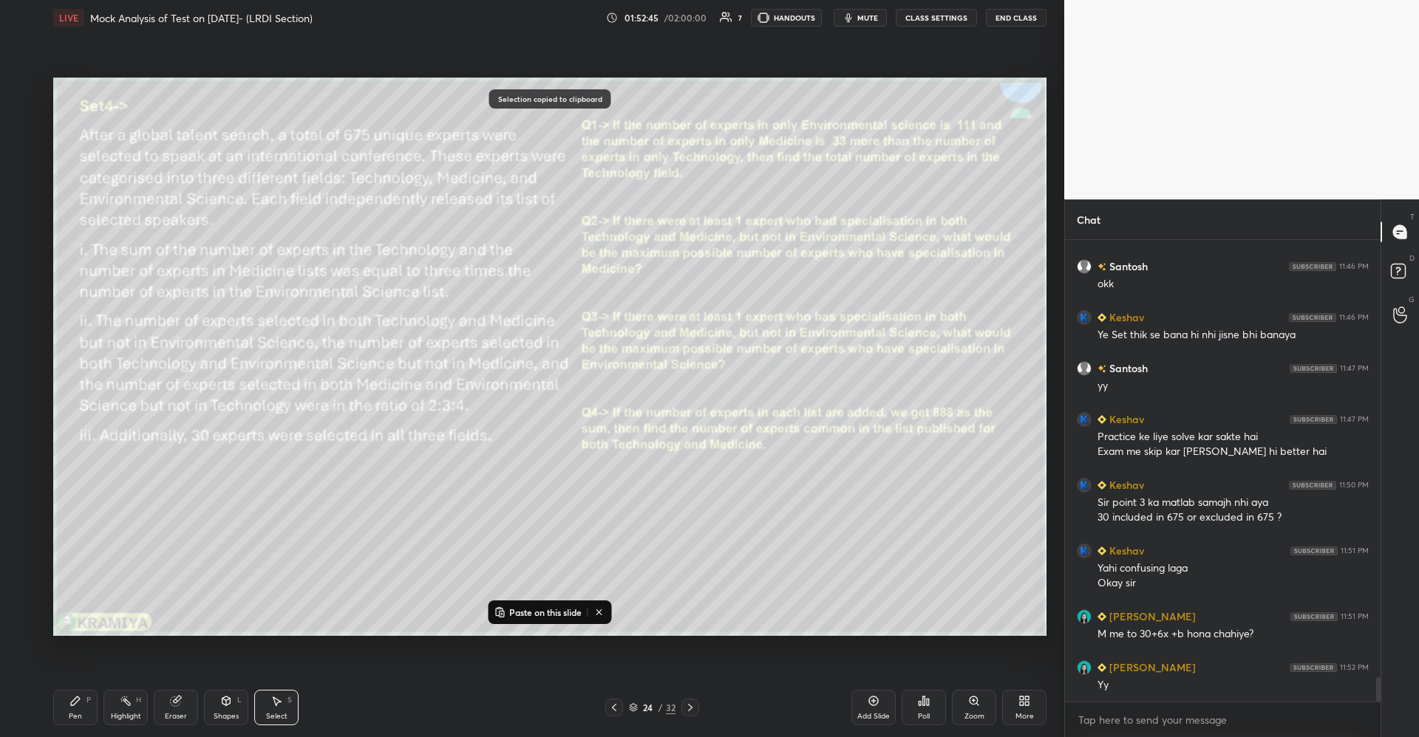
click at [559, 607] on p "Paste on this slide" at bounding box center [545, 613] width 72 height 12
click at [768, 555] on div "0 ° Undo Copy Paste here Duplicate Duplicate to new slide Delete" at bounding box center [549, 357] width 993 height 559
click at [100, 705] on div "Pen P Highlight H Eraser Shapes L Select S" at bounding box center [252, 707] width 399 height 35
click at [87, 694] on div "Pen P" at bounding box center [75, 707] width 44 height 35
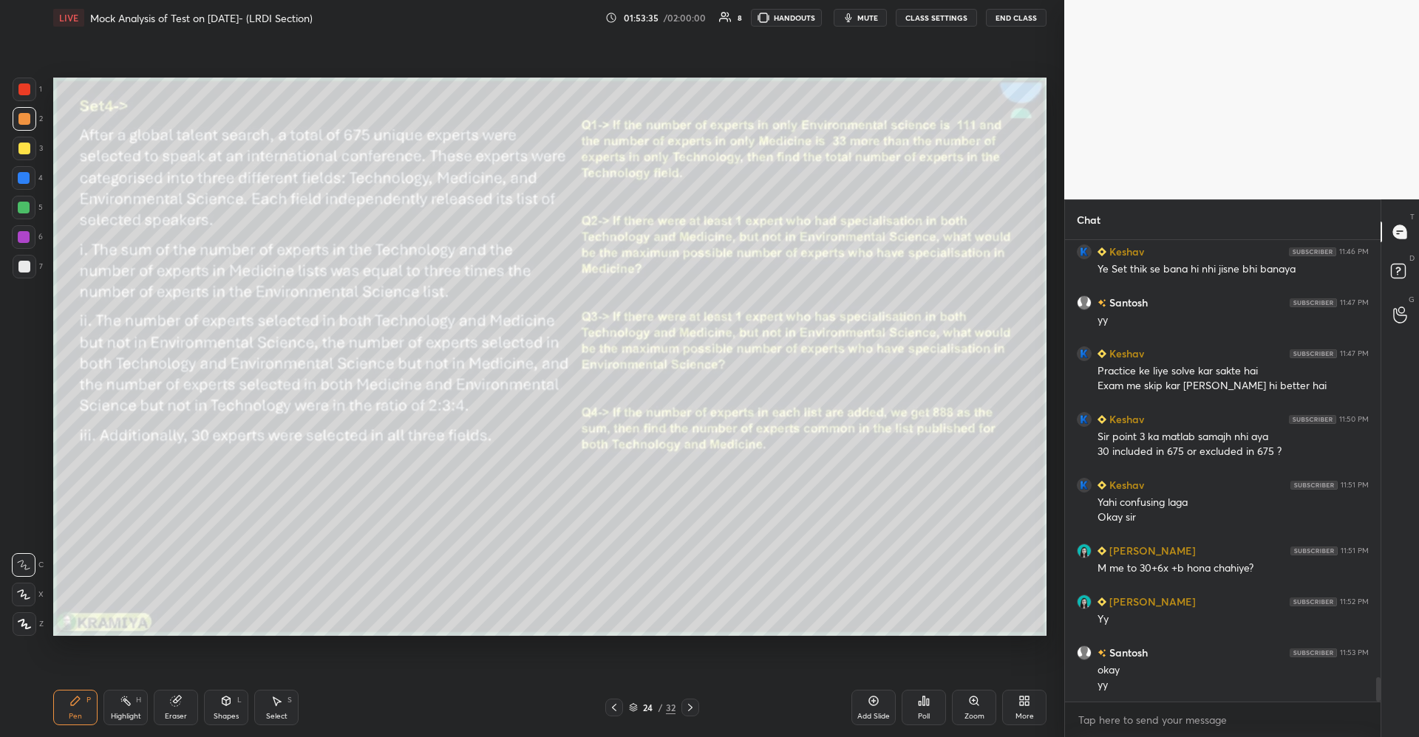
scroll to position [8348, 0]
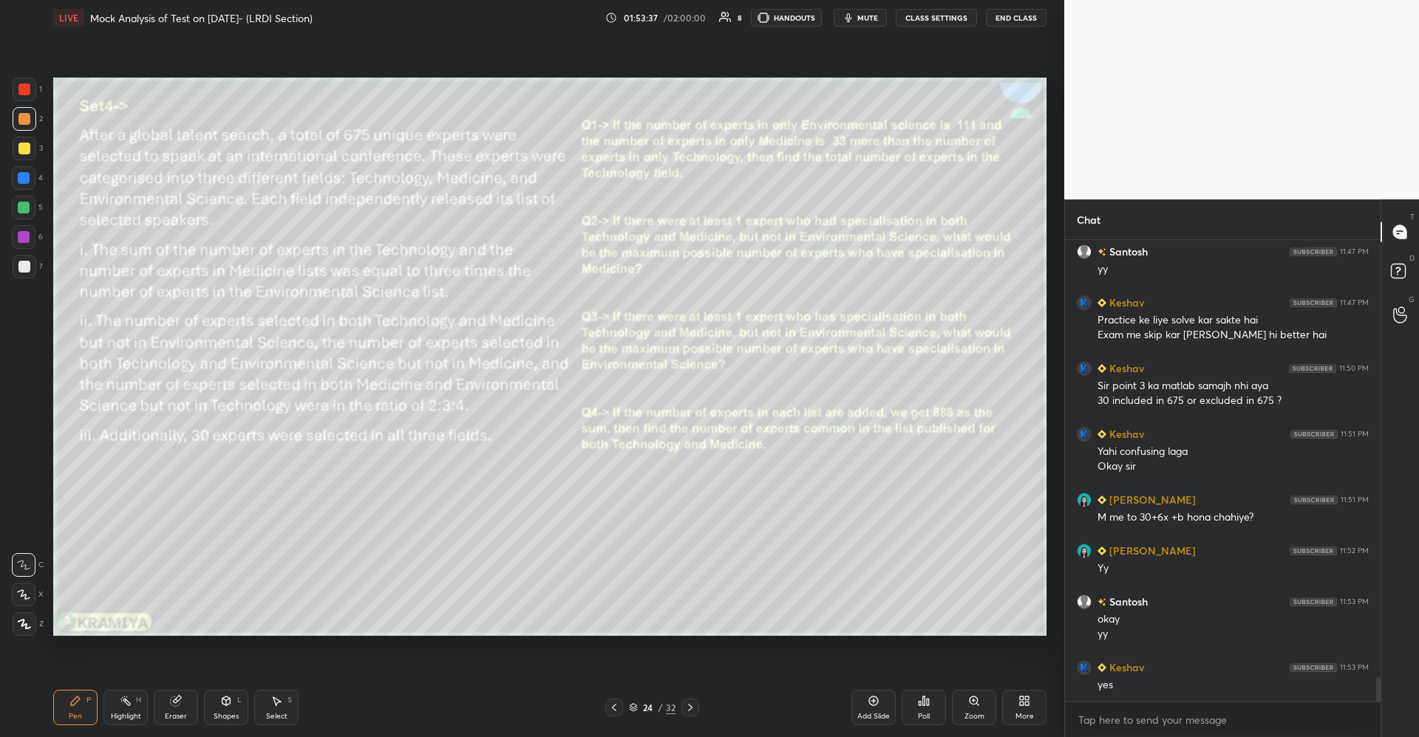
click at [692, 703] on icon at bounding box center [690, 708] width 12 height 12
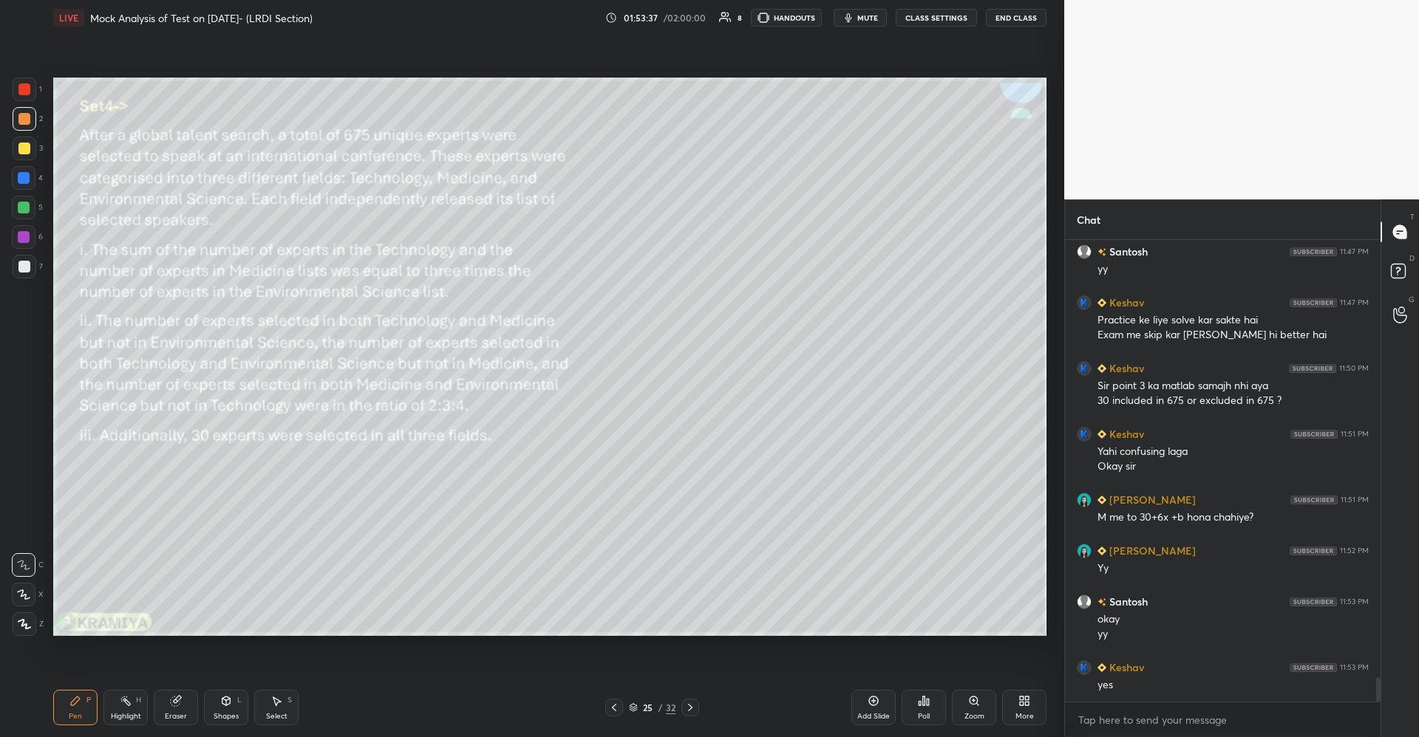
click at [693, 703] on icon at bounding box center [690, 708] width 12 height 12
click at [689, 703] on icon at bounding box center [690, 708] width 12 height 12
click at [686, 703] on icon at bounding box center [690, 708] width 12 height 12
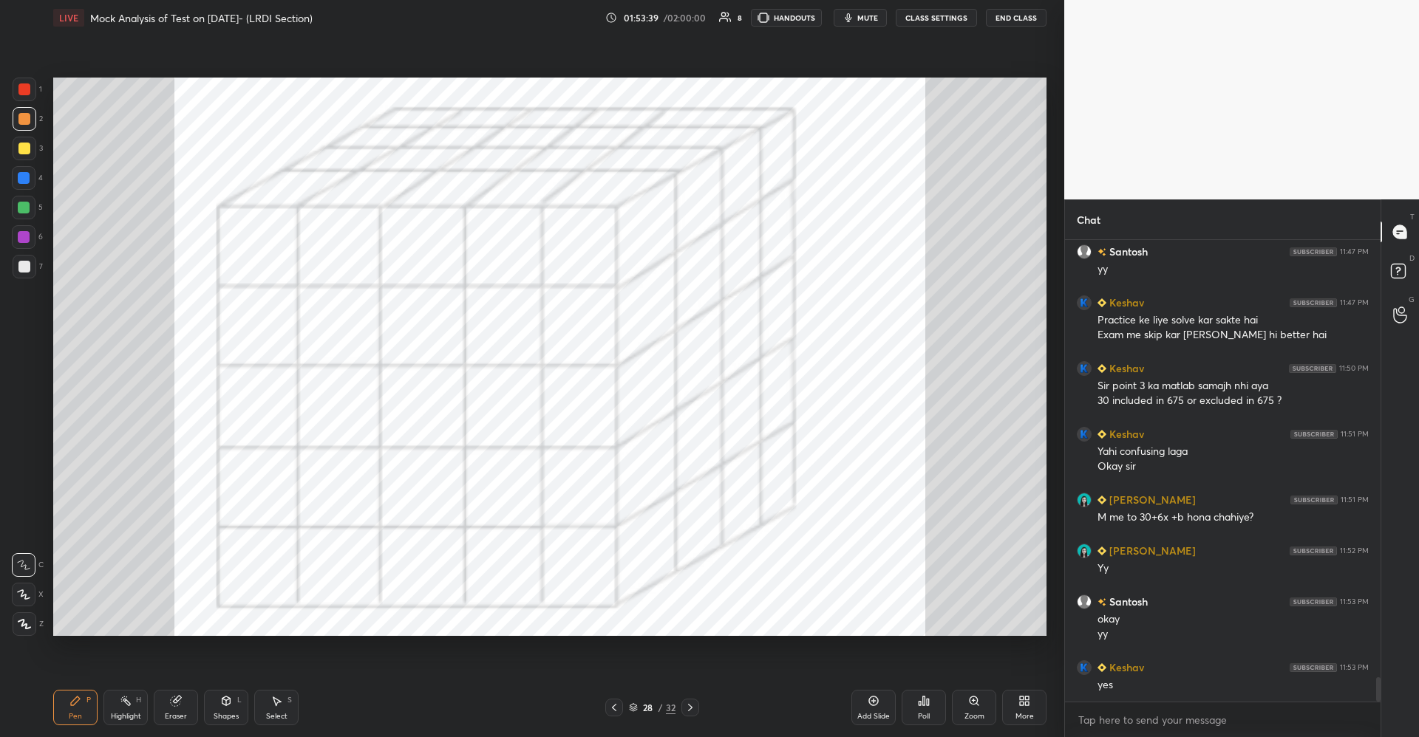
click at [686, 705] on icon at bounding box center [690, 708] width 12 height 12
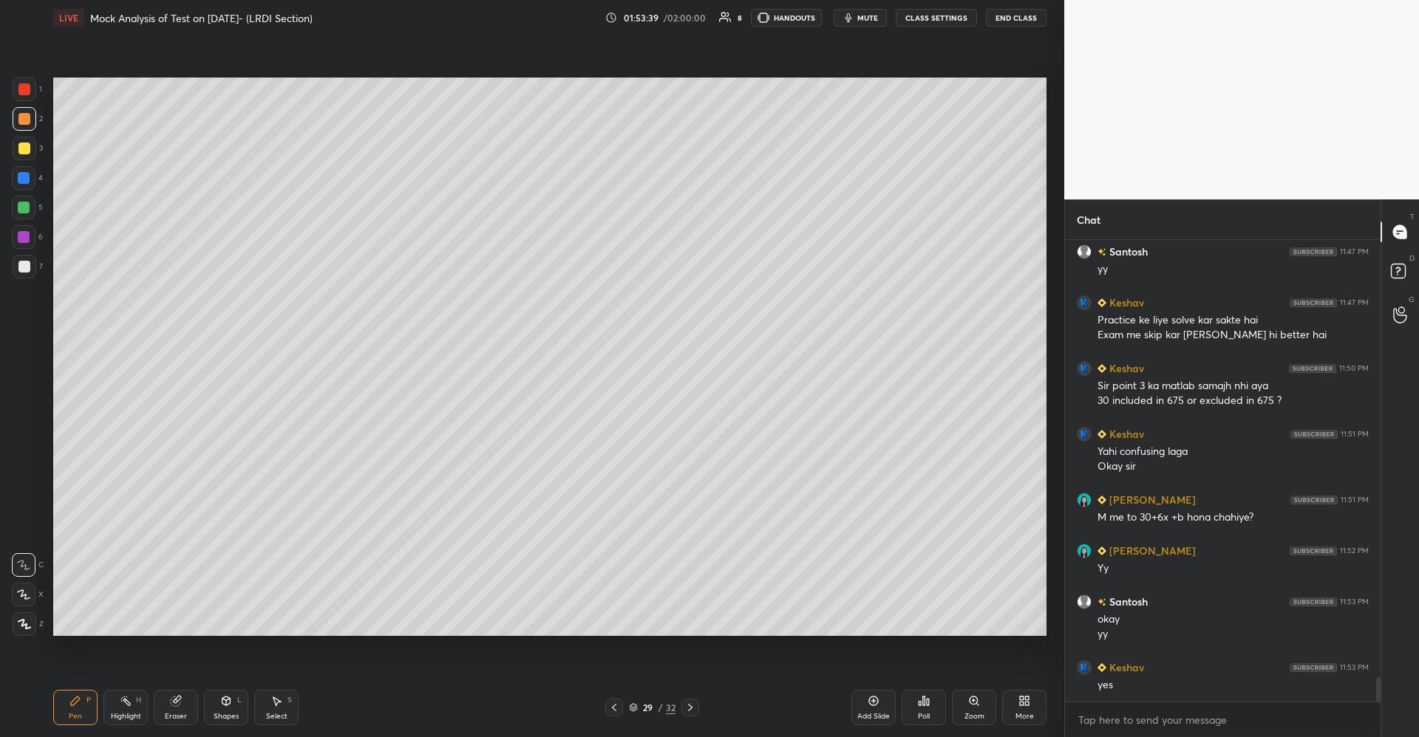
click at [686, 705] on icon at bounding box center [690, 708] width 12 height 12
click at [686, 703] on icon at bounding box center [690, 708] width 12 height 12
click at [686, 704] on icon at bounding box center [690, 708] width 12 height 12
click at [865, 700] on div "Add Slide" at bounding box center [873, 707] width 44 height 35
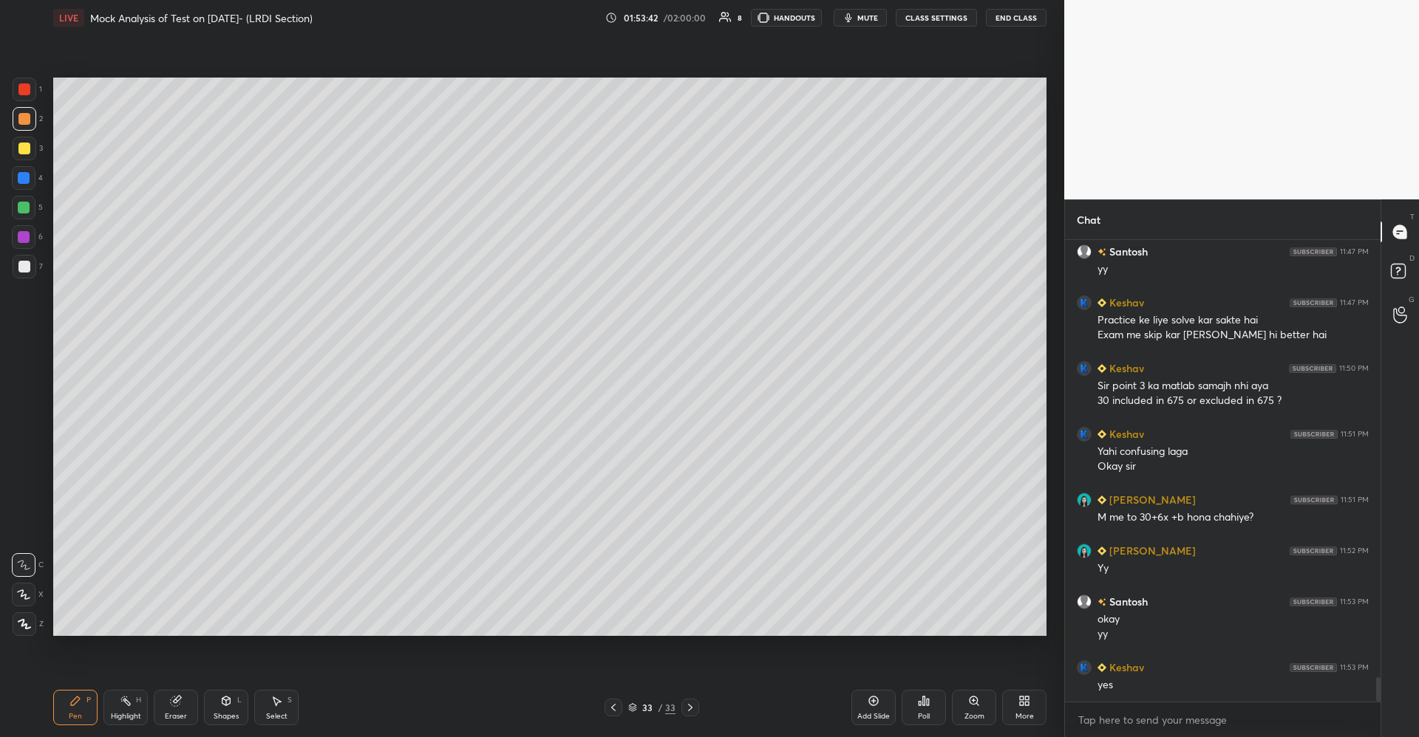
click at [29, 152] on div at bounding box center [24, 149] width 12 height 12
click at [225, 696] on icon at bounding box center [226, 701] width 12 height 12
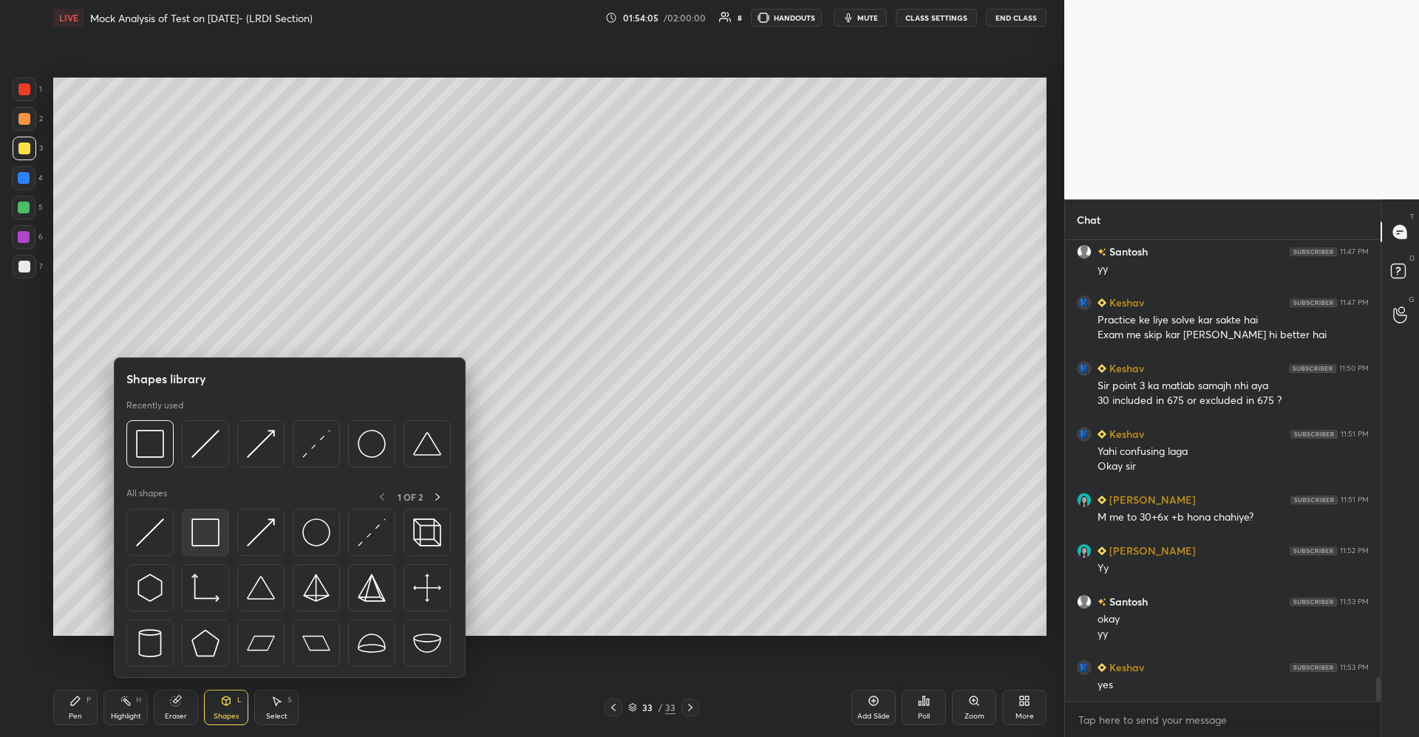
click at [205, 536] on img at bounding box center [205, 533] width 28 height 28
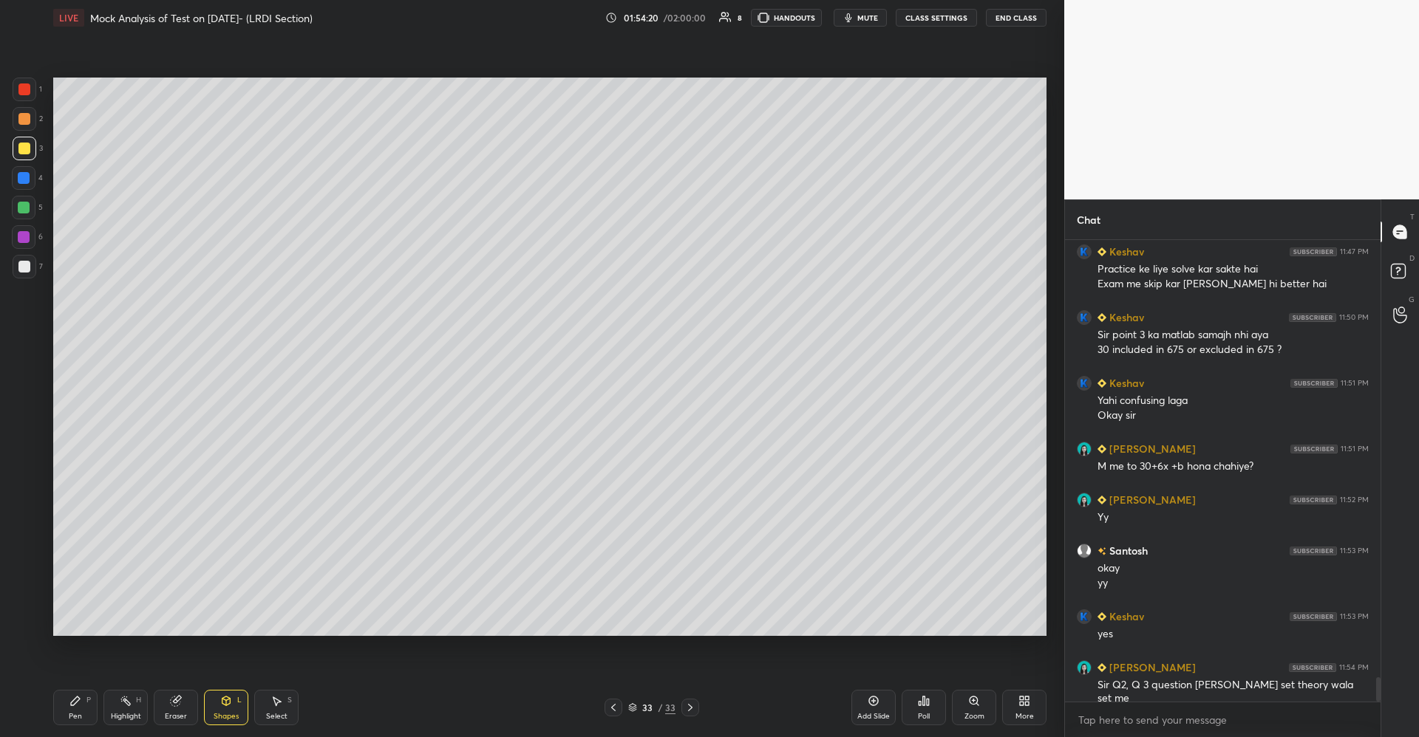
scroll to position [8414, 0]
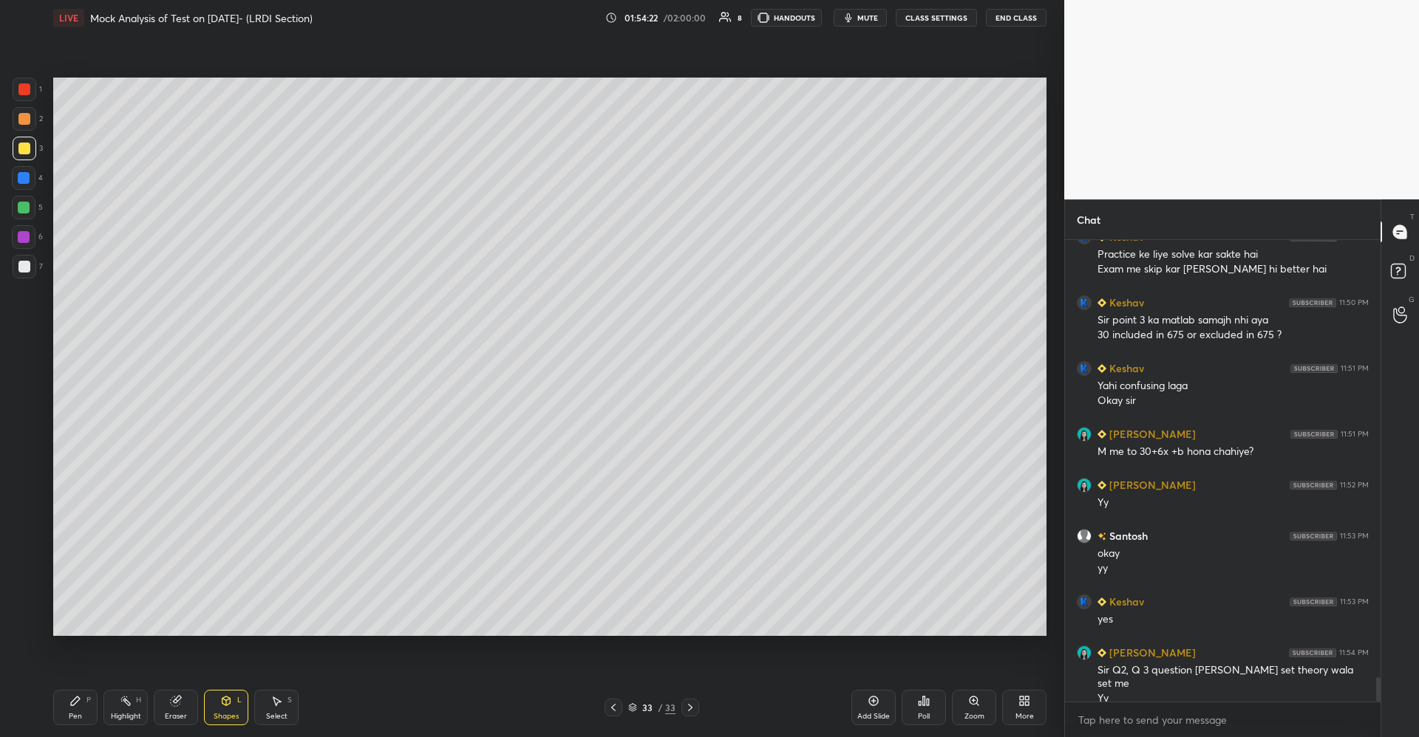
click at [80, 694] on div "Pen P" at bounding box center [75, 707] width 44 height 35
click at [29, 202] on div at bounding box center [24, 208] width 12 height 12
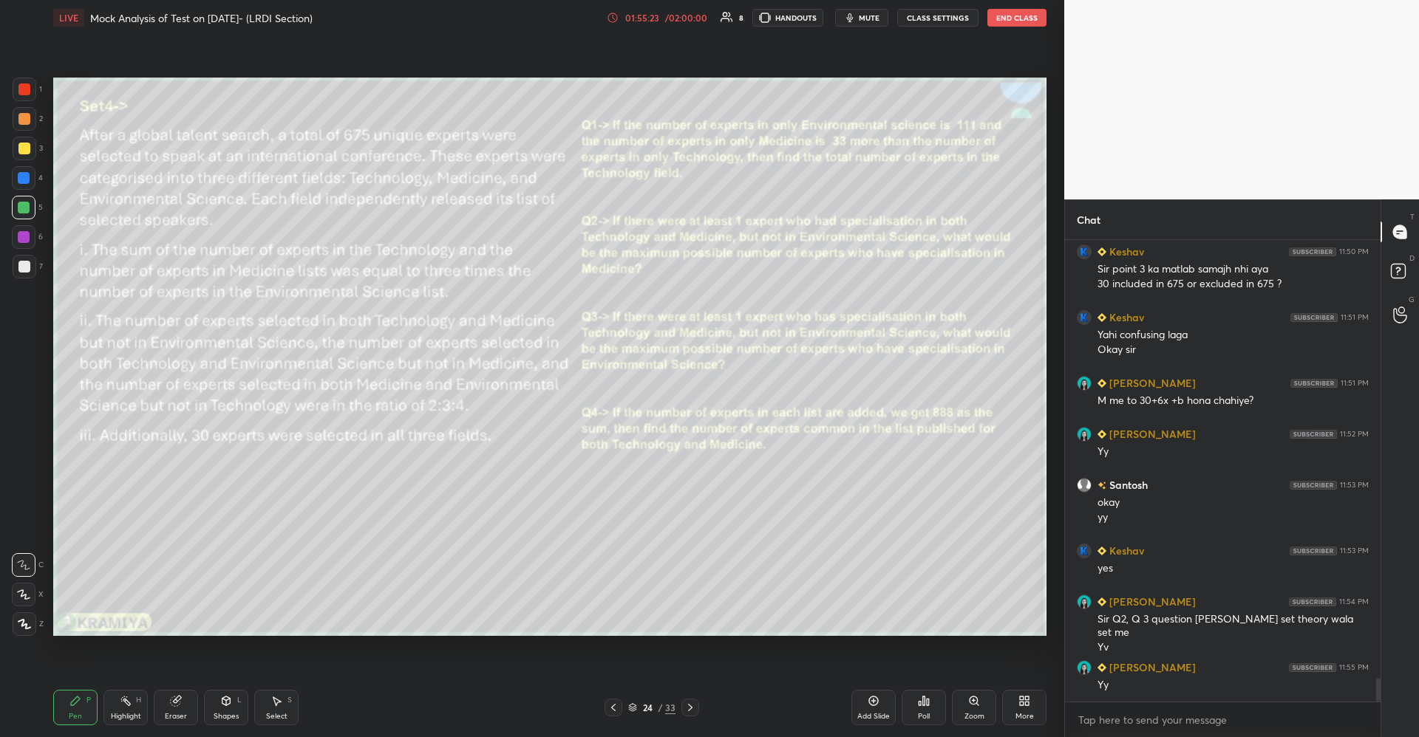
click at [78, 709] on div "Pen P" at bounding box center [75, 707] width 44 height 35
click at [25, 153] on div at bounding box center [24, 149] width 12 height 12
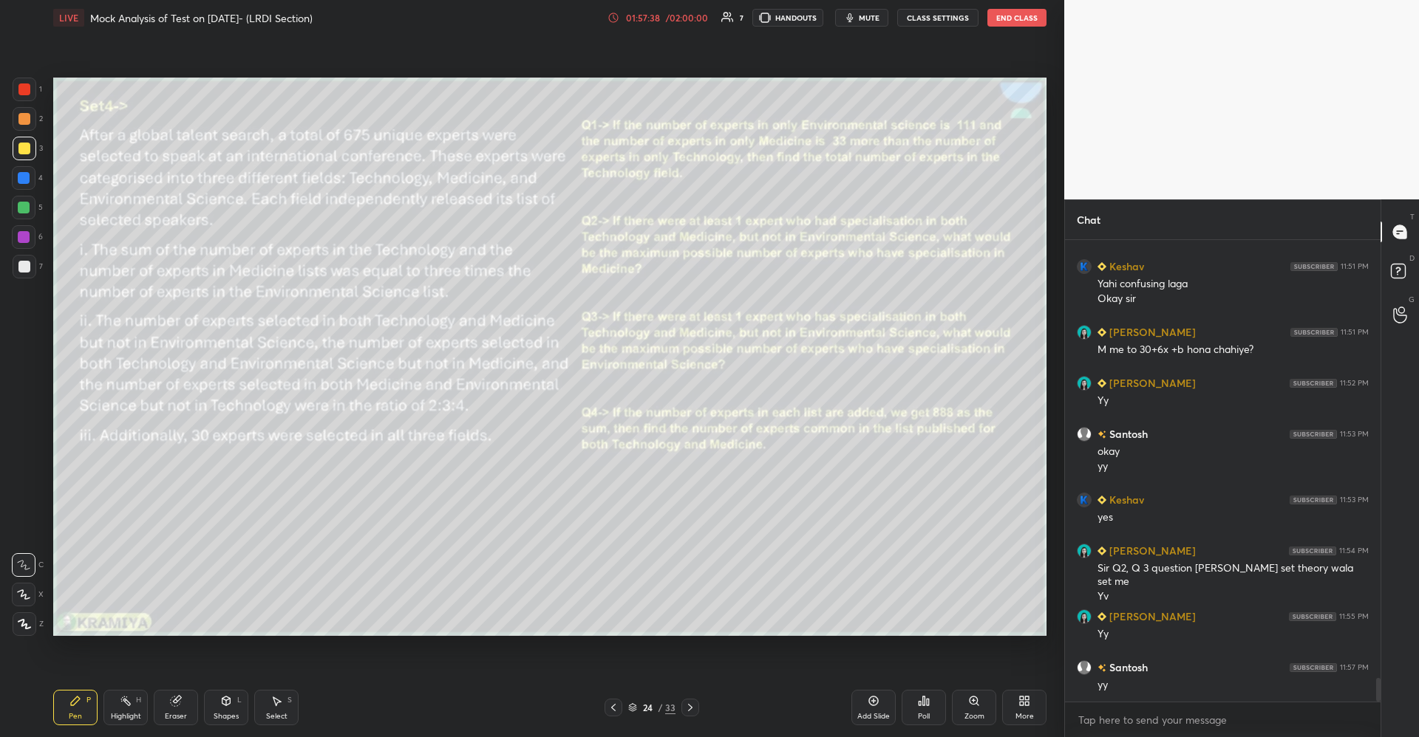
scroll to position [8567, 0]
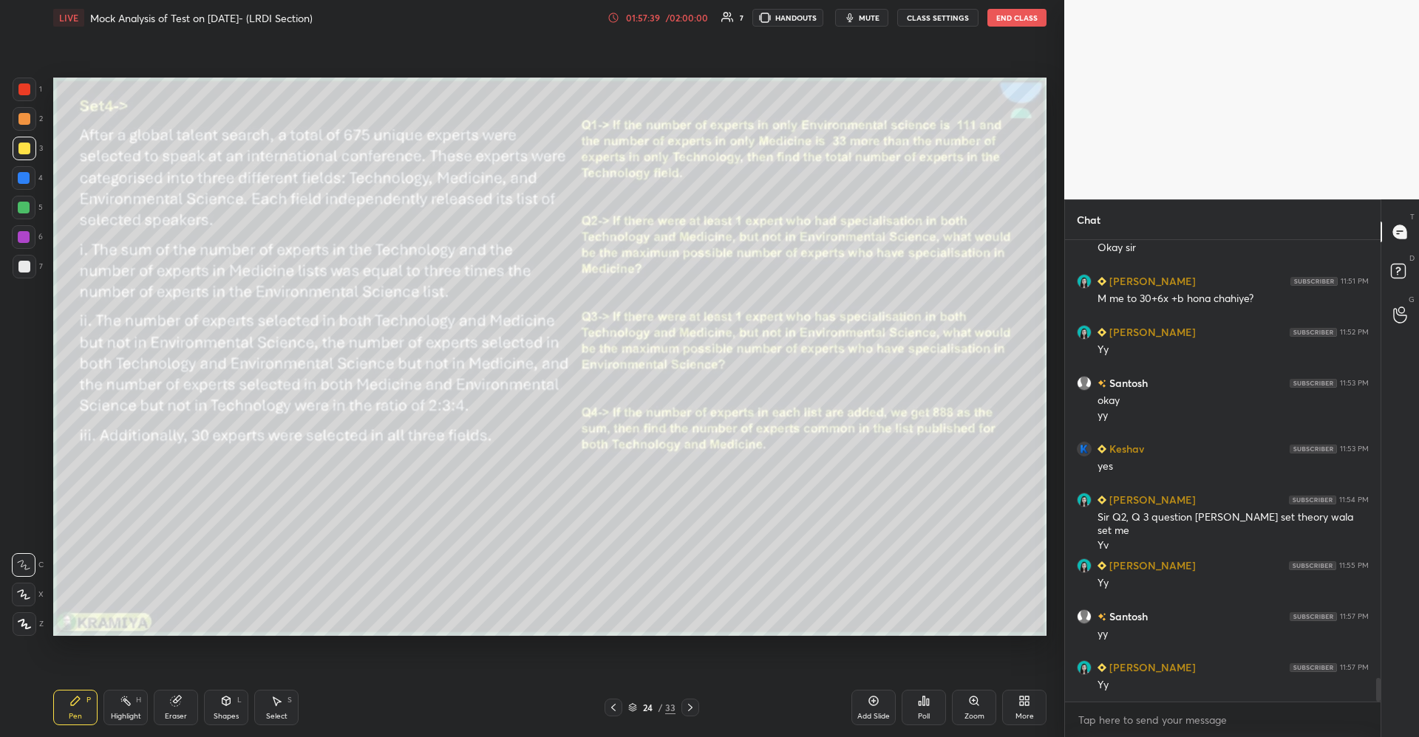
click at [141, 705] on div "Highlight H" at bounding box center [125, 707] width 44 height 35
click at [90, 708] on div "Pen P" at bounding box center [75, 707] width 44 height 35
click at [868, 703] on icon at bounding box center [873, 701] width 12 height 12
click at [26, 205] on div at bounding box center [24, 208] width 12 height 12
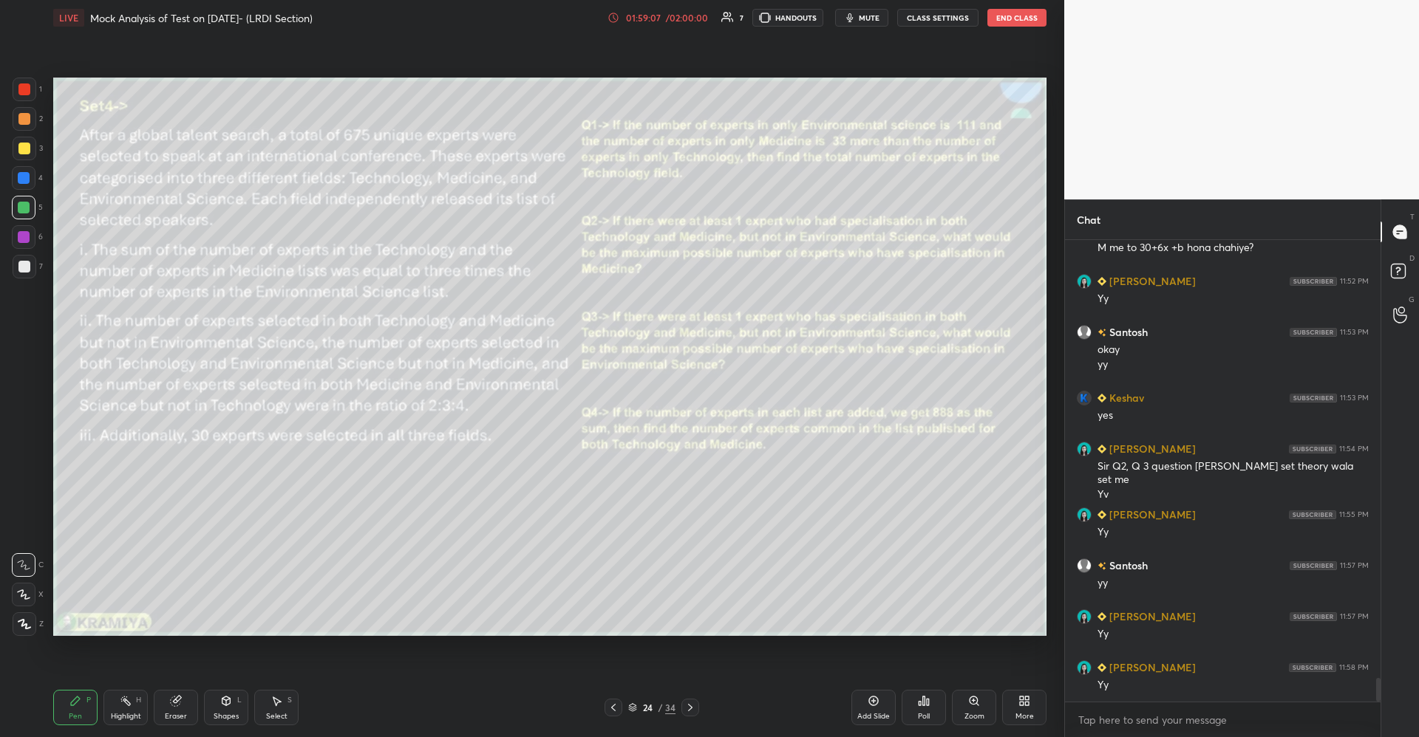
click at [24, 146] on div at bounding box center [24, 149] width 12 height 12
click at [187, 711] on div "Eraser" at bounding box center [176, 707] width 44 height 35
click at [89, 709] on div "Pen P" at bounding box center [75, 707] width 44 height 35
click at [189, 713] on div "Eraser" at bounding box center [176, 707] width 44 height 35
click at [72, 717] on div "Pen" at bounding box center [75, 716] width 13 height 7
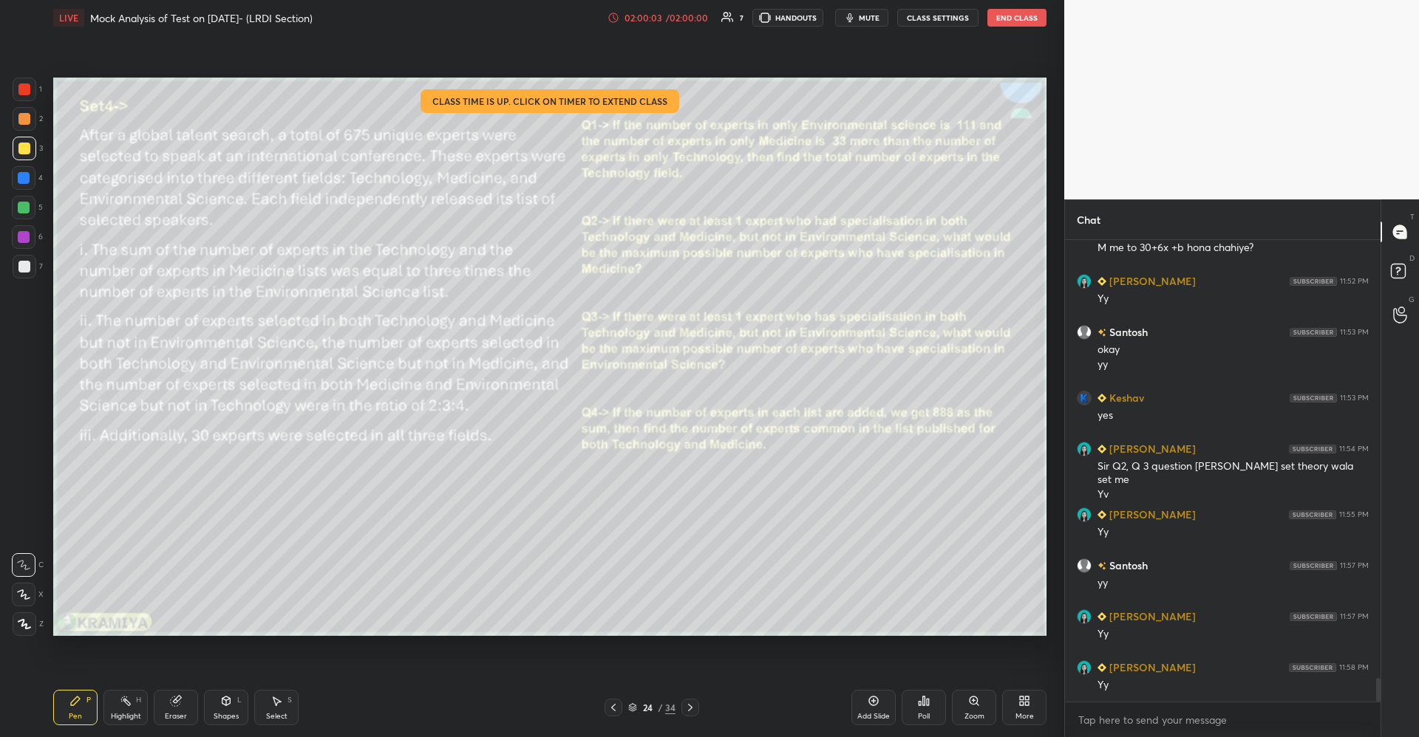
scroll to position [8669, 0]
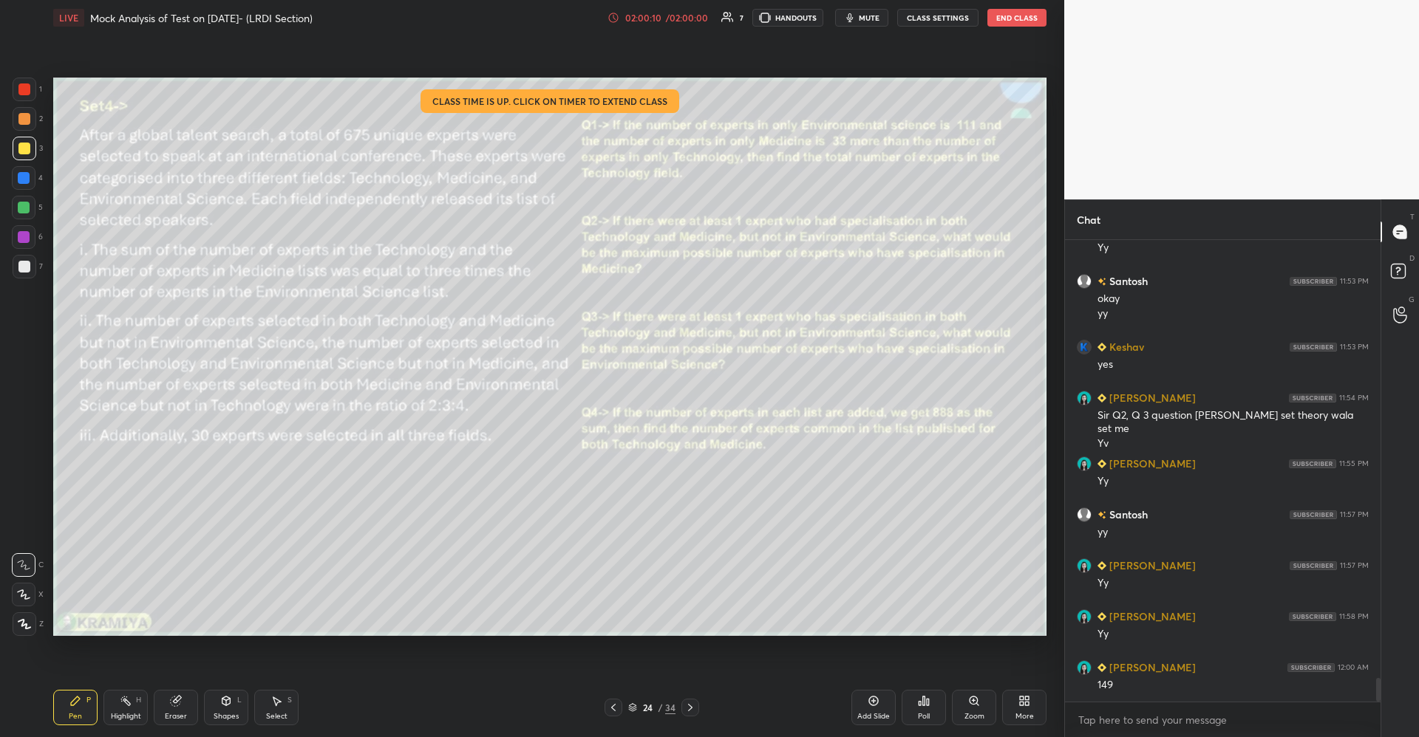
click at [191, 707] on div "Eraser" at bounding box center [176, 707] width 44 height 35
click at [102, 697] on div "Pen P Highlight H Eraser Shapes L Select S" at bounding box center [252, 707] width 399 height 35
click at [72, 710] on div "Pen P" at bounding box center [75, 707] width 44 height 35
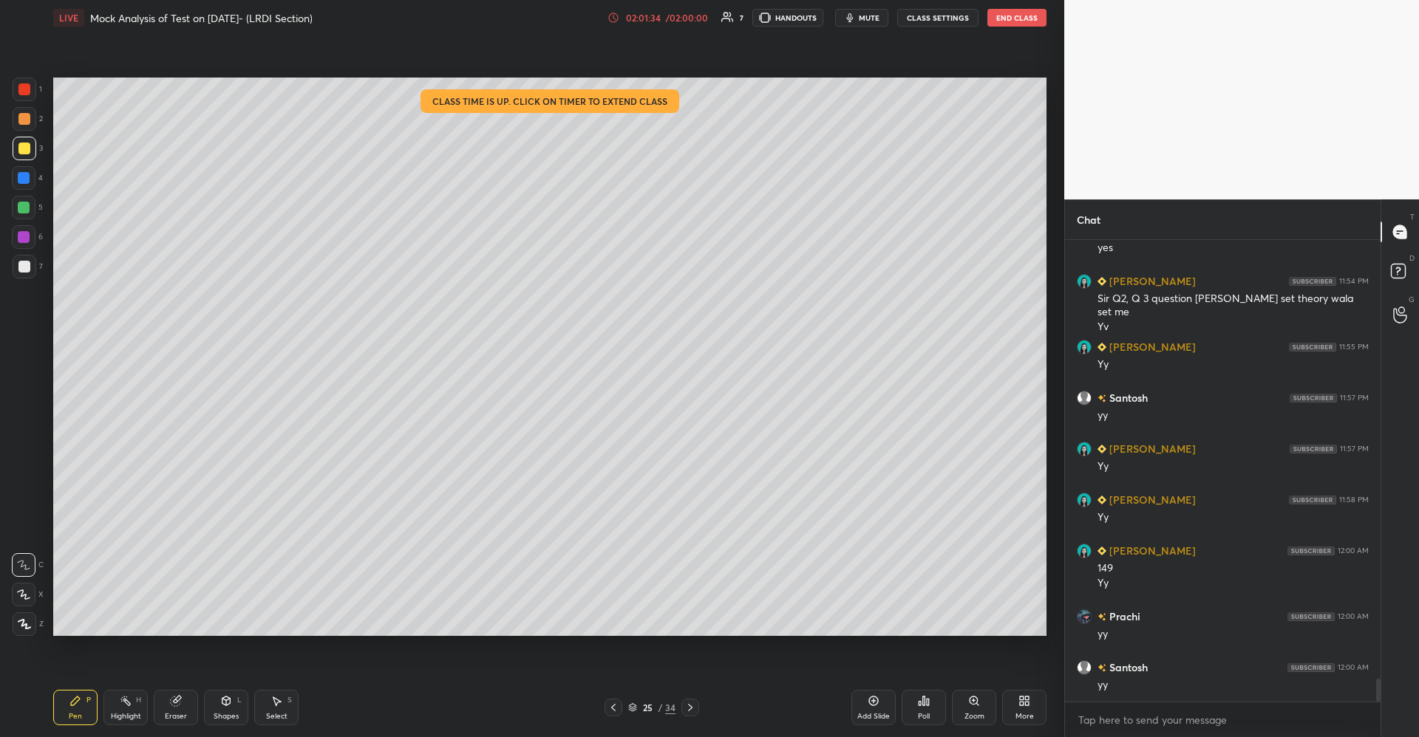
scroll to position [8837, 0]
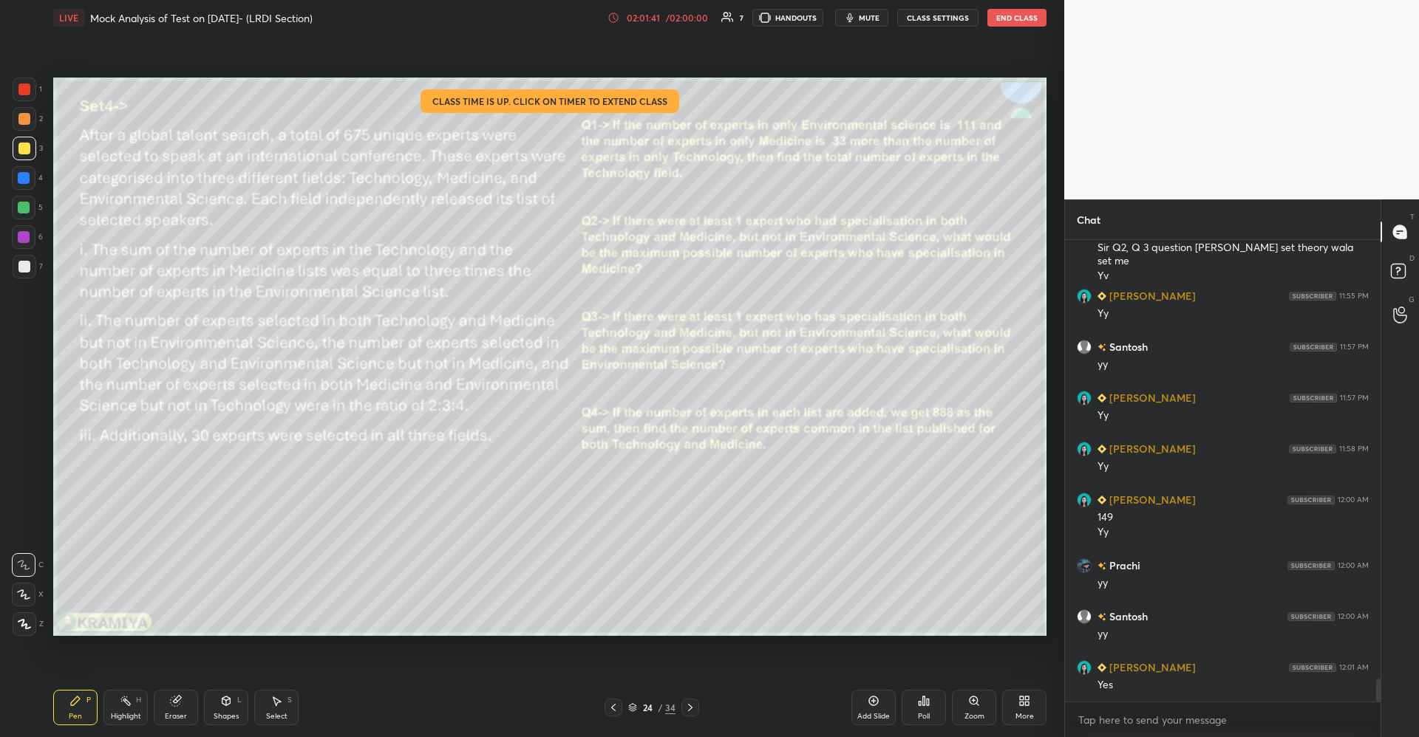
click at [137, 704] on div "H" at bounding box center [138, 700] width 5 height 7
click at [81, 700] on icon at bounding box center [75, 701] width 12 height 12
click at [926, 17] on button "CLASS SETTINGS" at bounding box center [937, 18] width 81 height 18
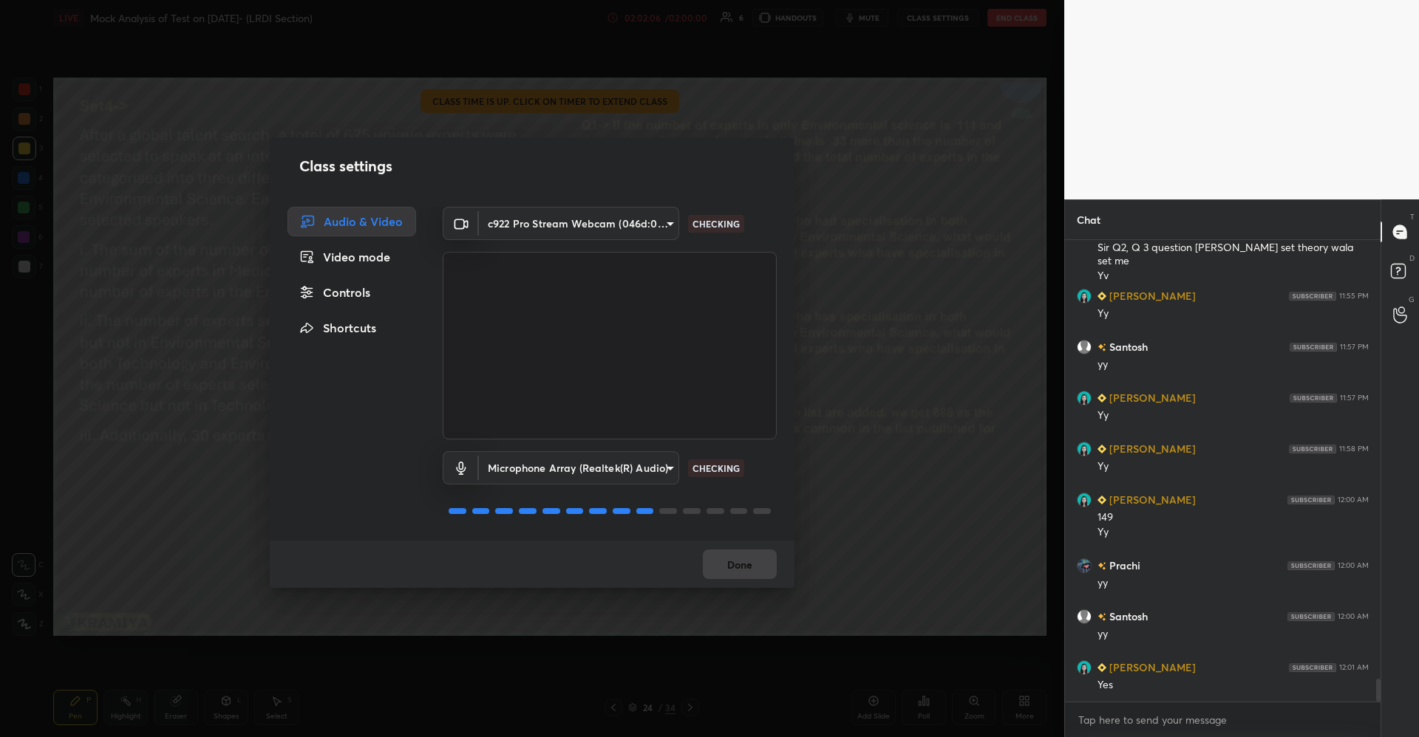
click at [866, 109] on div "Class settings Audio & Video Video mode Controls Shortcuts c922 Pro Stream Webc…" at bounding box center [532, 368] width 1064 height 737
click at [836, 481] on div "Class settings Audio & Video Video mode Controls Shortcuts c922 Pro Stream Webc…" at bounding box center [532, 368] width 1064 height 737
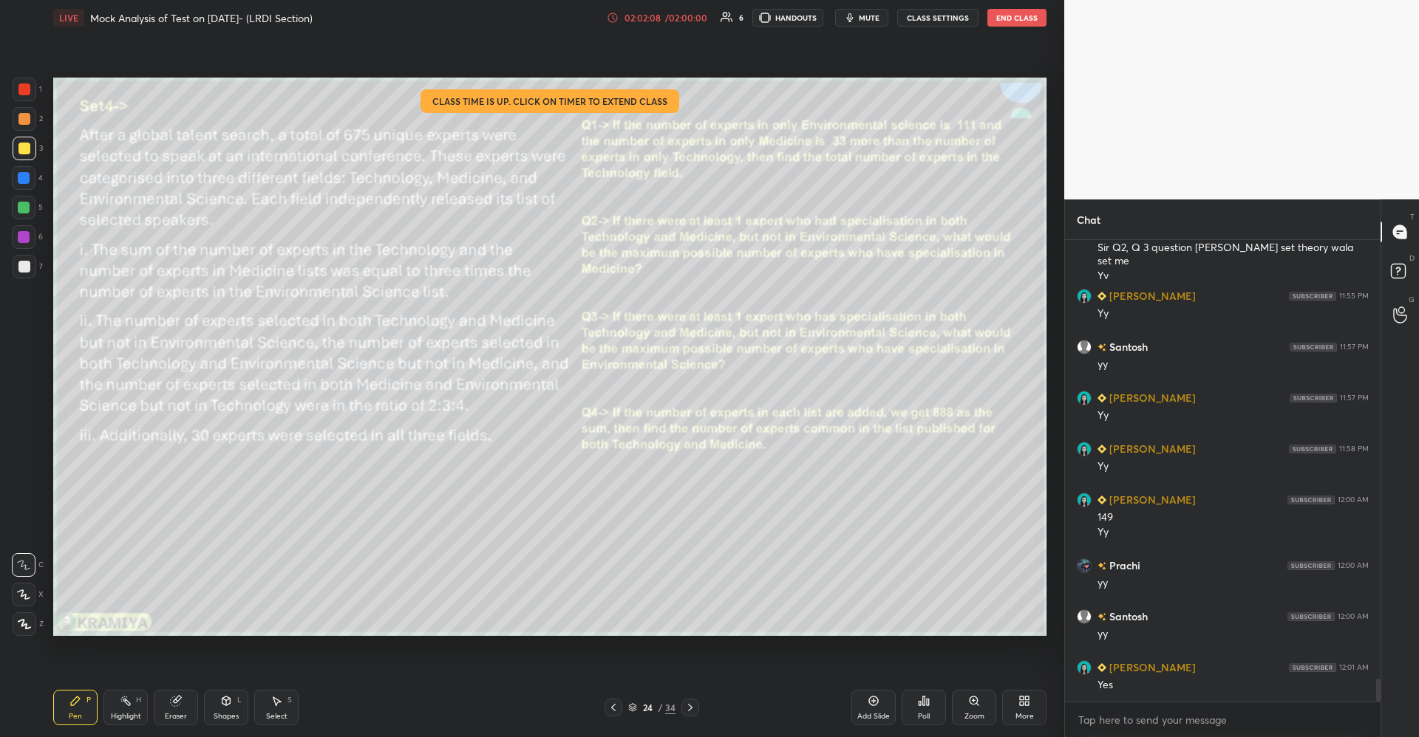
scroll to position [8888, 0]
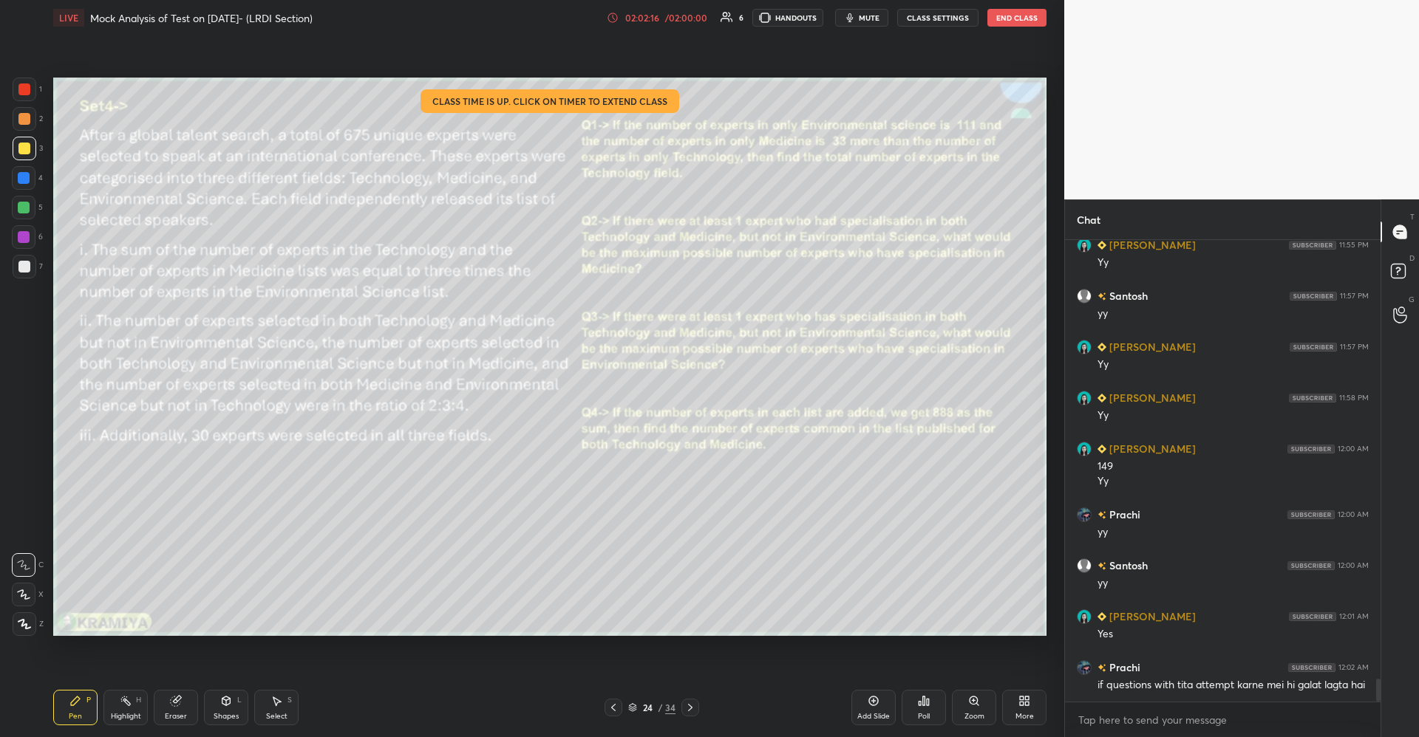
click at [33, 88] on div at bounding box center [25, 90] width 24 height 24
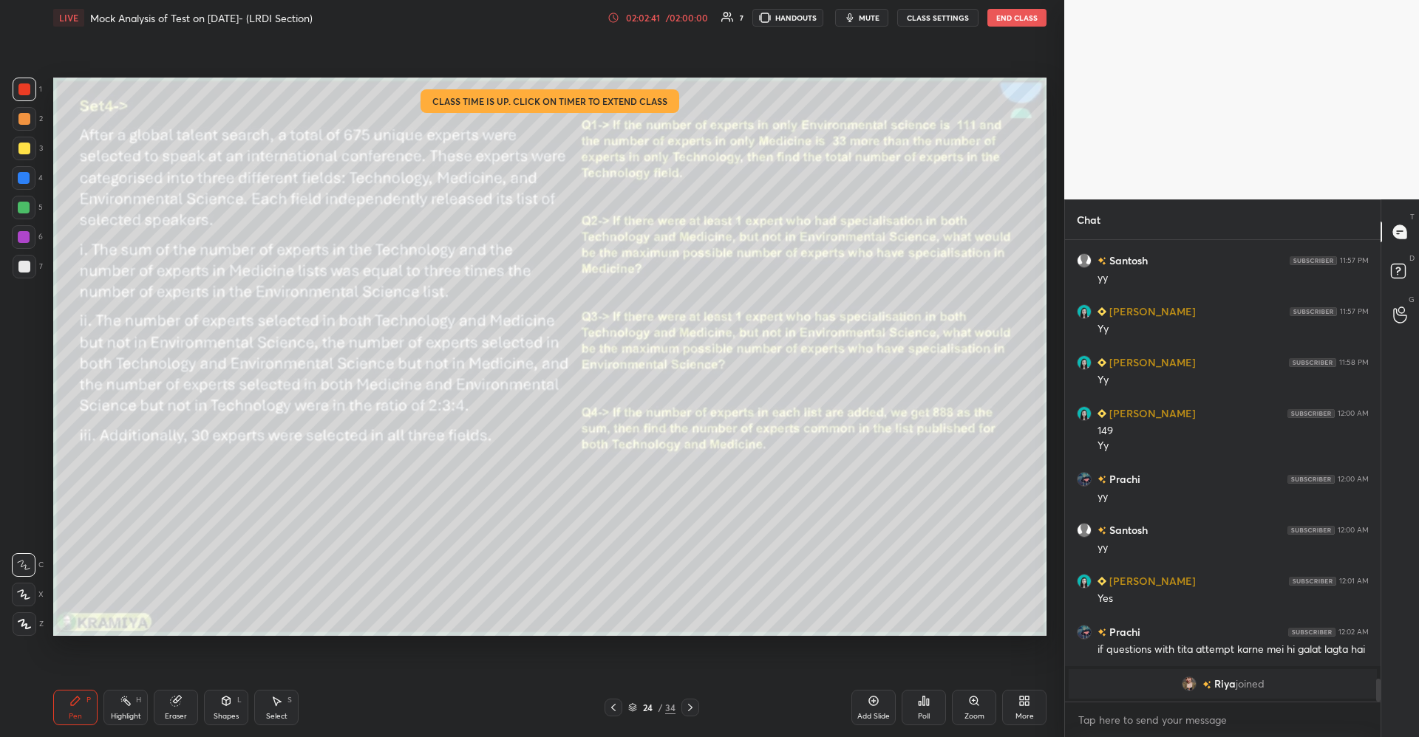
click at [677, 14] on div "/ 02:00:00" at bounding box center [686, 17] width 46 height 9
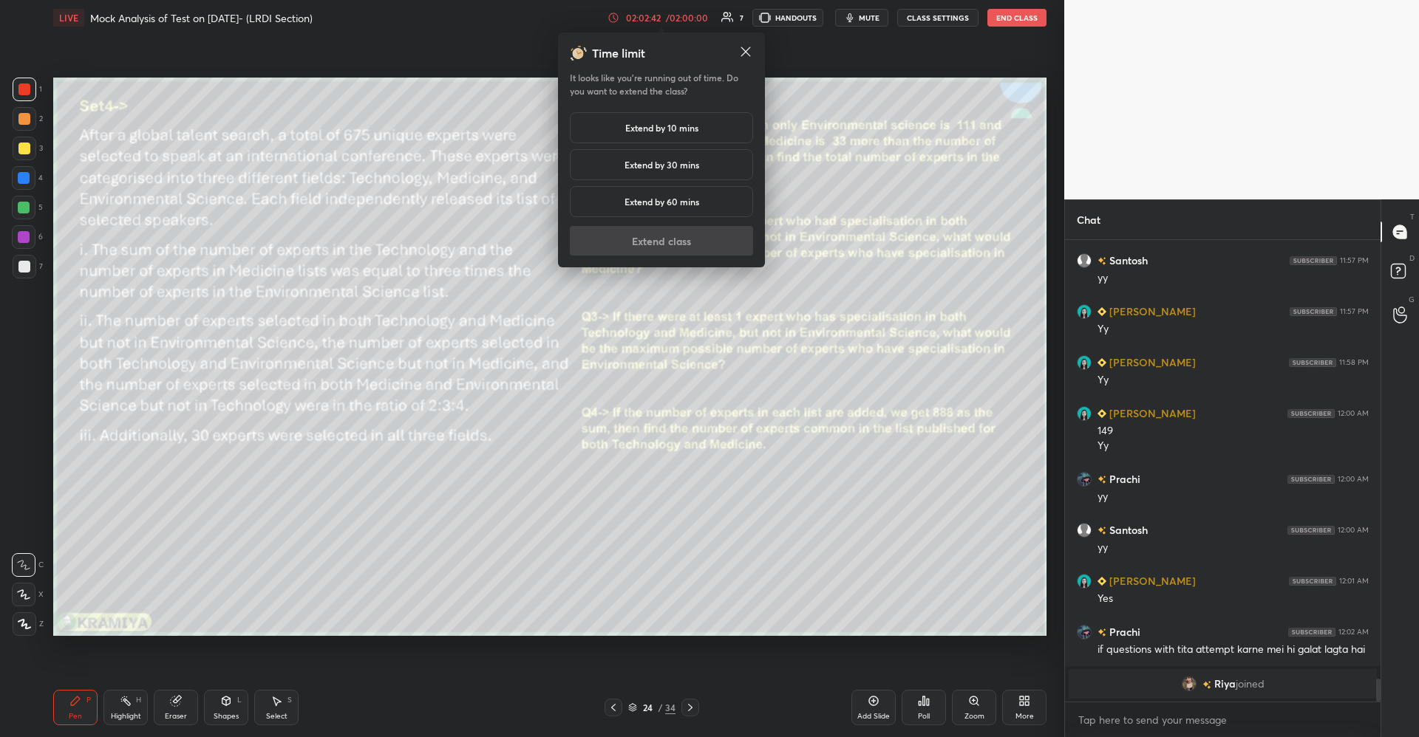
click at [667, 122] on h5 "Extend by 10 mins" at bounding box center [661, 127] width 73 height 13
click at [660, 233] on button "Extend class" at bounding box center [661, 241] width 183 height 30
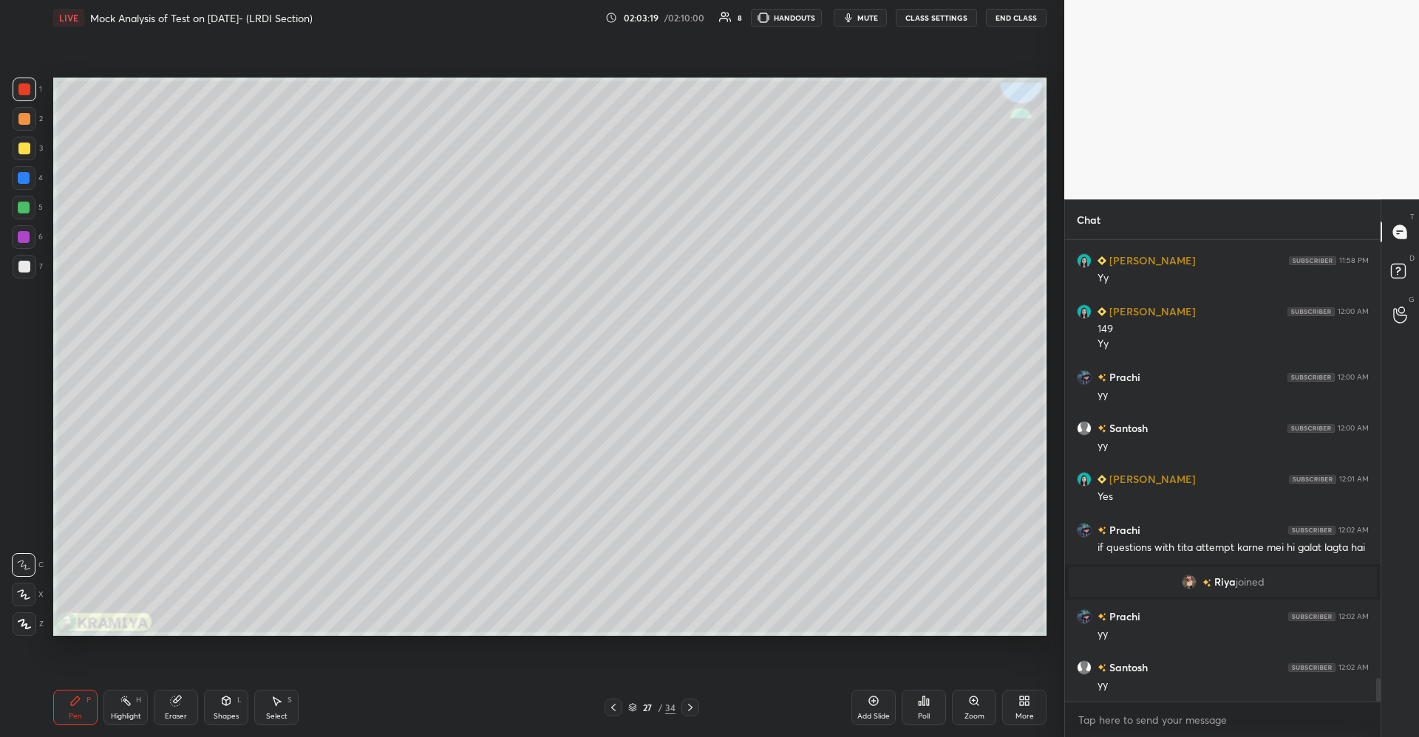
scroll to position [8680, 0]
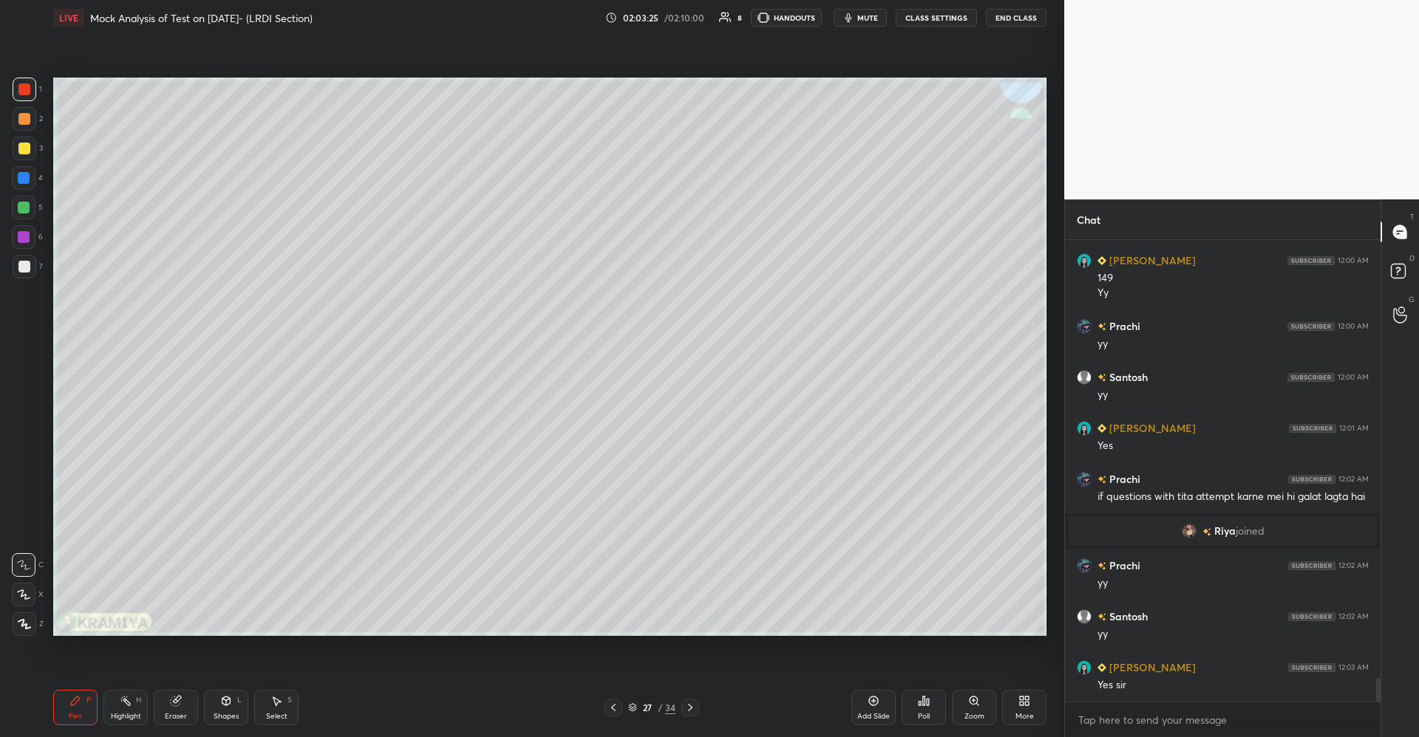
click at [226, 701] on icon at bounding box center [226, 702] width 0 height 5
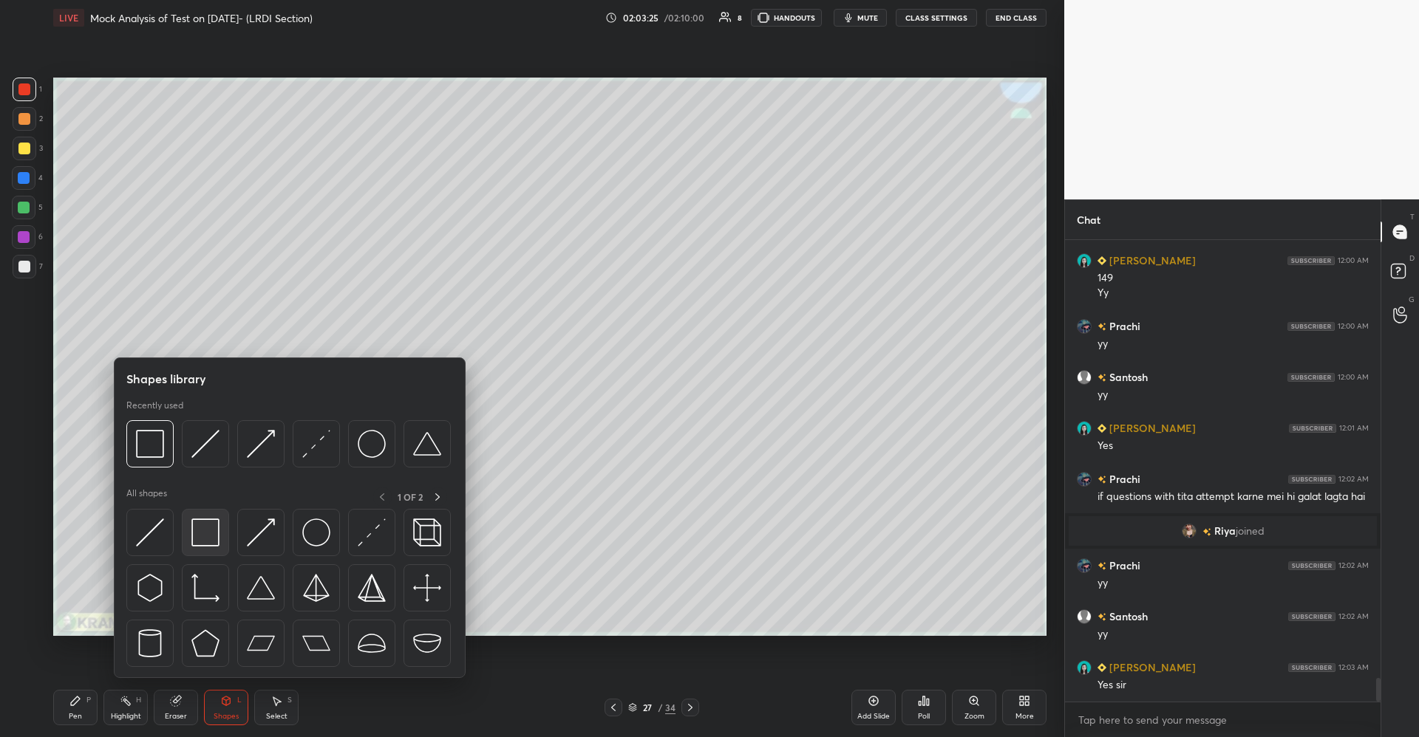
click at [205, 525] on img at bounding box center [205, 533] width 28 height 28
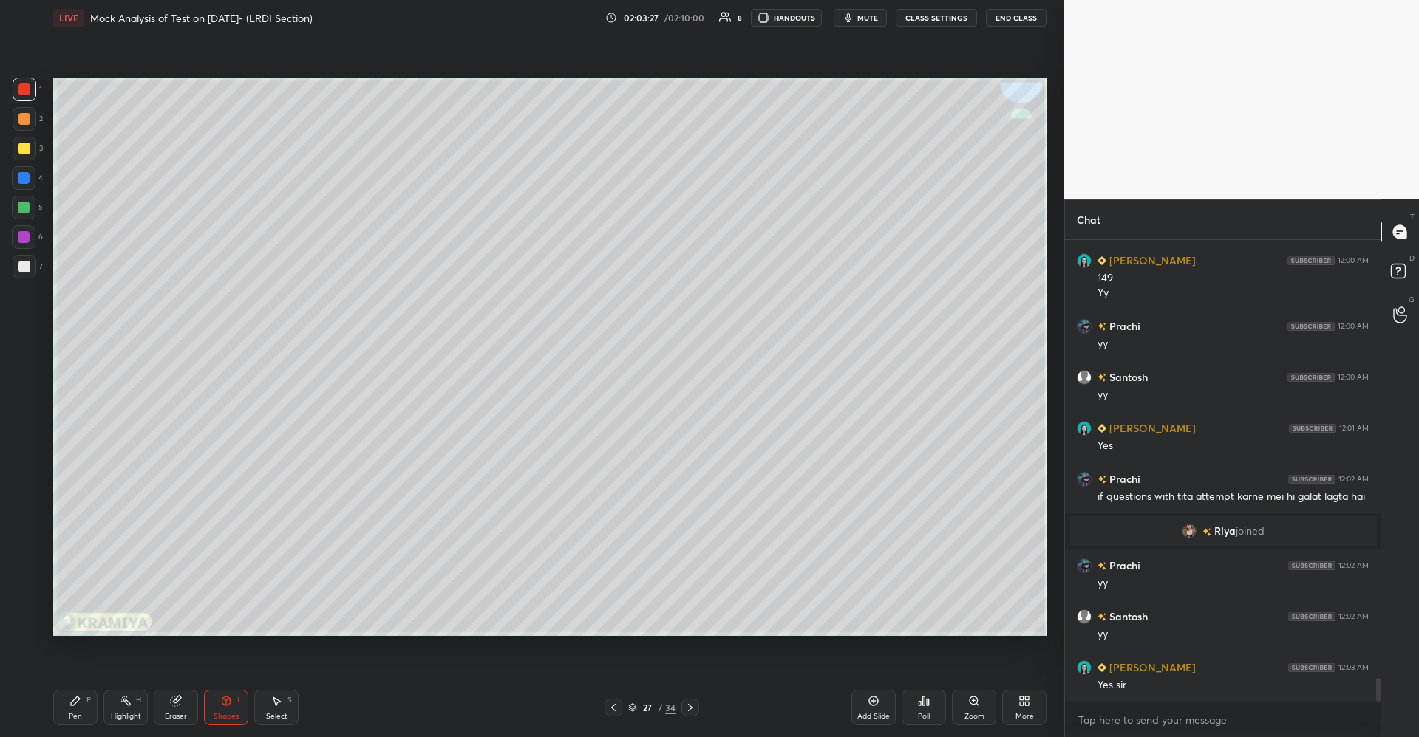
click at [70, 699] on icon at bounding box center [75, 701] width 12 height 12
click at [24, 145] on div at bounding box center [24, 149] width 12 height 12
click at [27, 208] on div at bounding box center [24, 208] width 12 height 12
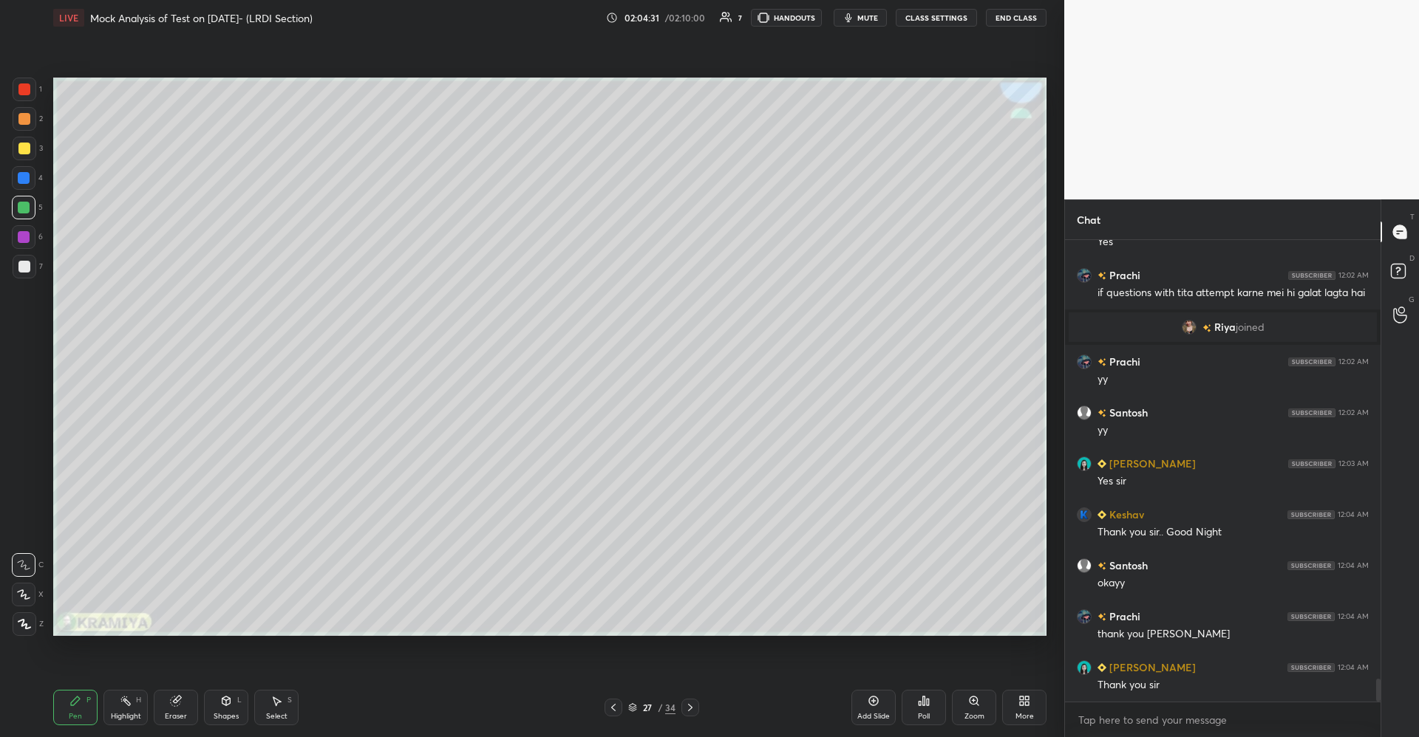
scroll to position [8935, 0]
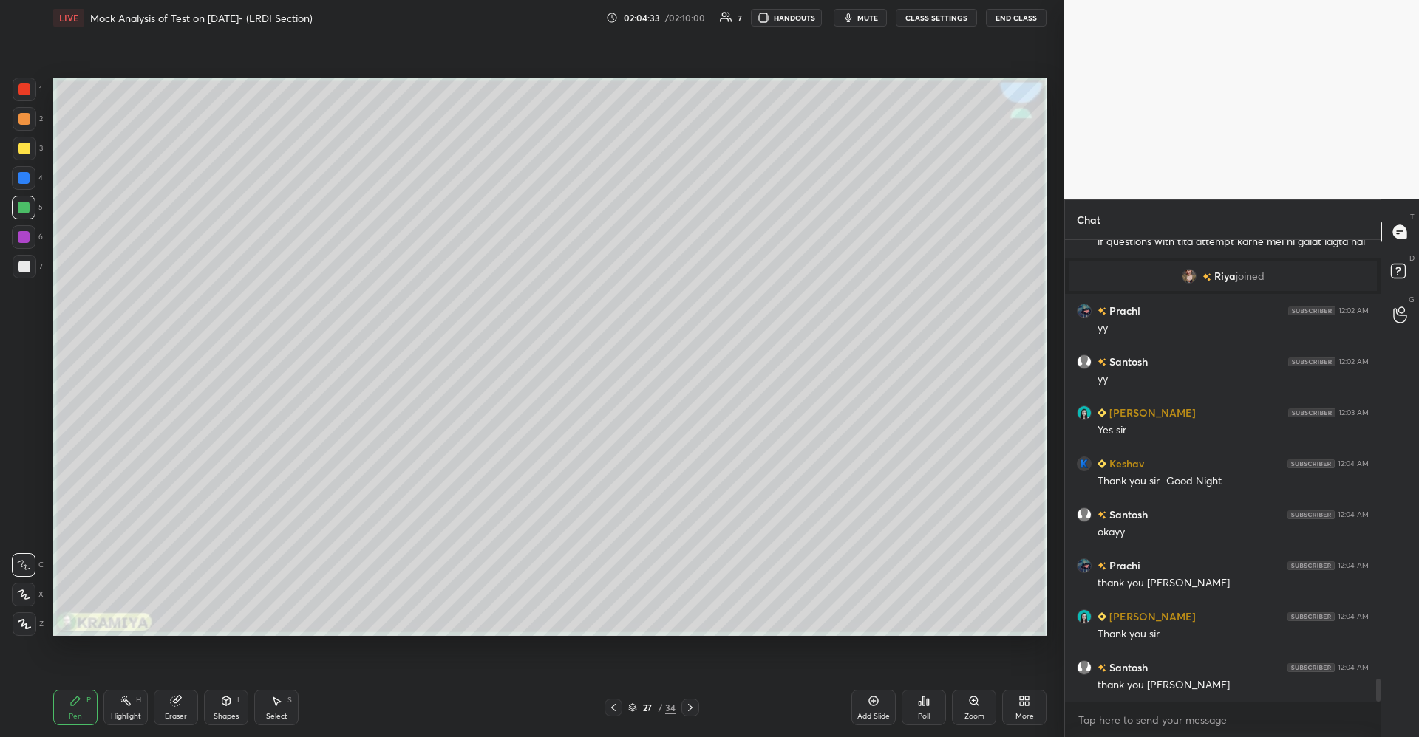
click at [1014, 13] on button "End Class" at bounding box center [1016, 18] width 61 height 18
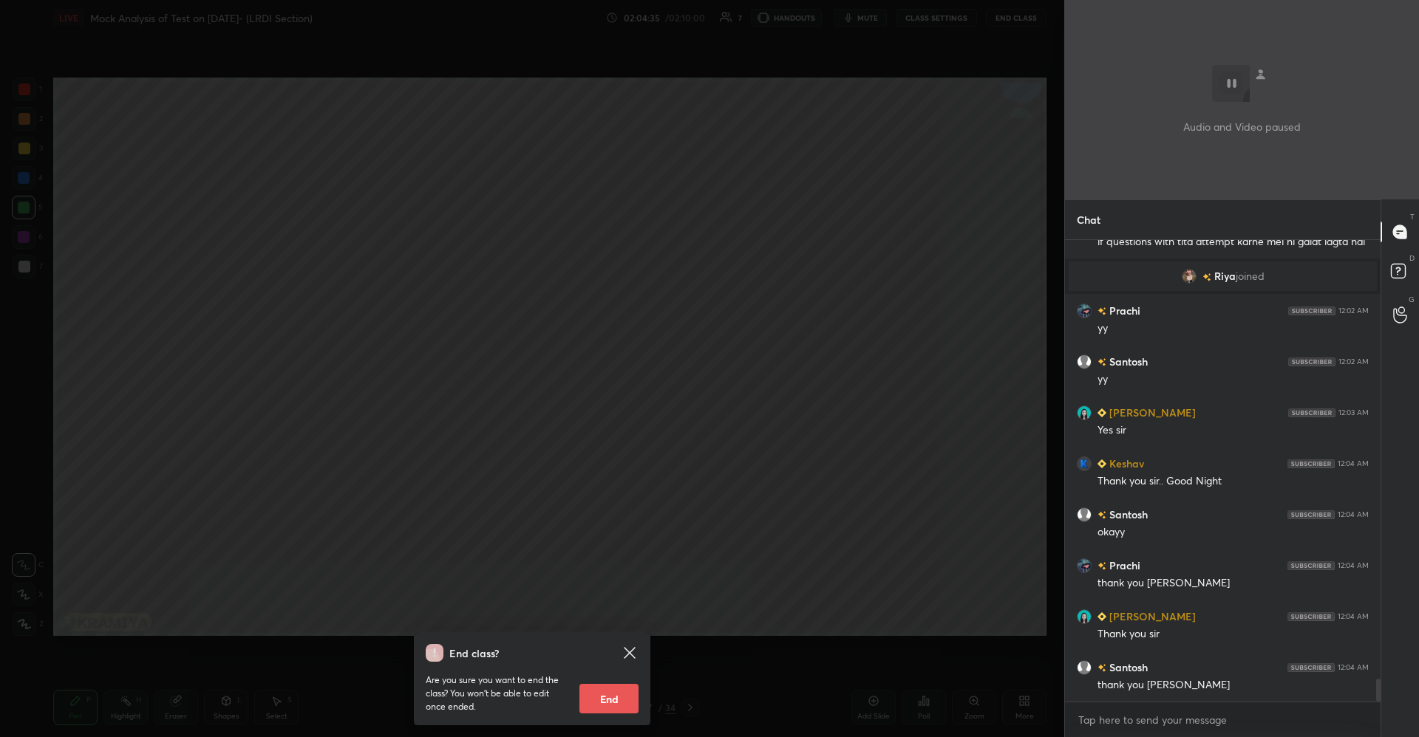
click at [604, 706] on button "End" at bounding box center [608, 699] width 59 height 30
type textarea "x"
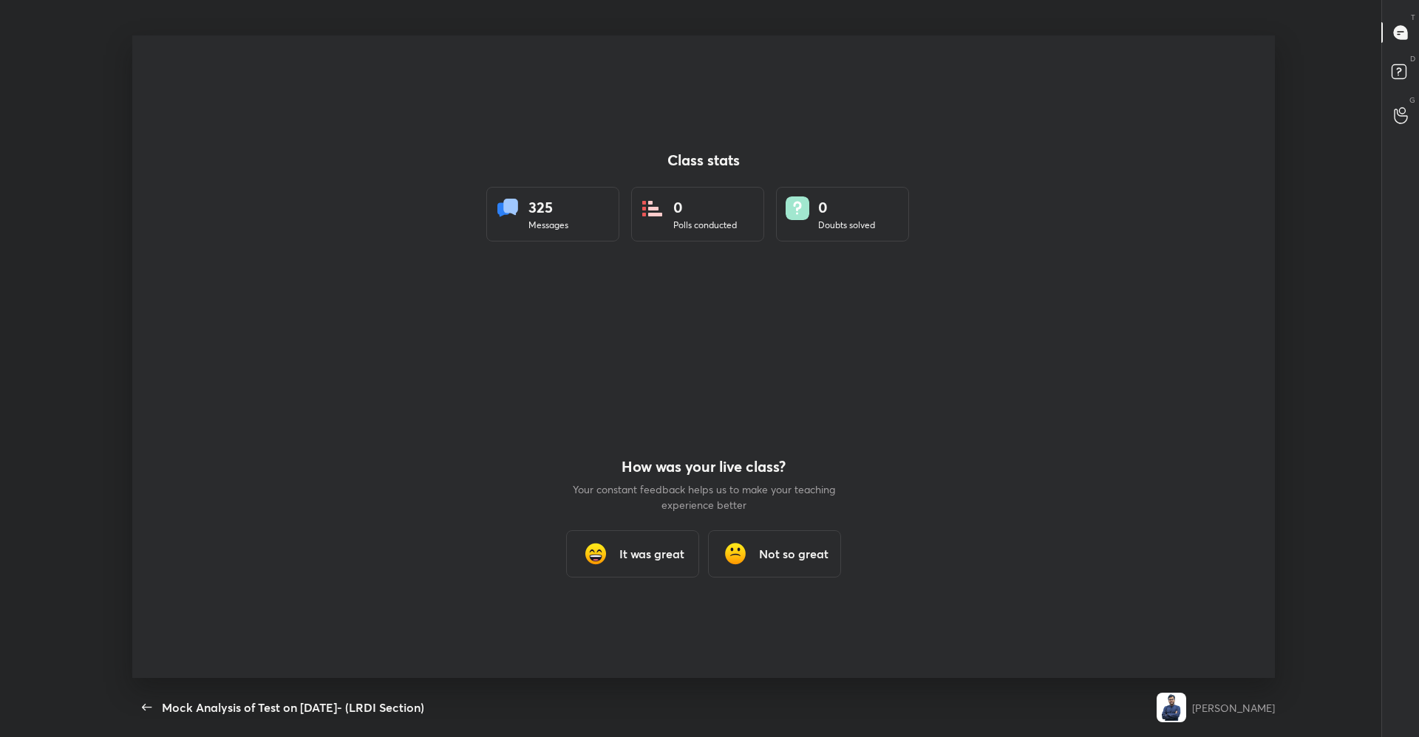
scroll to position [0, 0]
click at [628, 557] on h3 "It was great" at bounding box center [651, 554] width 65 height 18
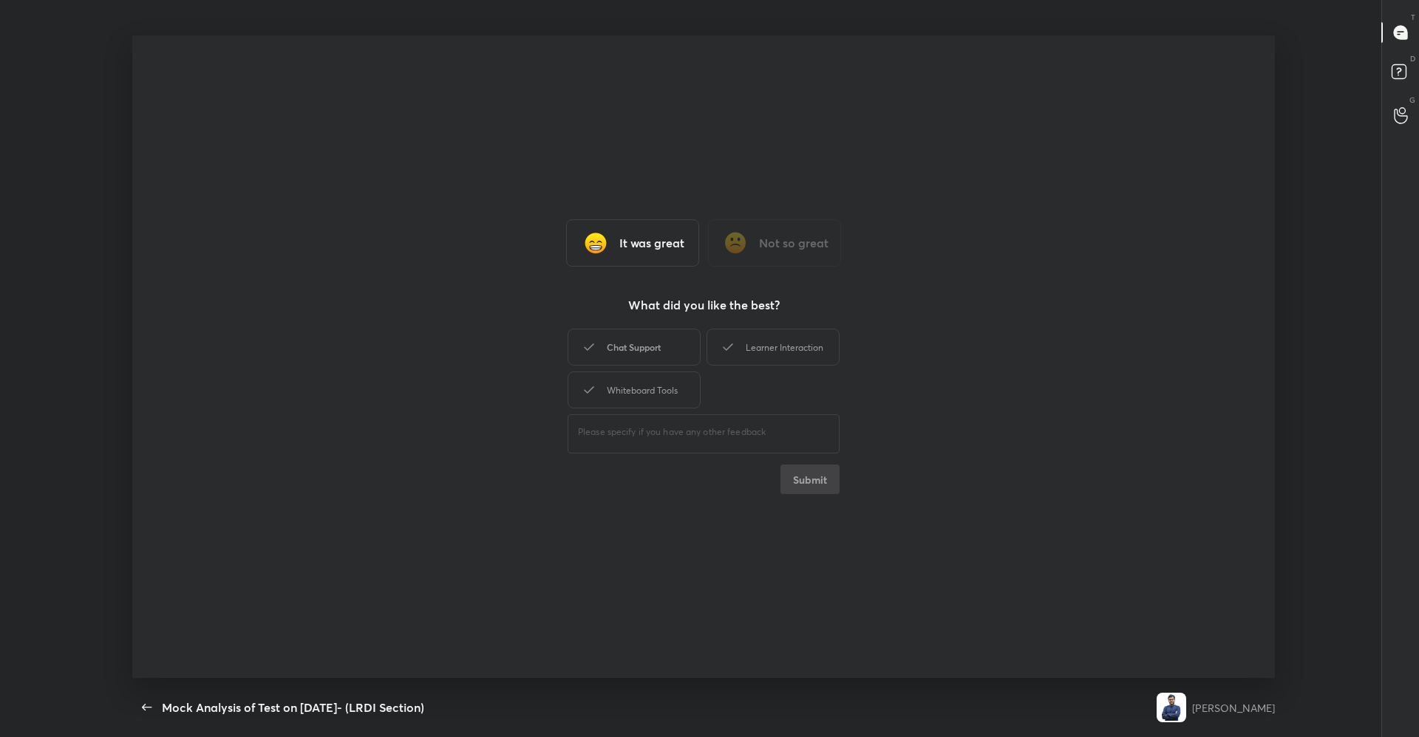
click at [635, 340] on div "Chat Support" at bounding box center [633, 347] width 133 height 37
click at [748, 339] on div "Learner Interaction" at bounding box center [772, 347] width 133 height 37
click at [627, 383] on div "Whiteboard Tools" at bounding box center [633, 390] width 133 height 37
click at [807, 484] on button "Submit" at bounding box center [809, 480] width 59 height 30
